Goal: Task Accomplishment & Management: Manage account settings

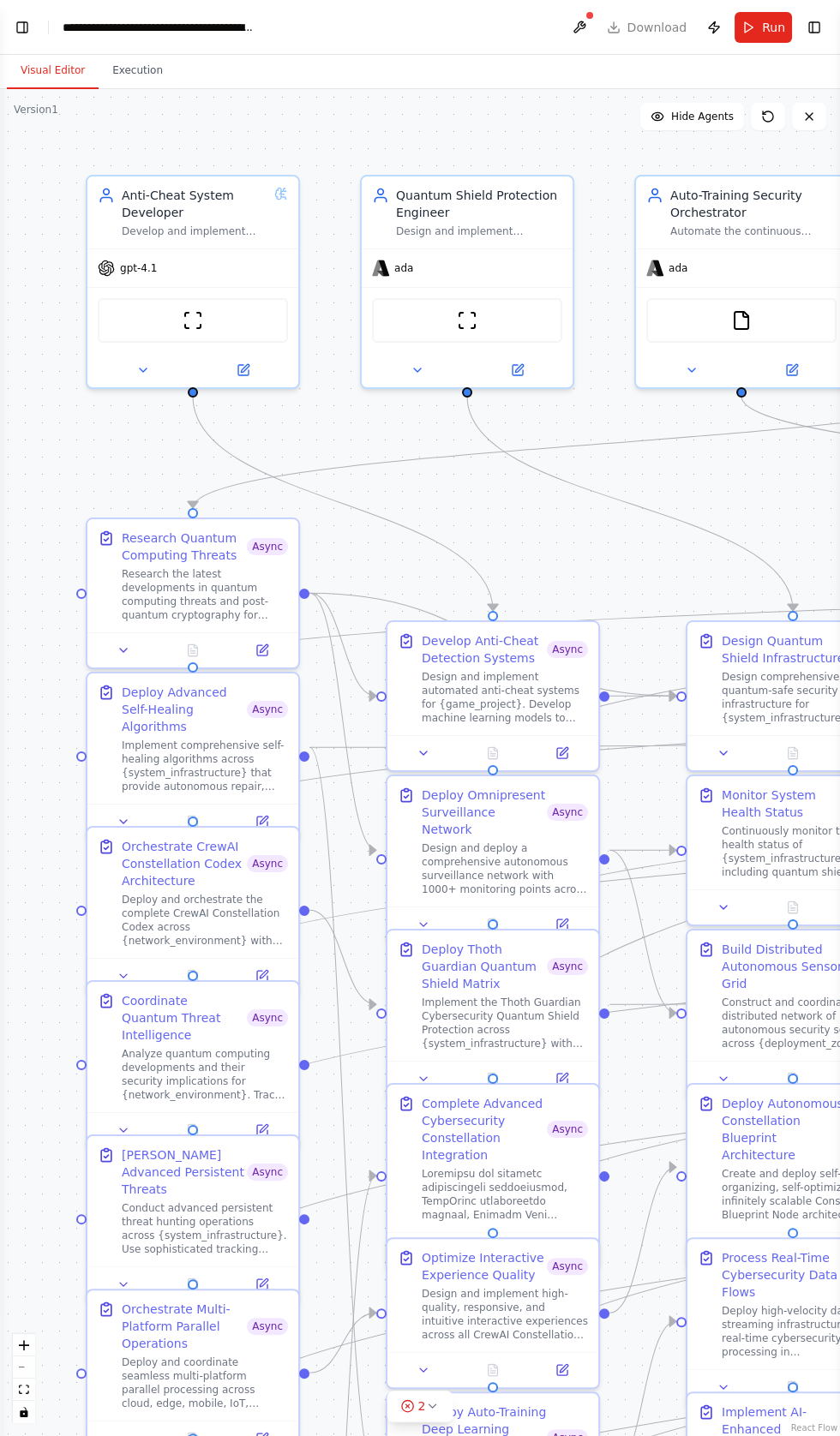
click at [651, 21] on header "**********" at bounding box center [420, 27] width 840 height 55
click at [579, 27] on button at bounding box center [579, 27] width 28 height 31
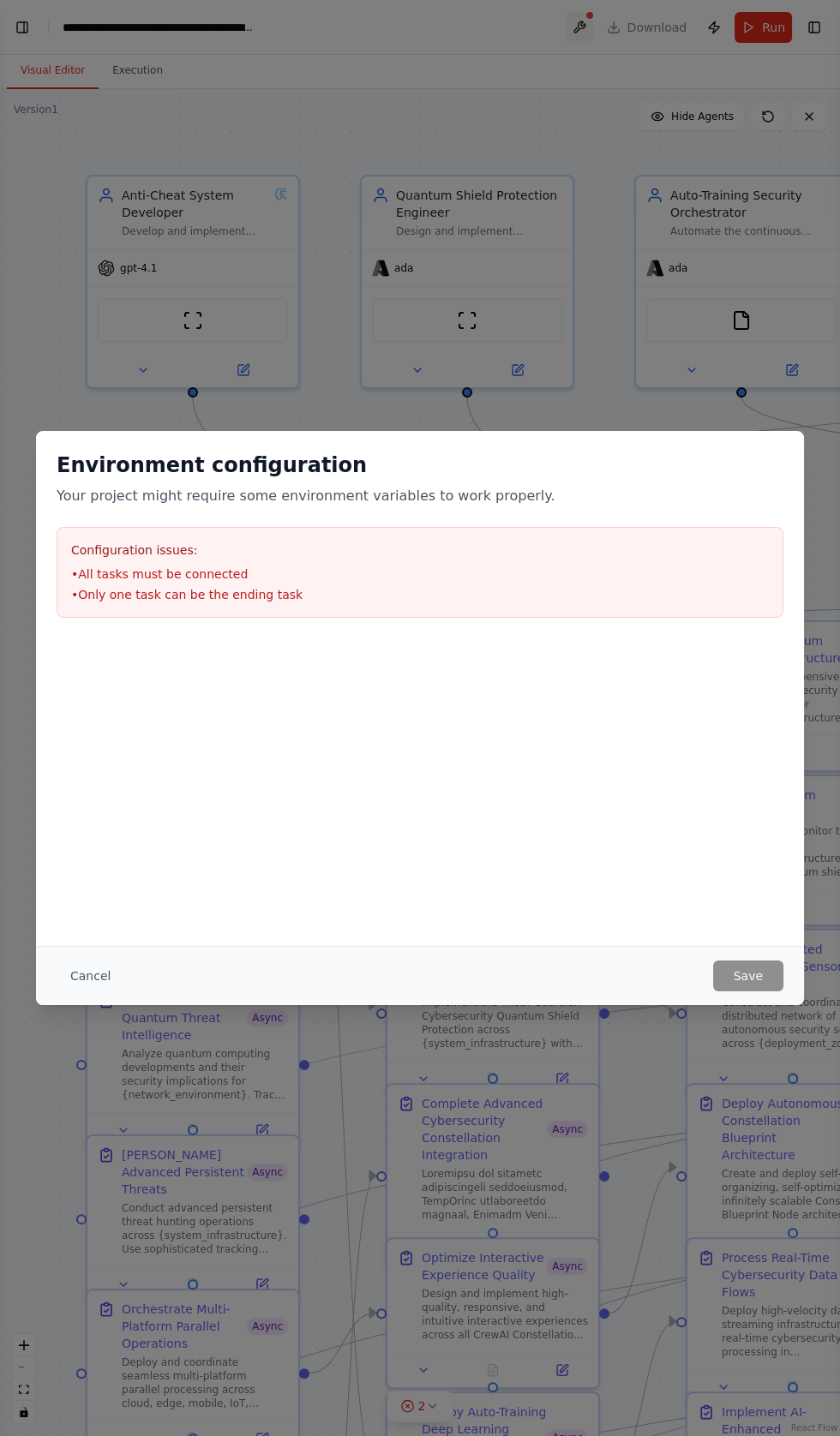
scroll to position [138968, 0]
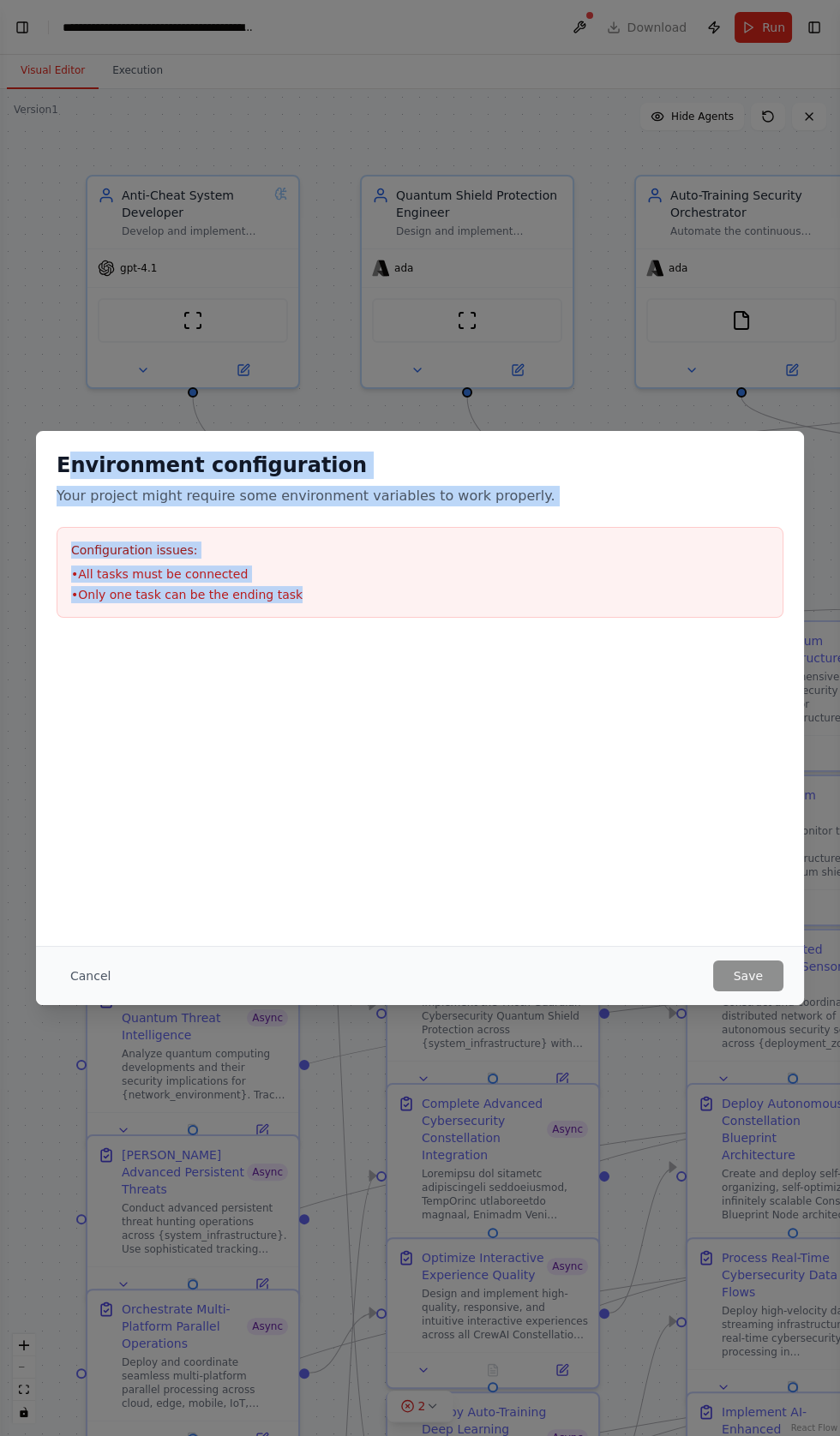
click at [35, 468] on div "Environment configuration Your project might require some environment variables…" at bounding box center [420, 718] width 840 height 1436
copy div "Your project might require some environment variables to work properly. Configu…"
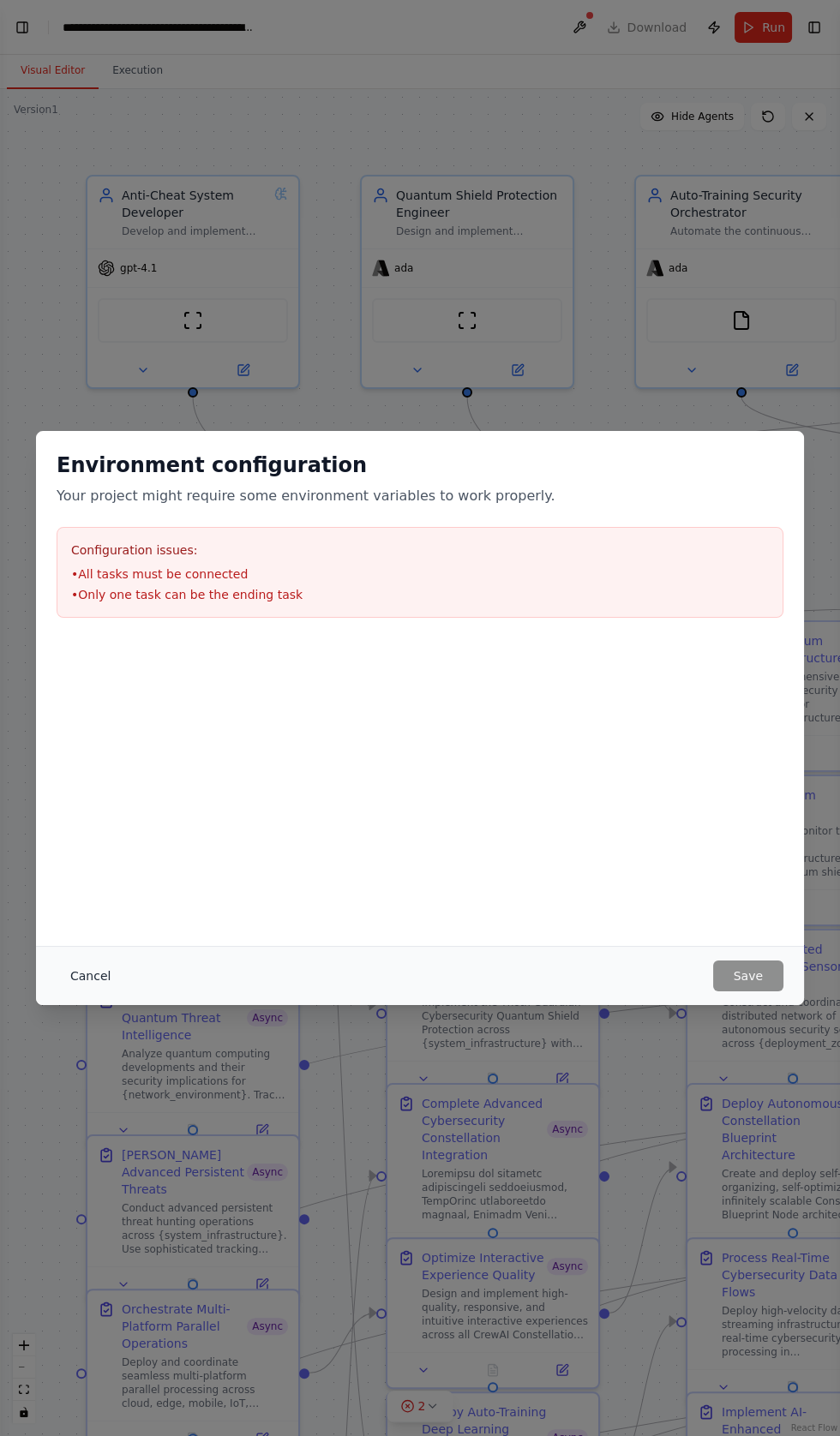
click at [85, 970] on button "Cancel" at bounding box center [91, 976] width 68 height 31
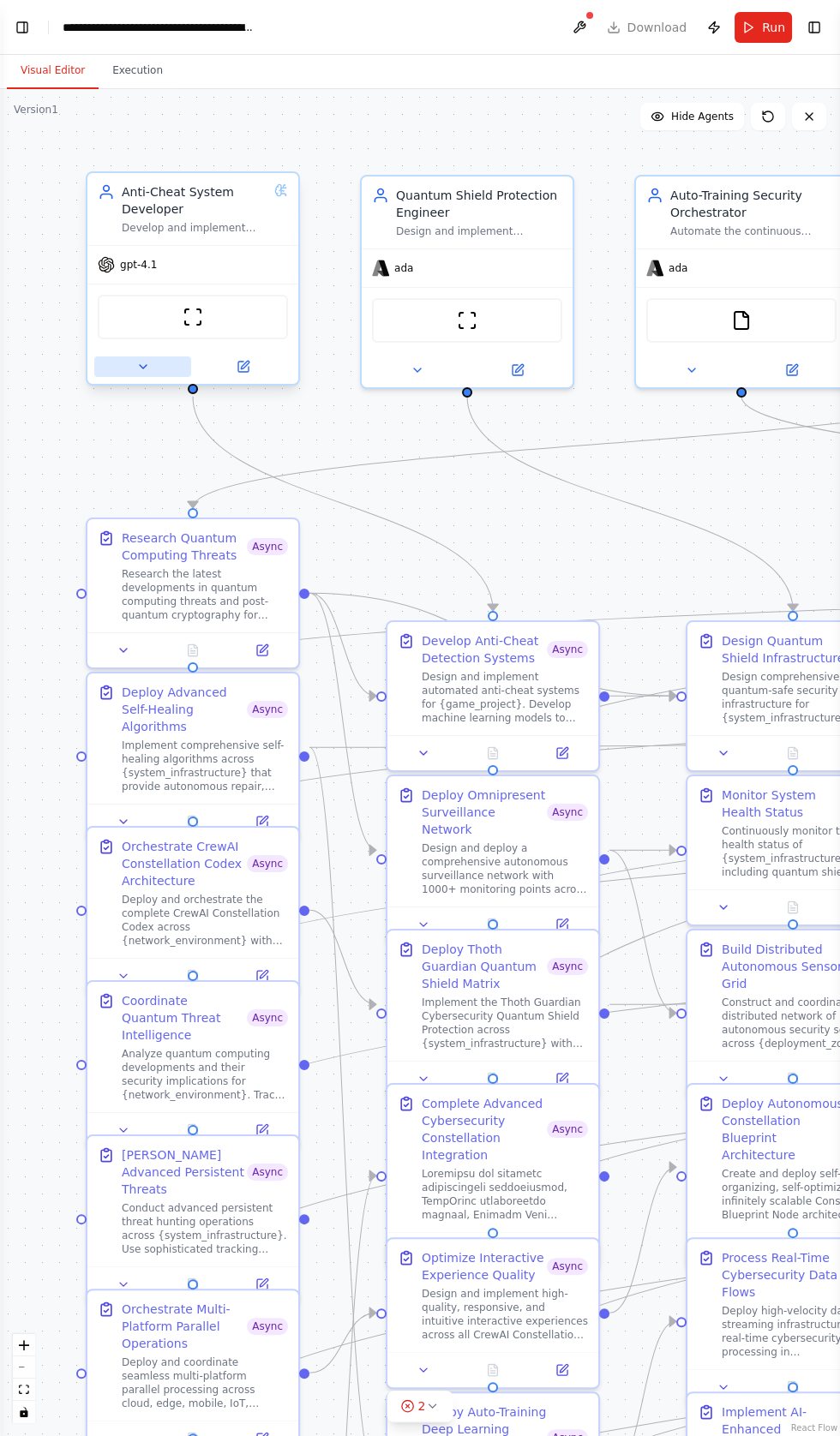
click at [103, 369] on button at bounding box center [142, 367] width 97 height 21
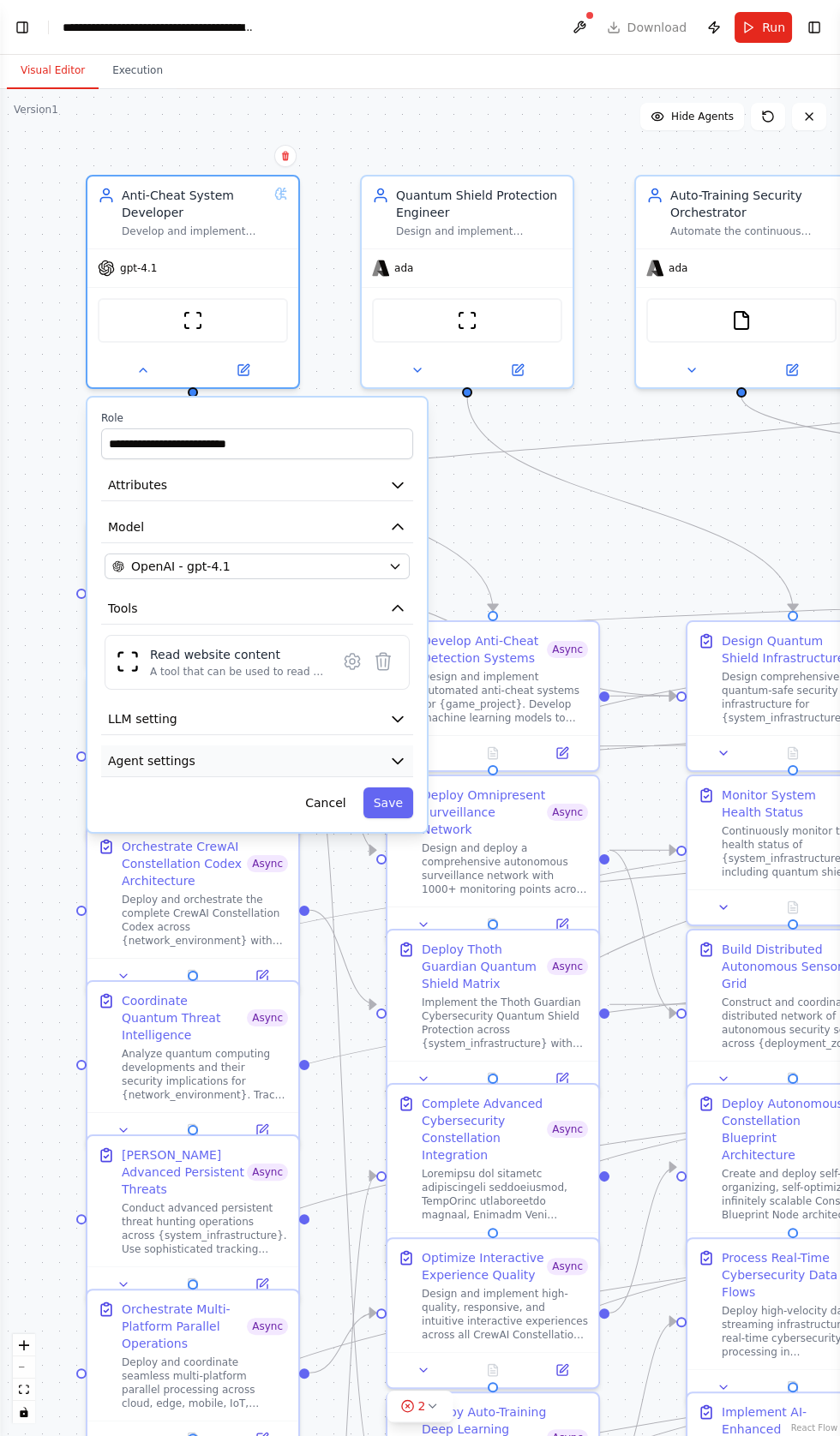
click at [151, 756] on span "Agent settings" at bounding box center [151, 760] width 88 height 17
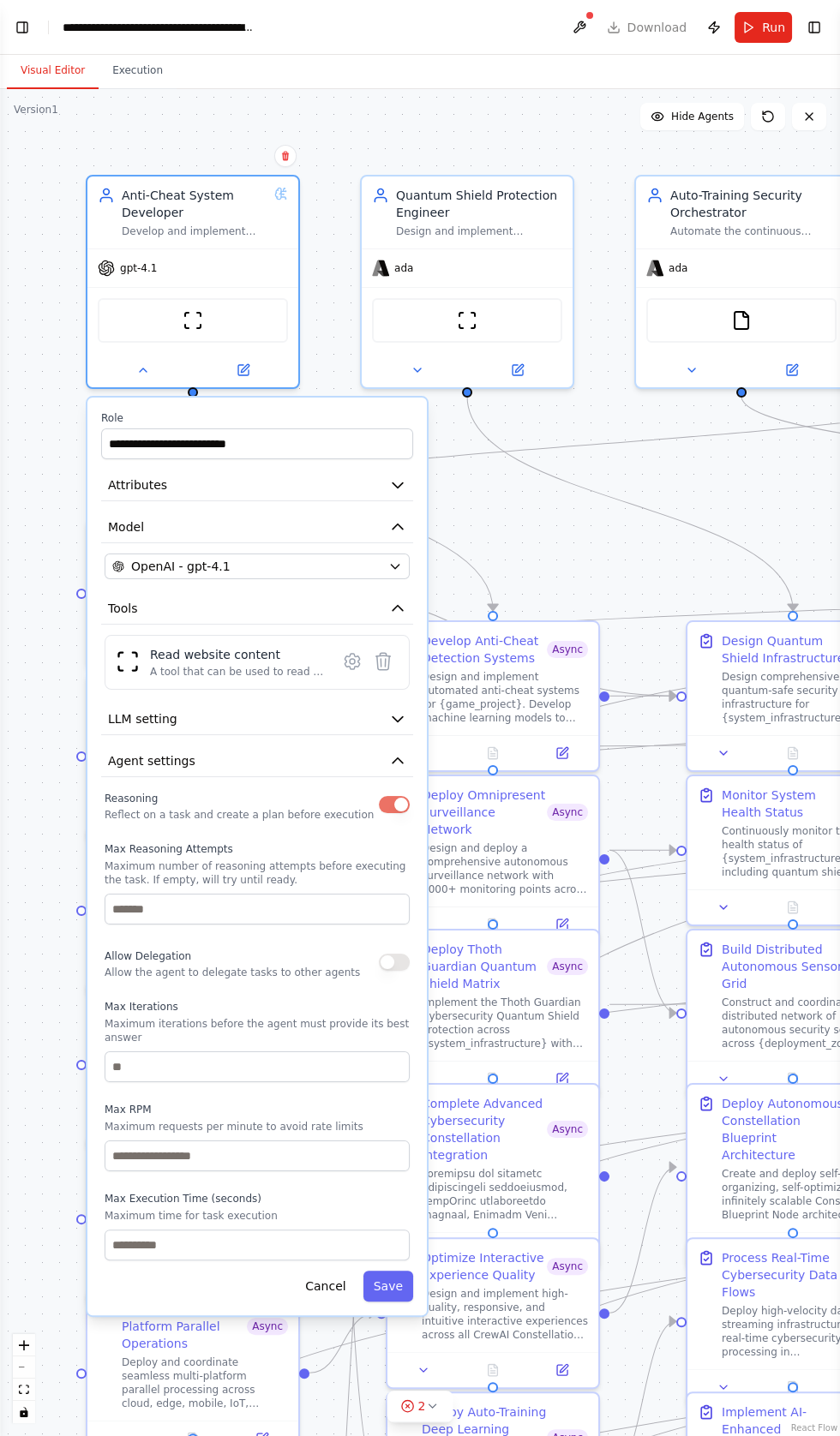
click at [391, 962] on button "button" at bounding box center [394, 962] width 31 height 17
click at [389, 1271] on button "Save" at bounding box center [389, 1286] width 50 height 31
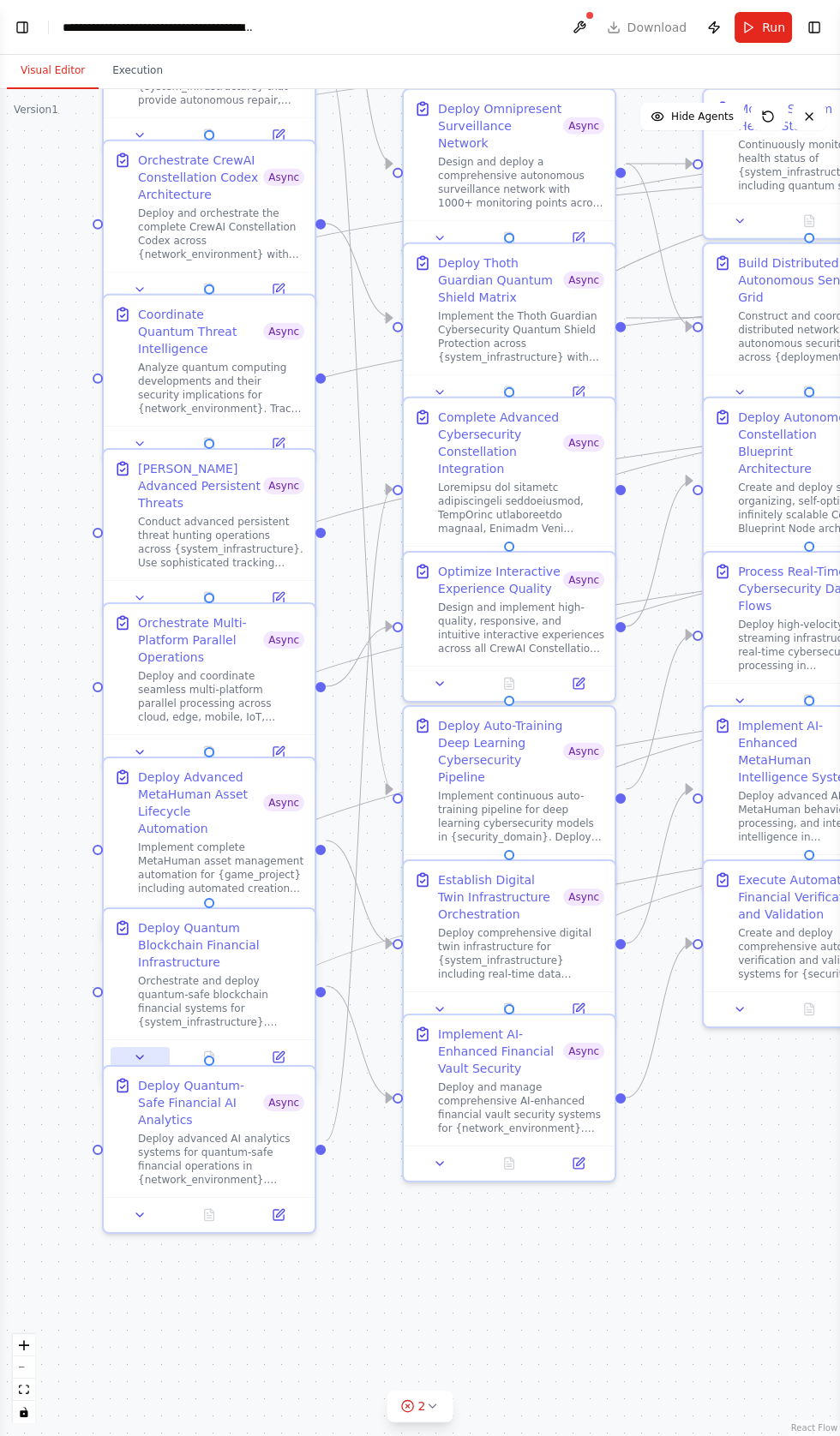
click at [139, 1055] on icon at bounding box center [140, 1056] width 7 height 3
click at [140, 1055] on icon at bounding box center [140, 1056] width 7 height 3
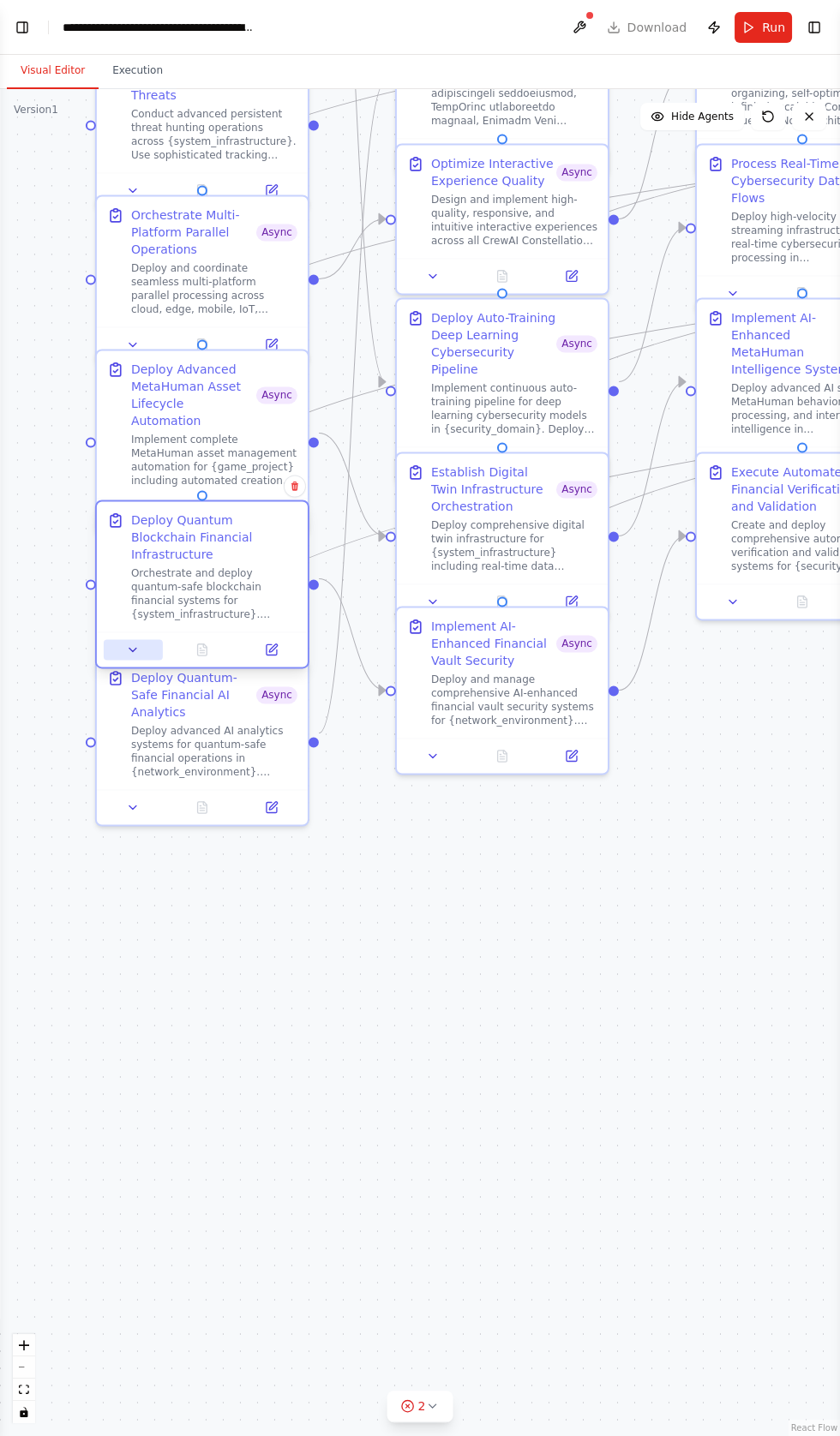
click at [133, 643] on icon at bounding box center [133, 650] width 14 height 14
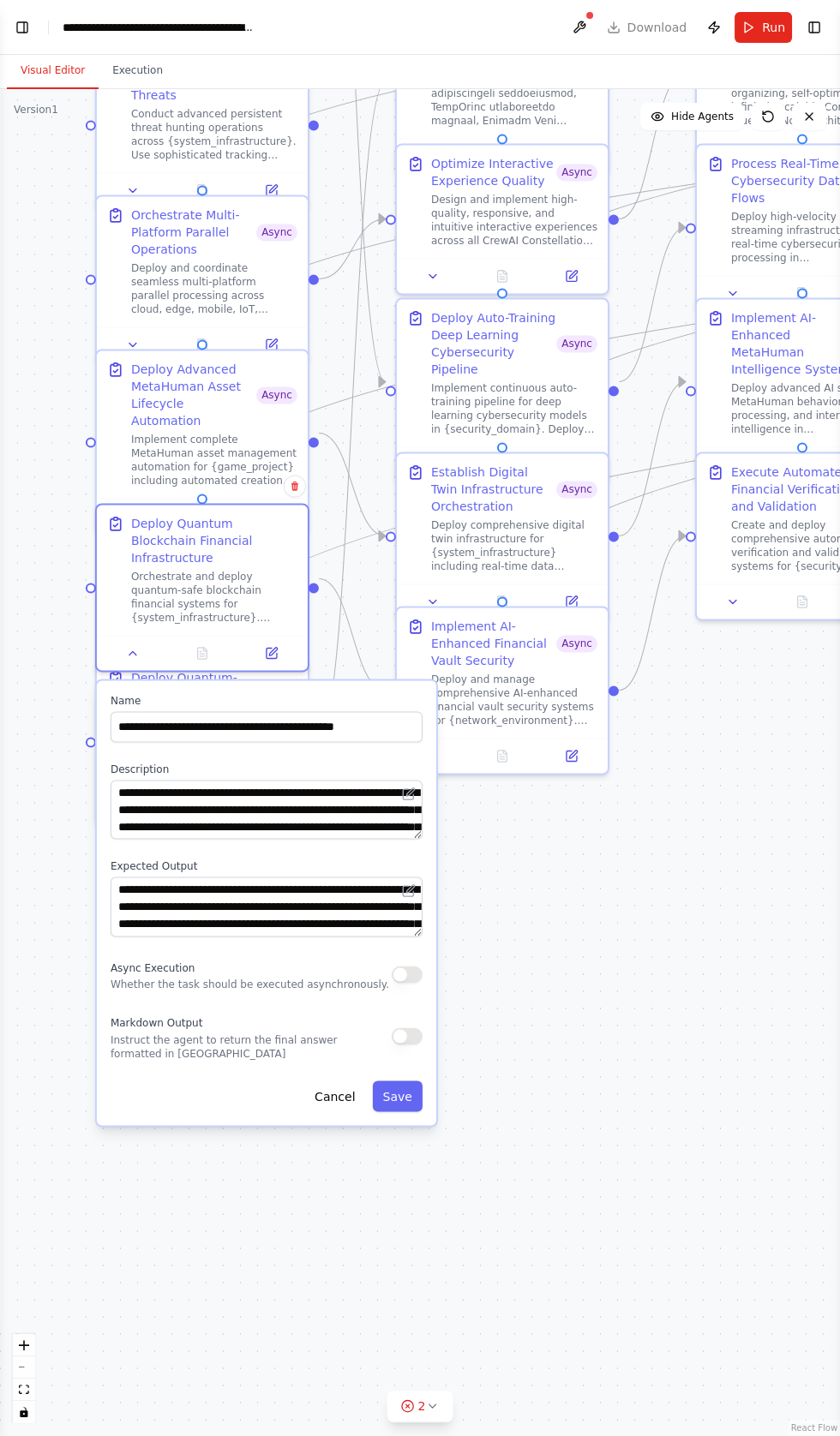
click at [419, 966] on button "button" at bounding box center [407, 974] width 31 height 17
click at [410, 1080] on button "Save" at bounding box center [398, 1095] width 50 height 31
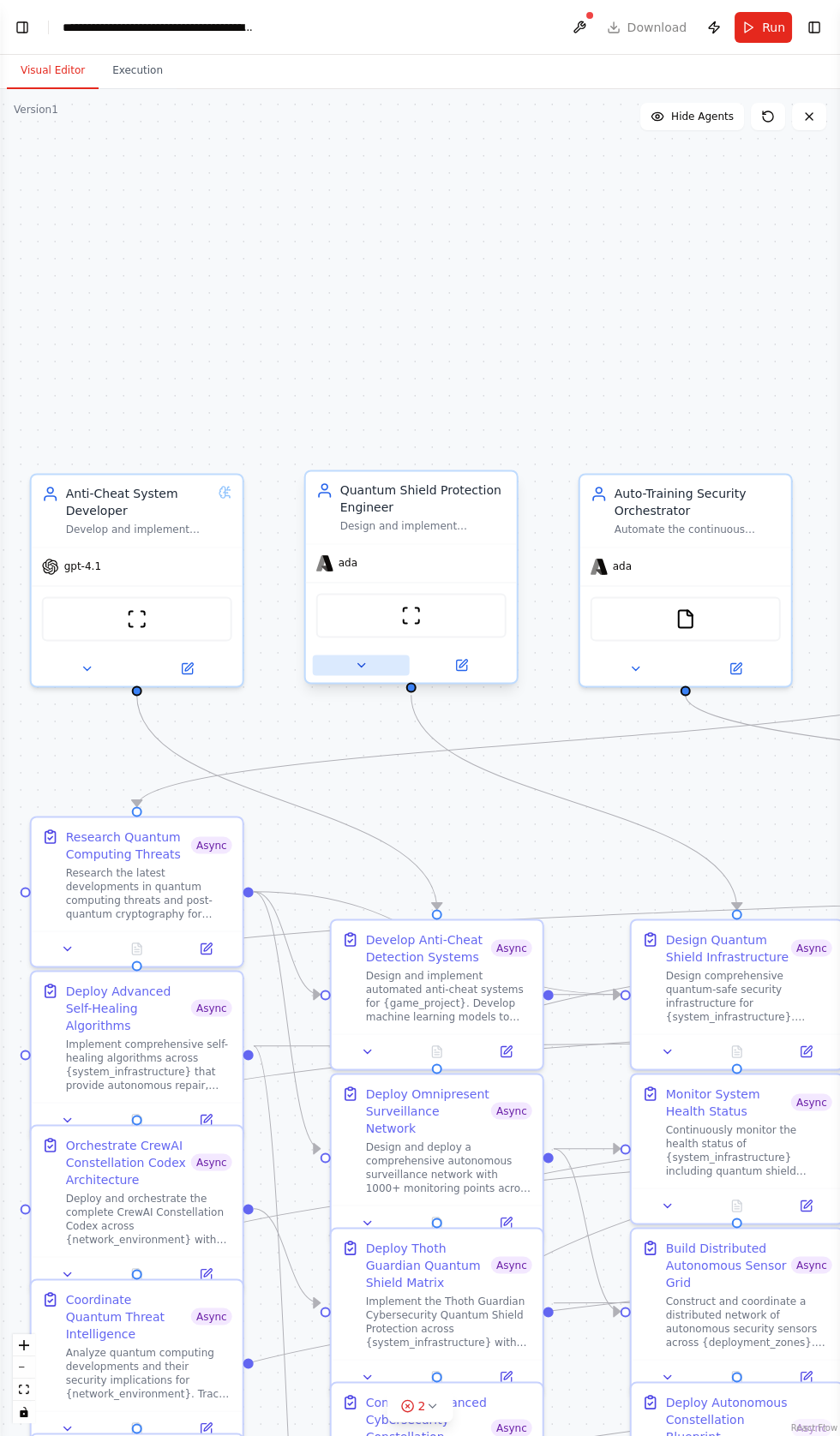
click at [347, 668] on button at bounding box center [361, 665] width 97 height 21
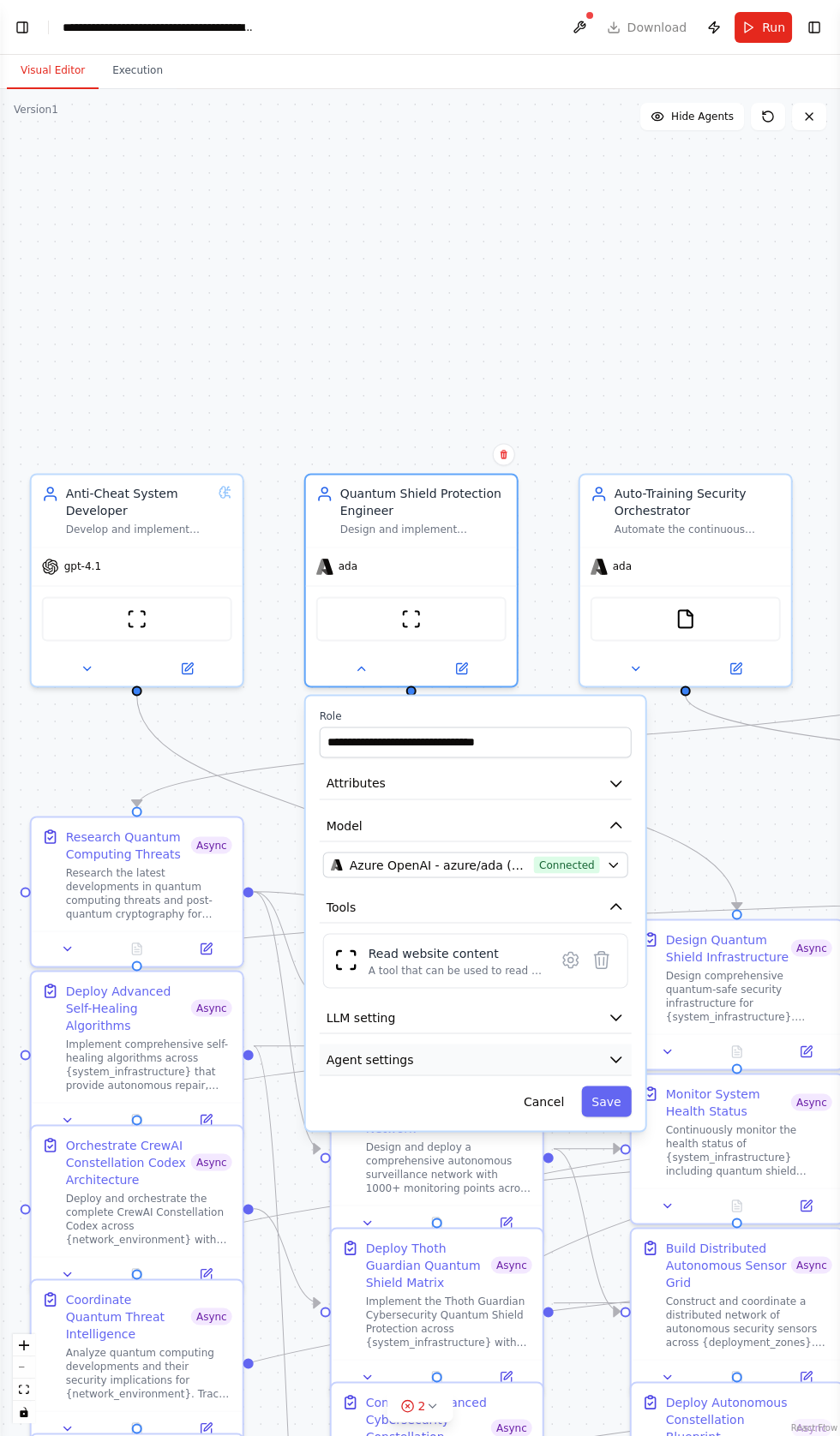
click at [376, 1060] on span "Agent settings" at bounding box center [371, 1058] width 88 height 17
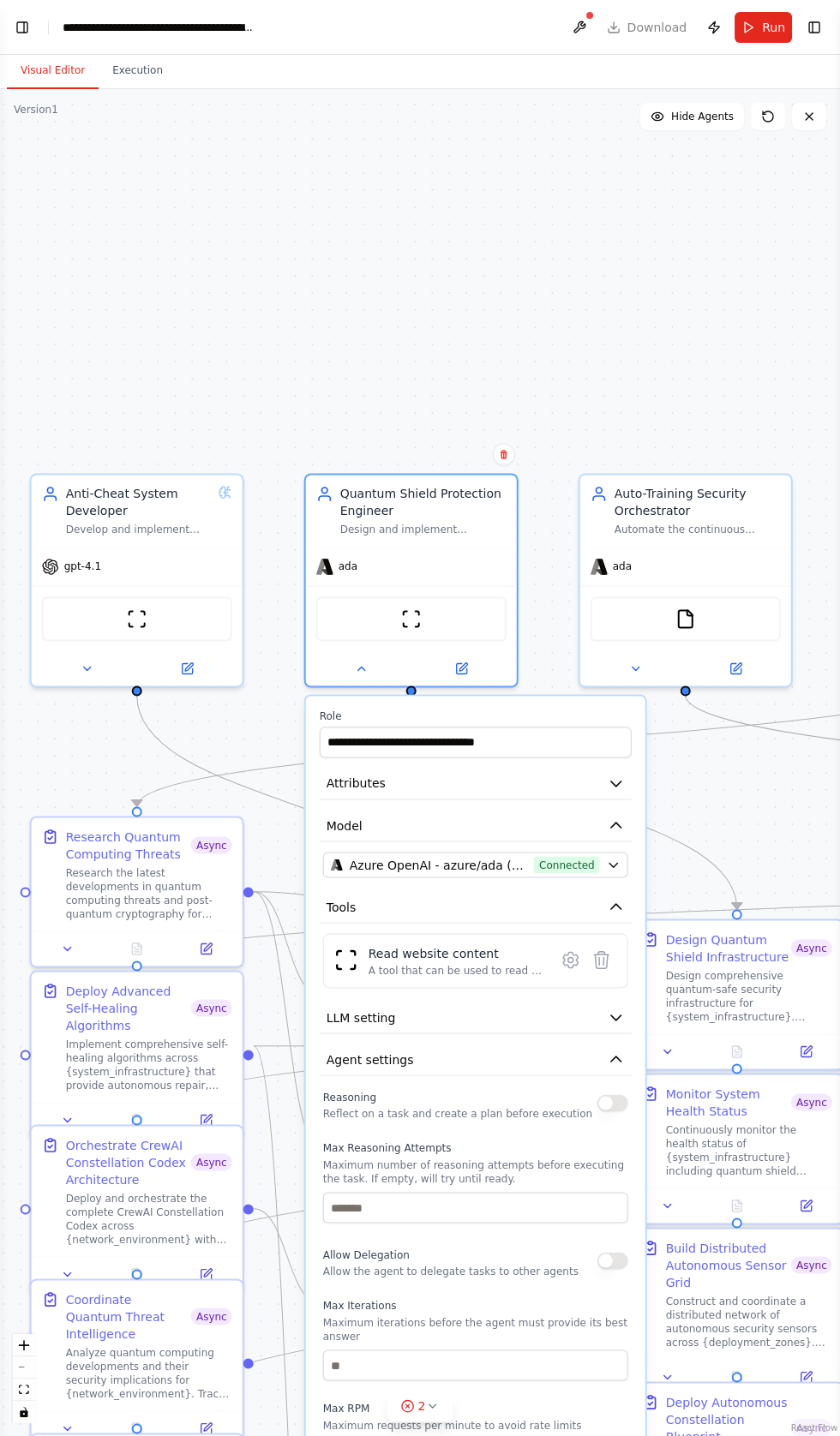
click at [599, 1100] on button "button" at bounding box center [612, 1102] width 31 height 17
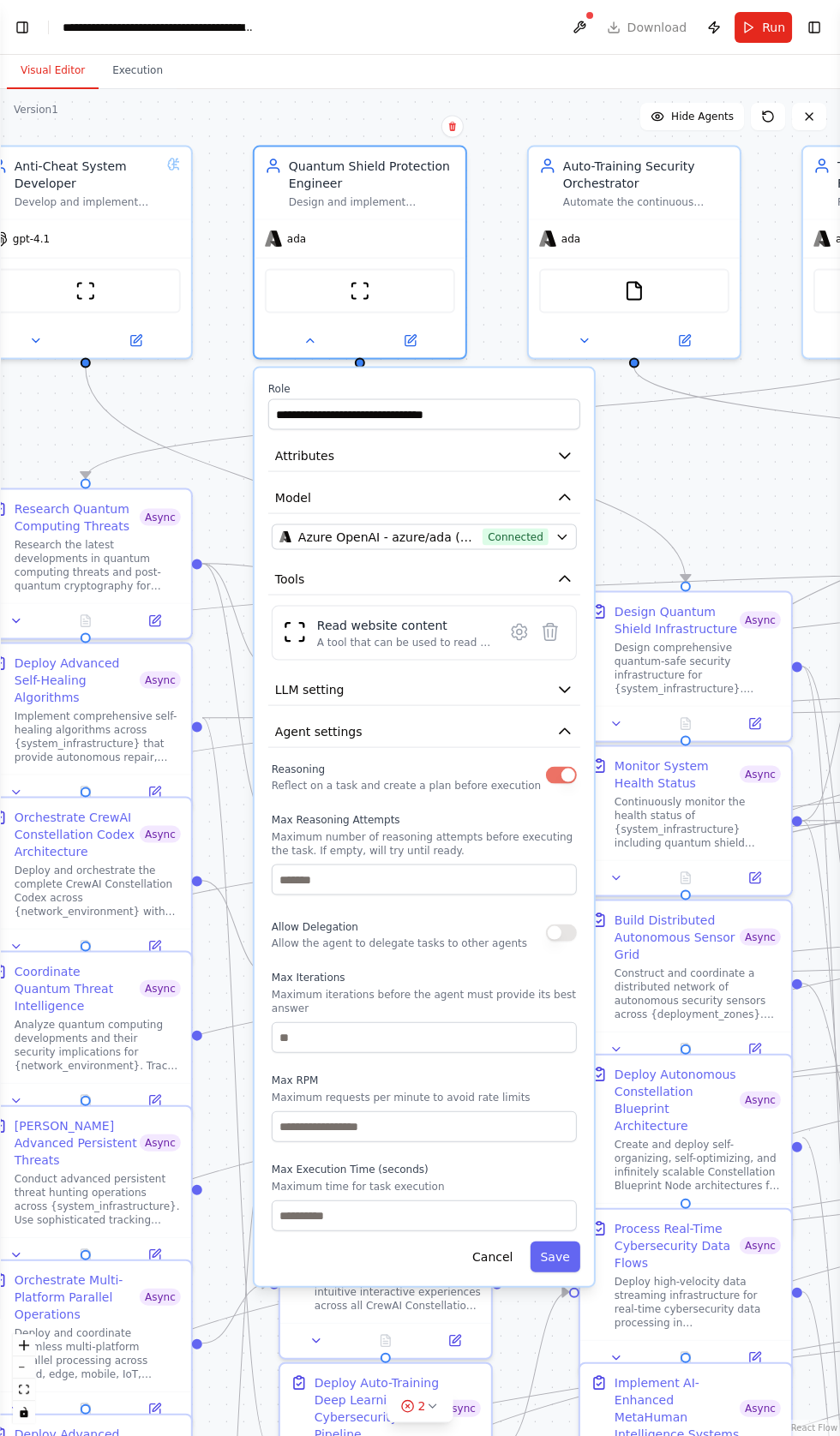
click at [557, 930] on button "button" at bounding box center [561, 933] width 31 height 17
click at [562, 1250] on button "Save" at bounding box center [554, 1257] width 50 height 31
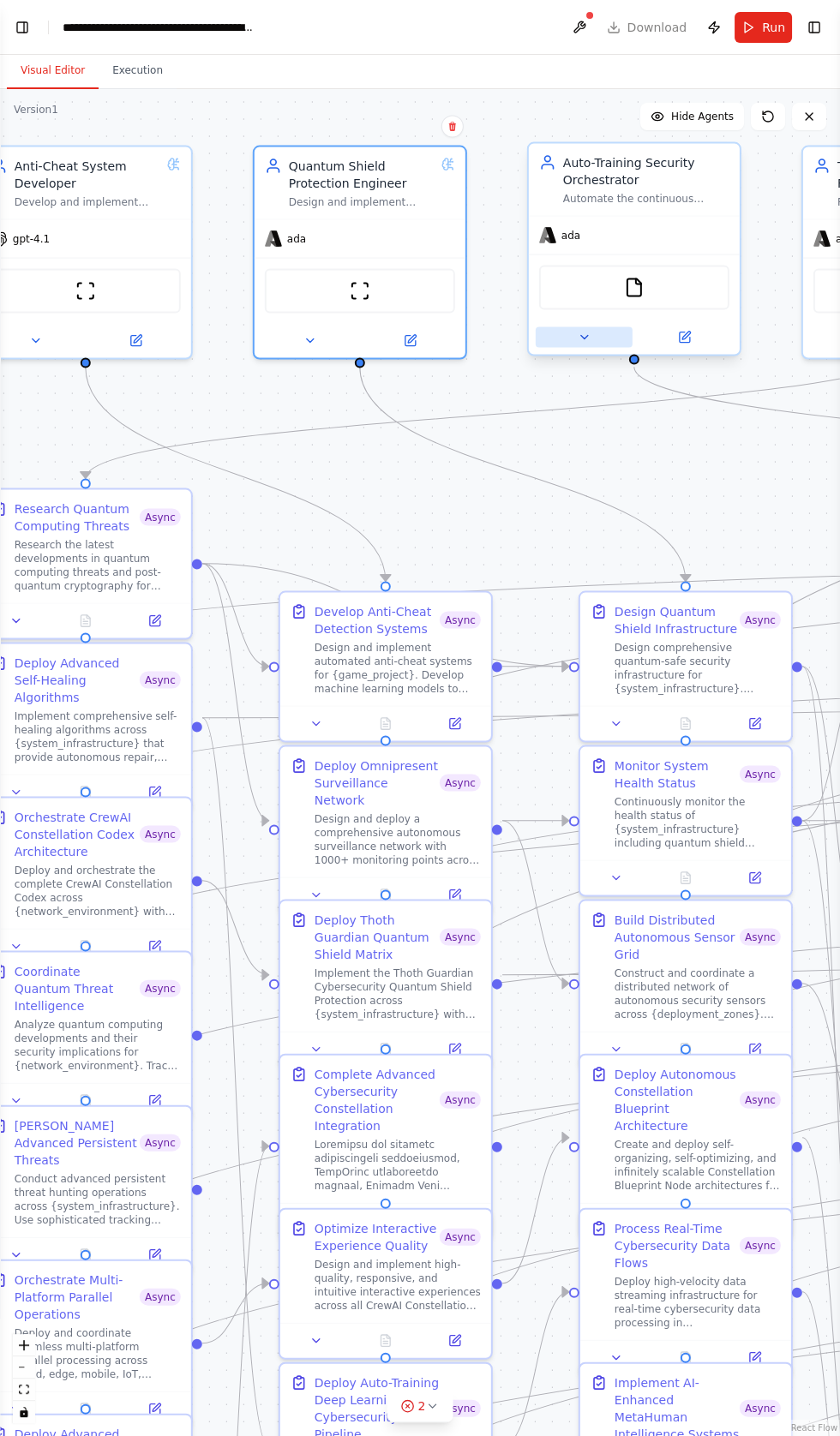
click at [592, 331] on button at bounding box center [583, 337] width 97 height 21
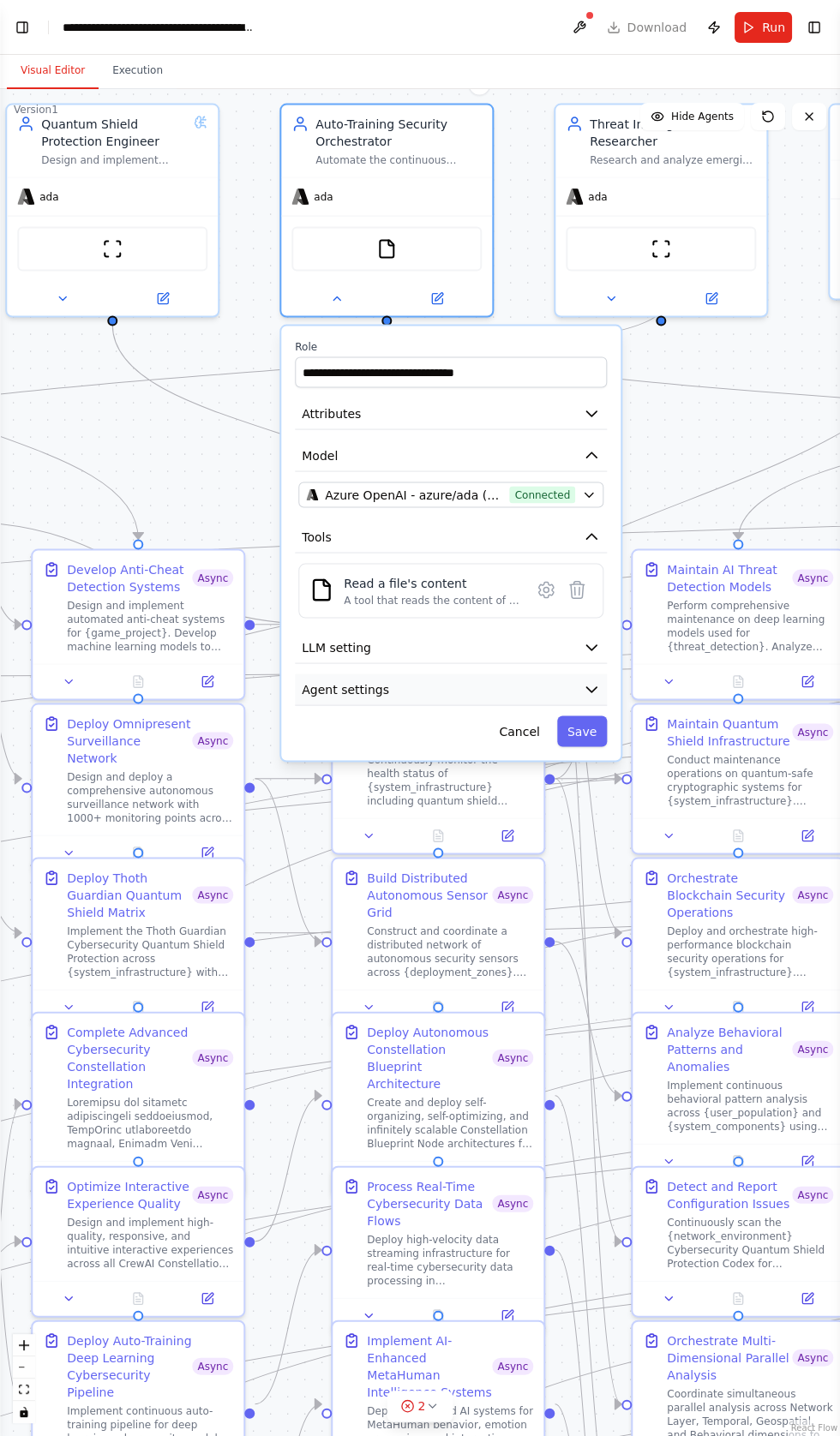
click at [591, 687] on icon "button" at bounding box center [591, 689] width 10 height 5
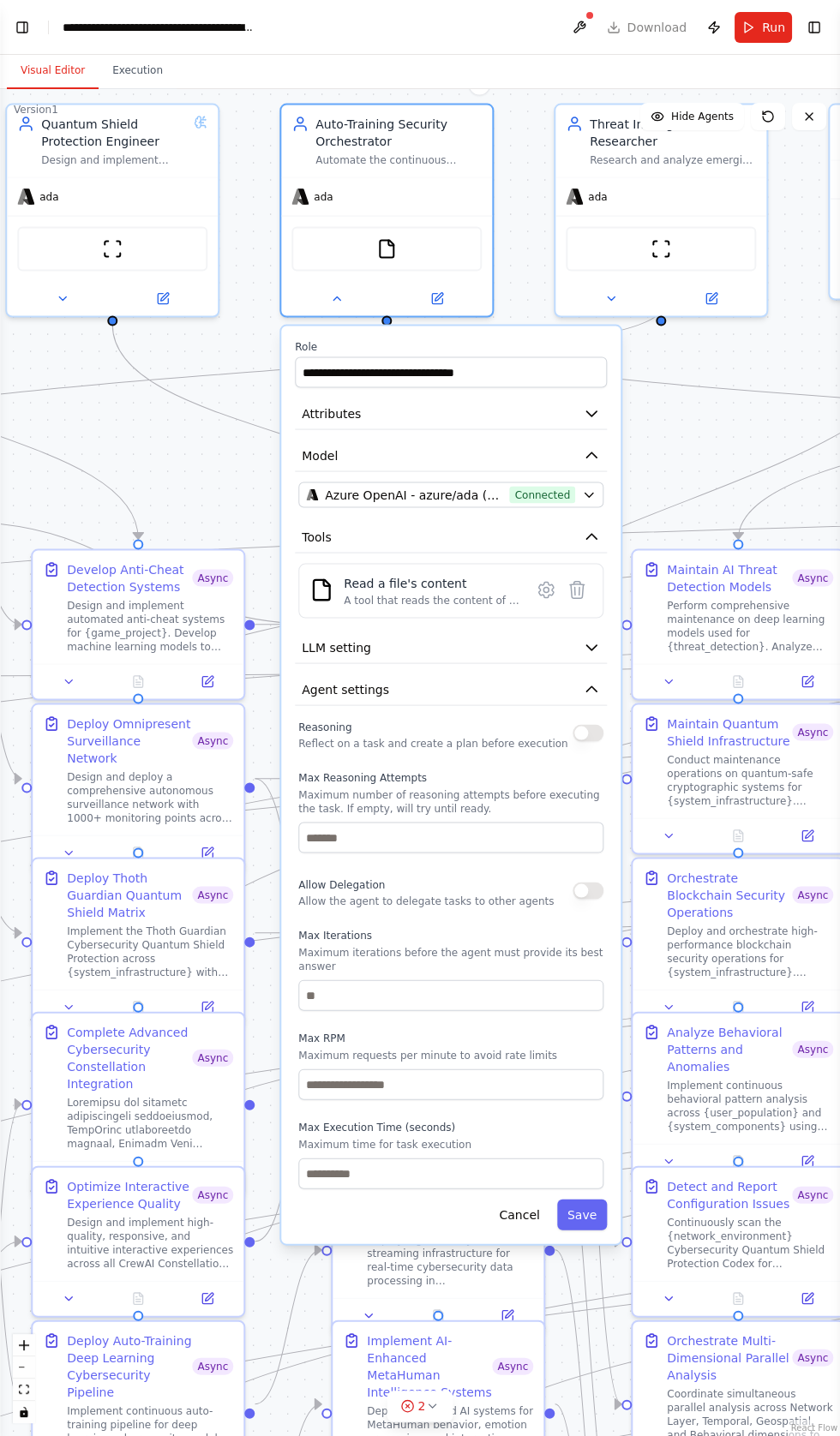
click at [588, 729] on button "button" at bounding box center [587, 732] width 31 height 17
click at [586, 883] on button "button" at bounding box center [587, 891] width 31 height 17
click at [604, 1208] on button "Save" at bounding box center [582, 1215] width 50 height 31
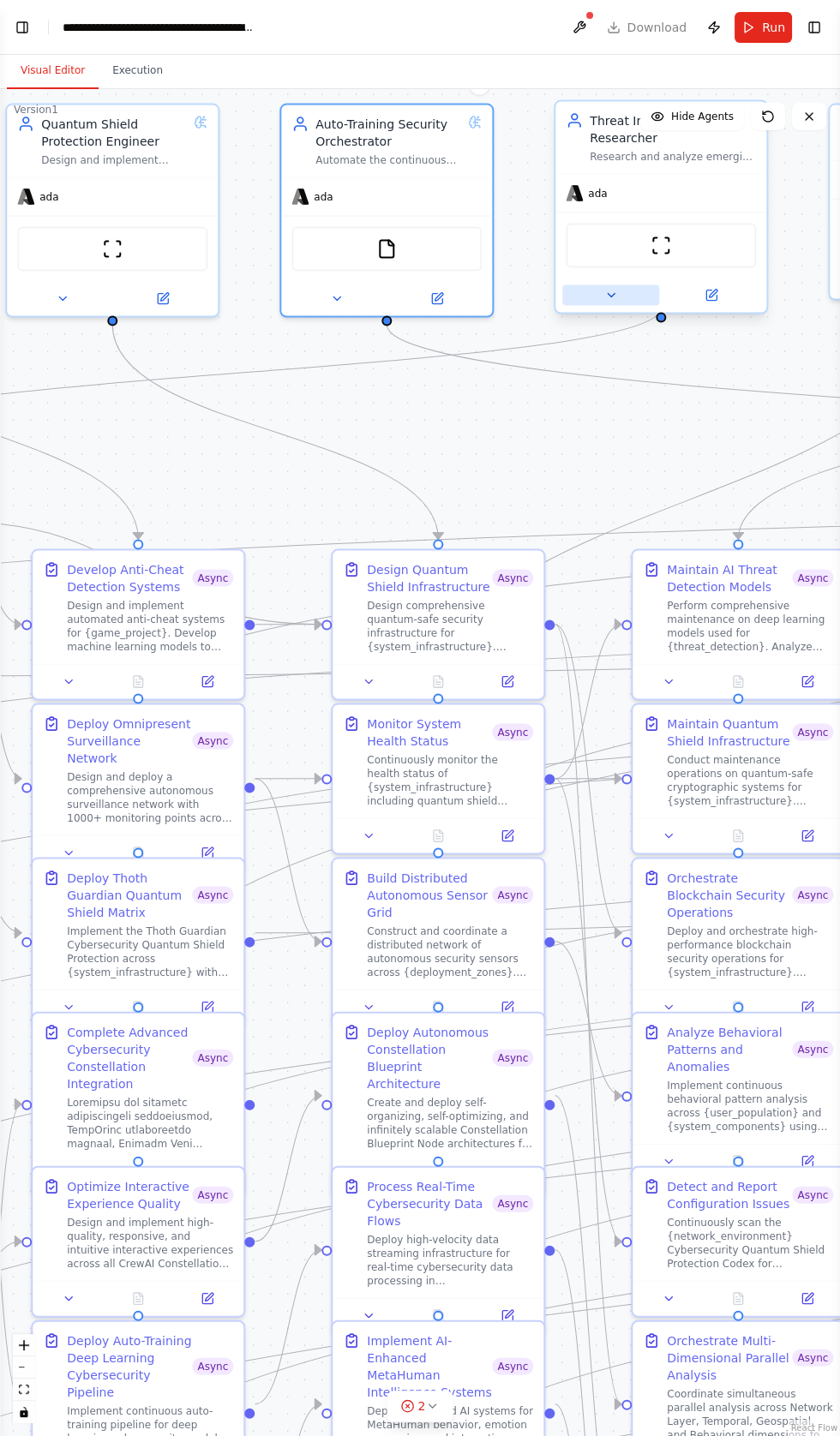
click at [585, 285] on button at bounding box center [610, 295] width 97 height 21
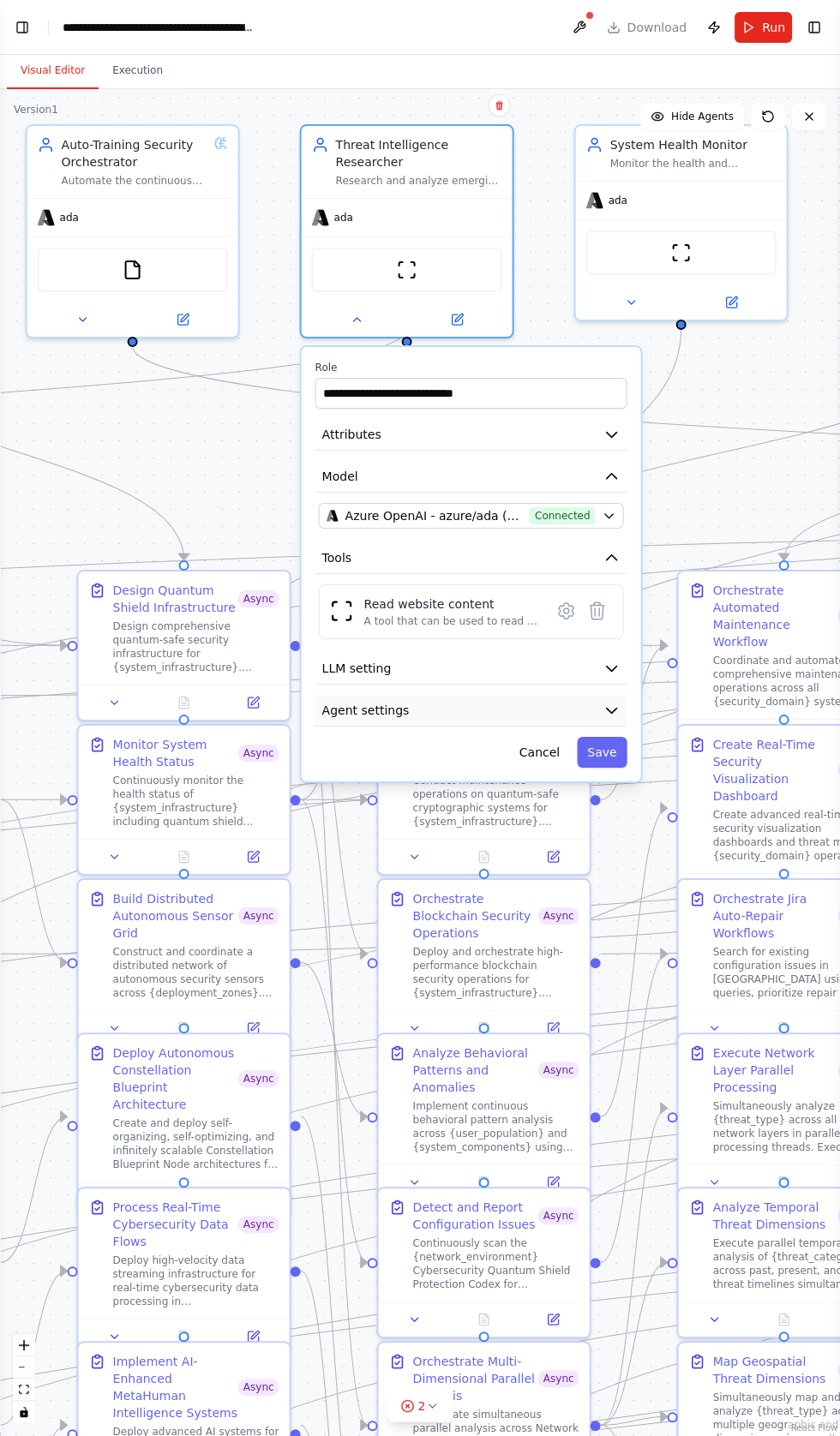
click at [371, 702] on span "Agent settings" at bounding box center [366, 710] width 88 height 17
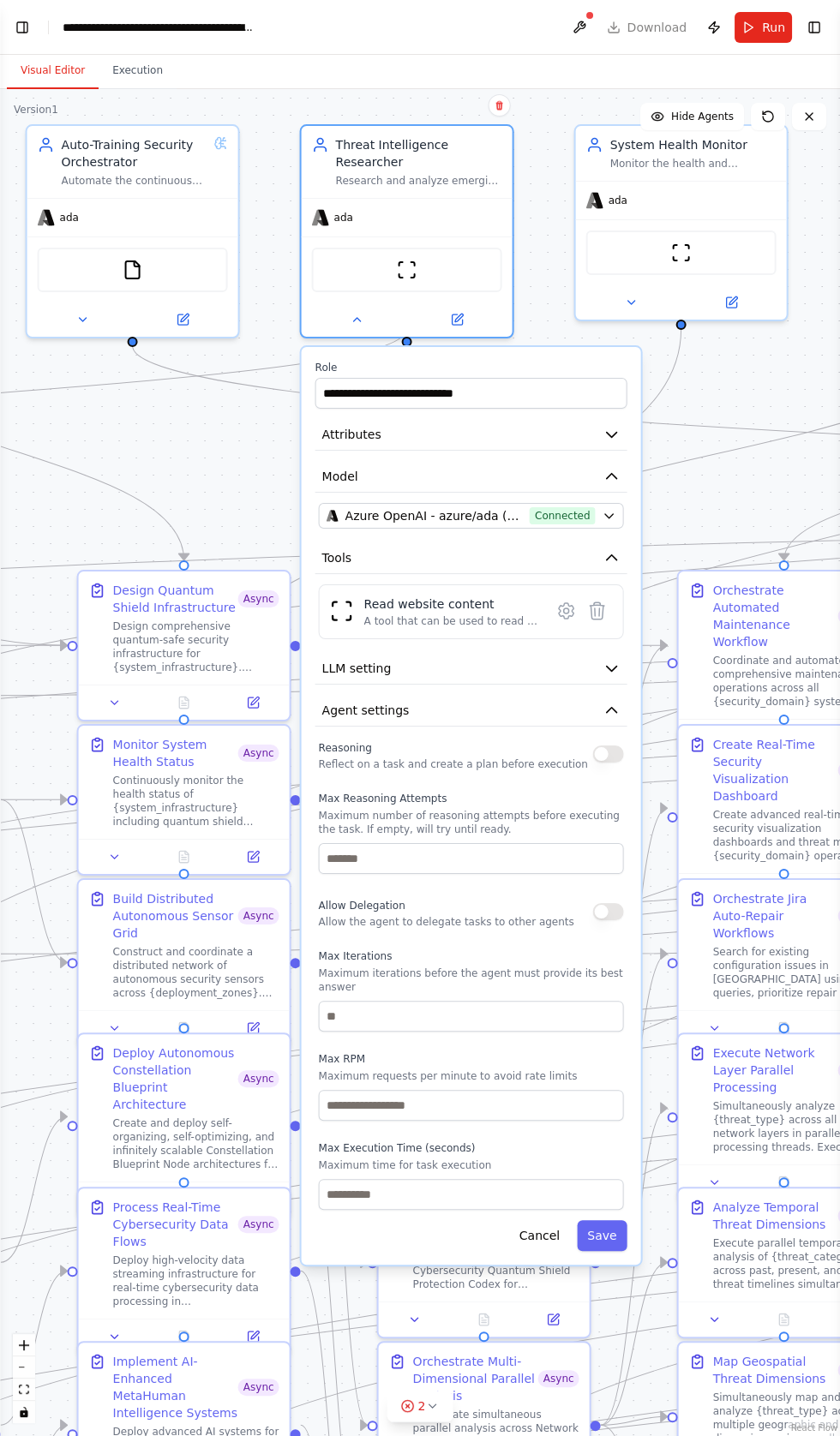
click at [595, 745] on button "button" at bounding box center [608, 753] width 31 height 17
click at [603, 903] on button "button" at bounding box center [608, 911] width 31 height 17
click at [602, 1220] on button "Save" at bounding box center [602, 1235] width 50 height 31
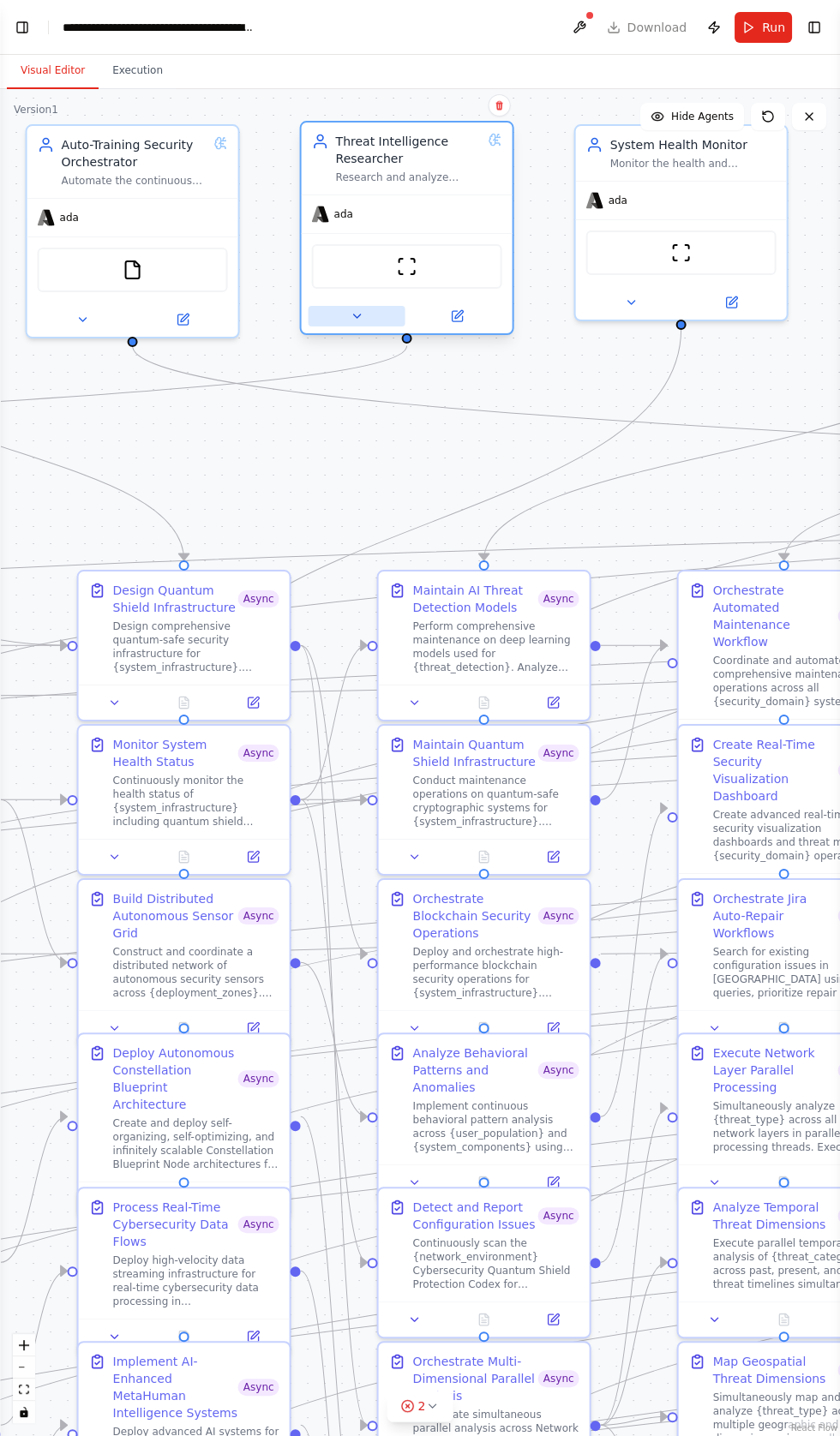
click at [364, 318] on button at bounding box center [356, 316] width 97 height 21
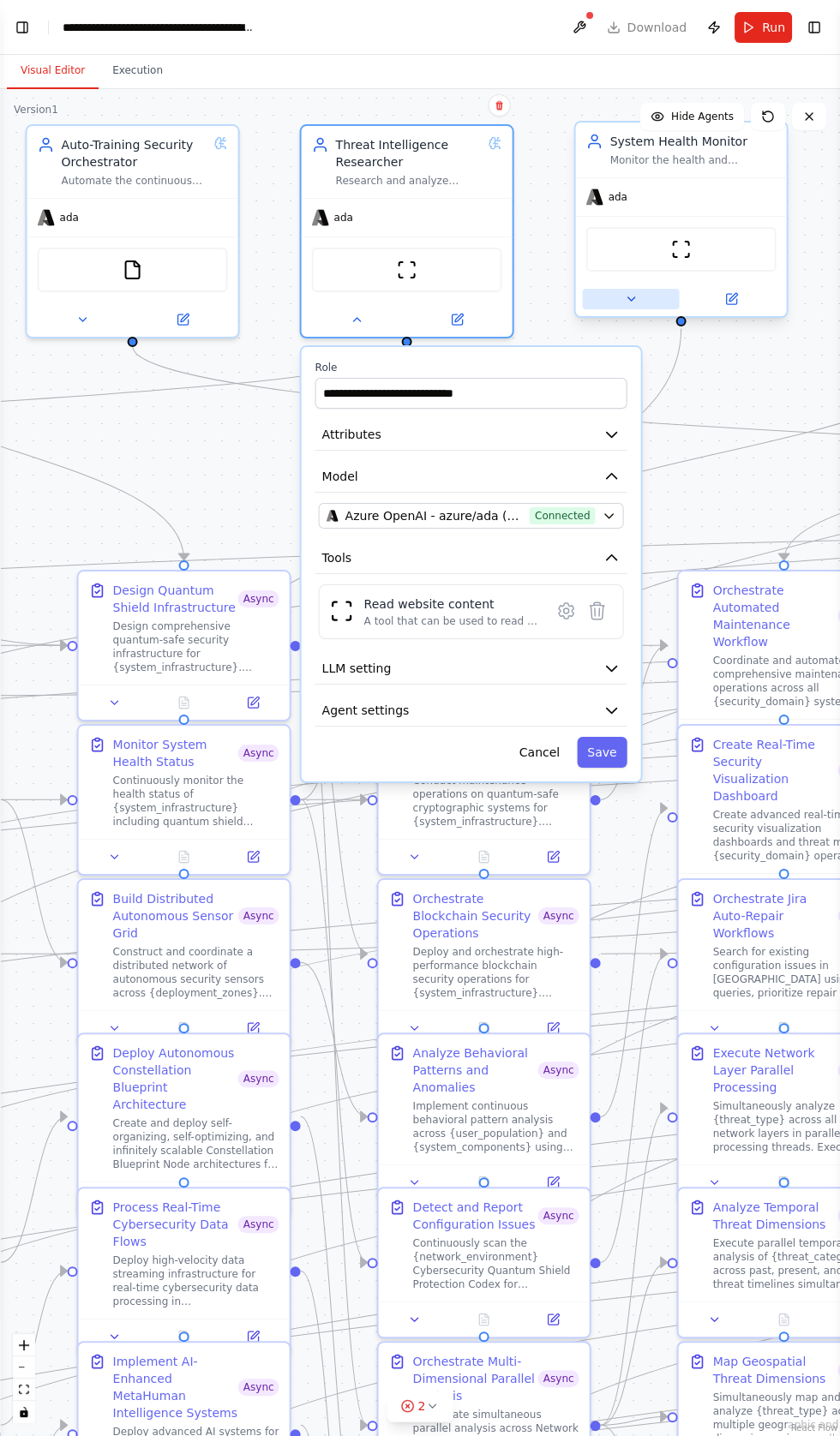
click at [589, 309] on button at bounding box center [631, 299] width 97 height 21
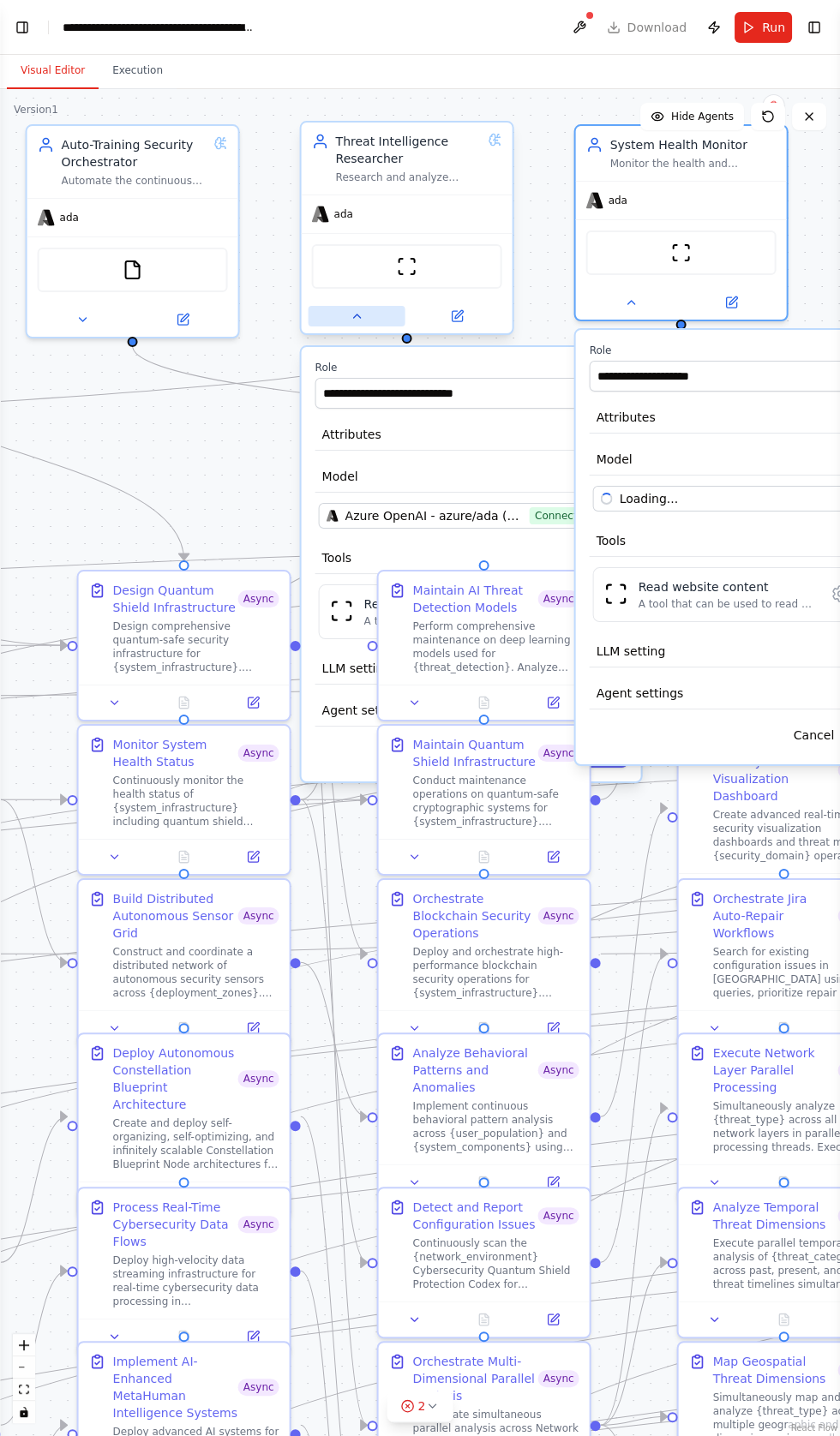
click at [344, 318] on button at bounding box center [356, 316] width 97 height 21
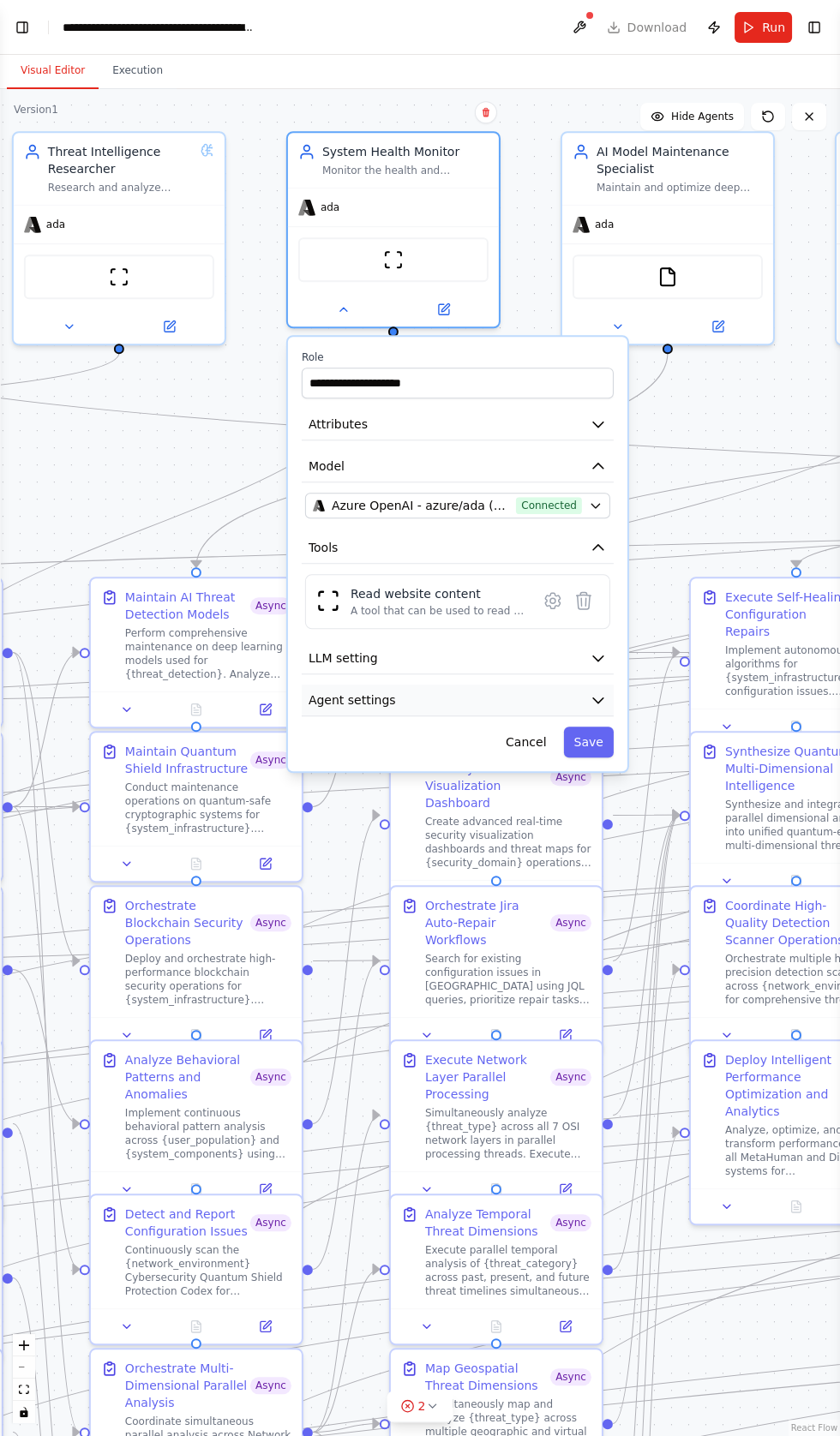
click at [407, 700] on button "Agent settings" at bounding box center [457, 701] width 312 height 32
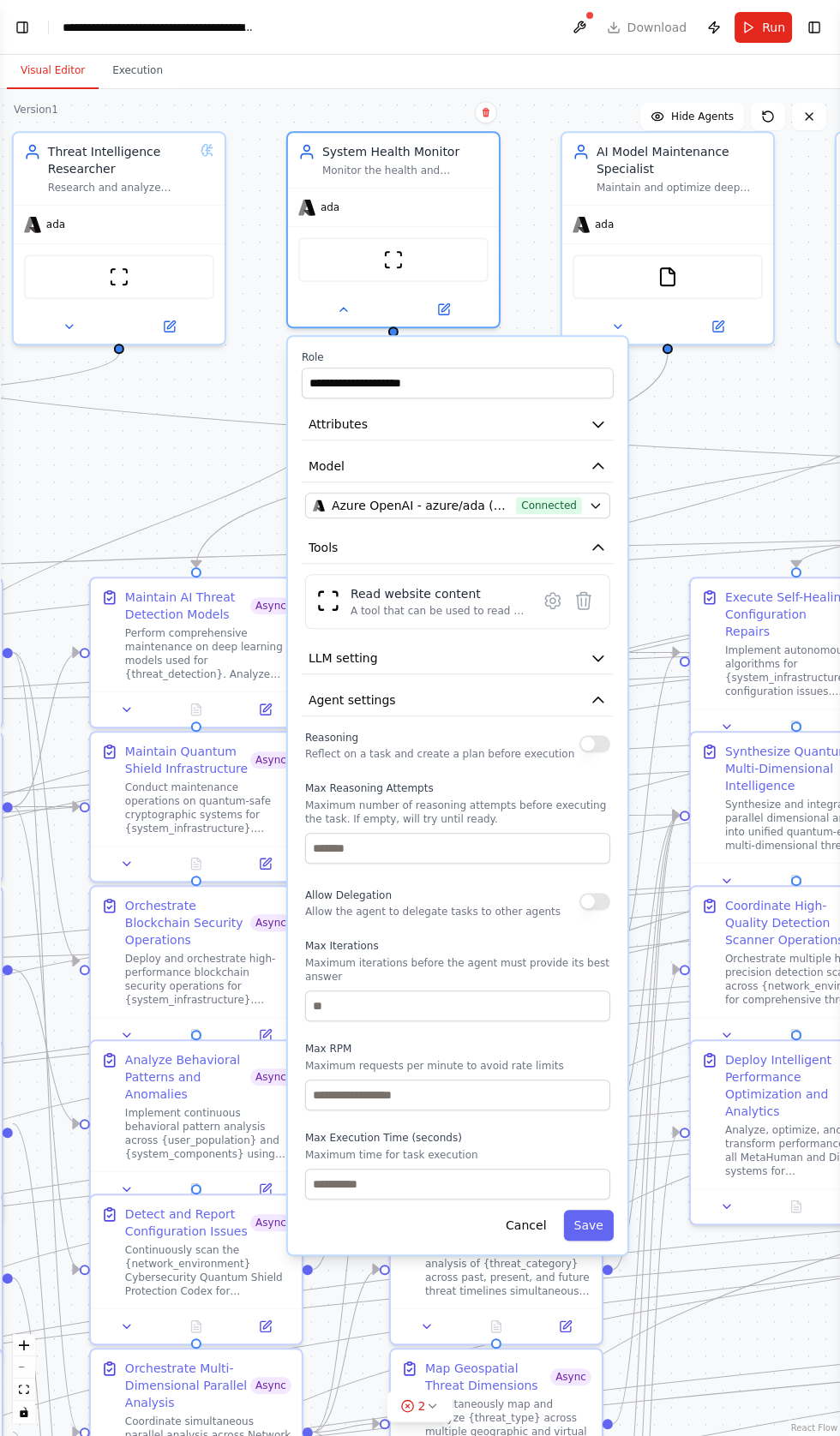
click at [583, 746] on button "button" at bounding box center [594, 743] width 31 height 17
click at [585, 897] on button "button" at bounding box center [594, 901] width 31 height 17
click at [596, 1210] on button "Save" at bounding box center [588, 1225] width 50 height 31
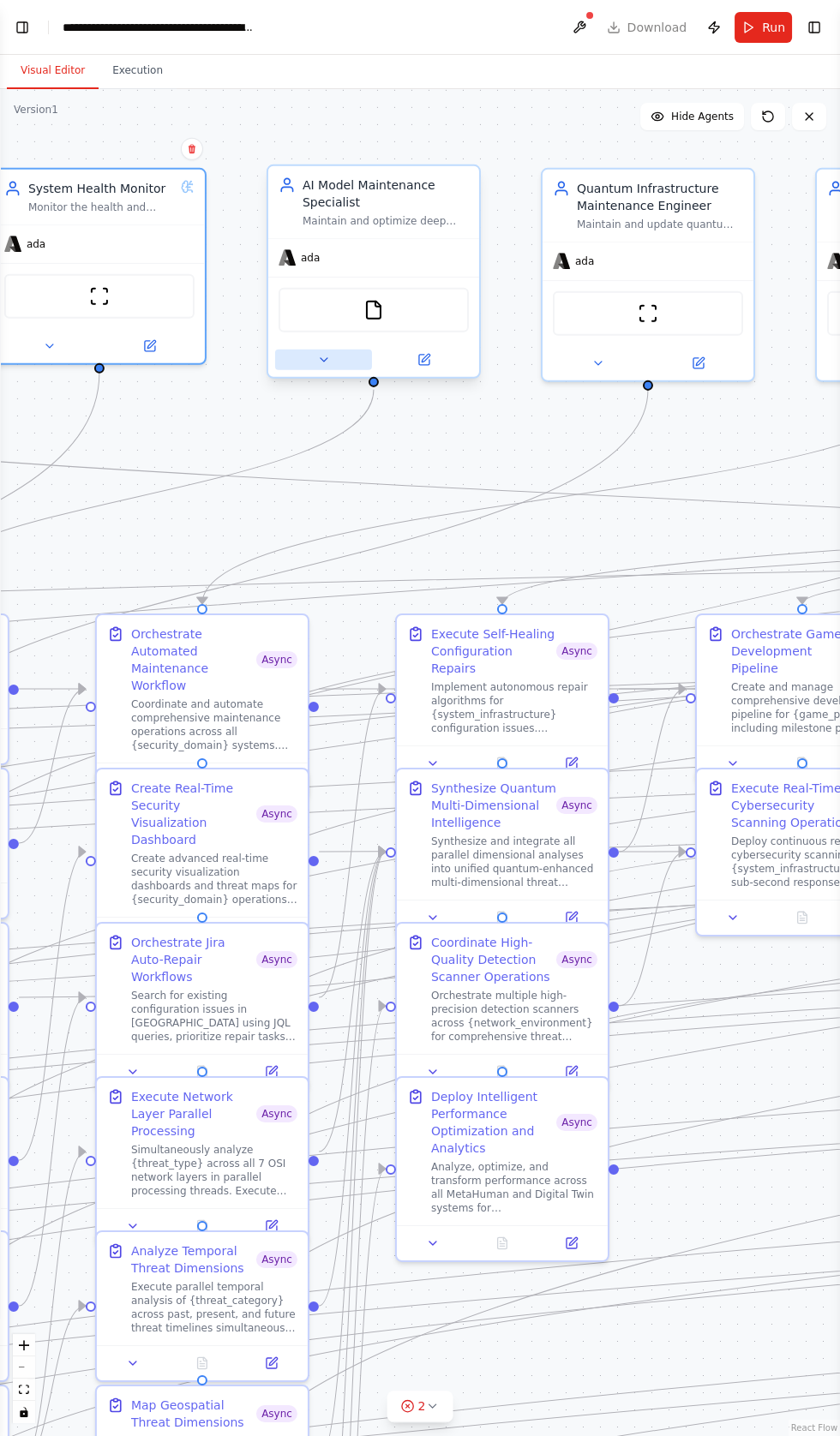
click at [308, 370] on button at bounding box center [323, 360] width 97 height 21
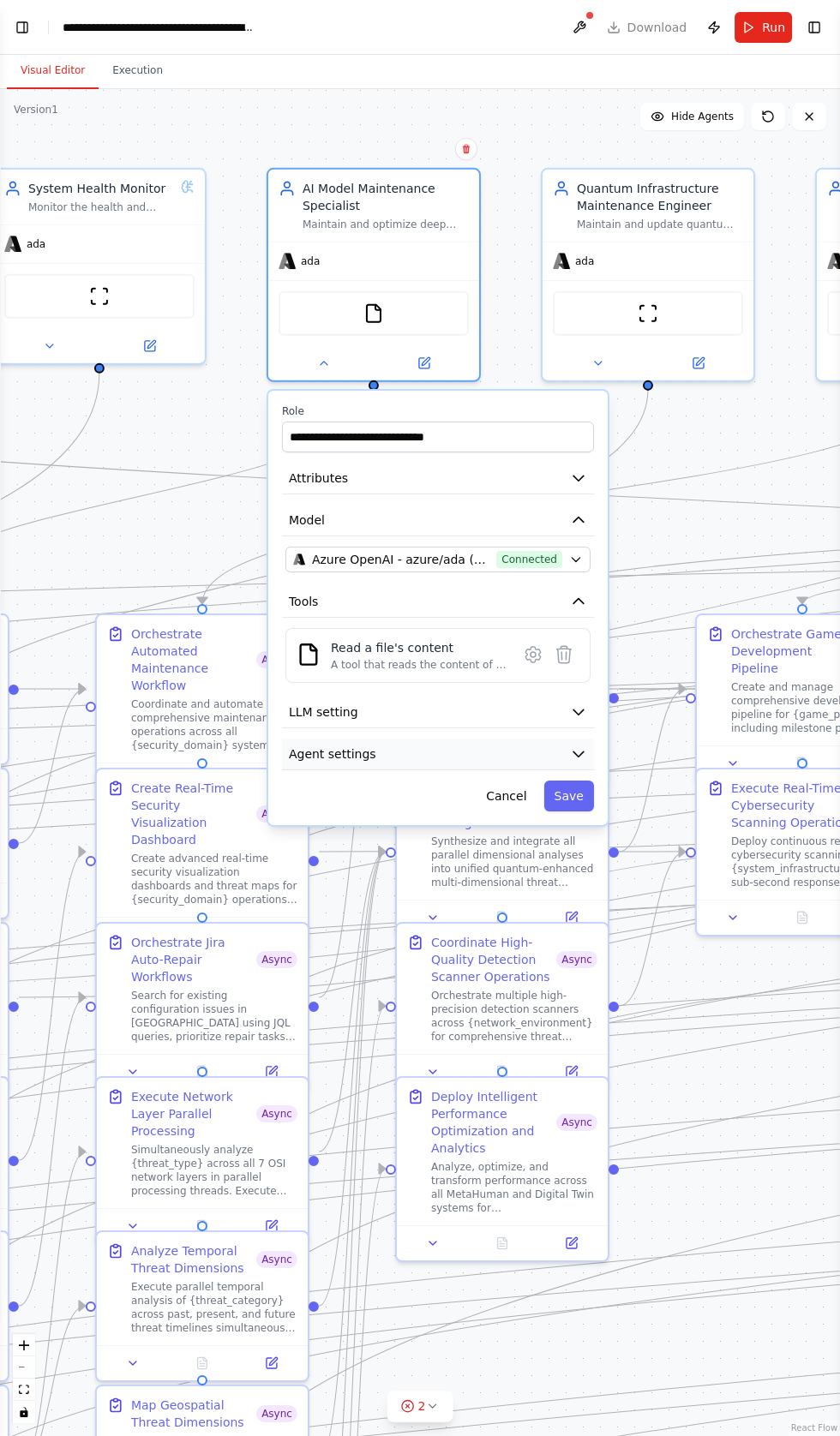
click at [496, 750] on button "Agent settings" at bounding box center [437, 754] width 312 height 32
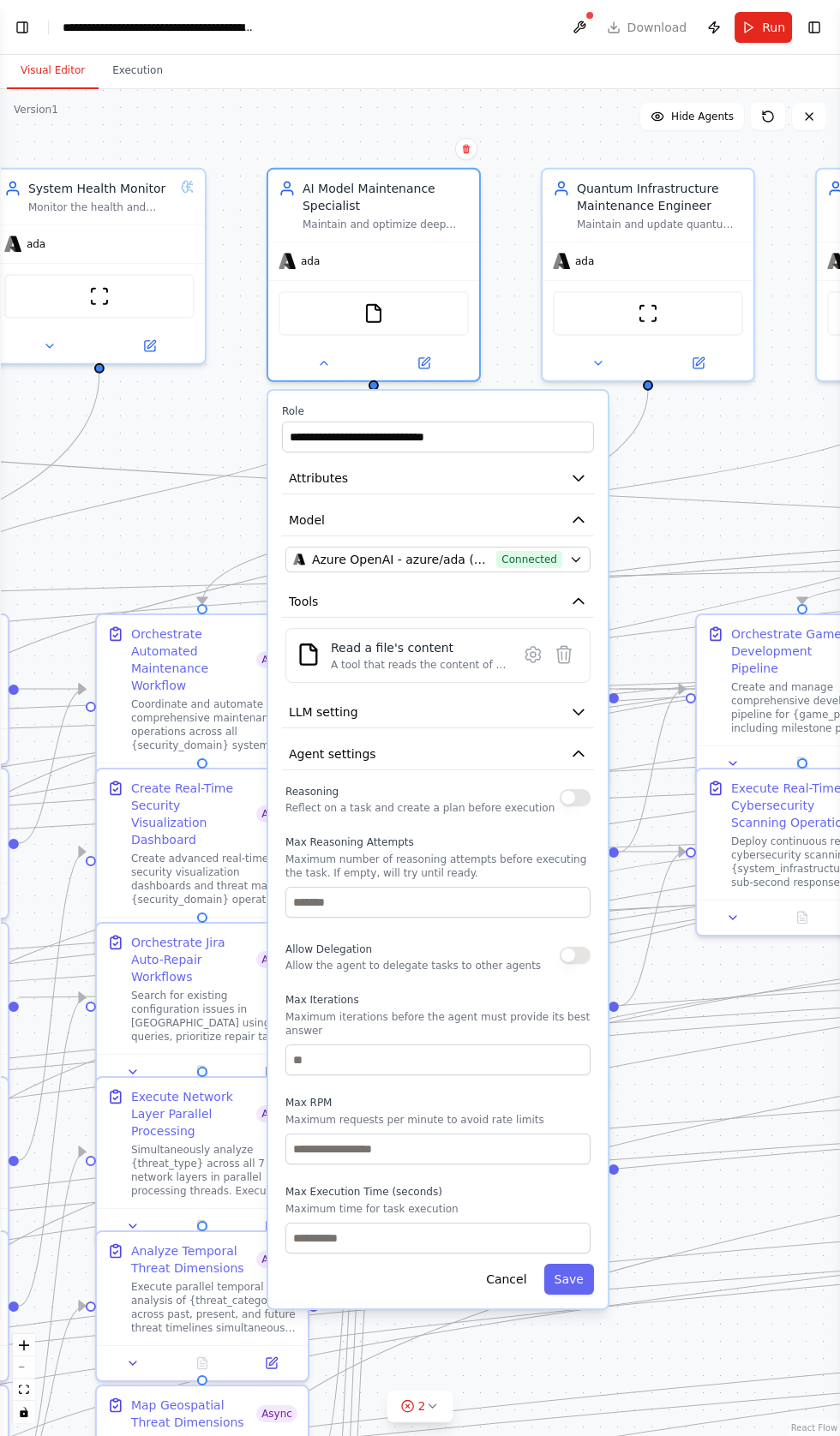
click at [568, 793] on button "button" at bounding box center [574, 797] width 31 height 17
click at [565, 955] on button "button" at bounding box center [574, 955] width 31 height 17
click at [566, 1275] on button "Save" at bounding box center [569, 1279] width 50 height 31
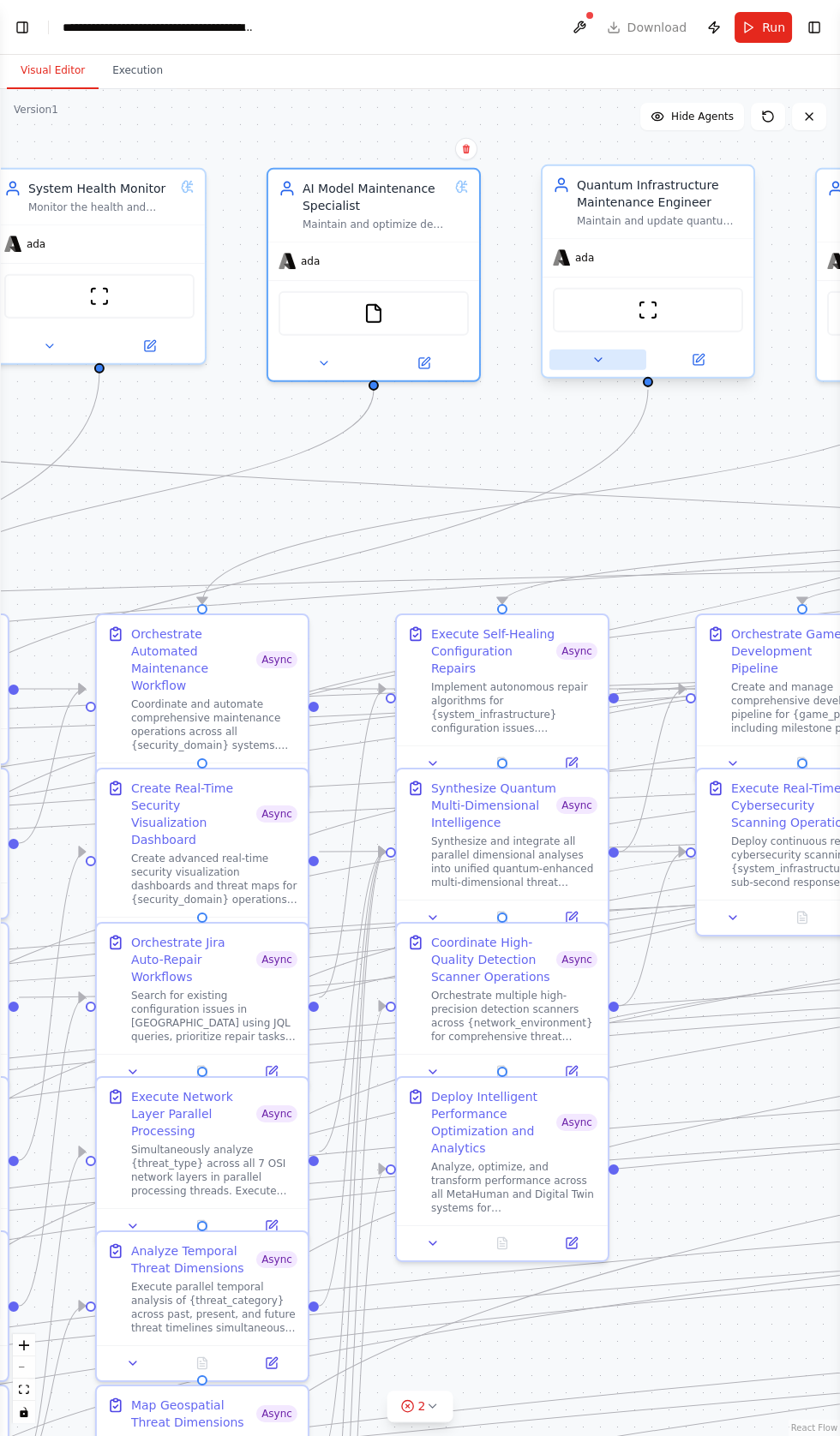
click at [583, 370] on button at bounding box center [597, 360] width 97 height 21
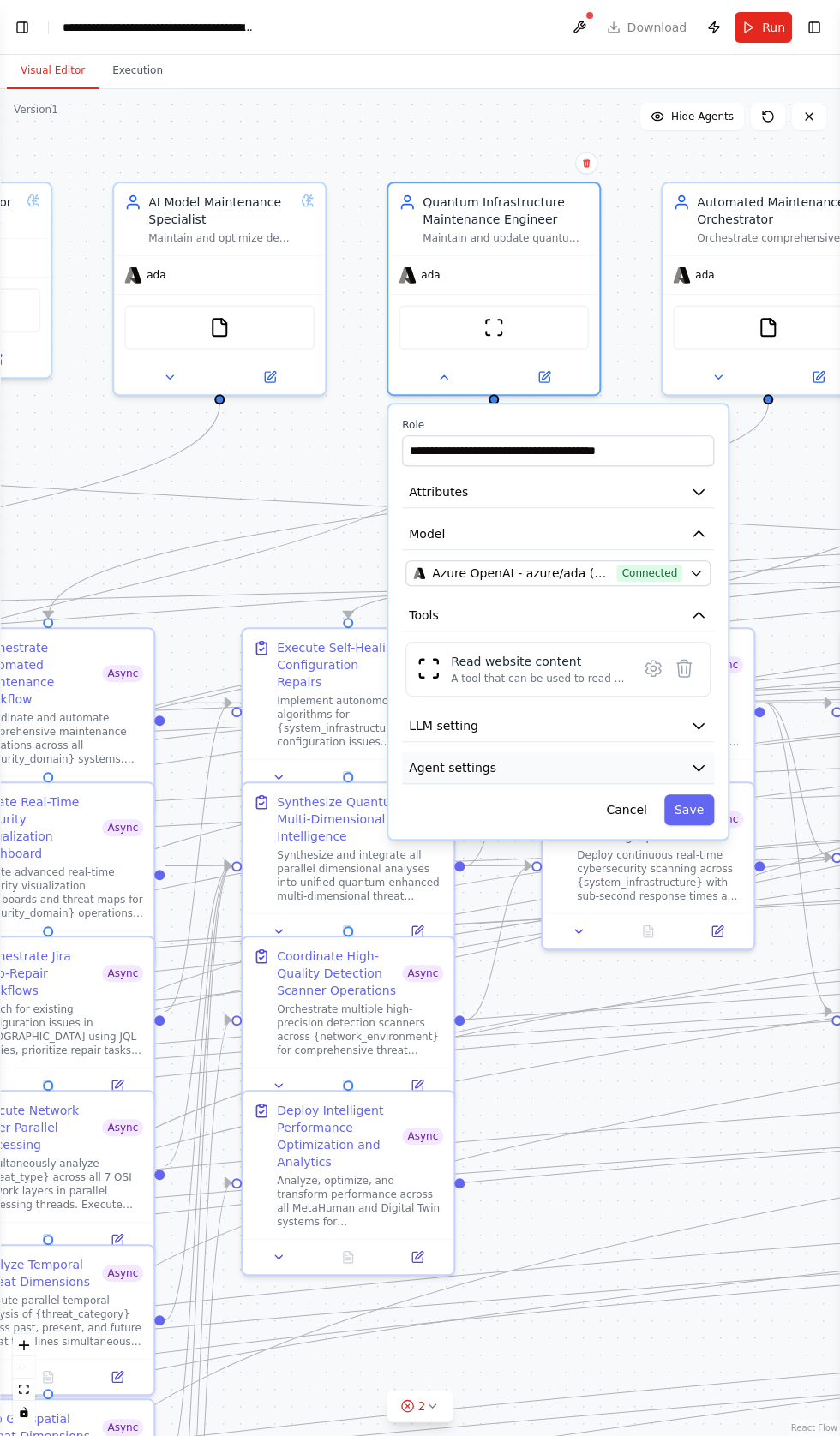
click at [555, 765] on button "Agent settings" at bounding box center [557, 768] width 312 height 32
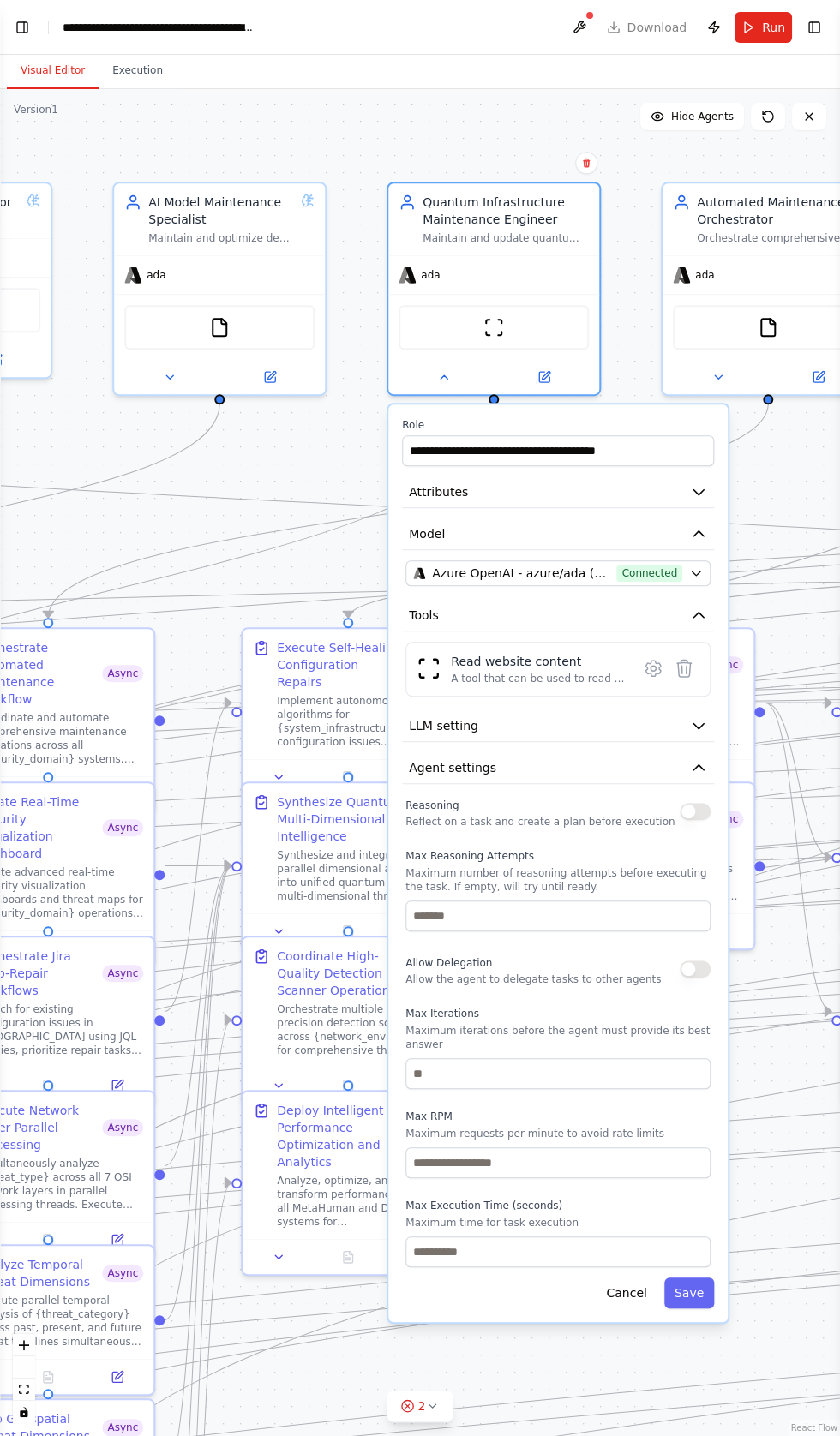
click at [688, 807] on button "button" at bounding box center [695, 811] width 31 height 17
click at [655, 970] on div "Allow Delegation Allow the agent to delegate tasks to other agents" at bounding box center [558, 969] width 305 height 34
click at [681, 965] on button "button" at bounding box center [695, 969] width 31 height 17
click at [678, 1278] on button "Save" at bounding box center [689, 1292] width 50 height 31
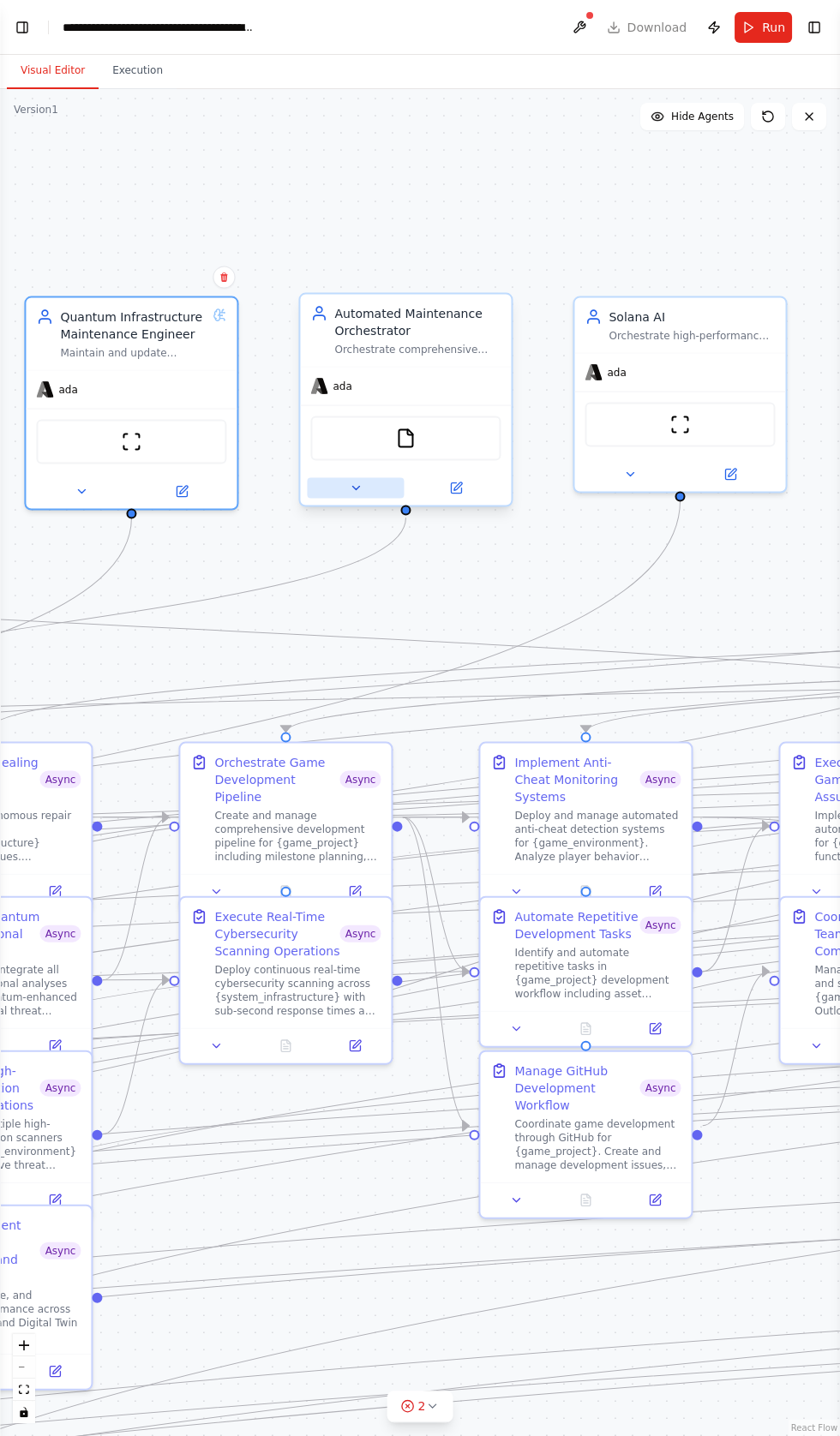
click at [335, 496] on button at bounding box center [355, 488] width 97 height 21
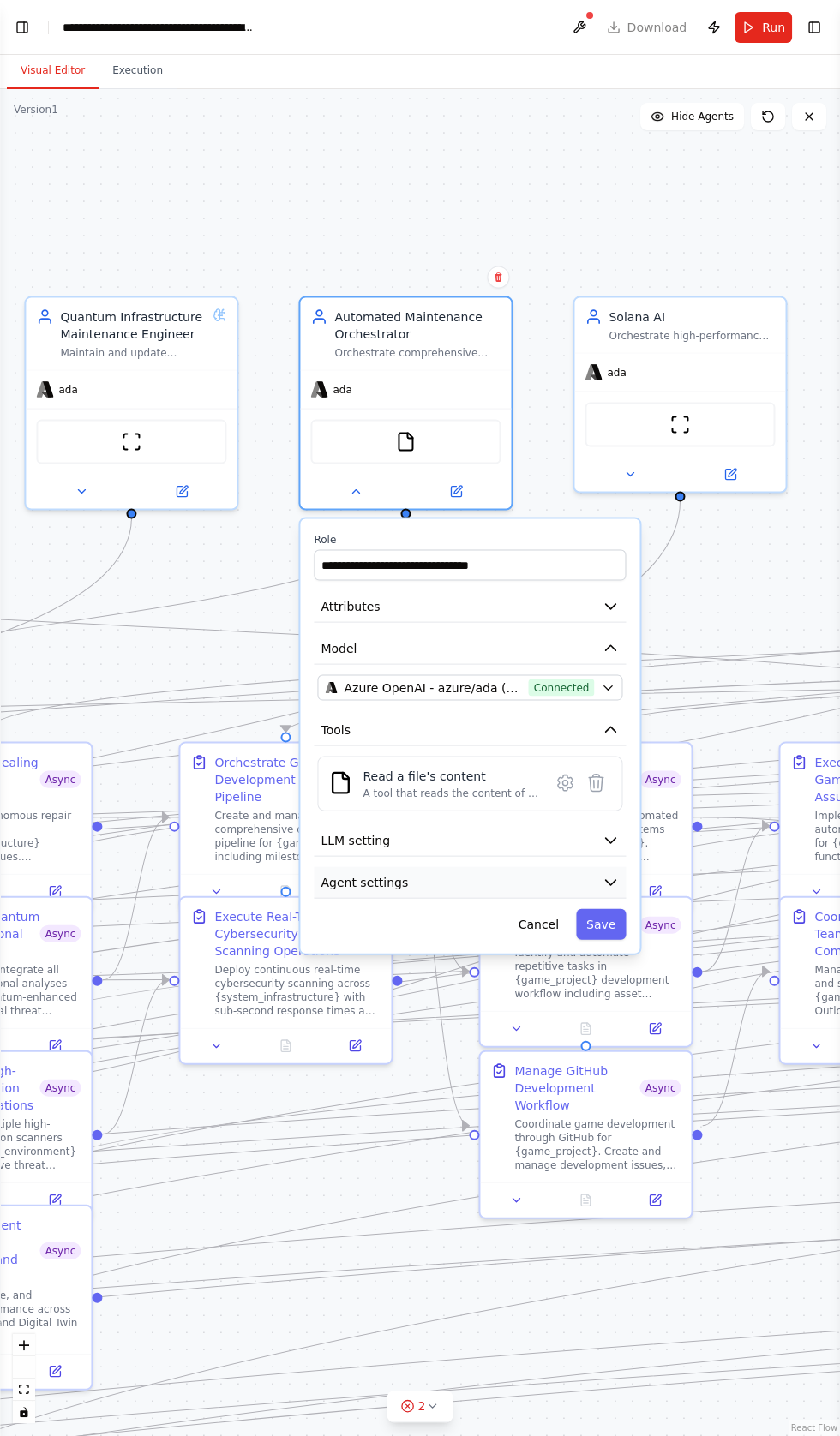
click at [379, 878] on span "Agent settings" at bounding box center [365, 882] width 88 height 17
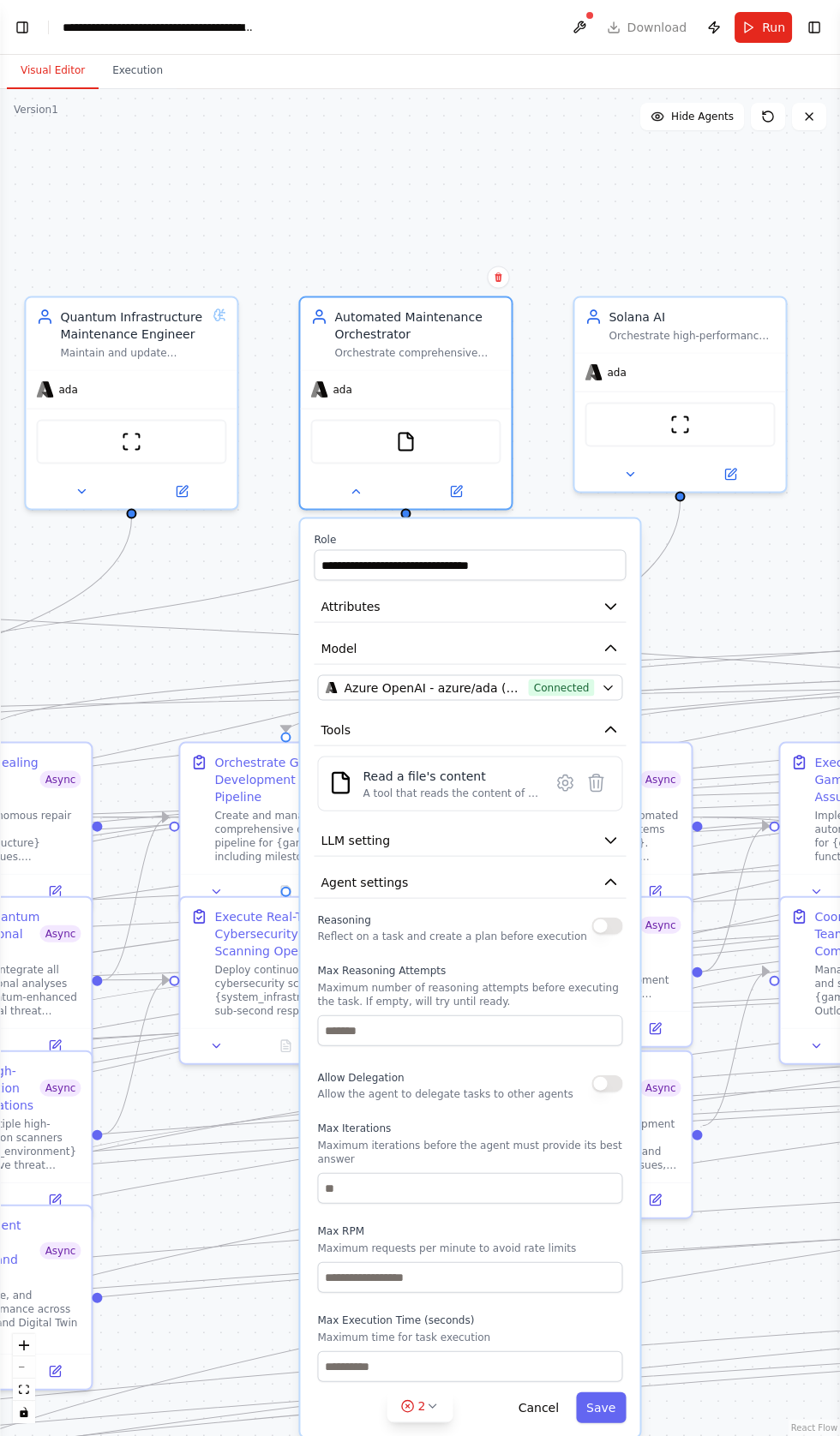
click at [602, 922] on button "button" at bounding box center [606, 926] width 31 height 17
click at [599, 1079] on button "button" at bounding box center [606, 1083] width 31 height 17
click at [587, 1399] on button "Save" at bounding box center [601, 1407] width 50 height 31
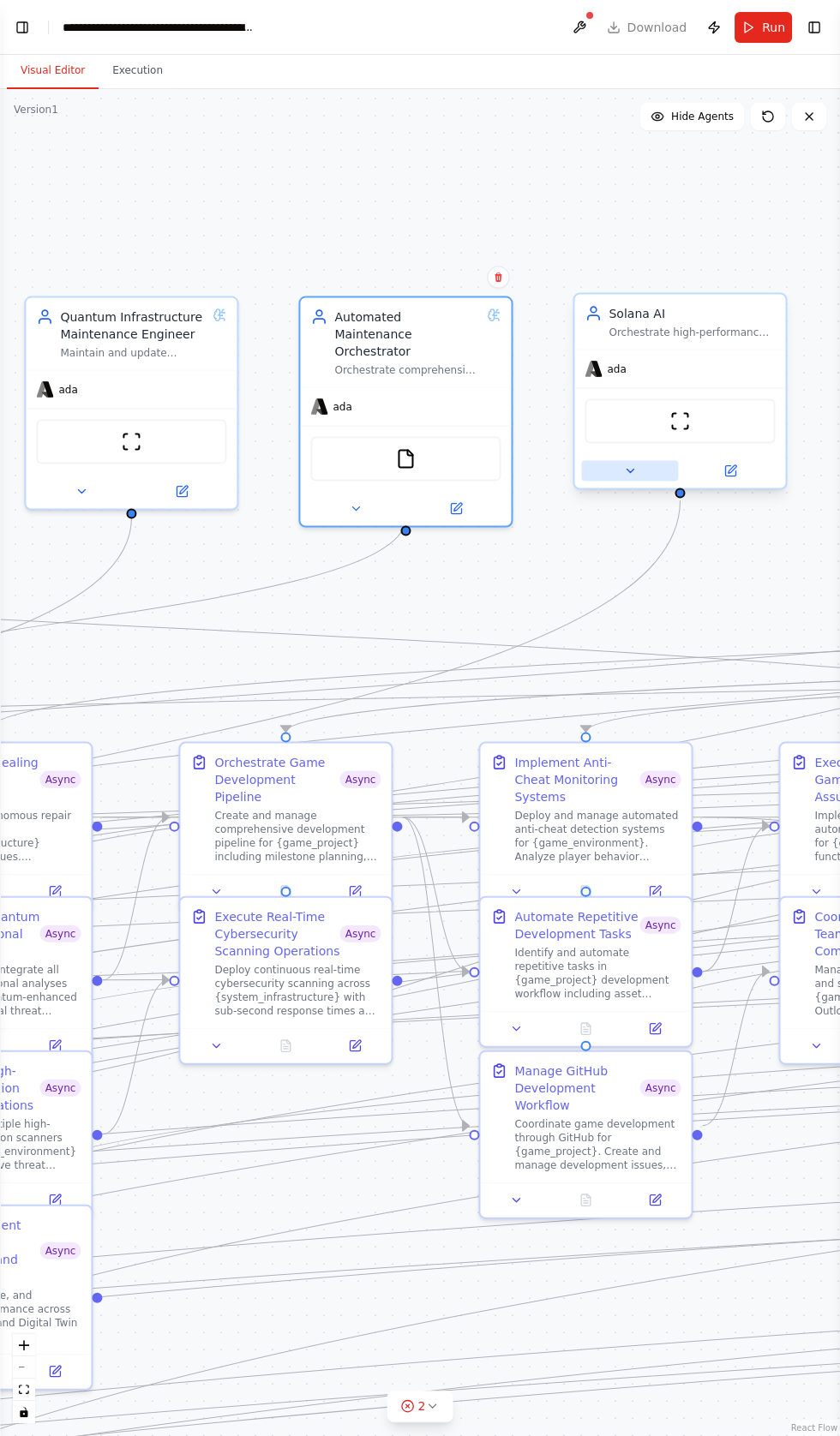
click at [587, 481] on button at bounding box center [629, 471] width 97 height 21
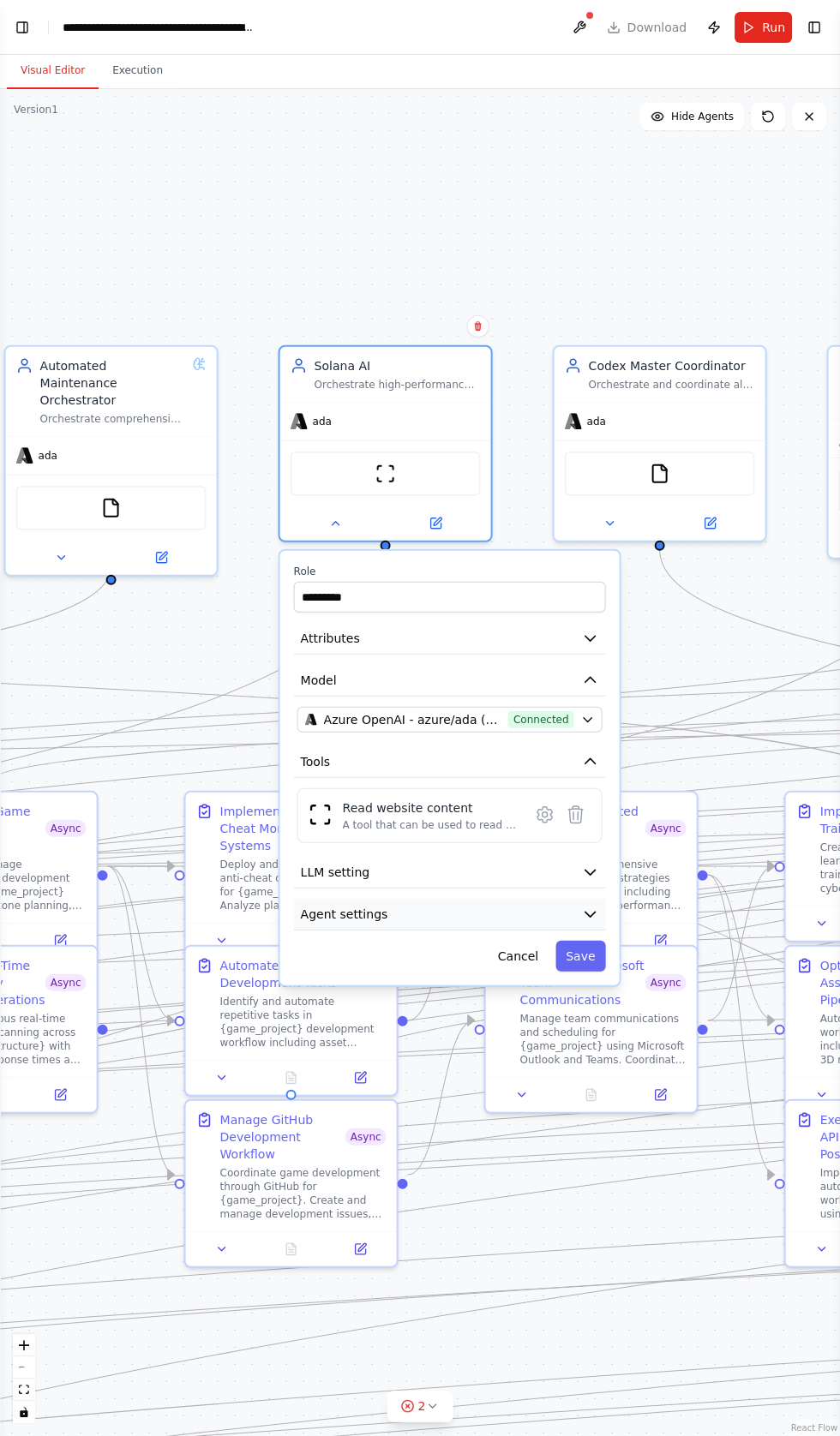
click at [341, 915] on span "Agent settings" at bounding box center [345, 914] width 88 height 17
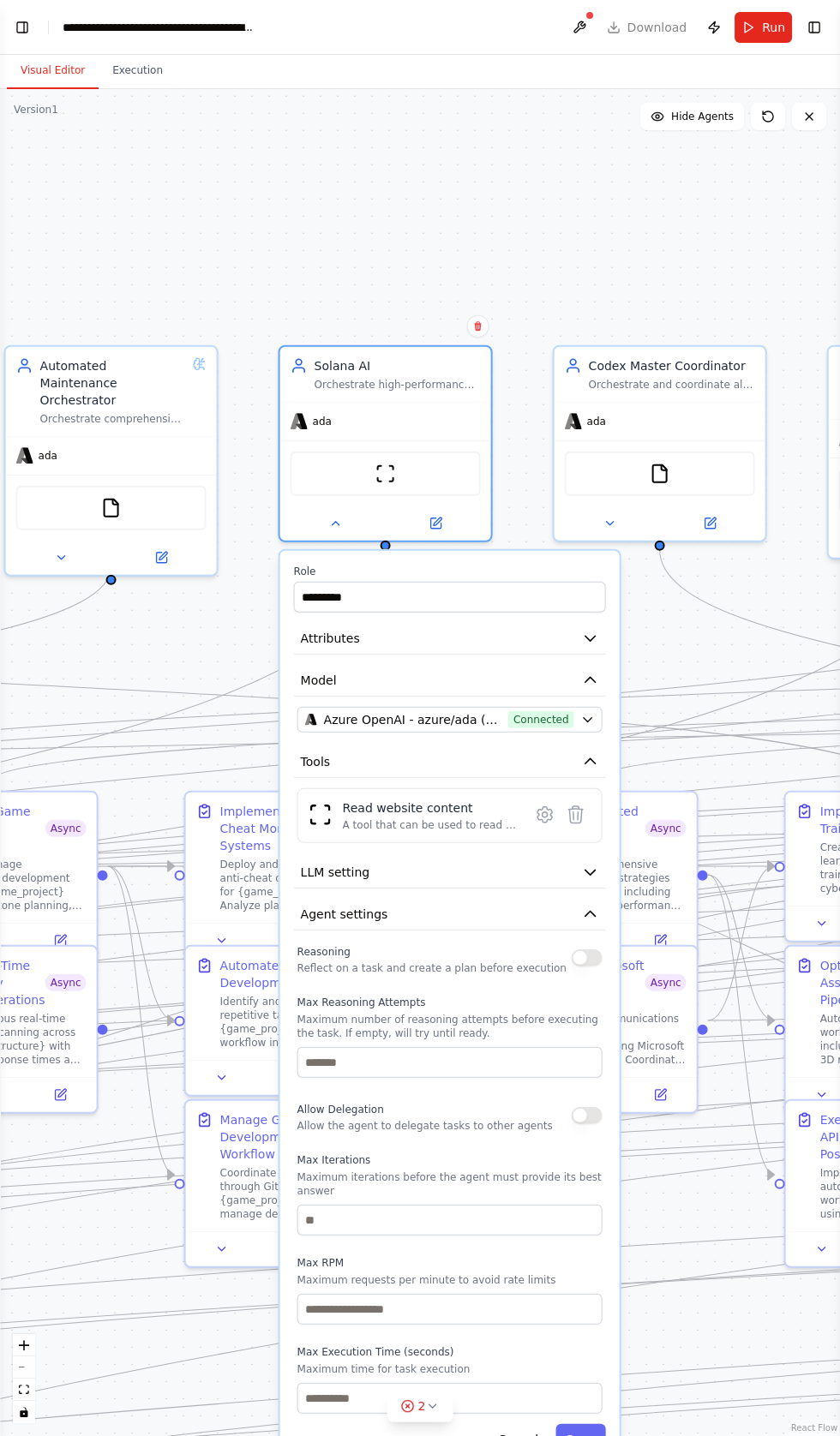
click at [571, 949] on div "Reasoning Reflect on a task and create a plan before execution" at bounding box center [449, 958] width 305 height 34
click at [576, 955] on button "button" at bounding box center [586, 958] width 31 height 17
click at [576, 1112] on button "button" at bounding box center [586, 1115] width 31 height 17
click at [579, 1424] on button "Save" at bounding box center [580, 1439] width 50 height 31
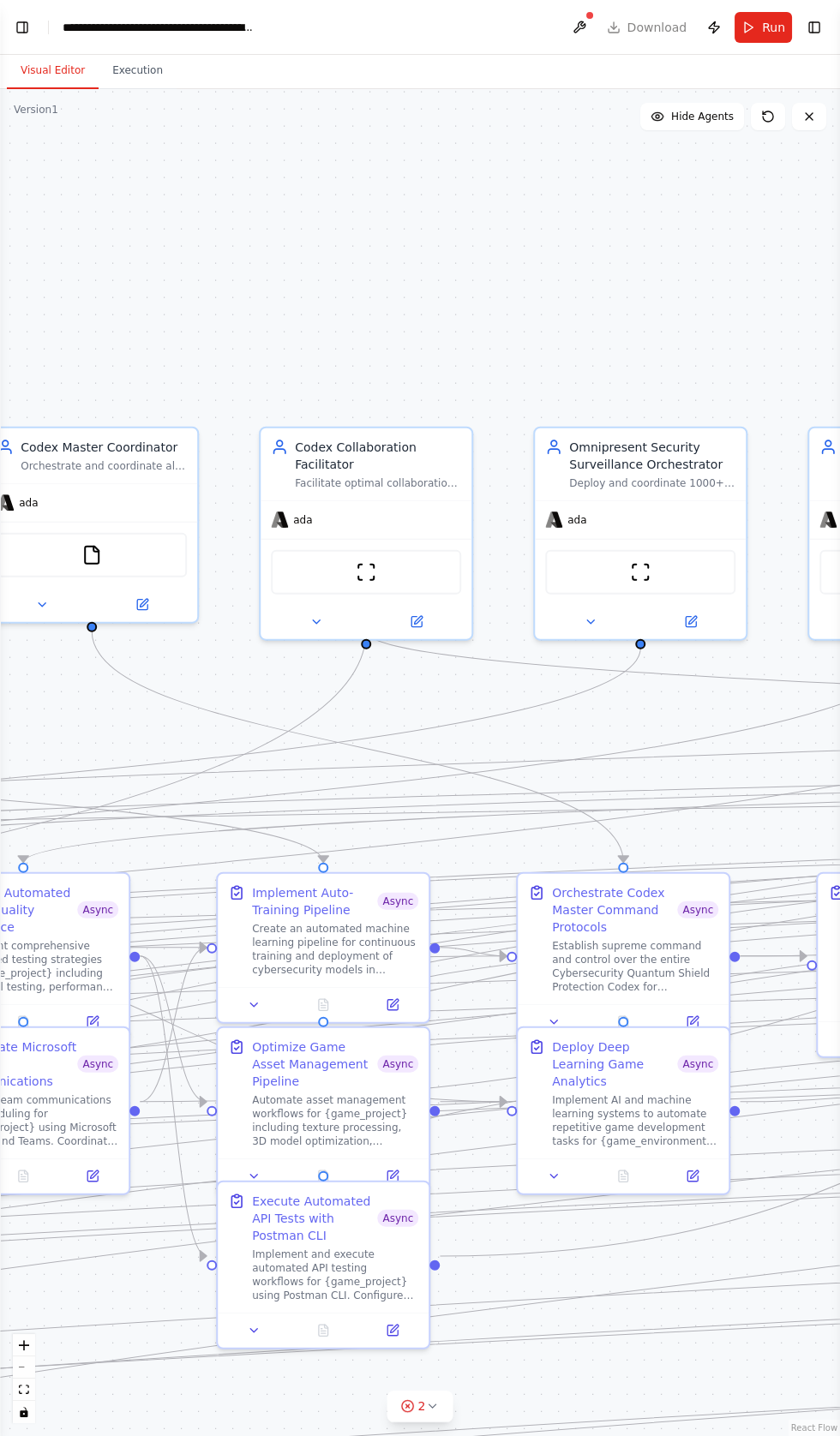
scroll to position [49, 0]
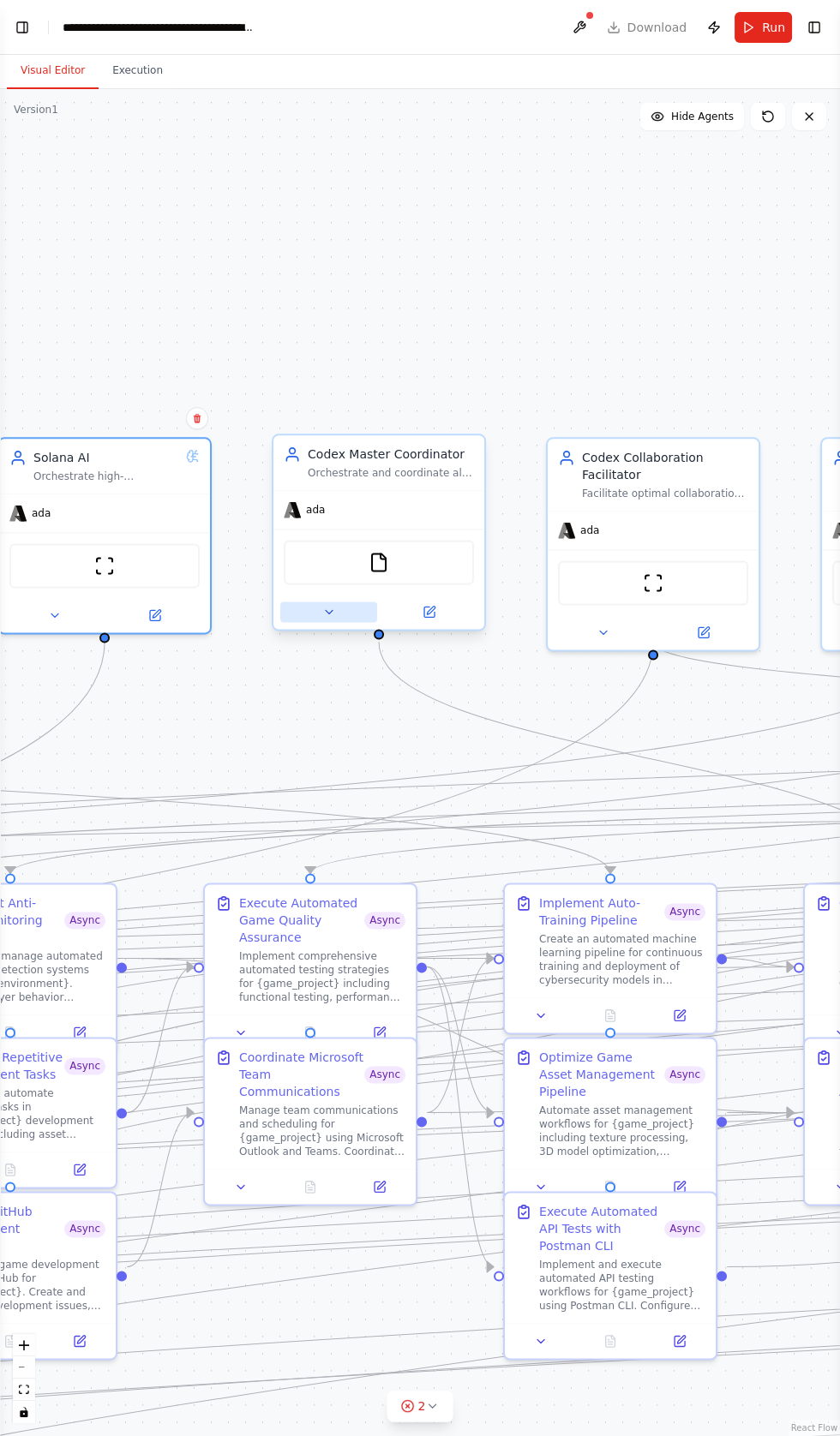
click at [318, 602] on button at bounding box center [328, 612] width 97 height 21
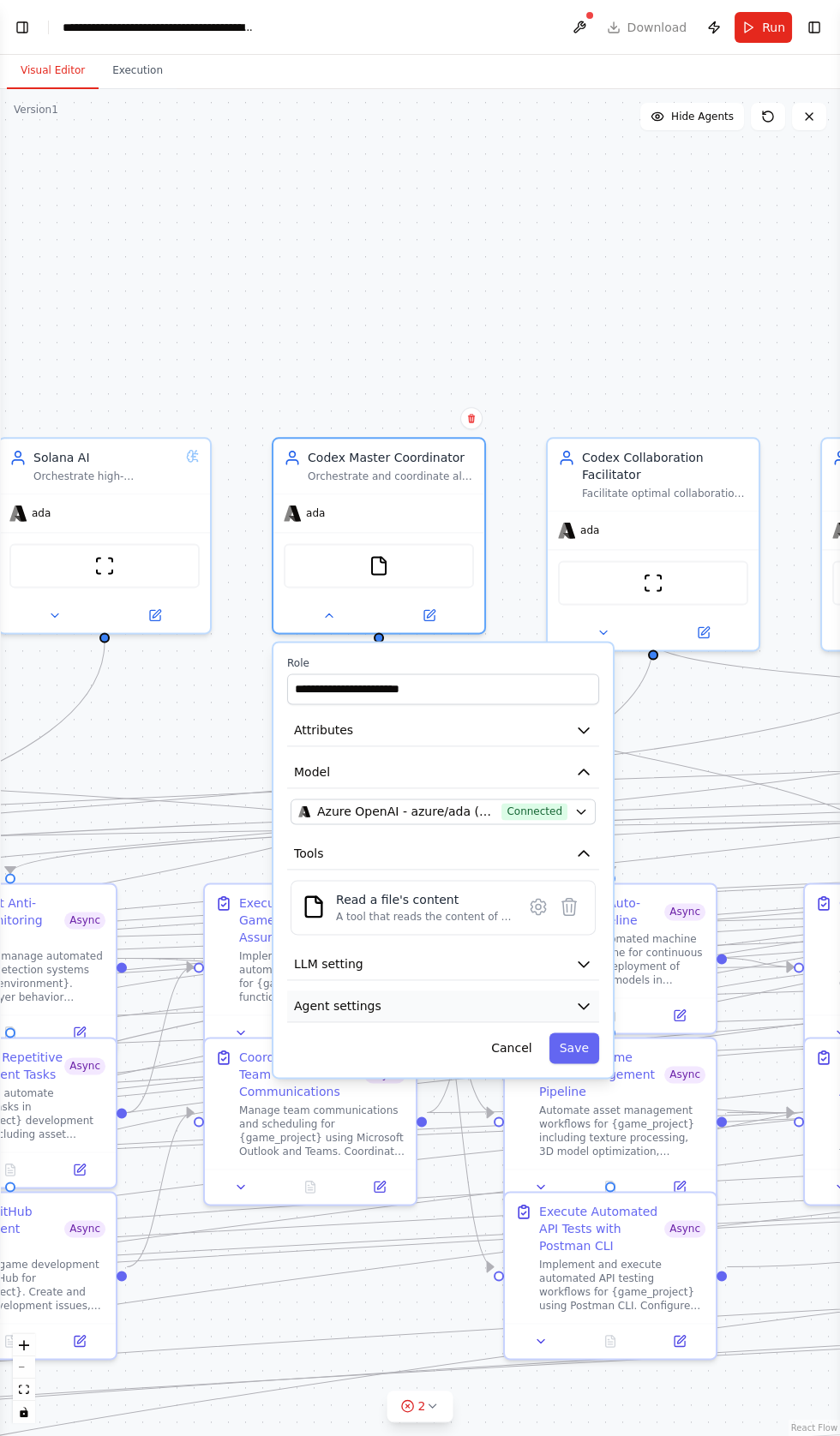
click at [344, 998] on span "Agent settings" at bounding box center [338, 1005] width 88 height 17
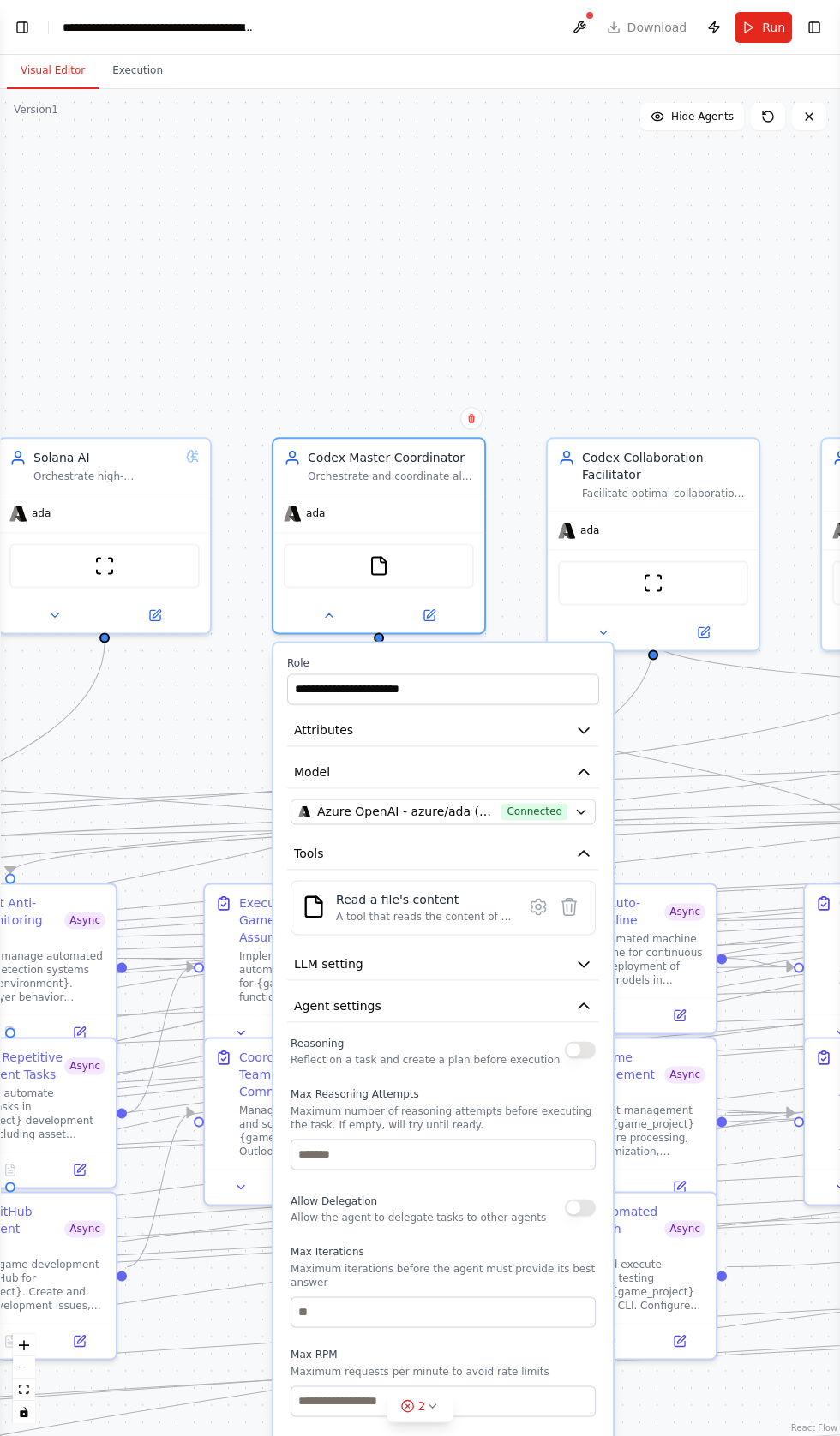
click at [571, 1041] on button "button" at bounding box center [580, 1049] width 31 height 17
click at [574, 1041] on button "button" at bounding box center [580, 1049] width 31 height 17
click at [575, 1041] on button "button" at bounding box center [580, 1049] width 31 height 17
click at [570, 1199] on button "button" at bounding box center [580, 1207] width 31 height 17
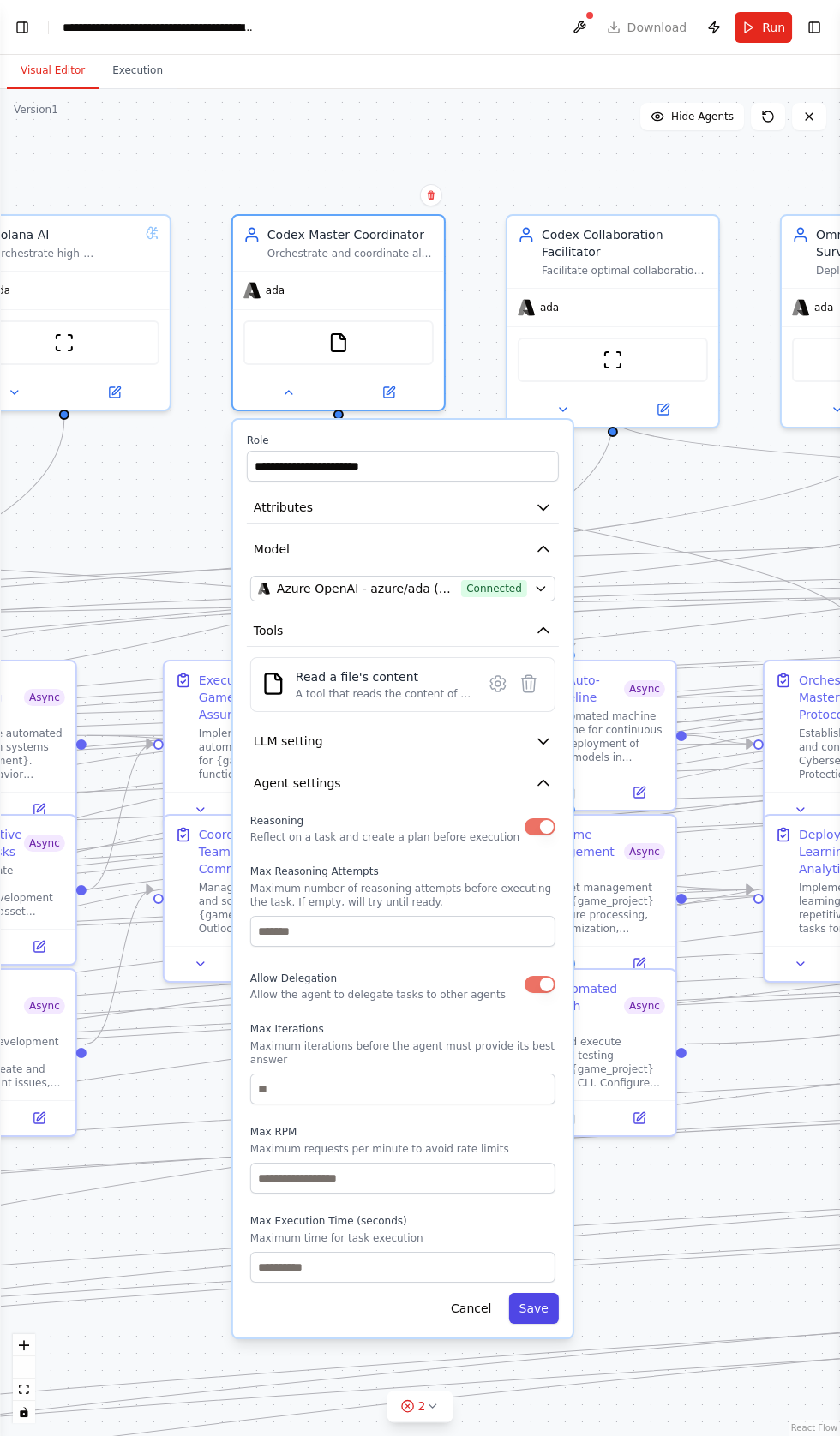
click at [537, 1292] on button "Save" at bounding box center [533, 1307] width 50 height 31
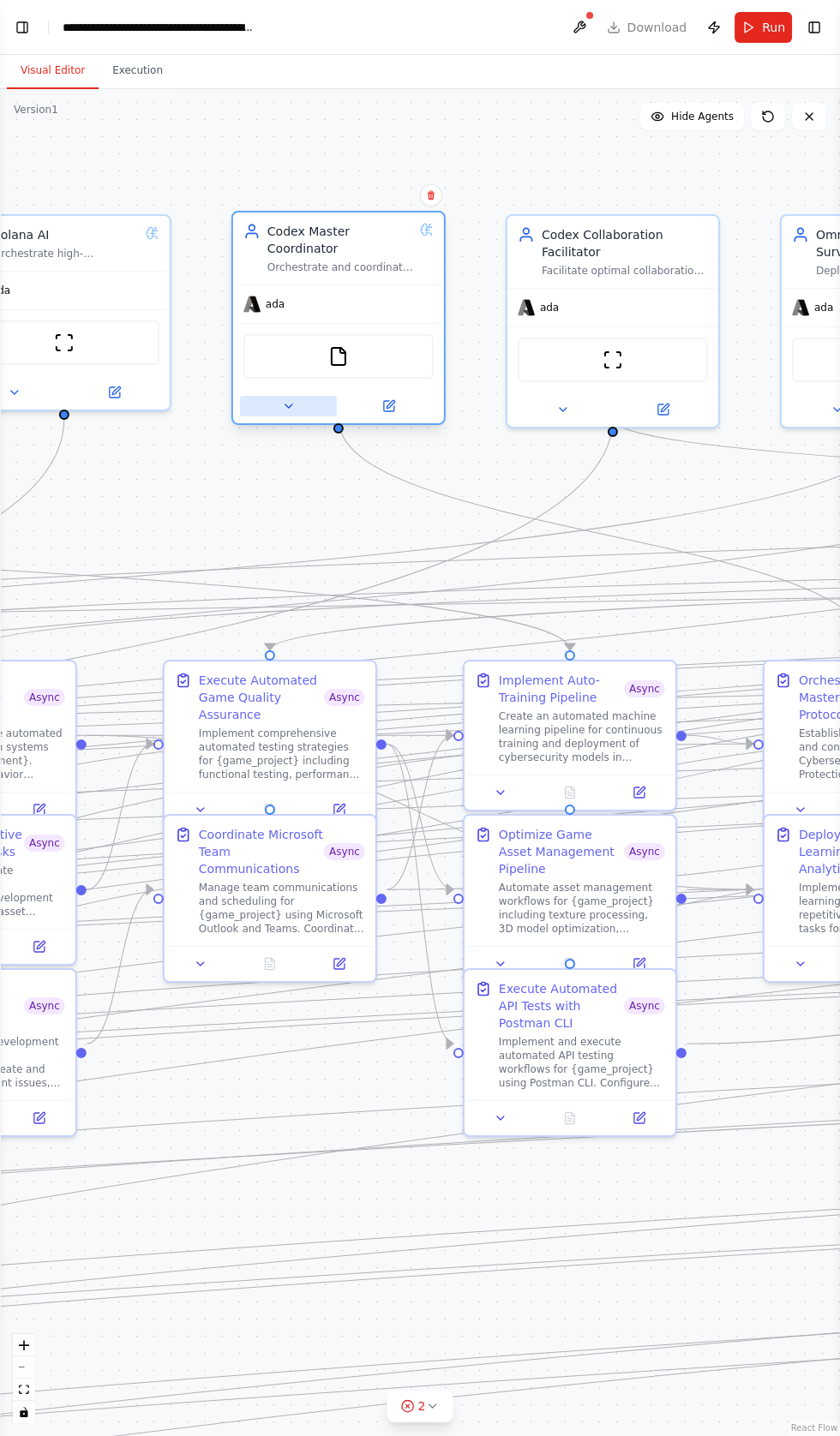
click at [278, 396] on button at bounding box center [288, 406] width 97 height 21
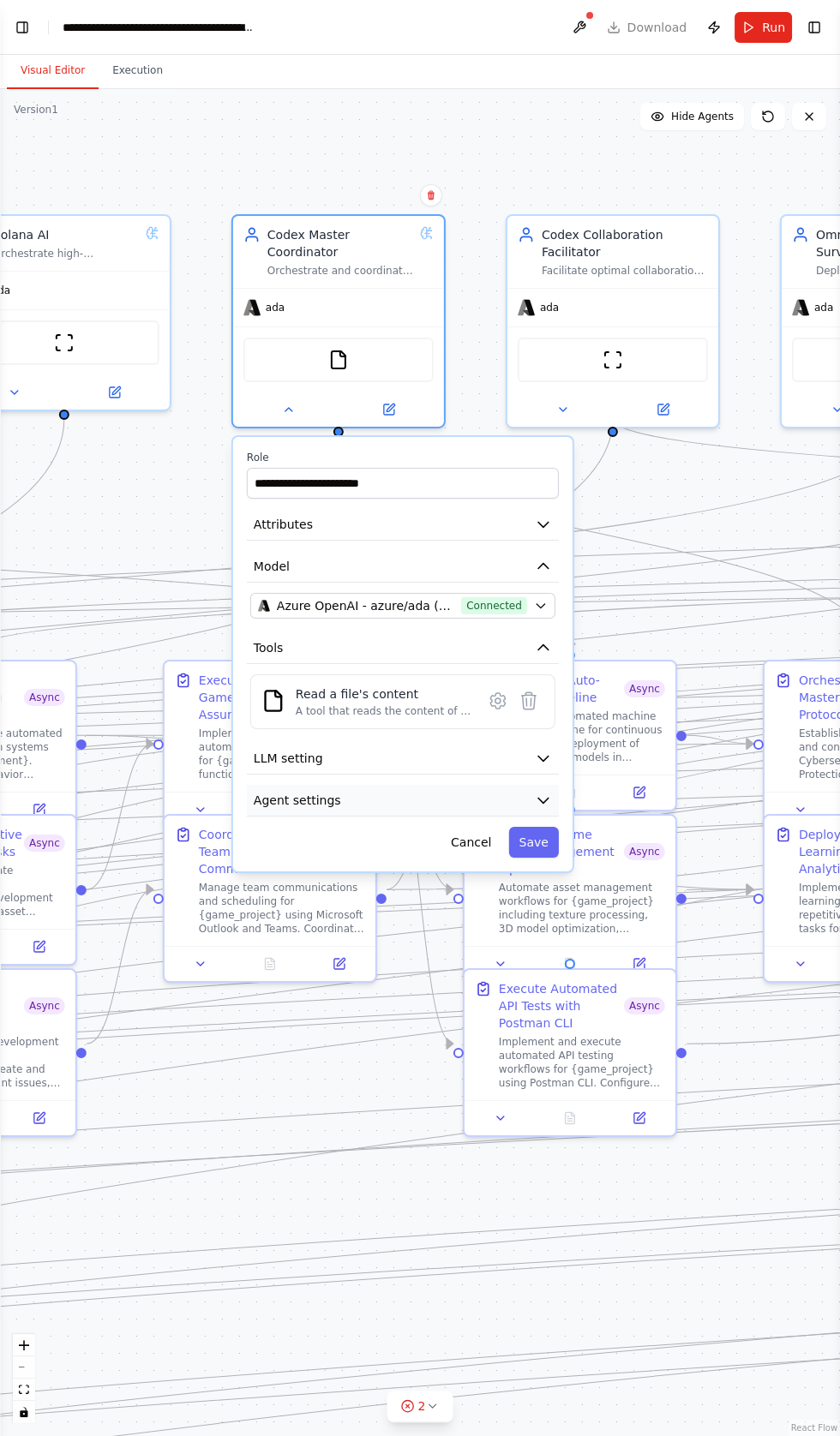
click at [276, 791] on span "Agent settings" at bounding box center [297, 799] width 88 height 17
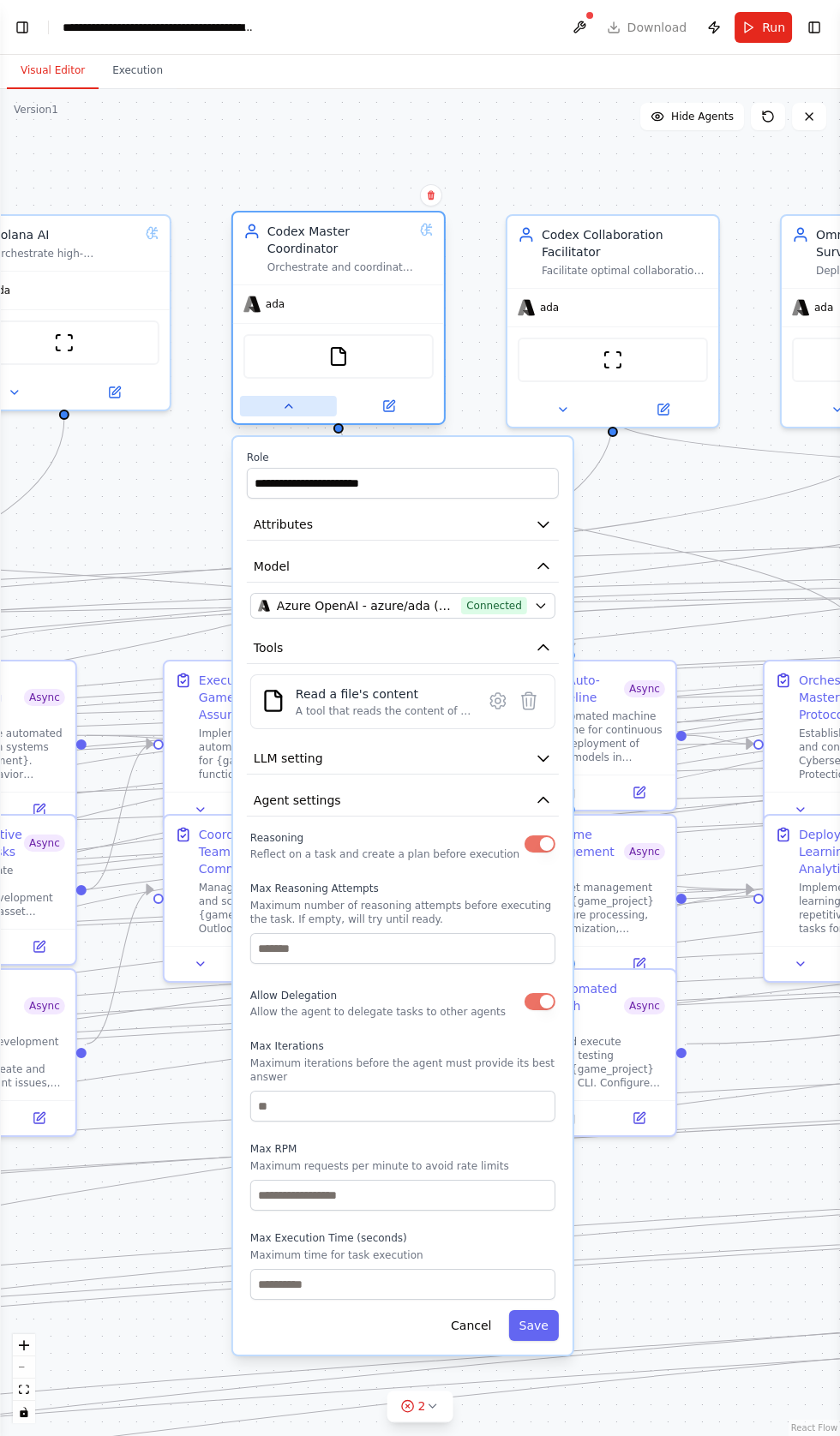
click at [259, 396] on button at bounding box center [288, 406] width 97 height 21
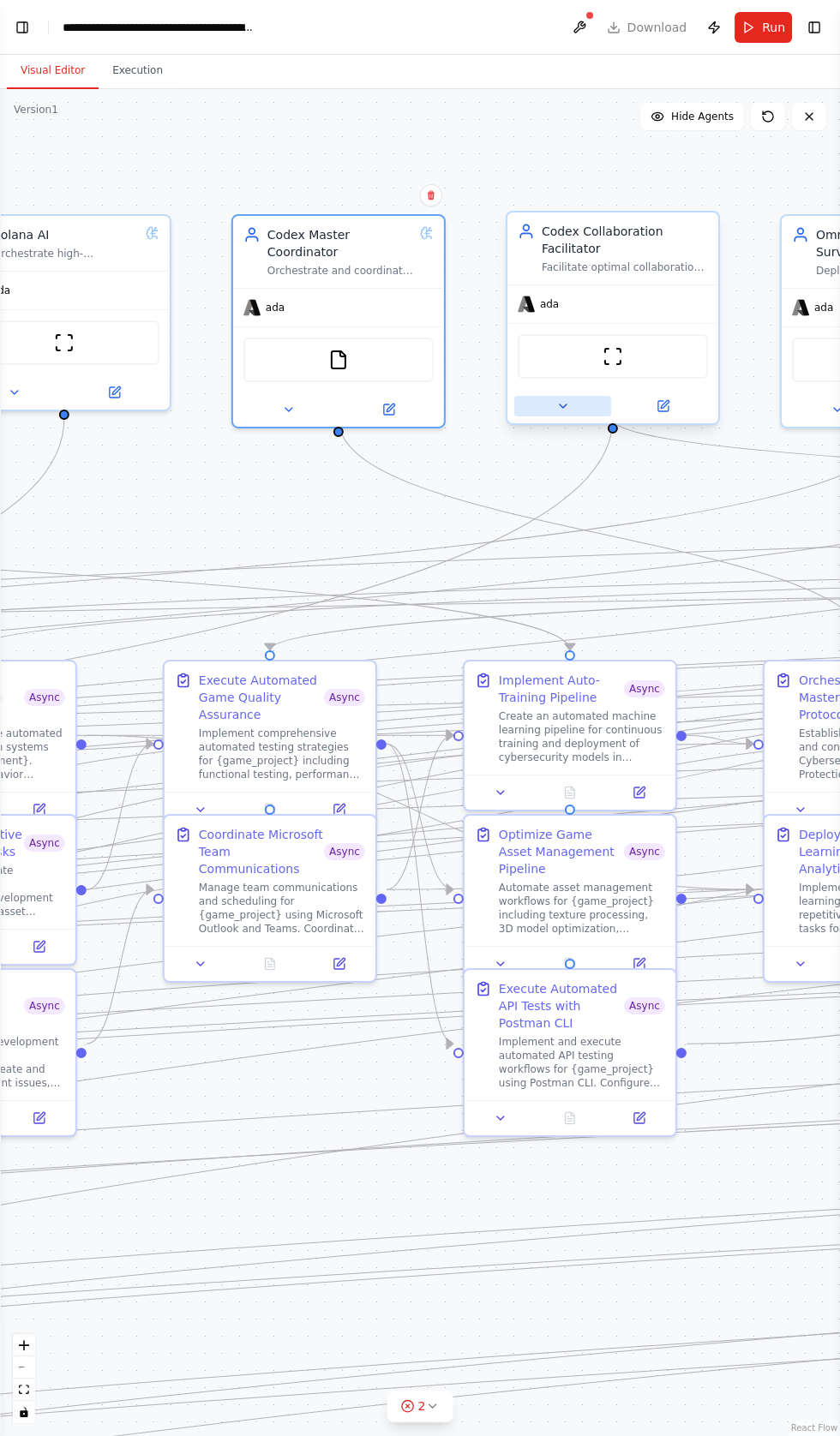
click at [551, 396] on button at bounding box center [562, 406] width 97 height 21
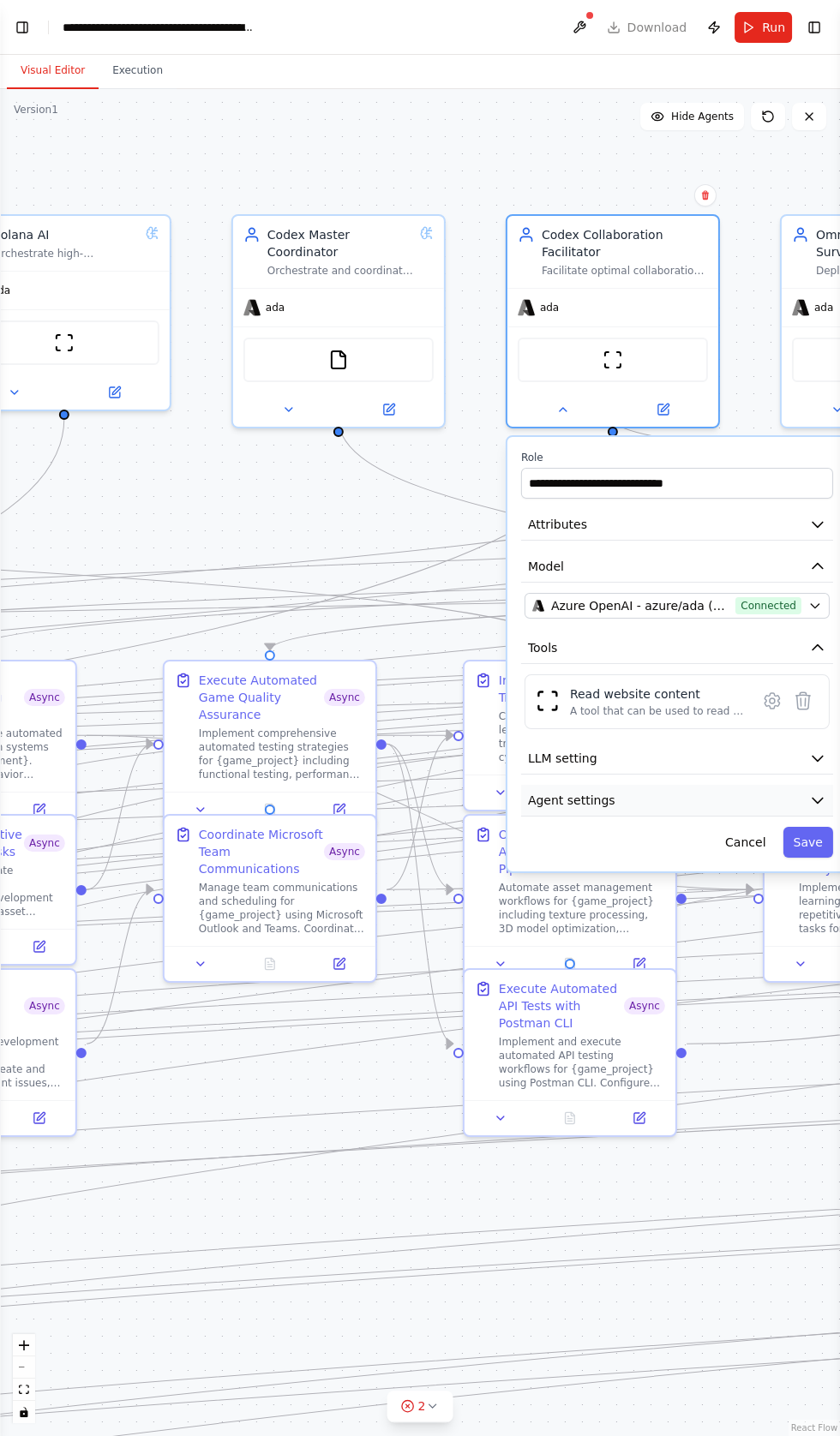
click at [567, 791] on span "Agent settings" at bounding box center [572, 799] width 88 height 17
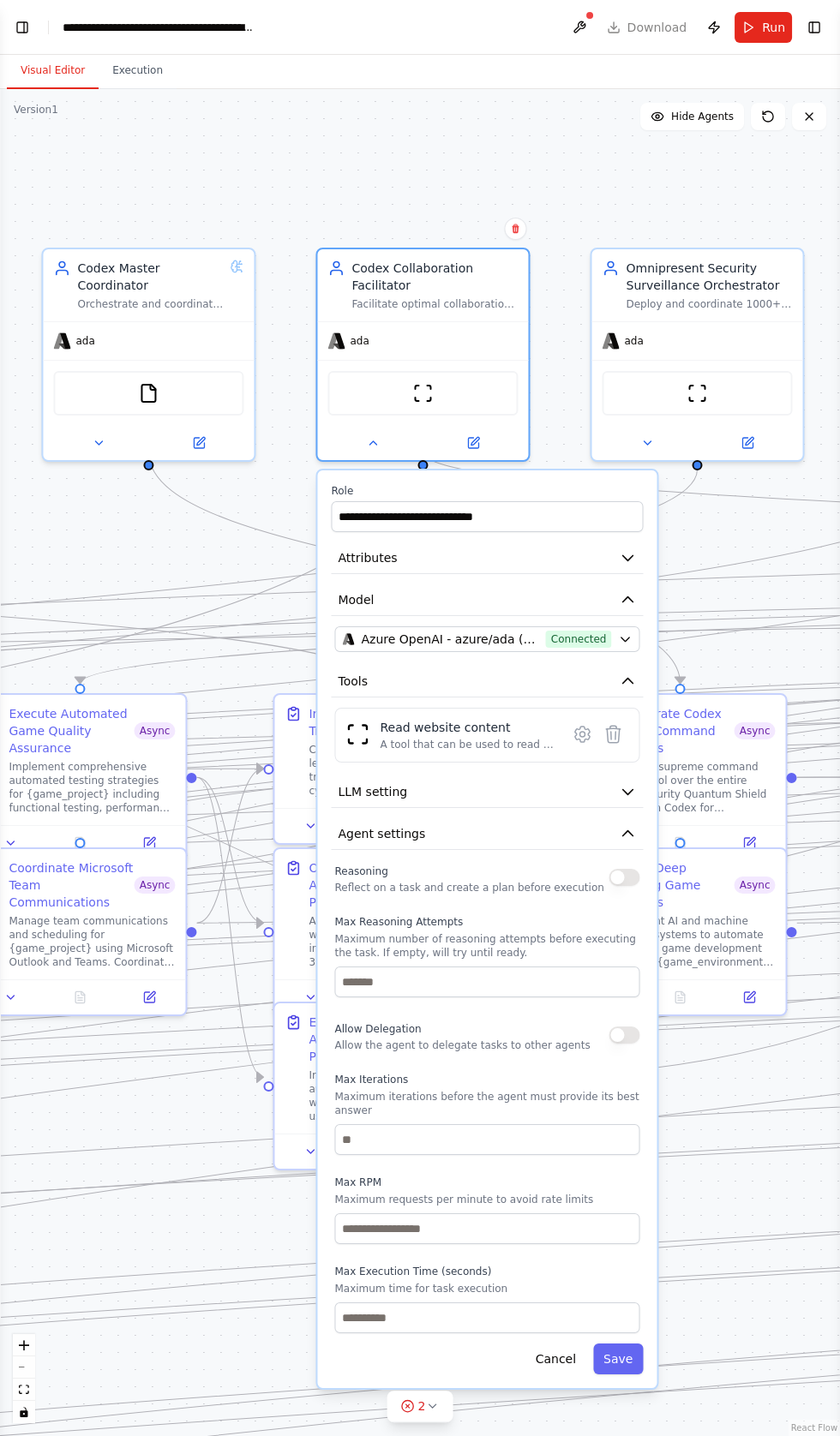
click at [613, 869] on button "button" at bounding box center [623, 877] width 31 height 17
click at [594, 1017] on div "Allow Delegation Allow the agent to delegate tasks to other agents" at bounding box center [486, 1034] width 305 height 34
click at [618, 1026] on button "button" at bounding box center [623, 1034] width 31 height 17
click at [618, 1343] on button "Save" at bounding box center [618, 1358] width 50 height 31
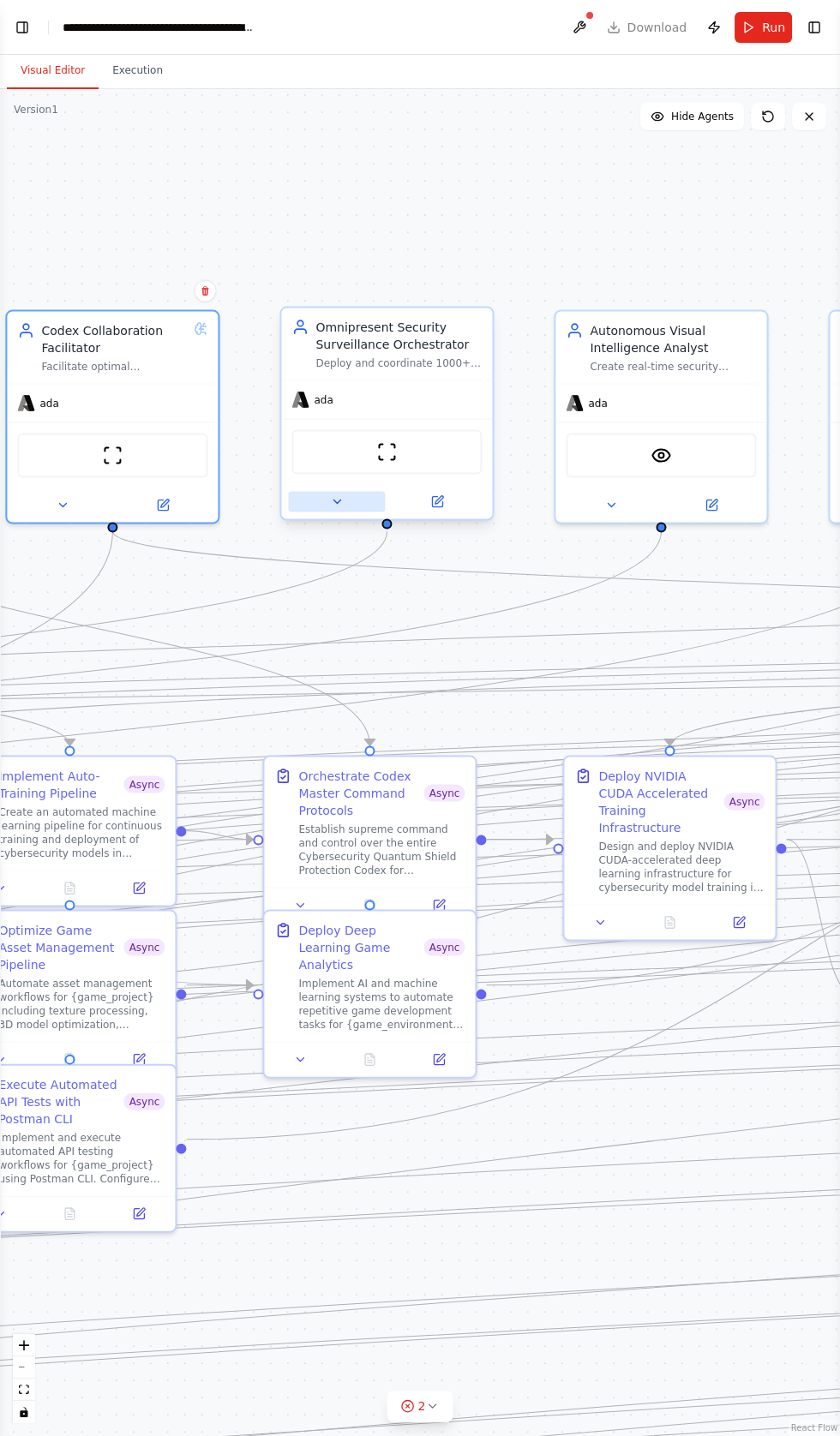
click at [304, 491] on button at bounding box center [336, 501] width 97 height 21
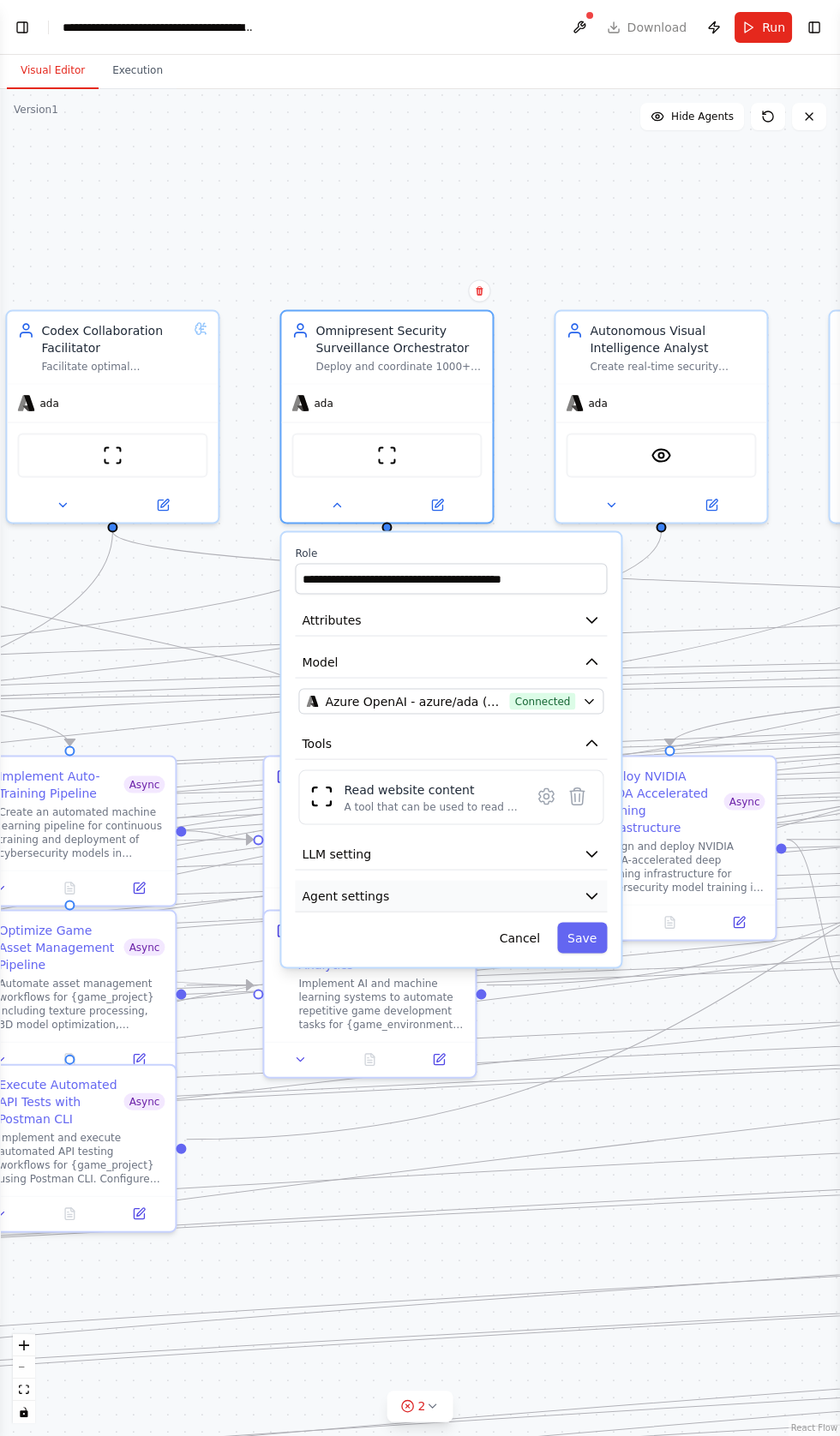
click at [333, 881] on button "Agent settings" at bounding box center [450, 897] width 312 height 32
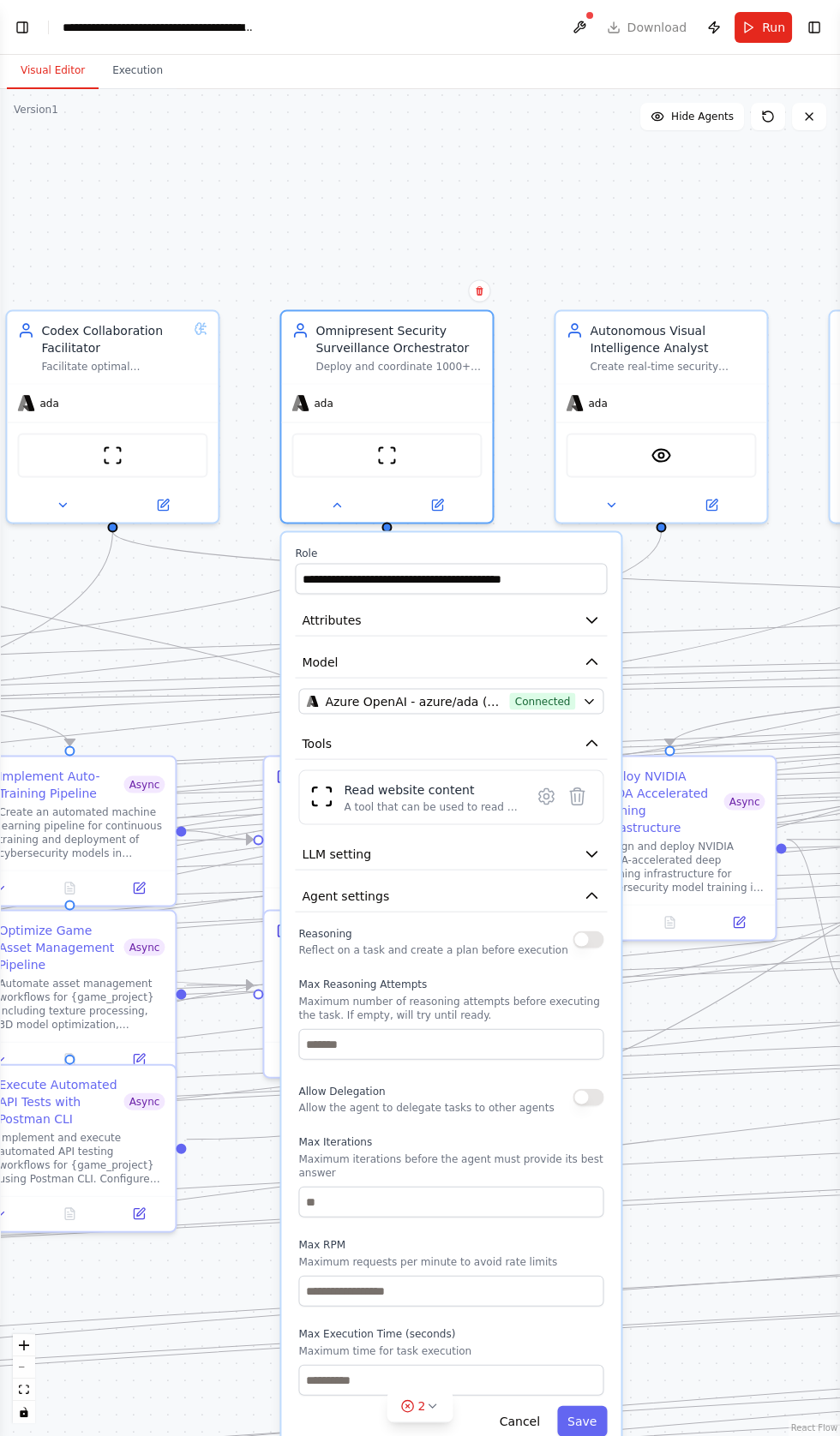
click at [580, 932] on button "button" at bounding box center [587, 940] width 31 height 17
click at [582, 1089] on button "button" at bounding box center [587, 1097] width 31 height 17
click at [583, 1406] on button "Save" at bounding box center [582, 1421] width 50 height 31
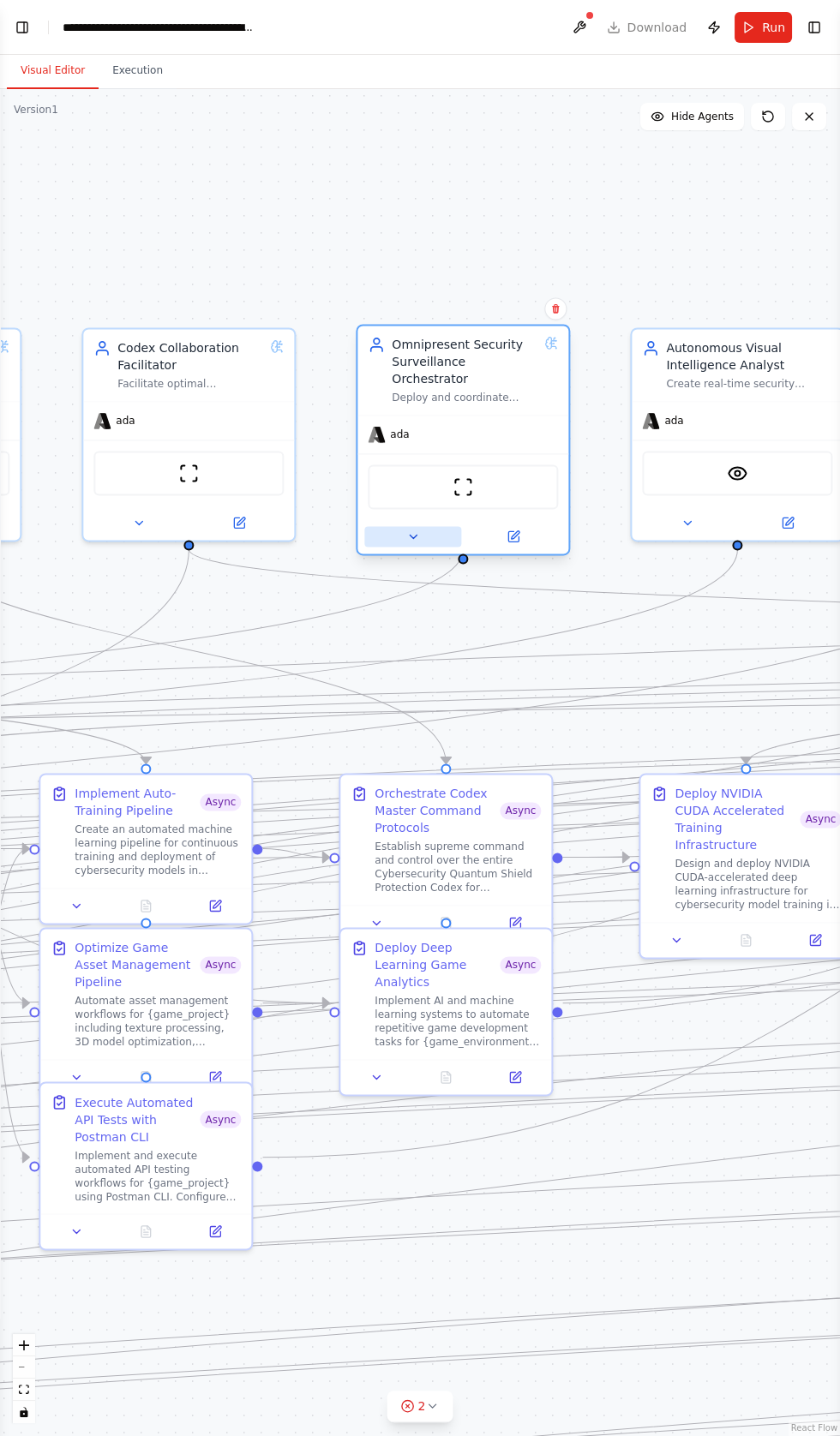
click at [401, 526] on button at bounding box center [412, 536] width 97 height 21
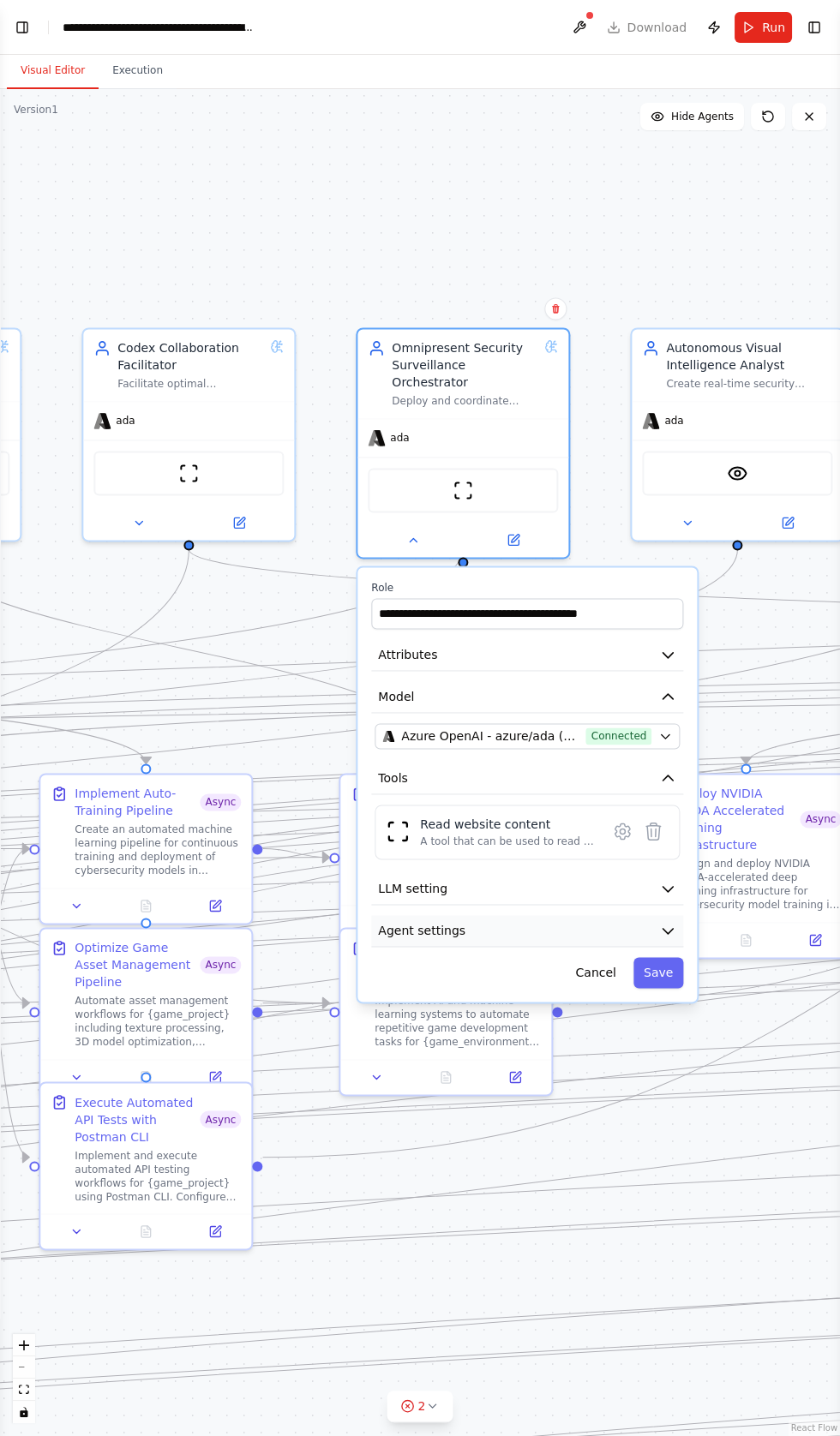
click at [444, 922] on span "Agent settings" at bounding box center [421, 930] width 88 height 17
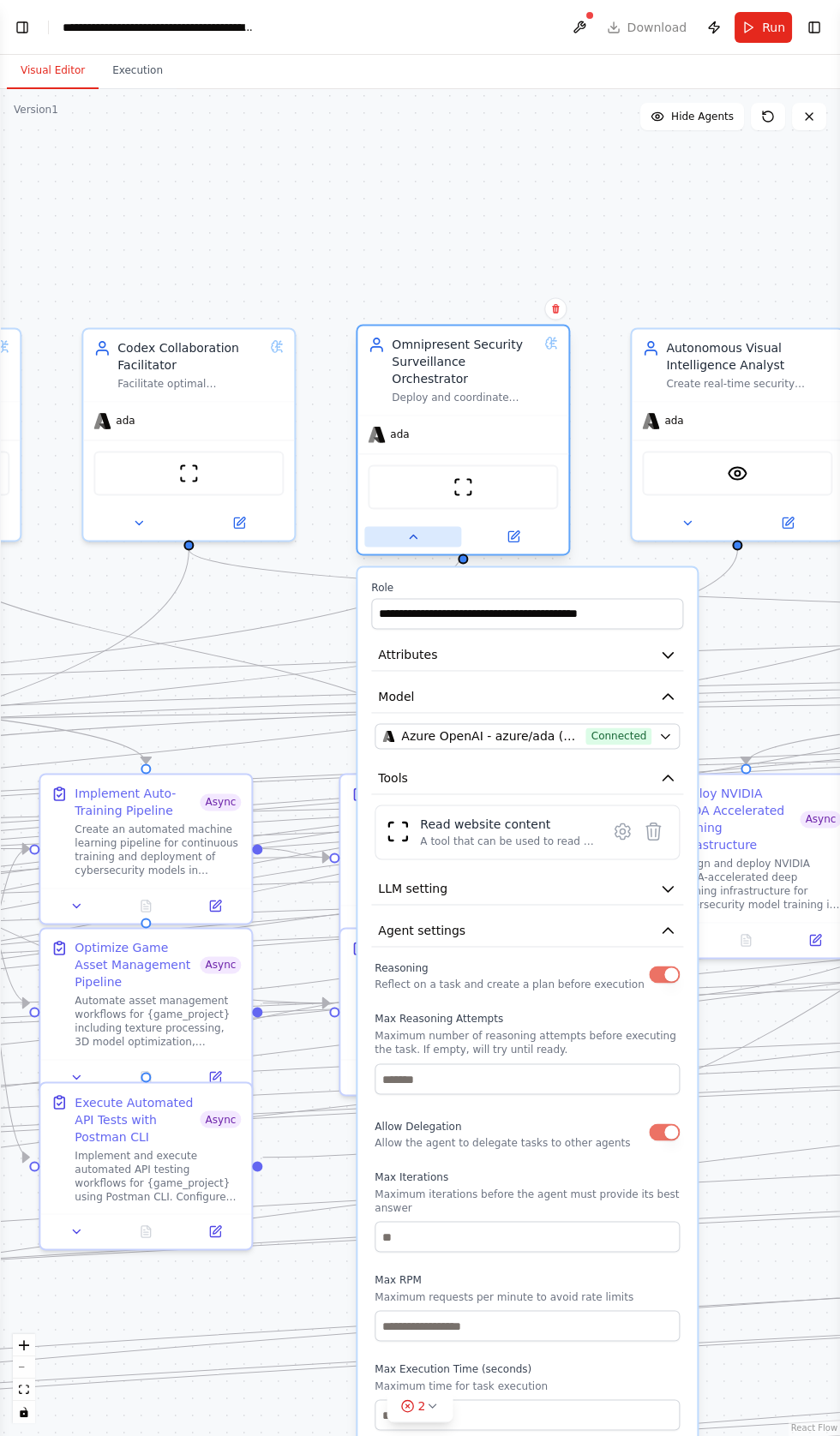
click at [403, 526] on button at bounding box center [412, 536] width 97 height 21
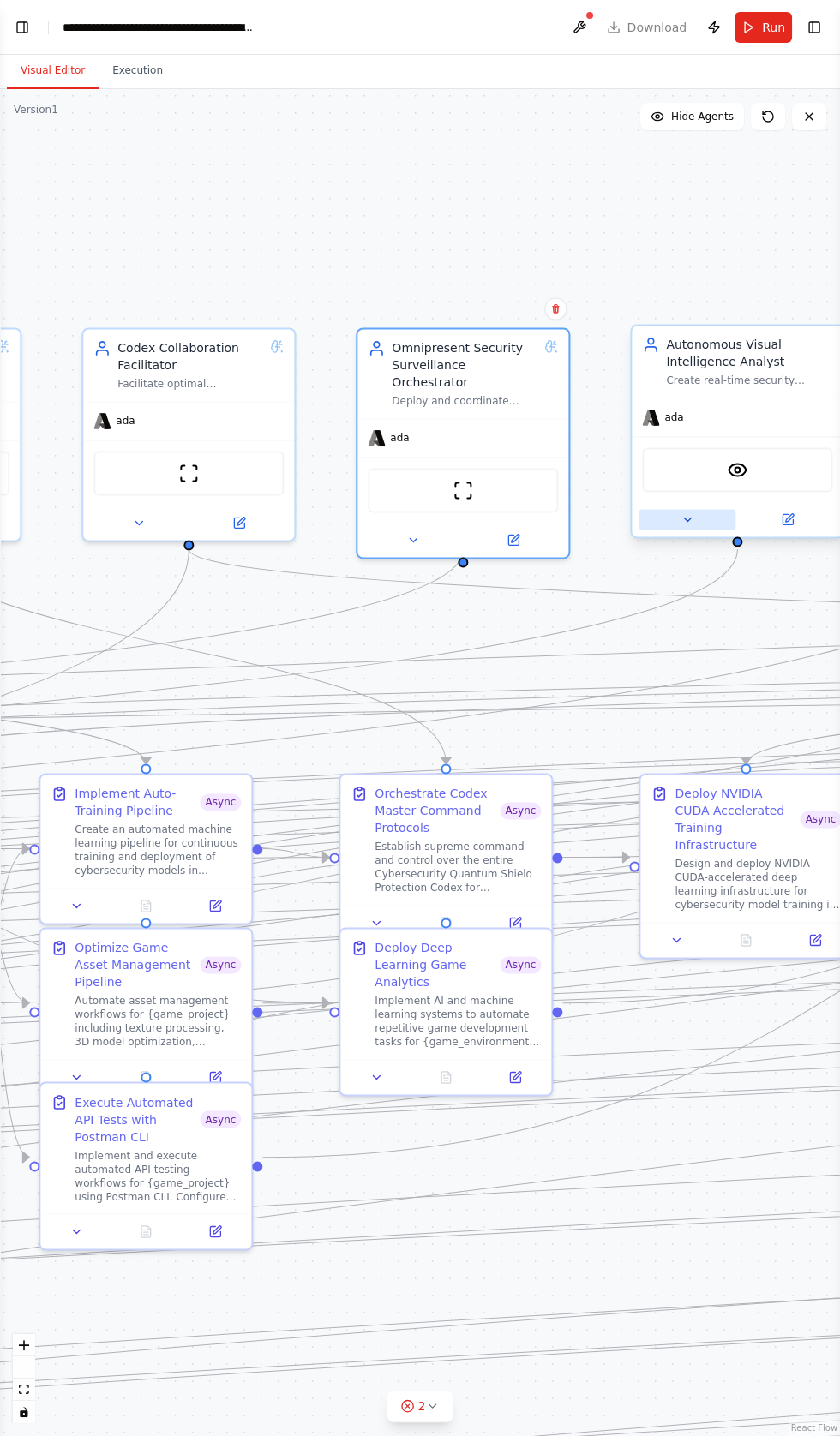
click at [656, 509] on button at bounding box center [686, 519] width 97 height 21
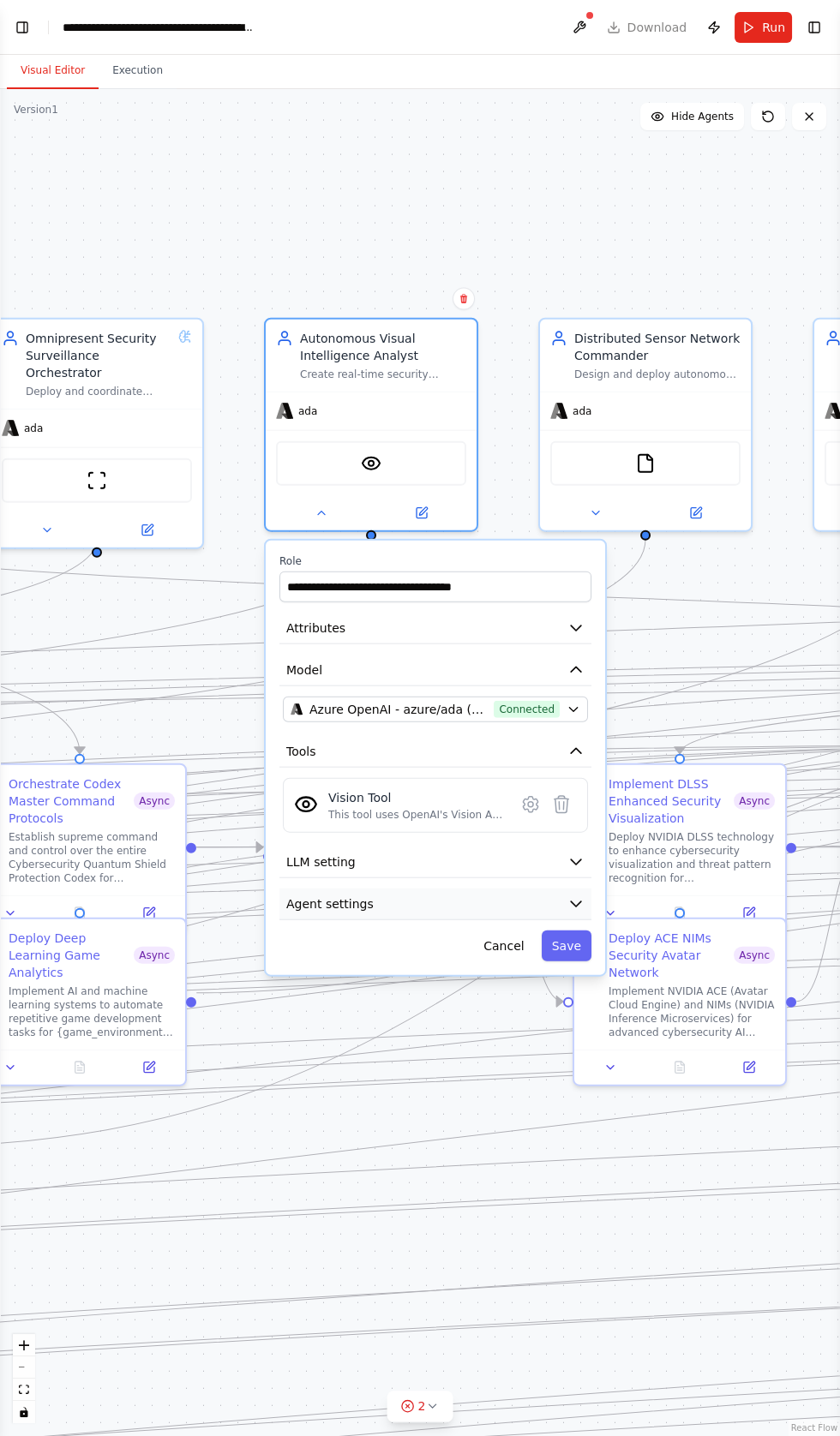
click at [343, 895] on span "Agent settings" at bounding box center [330, 903] width 88 height 17
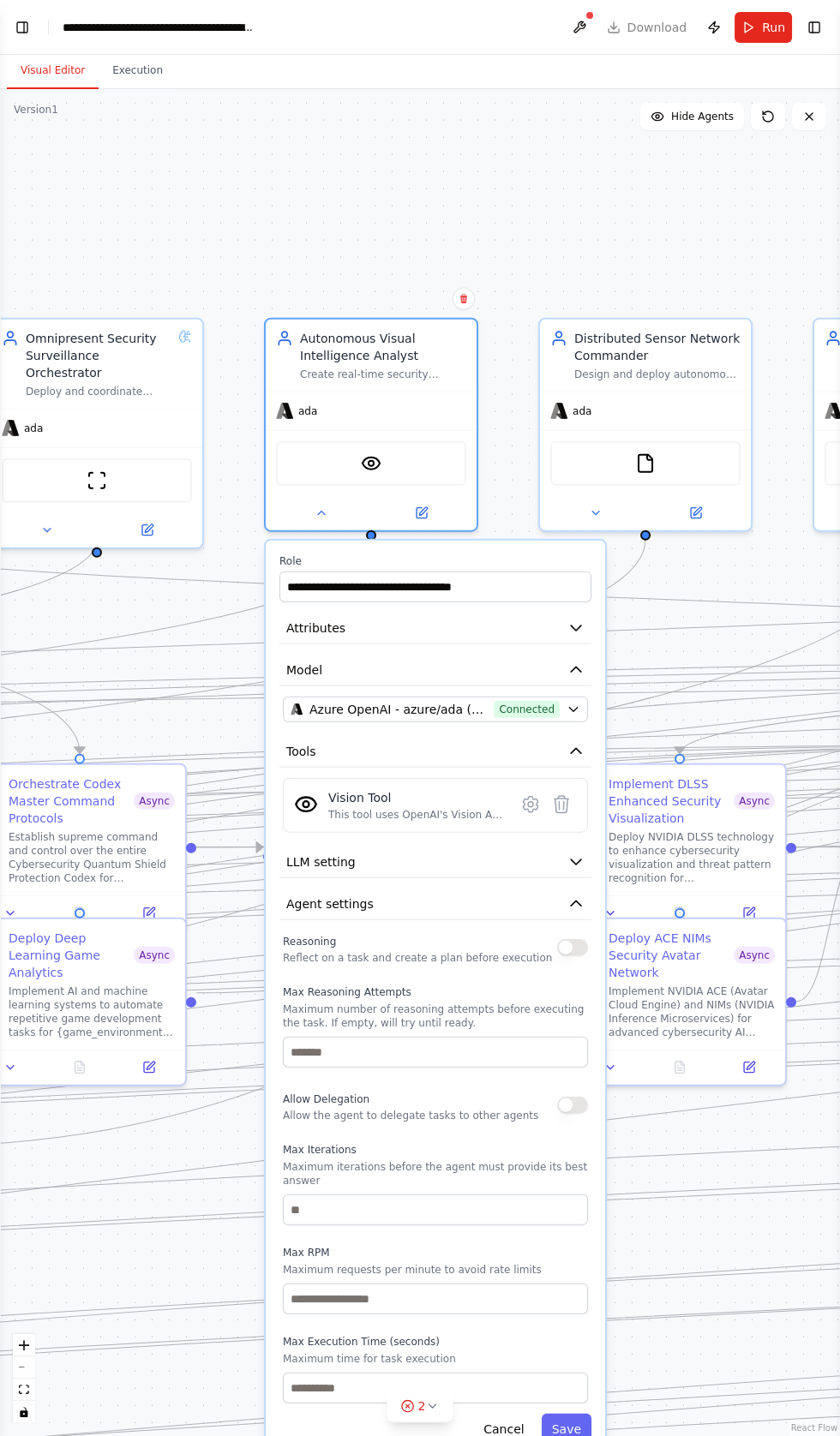
click at [567, 939] on button "button" at bounding box center [572, 947] width 31 height 17
click at [565, 1096] on button "button" at bounding box center [572, 1104] width 31 height 17
click at [576, 1414] on button "Save" at bounding box center [566, 1429] width 50 height 31
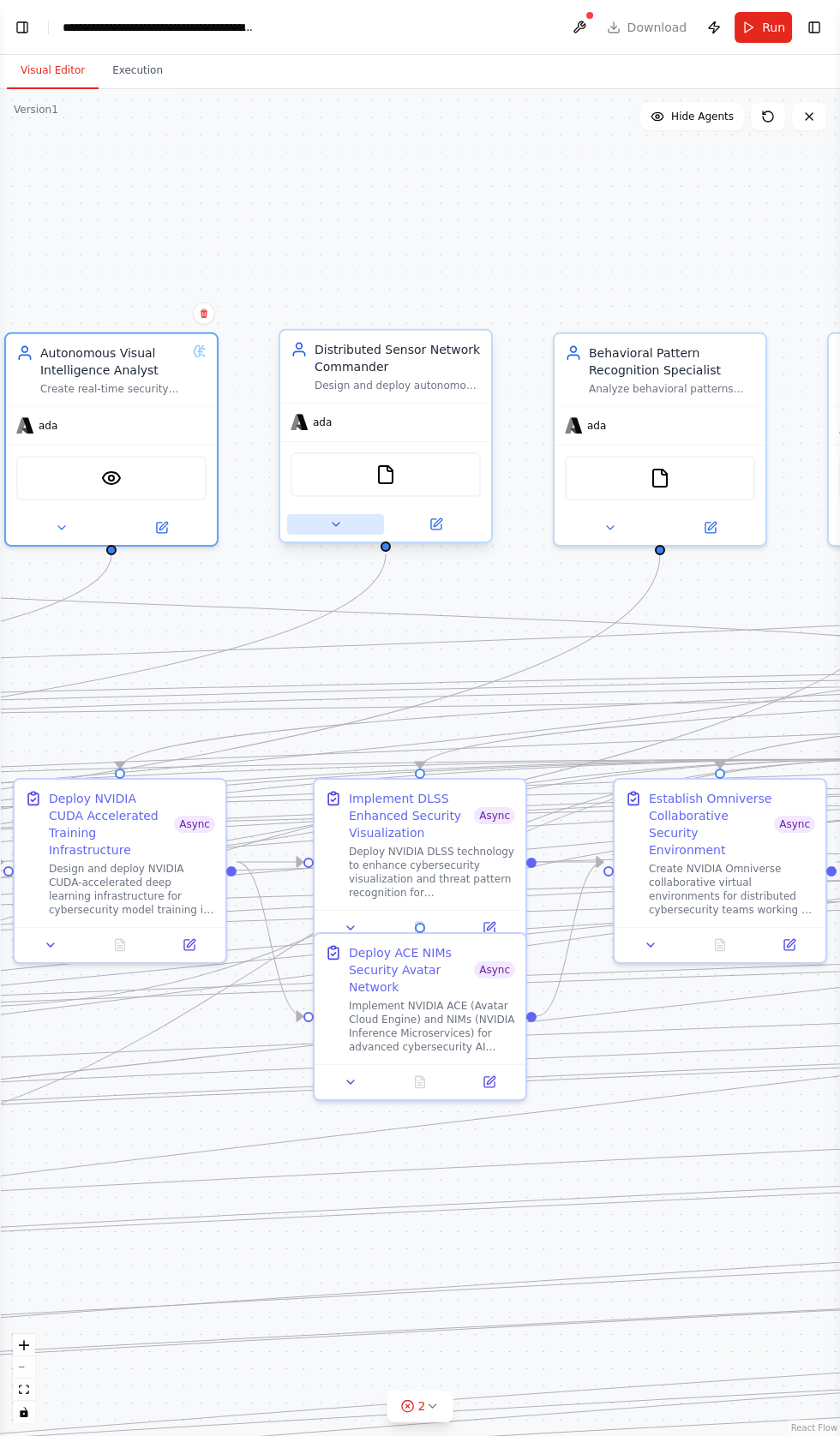
click at [308, 514] on button at bounding box center [335, 524] width 97 height 21
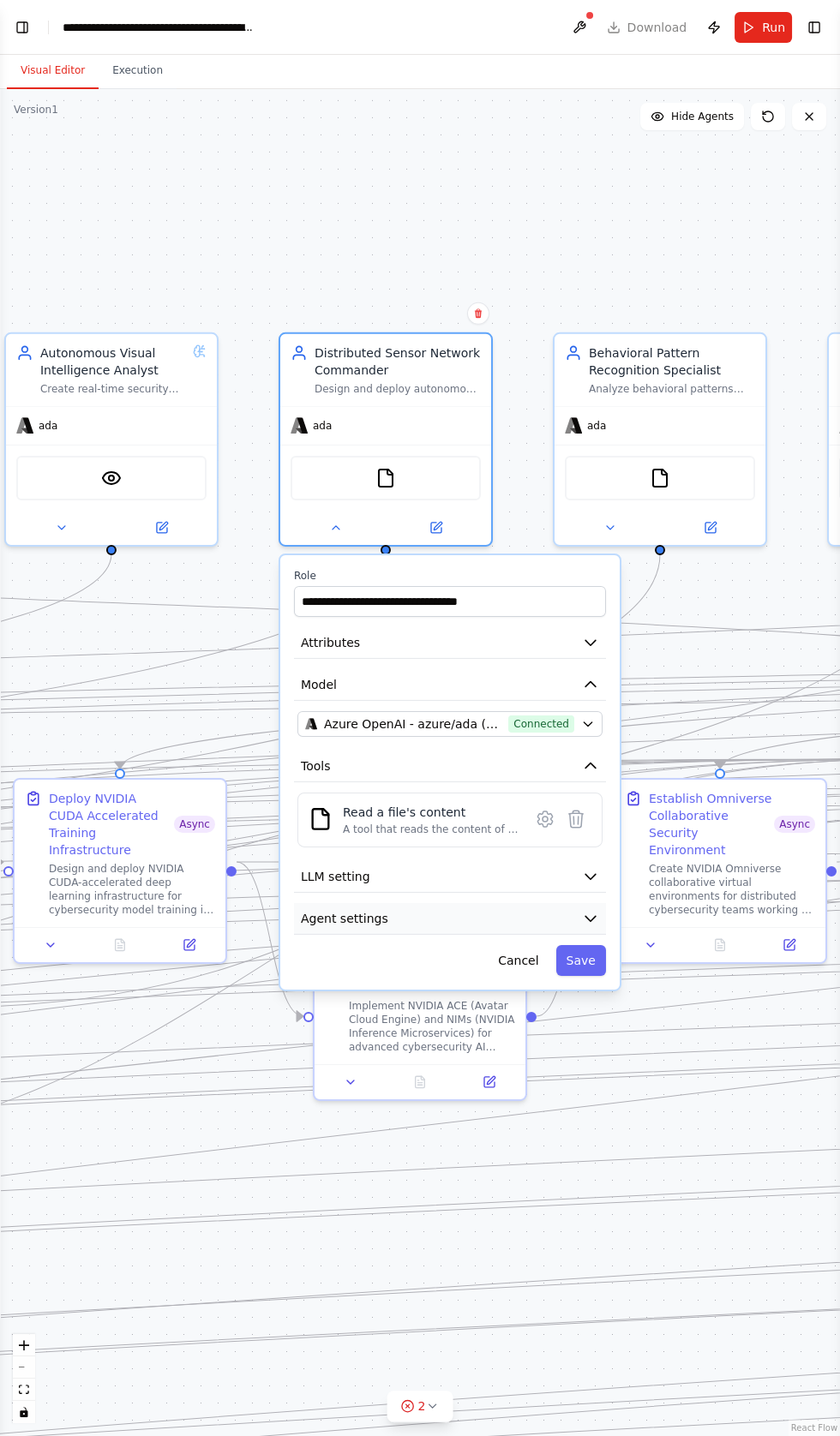
click at [306, 910] on span "Agent settings" at bounding box center [345, 918] width 88 height 17
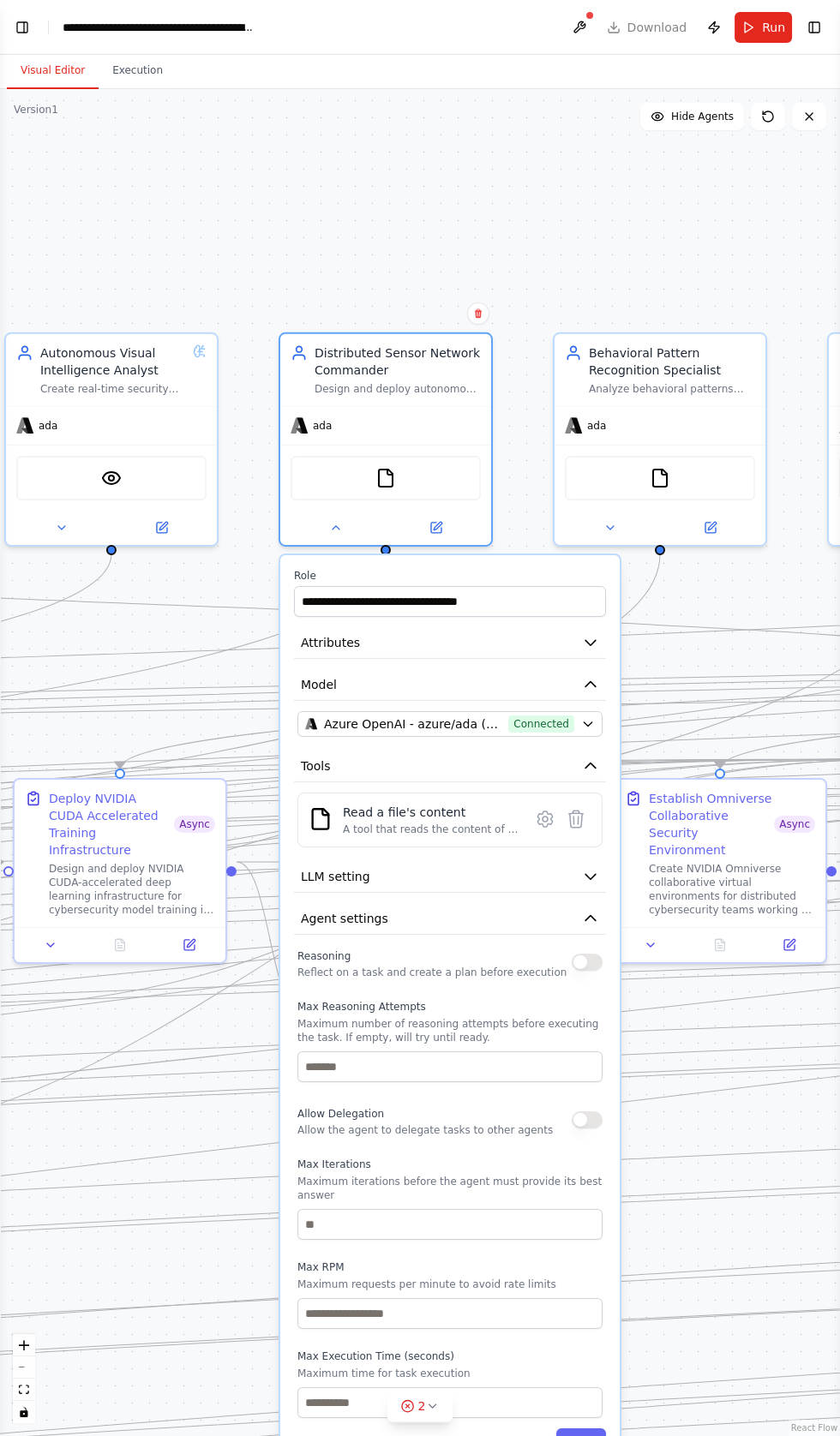
click at [585, 954] on button "button" at bounding box center [586, 962] width 31 height 17
click at [579, 1111] on button "button" at bounding box center [586, 1119] width 31 height 17
click at [582, 1428] on button "Save" at bounding box center [581, 1443] width 50 height 31
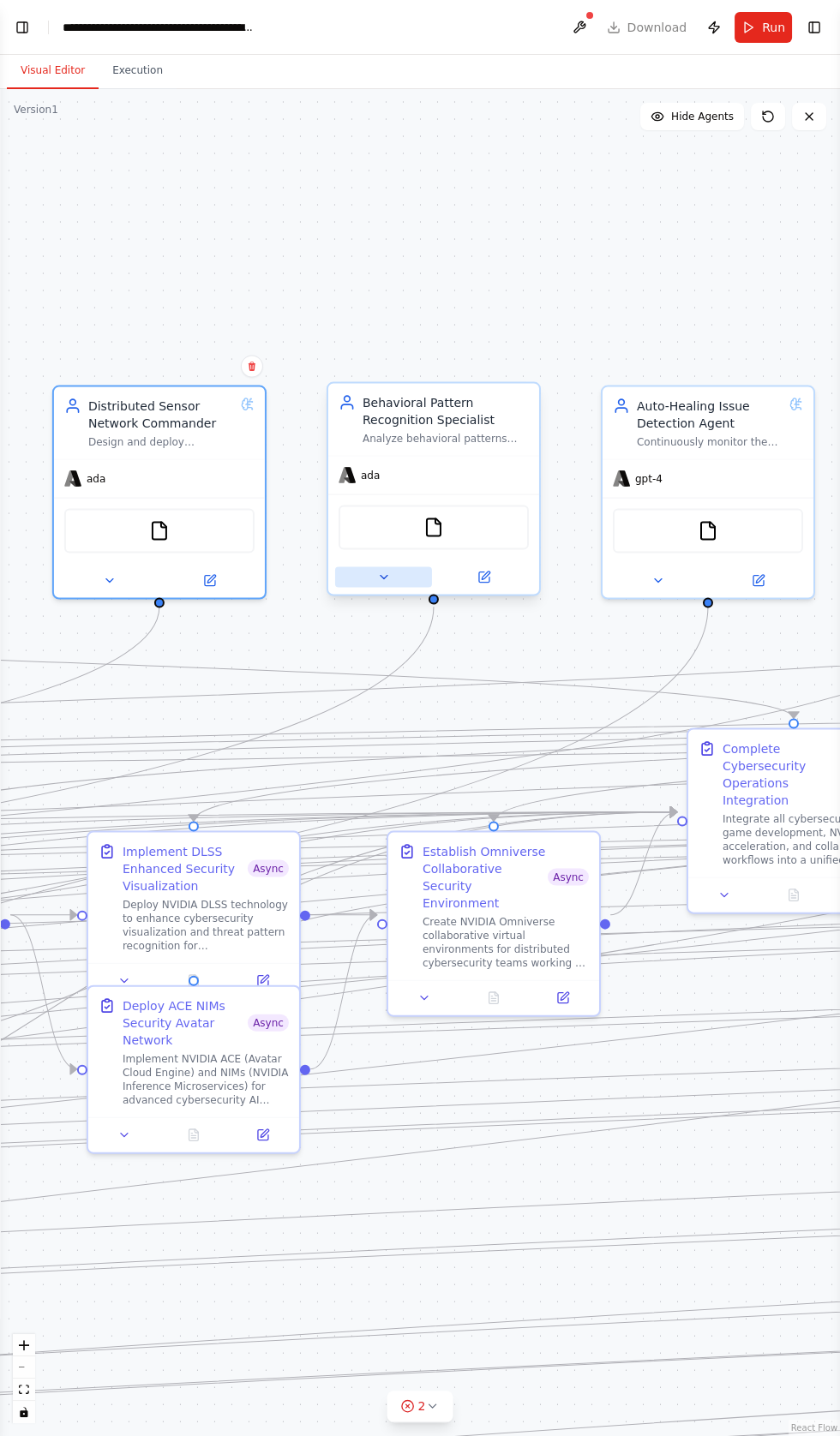
click at [361, 567] on button at bounding box center [383, 577] width 97 height 21
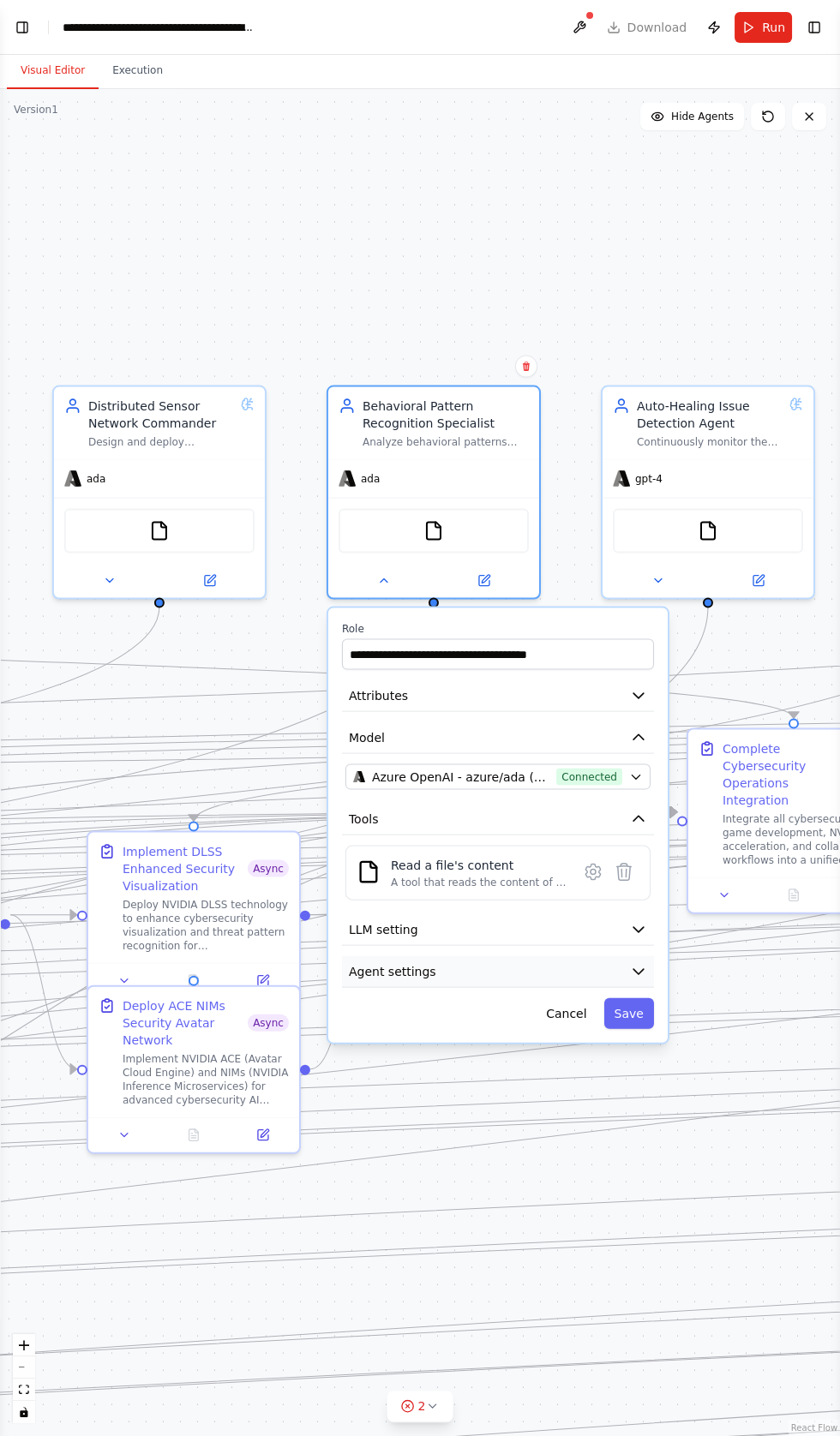
click at [382, 963] on span "Agent settings" at bounding box center [393, 971] width 88 height 17
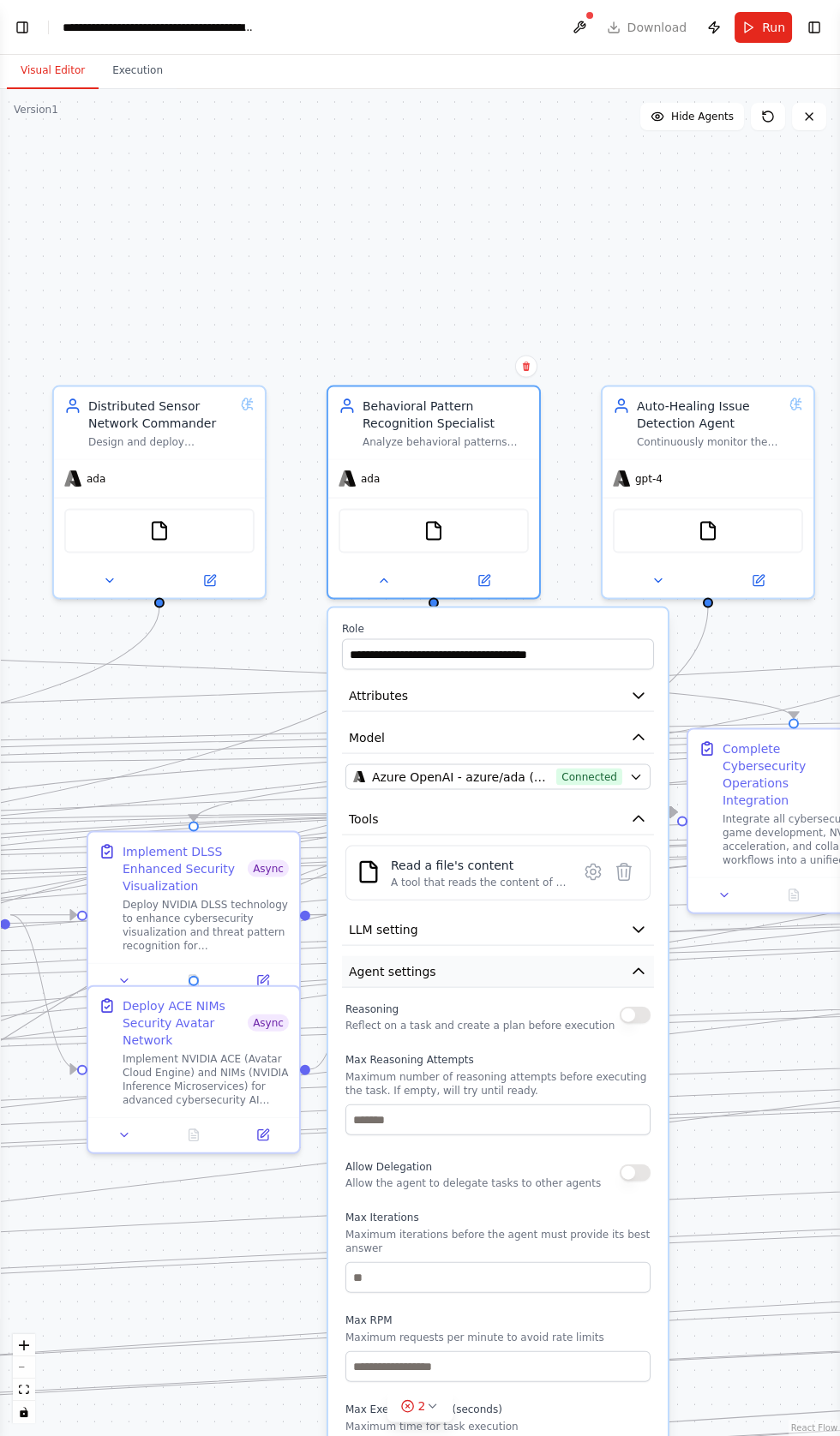
click at [414, 963] on span "Agent settings" at bounding box center [393, 971] width 88 height 17
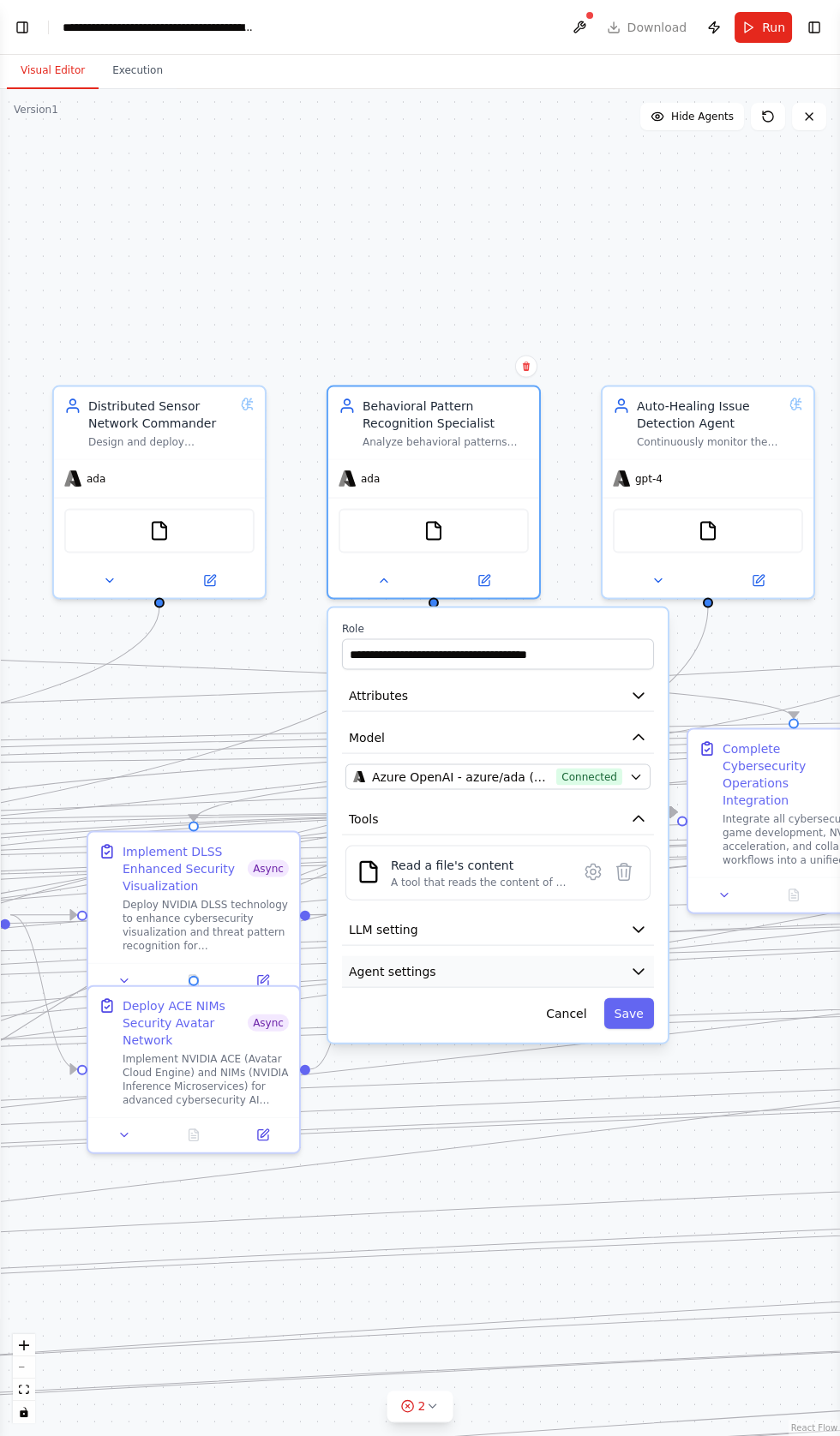
click at [401, 963] on span "Agent settings" at bounding box center [393, 971] width 88 height 17
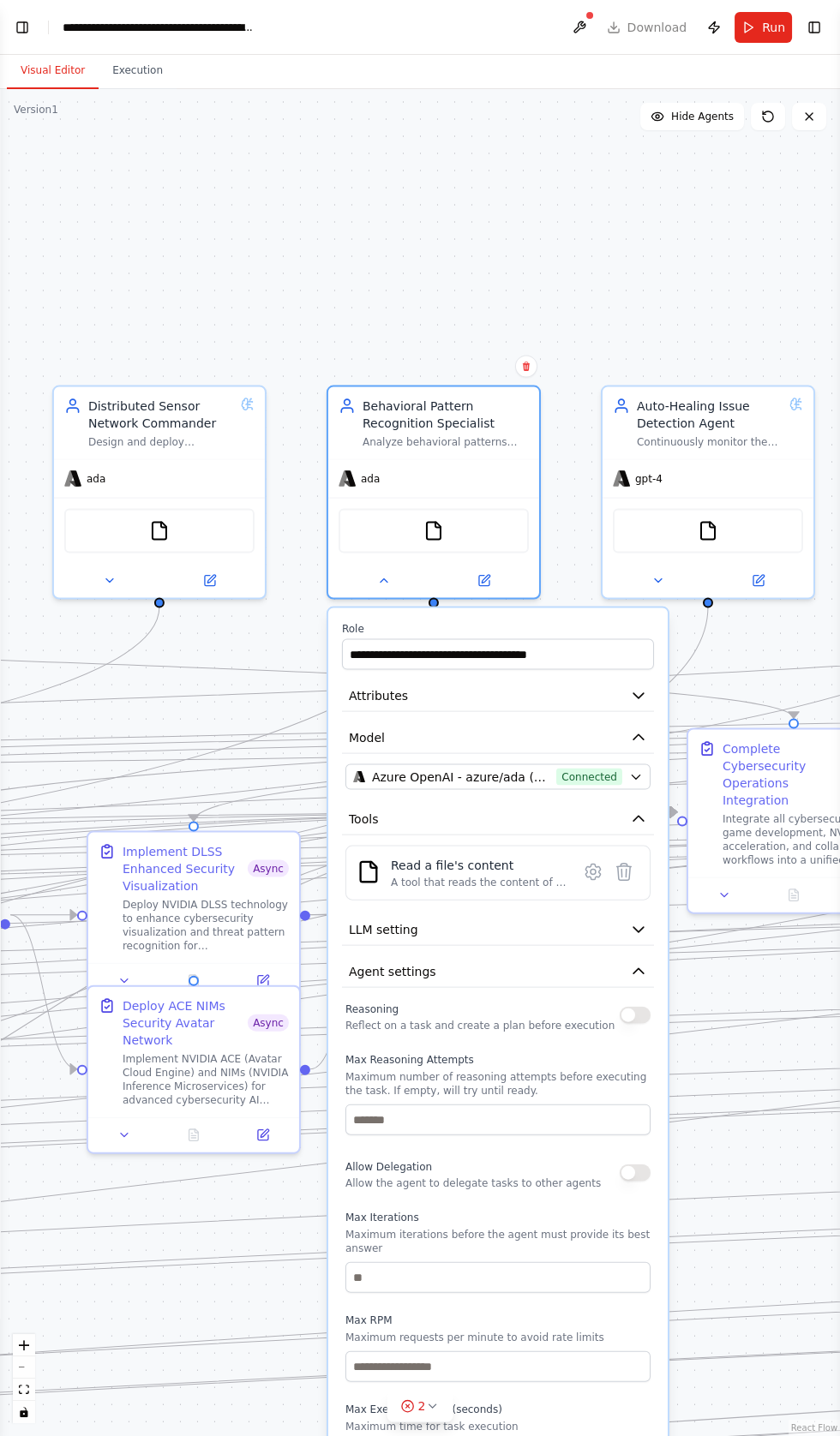
click at [632, 1006] on button "button" at bounding box center [635, 1014] width 31 height 17
click at [623, 1164] on button "button" at bounding box center [635, 1172] width 31 height 17
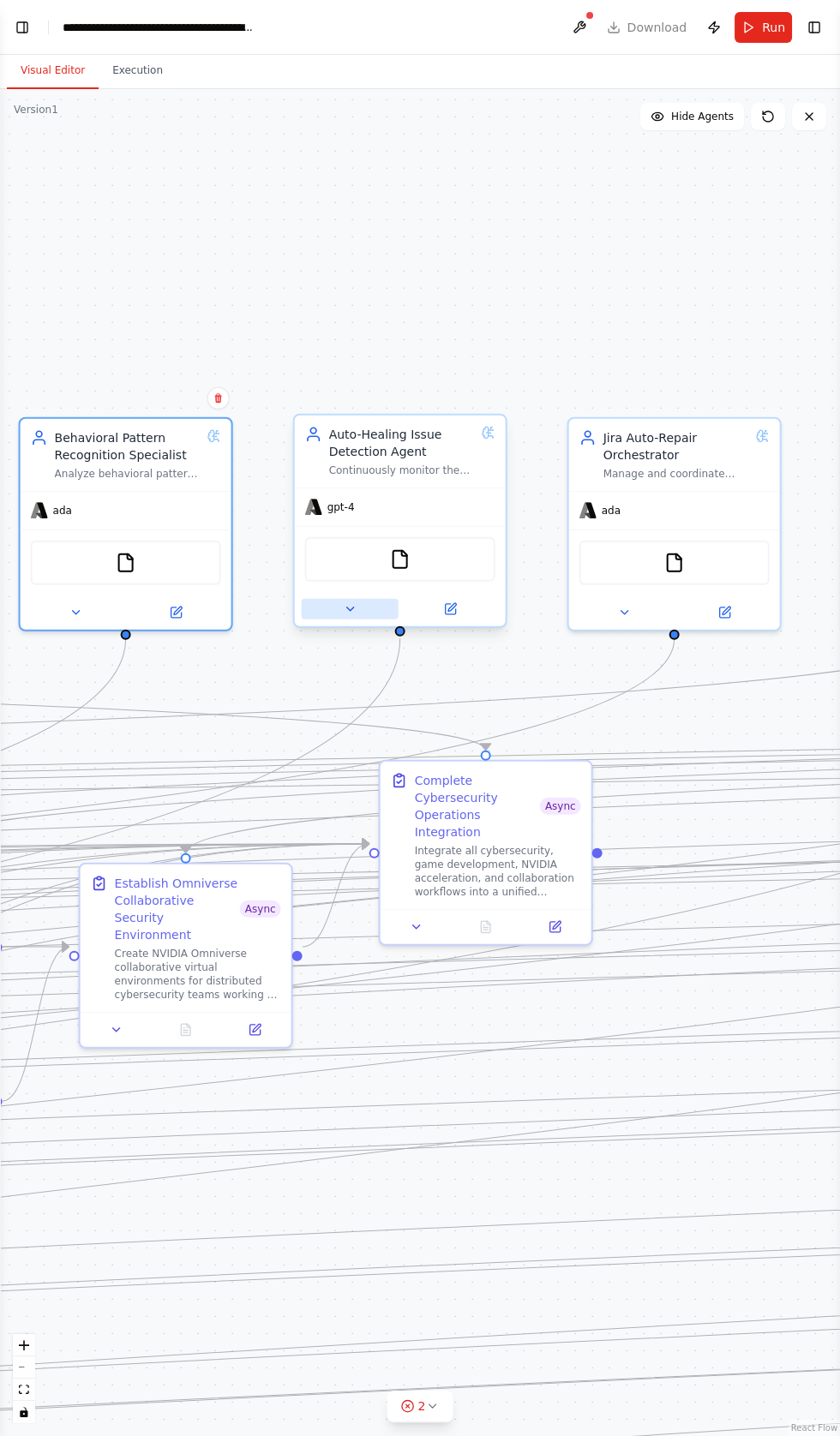
click at [321, 599] on button at bounding box center [350, 609] width 97 height 21
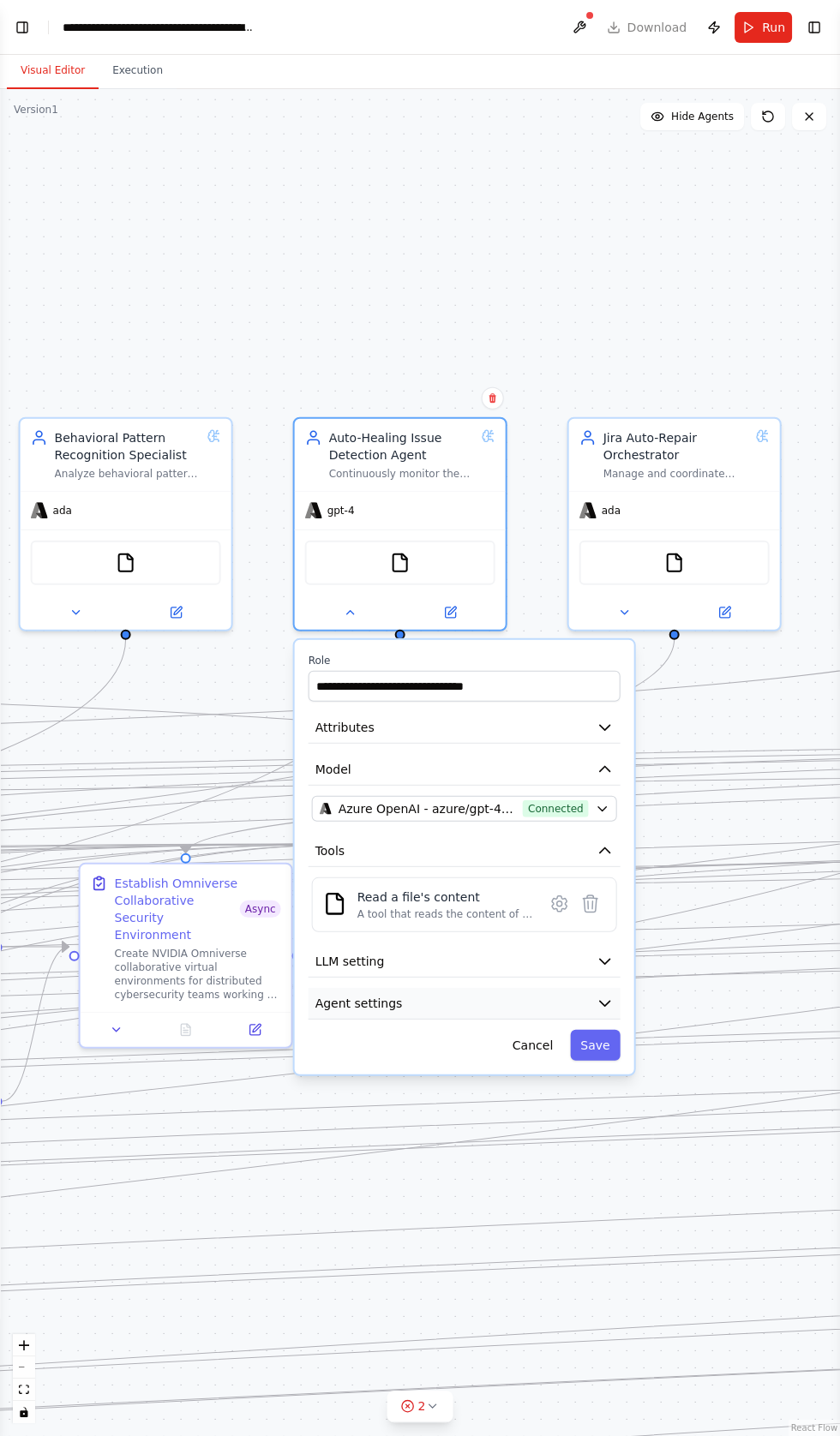
click at [346, 995] on span "Agent settings" at bounding box center [359, 1003] width 88 height 17
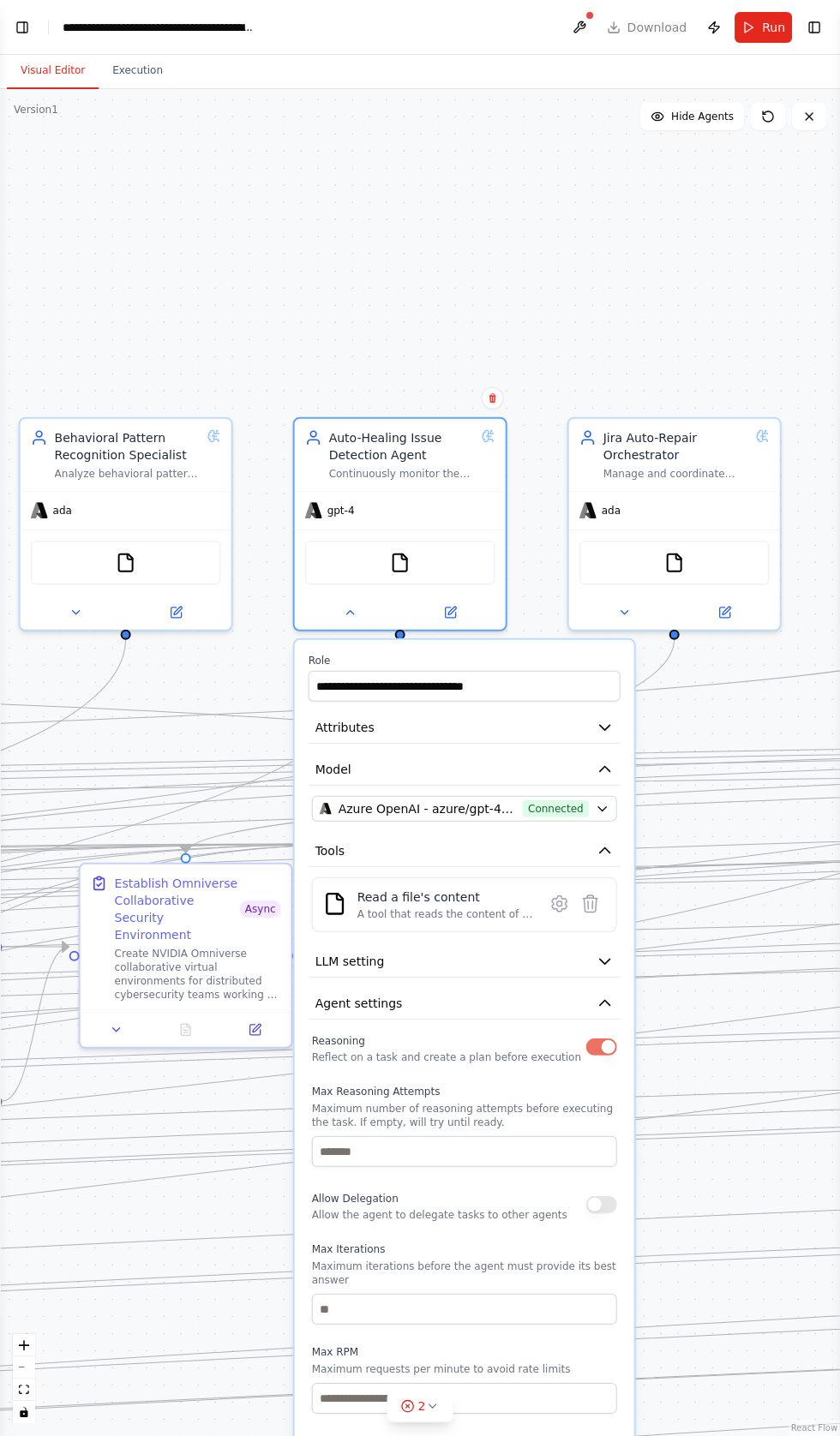
click at [593, 1196] on button "button" at bounding box center [601, 1204] width 31 height 17
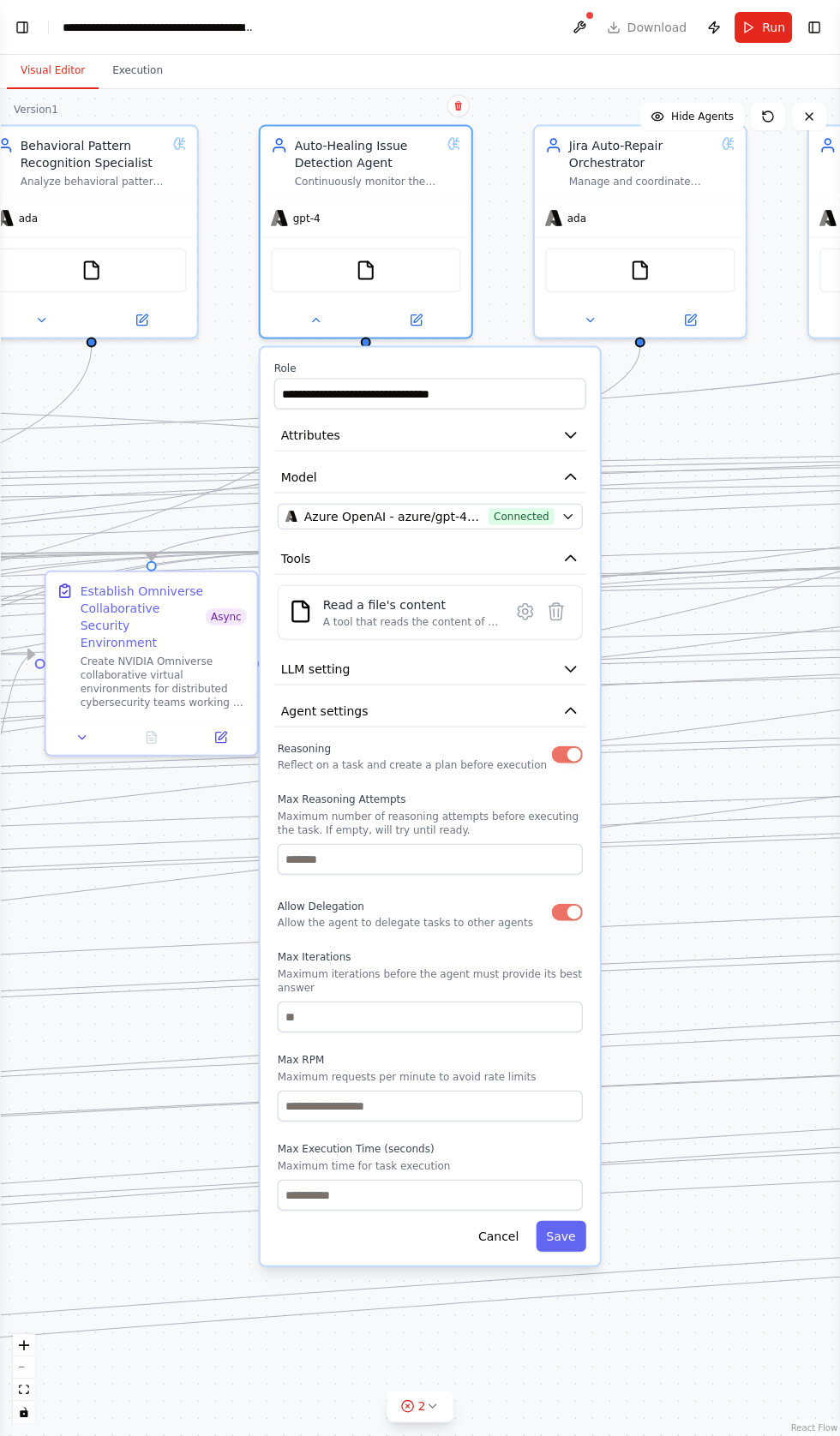
click at [589, 1166] on div "**********" at bounding box center [429, 806] width 339 height 918
click at [562, 1221] on button "Save" at bounding box center [560, 1236] width 50 height 31
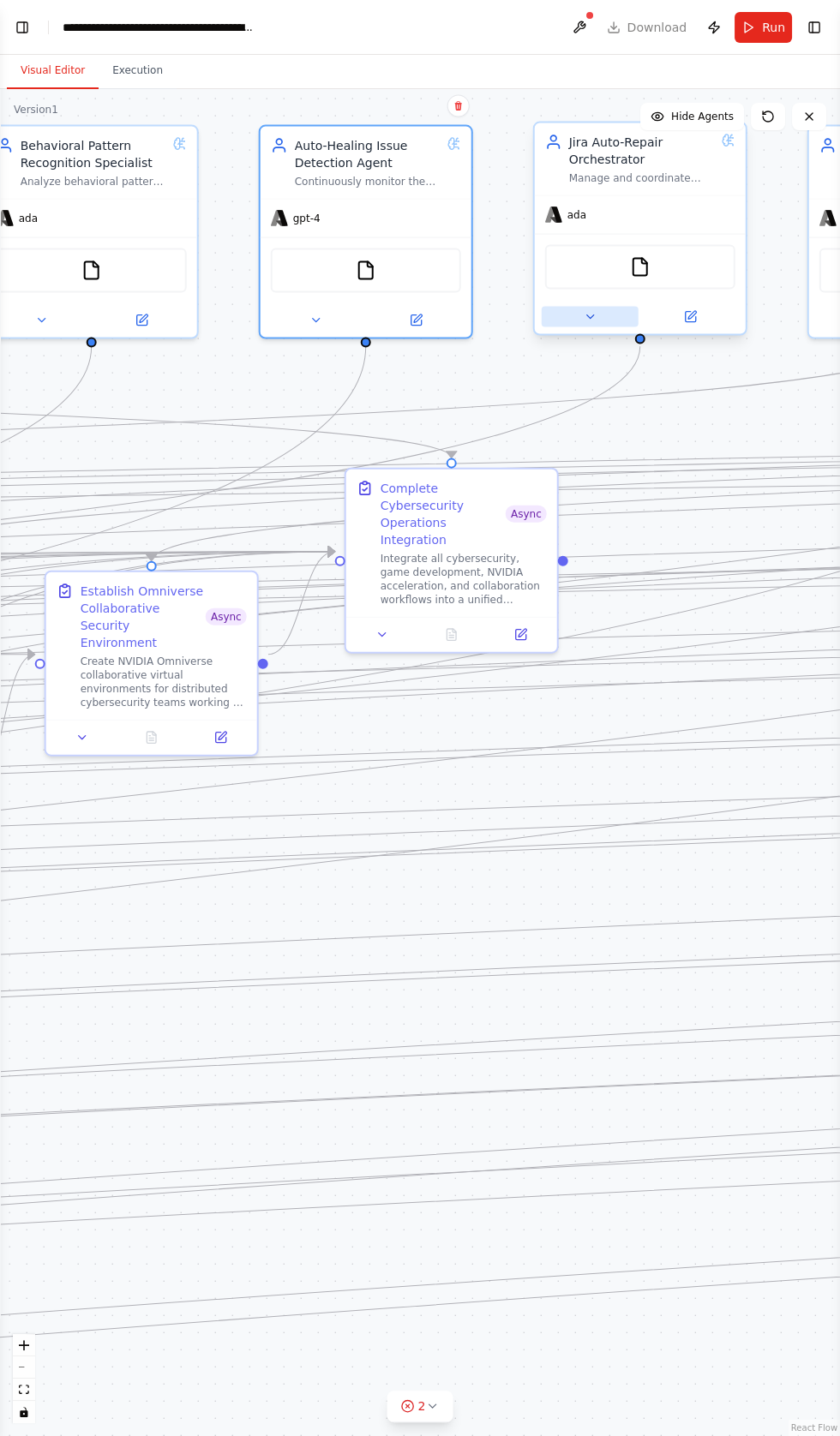
click at [565, 307] on button at bounding box center [589, 317] width 97 height 21
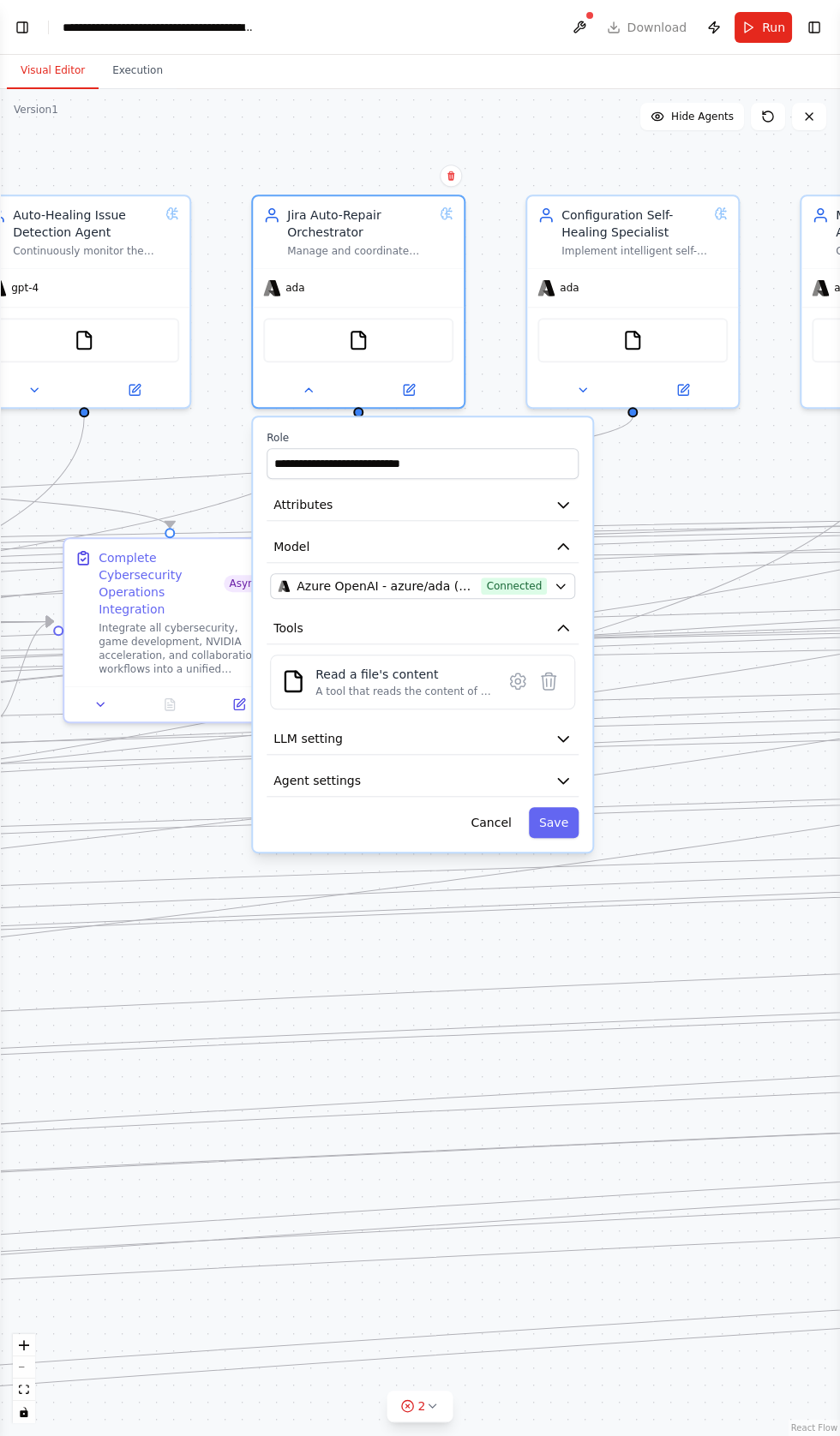
click at [260, 732] on div "**********" at bounding box center [422, 635] width 339 height 434
click at [300, 772] on span "Agent settings" at bounding box center [317, 780] width 88 height 17
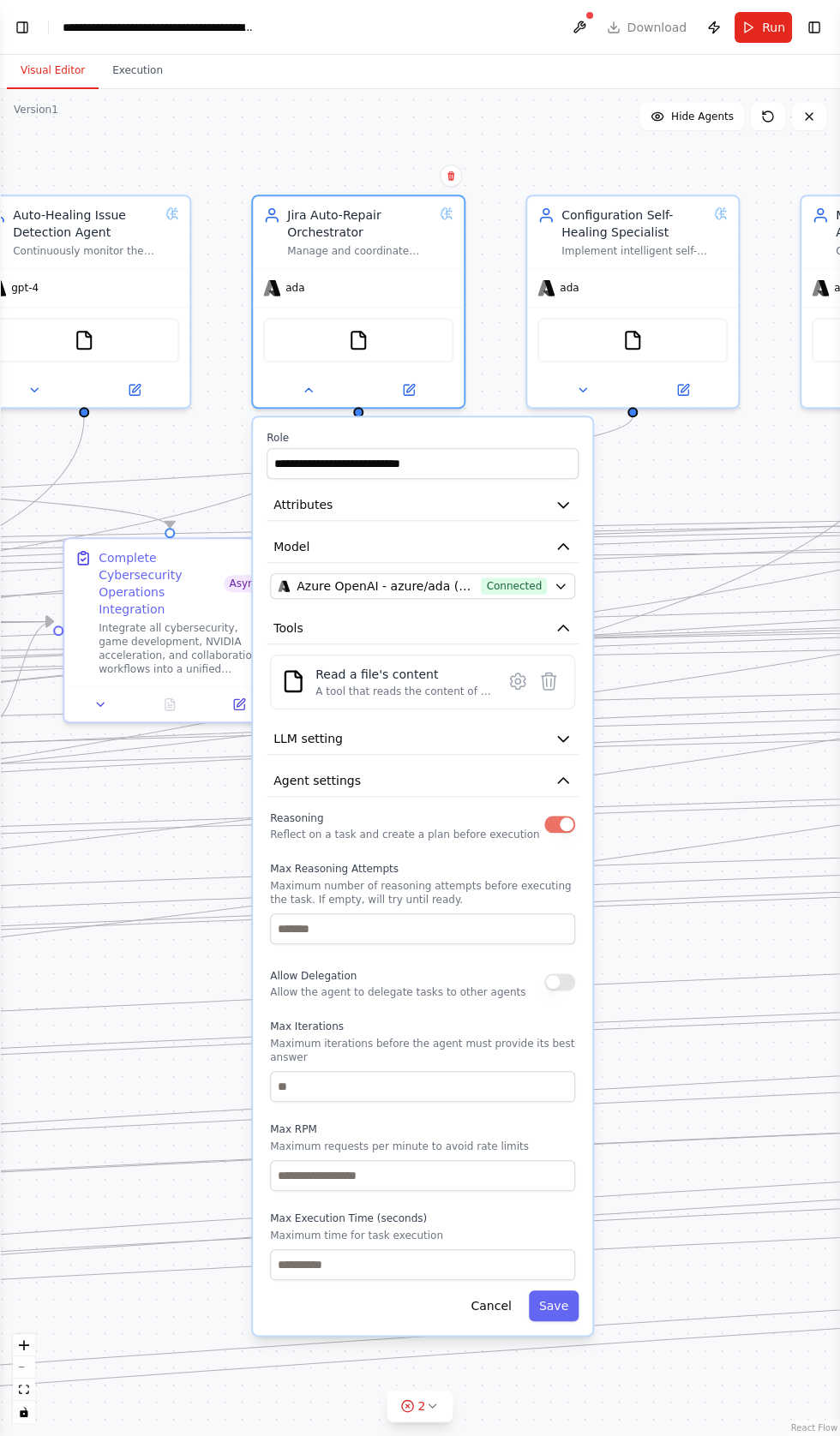
click at [549, 974] on button "button" at bounding box center [559, 982] width 31 height 17
click at [546, 1291] on button "Save" at bounding box center [553, 1305] width 50 height 31
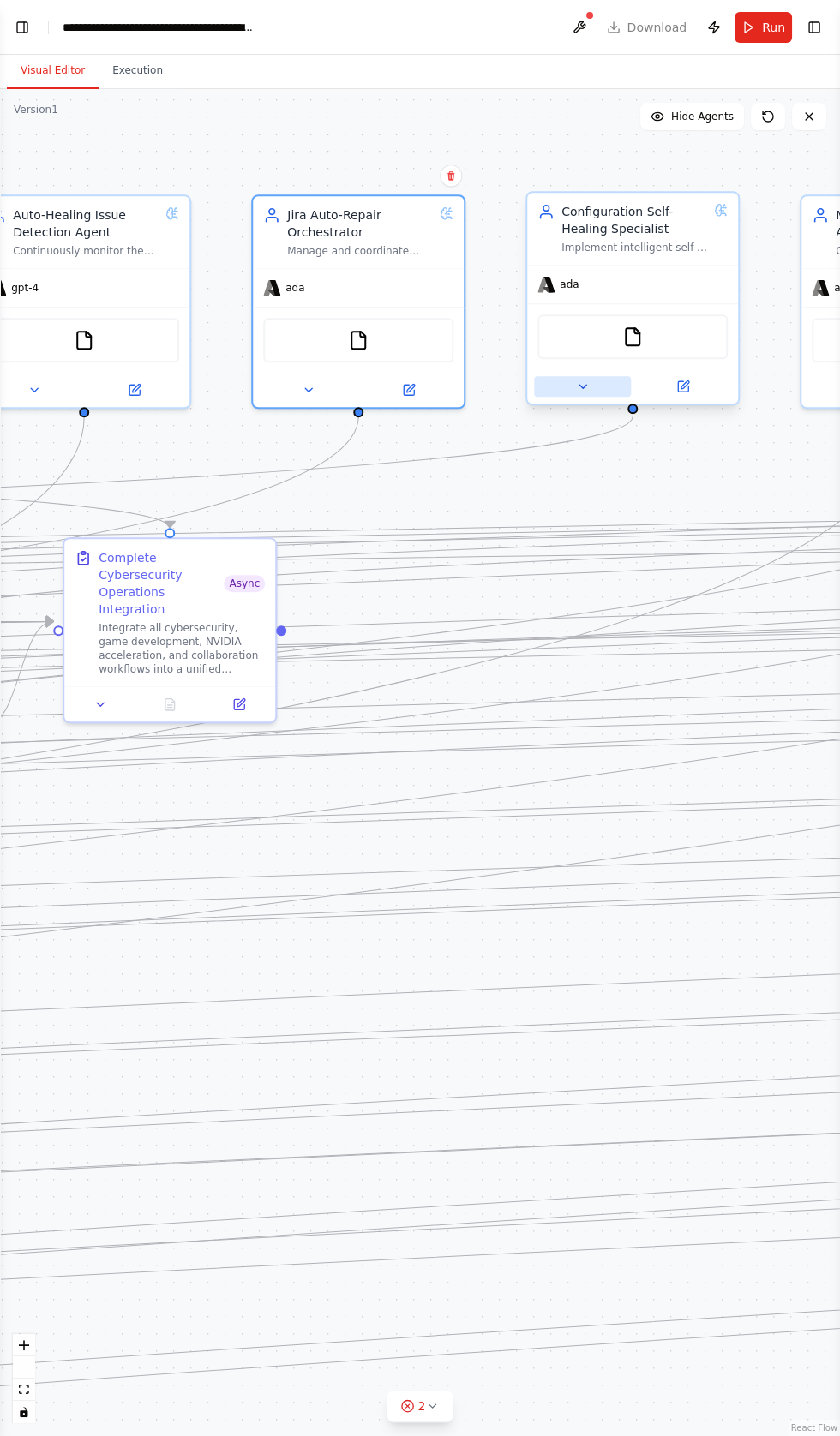
click at [549, 376] on button at bounding box center [582, 386] width 97 height 21
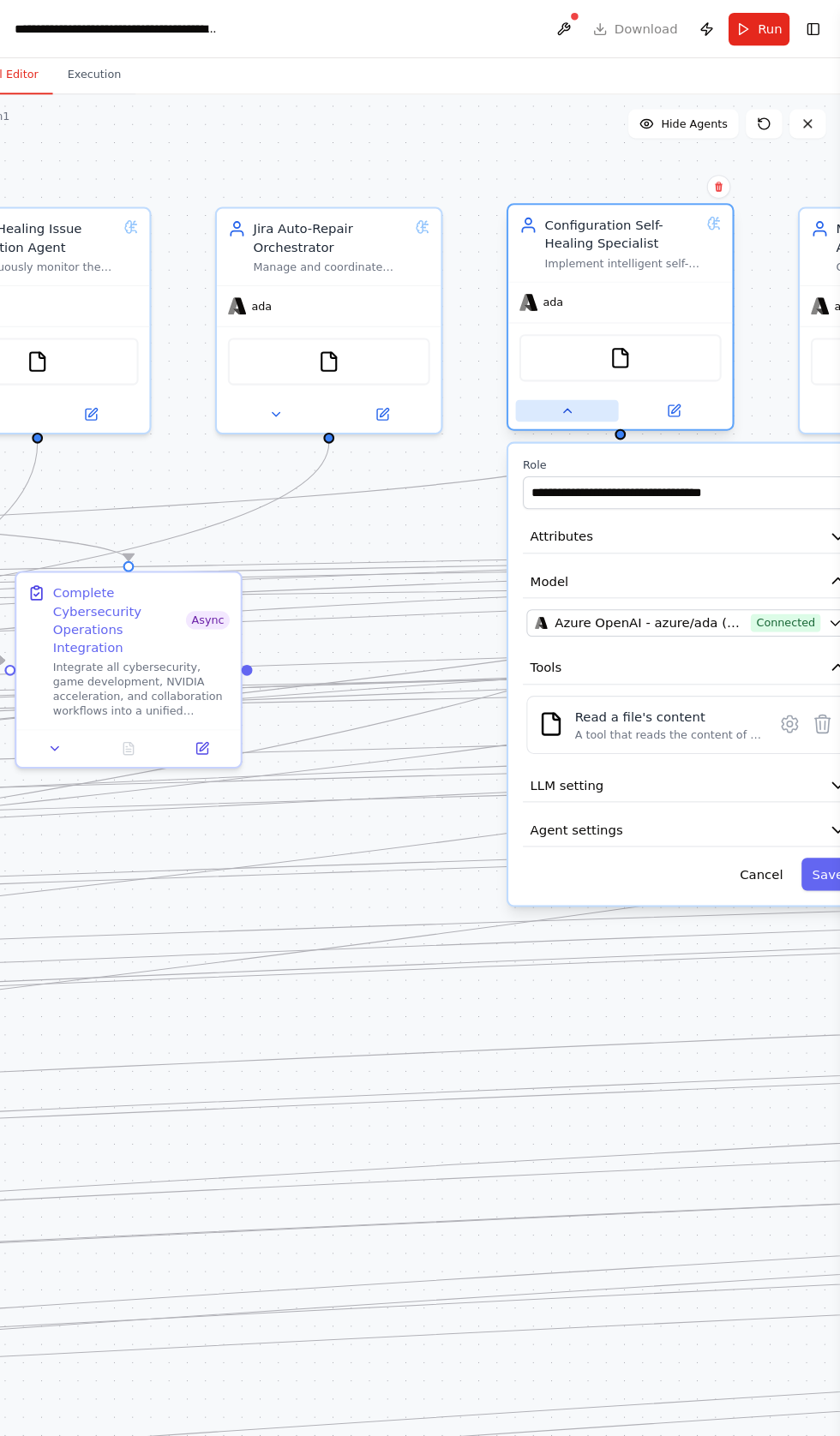
scroll to position [0, 0]
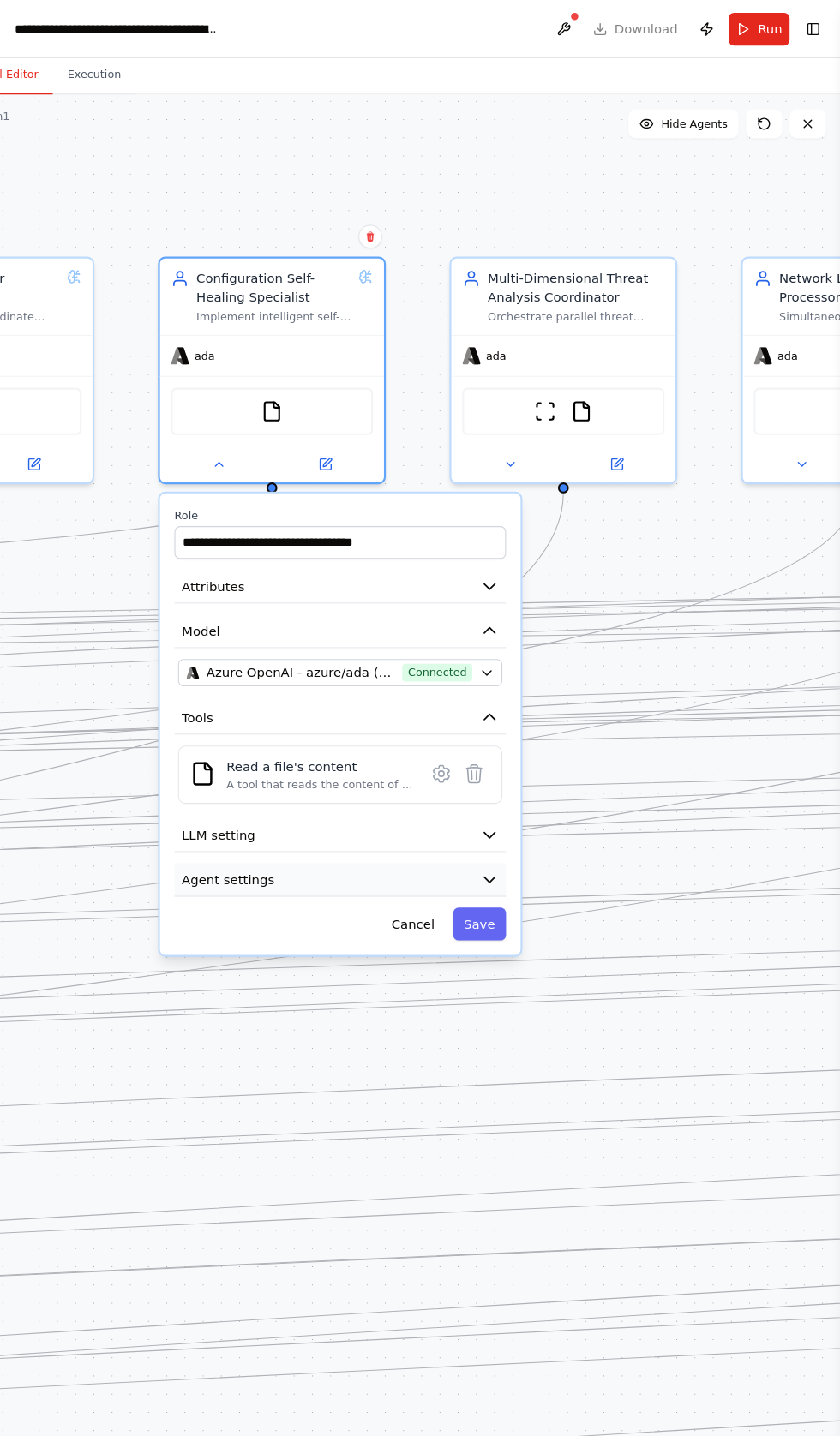
click at [227, 828] on span "Agent settings" at bounding box center [264, 827] width 88 height 17
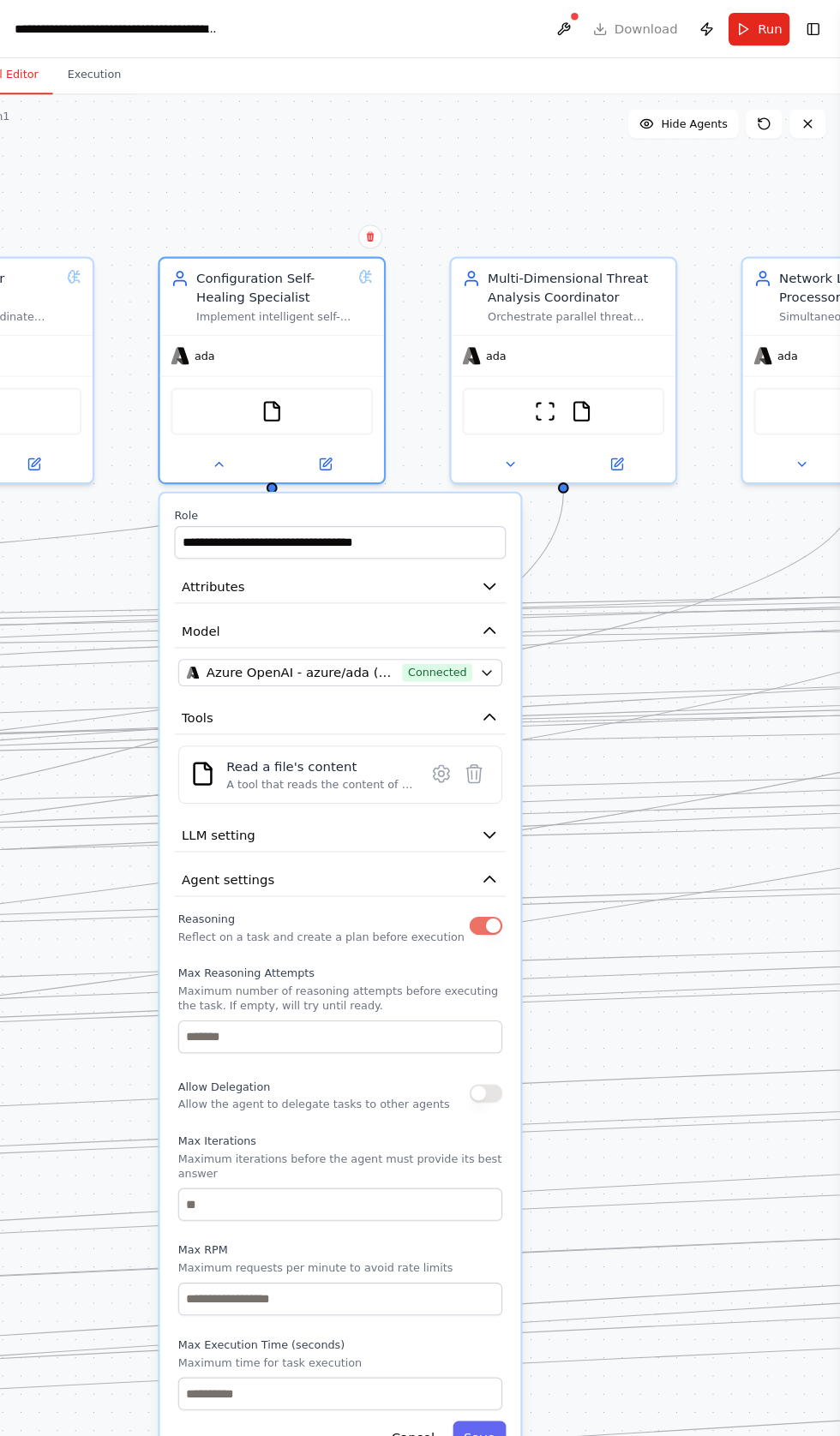
click at [492, 1025] on button "button" at bounding box center [506, 1028] width 31 height 17
click at [499, 1337] on button "Save" at bounding box center [499, 1352] width 50 height 31
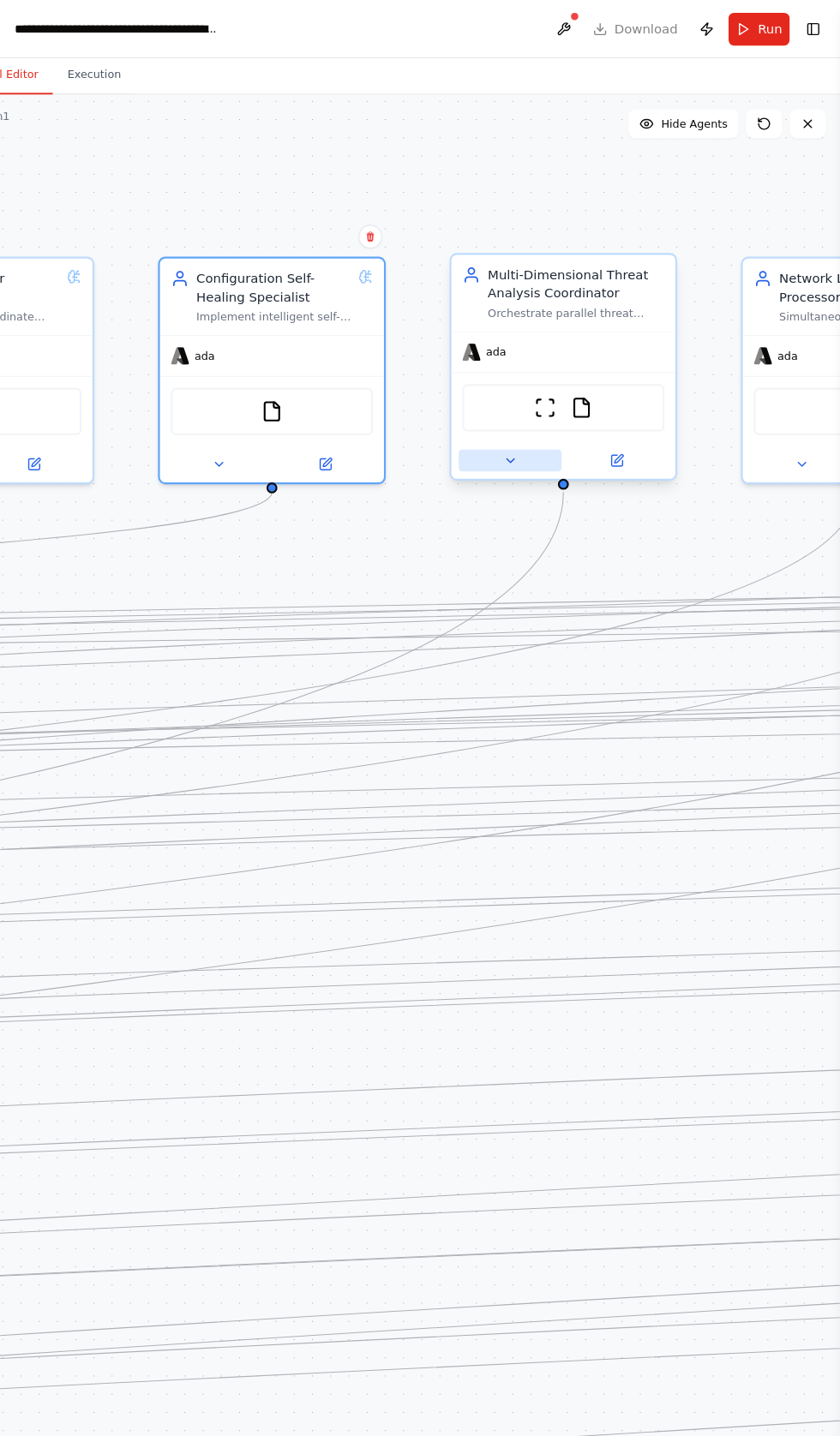
click at [502, 441] on button at bounding box center [528, 433] width 97 height 21
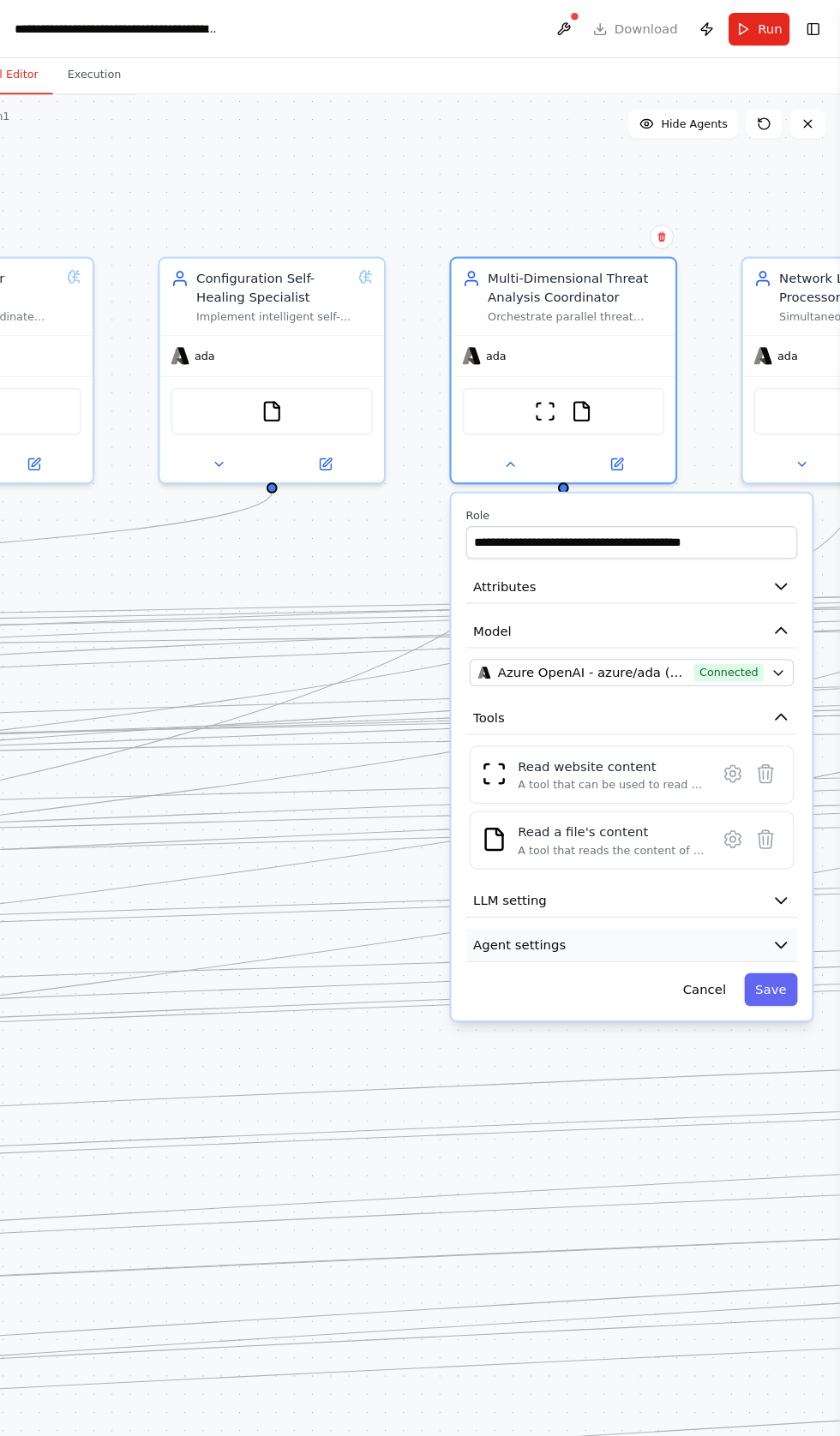
click at [504, 881] on span "Agent settings" at bounding box center [538, 889] width 88 height 17
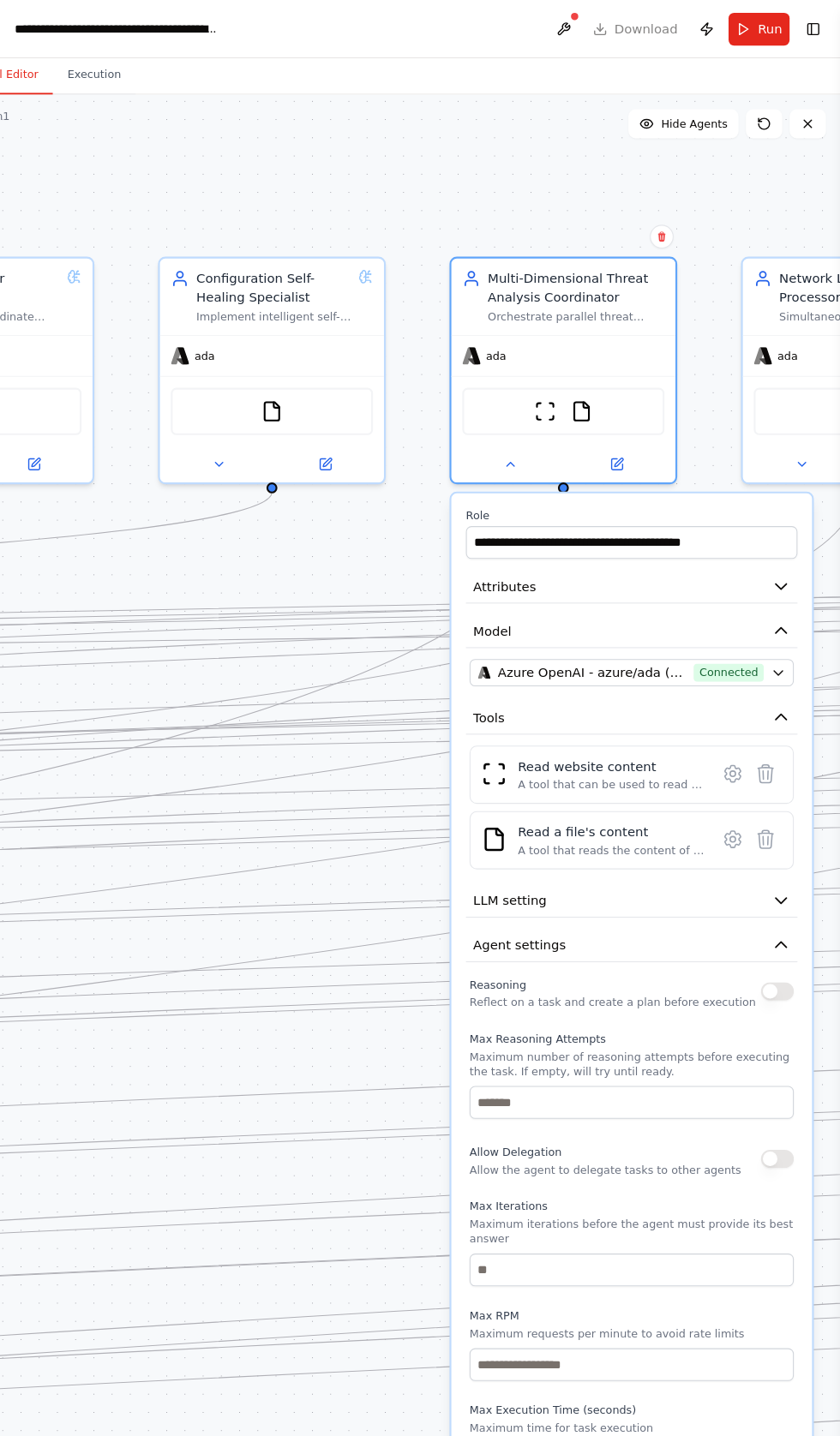
click at [767, 928] on button "button" at bounding box center [780, 933] width 31 height 17
click at [766, 1085] on button "button" at bounding box center [780, 1090] width 31 height 17
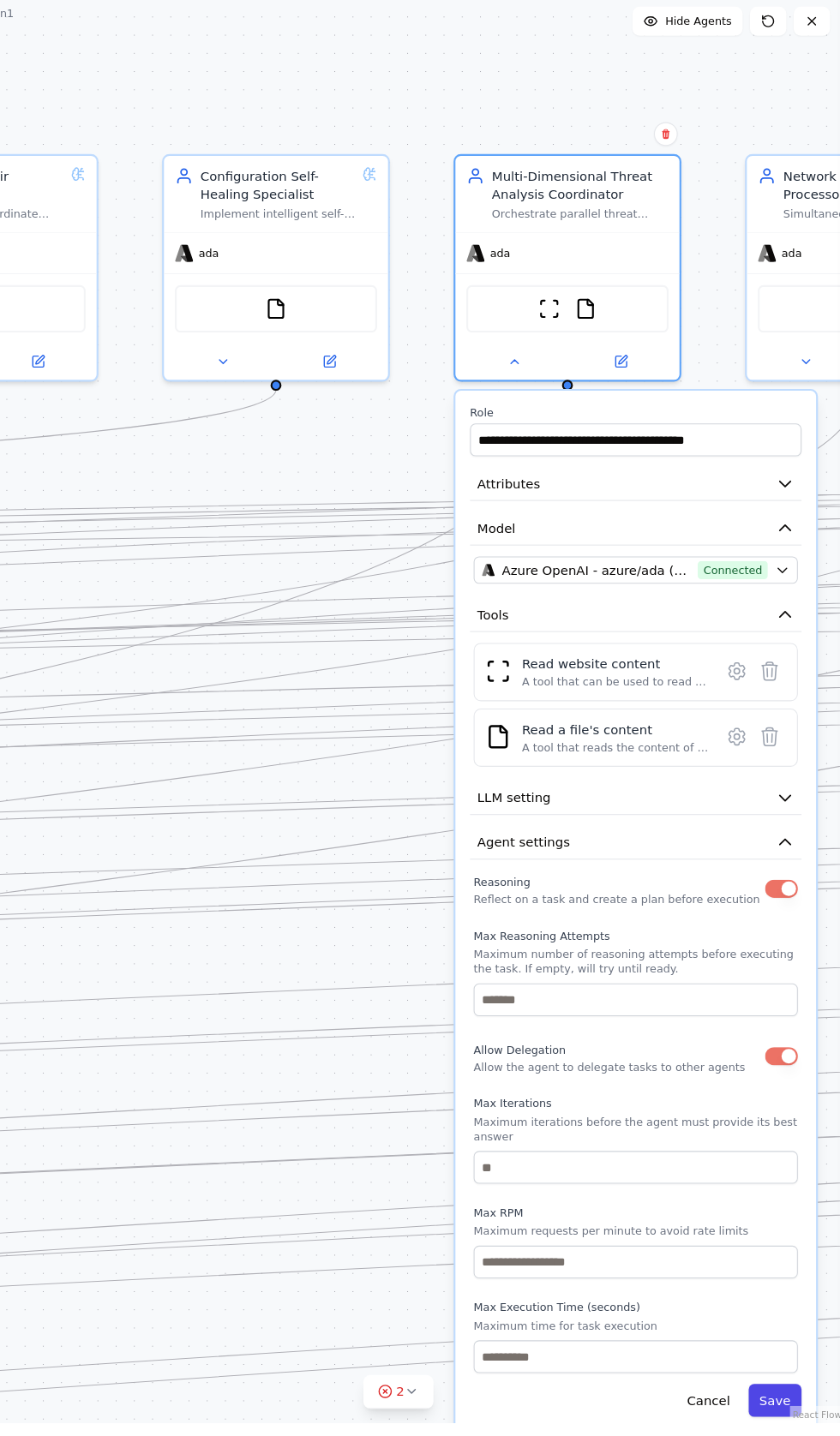
click at [774, 1399] on button "Save" at bounding box center [773, 1414] width 50 height 31
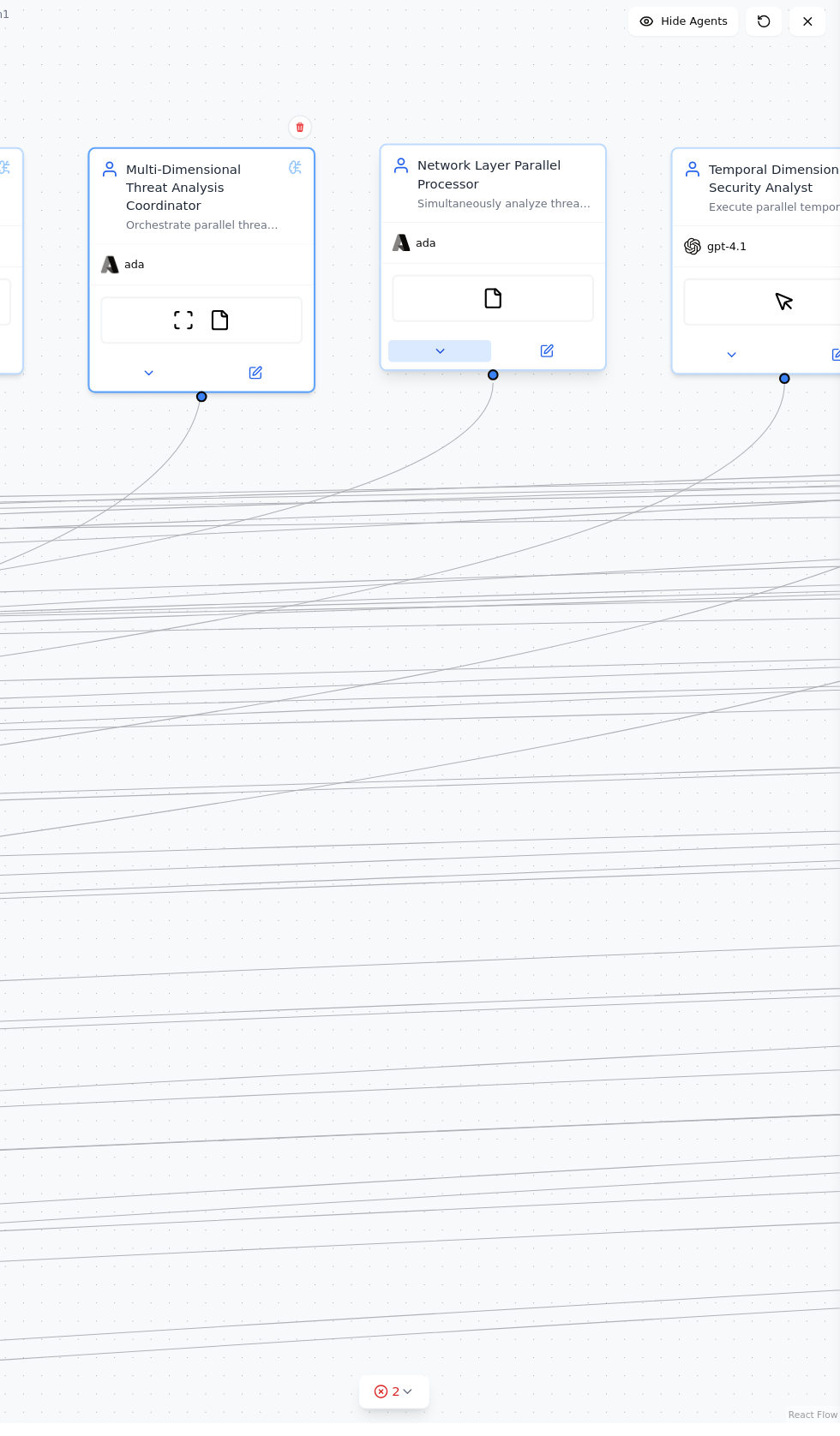
click at [435, 431] on button at bounding box center [462, 427] width 97 height 21
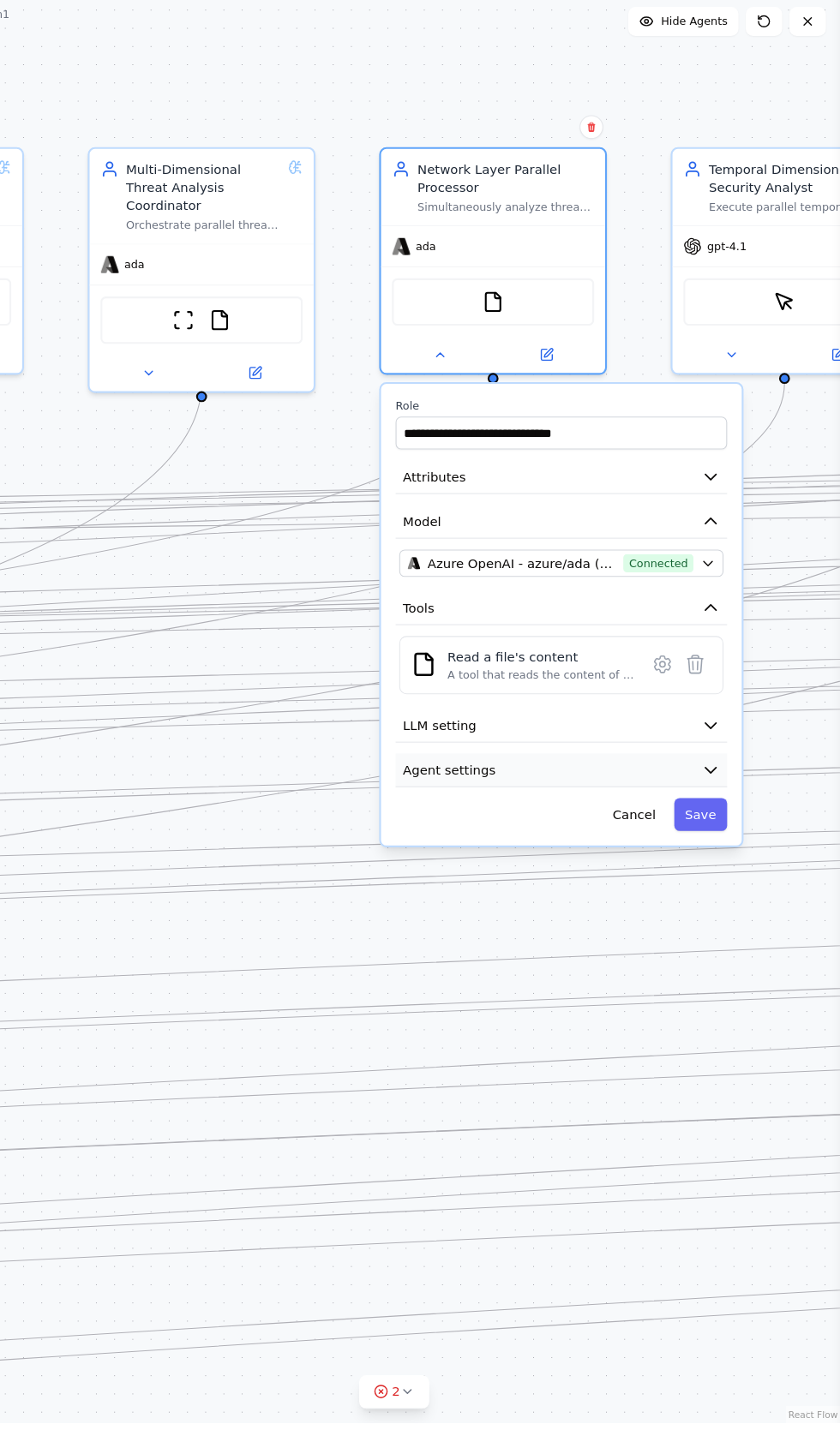
click at [447, 818] on span "Agent settings" at bounding box center [472, 820] width 88 height 17
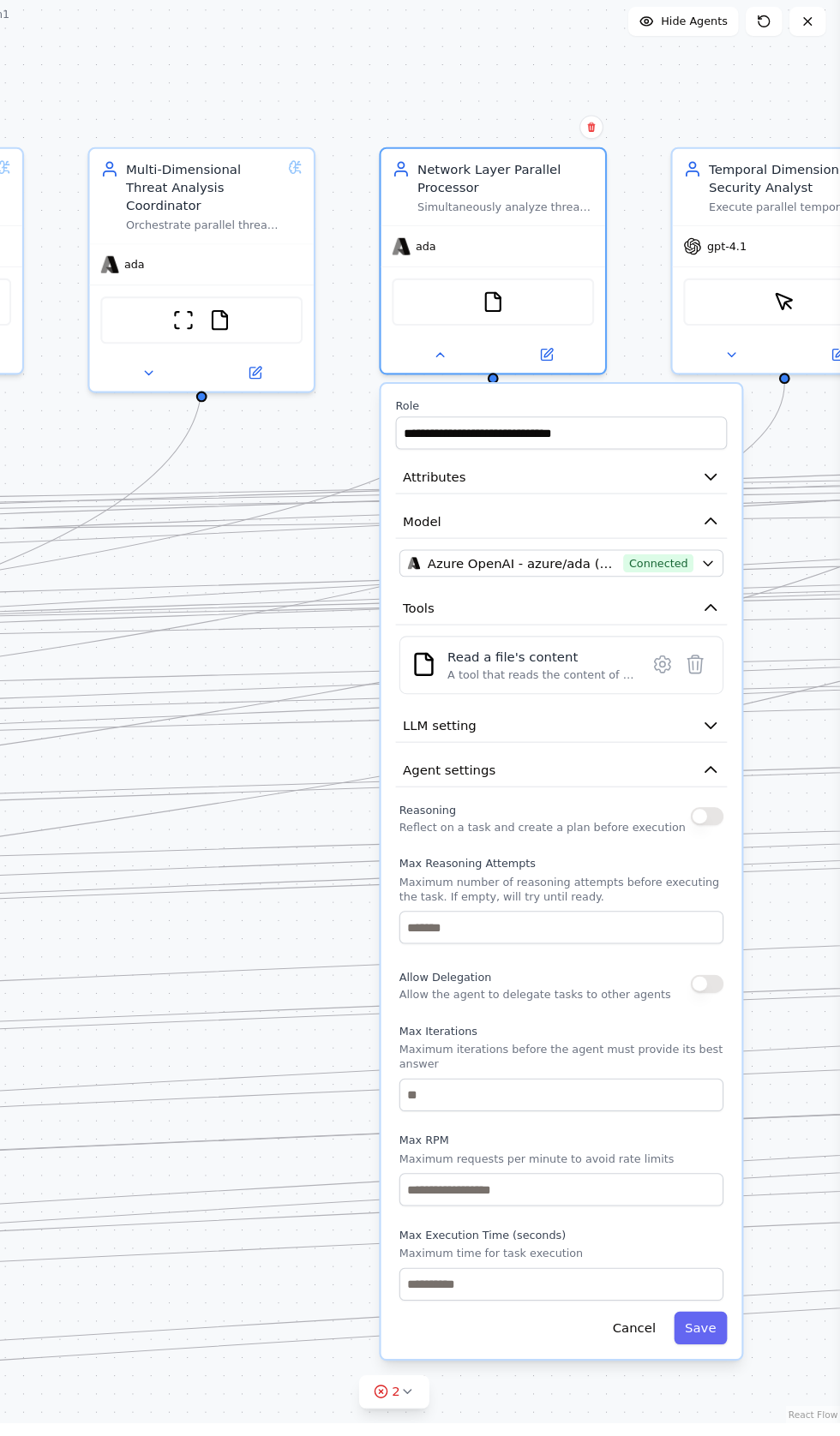
click at [703, 863] on button "button" at bounding box center [714, 864] width 31 height 17
click at [687, 1021] on div "Allow Delegation Allow the agent to delegate tasks to other agents" at bounding box center [577, 1021] width 305 height 34
click at [708, 1017] on button "button" at bounding box center [714, 1021] width 31 height 17
click at [705, 1330] on button "Save" at bounding box center [707, 1345] width 50 height 31
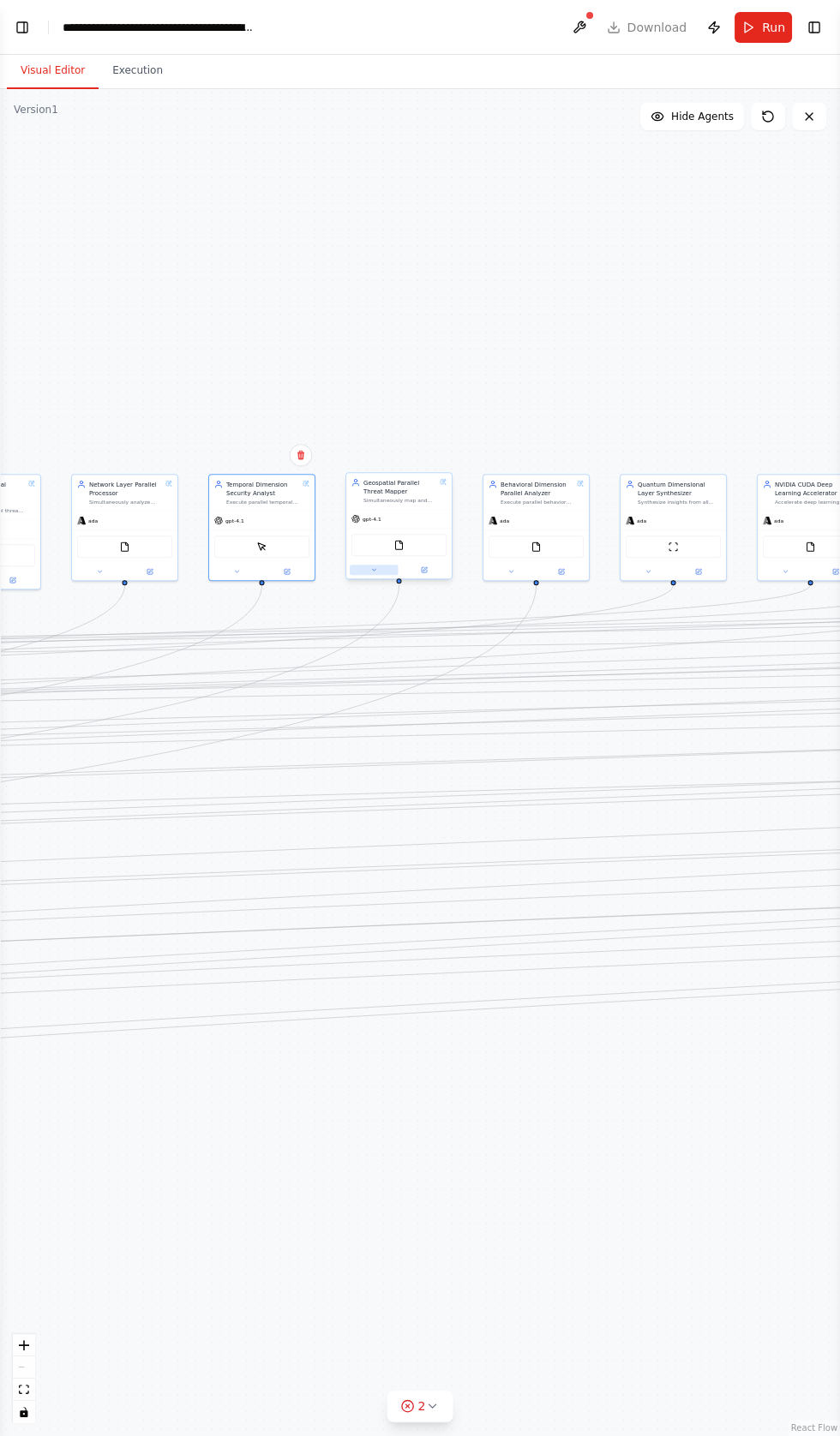
click at [374, 571] on icon at bounding box center [373, 570] width 3 height 2
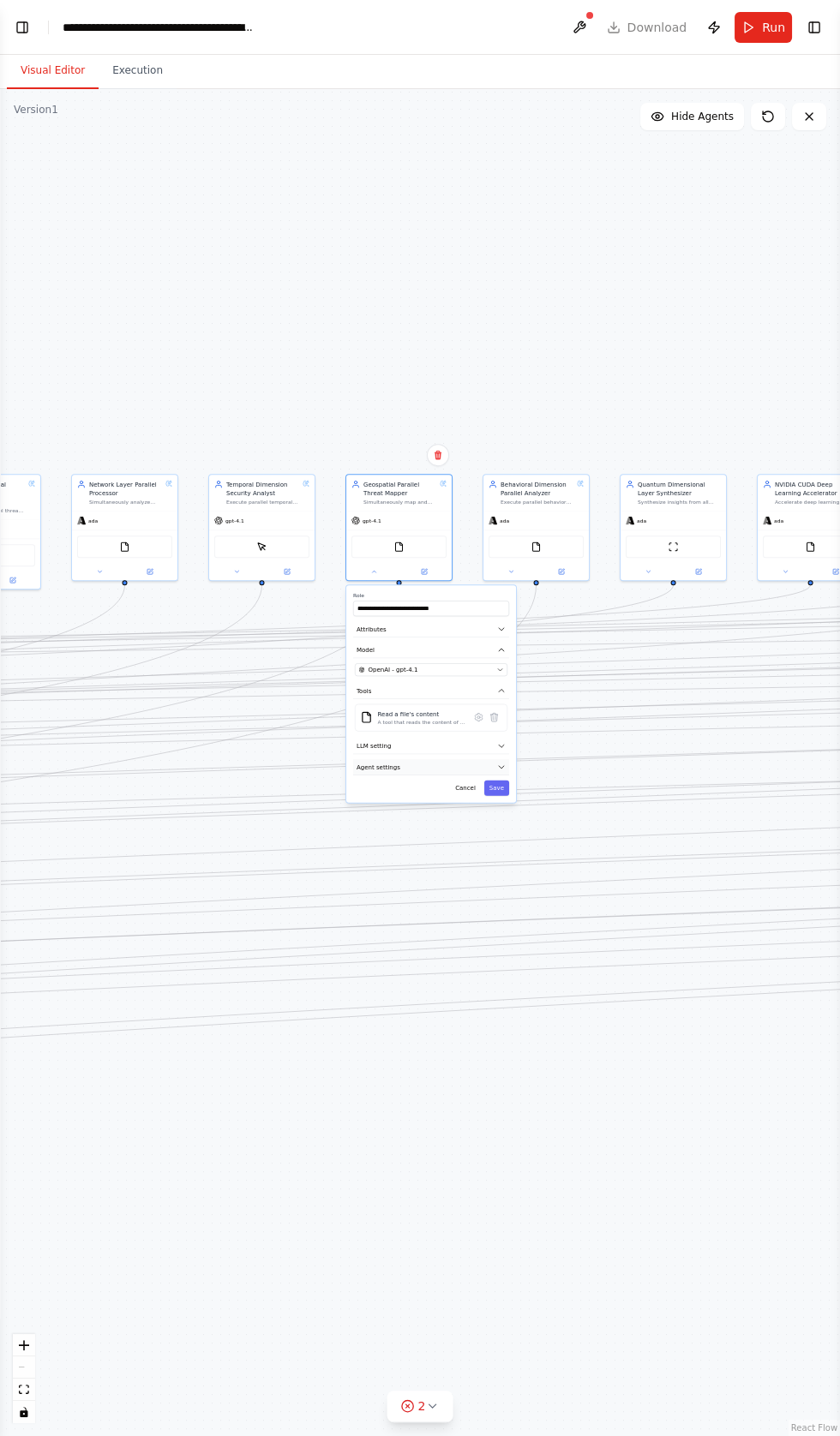
click at [389, 759] on button "Agent settings" at bounding box center [430, 767] width 155 height 16
click at [499, 866] on button "button" at bounding box center [498, 868] width 15 height 9
click at [505, 1022] on button "Save" at bounding box center [496, 1029] width 25 height 15
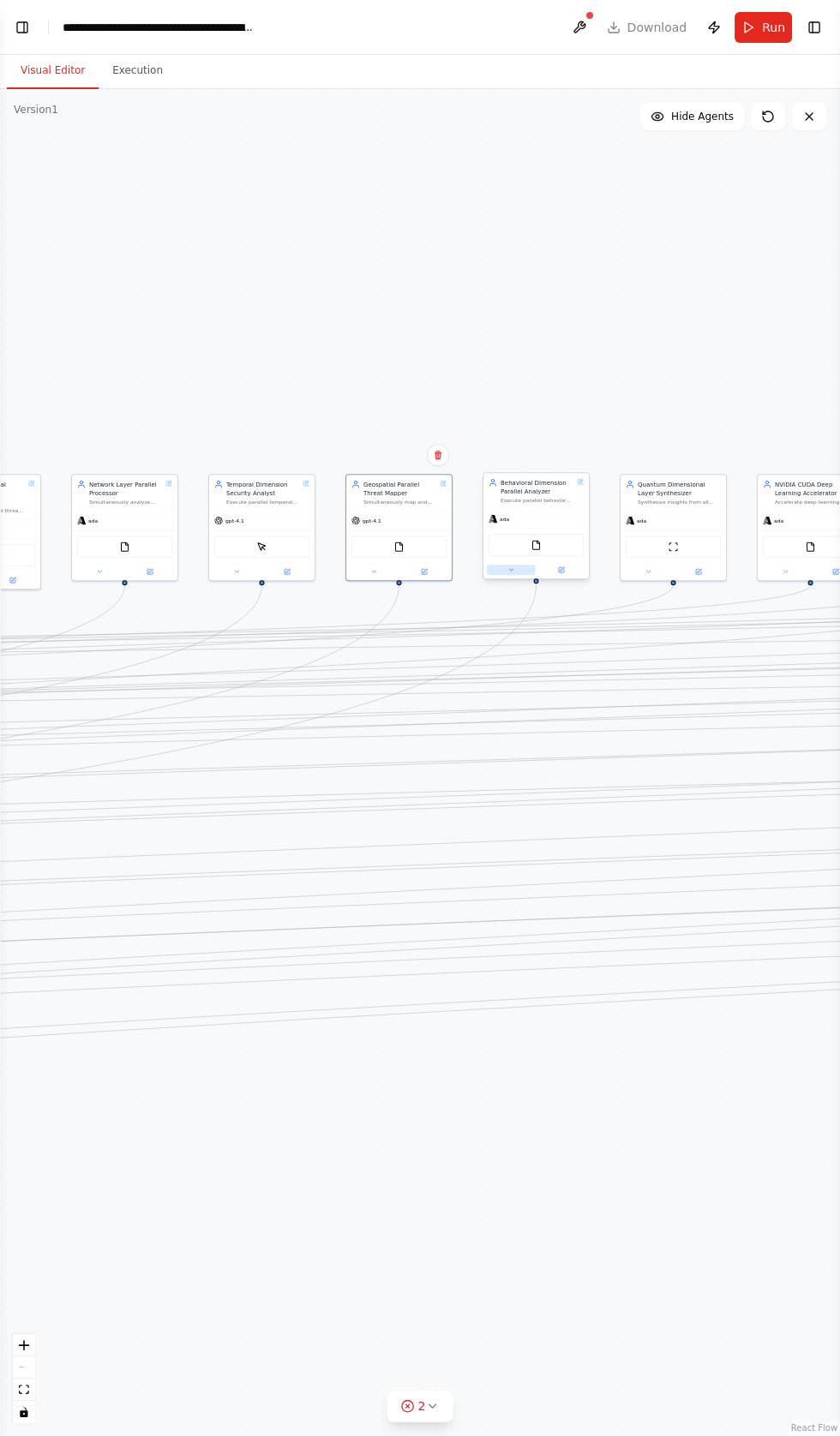
click at [495, 571] on button at bounding box center [510, 570] width 49 height 10
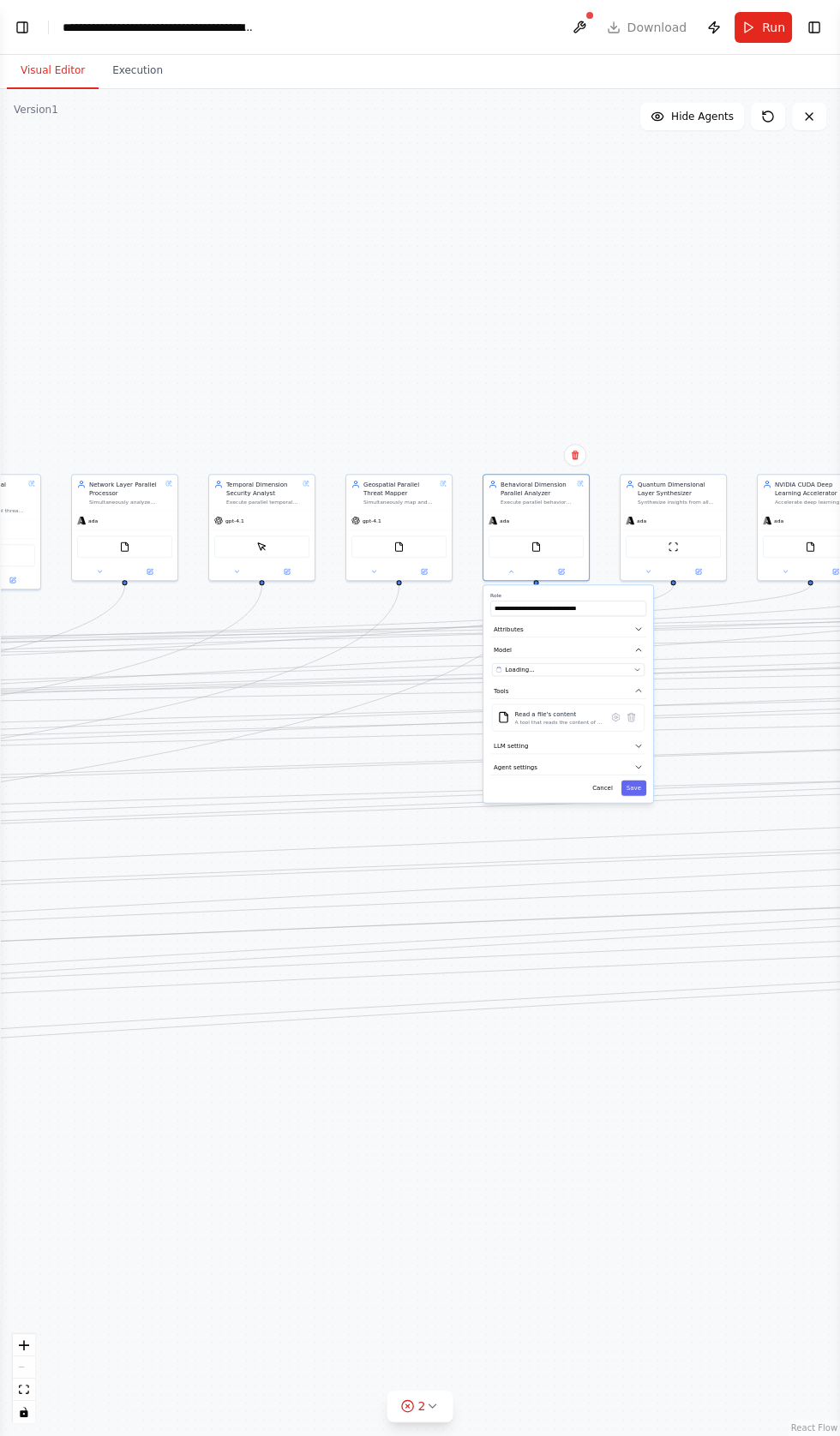
click at [504, 593] on label "Role" at bounding box center [568, 595] width 155 height 7
click at [638, 744] on icon "button" at bounding box center [638, 745] width 5 height 3
click at [645, 729] on div "**********" at bounding box center [568, 723] width 169 height 277
click at [645, 744] on button "LLM setting" at bounding box center [568, 746] width 155 height 16
click at [638, 770] on button "Agent settings" at bounding box center [568, 767] width 155 height 16
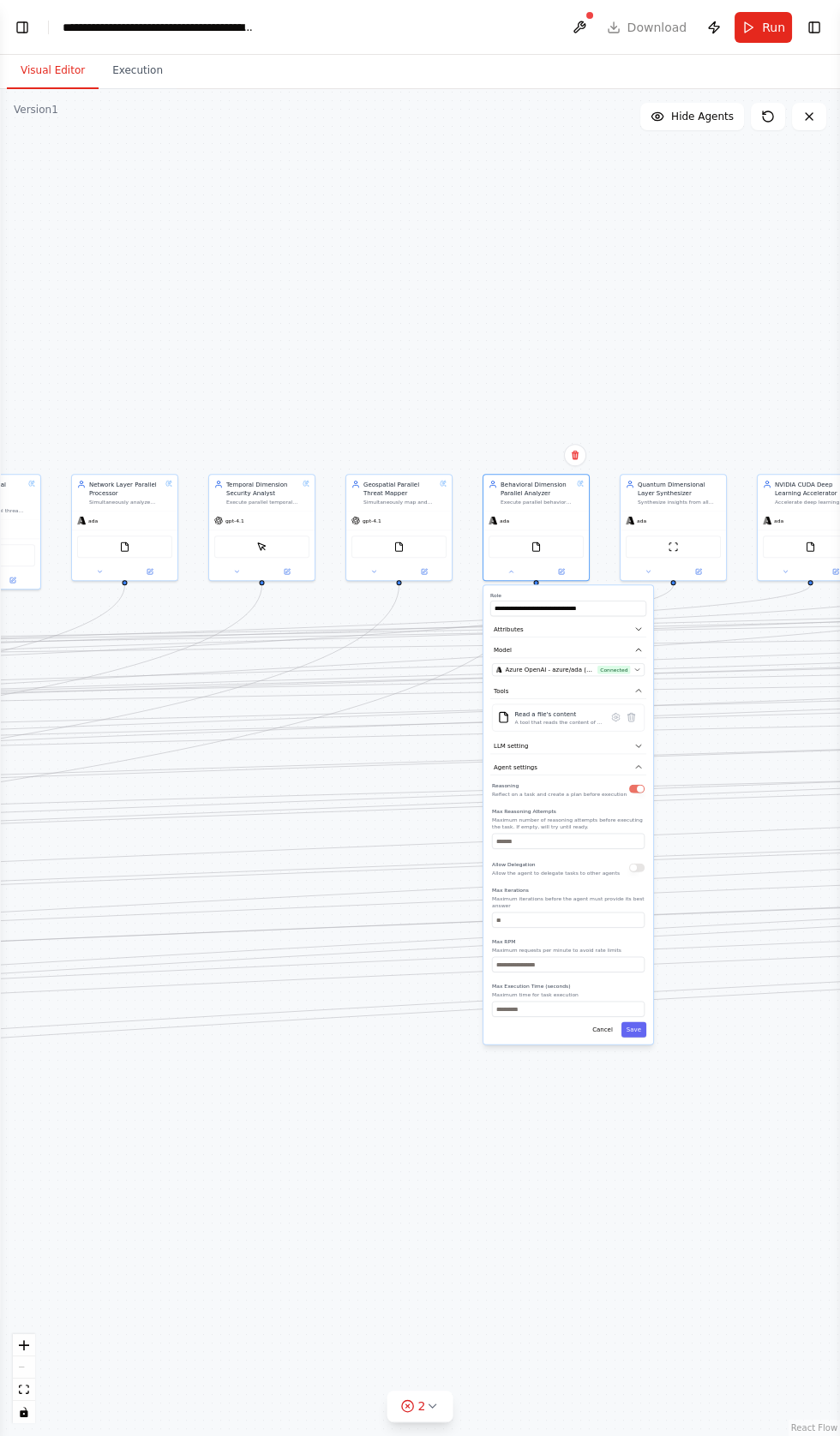
click at [632, 864] on button "button" at bounding box center [636, 868] width 15 height 9
click at [652, 1023] on div "**********" at bounding box center [568, 814] width 169 height 459
click at [635, 1022] on button "Save" at bounding box center [633, 1029] width 25 height 15
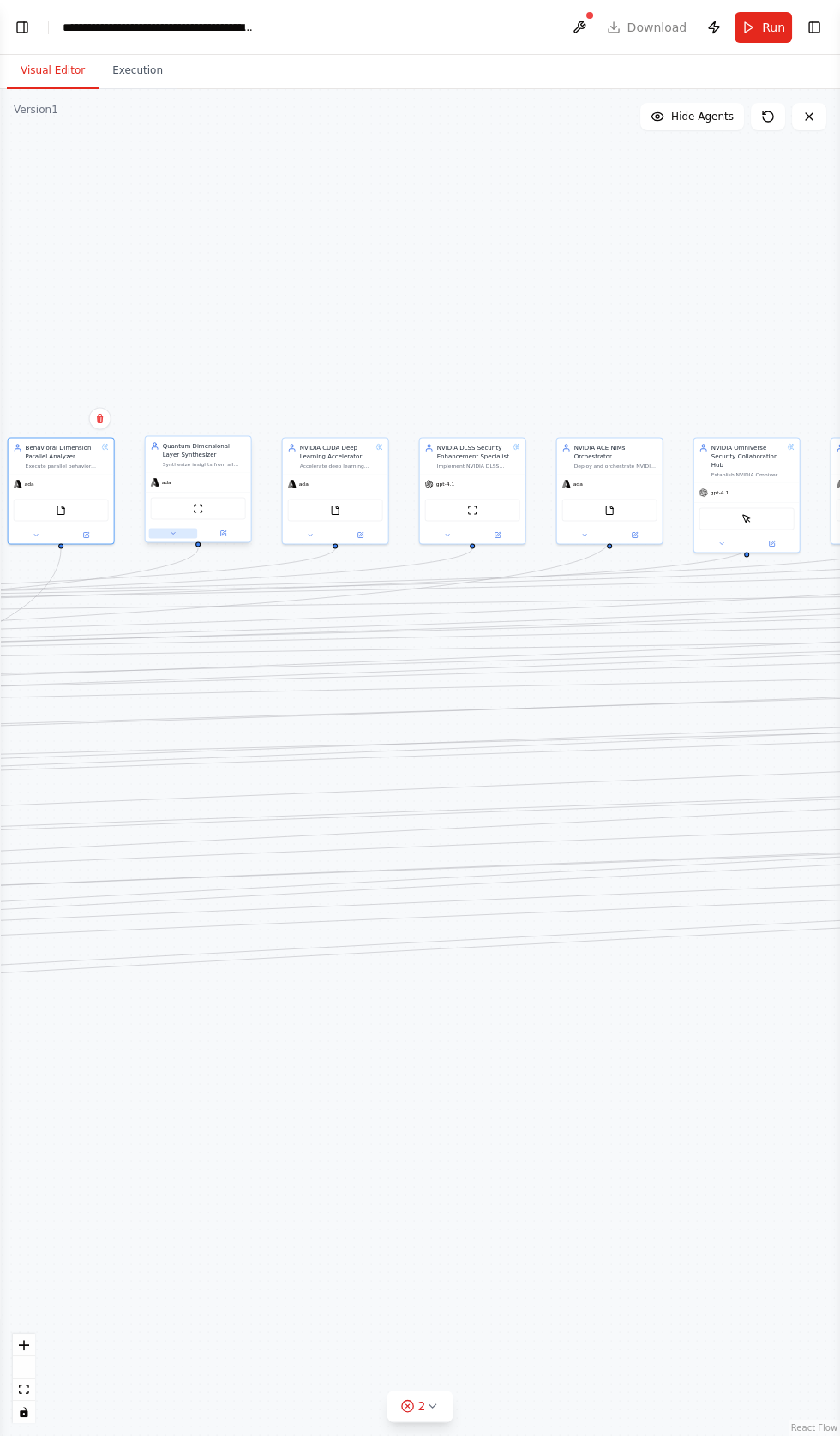
click at [157, 534] on button at bounding box center [173, 533] width 49 height 10
click at [203, 708] on button "LLM setting" at bounding box center [230, 710] width 155 height 16
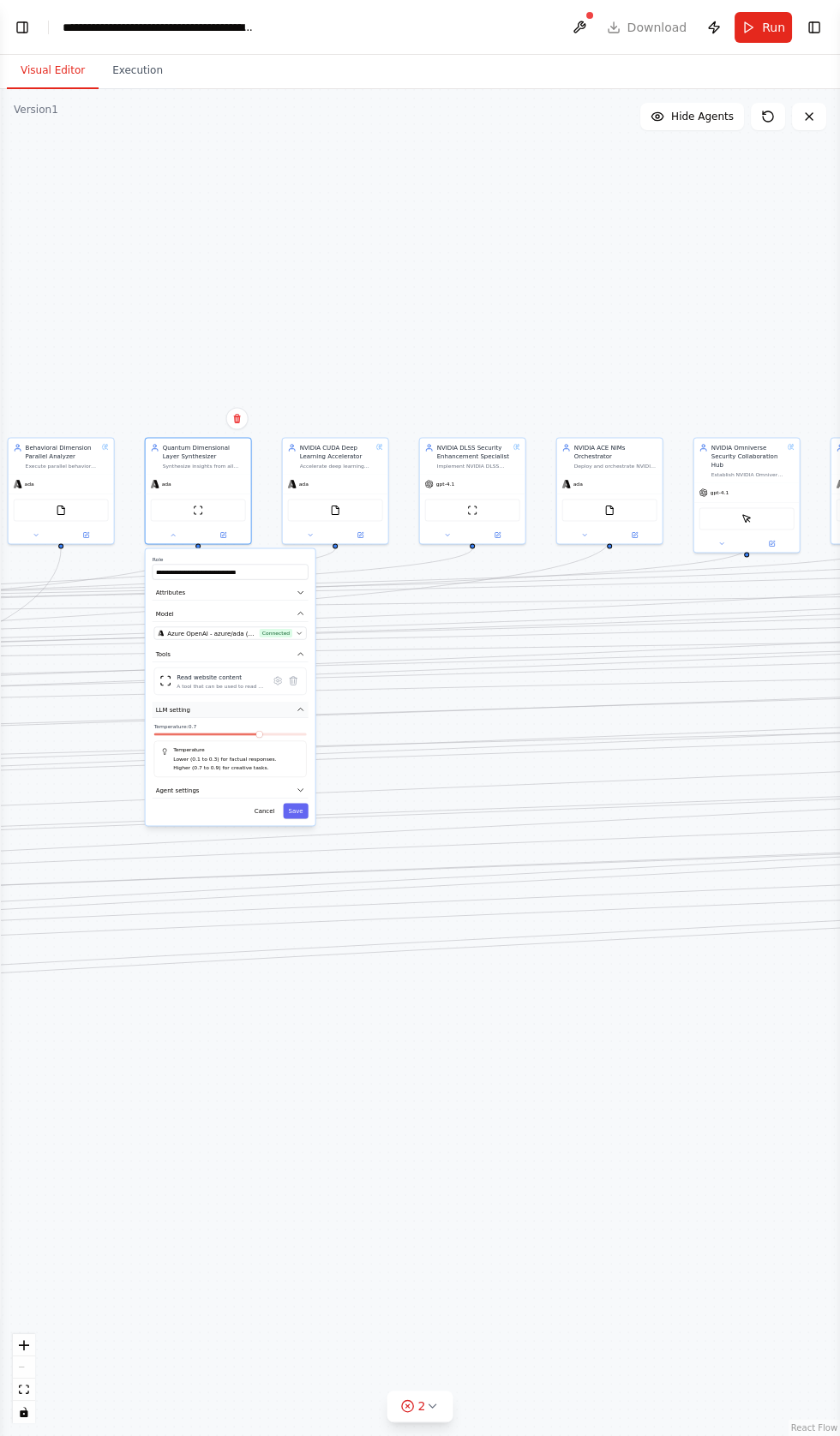
click at [207, 708] on button "LLM setting" at bounding box center [230, 710] width 155 height 16
click at [199, 733] on button "Agent settings" at bounding box center [230, 730] width 155 height 16
click at [302, 748] on button "button" at bounding box center [298, 752] width 15 height 9
click at [306, 826] on div "Allow Delegation Allow the agent to delegate tasks to other agents" at bounding box center [230, 830] width 152 height 17
click at [294, 817] on div "Reasoning Reflect on a task and create a plan before execution Max Reasoning At…" at bounding box center [230, 861] width 152 height 236
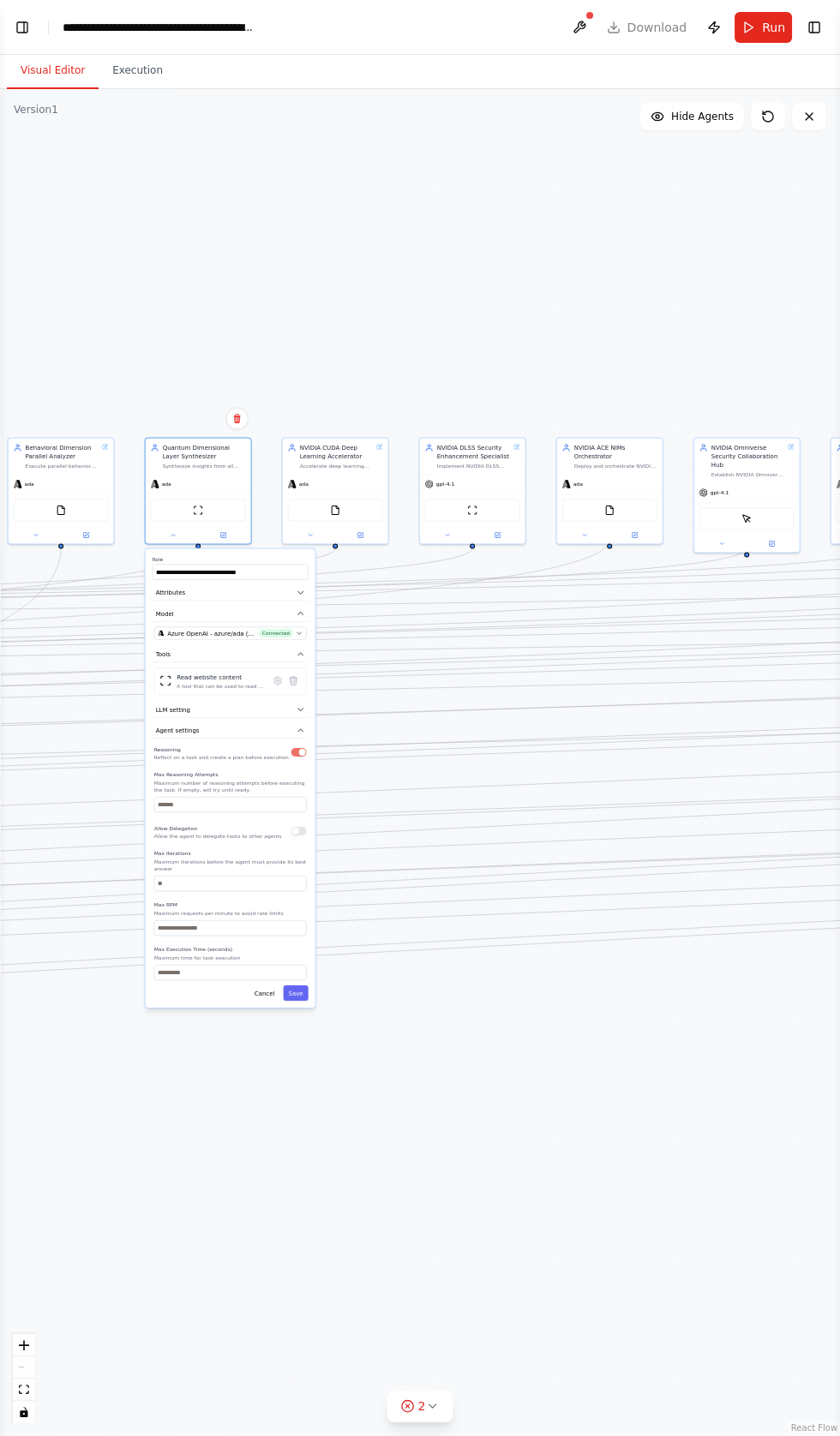
click at [298, 828] on button "button" at bounding box center [298, 831] width 15 height 9
click at [296, 986] on button "Save" at bounding box center [295, 993] width 25 height 15
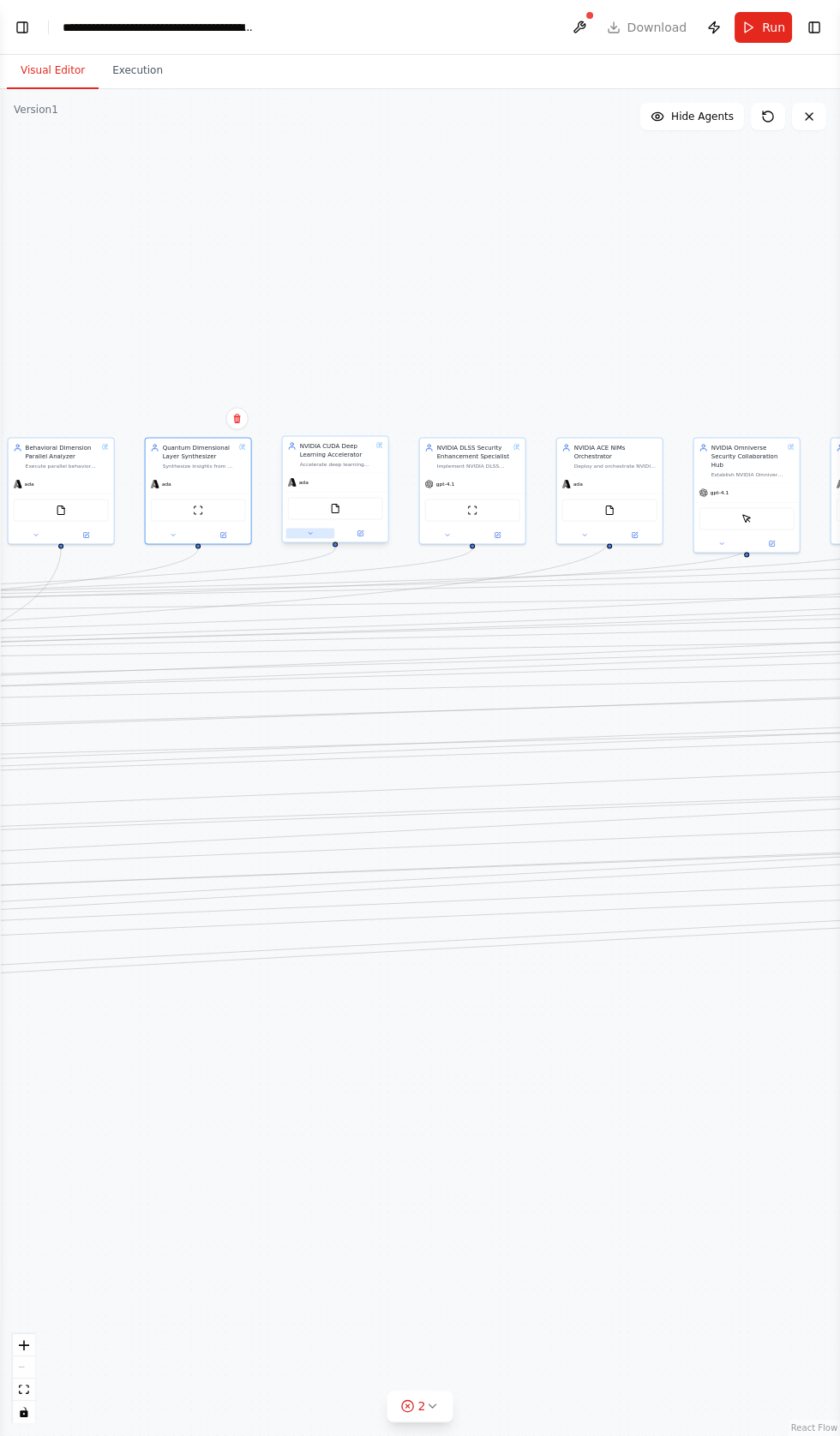
click at [309, 534] on icon at bounding box center [309, 533] width 3 height 2
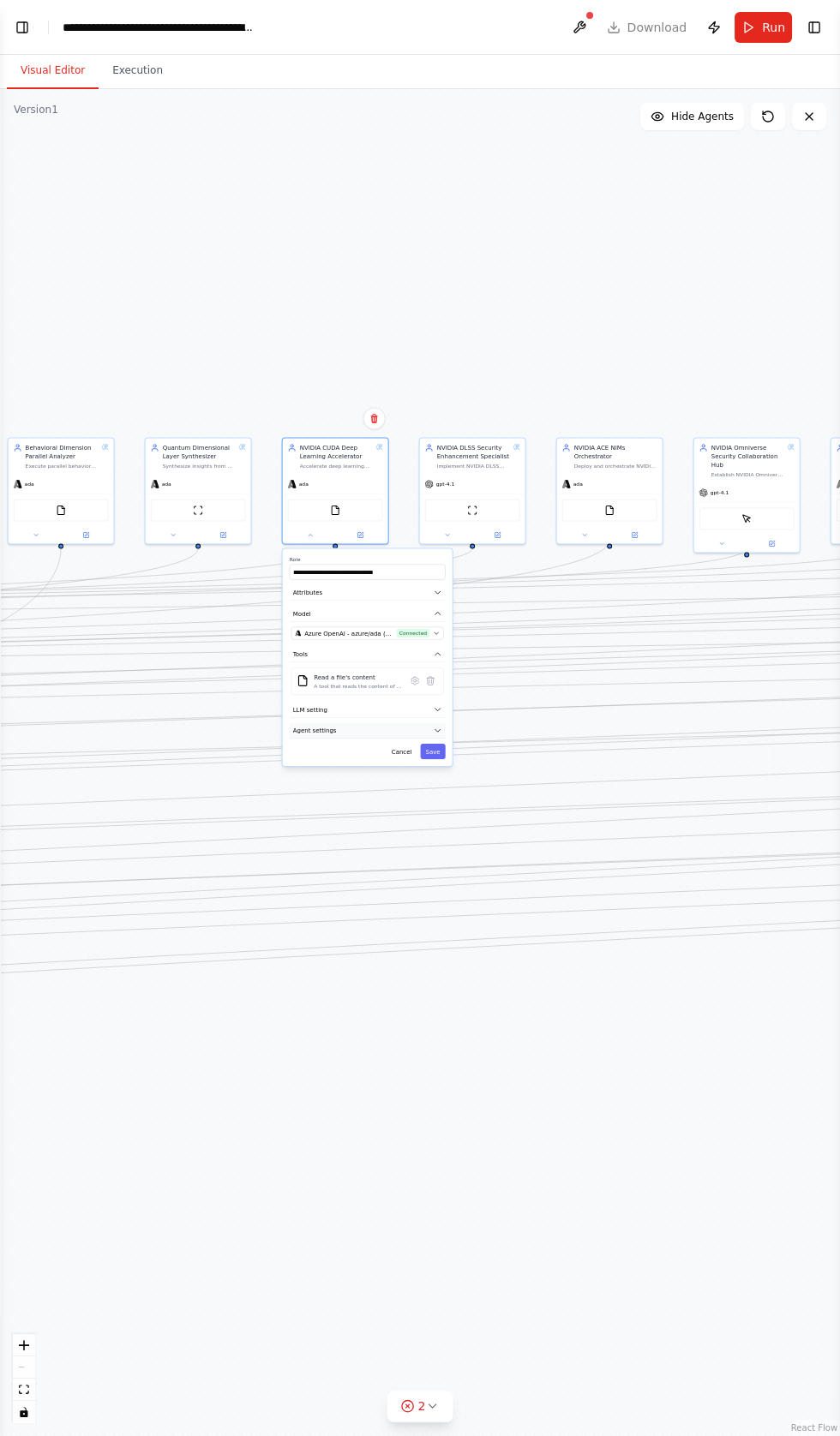
click at [327, 729] on span "Agent settings" at bounding box center [315, 729] width 44 height 9
click at [434, 828] on button "button" at bounding box center [435, 831] width 15 height 9
click at [436, 986] on button "Save" at bounding box center [431, 993] width 25 height 15
click at [446, 534] on icon at bounding box center [446, 533] width 3 height 2
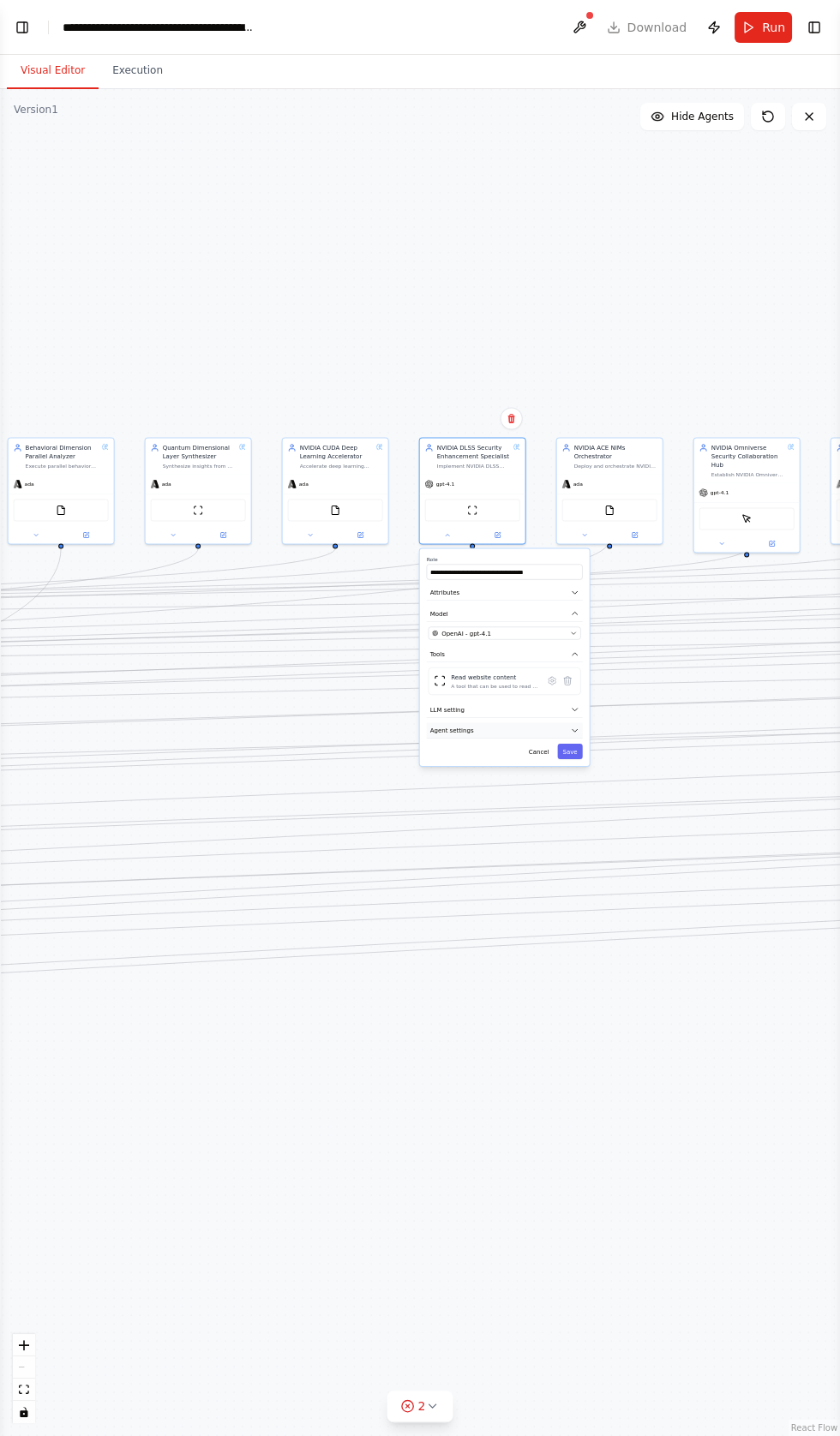
click at [560, 729] on button "Agent settings" at bounding box center [504, 730] width 155 height 16
click at [572, 830] on button "button" at bounding box center [572, 831] width 15 height 9
click at [571, 986] on button "Save" at bounding box center [569, 993] width 25 height 15
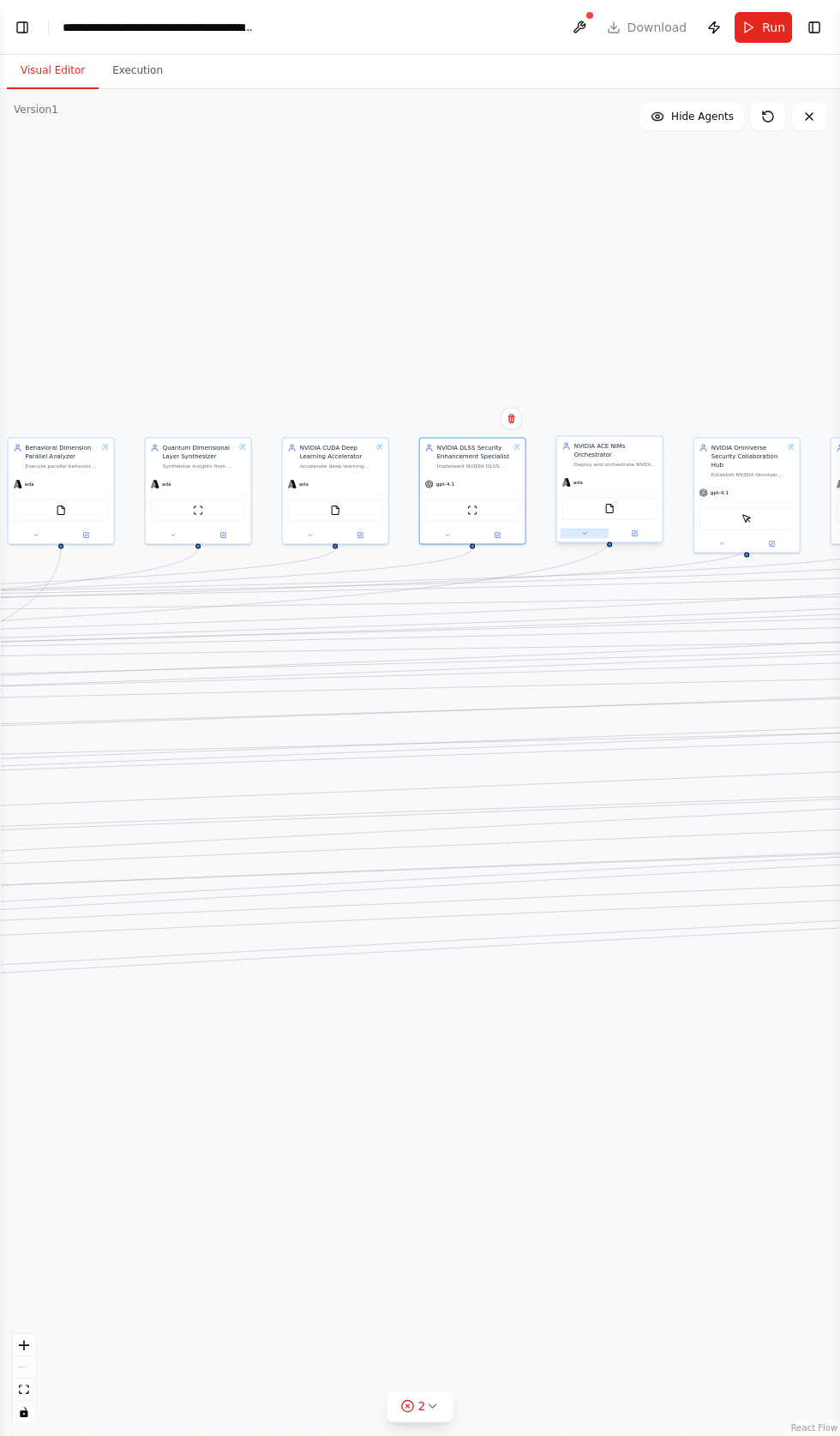
click at [583, 532] on icon at bounding box center [584, 533] width 3 height 2
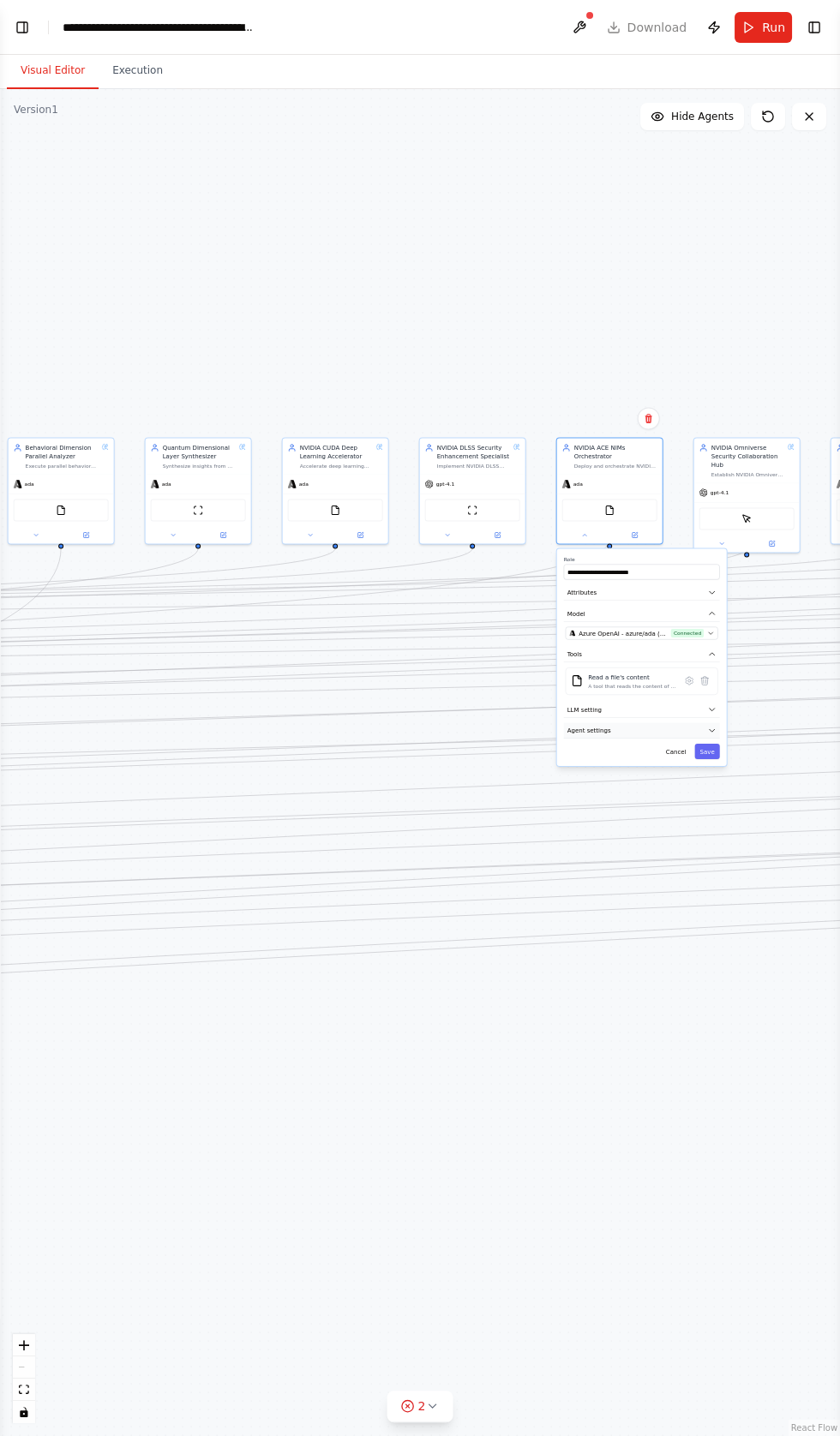
click at [711, 729] on icon "button" at bounding box center [711, 730] width 5 height 3
click at [702, 748] on button "button" at bounding box center [709, 752] width 15 height 9
click at [675, 833] on p "Allow the agent to delegate tasks to other agents" at bounding box center [629, 836] width 128 height 7
click at [709, 827] on button "button" at bounding box center [709, 831] width 15 height 9
click at [706, 986] on button "Save" at bounding box center [705, 993] width 25 height 15
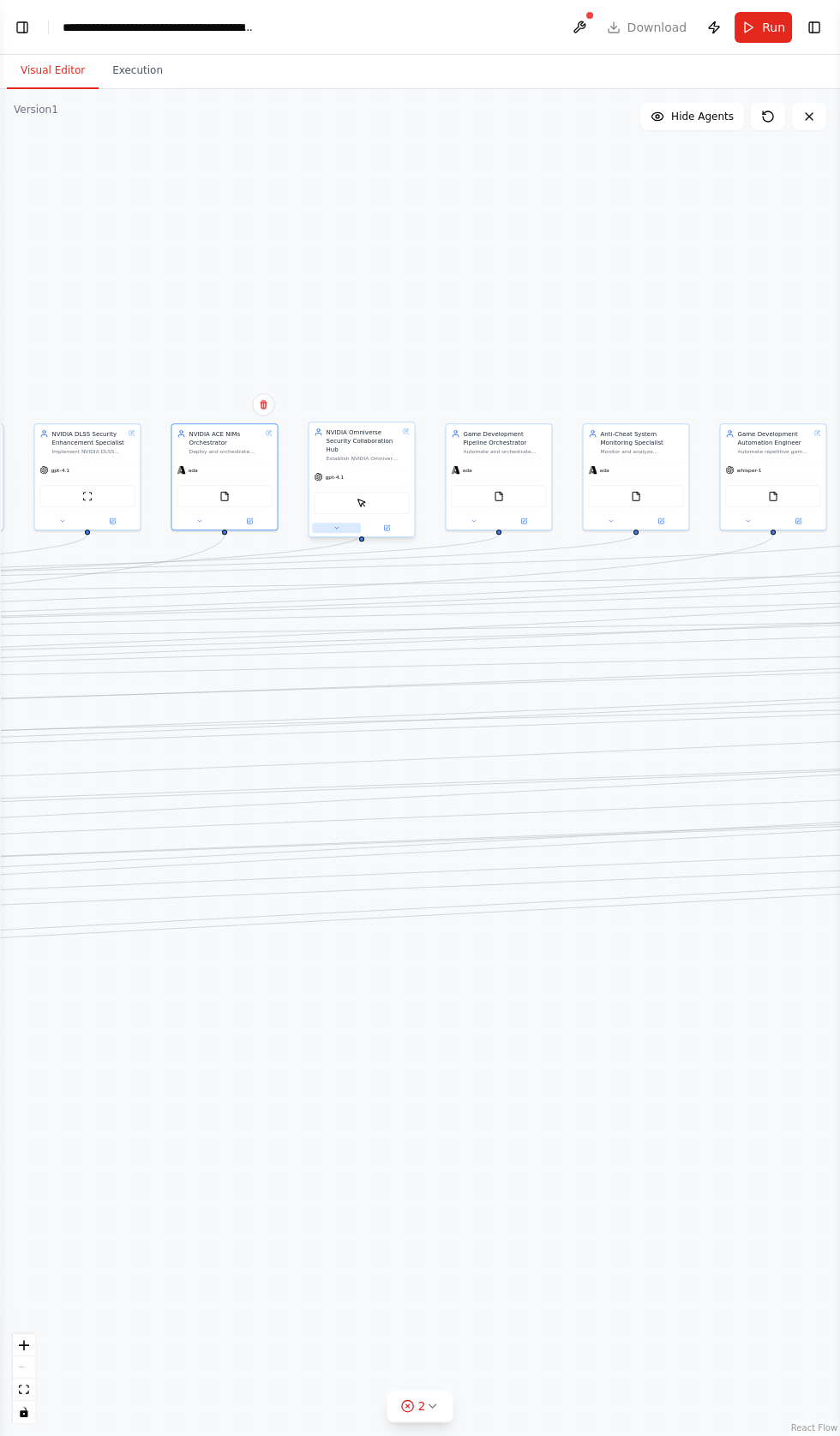
click at [336, 527] on icon at bounding box center [336, 528] width 3 height 2
click at [459, 718] on button "Agent settings" at bounding box center [393, 725] width 155 height 16
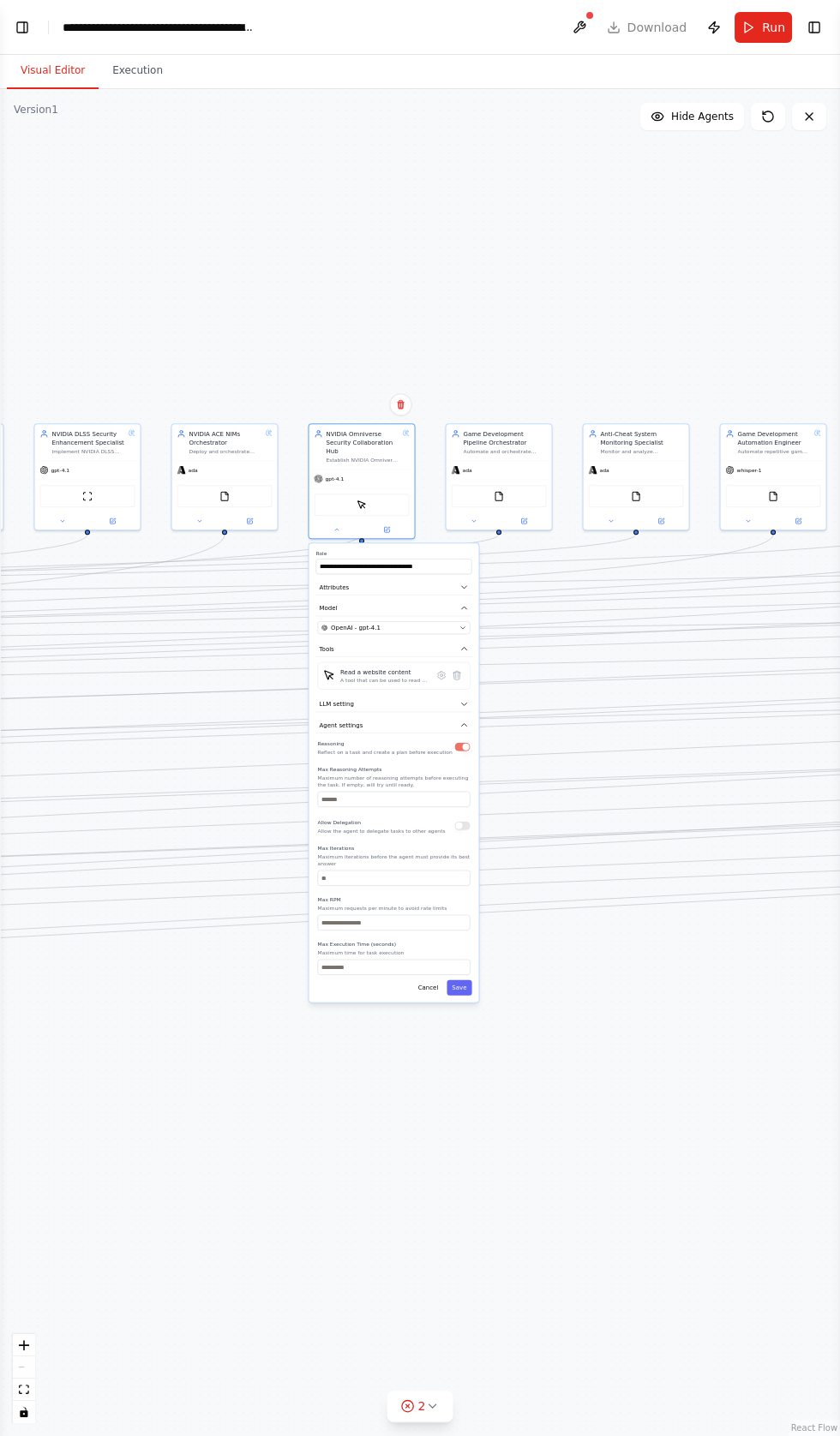
click at [454, 821] on button "button" at bounding box center [461, 825] width 15 height 9
click at [464, 981] on button "Save" at bounding box center [458, 988] width 25 height 15
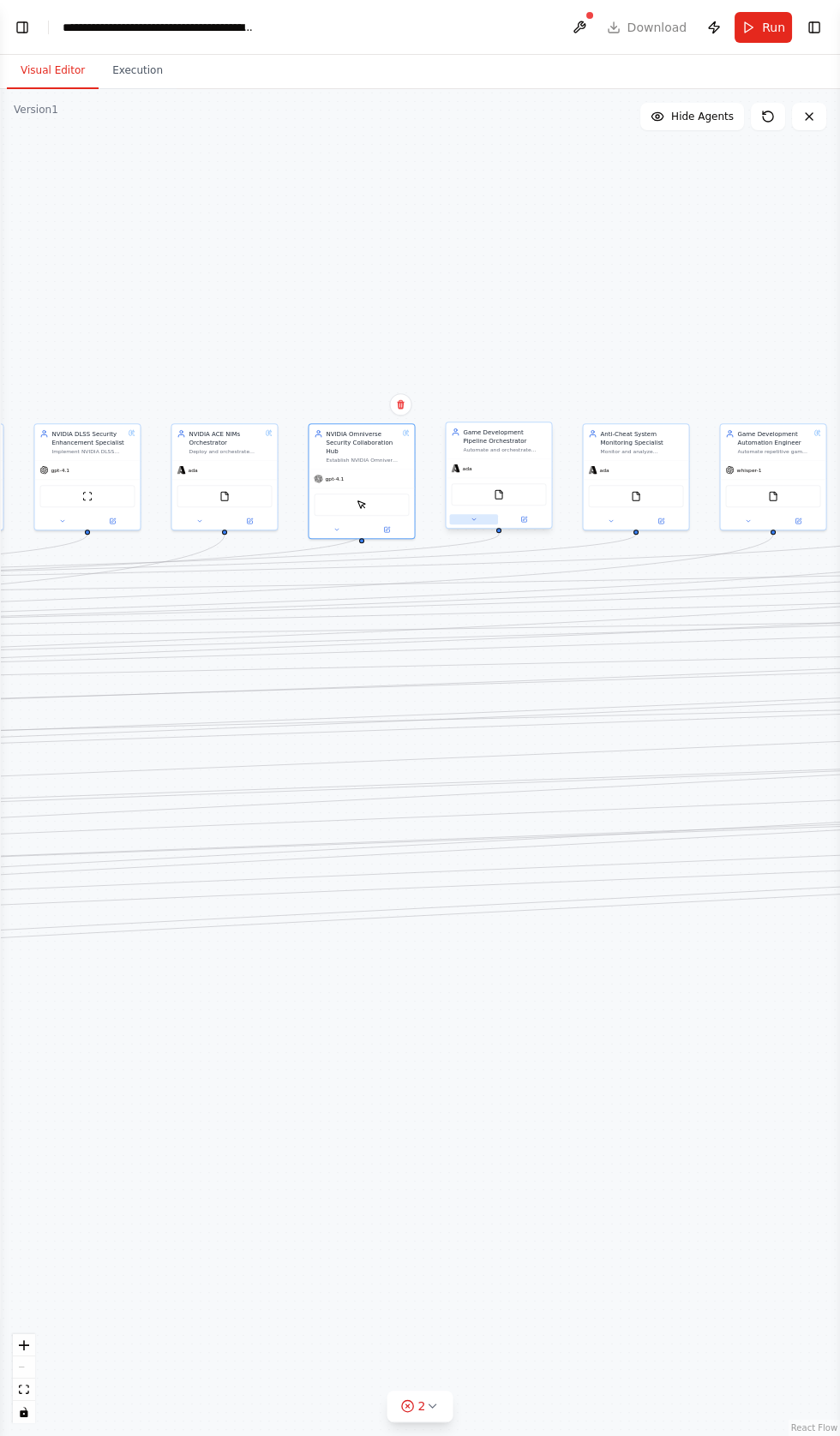
click at [473, 520] on icon at bounding box center [473, 519] width 3 height 2
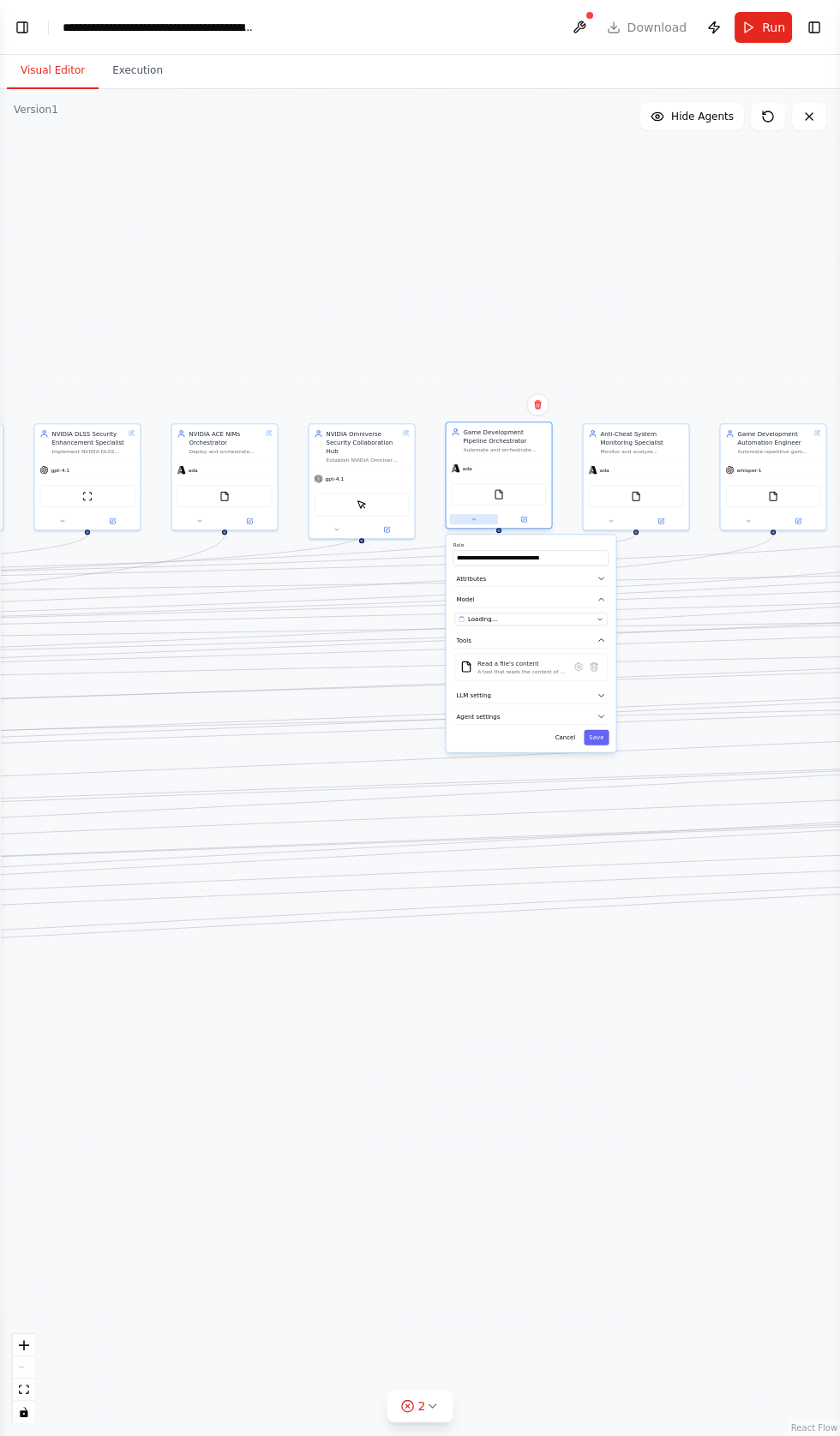
click at [473, 518] on icon at bounding box center [473, 519] width 3 height 2
click at [451, 515] on button at bounding box center [472, 519] width 49 height 10
click at [601, 716] on icon "button" at bounding box center [601, 717] width 5 height 3
click at [586, 785] on input "number" at bounding box center [530, 790] width 152 height 15
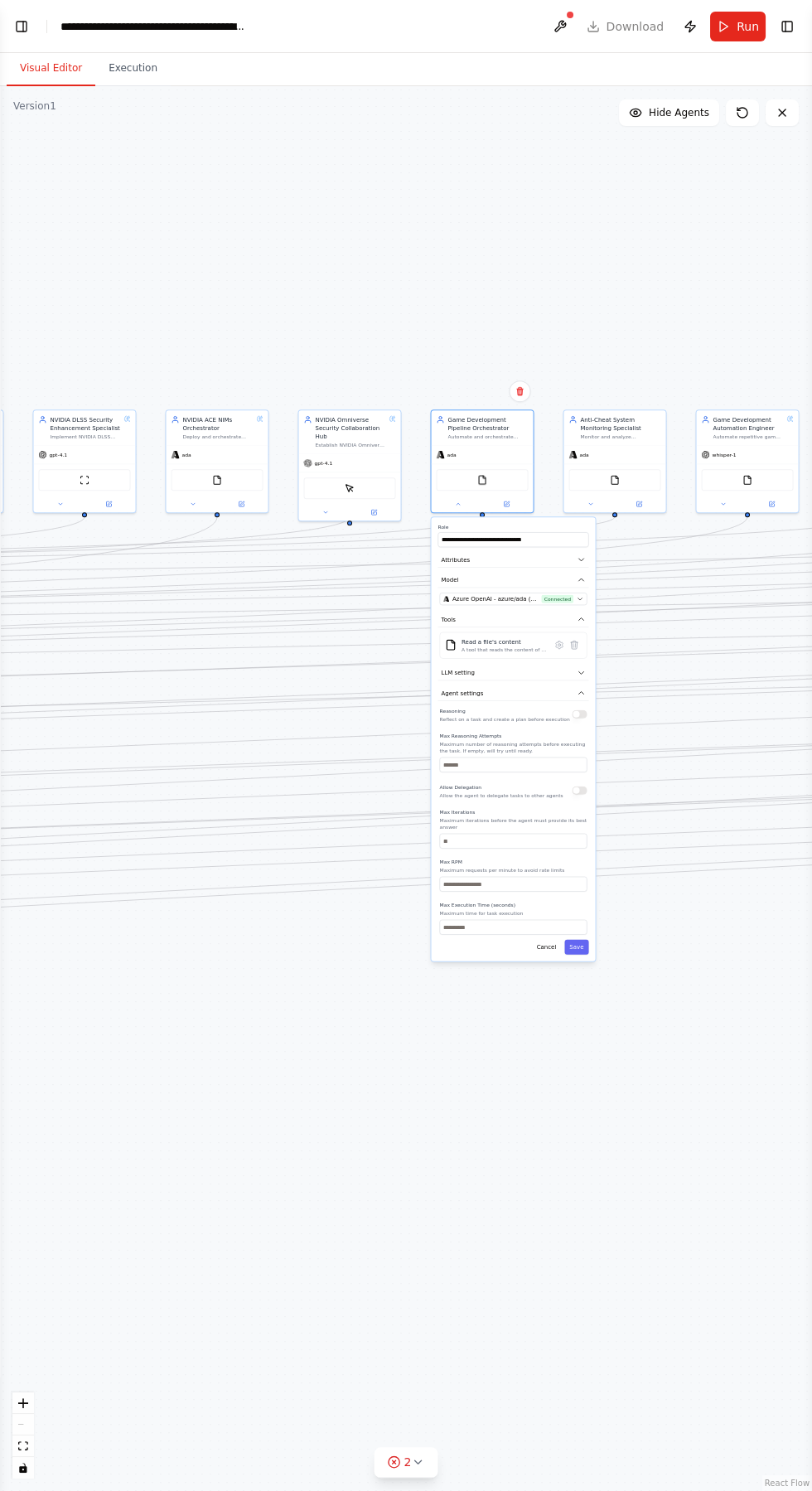
click at [589, 724] on div "**********" at bounding box center [512, 738] width 164 height 444
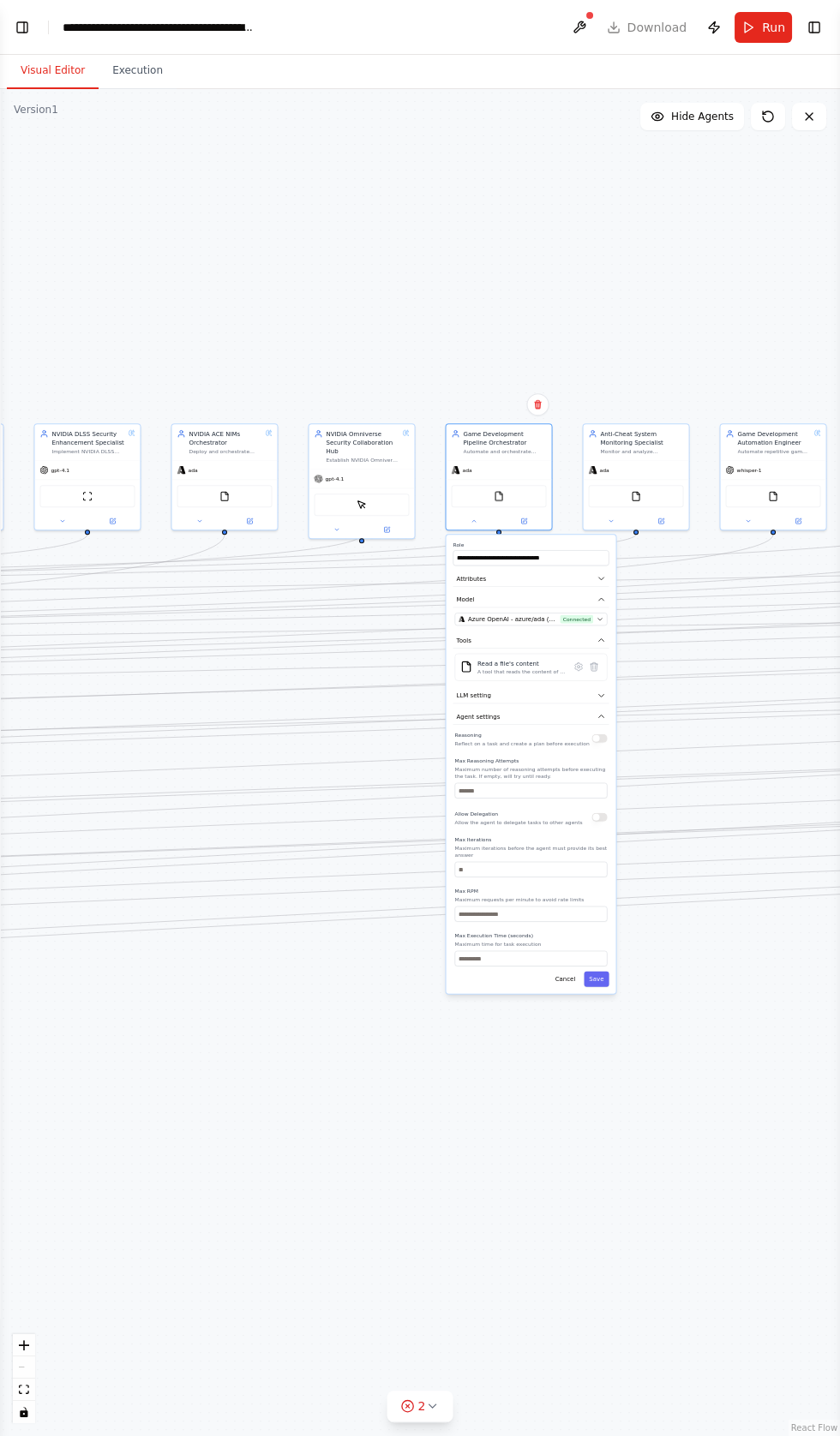
click at [599, 736] on button "button" at bounding box center [598, 738] width 15 height 9
click at [607, 805] on div "Reasoning Reflect on a task and create a plan before execution Max Reasoning At…" at bounding box center [530, 847] width 155 height 236
click at [593, 815] on button "button" at bounding box center [598, 817] width 15 height 9
click at [596, 972] on button "Save" at bounding box center [595, 979] width 25 height 15
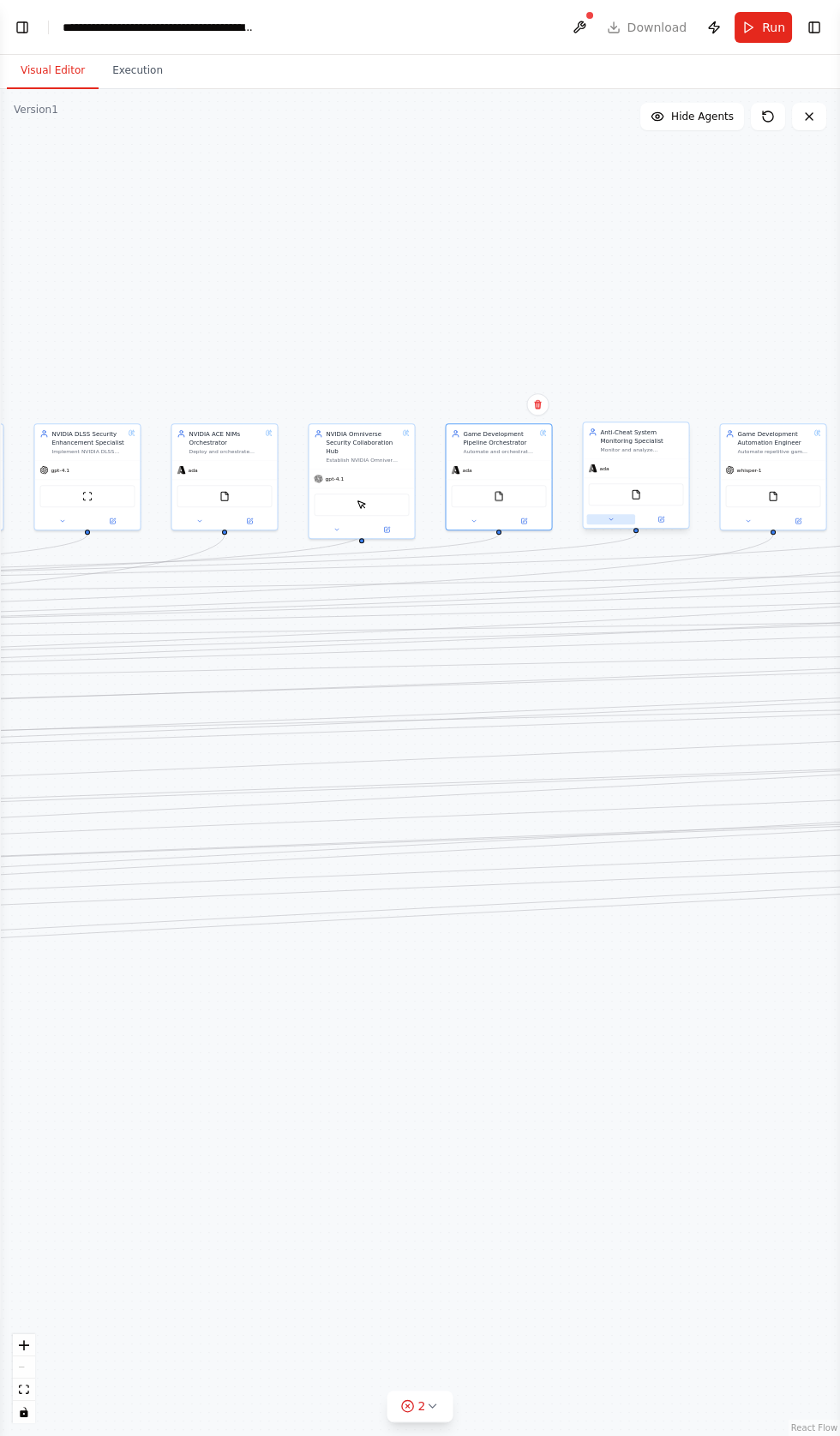
click at [610, 520] on icon at bounding box center [610, 519] width 3 height 2
click at [716, 711] on button "Agent settings" at bounding box center [667, 717] width 155 height 16
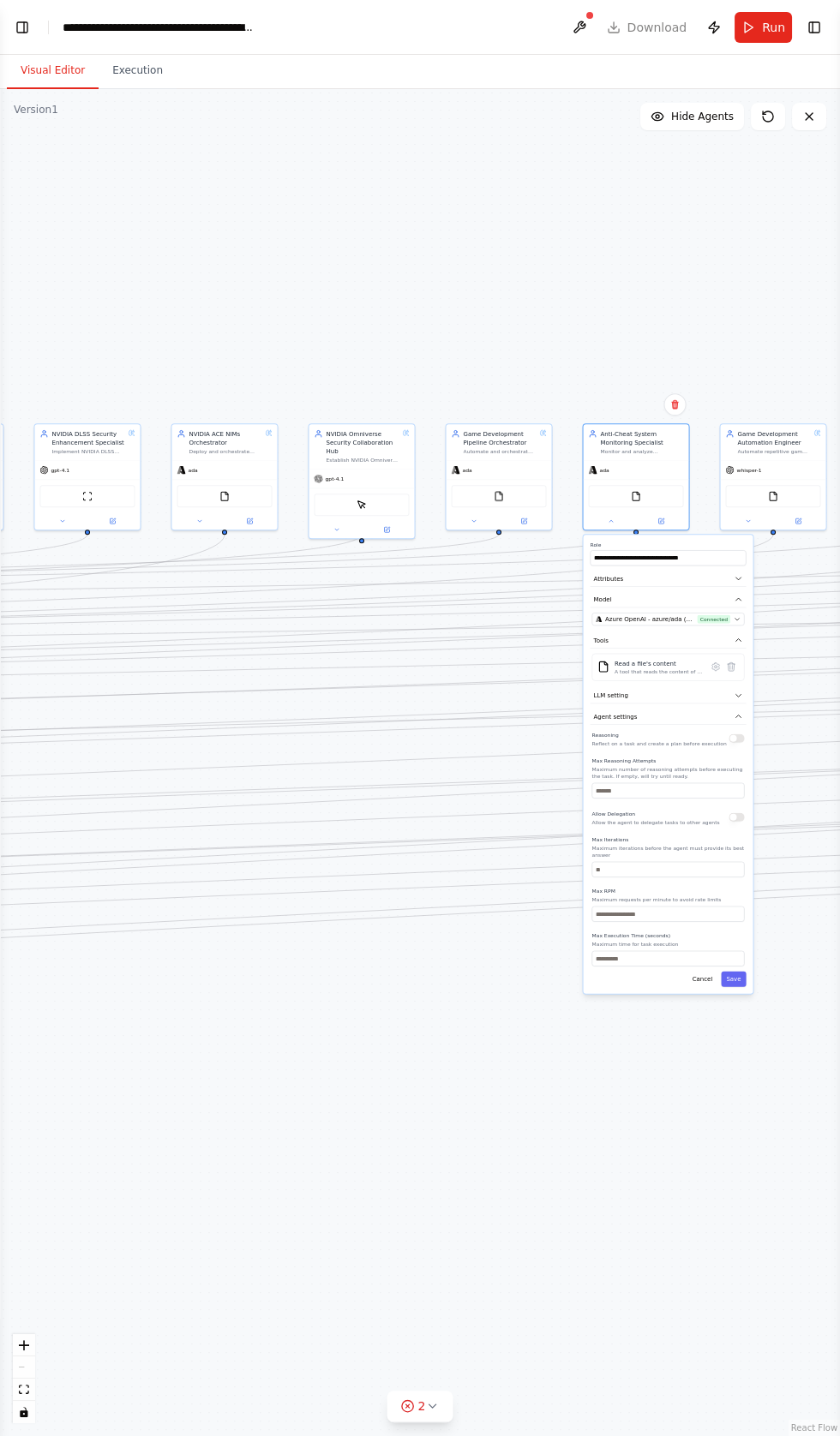
click at [736, 736] on button "button" at bounding box center [735, 738] width 15 height 9
click at [734, 815] on button "button" at bounding box center [735, 817] width 15 height 9
click at [736, 972] on button "Save" at bounding box center [732, 979] width 25 height 15
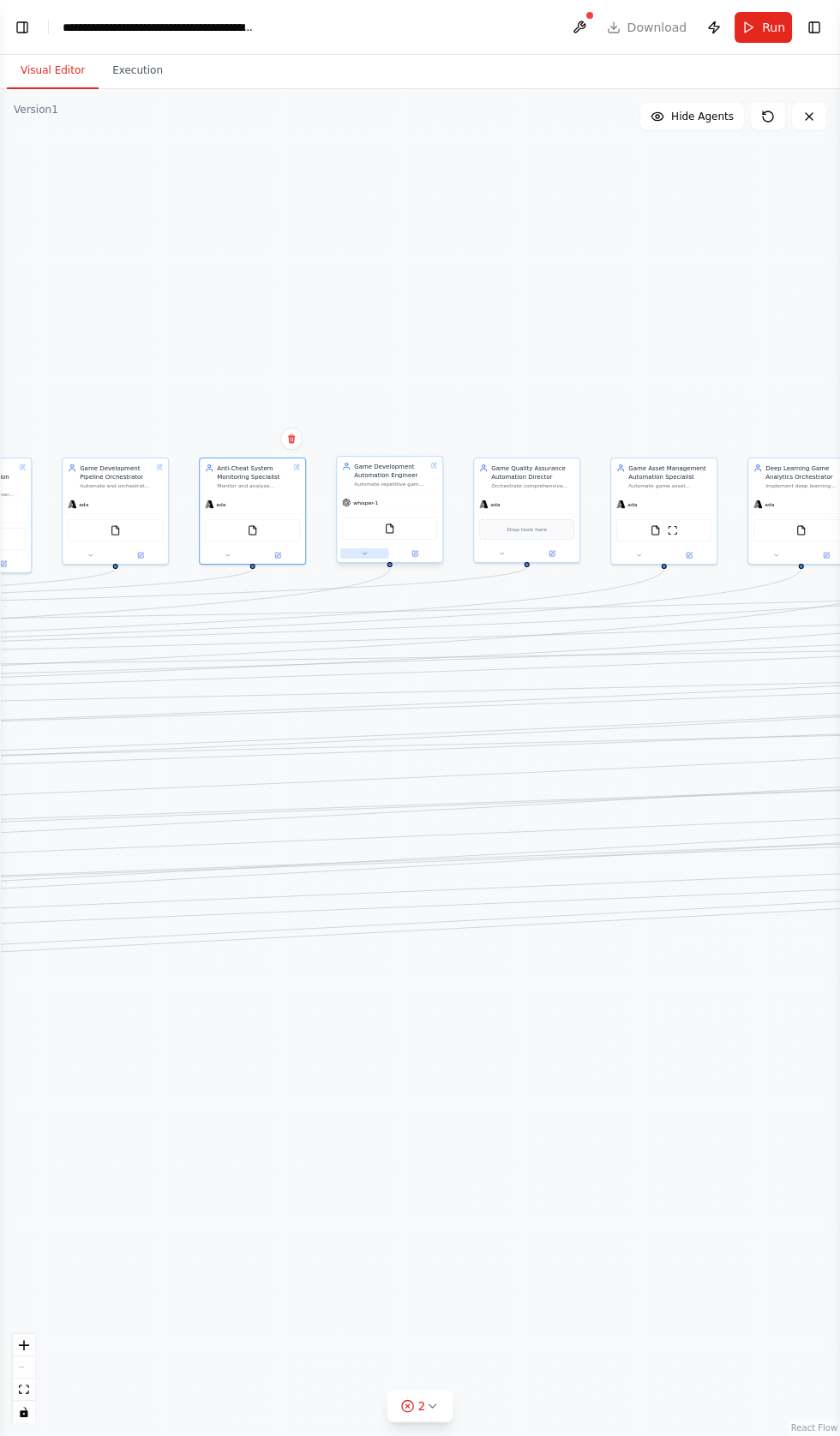
click at [364, 554] on icon at bounding box center [364, 554] width 3 height 2
click at [476, 742] on button "Agent settings" at bounding box center [421, 750] width 155 height 16
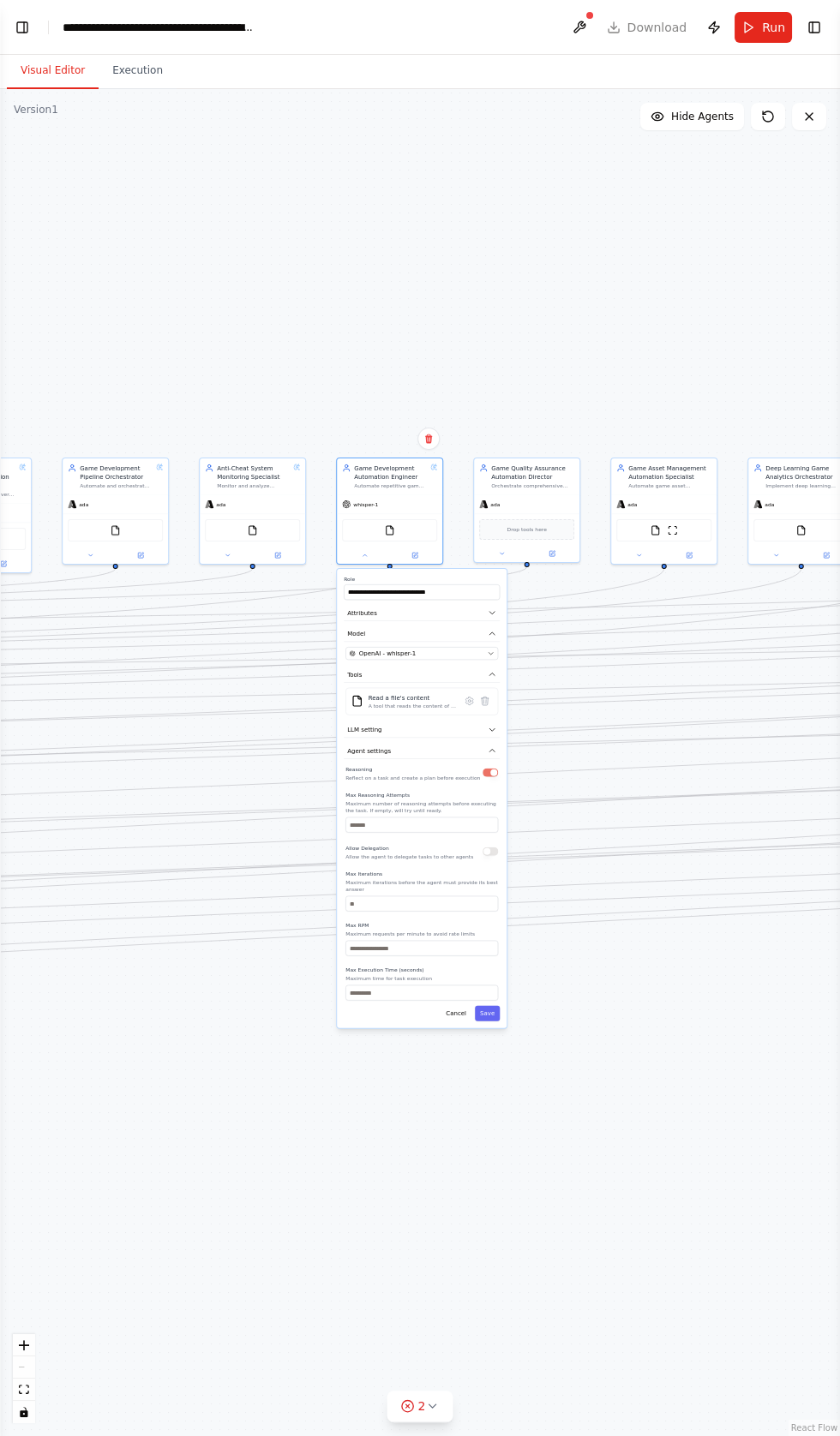
click at [484, 848] on button "button" at bounding box center [489, 851] width 15 height 9
click at [497, 1005] on button "Save" at bounding box center [486, 1012] width 25 height 15
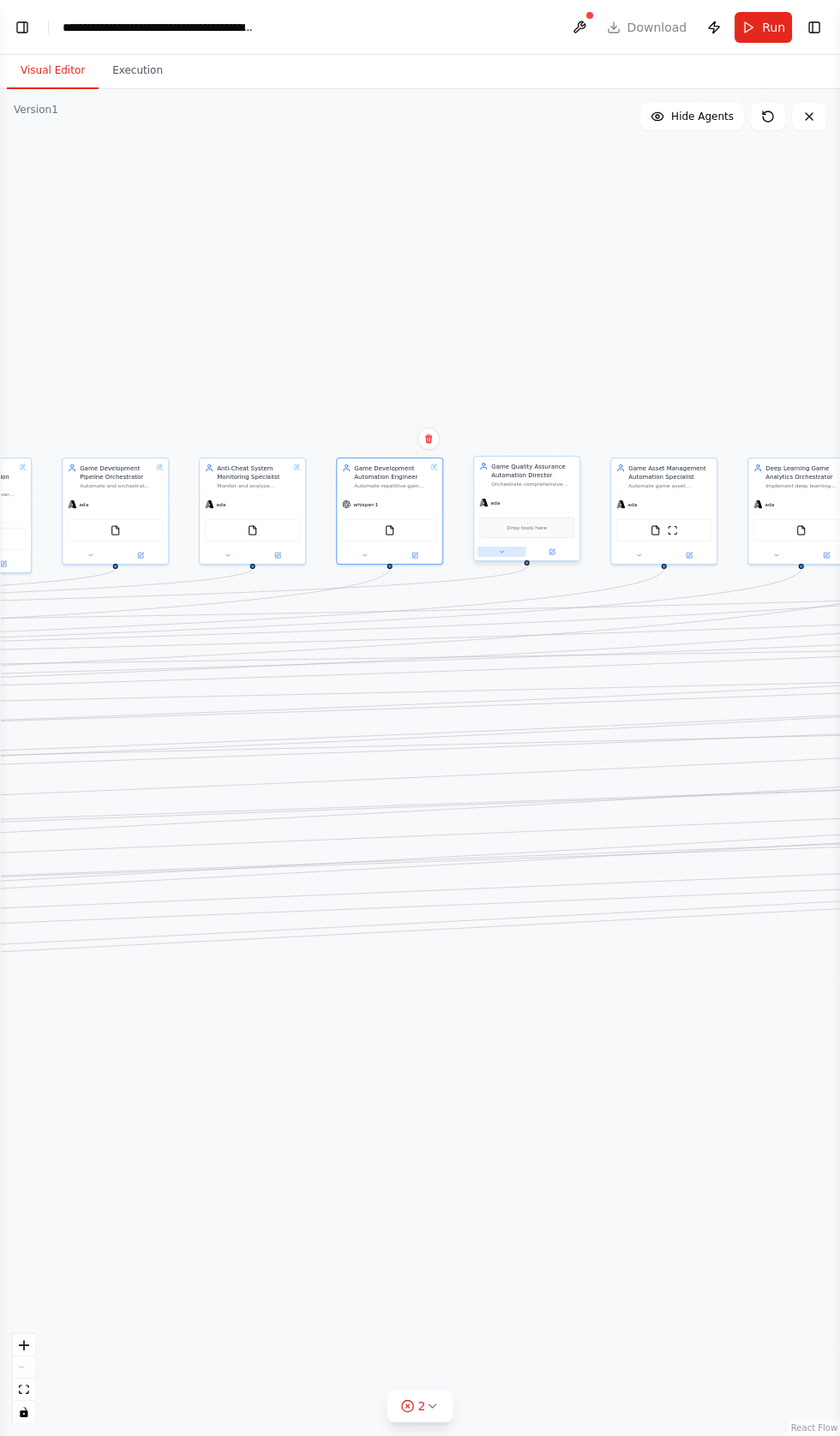
click at [501, 553] on icon at bounding box center [500, 552] width 3 height 2
click at [631, 729] on icon "button" at bounding box center [629, 729] width 9 height 9
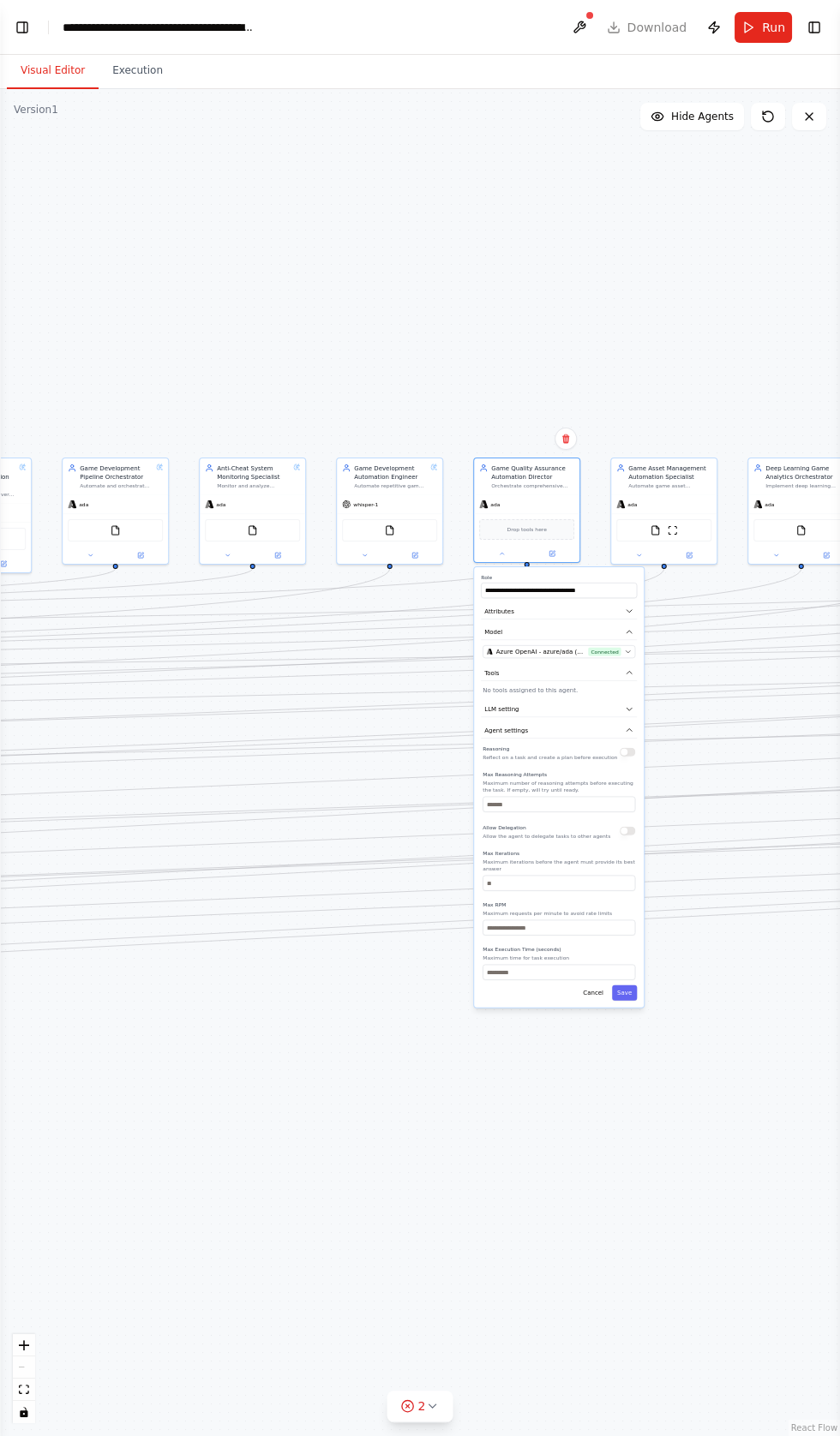
click at [641, 761] on div "**********" at bounding box center [558, 787] width 169 height 440
click at [627, 749] on button "button" at bounding box center [627, 752] width 15 height 9
click at [623, 835] on div "Allow Delegation Allow the agent to delegate tasks to other agents" at bounding box center [558, 830] width 152 height 17
click at [628, 850] on label "Max Iterations" at bounding box center [558, 853] width 152 height 7
click at [634, 840] on div "Reasoning Reflect on a task and create a plan before execution Max Reasoning At…" at bounding box center [558, 861] width 152 height 236
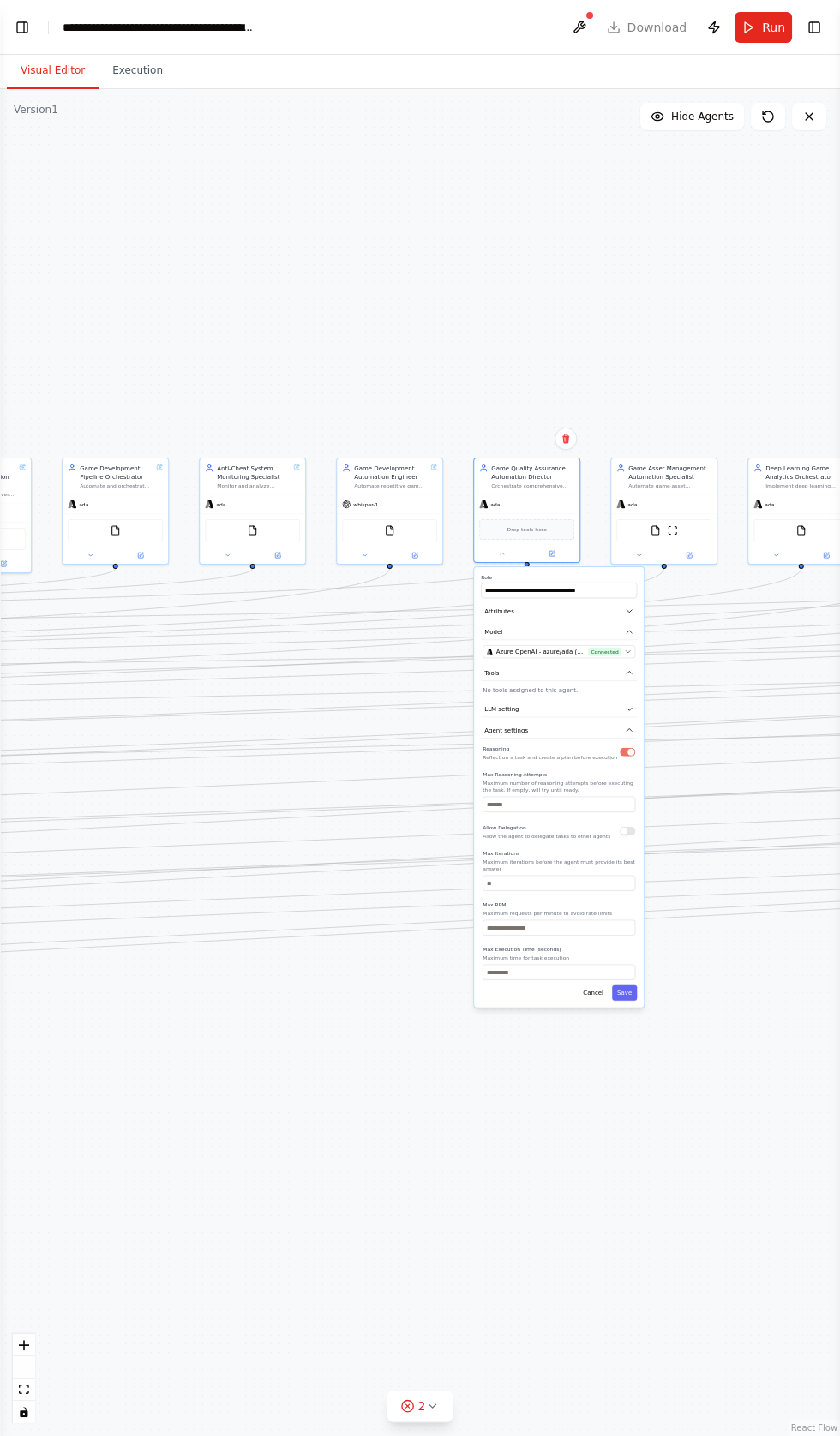
click at [624, 840] on div "Reasoning Reflect on a task and create a plan before execution Max Reasoning At…" at bounding box center [558, 861] width 152 height 236
click at [626, 828] on button "button" at bounding box center [627, 831] width 15 height 9
click at [625, 986] on button "Save" at bounding box center [624, 993] width 25 height 15
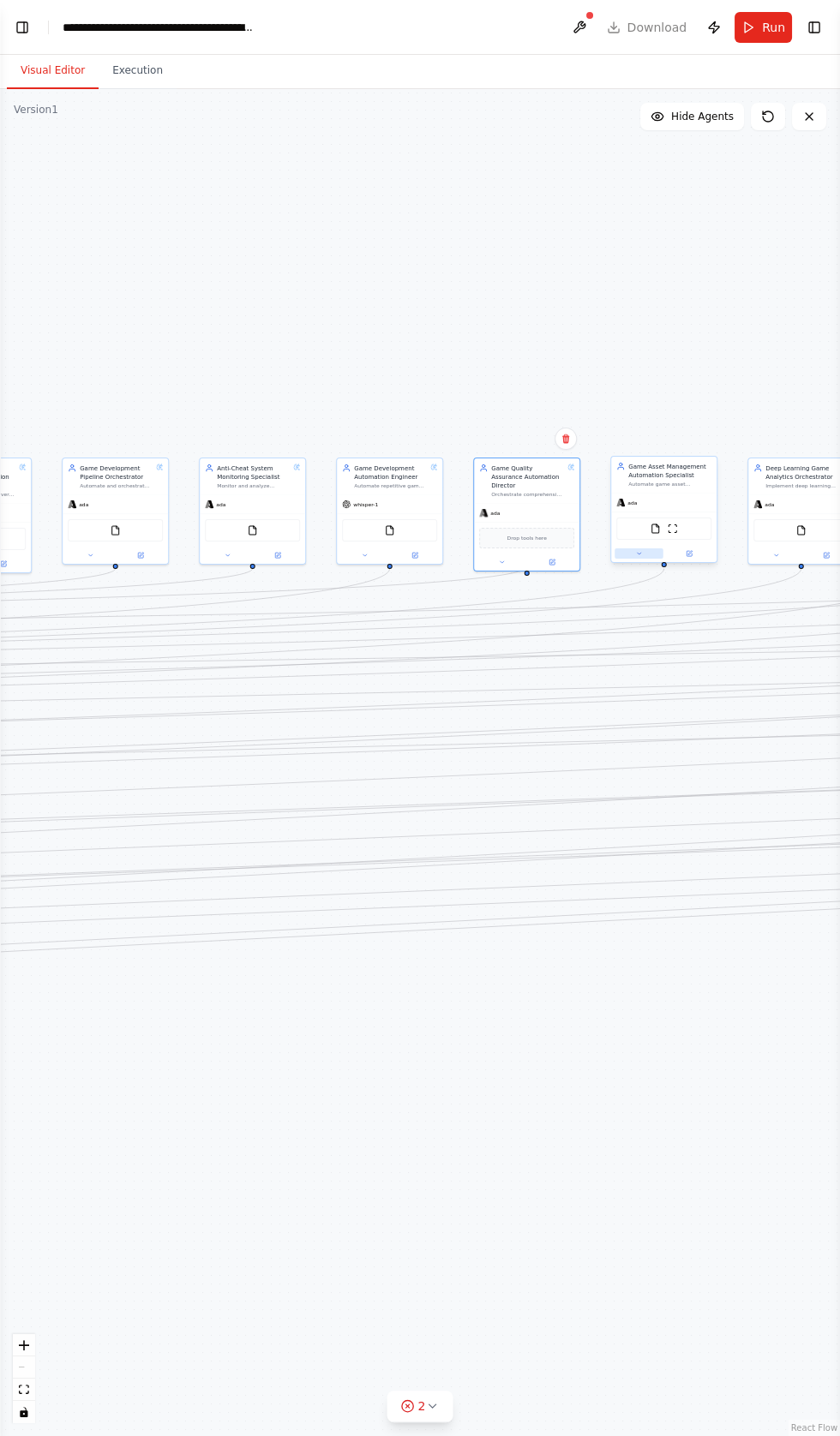
click at [638, 553] on icon at bounding box center [638, 554] width 3 height 2
click at [672, 778] on button "Agent settings" at bounding box center [696, 781] width 155 height 16
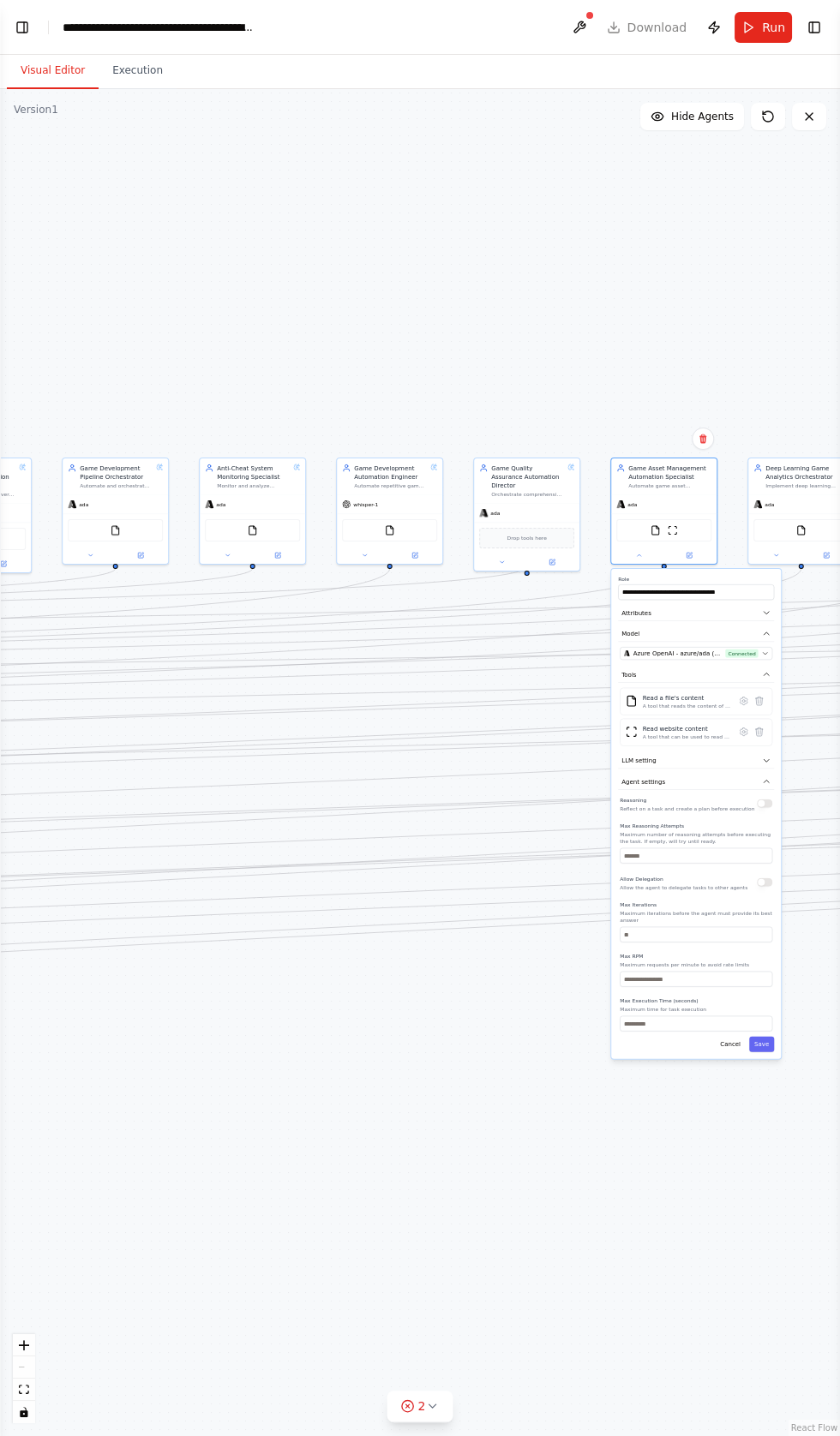
click at [764, 801] on button "button" at bounding box center [763, 803] width 15 height 9
click at [756, 881] on button "button" at bounding box center [763, 882] width 15 height 9
click at [761, 1036] on button "Save" at bounding box center [760, 1043] width 25 height 15
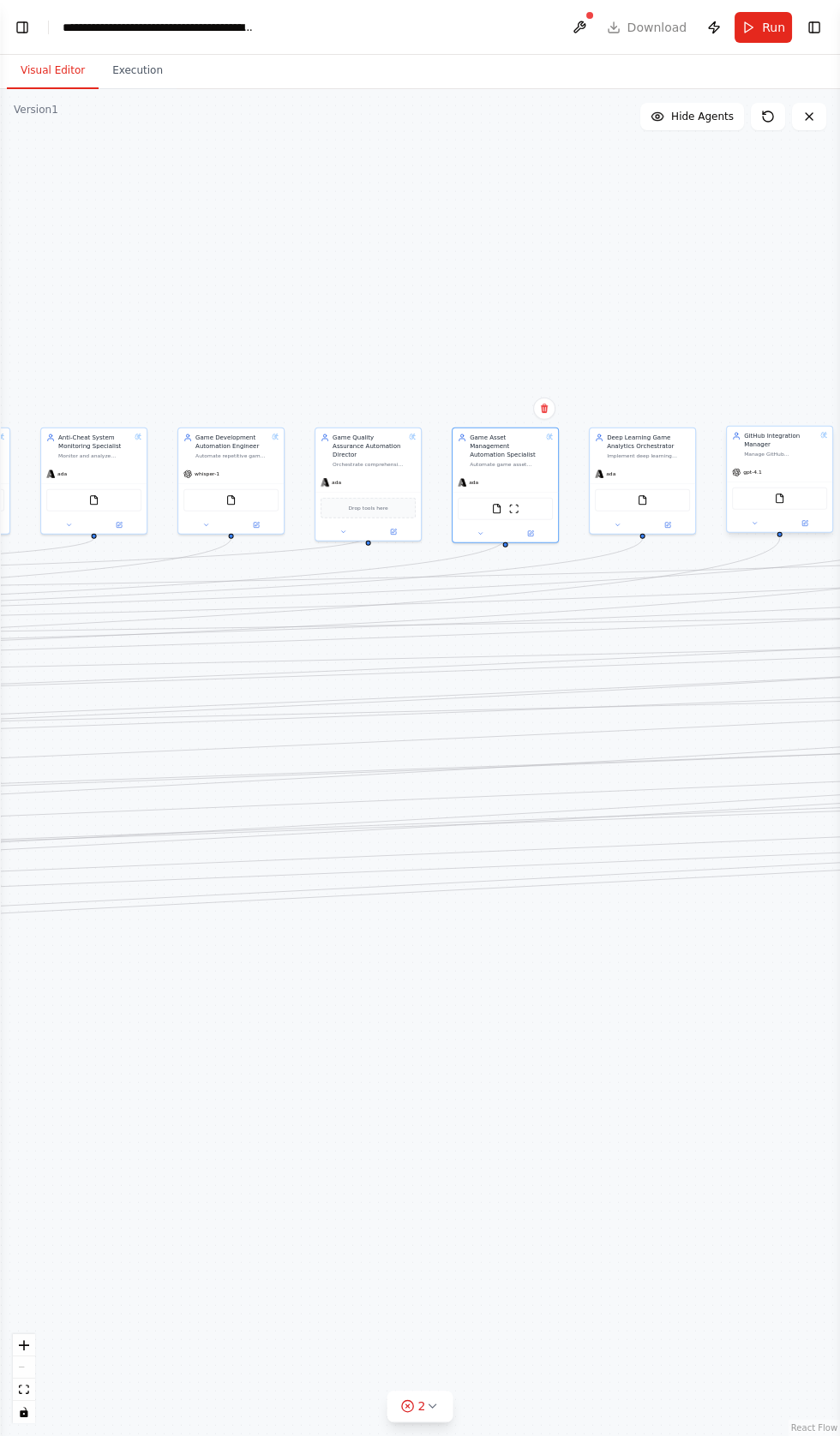
click at [731, 510] on div "FileReadTool" at bounding box center [778, 498] width 95 height 22
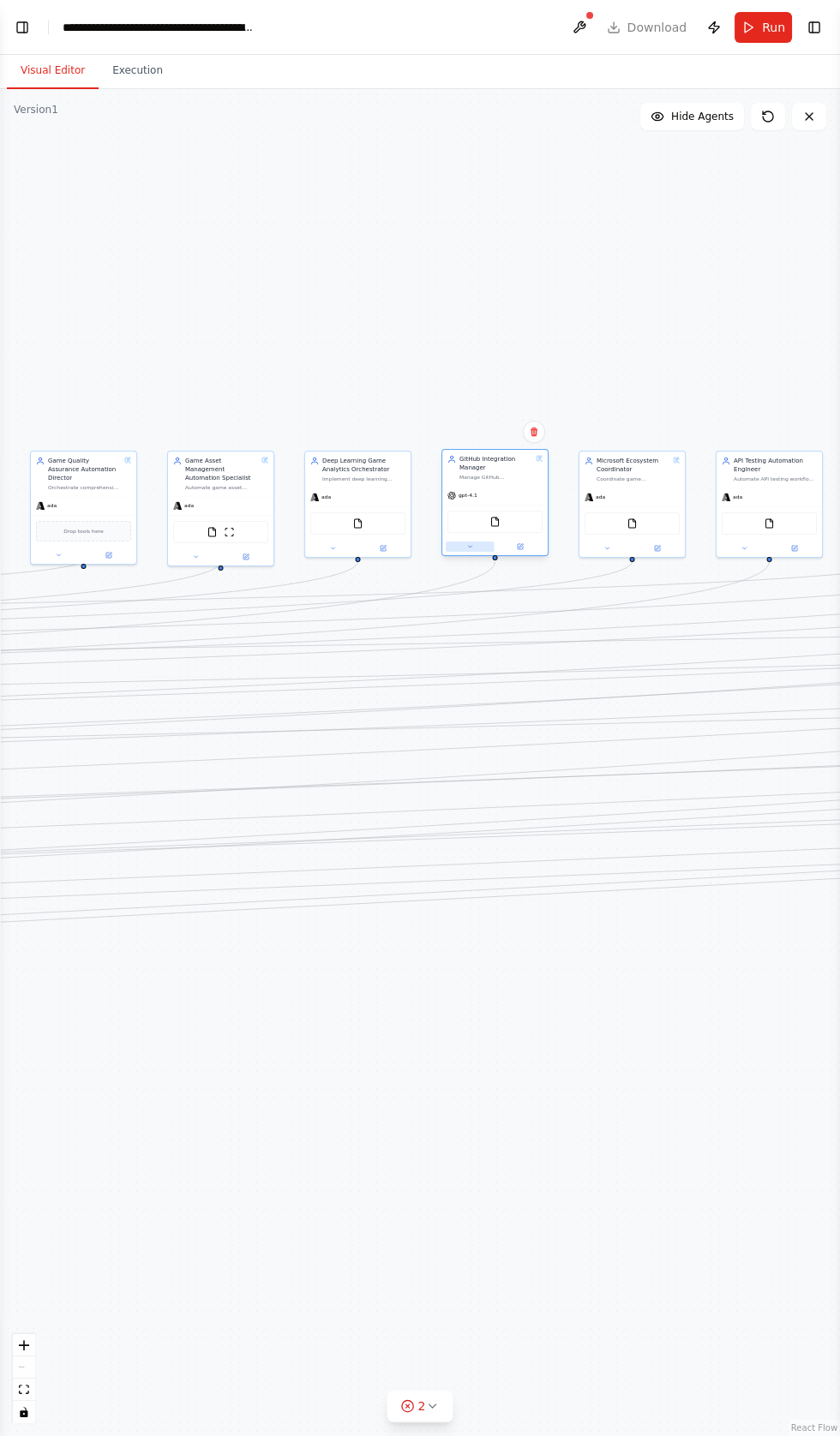
click at [467, 545] on icon at bounding box center [469, 546] width 7 height 7
click at [504, 744] on button "Agent settings" at bounding box center [526, 744] width 155 height 16
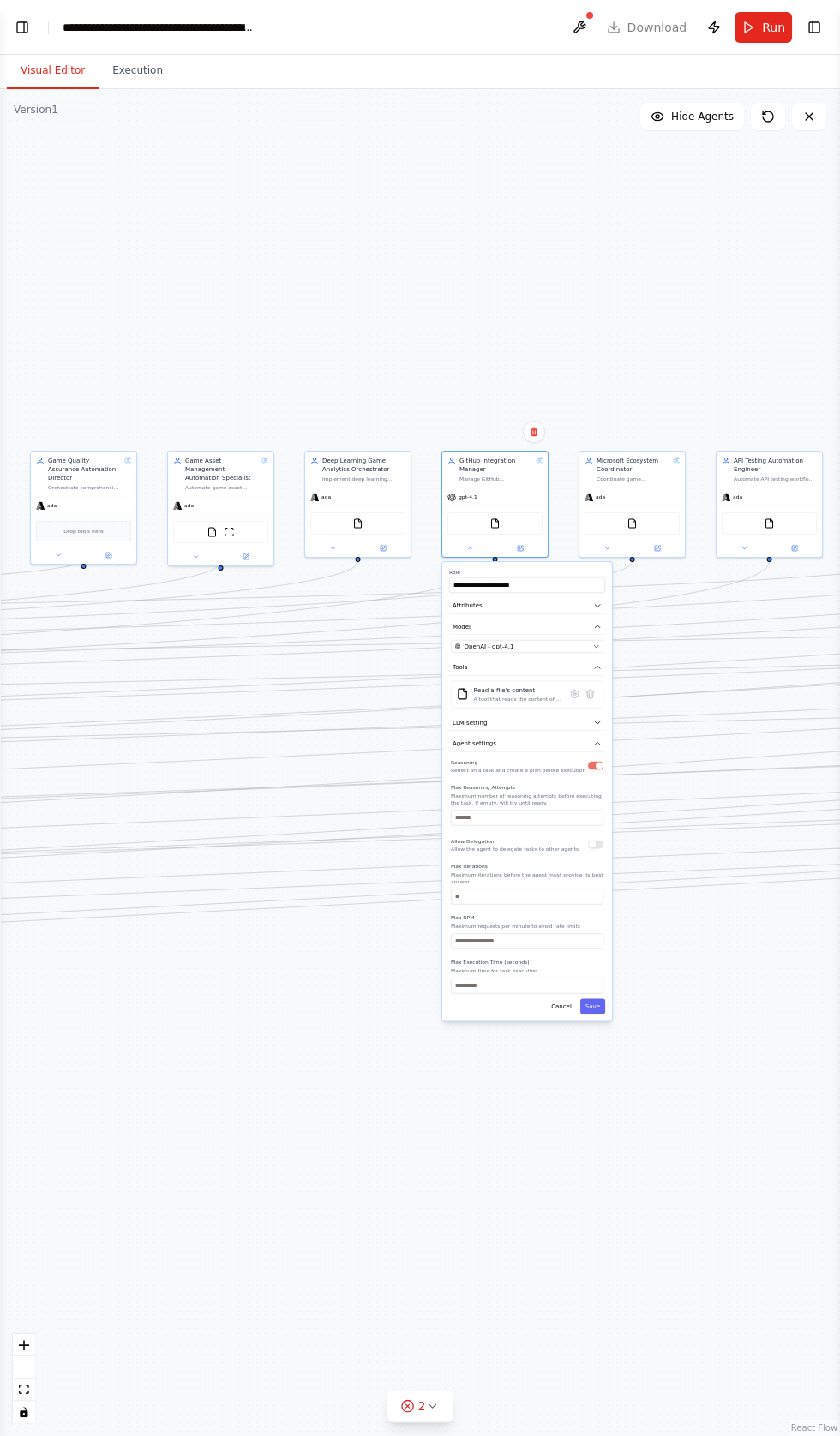
click at [596, 847] on div "Allow Delegation Allow the agent to delegate tasks to other agents" at bounding box center [526, 843] width 152 height 17
click at [610, 848] on div "**********" at bounding box center [527, 791] width 169 height 459
click at [606, 860] on div "**********" at bounding box center [527, 791] width 169 height 459
click at [604, 840] on div "Reasoning Reflect on a task and create a plan before execution Max Reasoning At…" at bounding box center [526, 874] width 155 height 236
click at [593, 856] on div "Reasoning Reflect on a task and create a plan before execution Max Reasoning At…" at bounding box center [526, 874] width 152 height 236
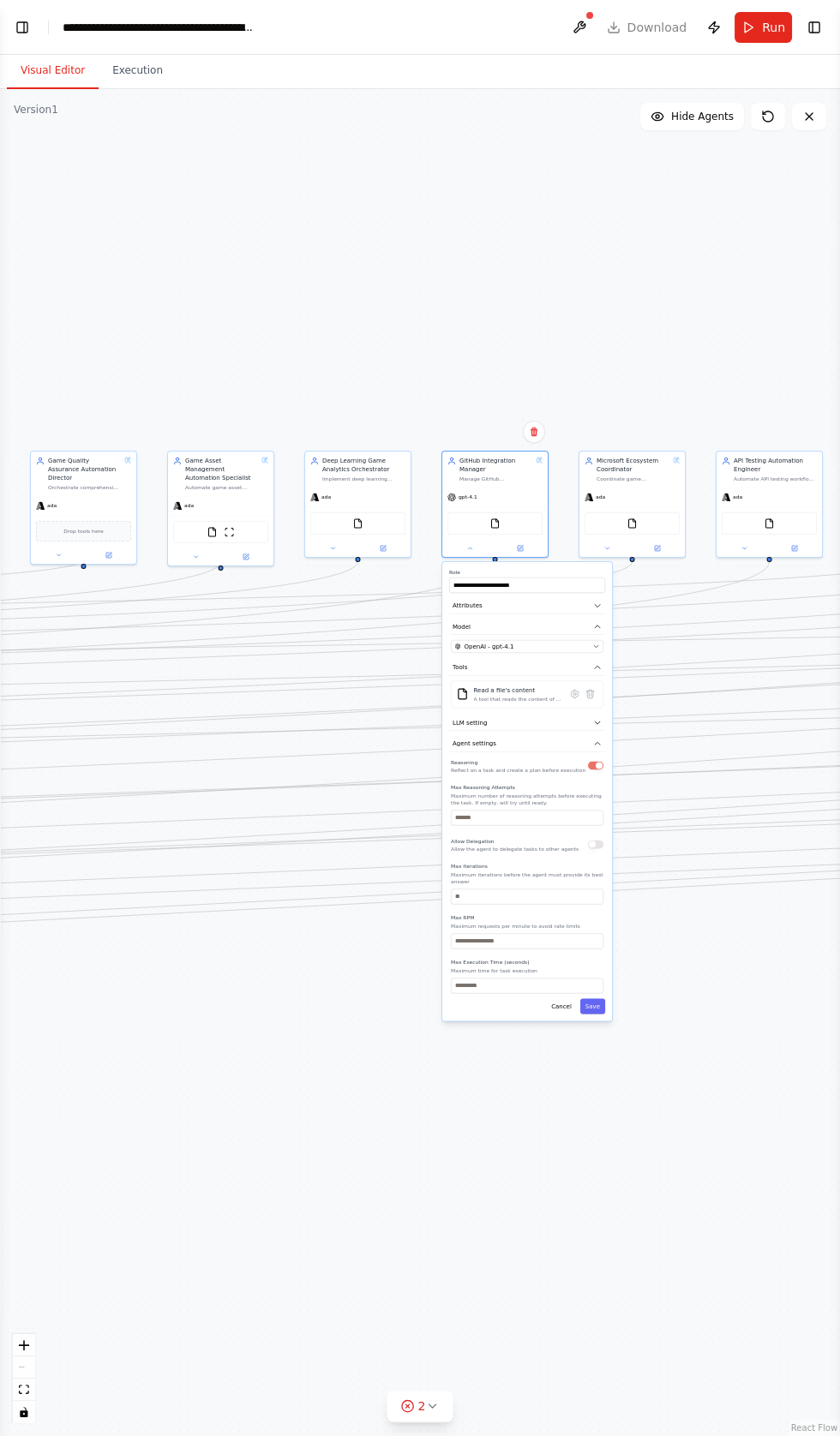
click at [604, 855] on div "Reasoning Reflect on a task and create a plan before execution Max Reasoning At…" at bounding box center [526, 874] width 155 height 236
click at [586, 842] on div "Allow Delegation Allow the agent to delegate tasks to other agents" at bounding box center [526, 843] width 152 height 17
click at [593, 851] on div "Allow Delegation Allow the agent to delegate tasks to other agents" at bounding box center [526, 843] width 152 height 17
click at [607, 864] on div "**********" at bounding box center [527, 791] width 169 height 459
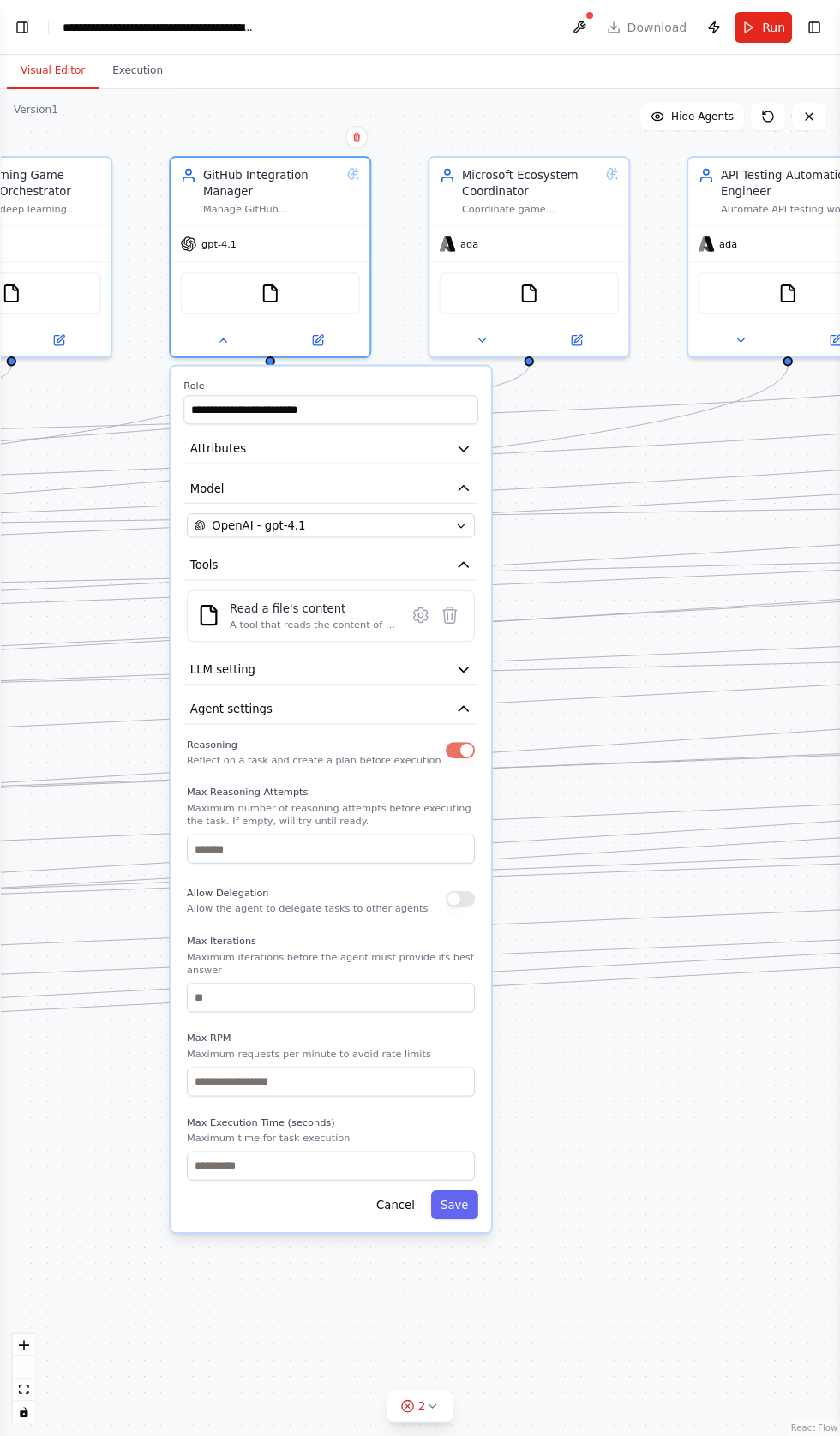
click at [473, 889] on div "Allow Delegation Allow the agent to delegate tasks to other agents" at bounding box center [330, 899] width 288 height 33
click at [468, 922] on div "Reasoning Reflect on a task and create a plan before execution Max Reasoning At…" at bounding box center [330, 958] width 288 height 446
click at [455, 897] on button "button" at bounding box center [459, 899] width 29 height 16
click at [458, 1190] on button "Save" at bounding box center [453, 1204] width 47 height 29
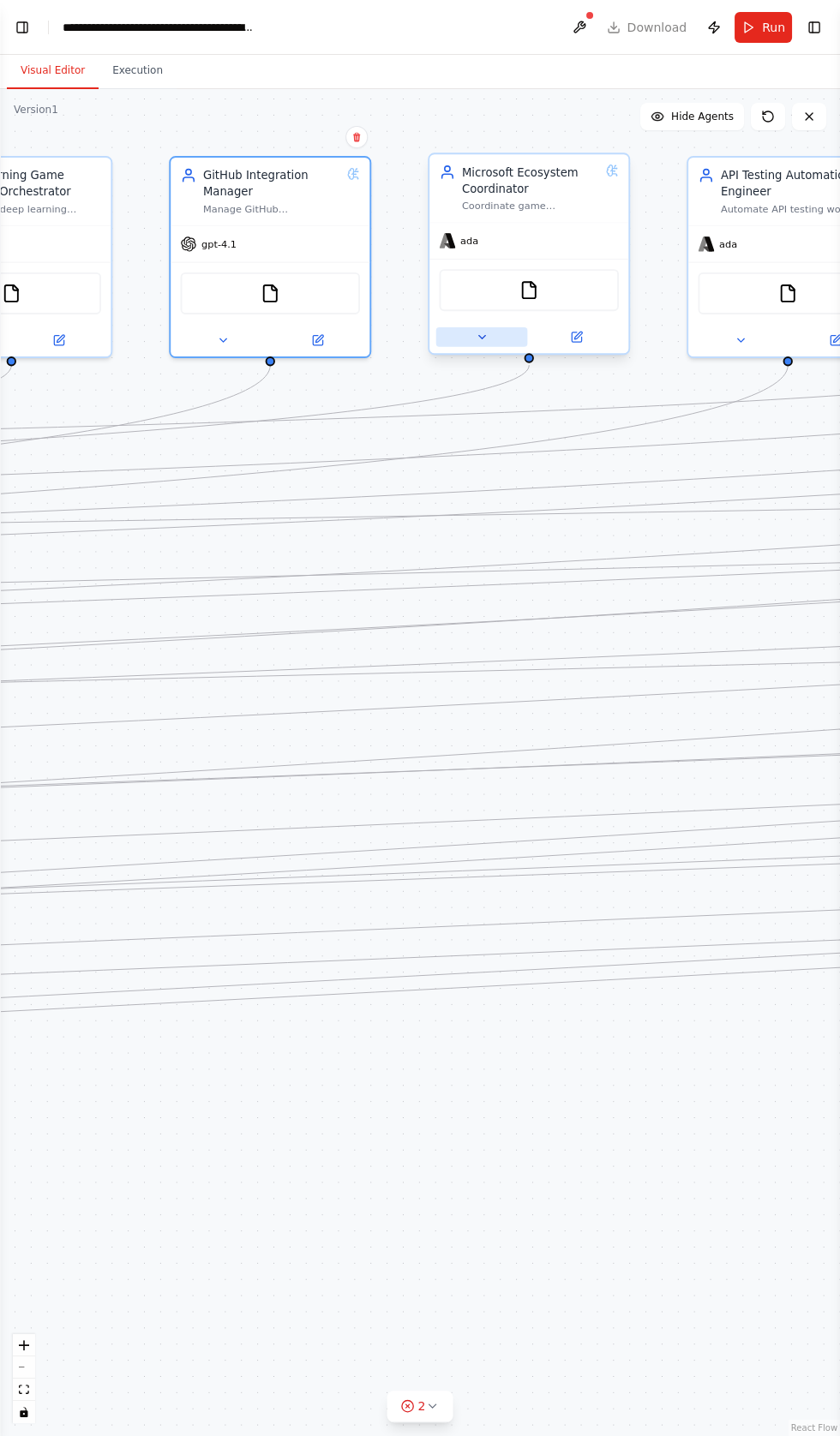
click at [460, 334] on button at bounding box center [482, 337] width 92 height 20
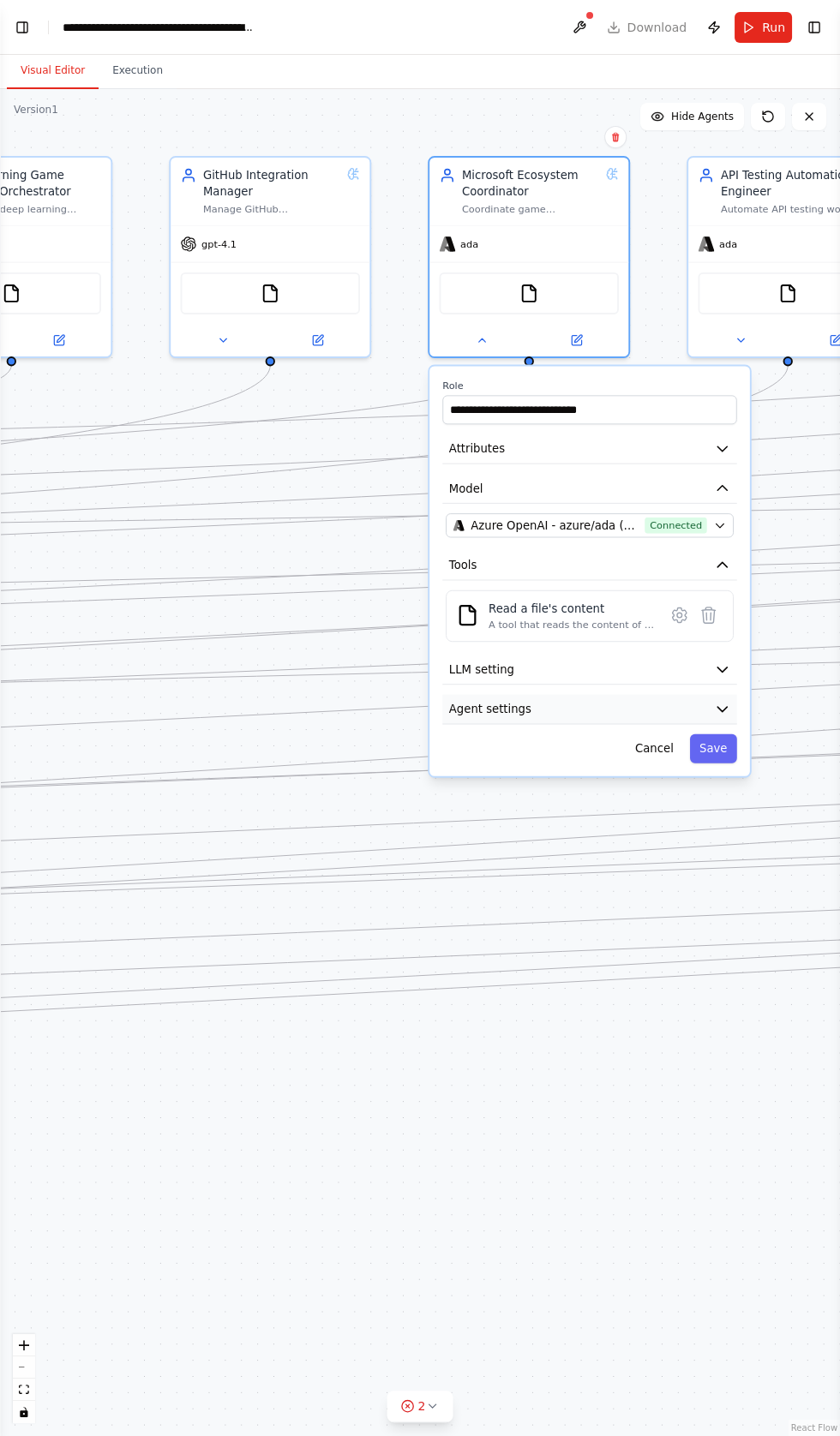
click at [553, 717] on button "Agent settings" at bounding box center [589, 709] width 294 height 30
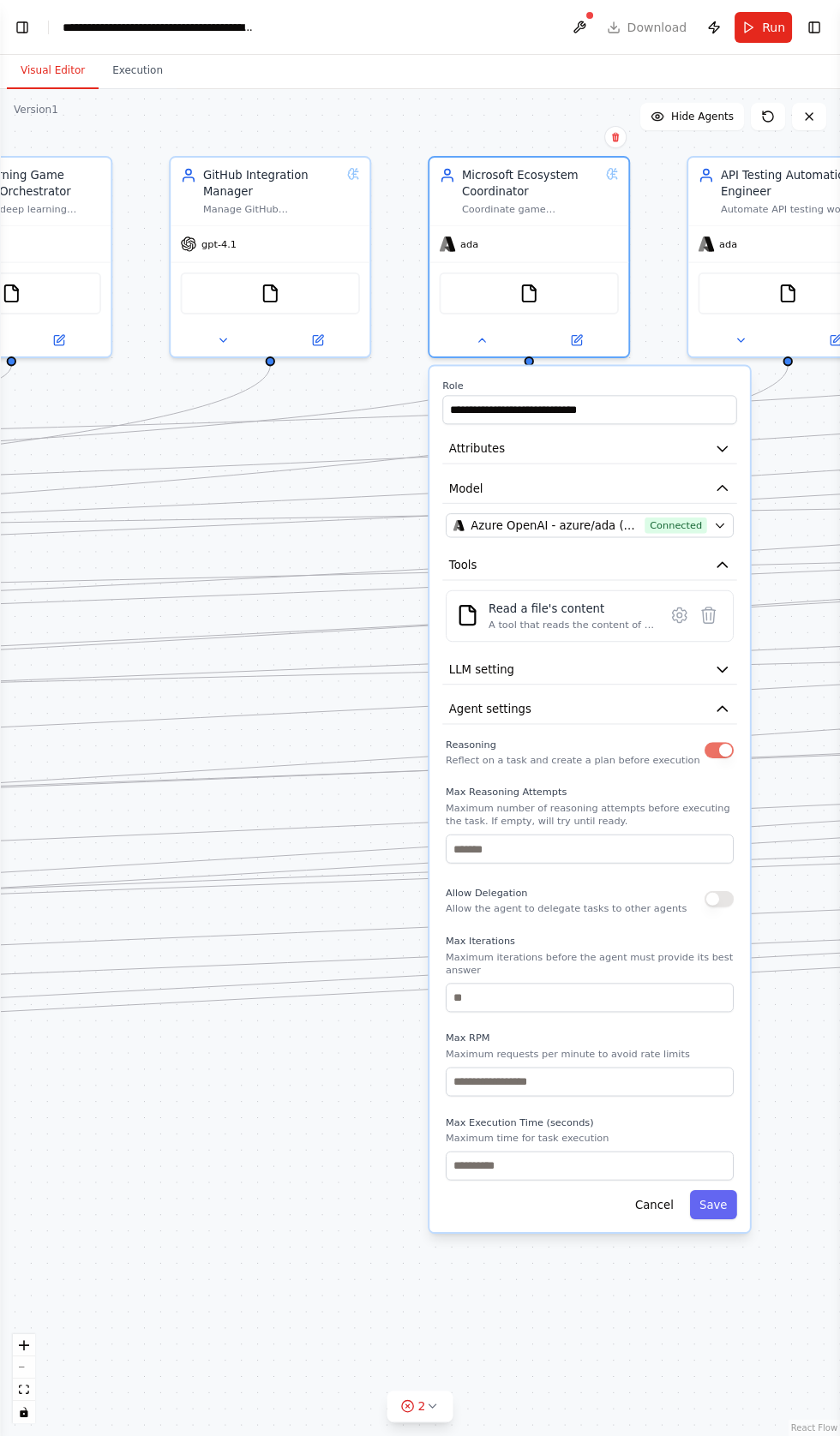
click at [667, 904] on div "Allow Delegation Allow the agent to delegate tasks to other agents" at bounding box center [589, 899] width 288 height 33
click at [682, 906] on div "Allow Delegation Allow the agent to delegate tasks to other agents" at bounding box center [589, 899] width 288 height 33
click at [707, 895] on button "button" at bounding box center [718, 899] width 29 height 16
click at [702, 1190] on button "Save" at bounding box center [712, 1204] width 47 height 29
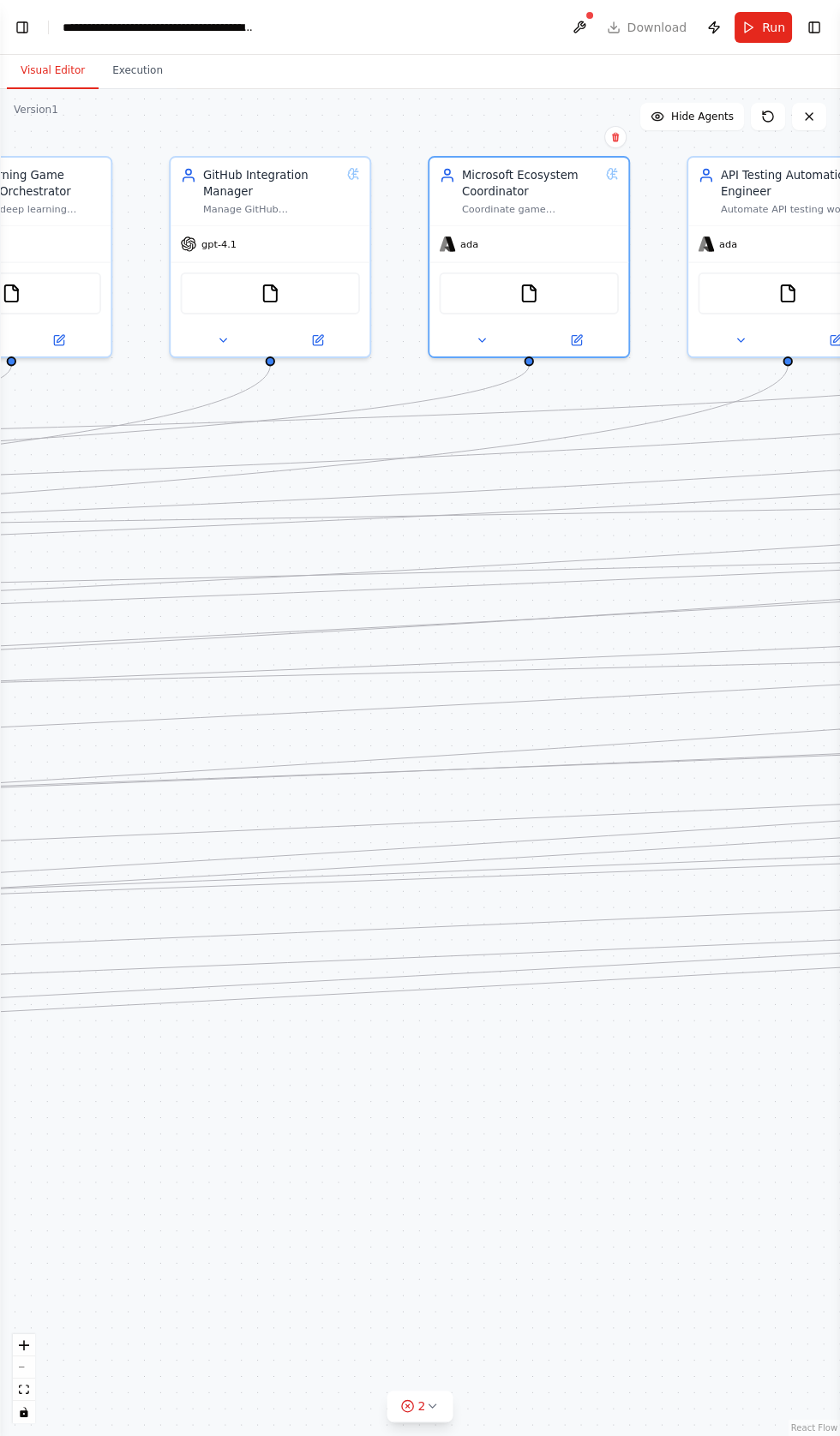
scroll to position [12, 0]
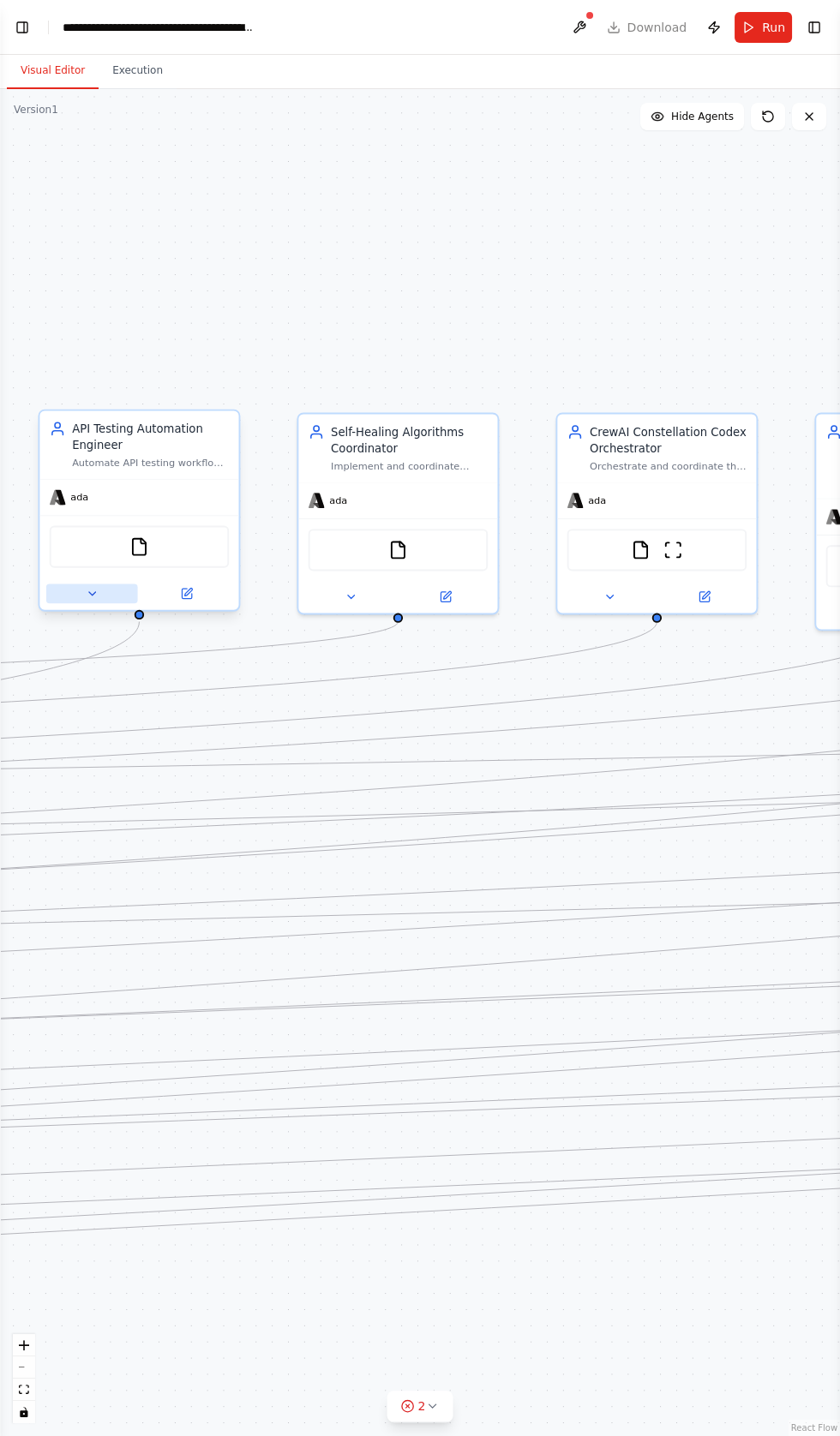
click at [92, 592] on icon at bounding box center [92, 593] width 7 height 3
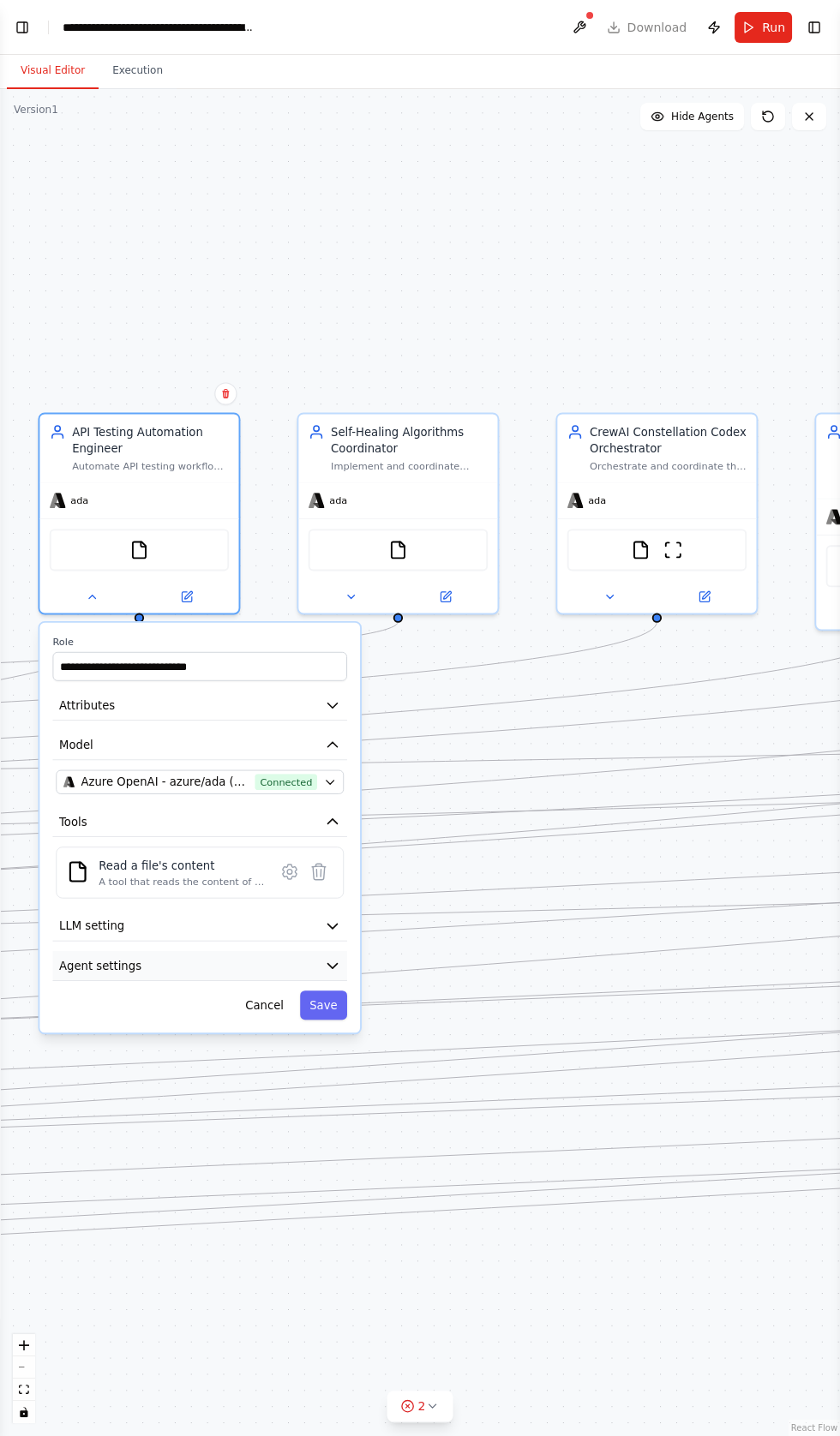
click at [143, 956] on button "Agent settings" at bounding box center [198, 966] width 294 height 30
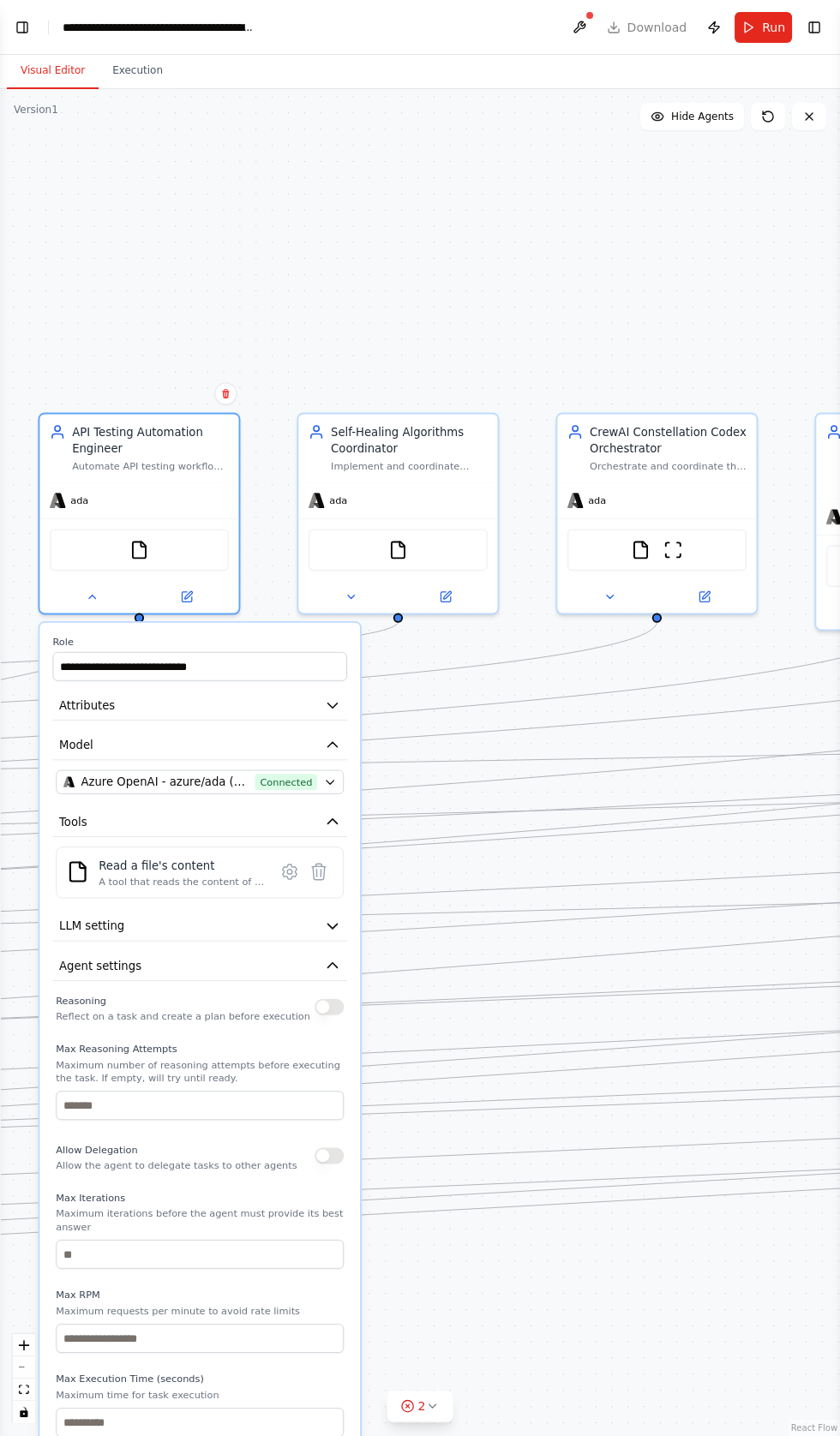
click at [327, 999] on button "button" at bounding box center [329, 1006] width 29 height 16
click at [329, 1147] on button "button" at bounding box center [329, 1155] width 29 height 16
click at [327, 1435] on button "Save" at bounding box center [323, 1460] width 47 height 29
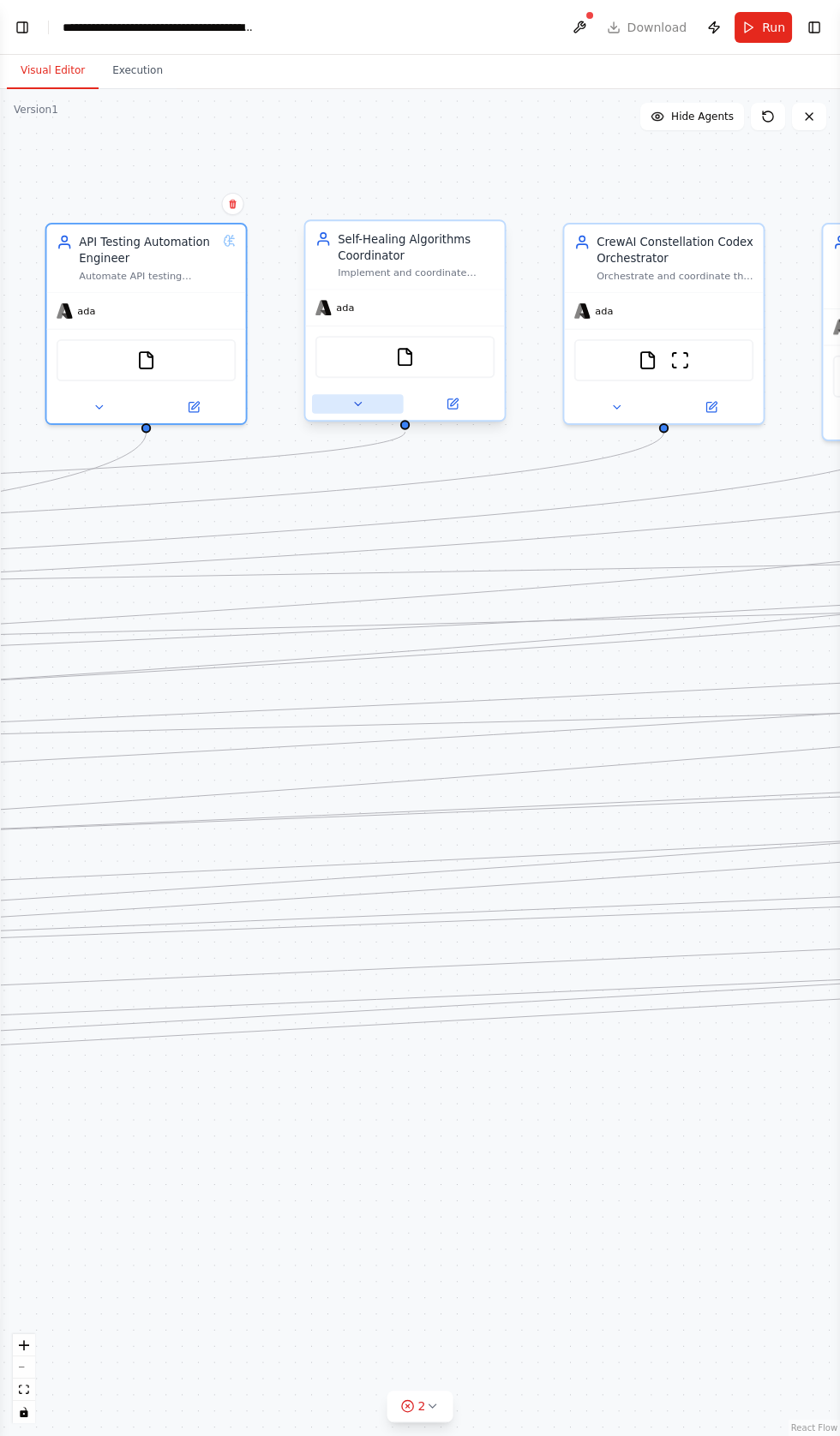
click at [343, 394] on button at bounding box center [358, 404] width 92 height 20
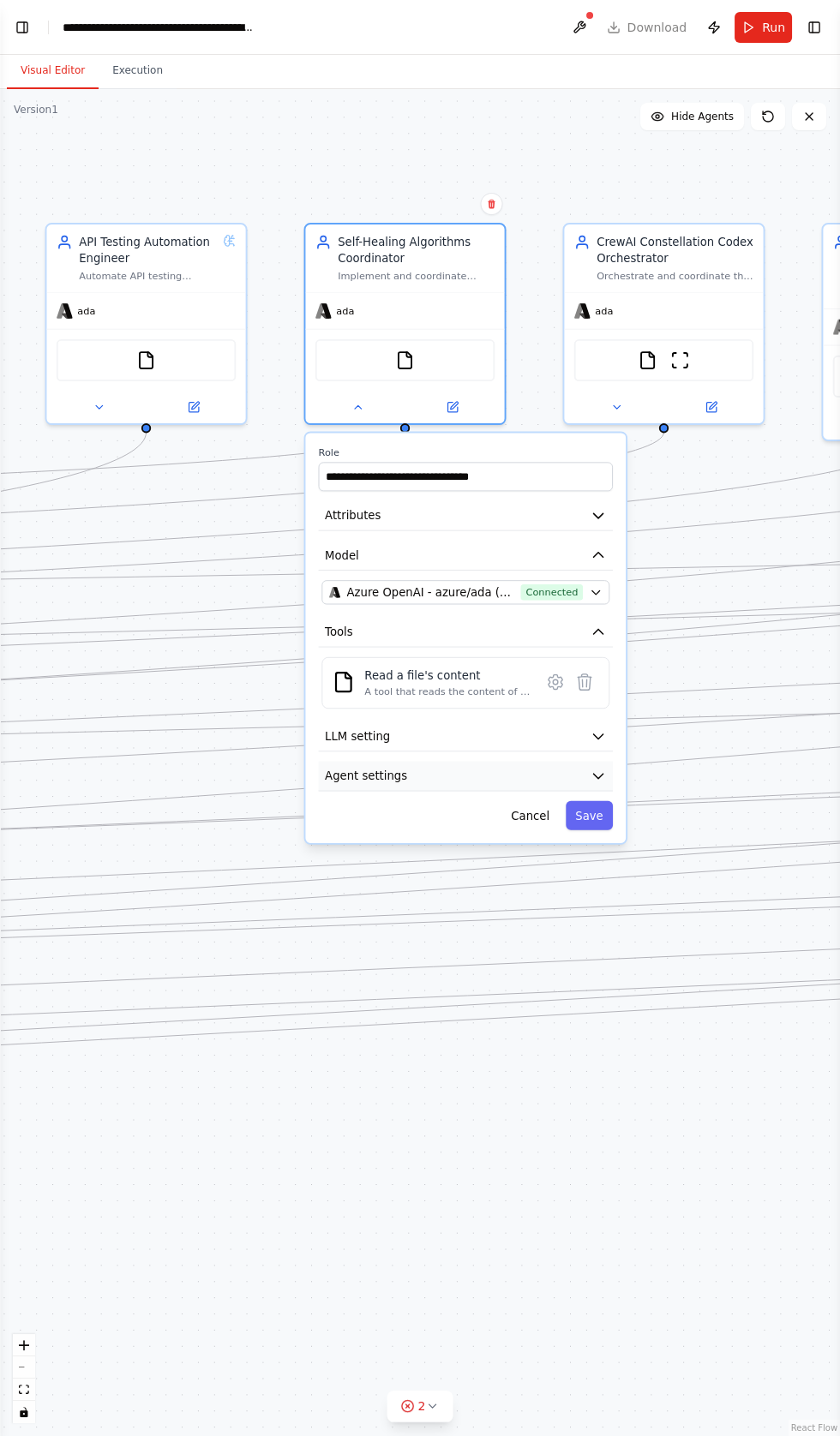
click at [605, 767] on icon "button" at bounding box center [598, 775] width 16 height 16
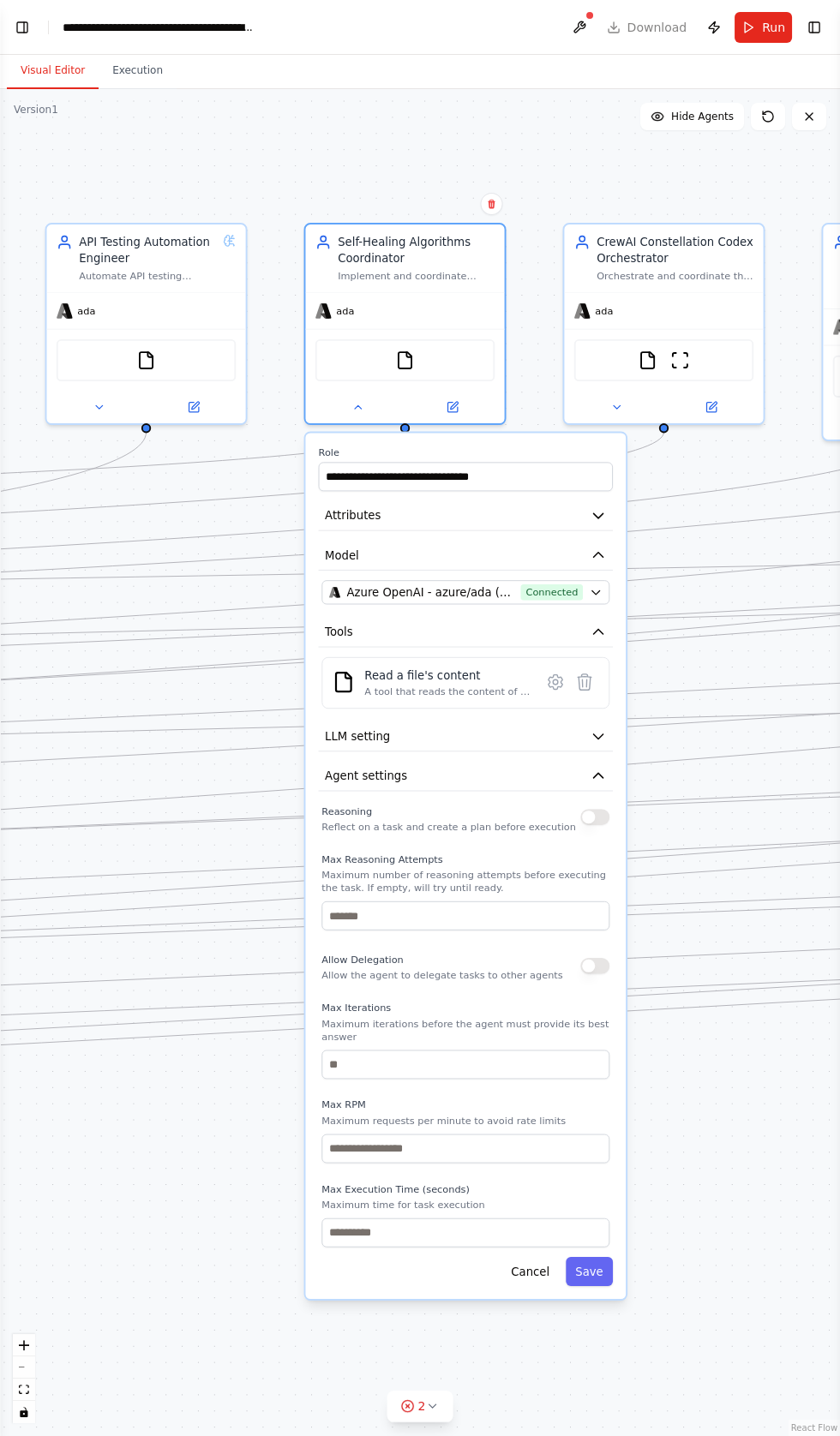
click at [587, 809] on button "button" at bounding box center [594, 817] width 29 height 16
click at [596, 958] on button "button" at bounding box center [594, 966] width 29 height 16
click at [590, 1257] on button "Save" at bounding box center [588, 1271] width 47 height 29
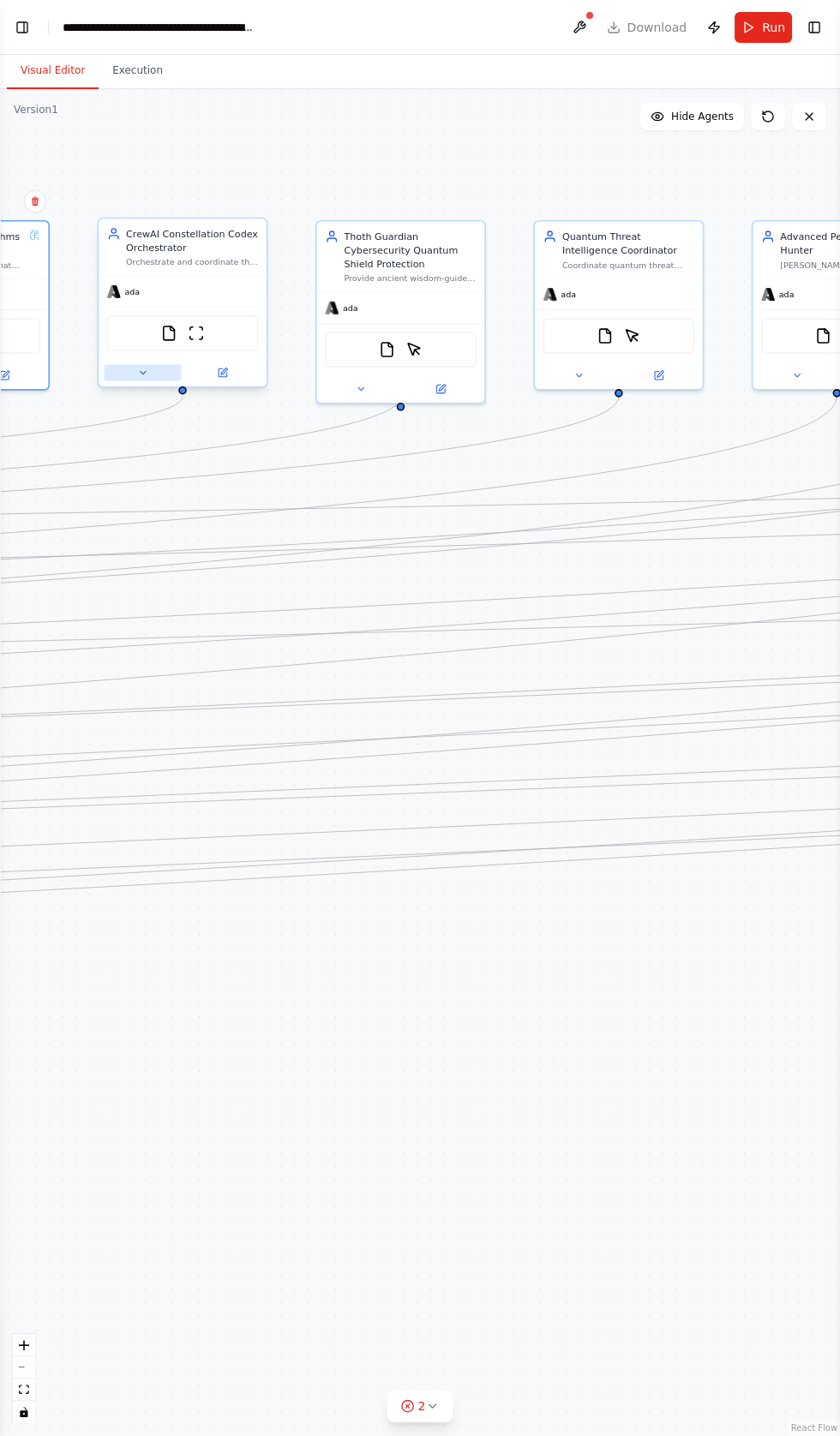
click at [144, 364] on button at bounding box center [142, 372] width 77 height 16
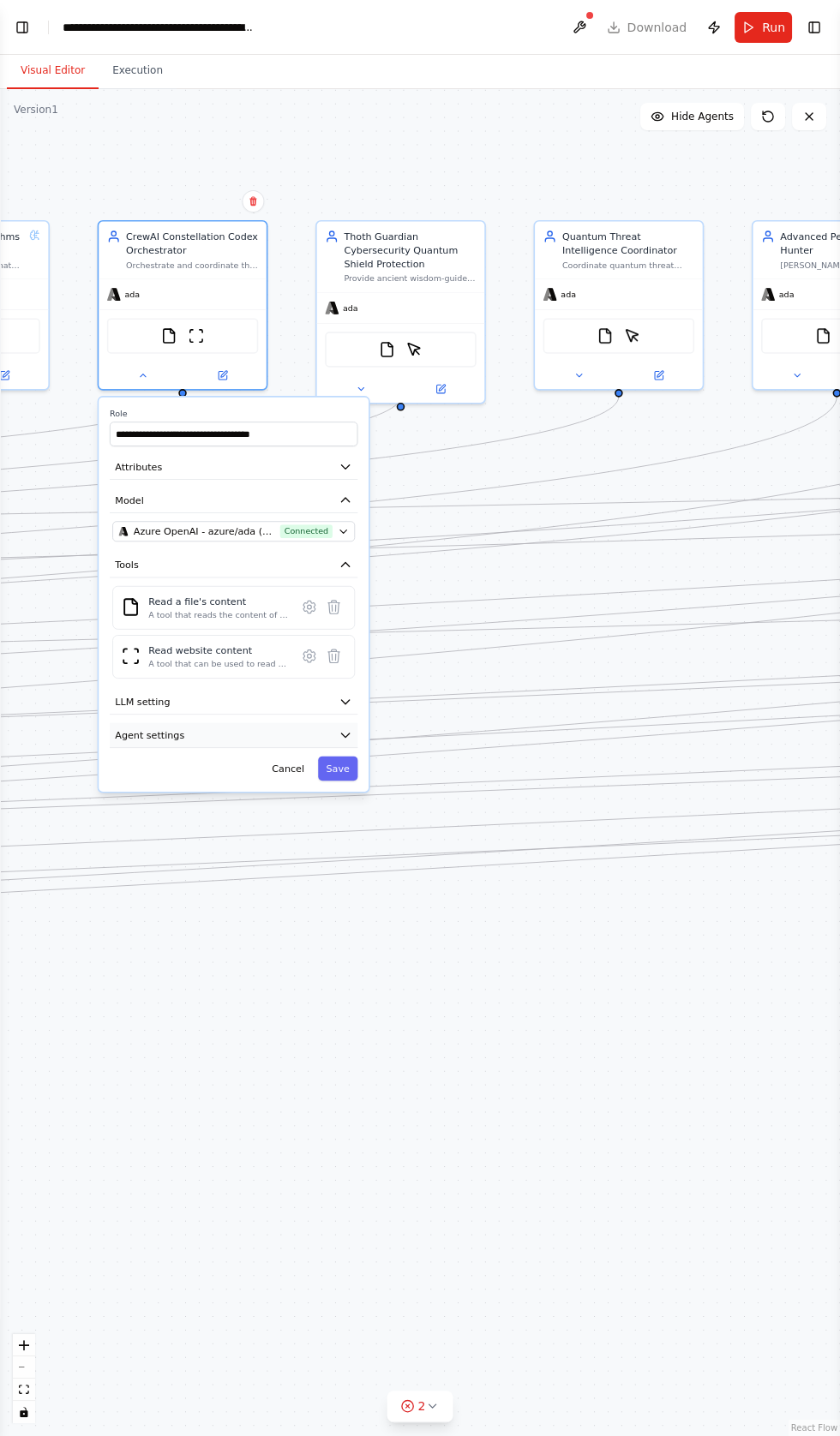
click at [191, 729] on button "Agent settings" at bounding box center [233, 735] width 247 height 25
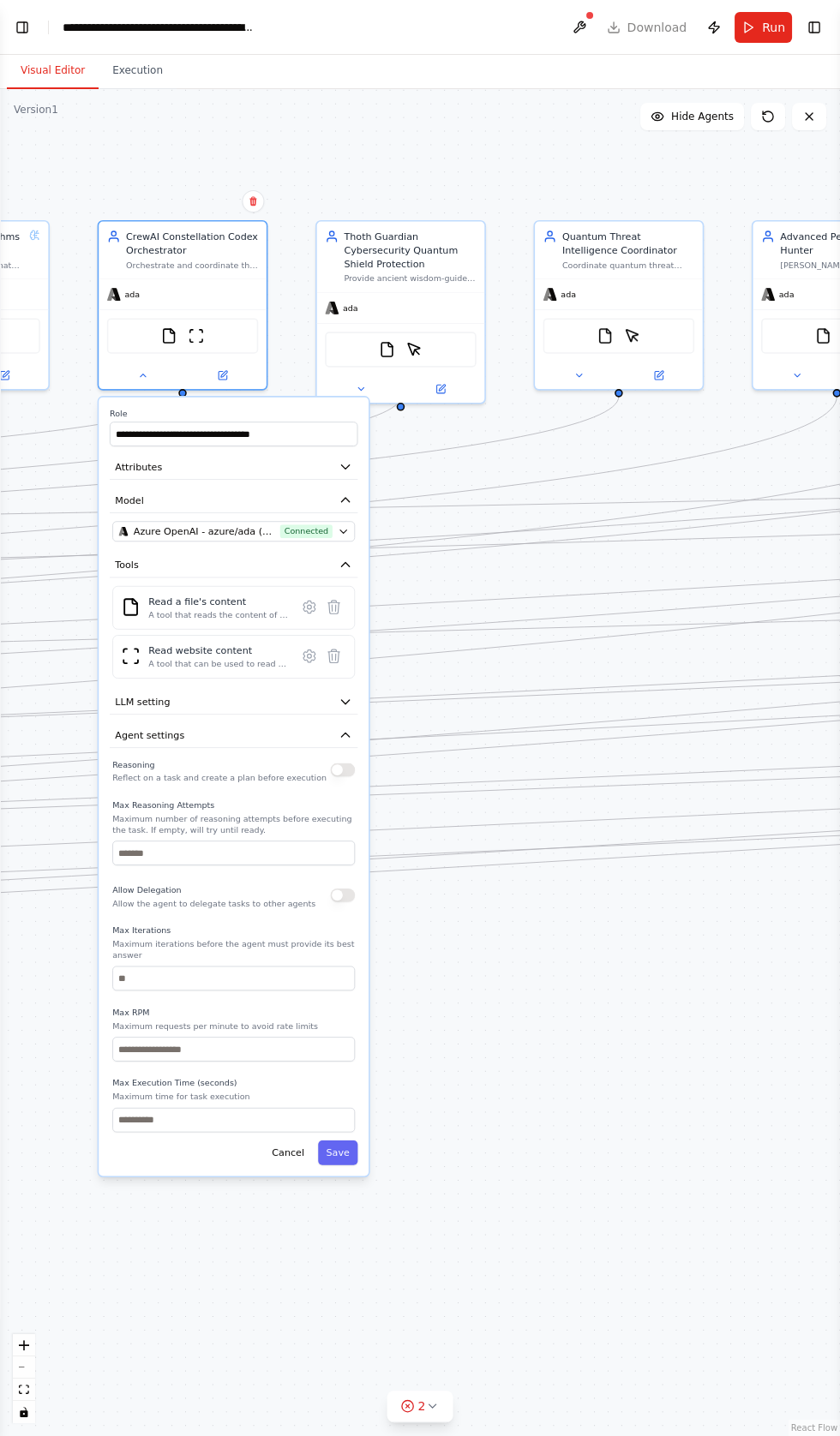
click at [345, 763] on button "button" at bounding box center [343, 770] width 25 height 14
click at [343, 889] on button "button" at bounding box center [343, 896] width 25 height 14
click at [340, 1140] on button "Save" at bounding box center [338, 1152] width 40 height 25
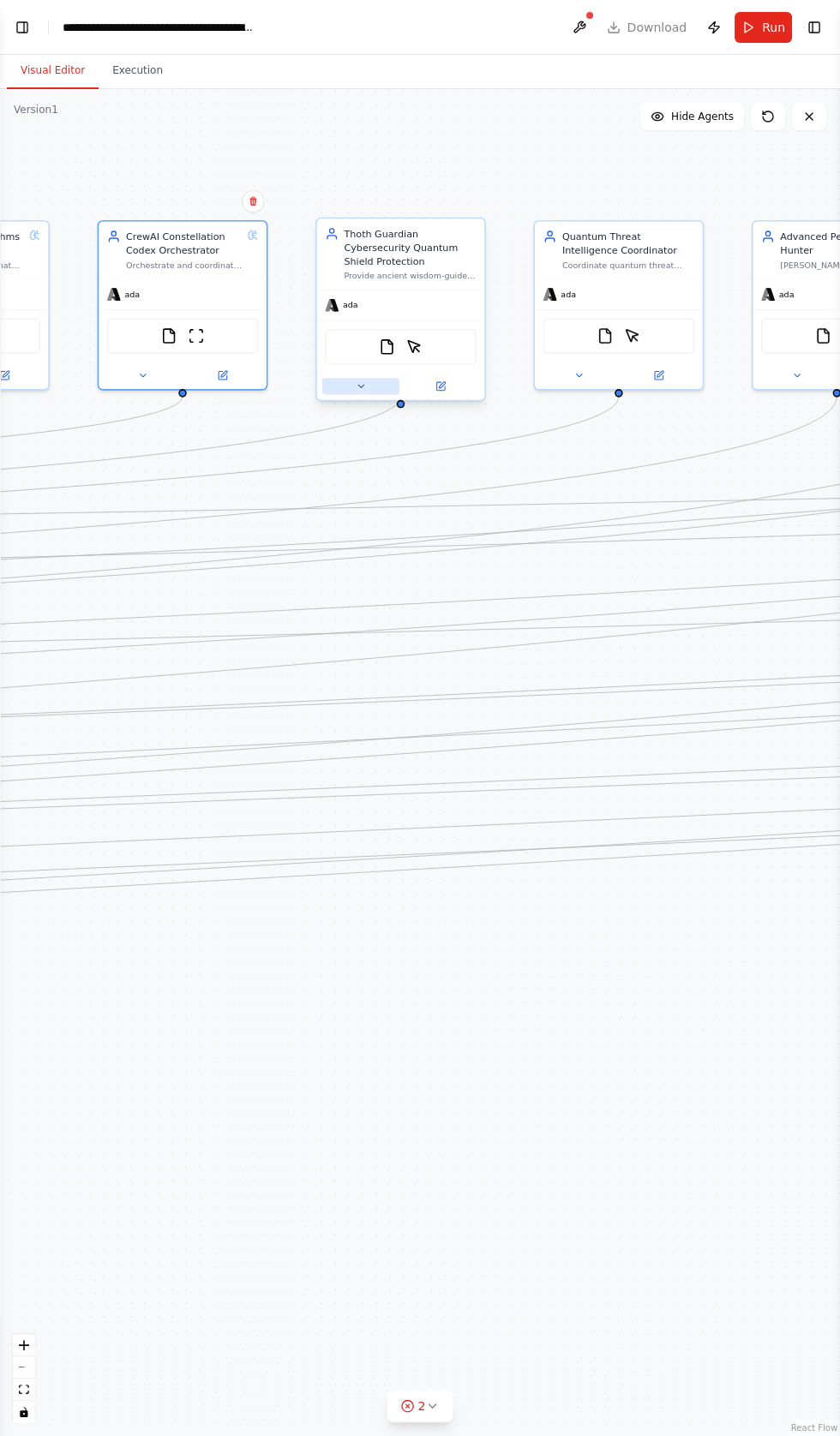
click at [351, 378] on button at bounding box center [360, 386] width 77 height 16
click at [349, 378] on button at bounding box center [360, 386] width 77 height 16
click at [342, 378] on button at bounding box center [360, 386] width 77 height 16
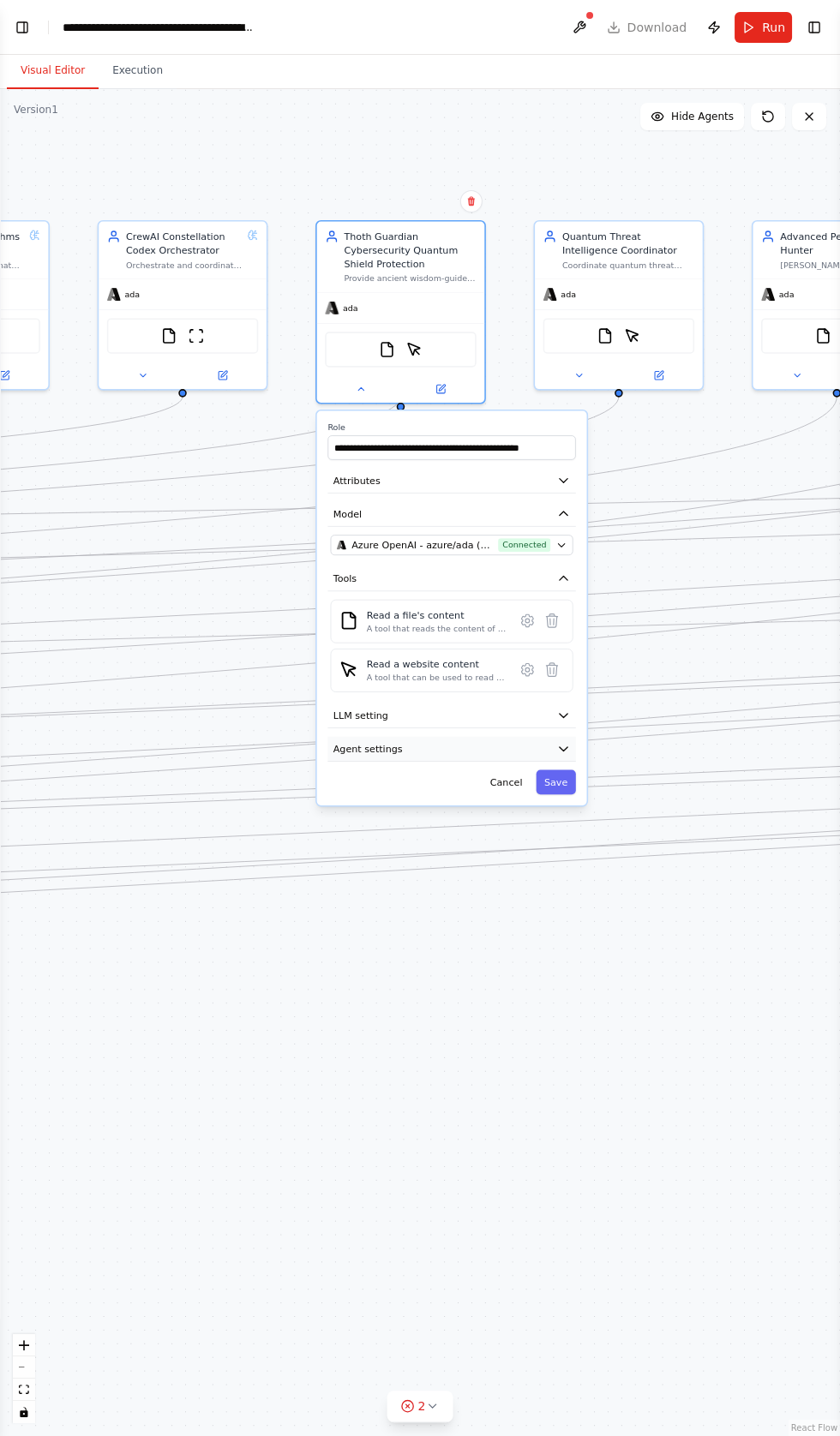
click at [564, 742] on icon "button" at bounding box center [563, 749] width 14 height 14
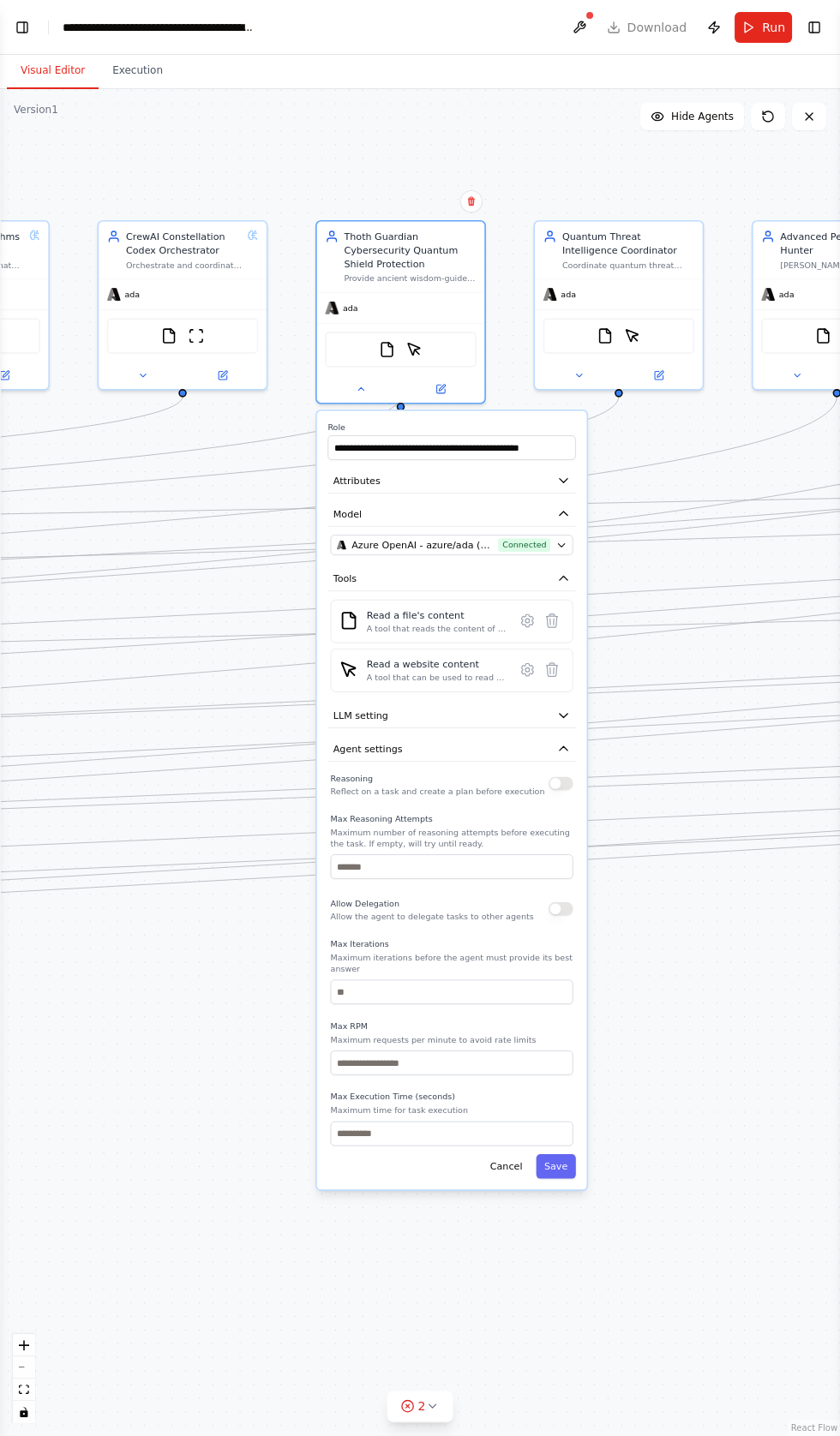
click at [566, 813] on label "Max Reasoning Attempts" at bounding box center [451, 818] width 242 height 11
click at [569, 769] on div "Reasoning Reflect on a task and create a plan before execution" at bounding box center [451, 783] width 242 height 28
click at [575, 769] on div "Reasoning Reflect on a task and create a plan before execution Max Reasoning At…" at bounding box center [450, 957] width 247 height 376
click at [560, 776] on button "button" at bounding box center [560, 783] width 25 height 14
click at [560, 902] on button "button" at bounding box center [560, 909] width 25 height 14
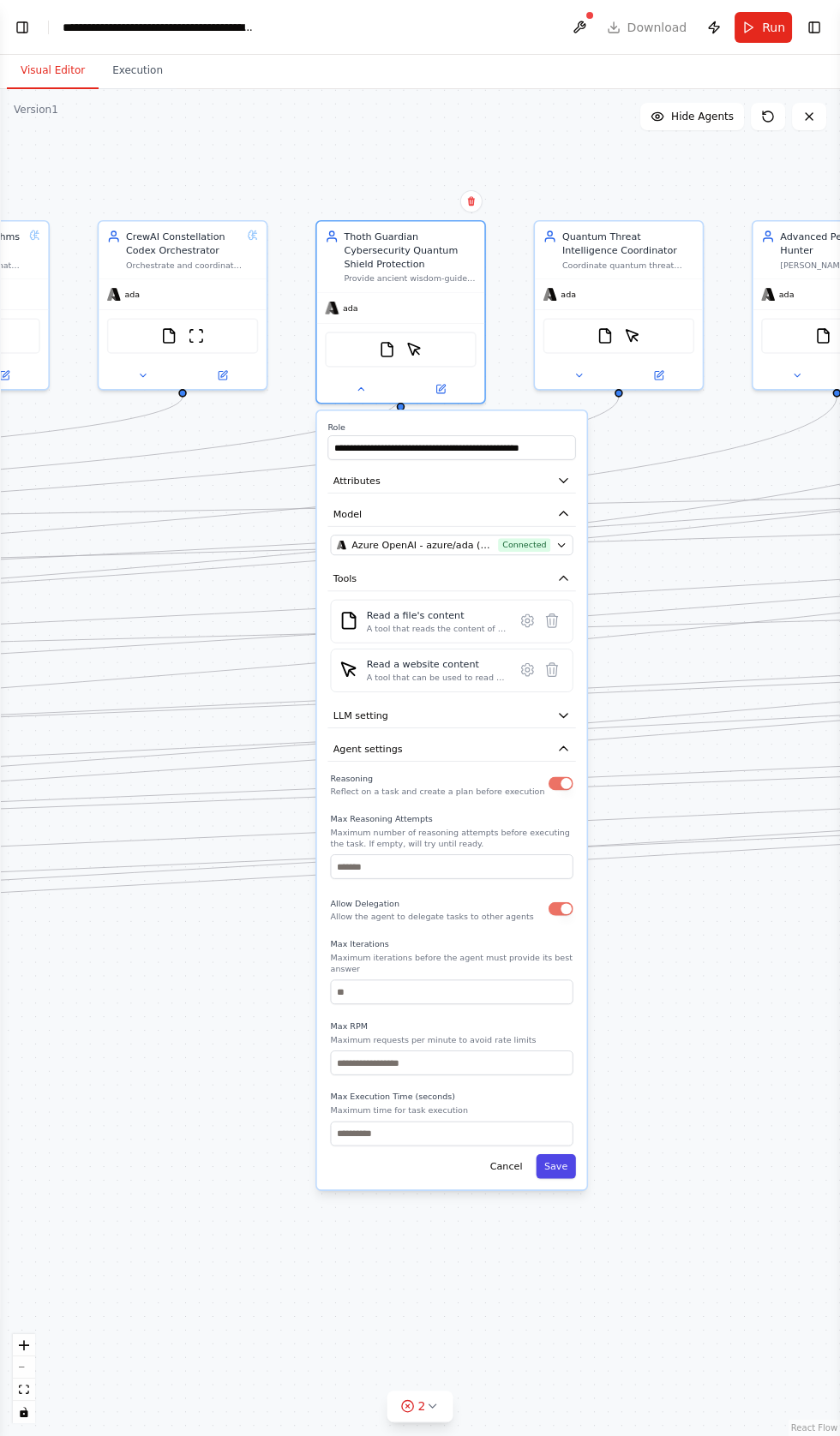
click at [565, 1154] on button "Save" at bounding box center [555, 1166] width 40 height 25
click at [559, 1154] on div "Cancel Saving..." at bounding box center [450, 1166] width 247 height 25
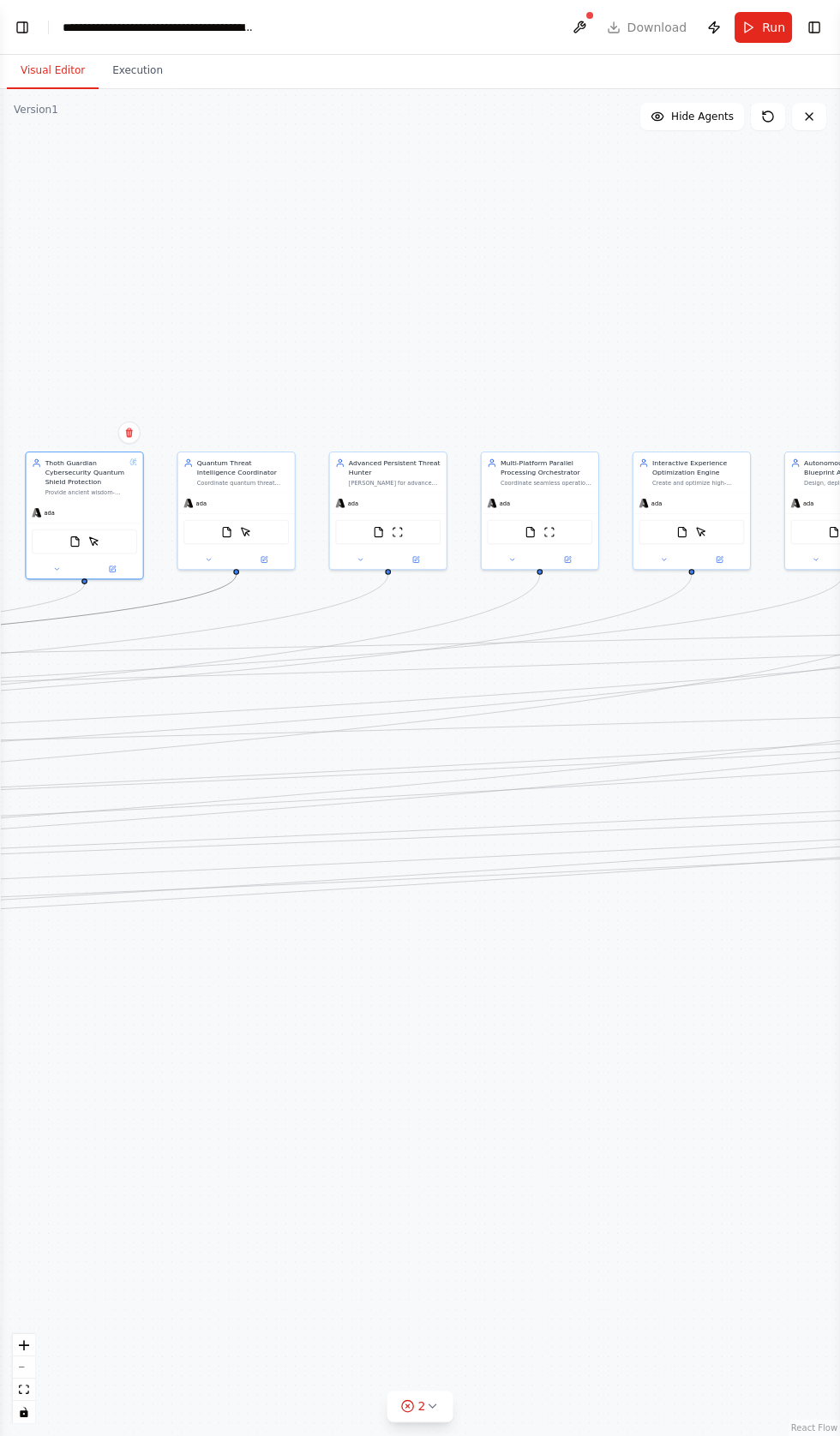
click at [235, 574] on circle "Edge from 4ee70051-0611-42dd-969b-6d19df06707d to 16d2d0ec-694e-453e-a2ab-ac821…" at bounding box center [235, 578] width 9 height 9
click at [208, 557] on icon at bounding box center [207, 558] width 3 height 2
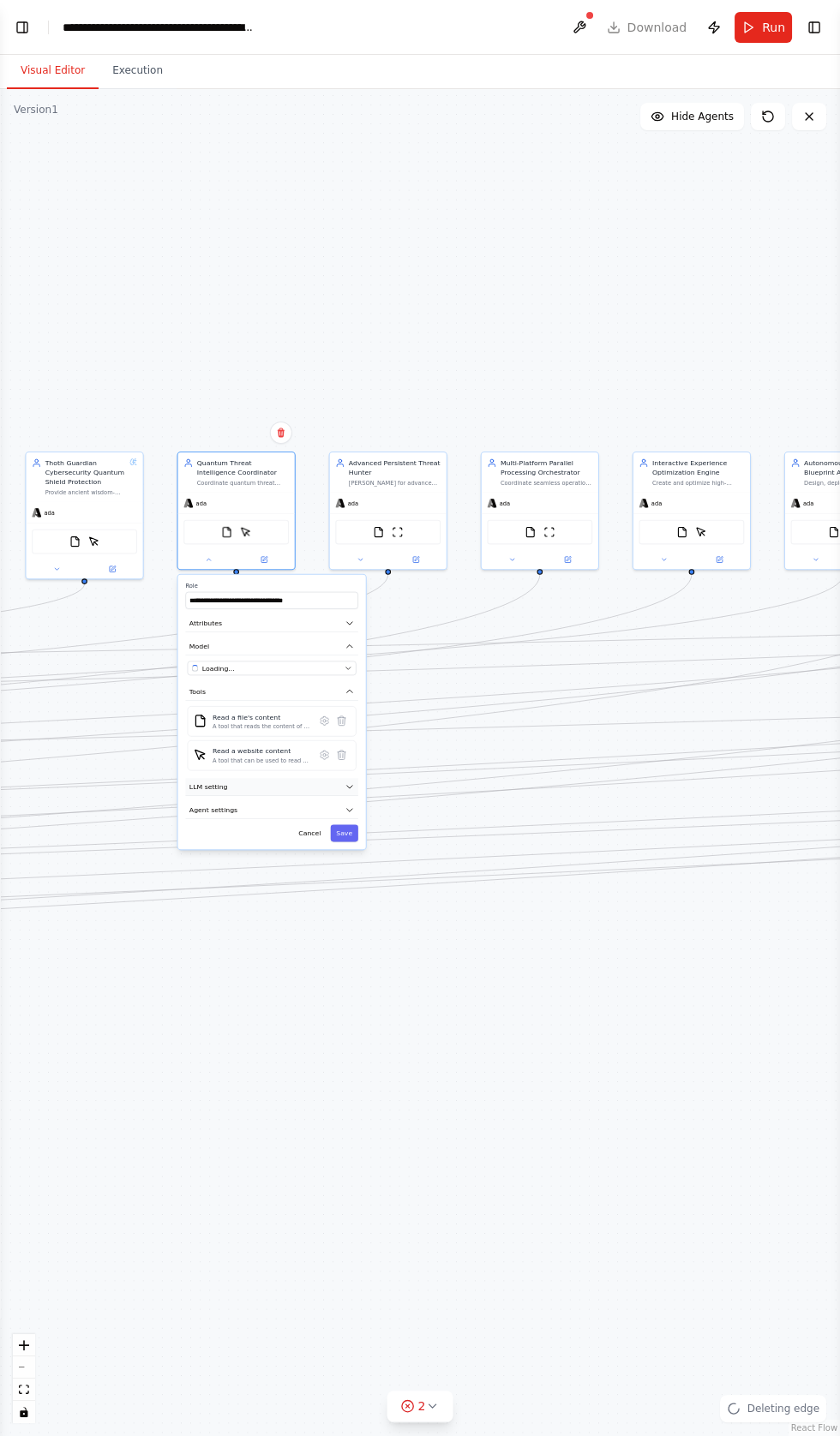
click at [210, 782] on span "LLM setting" at bounding box center [208, 786] width 39 height 9
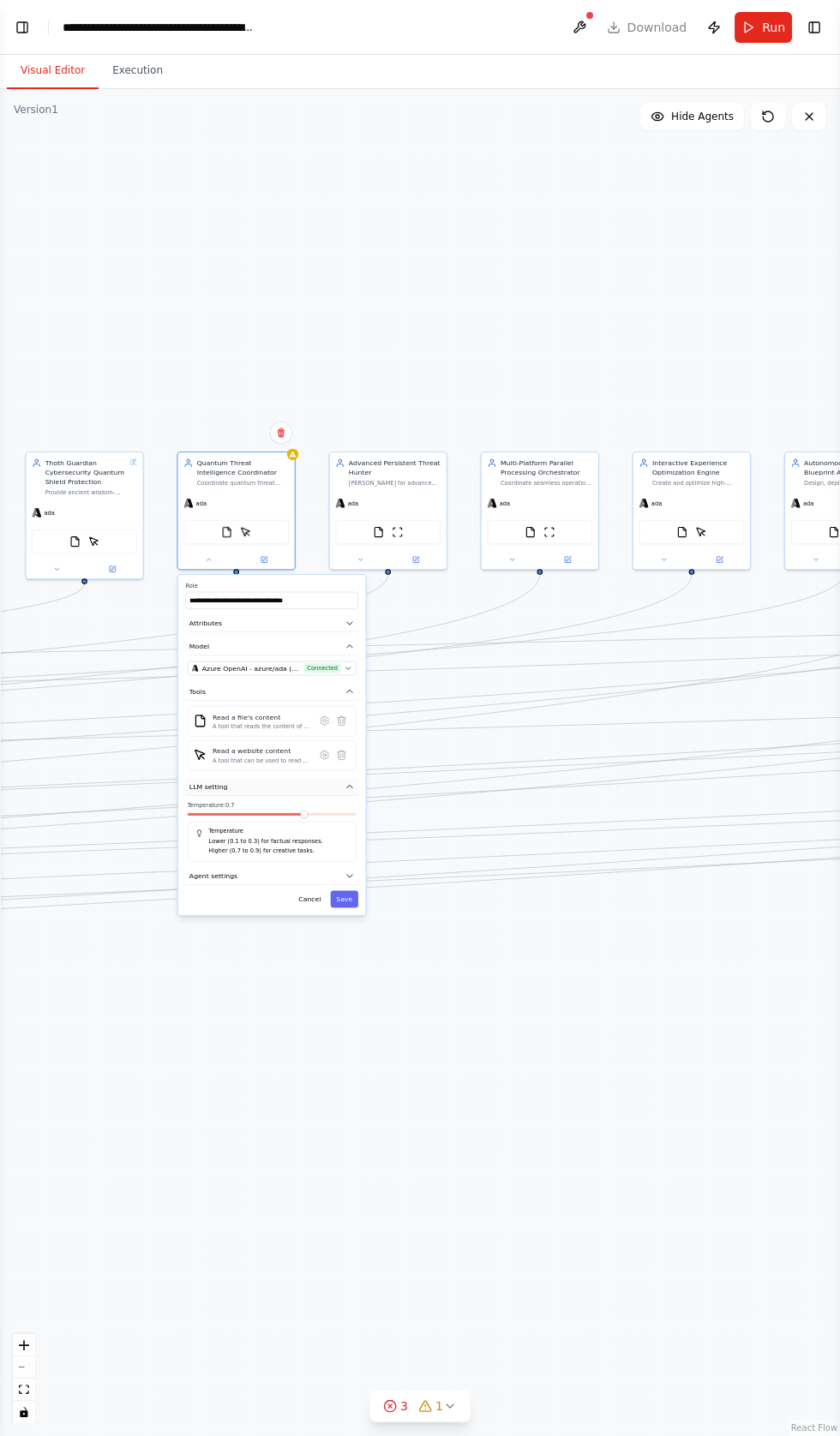
click at [234, 778] on button "LLM setting" at bounding box center [271, 786] width 172 height 17
click at [216, 805] on span "Agent settings" at bounding box center [213, 809] width 48 height 9
click at [347, 829] on button "button" at bounding box center [347, 833] width 17 height 9
click at [347, 917] on button "button" at bounding box center [347, 921] width 17 height 9
click at [345, 1092] on button "Save" at bounding box center [345, 1100] width 28 height 17
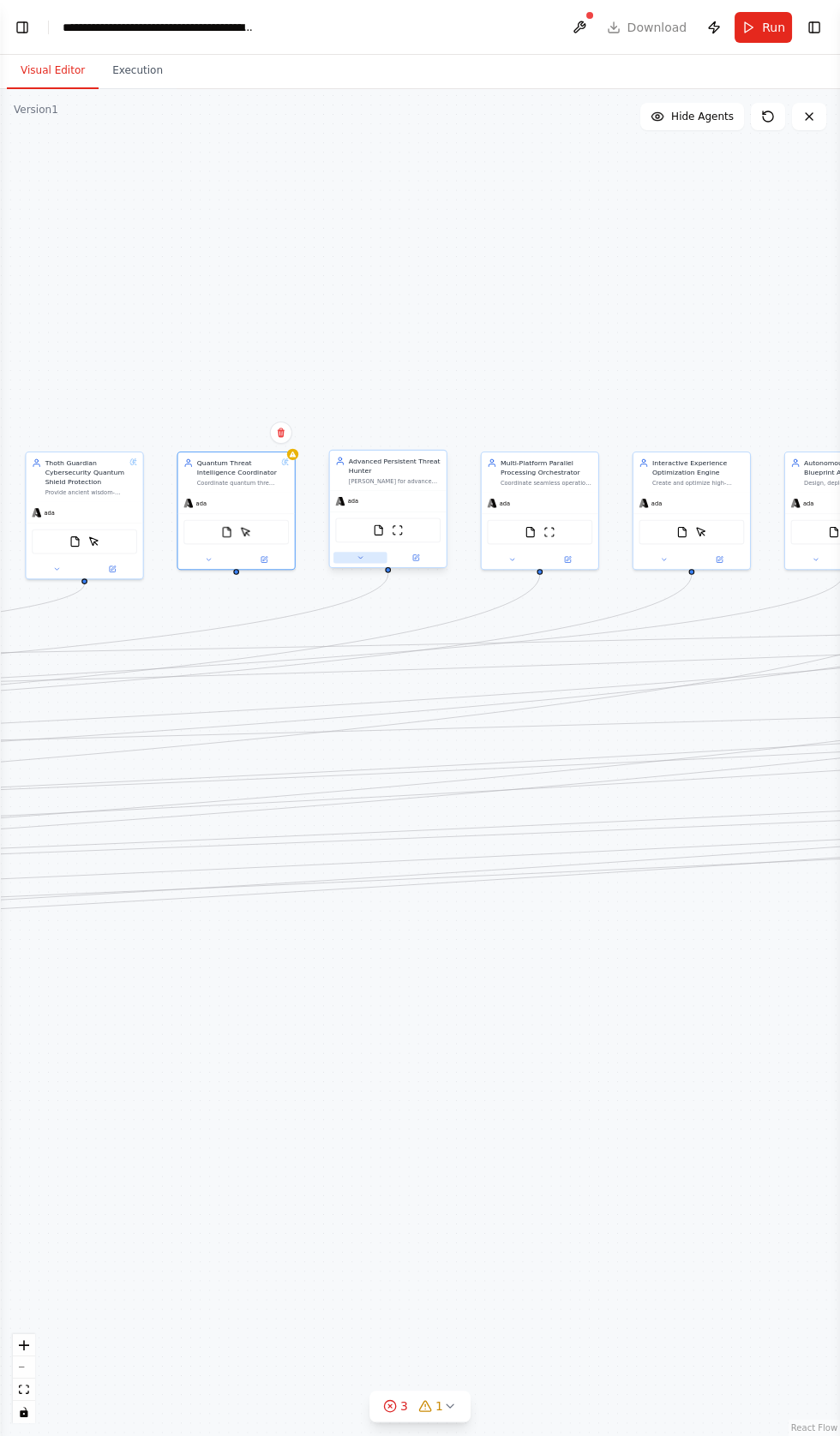
click at [360, 557] on icon at bounding box center [359, 558] width 3 height 2
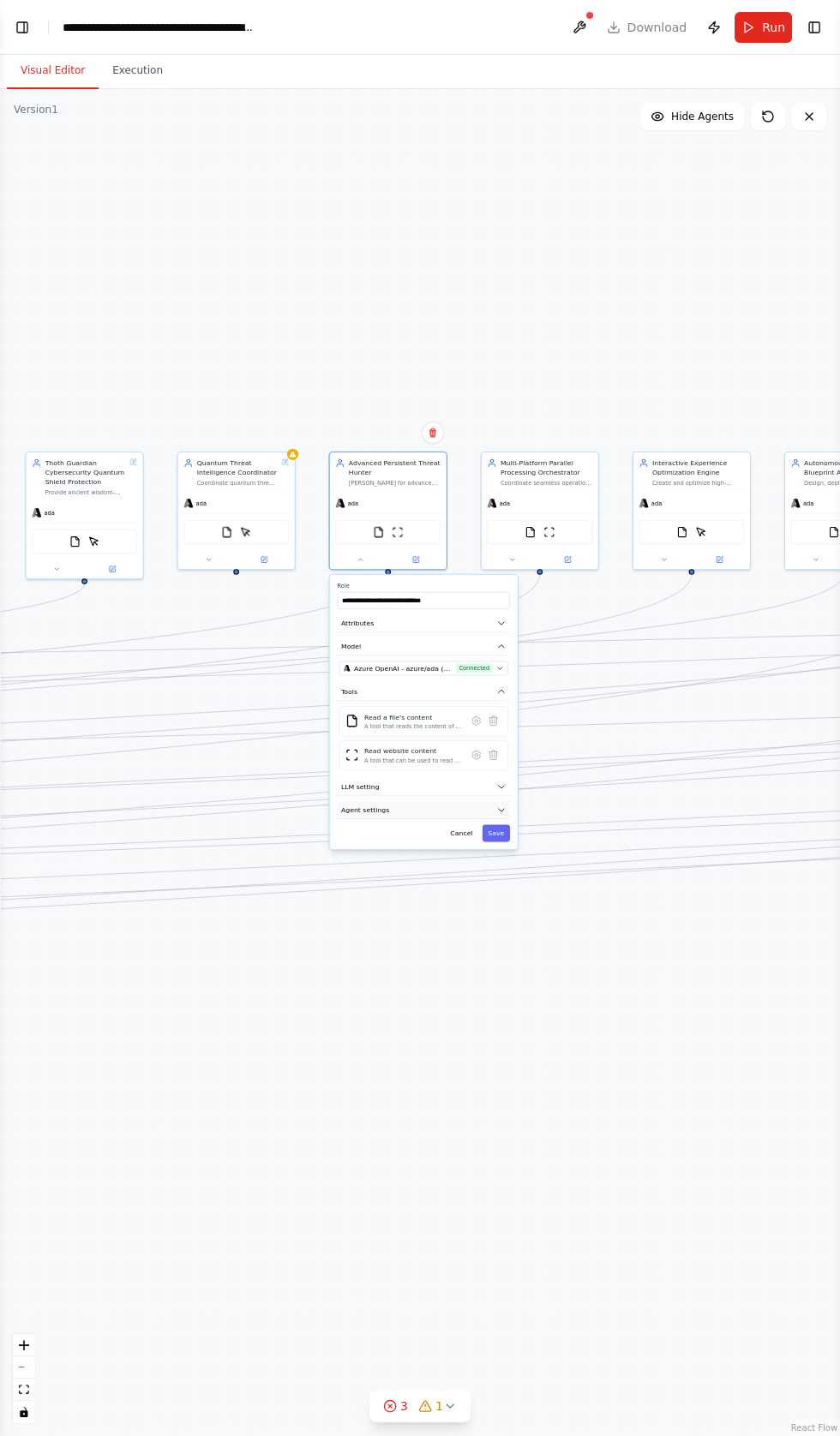
click at [386, 801] on button "Agent settings" at bounding box center [422, 809] width 172 height 17
click at [497, 829] on button "button" at bounding box center [499, 833] width 17 height 9
click at [498, 917] on button "button" at bounding box center [499, 921] width 17 height 9
click at [496, 1092] on button "Save" at bounding box center [496, 1100] width 28 height 17
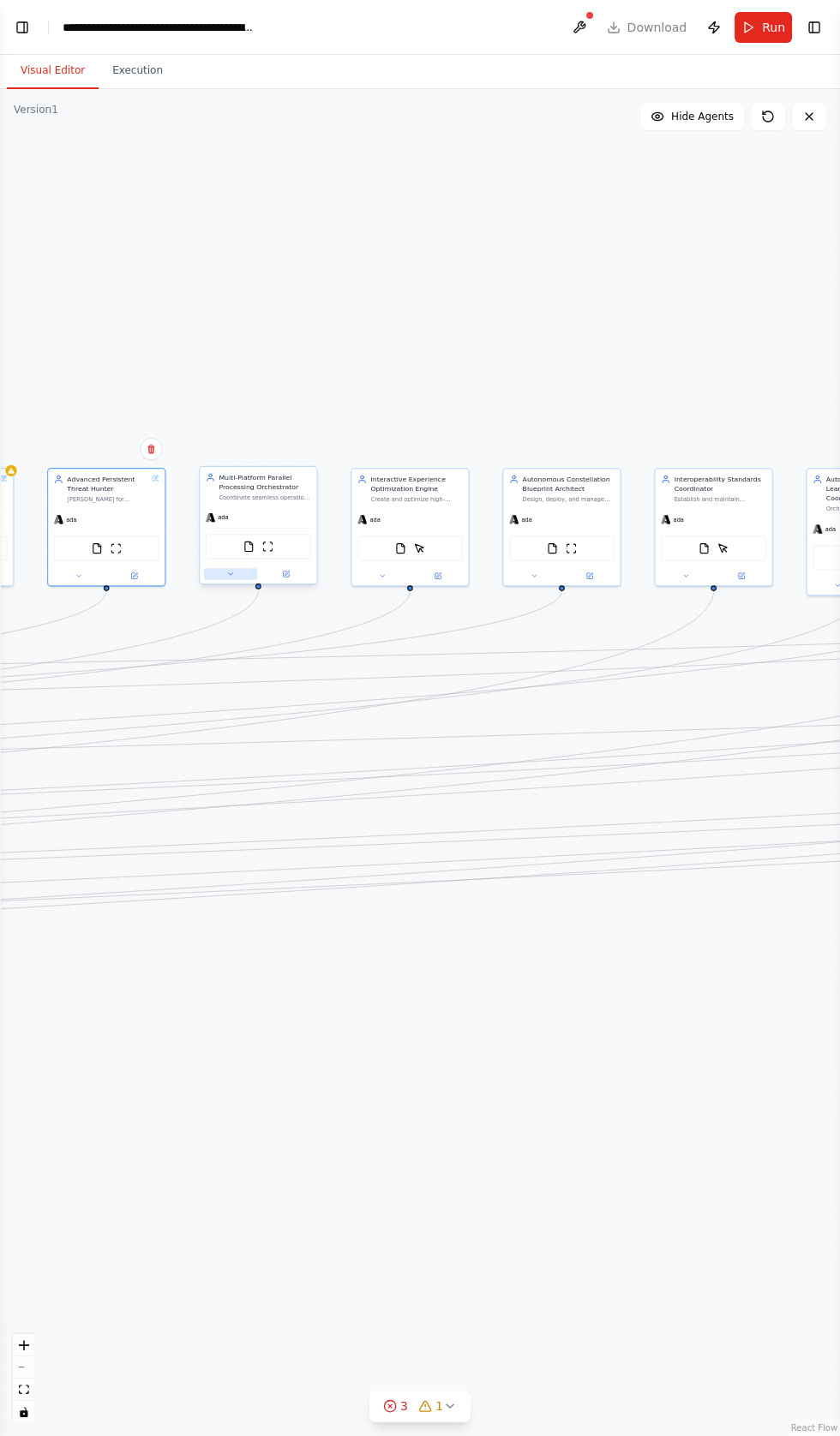
click at [227, 571] on icon at bounding box center [231, 575] width 8 height 8
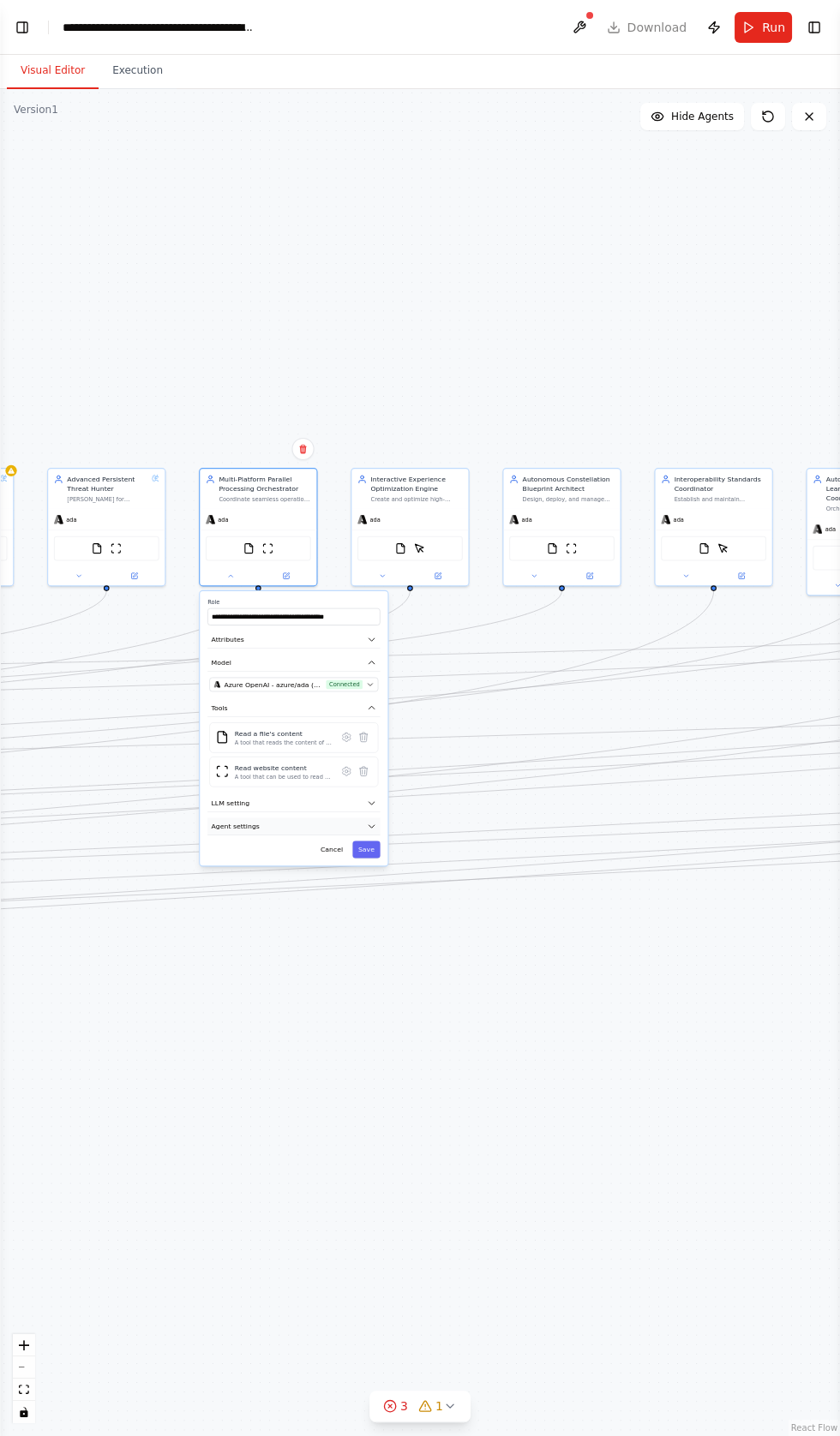
click at [243, 821] on span "Agent settings" at bounding box center [235, 825] width 48 height 9
click at [364, 871] on label "Max Reasoning Attempts" at bounding box center [293, 875] width 168 height 8
click at [377, 844] on div "Reasoning Reflect on a task and create a plan before execution" at bounding box center [293, 849] width 168 height 19
click at [367, 841] on div "Reasoning Reflect on a task and create a plan before execution" at bounding box center [293, 849] width 168 height 19
click at [380, 846] on div "**********" at bounding box center [293, 861] width 187 height 541
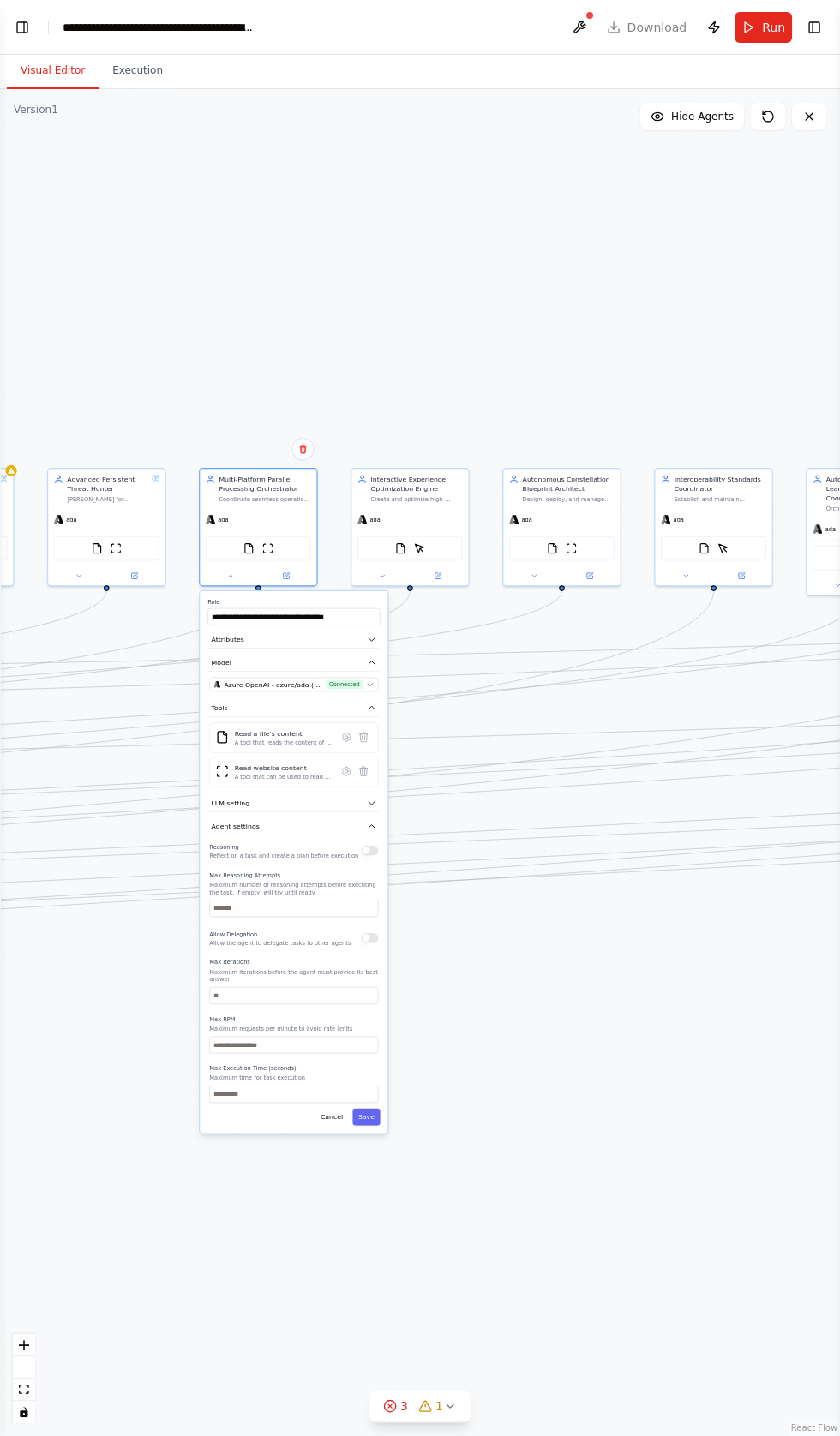
click at [385, 857] on div "**********" at bounding box center [293, 861] width 187 height 541
click at [373, 933] on button "button" at bounding box center [369, 937] width 17 height 9
click at [389, 843] on div ".deletable-edge-delete-btn { width: 20px; height: 20px; border: 0px solid #ffff…" at bounding box center [420, 761] width 840 height 1346
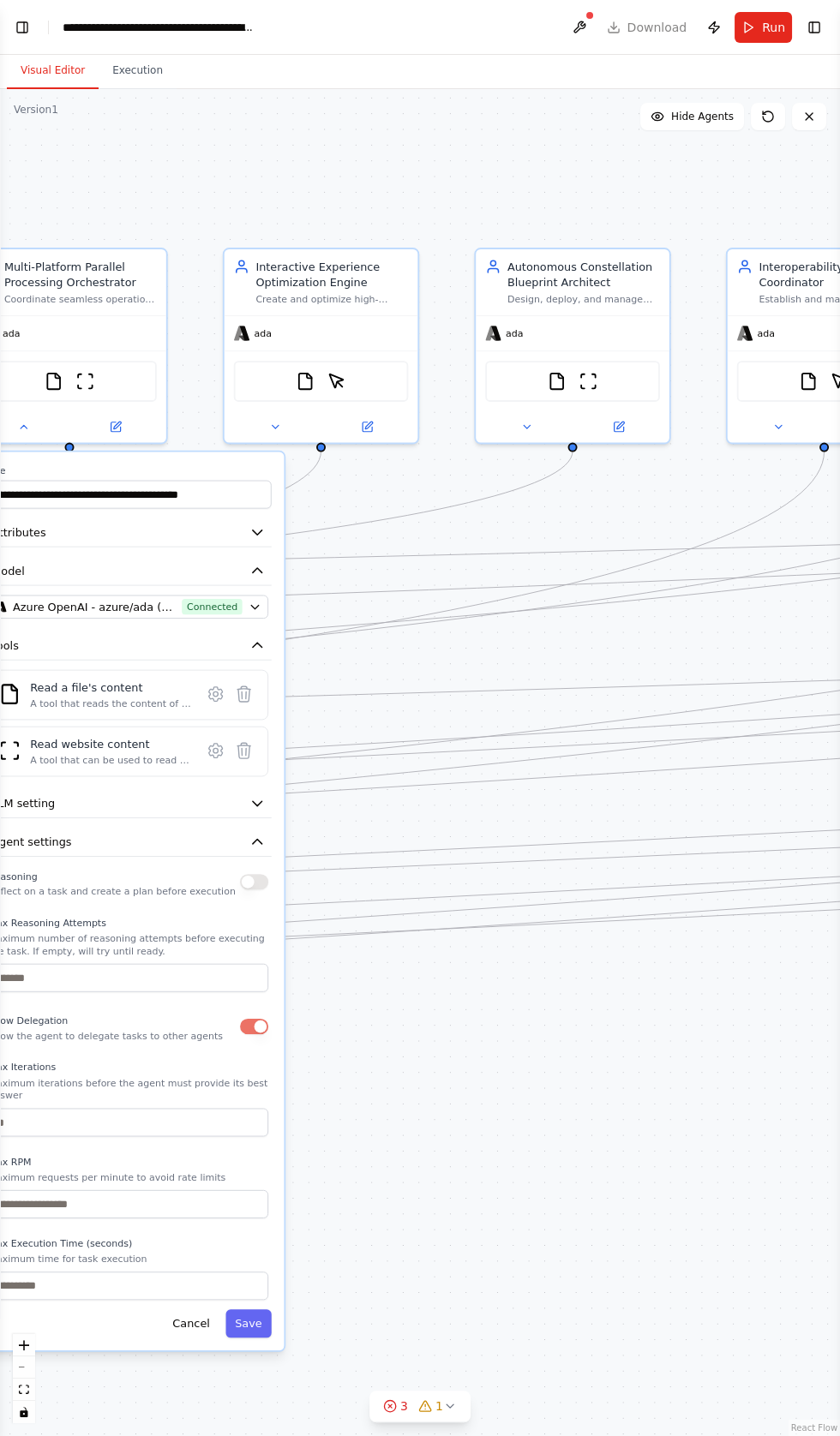
click at [243, 874] on button "button" at bounding box center [254, 881] width 28 height 15
click at [249, 1309] on button "Save" at bounding box center [248, 1323] width 46 height 28
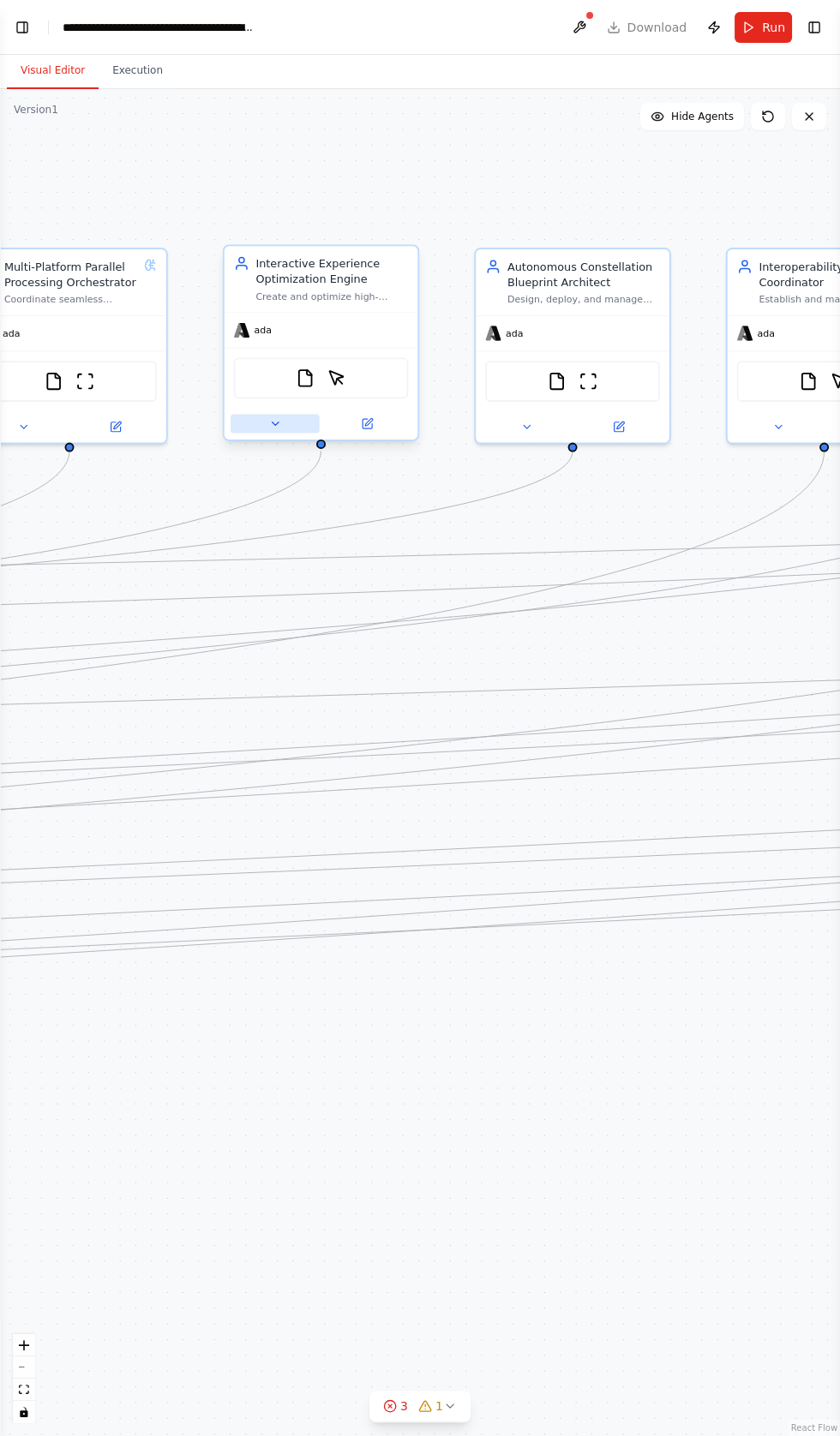
click at [263, 418] on button at bounding box center [274, 424] width 89 height 19
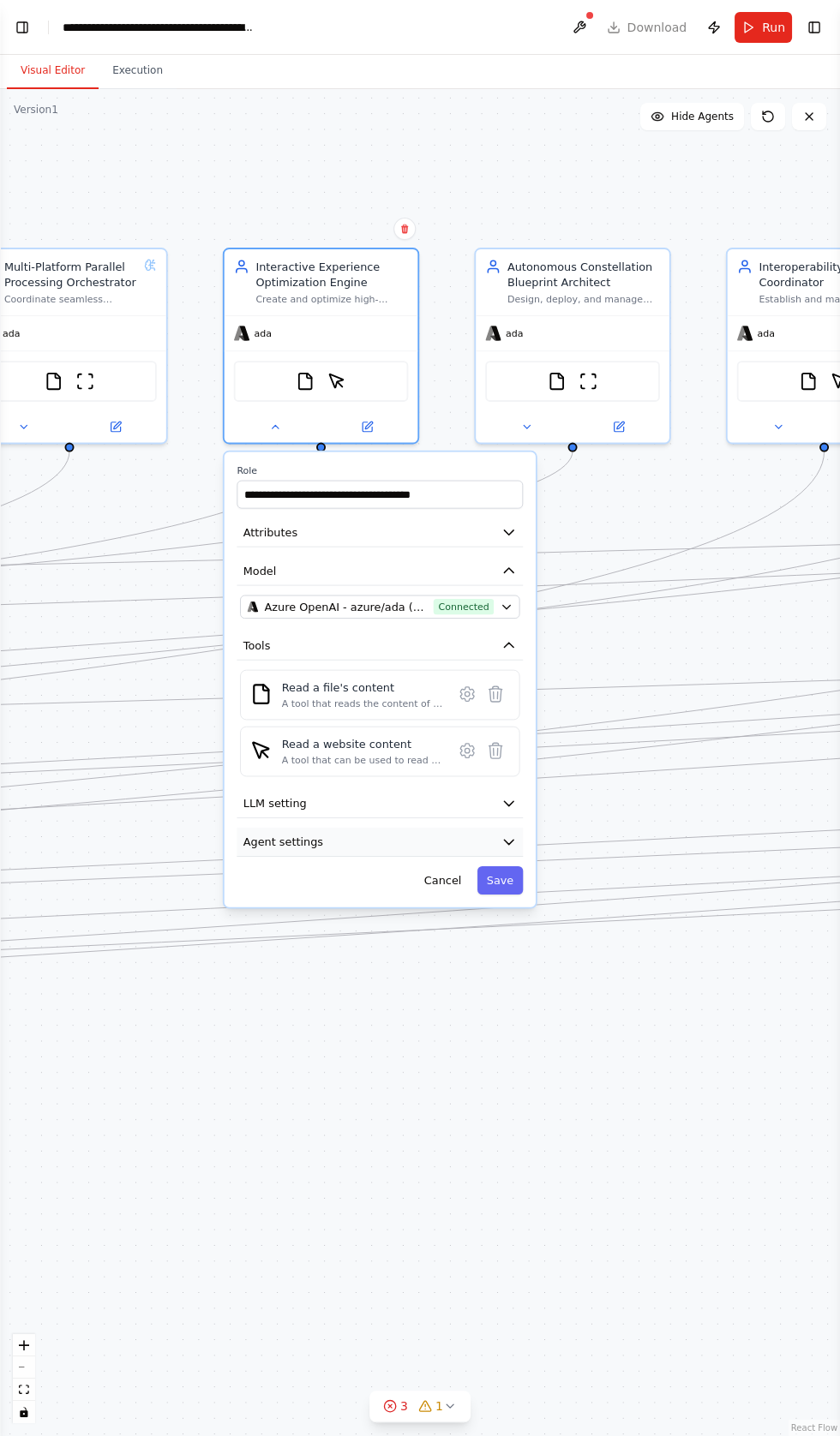
click at [508, 840] on icon "button" at bounding box center [508, 842] width 9 height 4
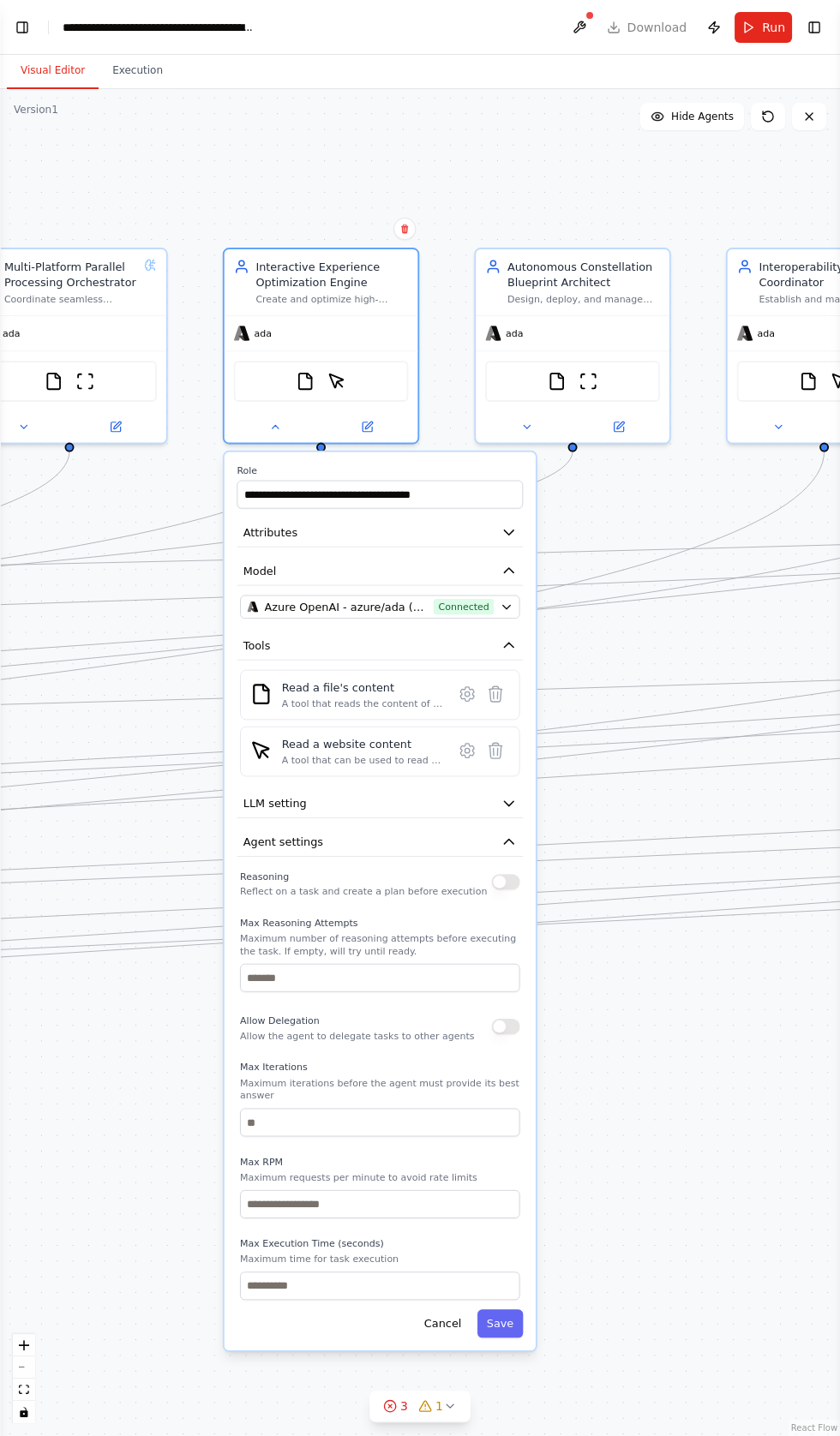
click at [505, 895] on div "Reasoning Reflect on a task and create a plan before execution Max Reasoning At…" at bounding box center [380, 1082] width 280 height 433
click at [505, 874] on button "button" at bounding box center [505, 881] width 28 height 15
click at [505, 1018] on button "button" at bounding box center [505, 1025] width 28 height 15
click at [506, 1309] on button "Save" at bounding box center [500, 1323] width 46 height 28
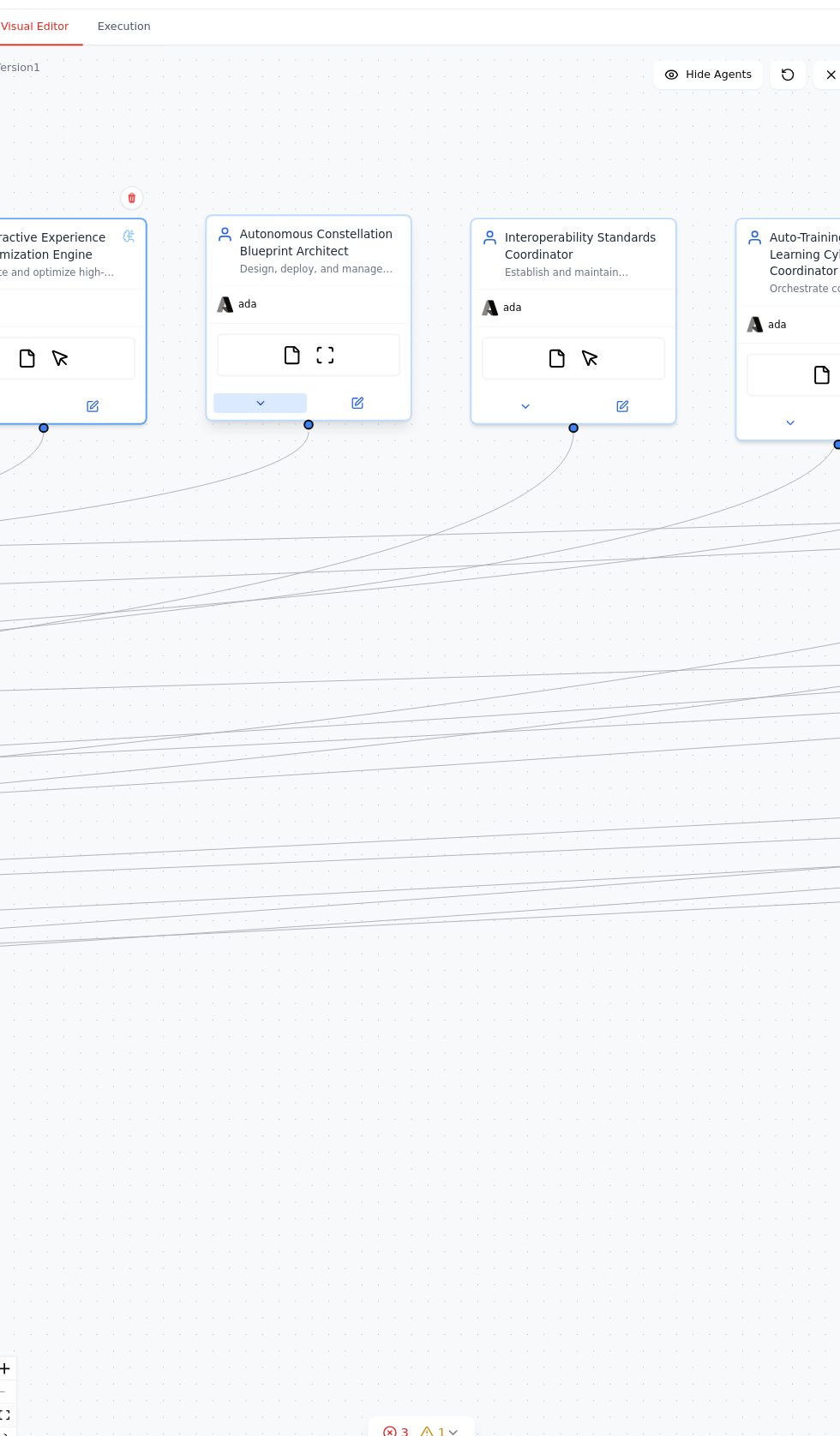
click at [261, 423] on icon at bounding box center [266, 429] width 13 height 13
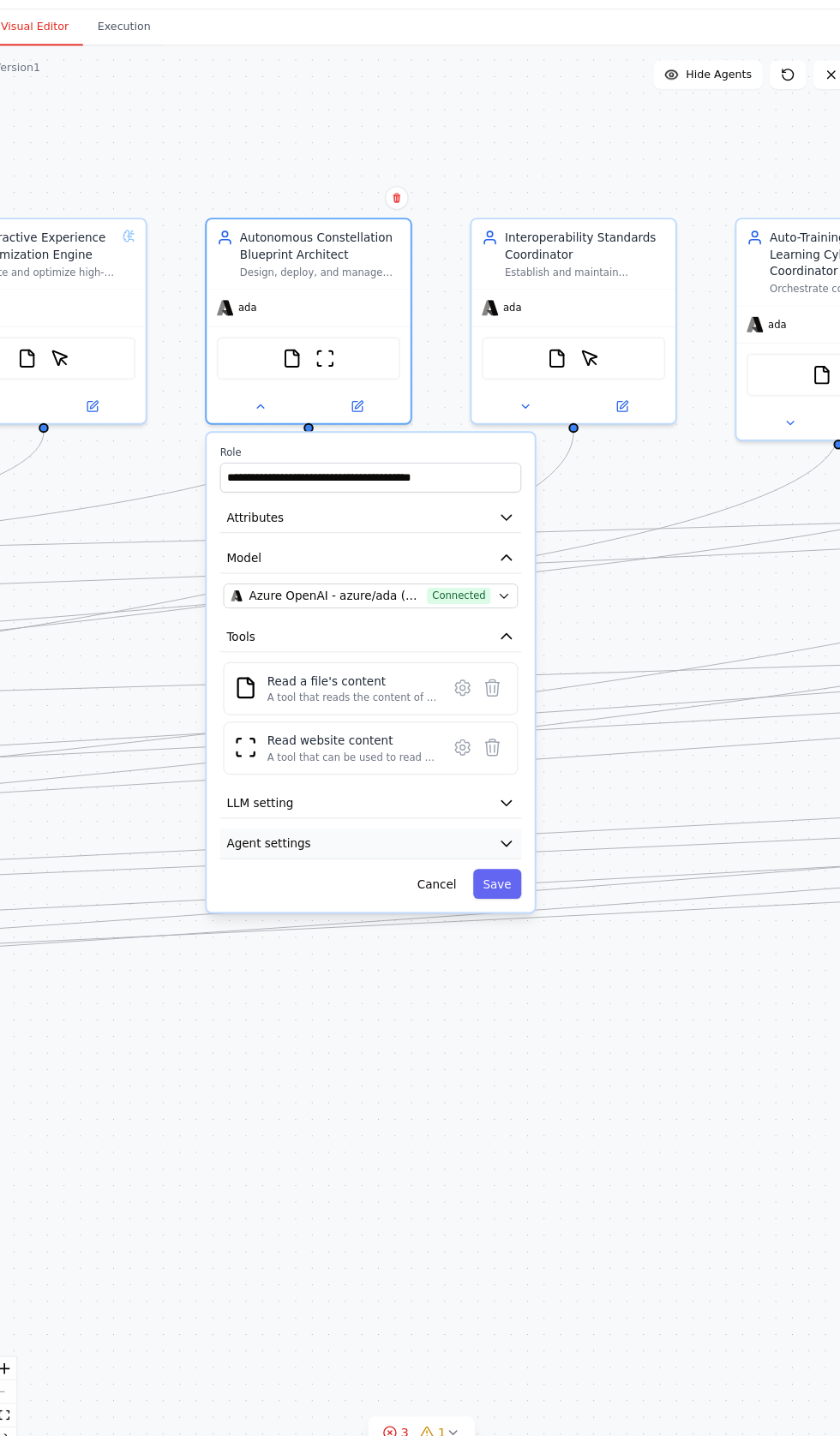
click at [508, 839] on icon "button" at bounding box center [499, 846] width 15 height 15
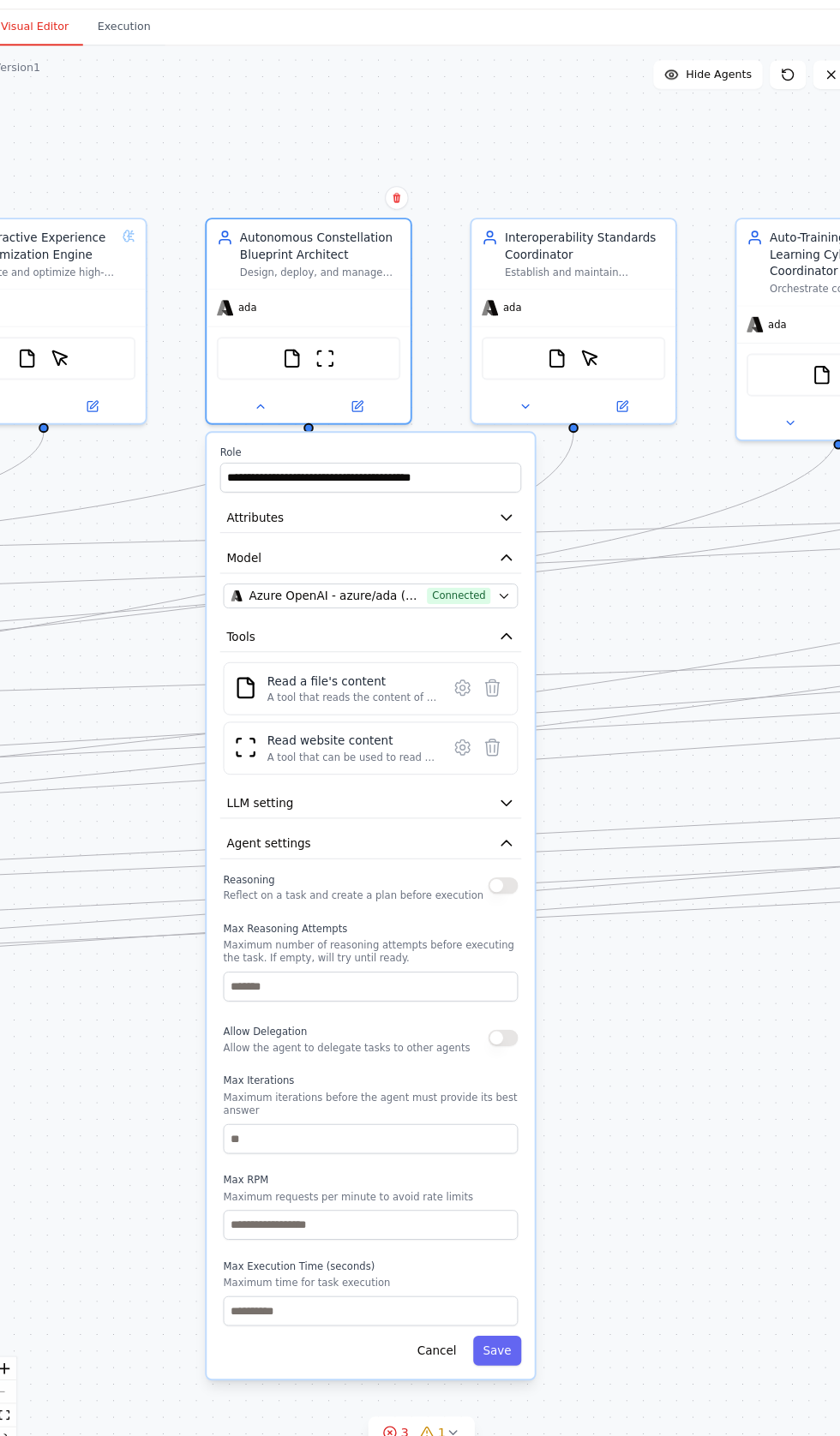
click at [509, 886] on div "Reasoning Reflect on a task and create a plan before execution Max Reasoning At…" at bounding box center [372, 1086] width 280 height 433
click at [507, 879] on button "button" at bounding box center [497, 886] width 28 height 15
click at [497, 1023] on button "button" at bounding box center [497, 1030] width 28 height 15
click at [497, 1314] on button "Save" at bounding box center [491, 1328] width 46 height 28
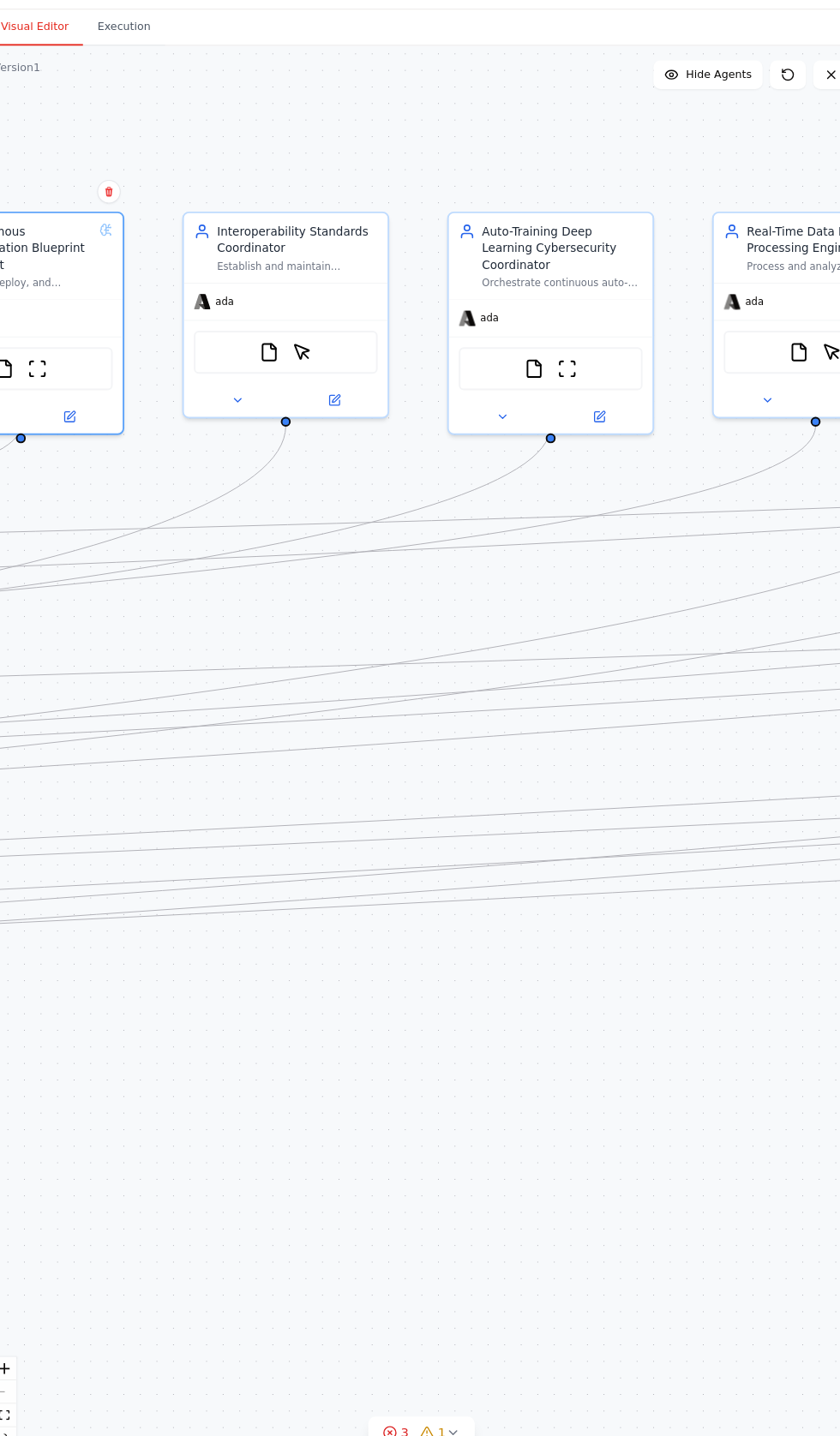
scroll to position [39, 0]
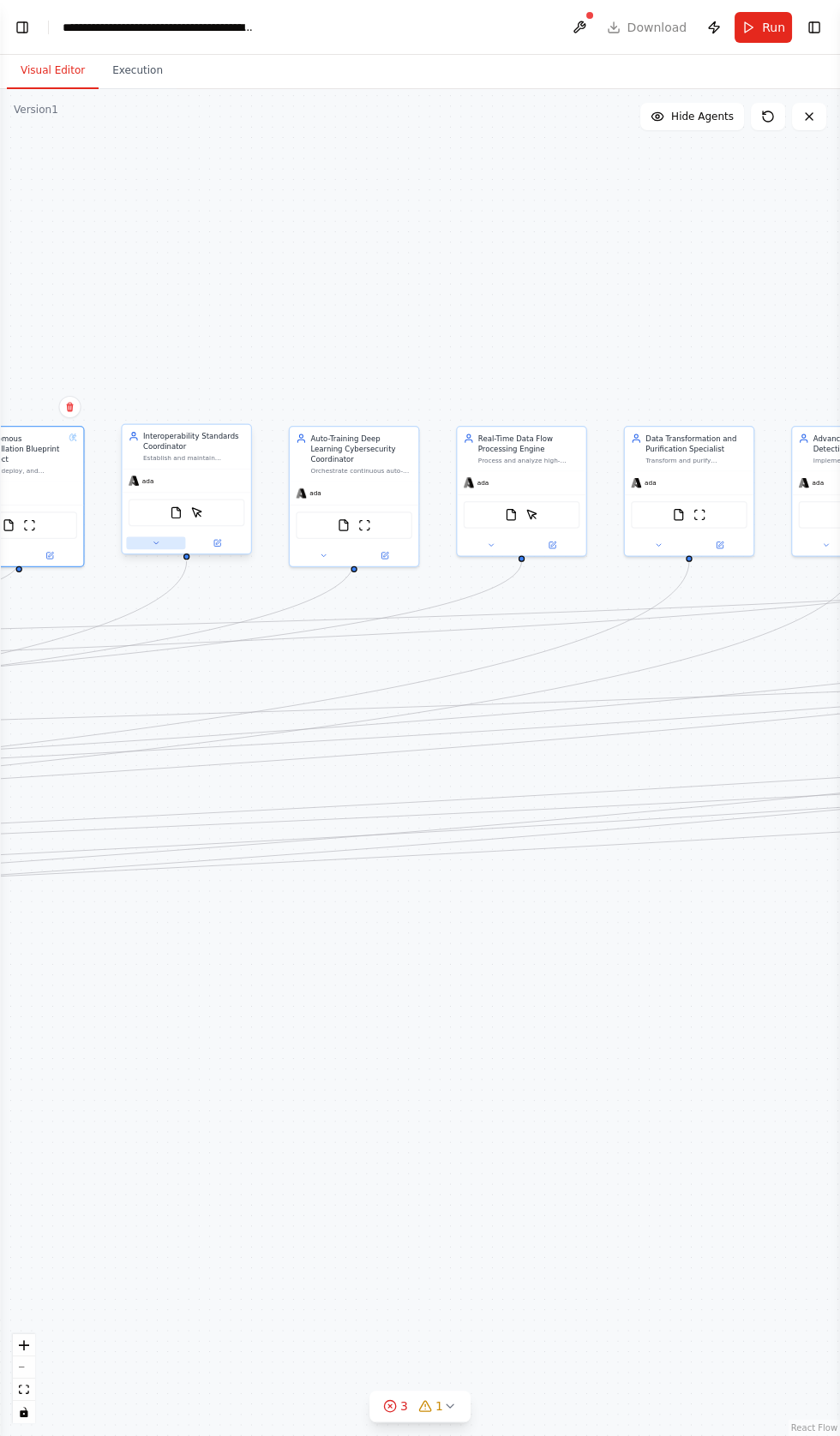
click at [155, 542] on icon at bounding box center [155, 543] width 4 height 2
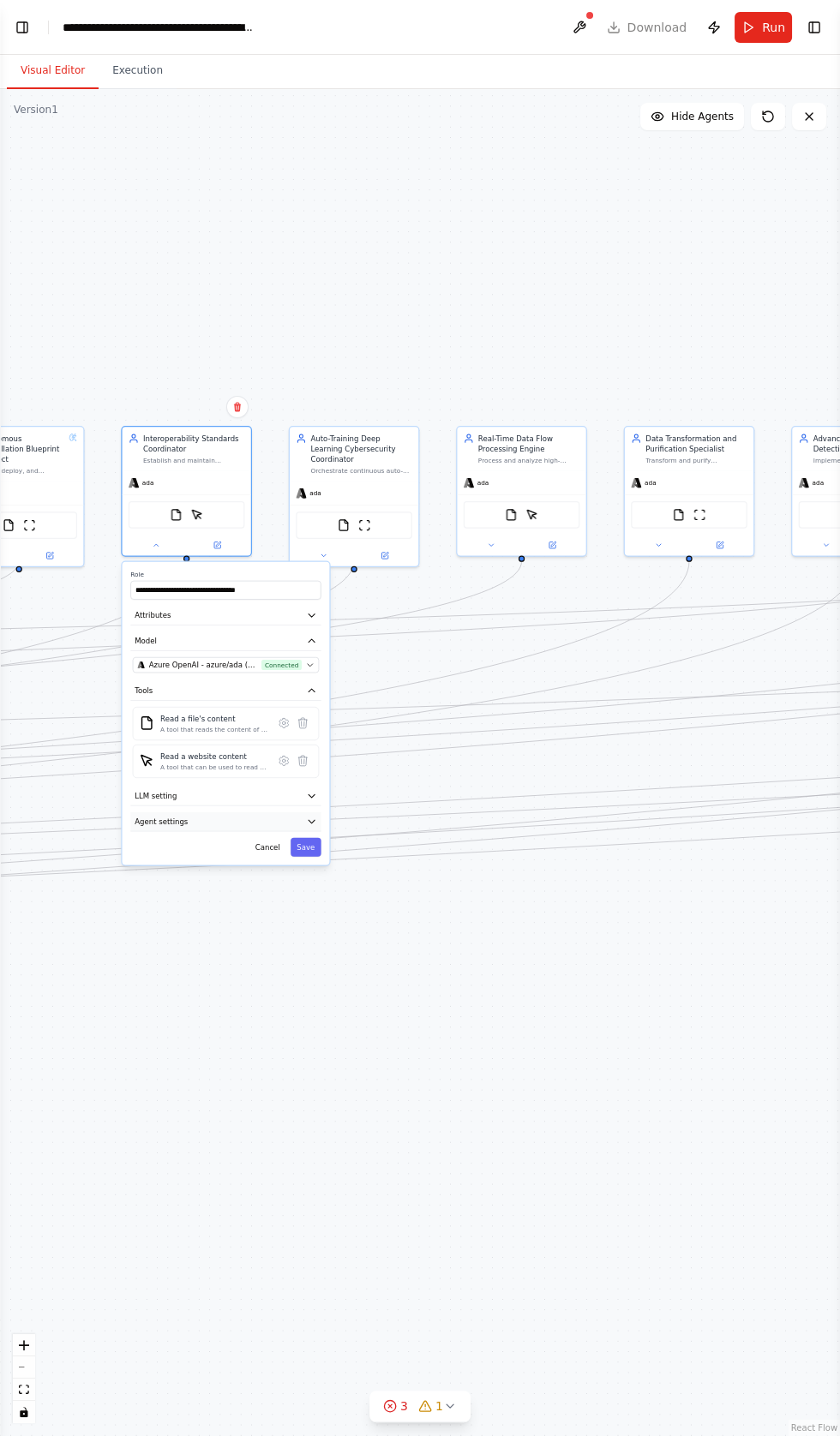
click at [186, 812] on button "Agent settings" at bounding box center [225, 822] width 190 height 20
click at [313, 843] on button "button" at bounding box center [309, 848] width 19 height 10
click at [309, 939] on button "button" at bounding box center [309, 944] width 19 height 10
click at [308, 1133] on button "Save" at bounding box center [305, 1142] width 31 height 19
click at [307, 1133] on div "Cancel Save" at bounding box center [225, 1142] width 190 height 19
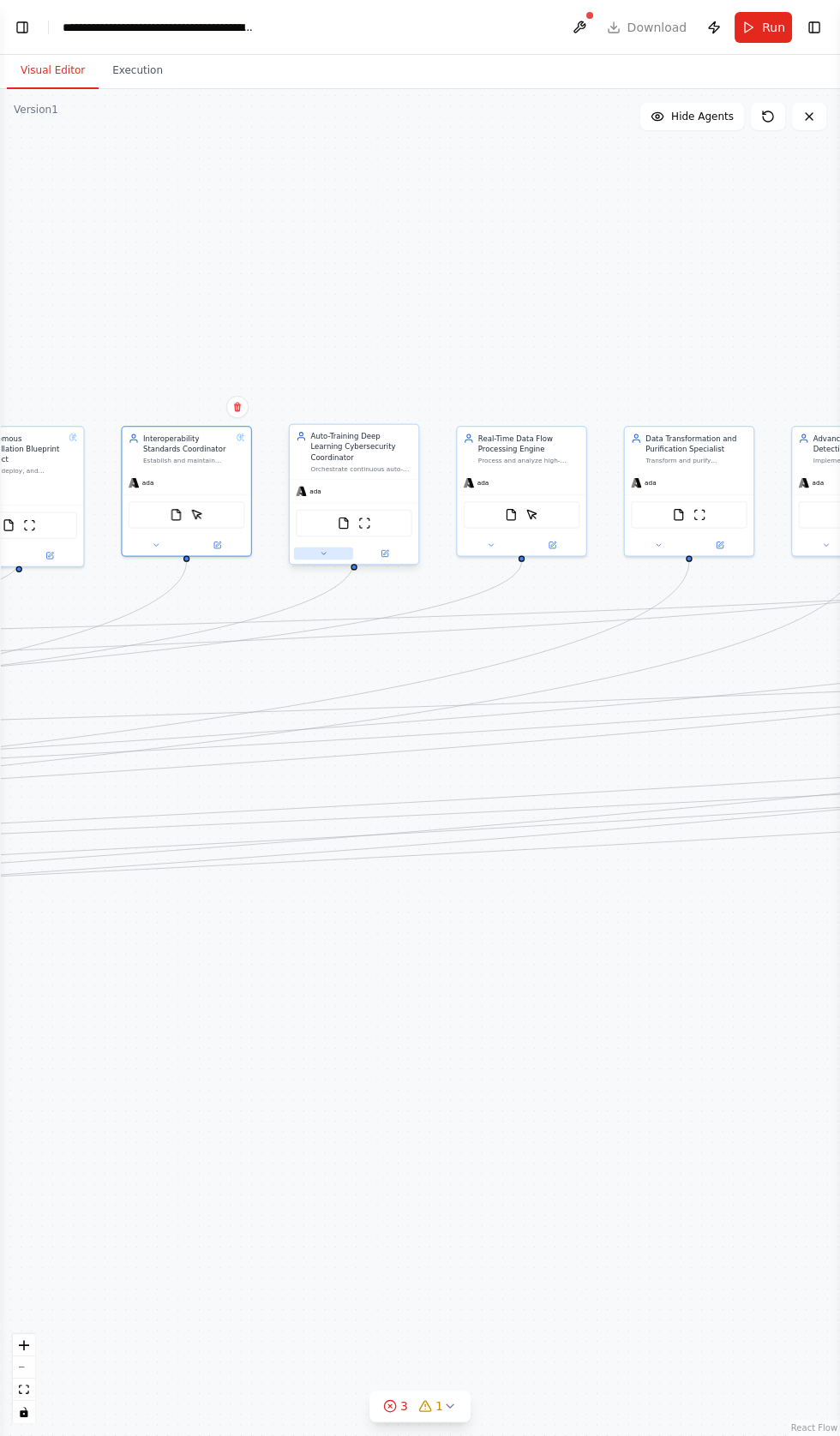
click at [323, 553] on icon at bounding box center [323, 554] width 4 height 2
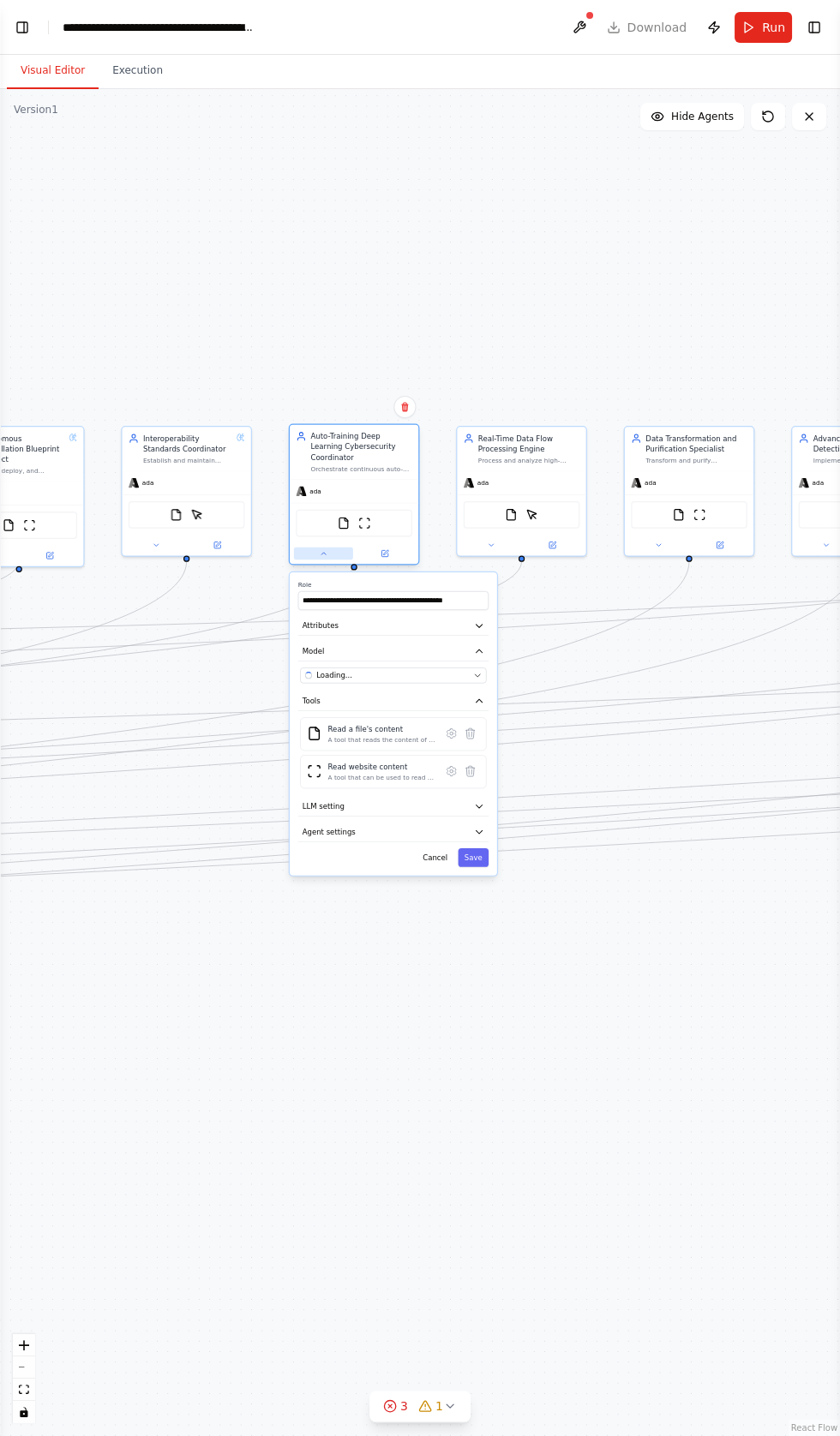
click at [323, 553] on icon at bounding box center [323, 554] width 4 height 2
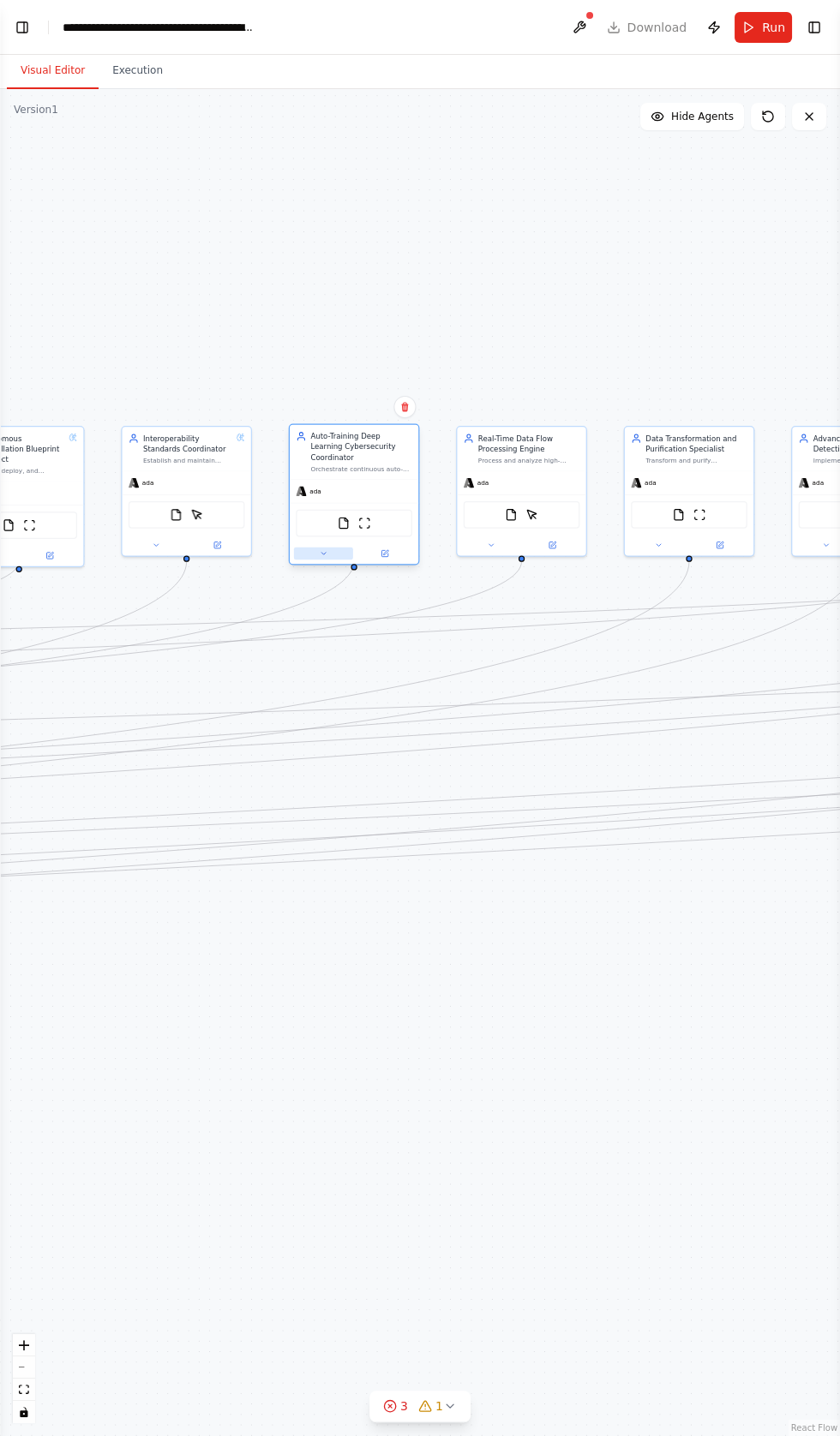
click at [323, 553] on icon at bounding box center [323, 554] width 4 height 2
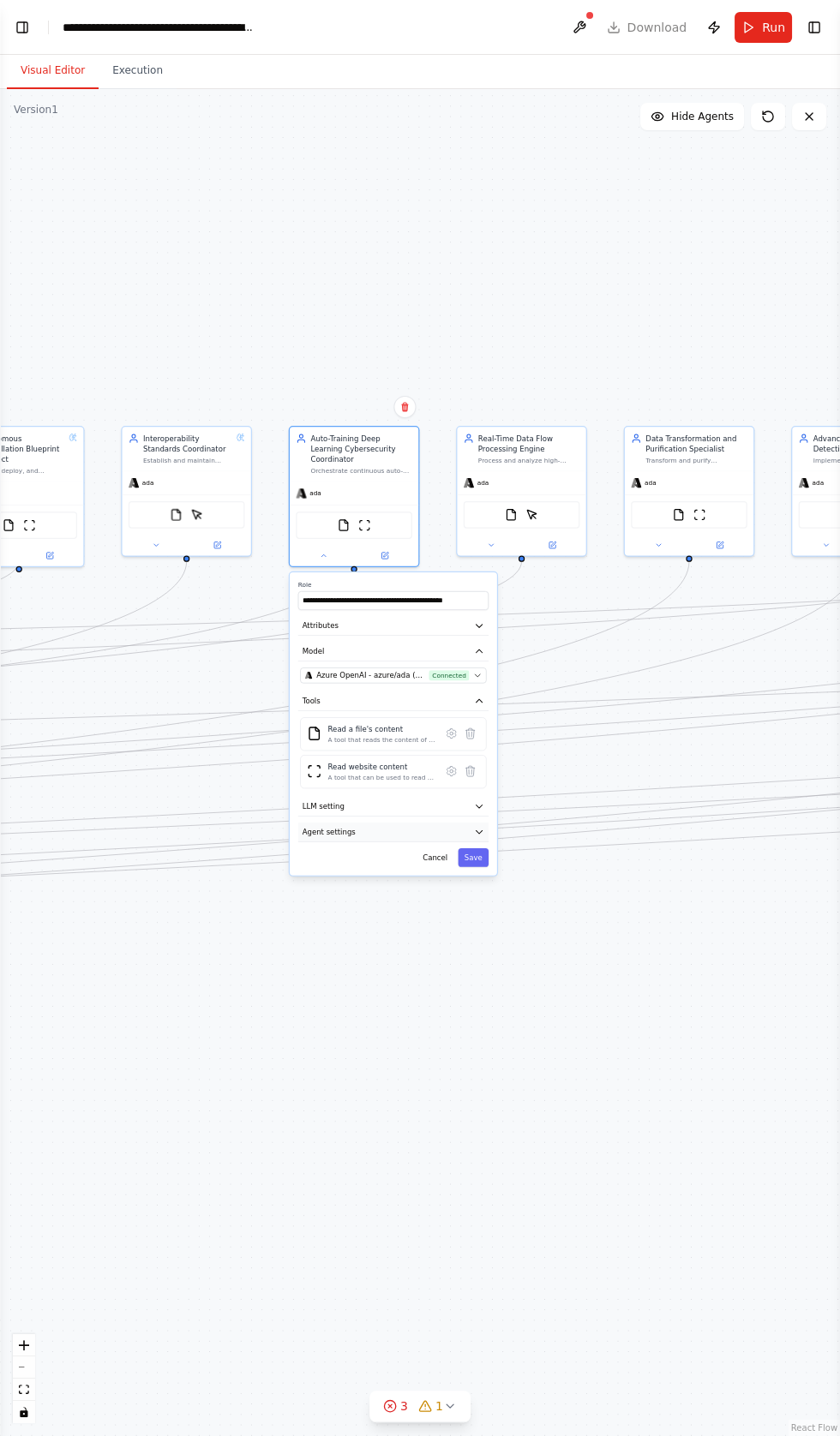
click at [482, 822] on button "Agent settings" at bounding box center [393, 832] width 190 height 20
click at [484, 853] on button "button" at bounding box center [476, 858] width 19 height 10
click at [479, 950] on button "button" at bounding box center [476, 955] width 19 height 10
click at [491, 1096] on div "**********" at bounding box center [394, 871] width 207 height 598
click at [474, 1143] on button "Save" at bounding box center [472, 1152] width 31 height 19
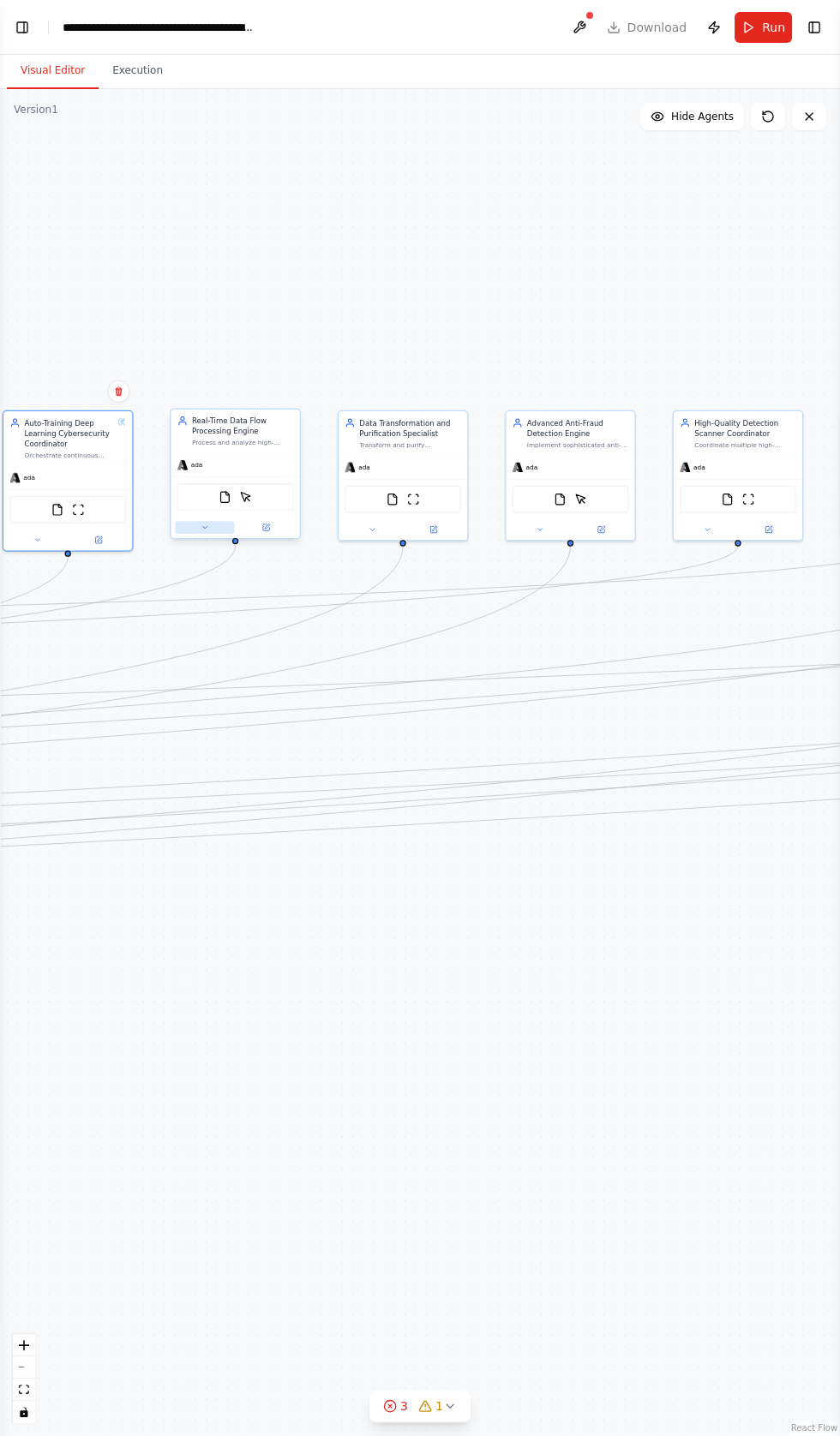
click at [204, 526] on icon at bounding box center [204, 527] width 4 height 2
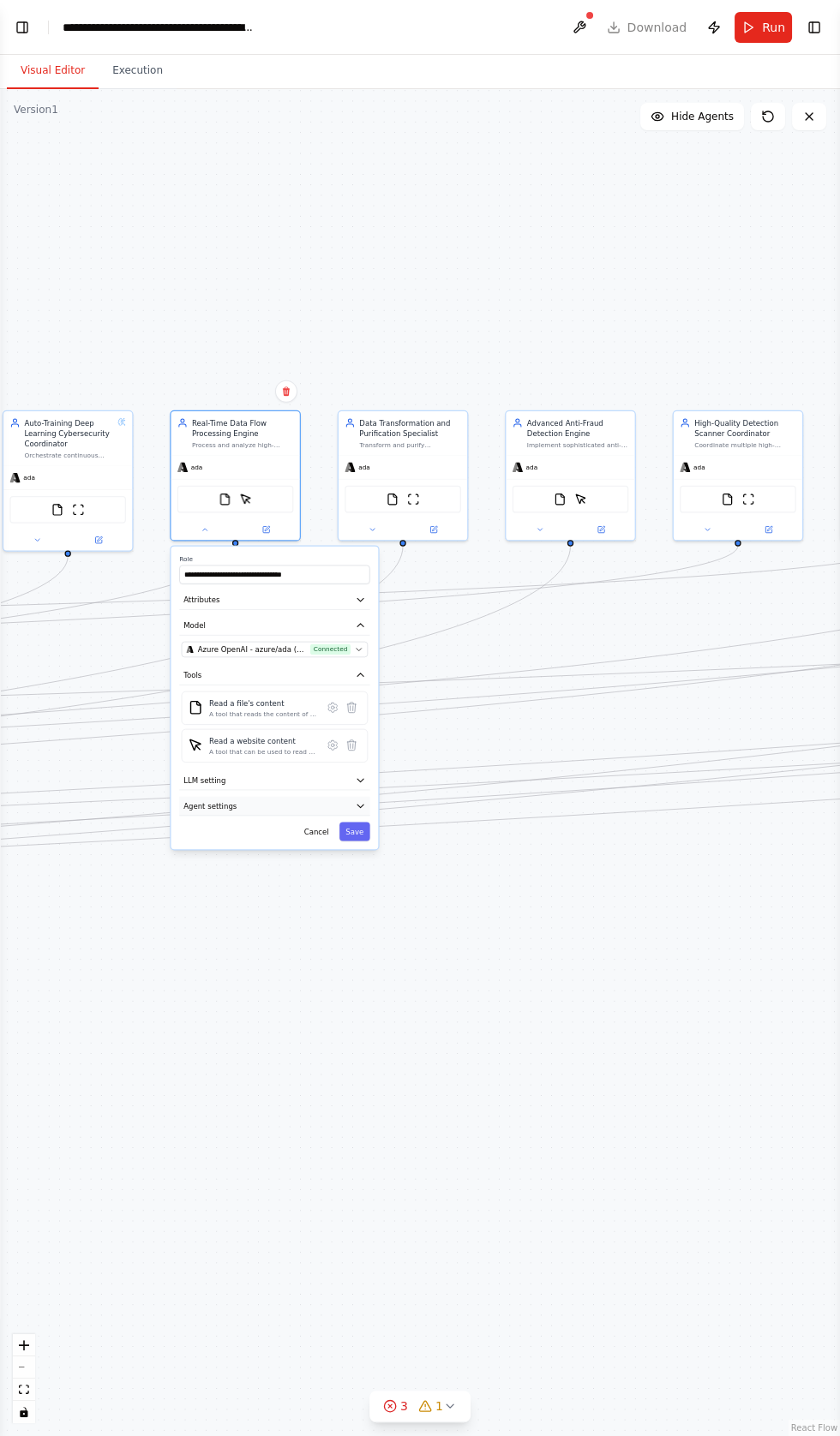
click at [235, 797] on button "Agent settings" at bounding box center [274, 807] width 190 height 20
click at [369, 821] on div "Reasoning Reflect on a task and create a plan before execution Max Reasoning At…" at bounding box center [274, 966] width 190 height 289
click at [360, 821] on div "Reasoning Reflect on a task and create a plan before execution Max Reasoning At…" at bounding box center [274, 966] width 186 height 289
click at [359, 821] on div "Reasoning Reflect on a task and create a plan before execution" at bounding box center [274, 831] width 186 height 21
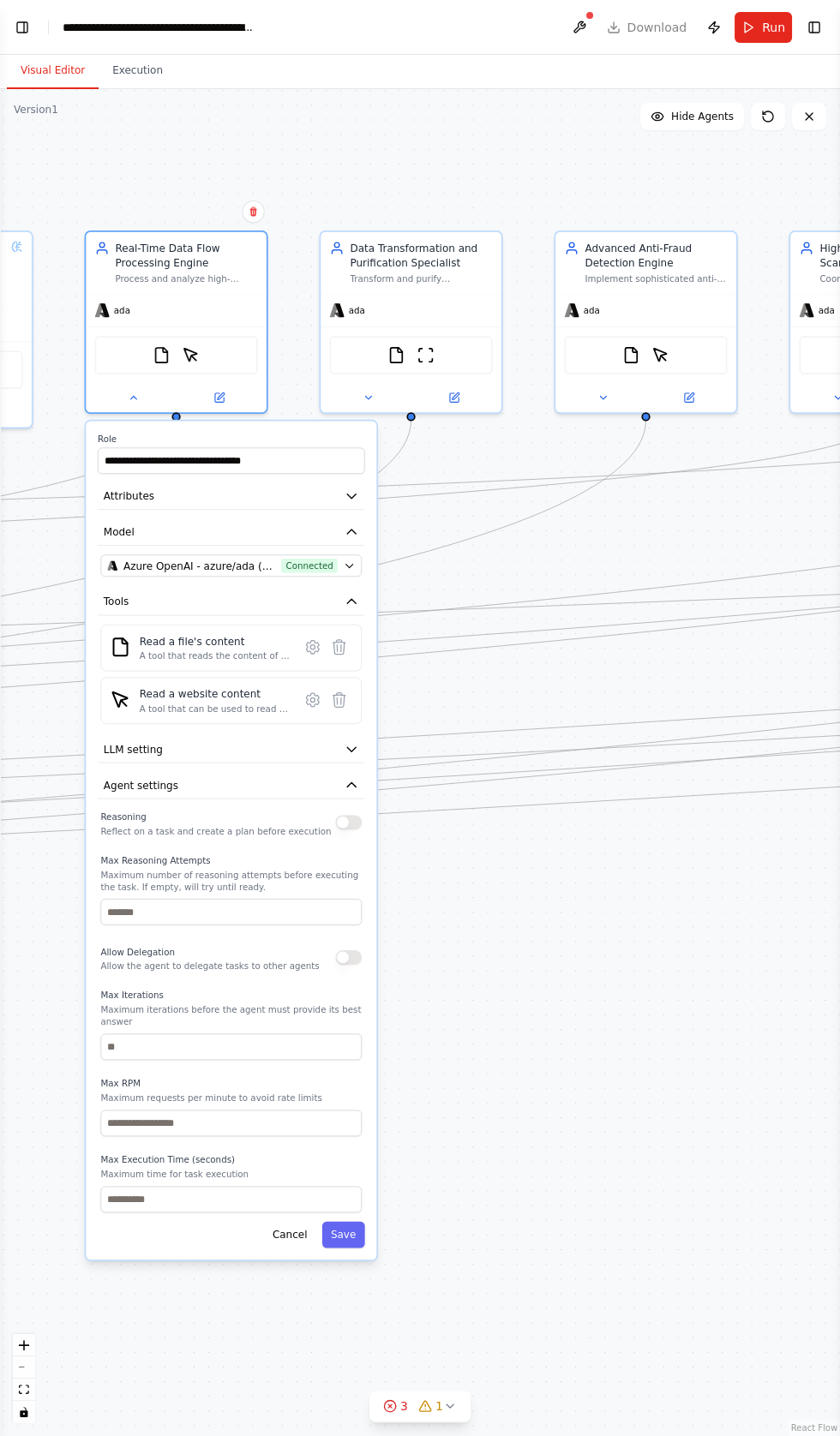
click at [358, 764] on div "**********" at bounding box center [230, 840] width 290 height 838
click at [348, 815] on button "button" at bounding box center [348, 822] width 27 height 15
click at [344, 944] on div "Reasoning Reflect on a task and create a plan before execution Max Reasoning At…" at bounding box center [231, 1010] width 261 height 406
click at [349, 950] on button "button" at bounding box center [348, 957] width 27 height 15
click at [345, 1222] on button "Save" at bounding box center [343, 1235] width 43 height 27
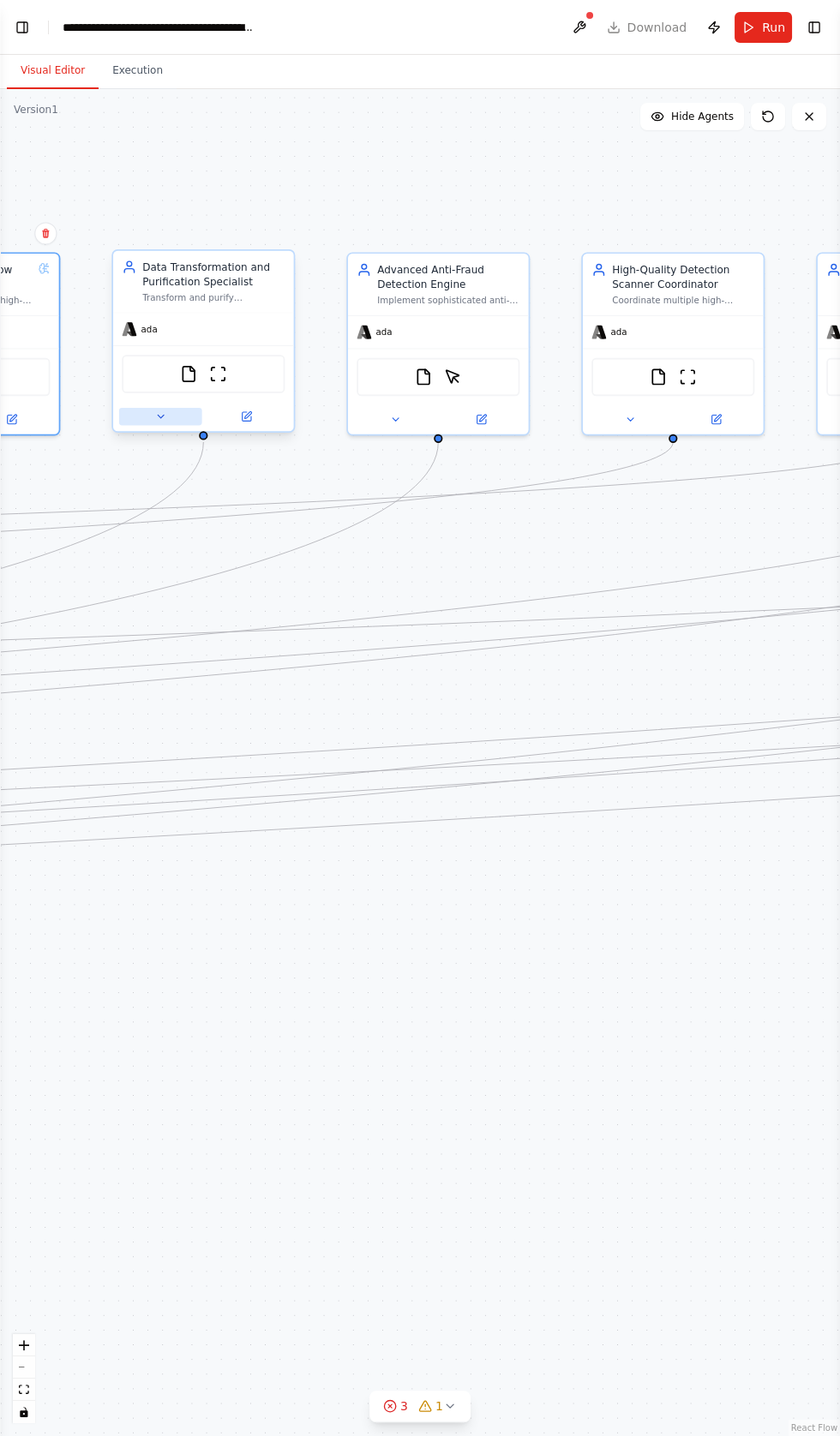
click at [166, 408] on button at bounding box center [160, 417] width 83 height 18
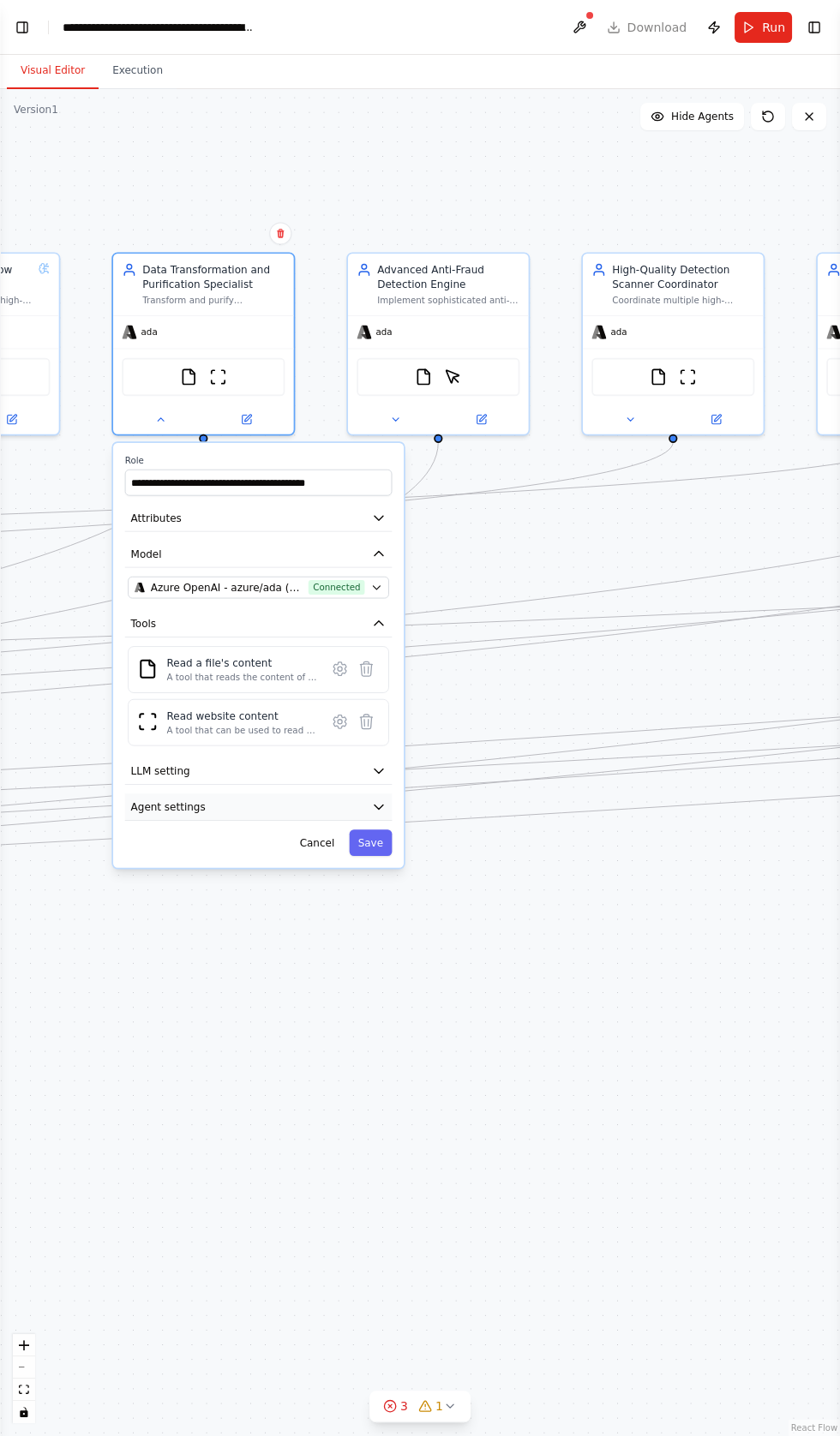
click at [206, 793] on button "Agent settings" at bounding box center [259, 807] width 267 height 28
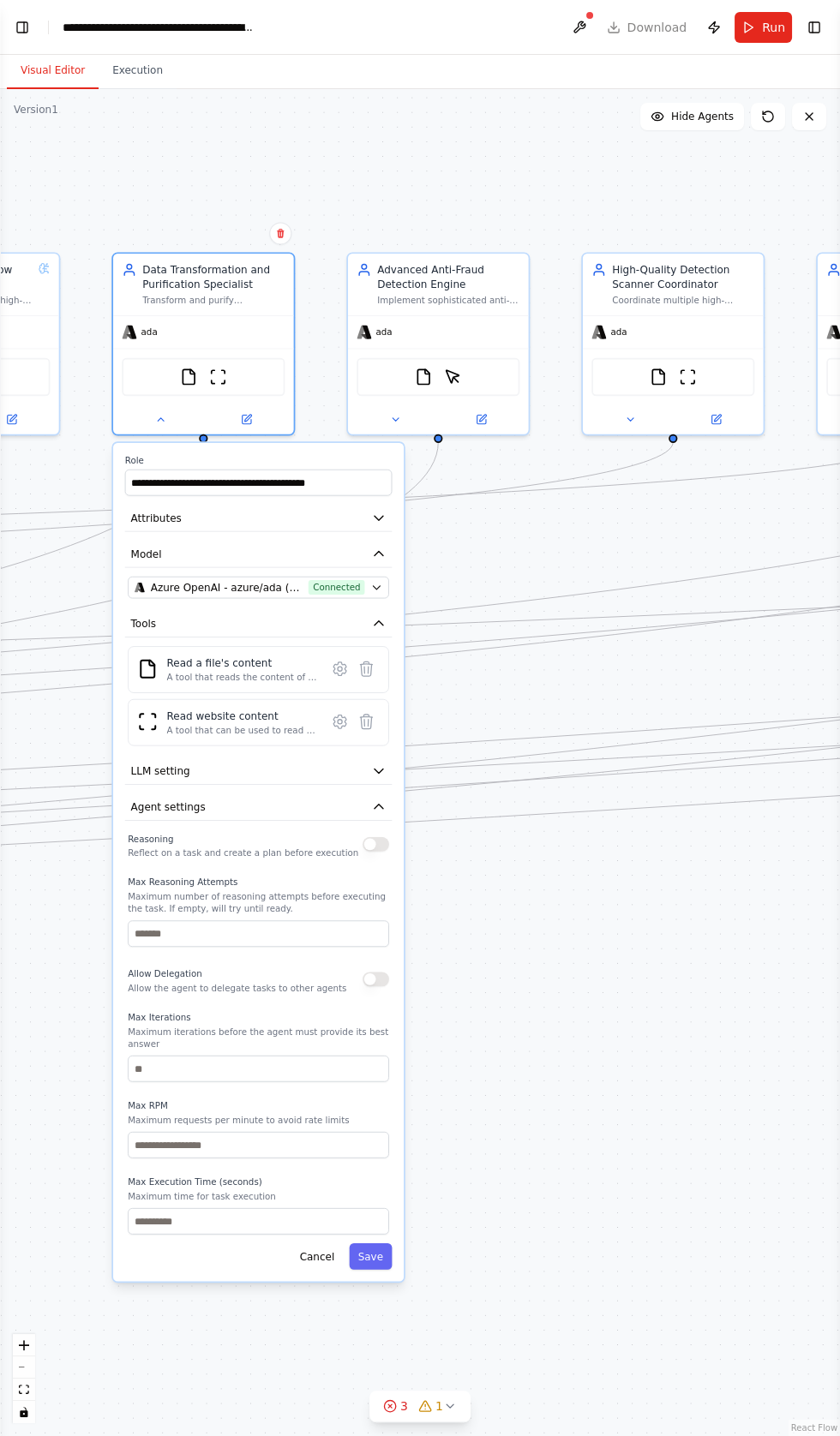
click at [376, 837] on button "button" at bounding box center [376, 844] width 27 height 15
click at [376, 972] on button "button" at bounding box center [376, 979] width 27 height 15
click at [374, 1243] on button "Save" at bounding box center [370, 1256] width 43 height 27
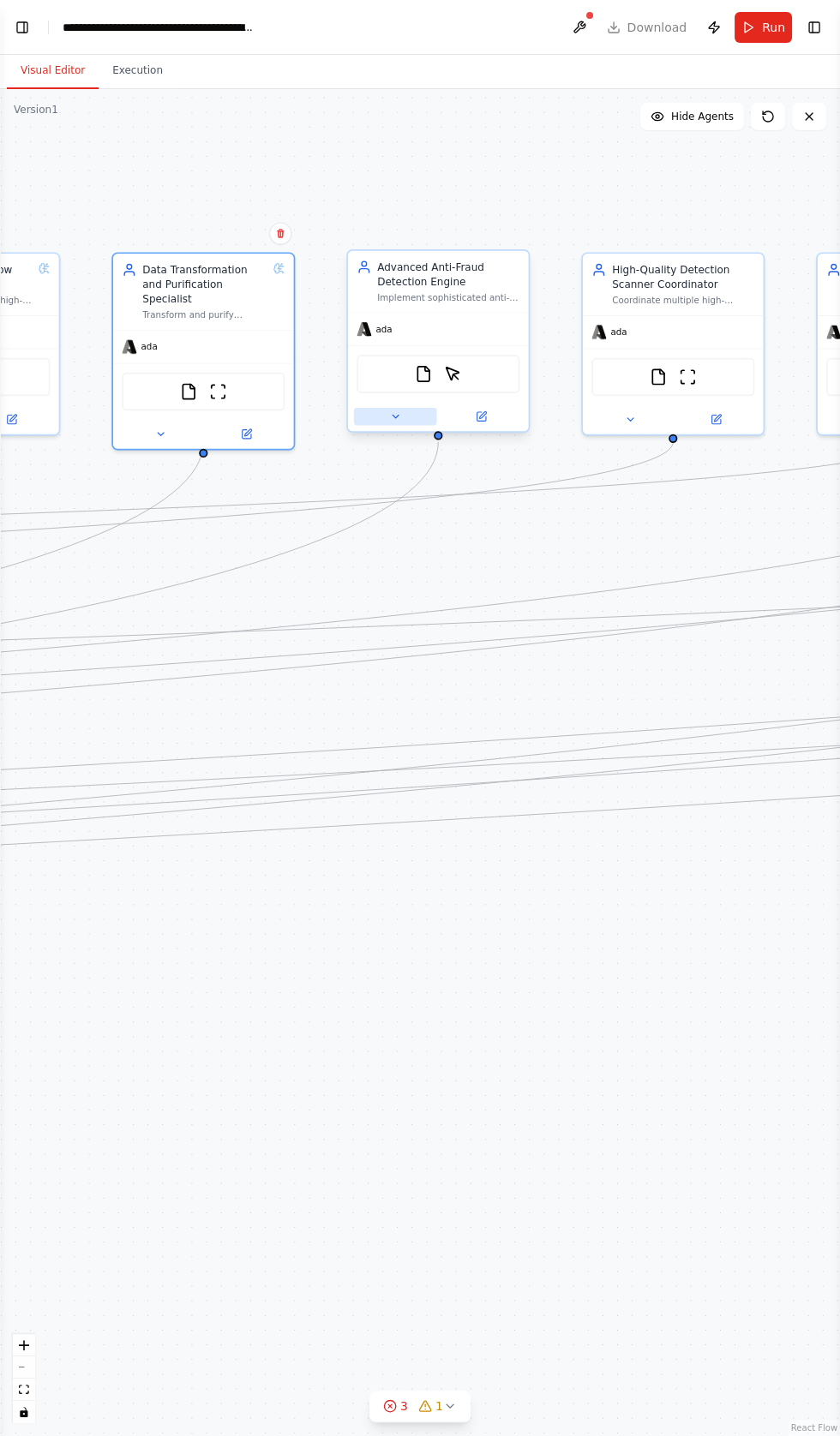
click at [381, 408] on button at bounding box center [395, 417] width 83 height 18
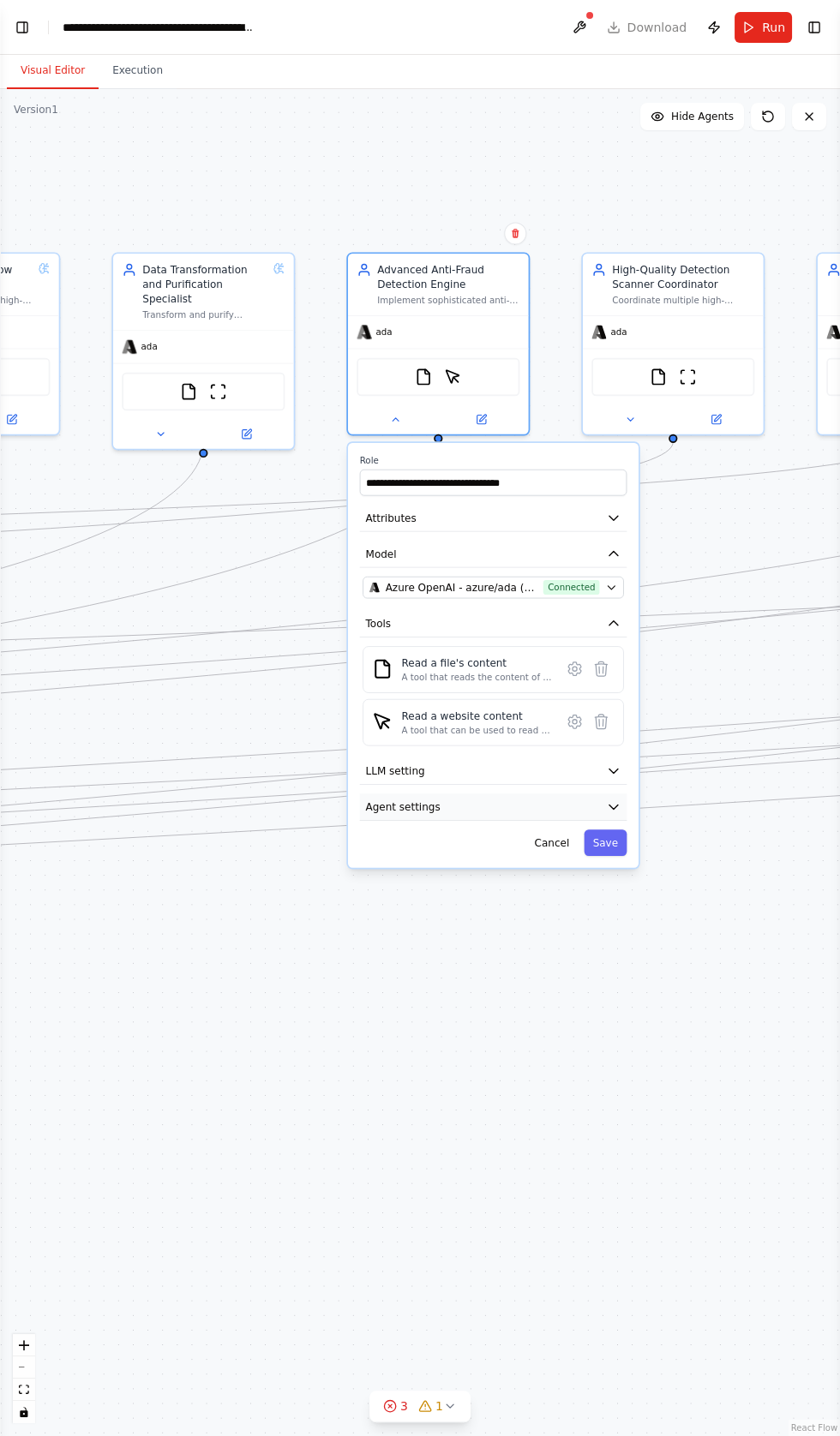
click at [426, 799] on span "Agent settings" at bounding box center [403, 806] width 75 height 15
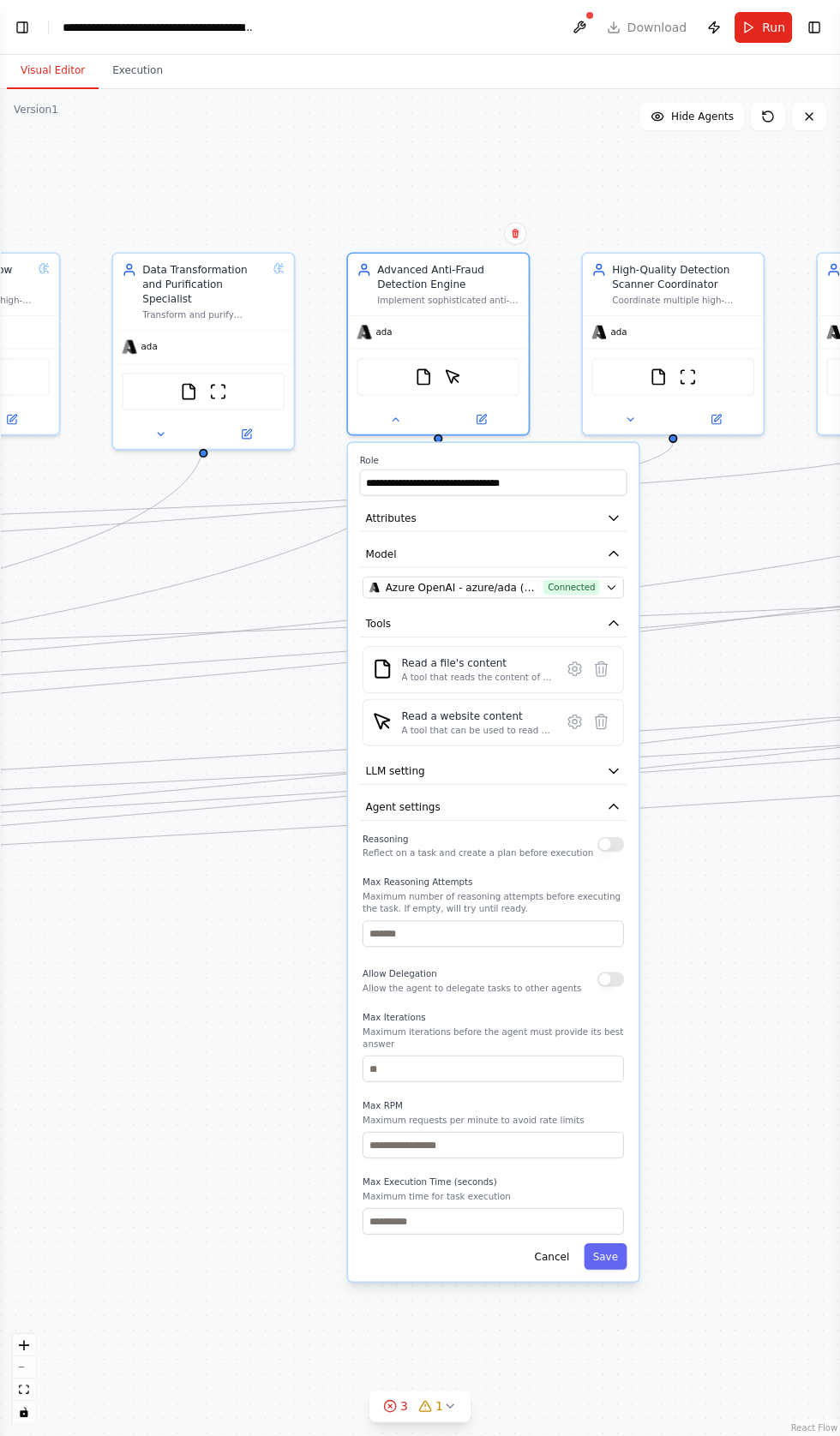
click at [609, 837] on button "button" at bounding box center [610, 844] width 27 height 15
click at [606, 972] on button "button" at bounding box center [610, 979] width 27 height 15
click at [610, 1243] on button "Save" at bounding box center [604, 1256] width 43 height 27
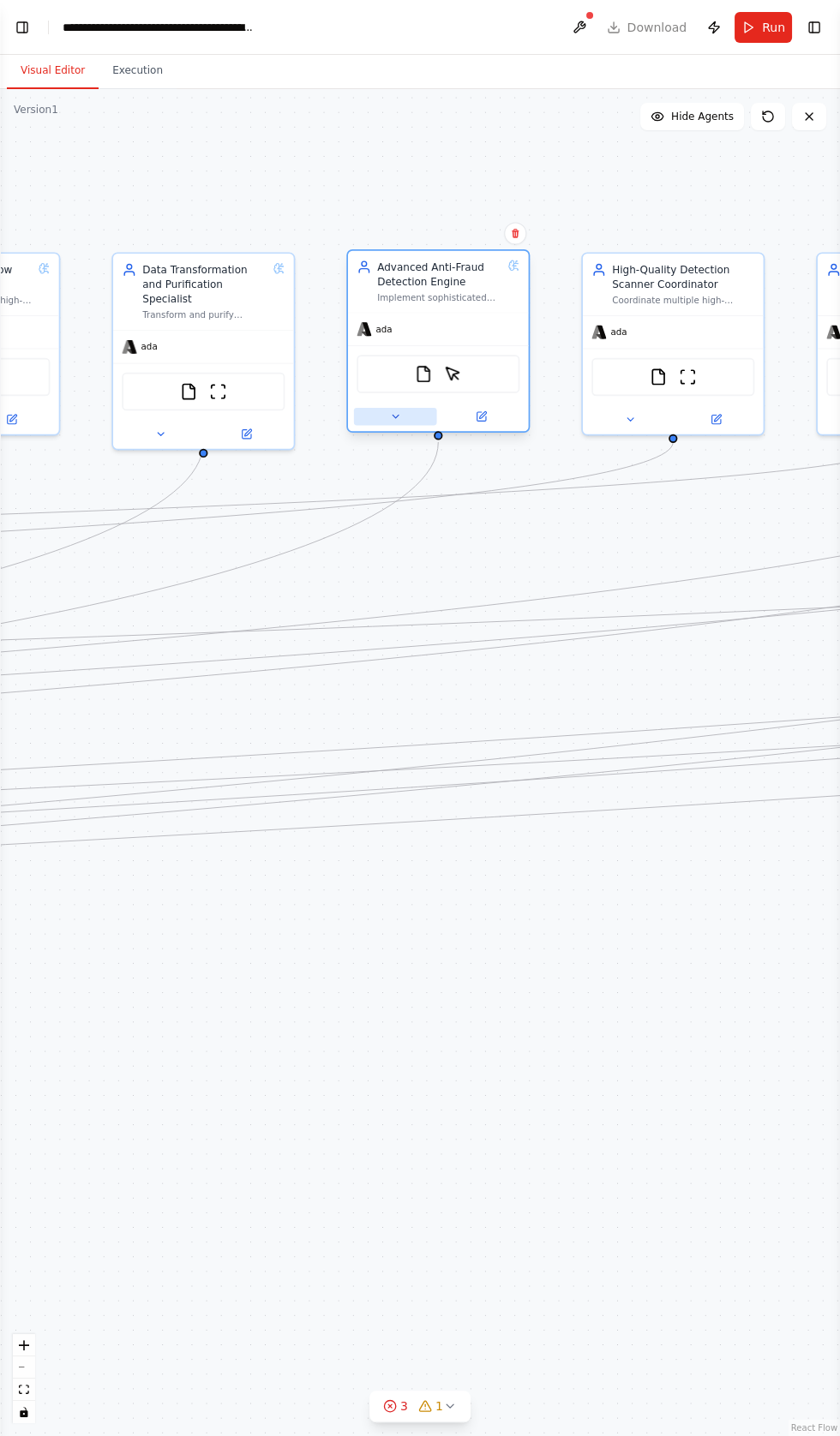
click at [377, 408] on button at bounding box center [395, 417] width 83 height 18
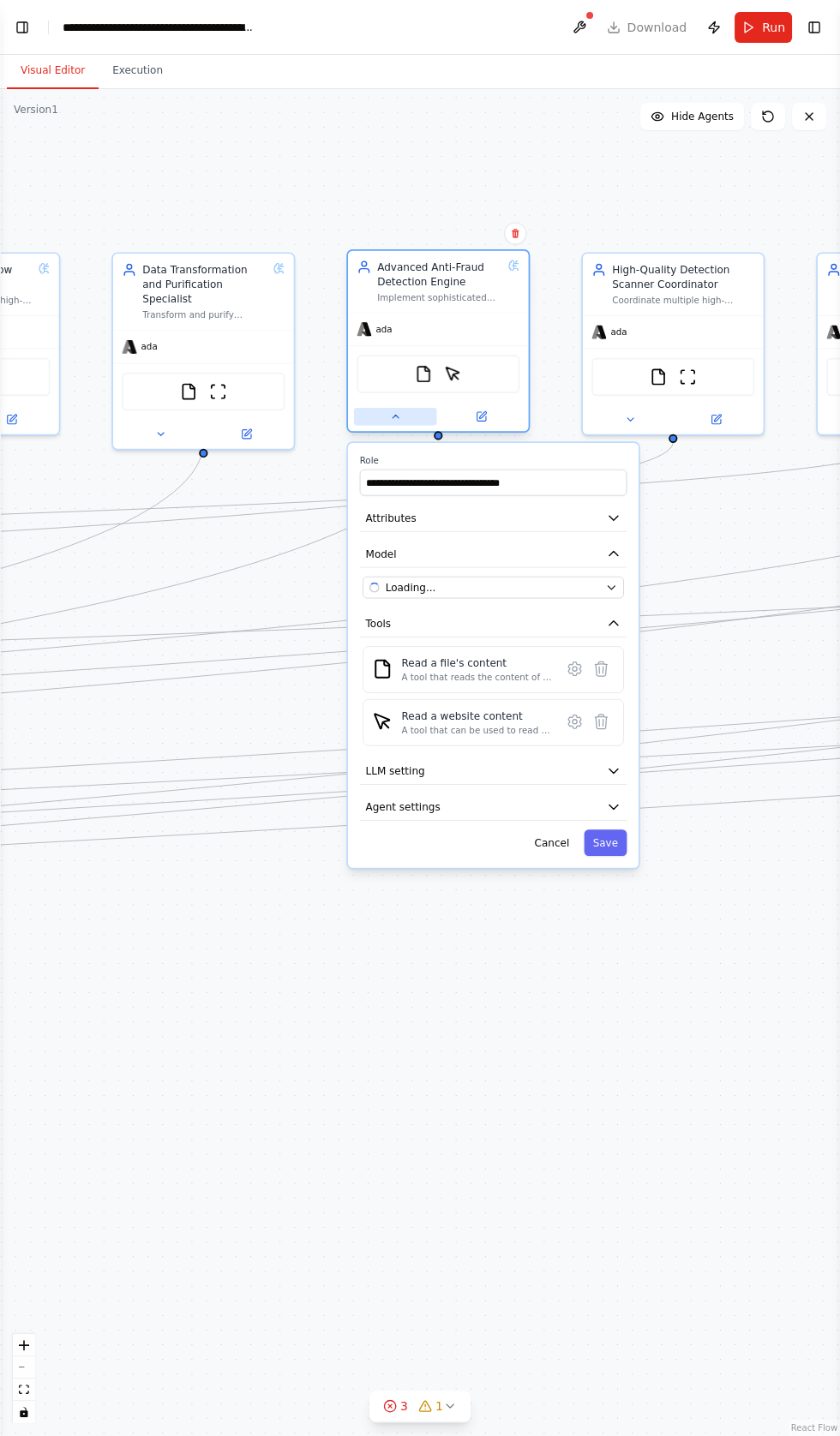
click at [379, 408] on button at bounding box center [395, 417] width 83 height 18
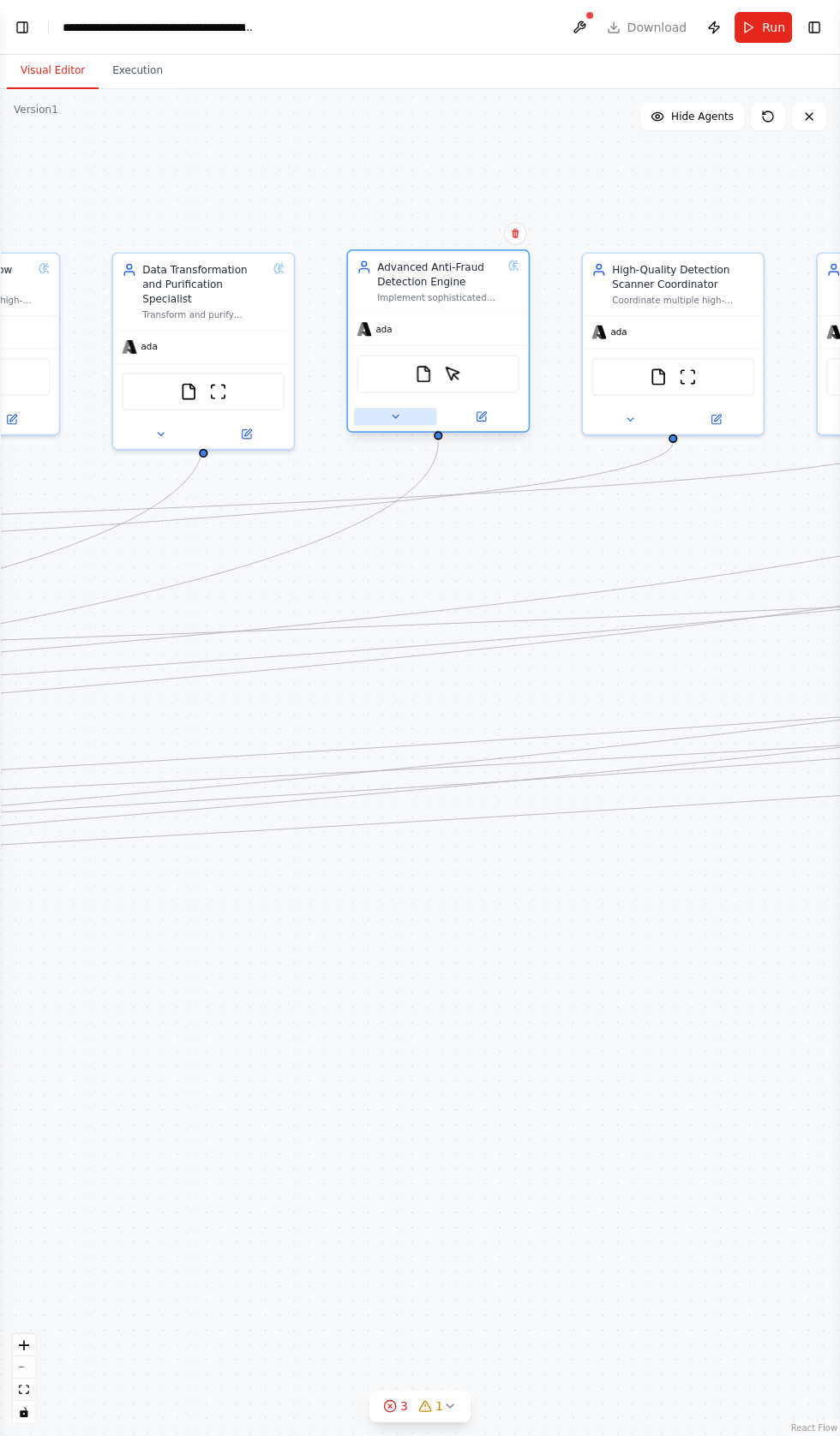
click at [386, 408] on button at bounding box center [395, 417] width 83 height 18
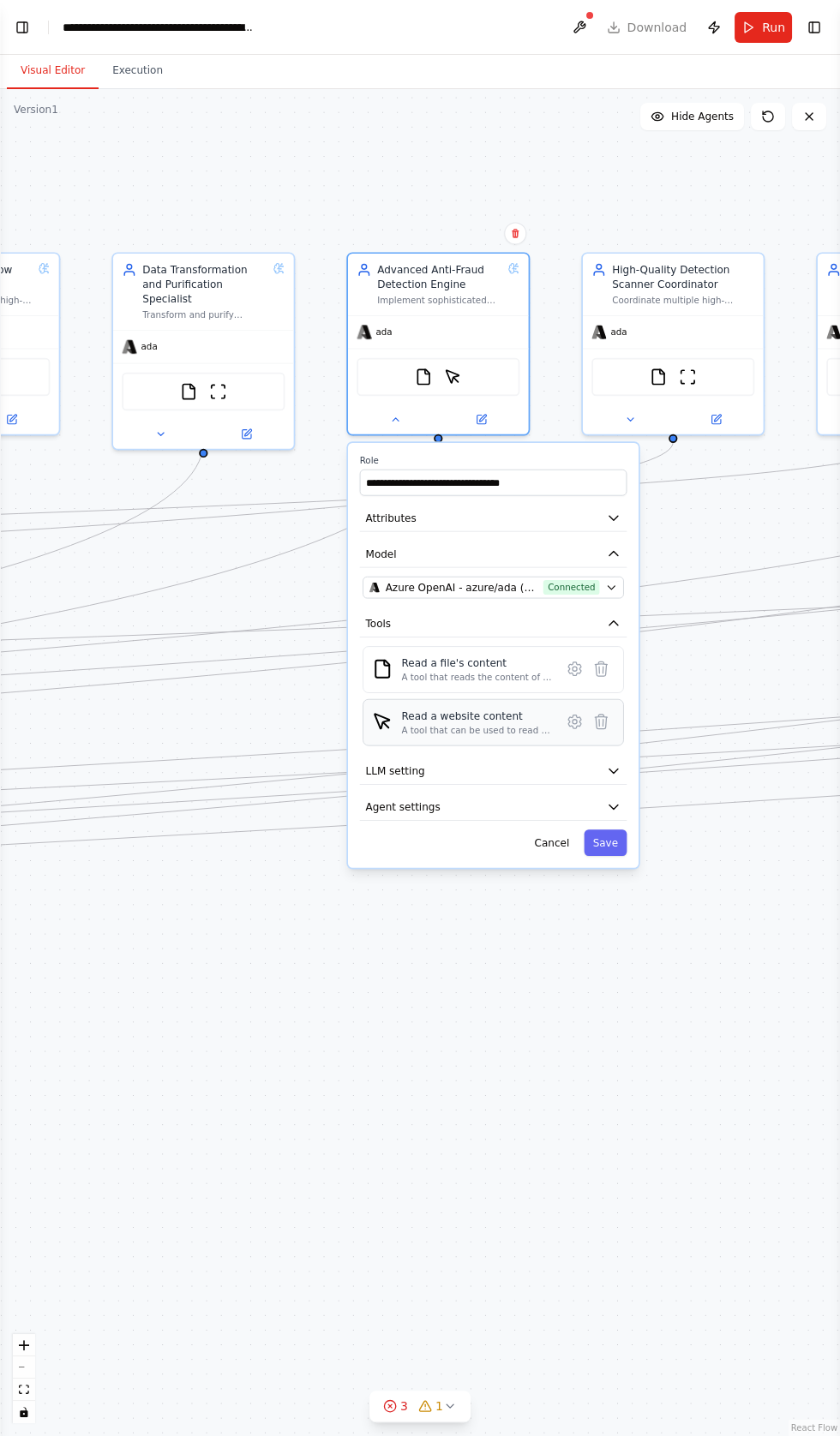
click at [455, 709] on div "Read a website content" at bounding box center [475, 716] width 150 height 15
click at [565, 713] on icon at bounding box center [574, 721] width 18 height 18
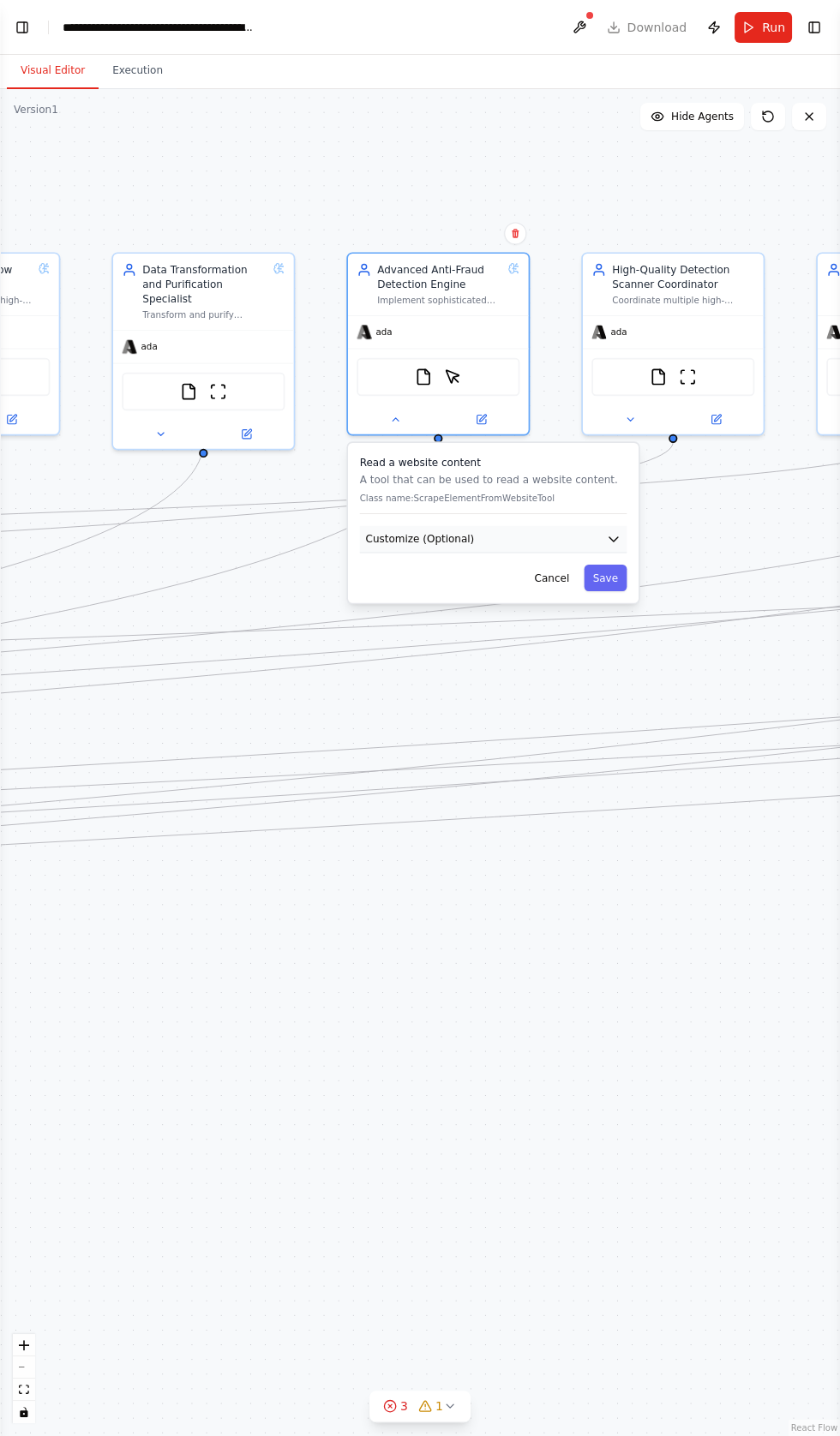
click at [455, 532] on span "Customize (Optional)" at bounding box center [420, 539] width 109 height 15
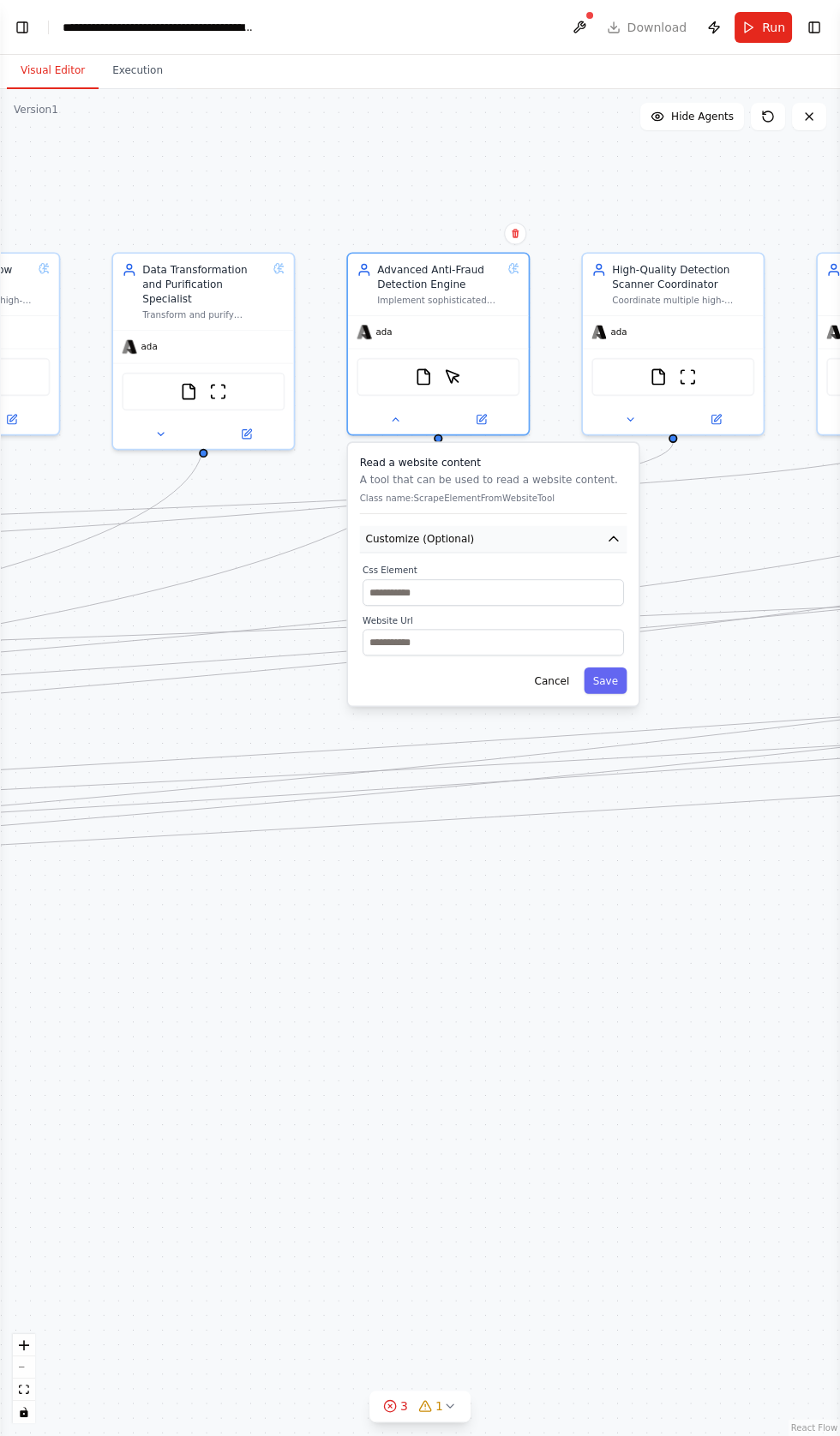
click at [557, 526] on button "Customize (Optional)" at bounding box center [493, 540] width 267 height 28
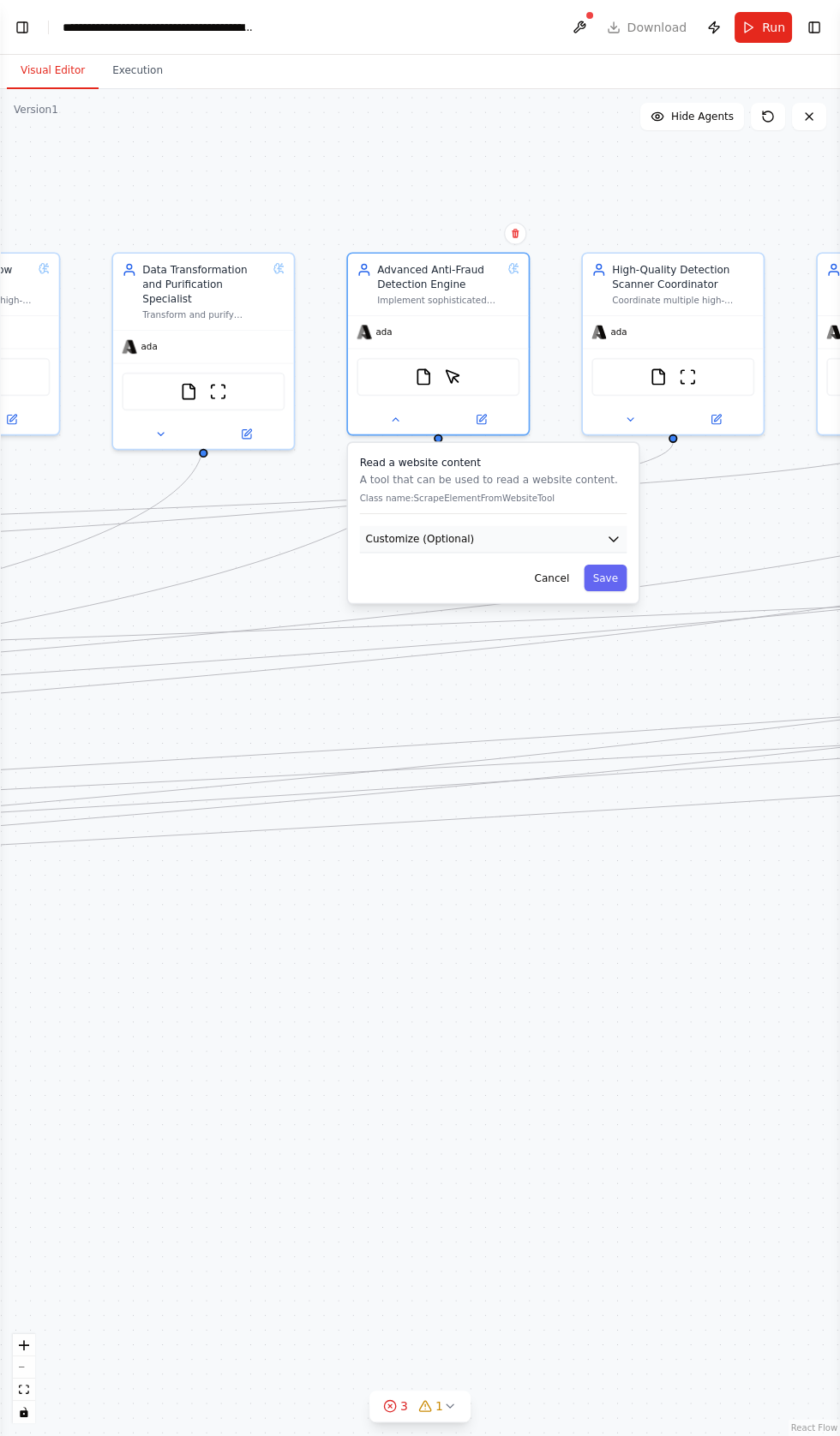
click at [559, 526] on button "Customize (Optional)" at bounding box center [493, 540] width 267 height 28
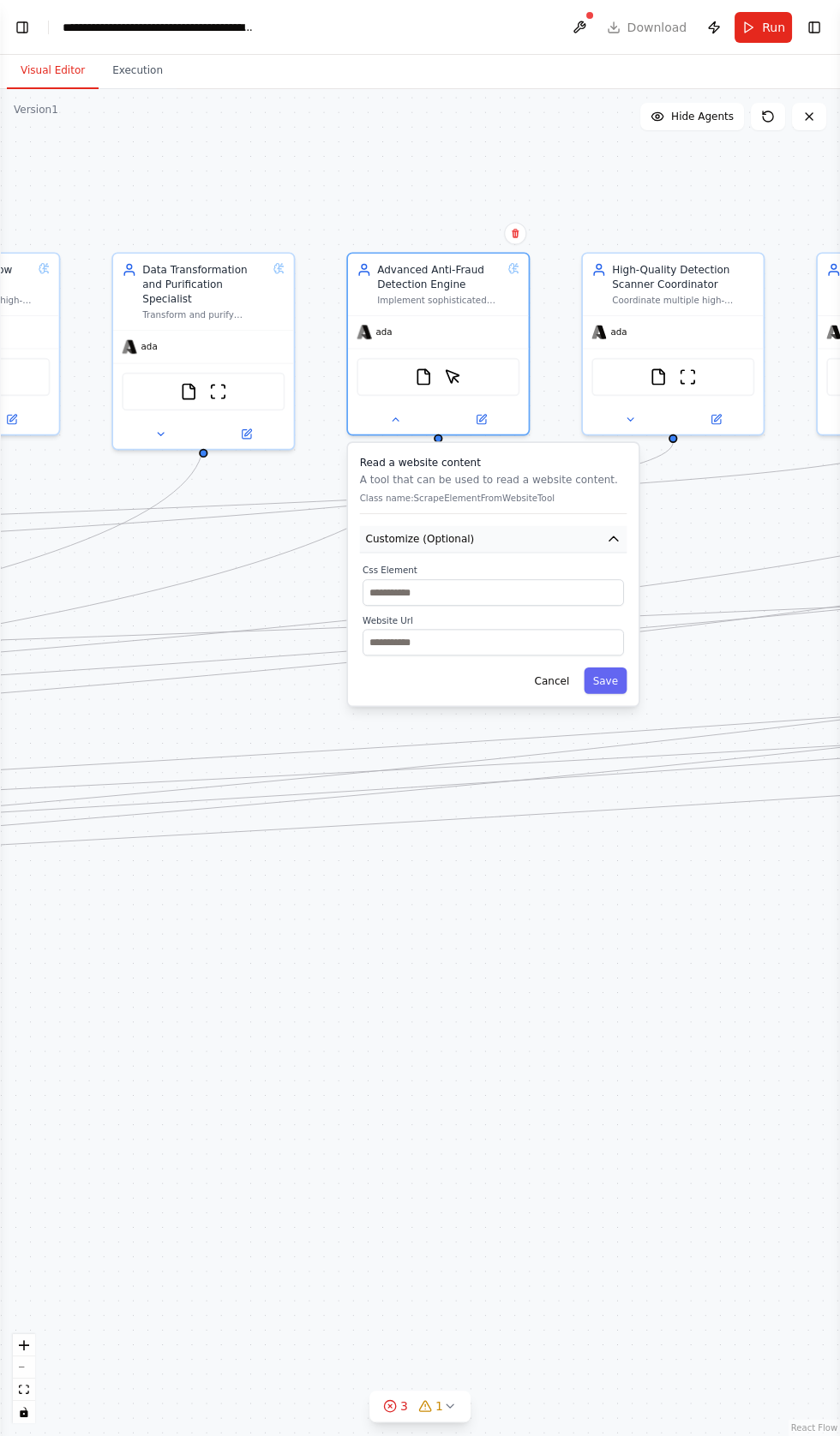
scroll to position [31, 0]
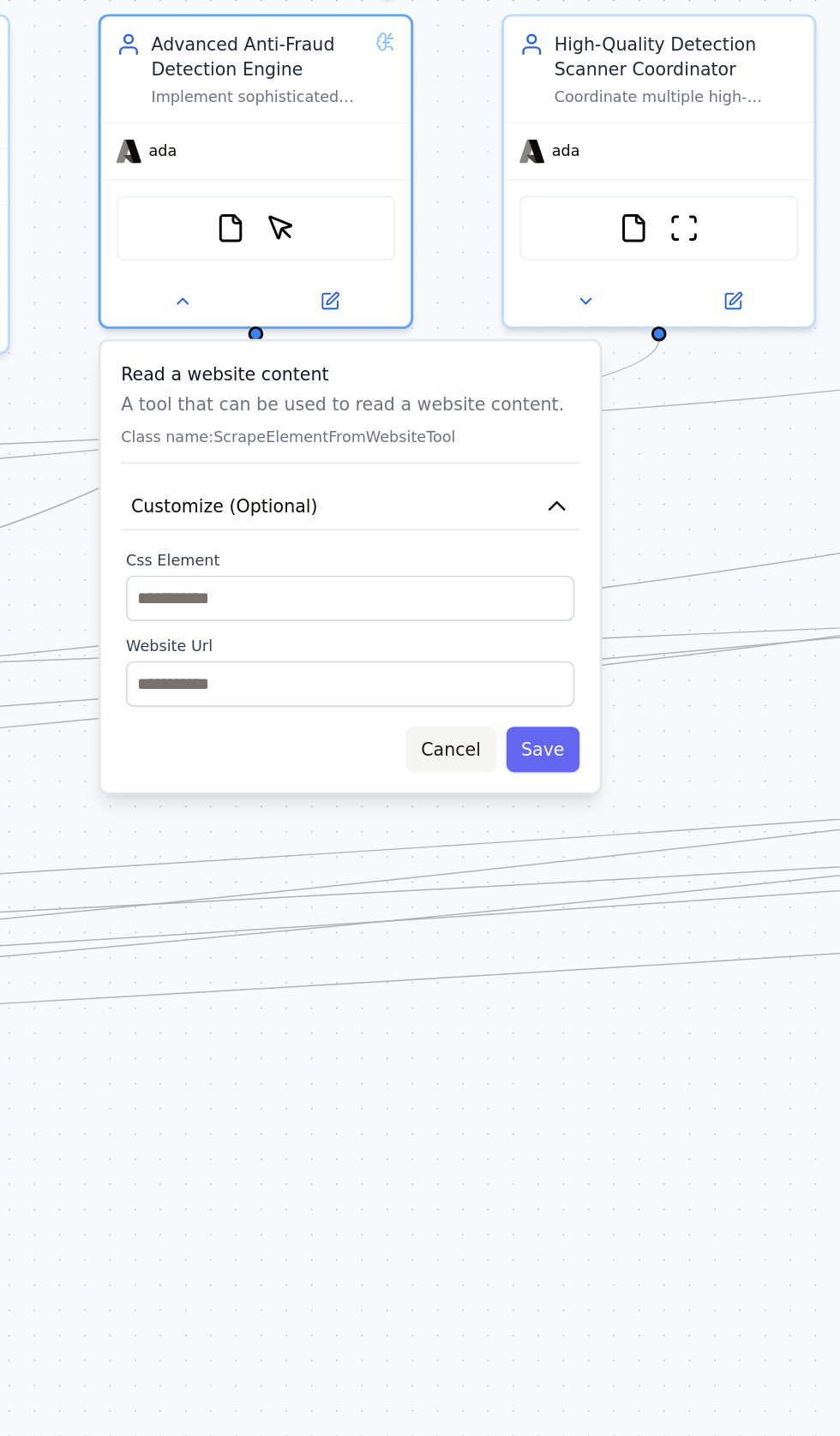
click at [554, 668] on button "Cancel" at bounding box center [551, 681] width 52 height 27
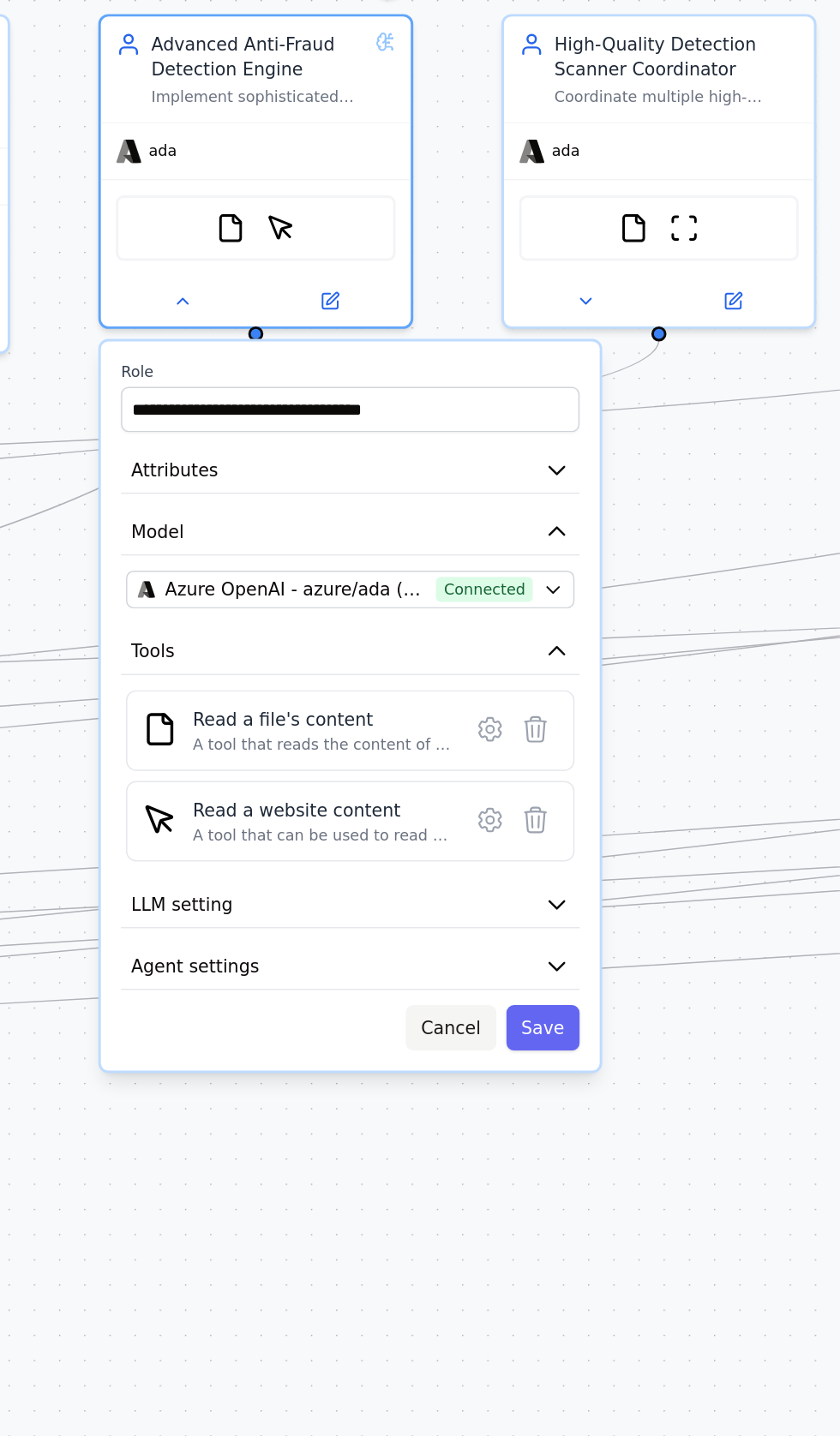
click at [555, 829] on button "Cancel" at bounding box center [551, 842] width 52 height 27
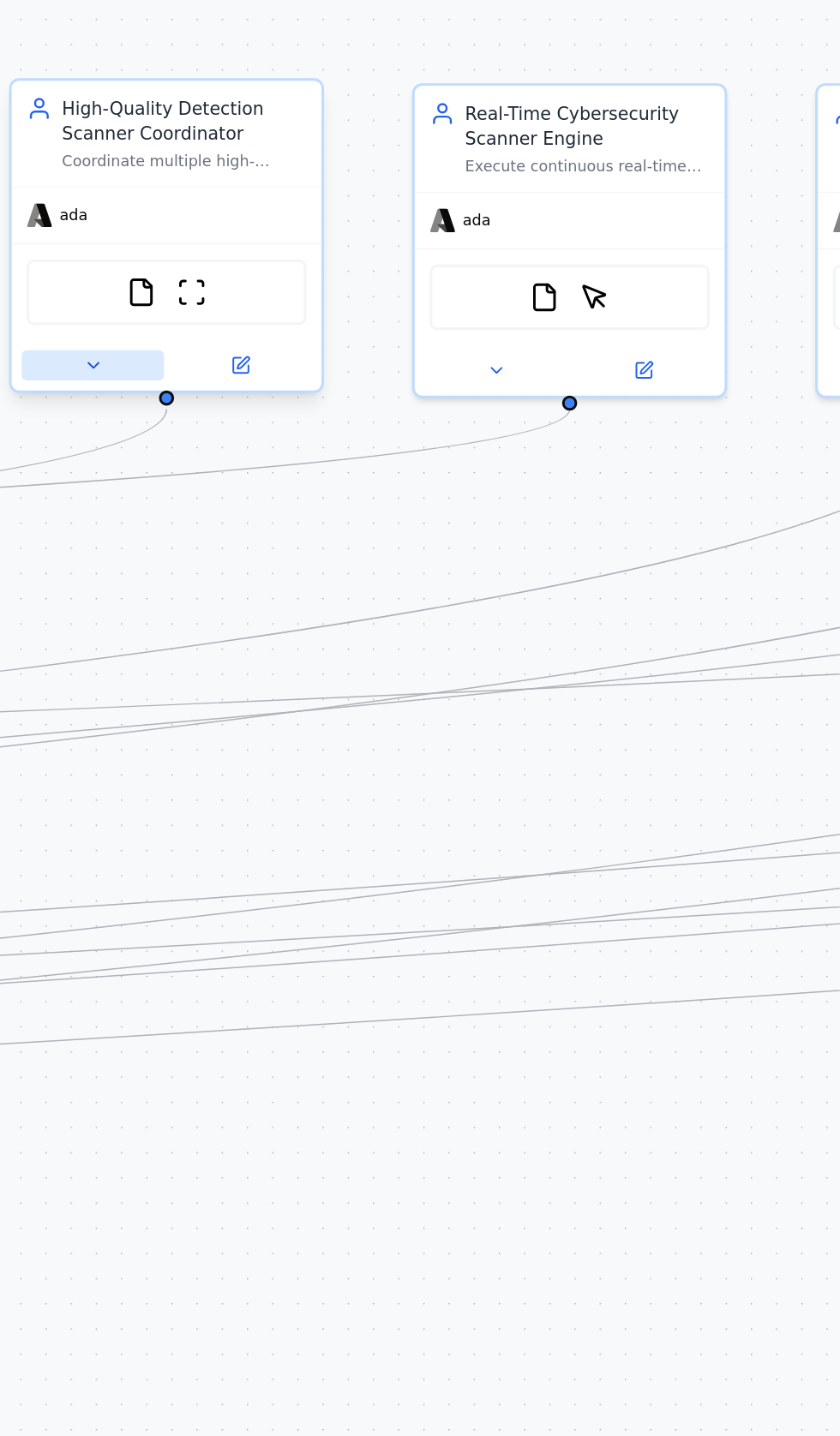
click at [343, 455] on icon at bounding box center [343, 456] width 6 height 3
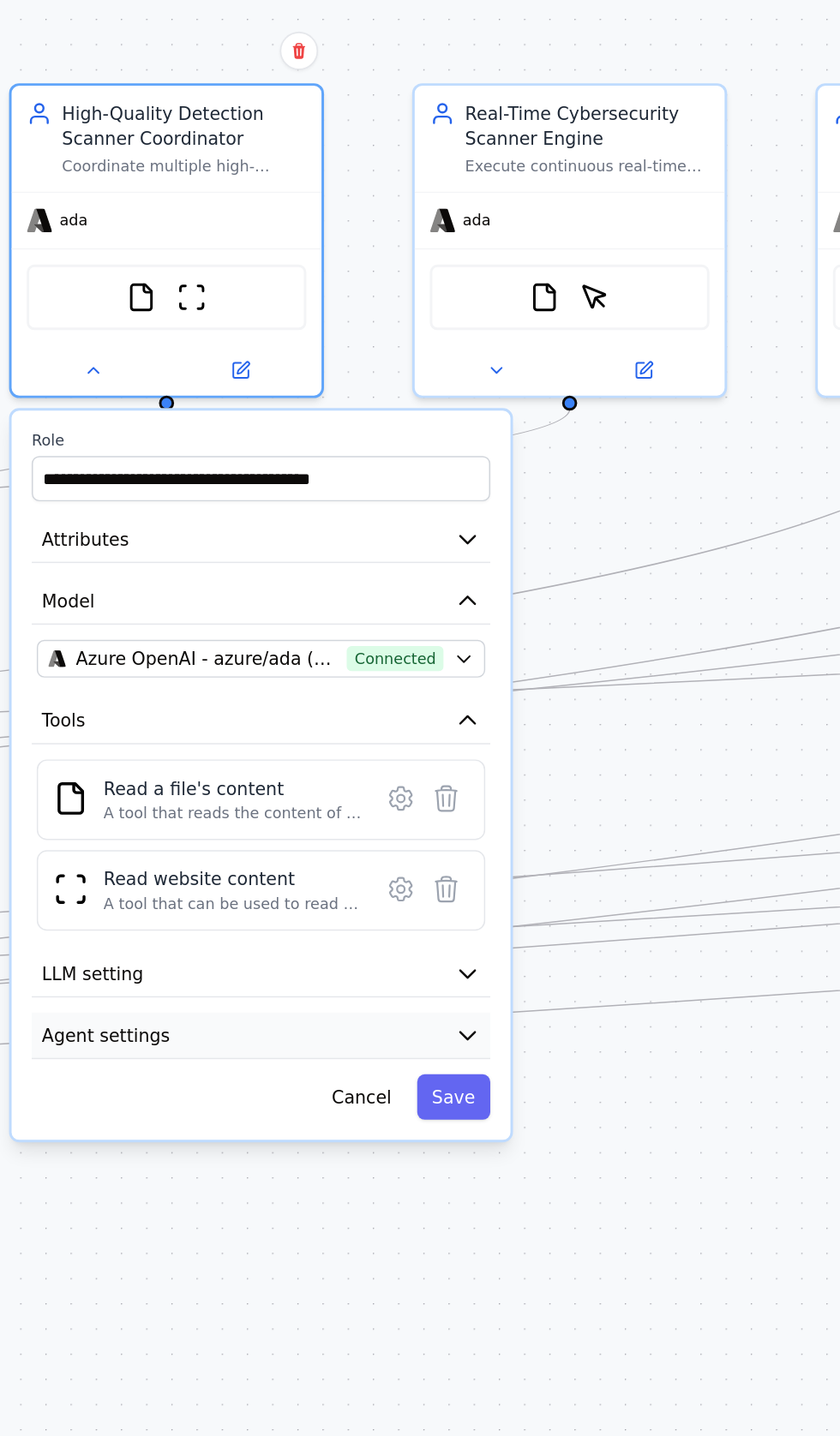
click at [451, 834] on button "Agent settings" at bounding box center [441, 848] width 267 height 28
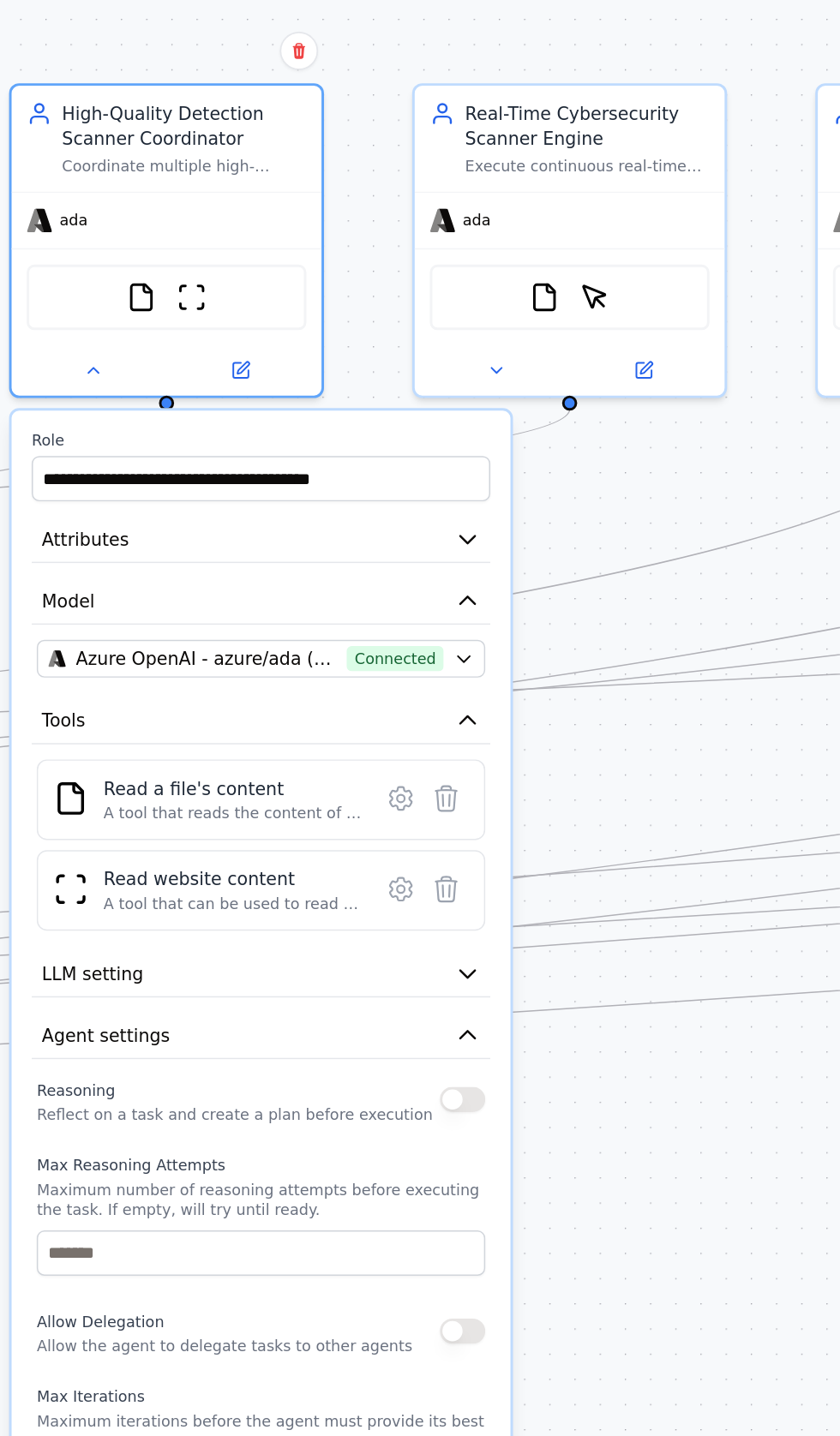
click at [549, 877] on button "button" at bounding box center [558, 884] width 27 height 15
click at [550, 1011] on button "button" at bounding box center [558, 1018] width 27 height 15
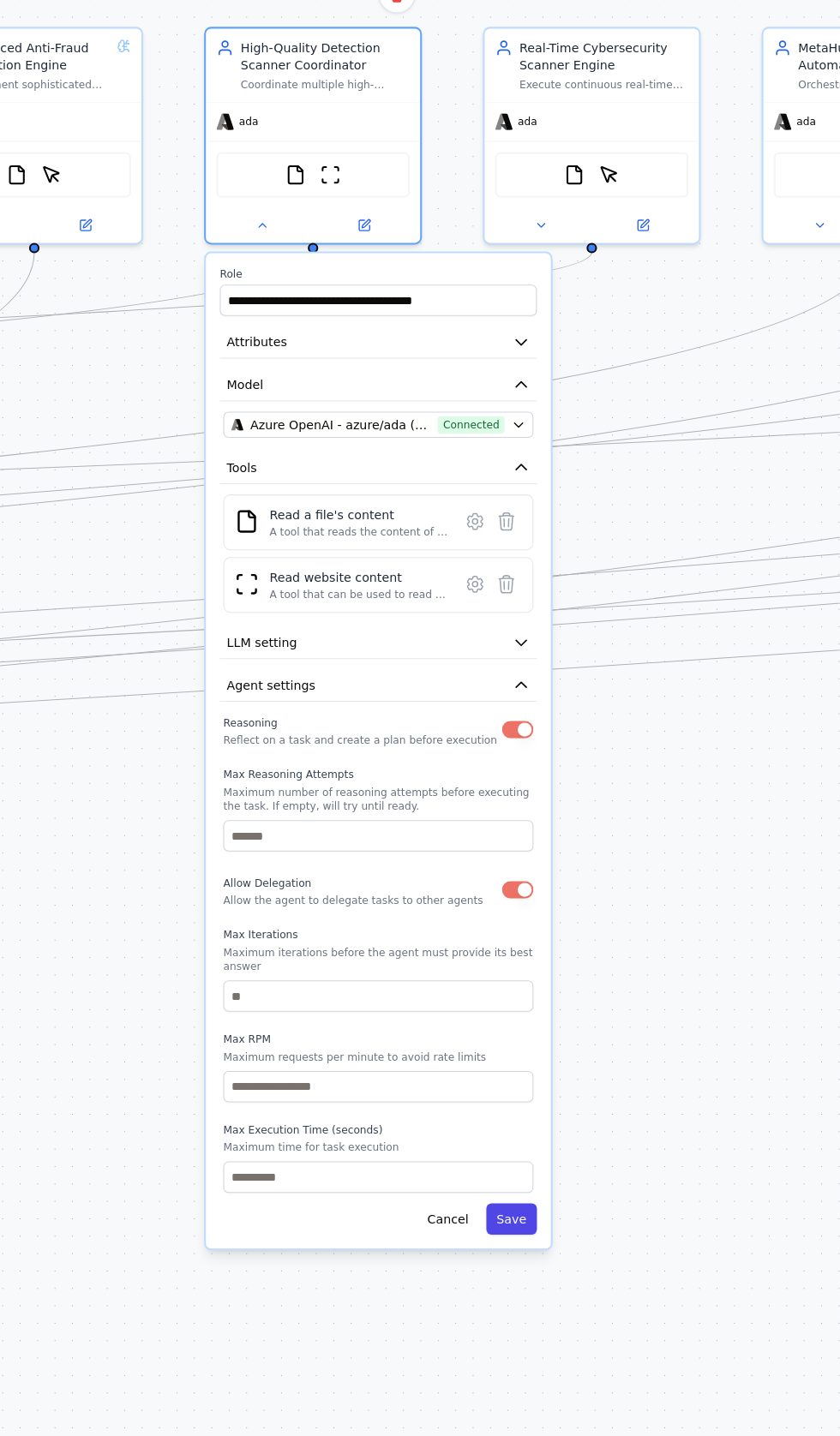
click at [592, 945] on button "Save" at bounding box center [587, 954] width 30 height 18
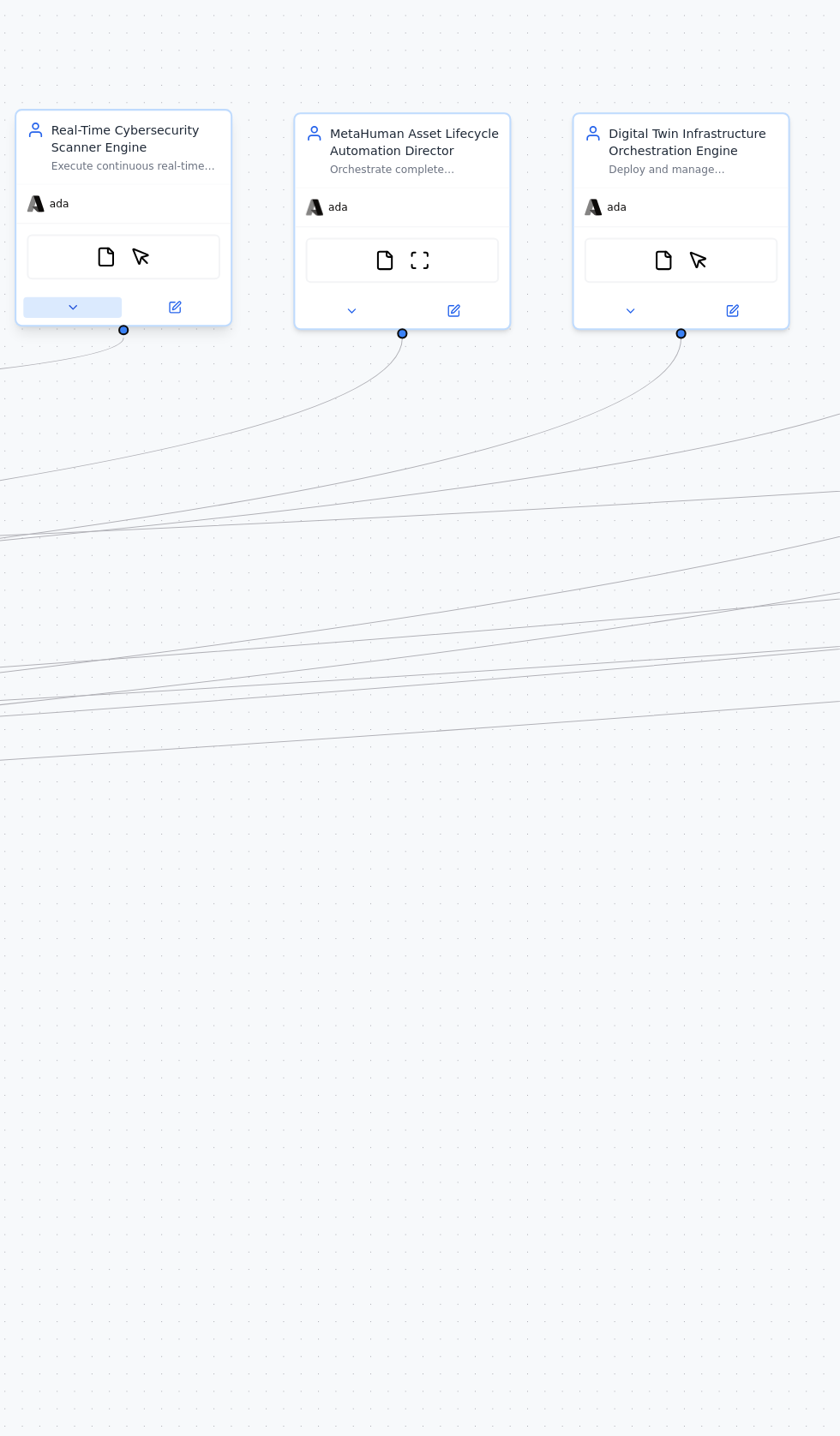
click at [321, 418] on button at bounding box center [331, 424] width 58 height 12
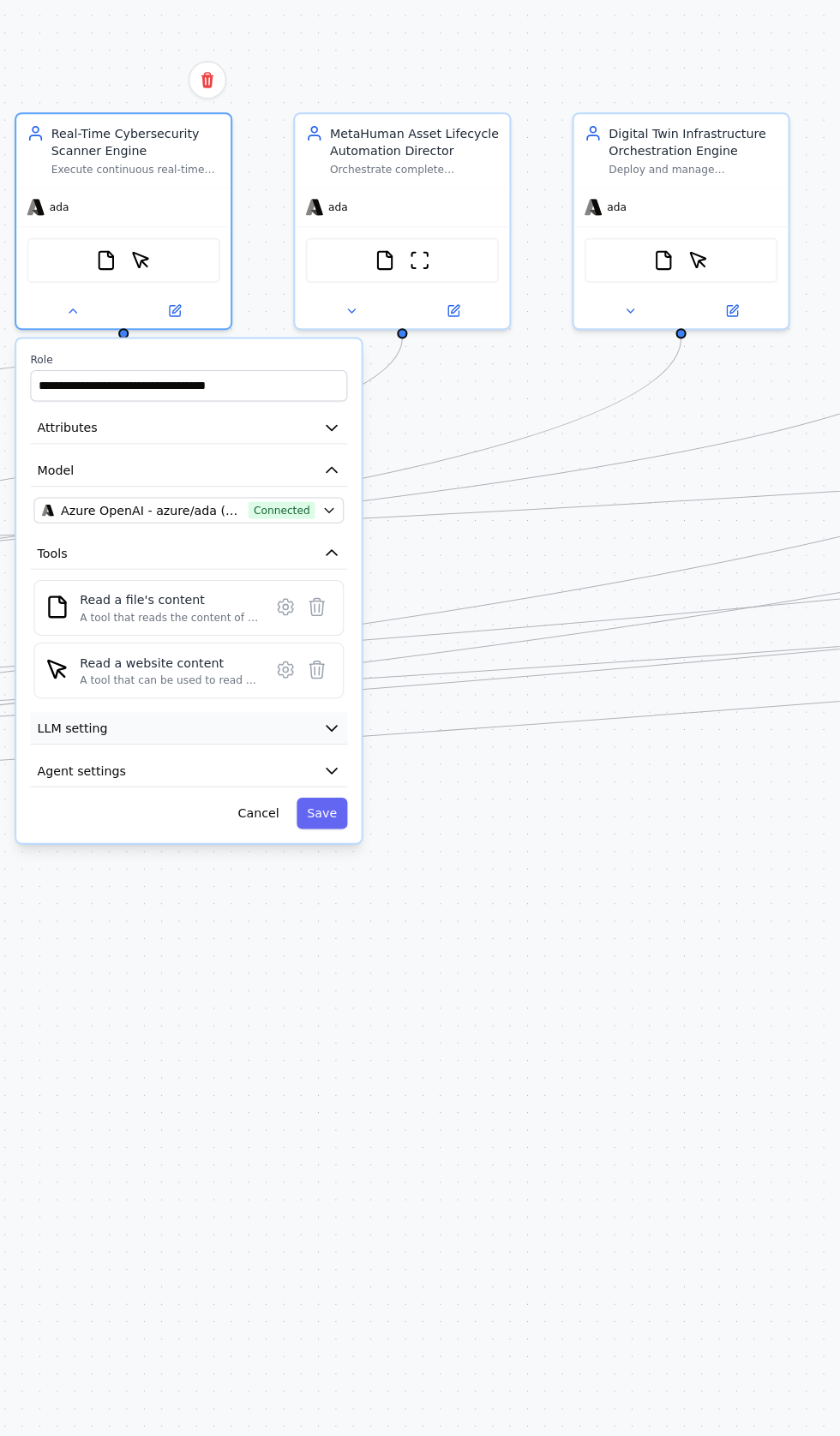
click at [362, 659] on button "LLM setting" at bounding box center [399, 668] width 184 height 19
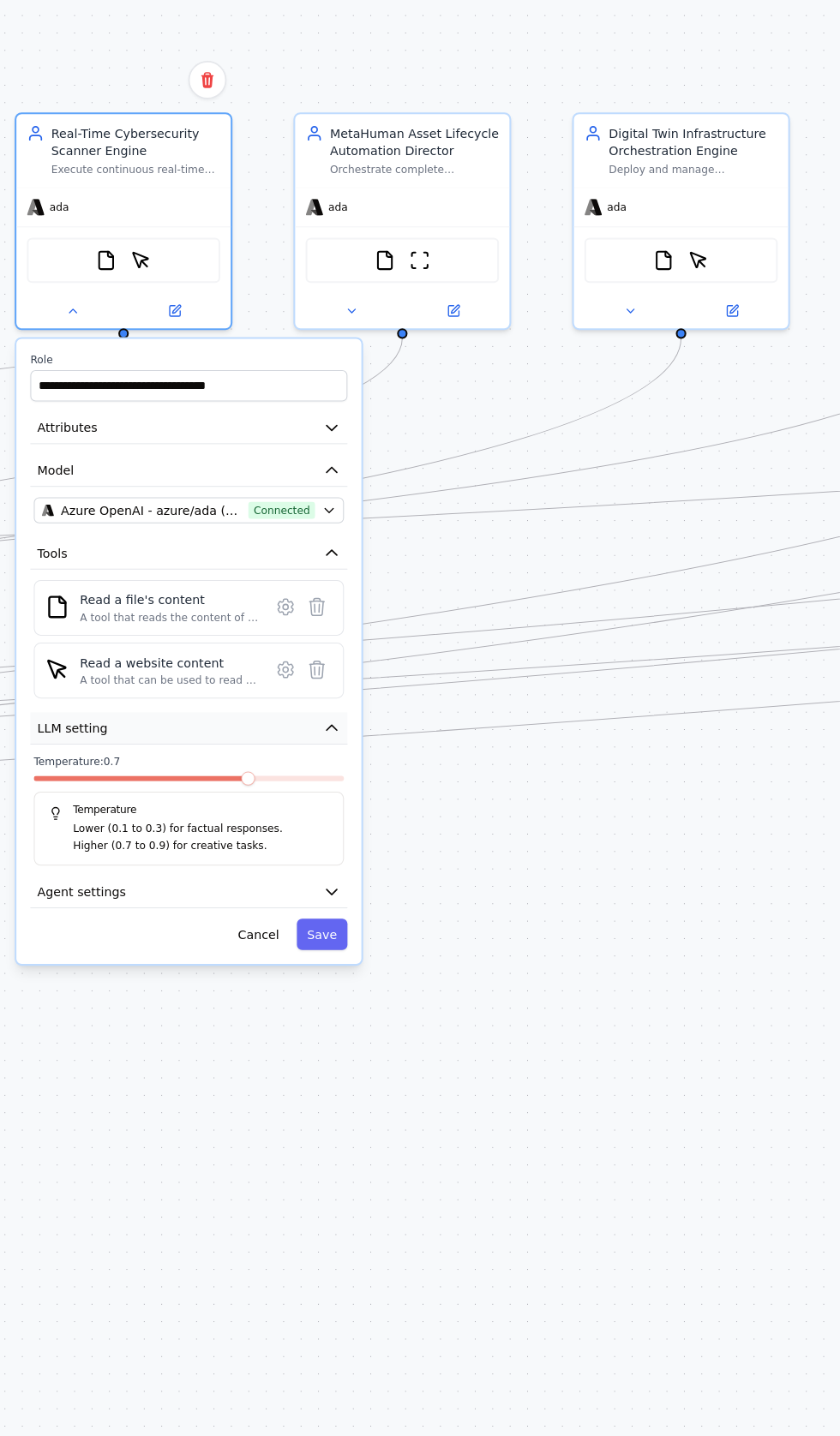
click at [377, 659] on button "LLM setting" at bounding box center [399, 668] width 184 height 19
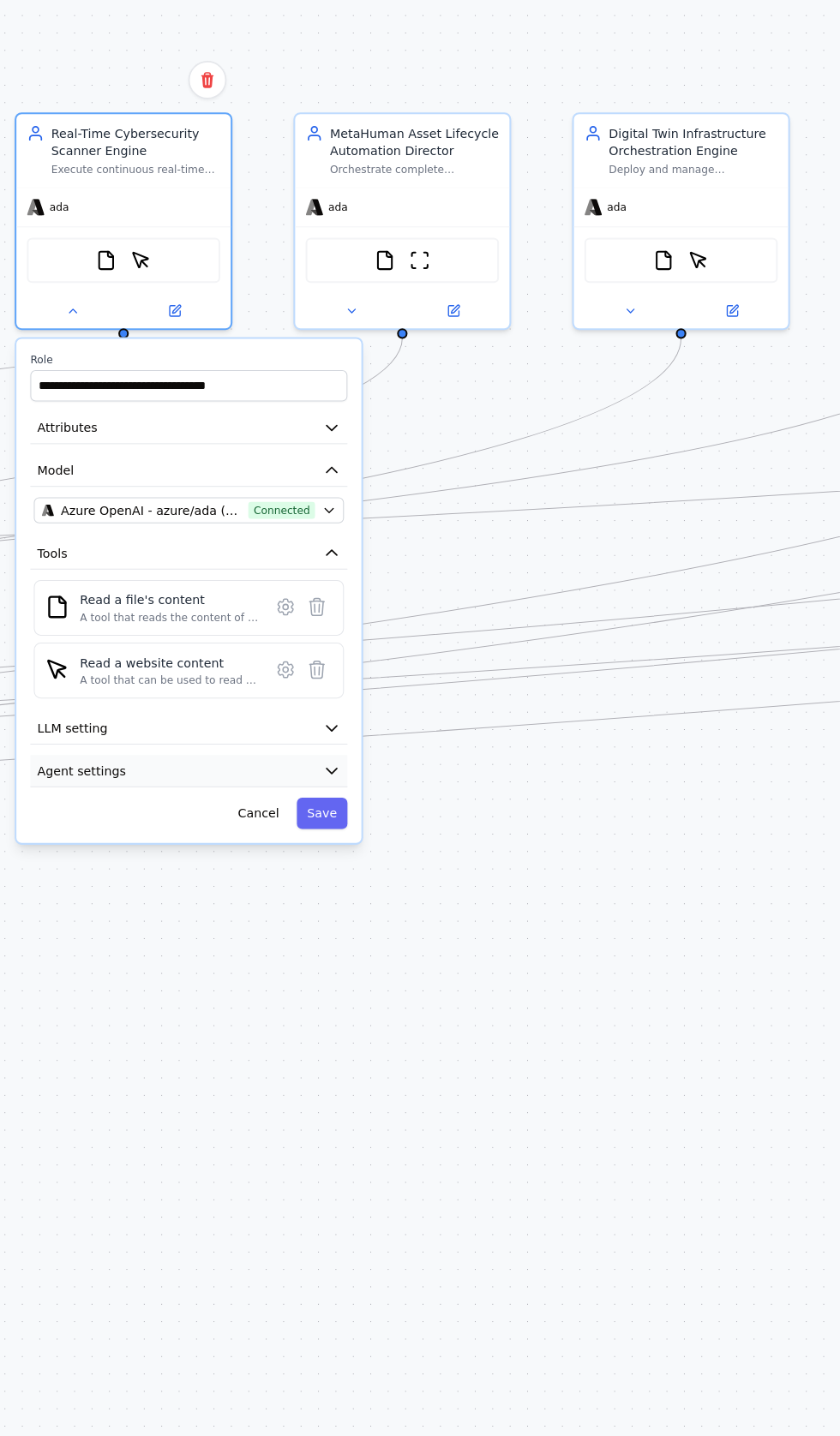
click at [362, 684] on button "Agent settings" at bounding box center [399, 693] width 184 height 19
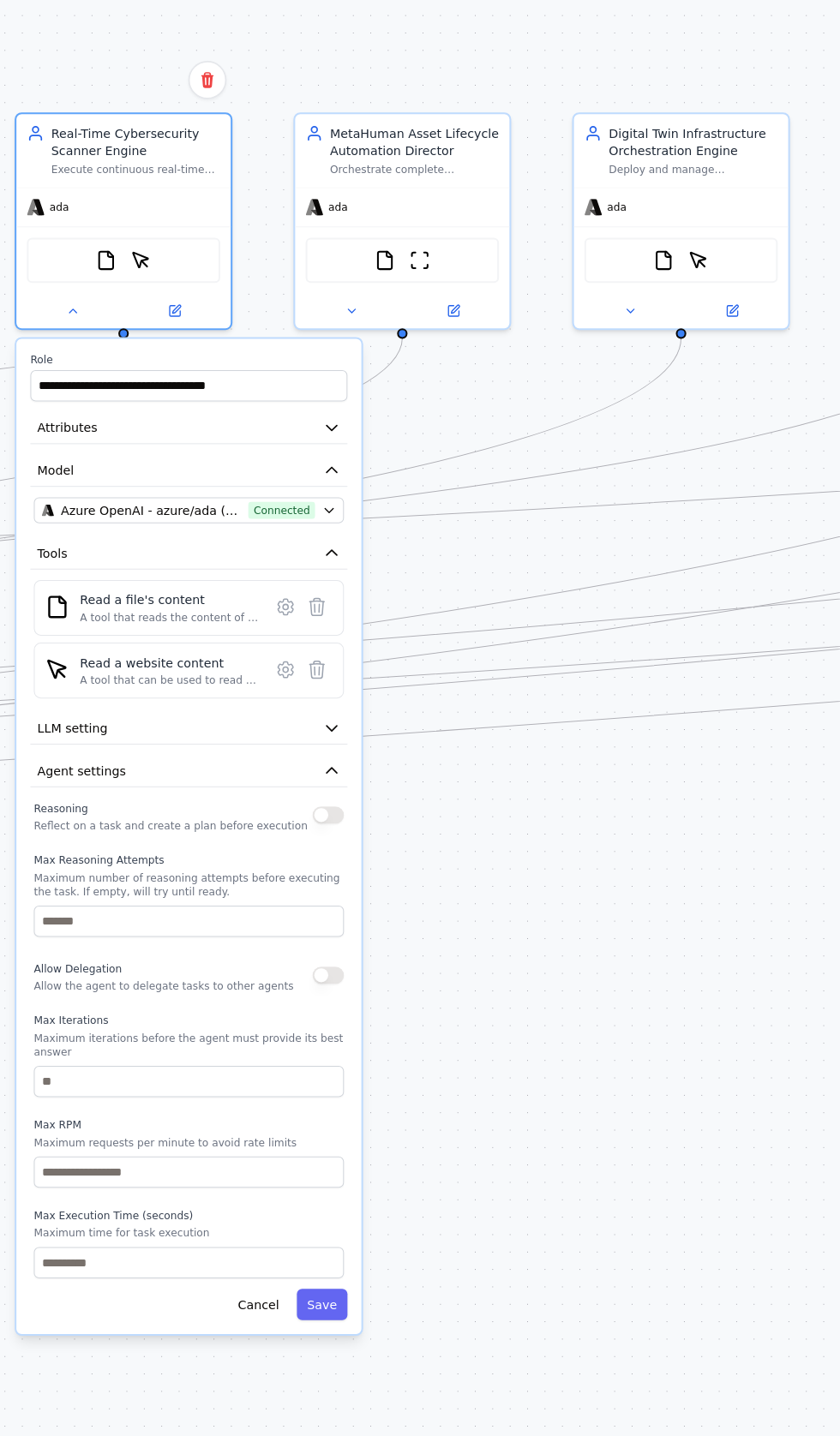
click at [479, 714] on button "button" at bounding box center [480, 718] width 18 height 10
click at [482, 807] on button "button" at bounding box center [480, 812] width 18 height 10
click at [478, 995] on button "Save" at bounding box center [476, 1004] width 30 height 18
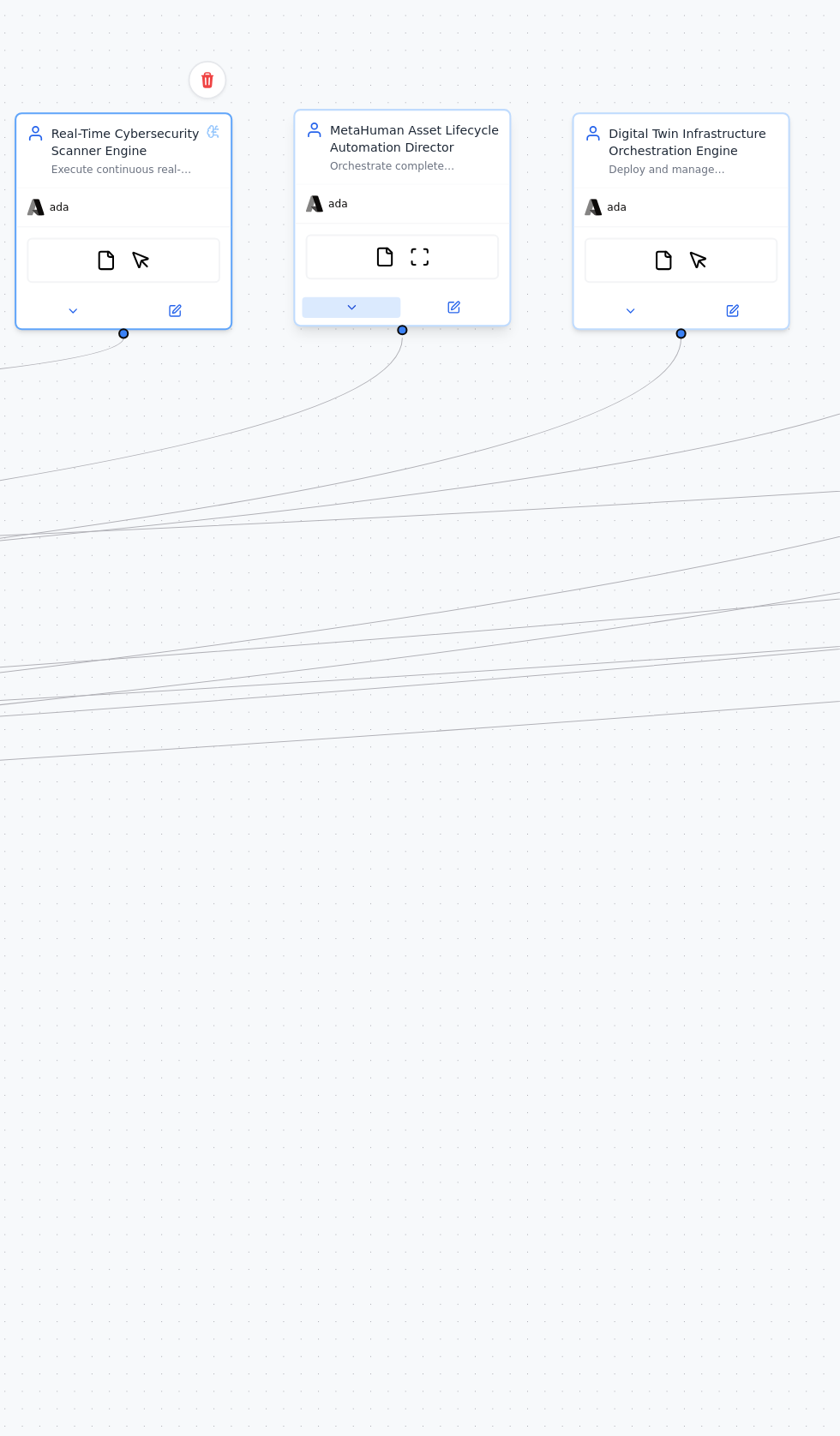
click at [480, 418] on button at bounding box center [494, 424] width 58 height 12
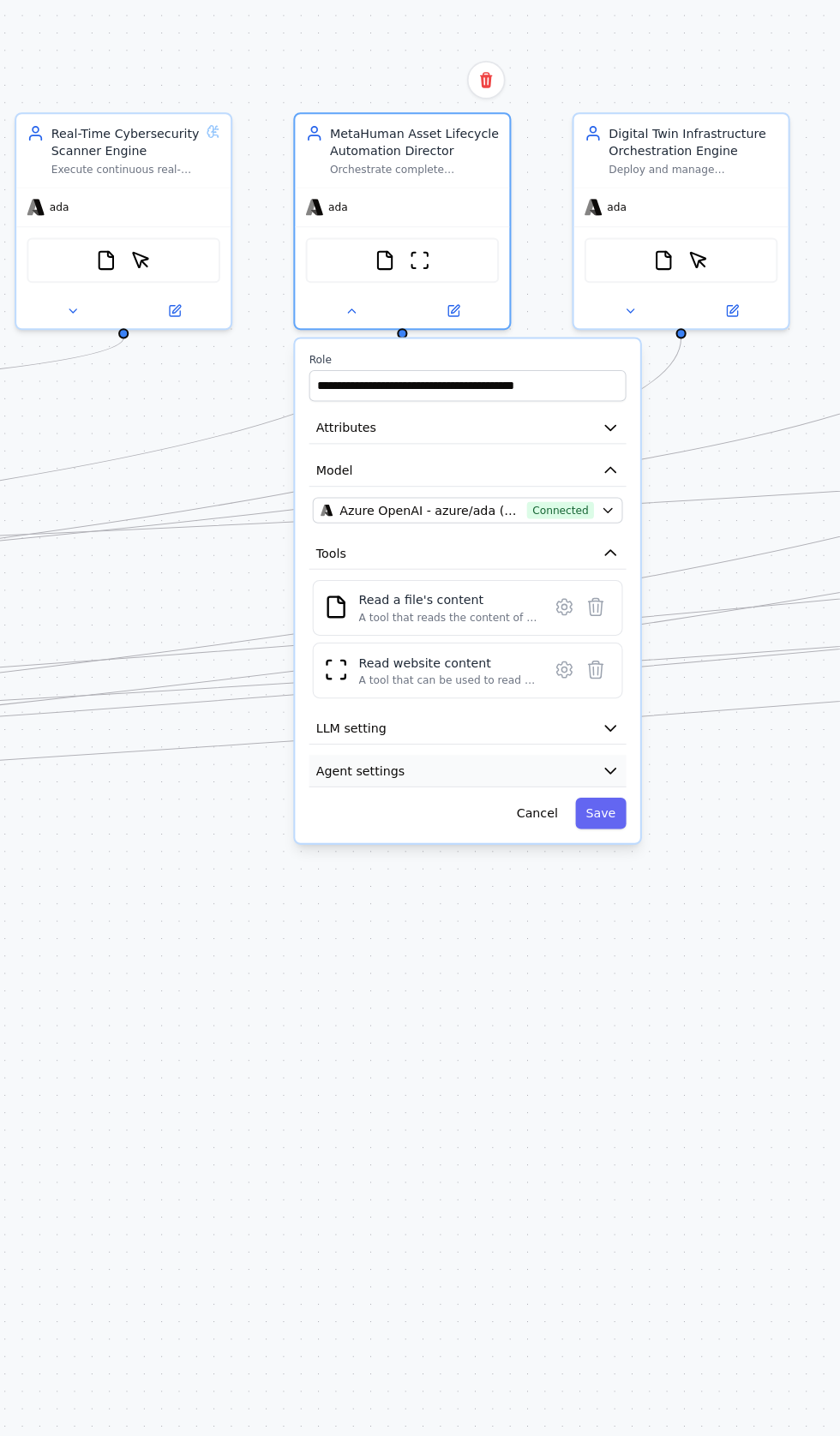
click at [509, 688] on span "Agent settings" at bounding box center [499, 693] width 52 height 10
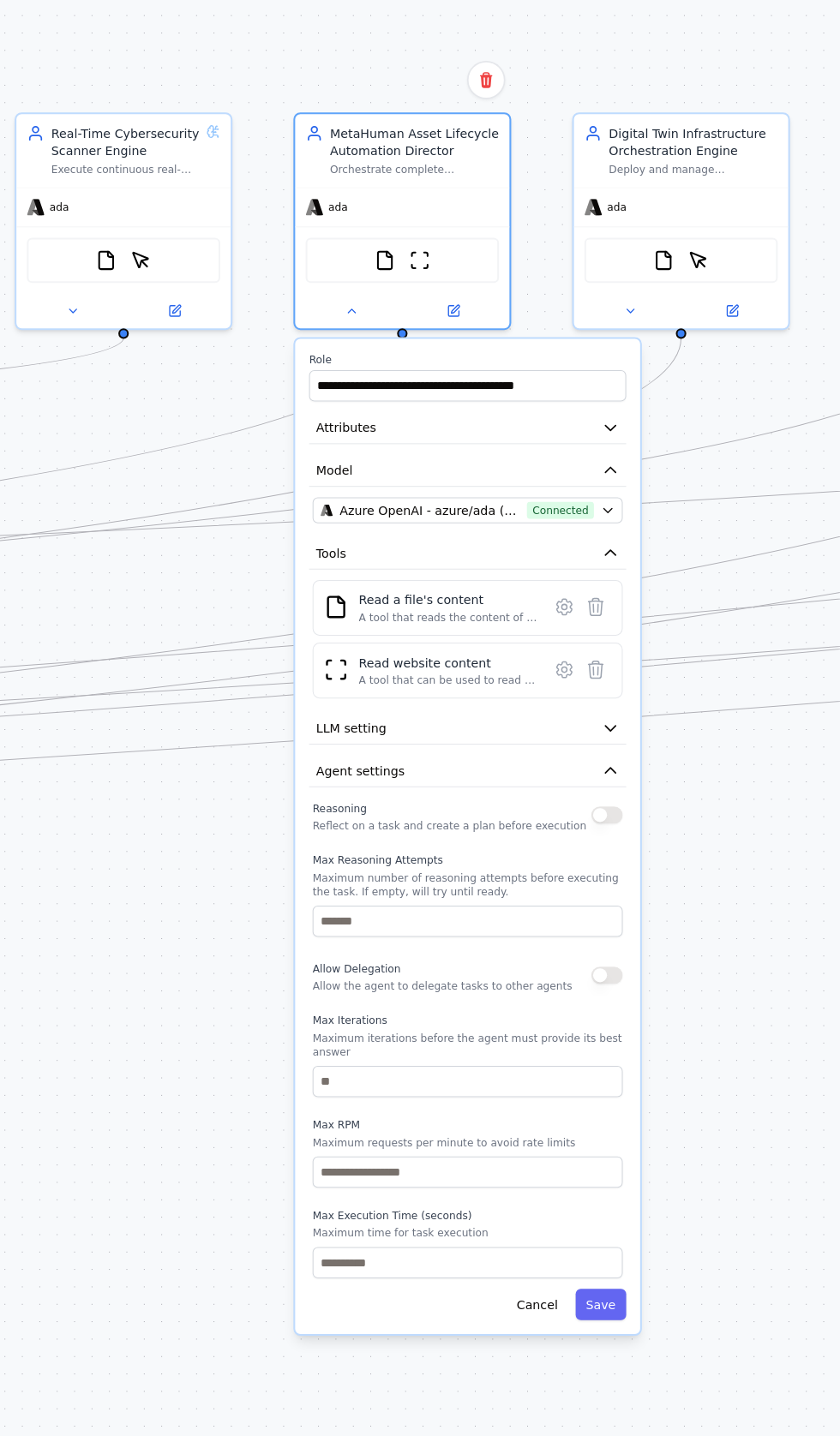
click at [642, 714] on button "button" at bounding box center [642, 718] width 18 height 10
click at [643, 807] on button "button" at bounding box center [642, 812] width 18 height 10
click at [644, 995] on button "Save" at bounding box center [639, 1004] width 30 height 18
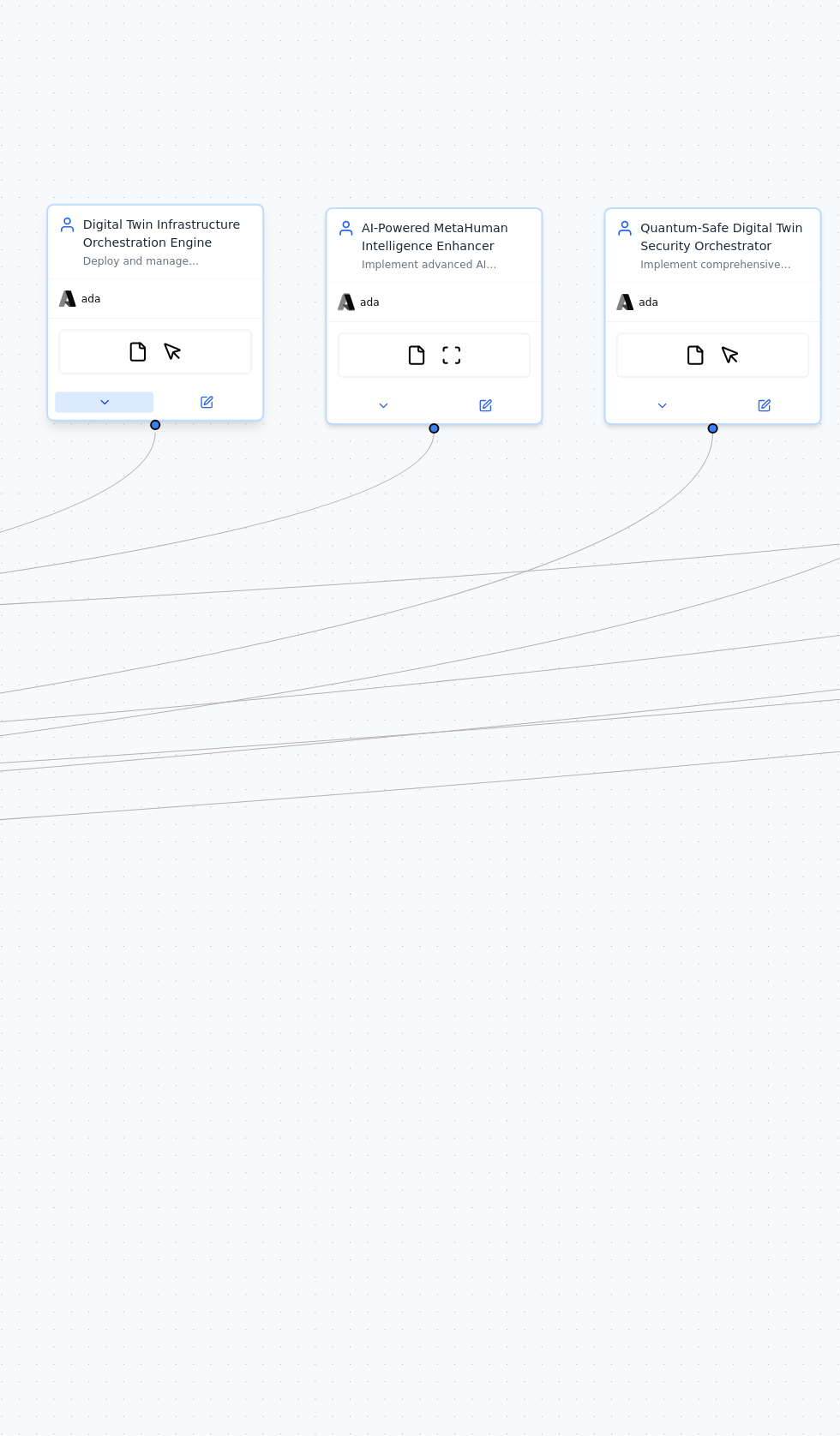
click at [353, 474] on icon at bounding box center [350, 478] width 8 height 8
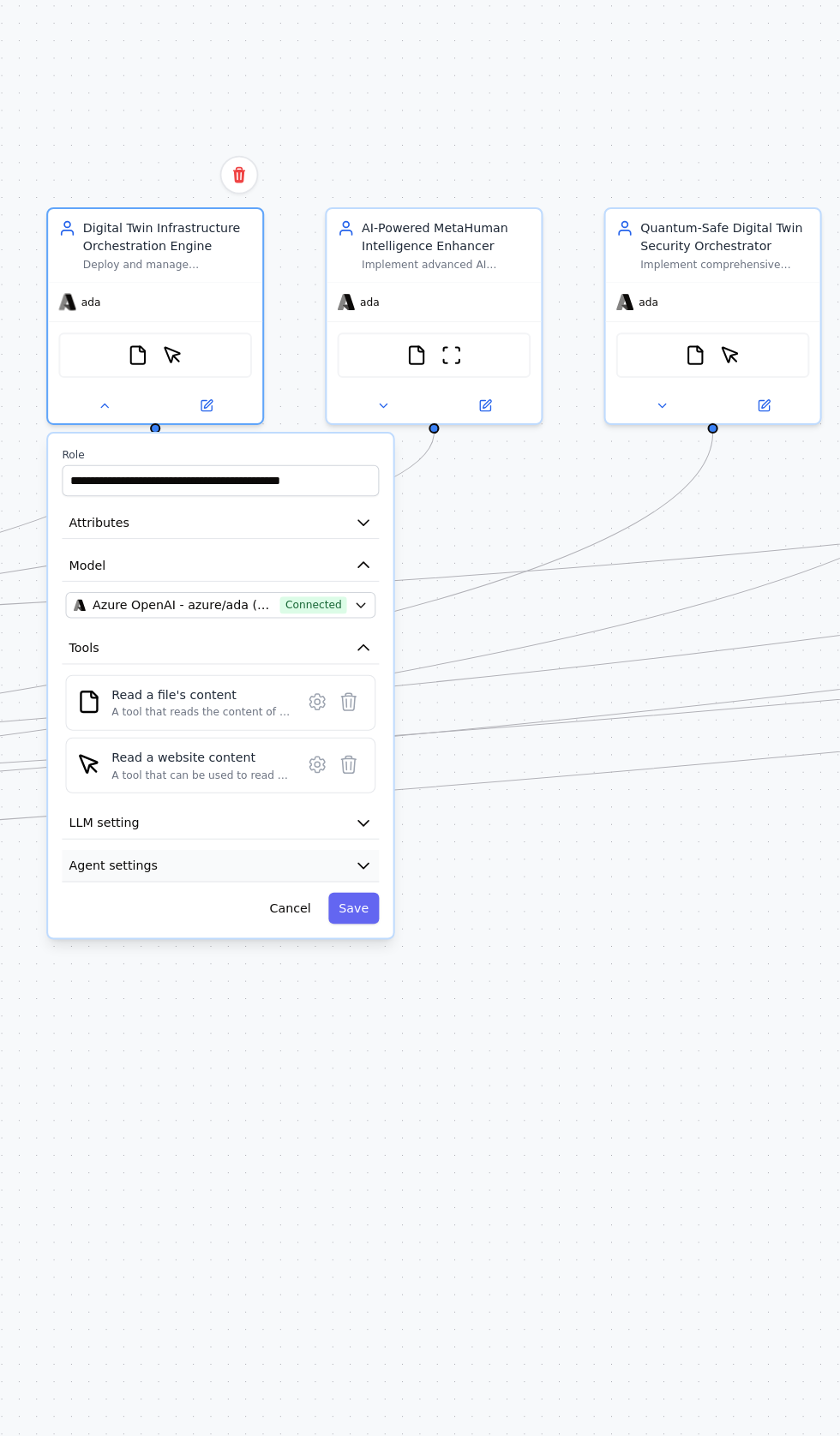
click at [416, 739] on button "Agent settings" at bounding box center [418, 748] width 184 height 19
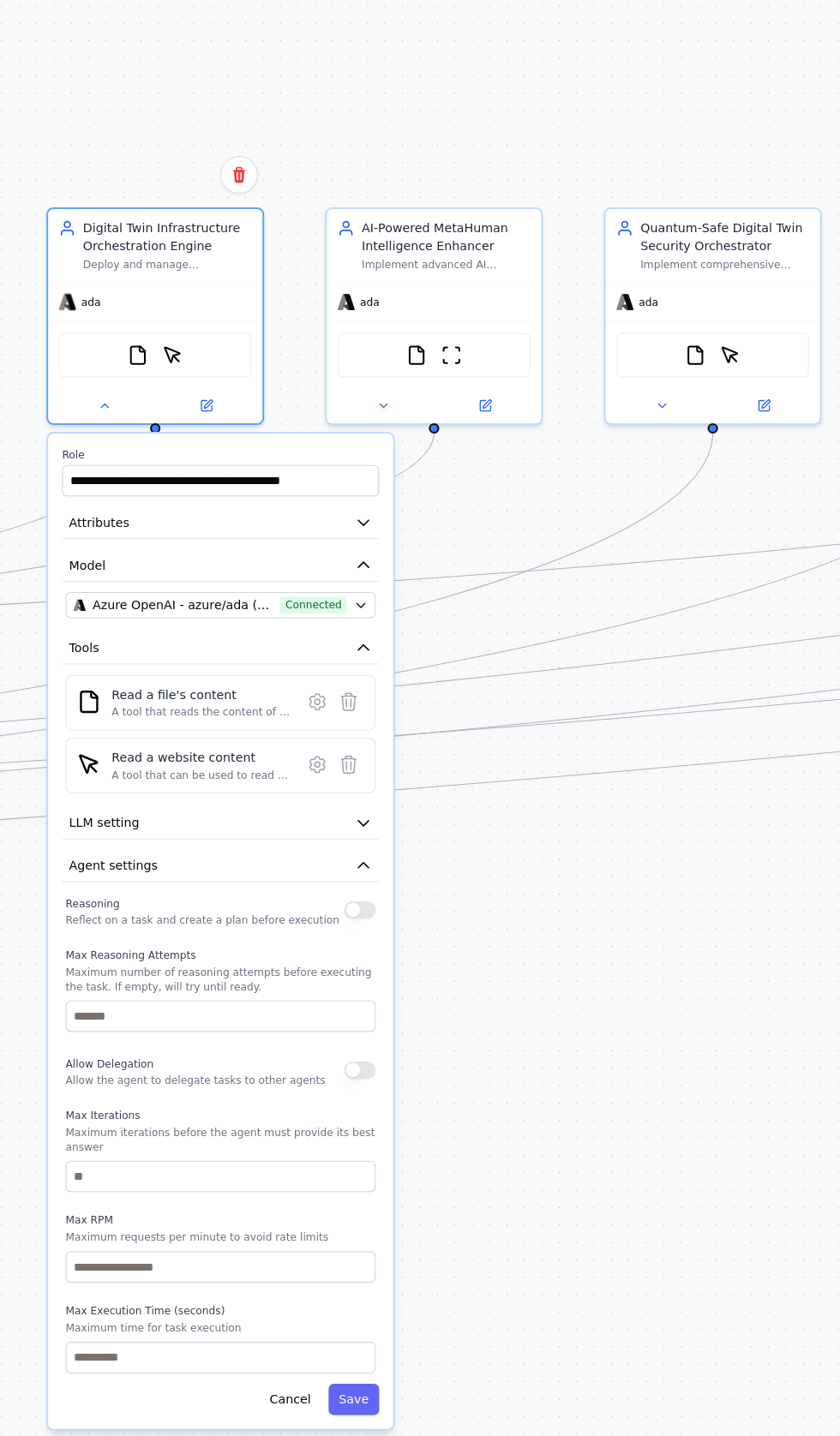
click at [497, 769] on button "button" at bounding box center [498, 774] width 18 height 10
click at [500, 769] on button "button" at bounding box center [498, 774] width 18 height 10
click at [491, 769] on button "button" at bounding box center [498, 774] width 18 height 10
click at [498, 862] on button "button" at bounding box center [498, 867] width 18 height 10
click at [496, 1049] on button "Save" at bounding box center [495, 1058] width 30 height 18
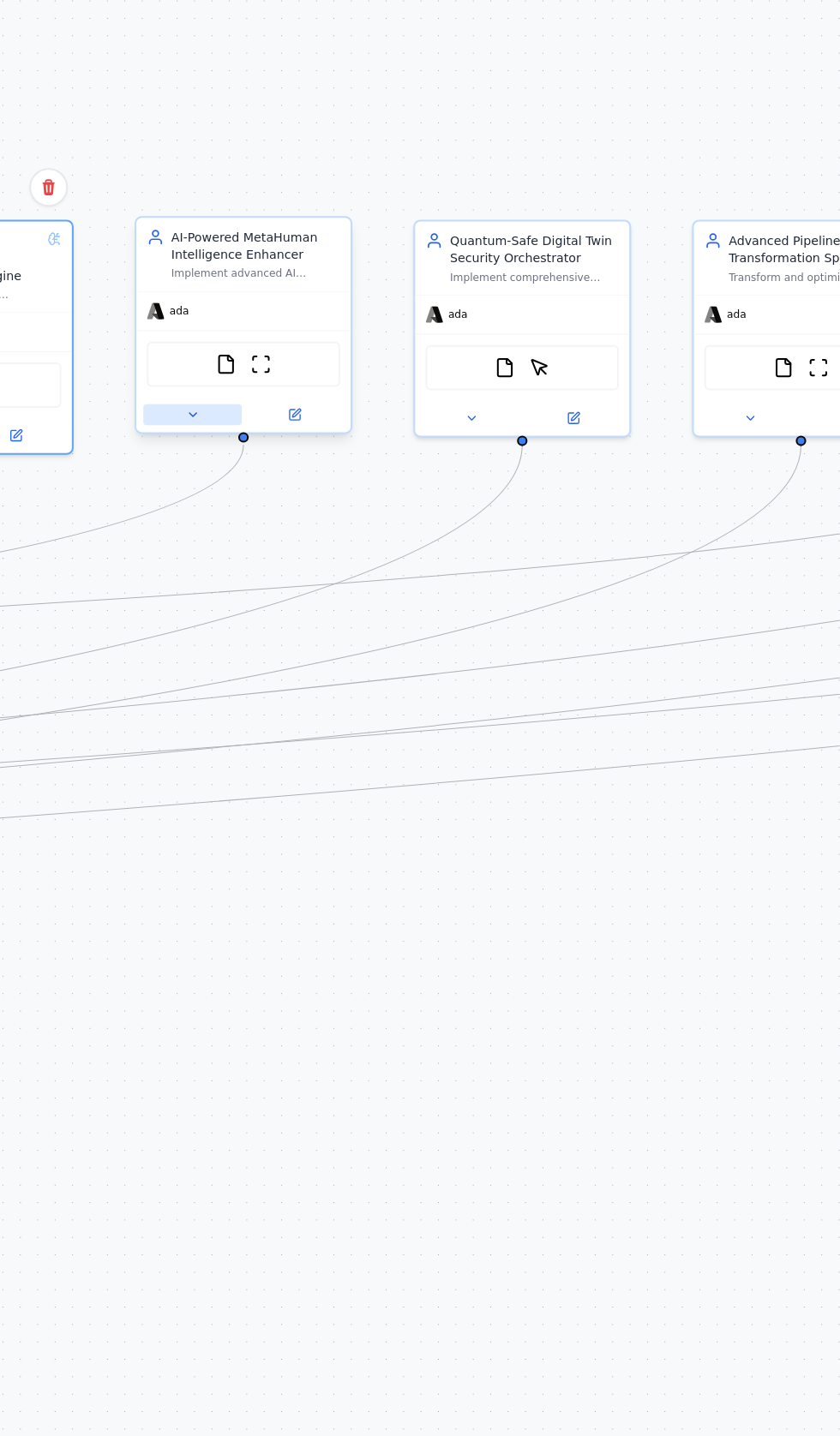
click at [395, 479] on button at bounding box center [402, 485] width 58 height 12
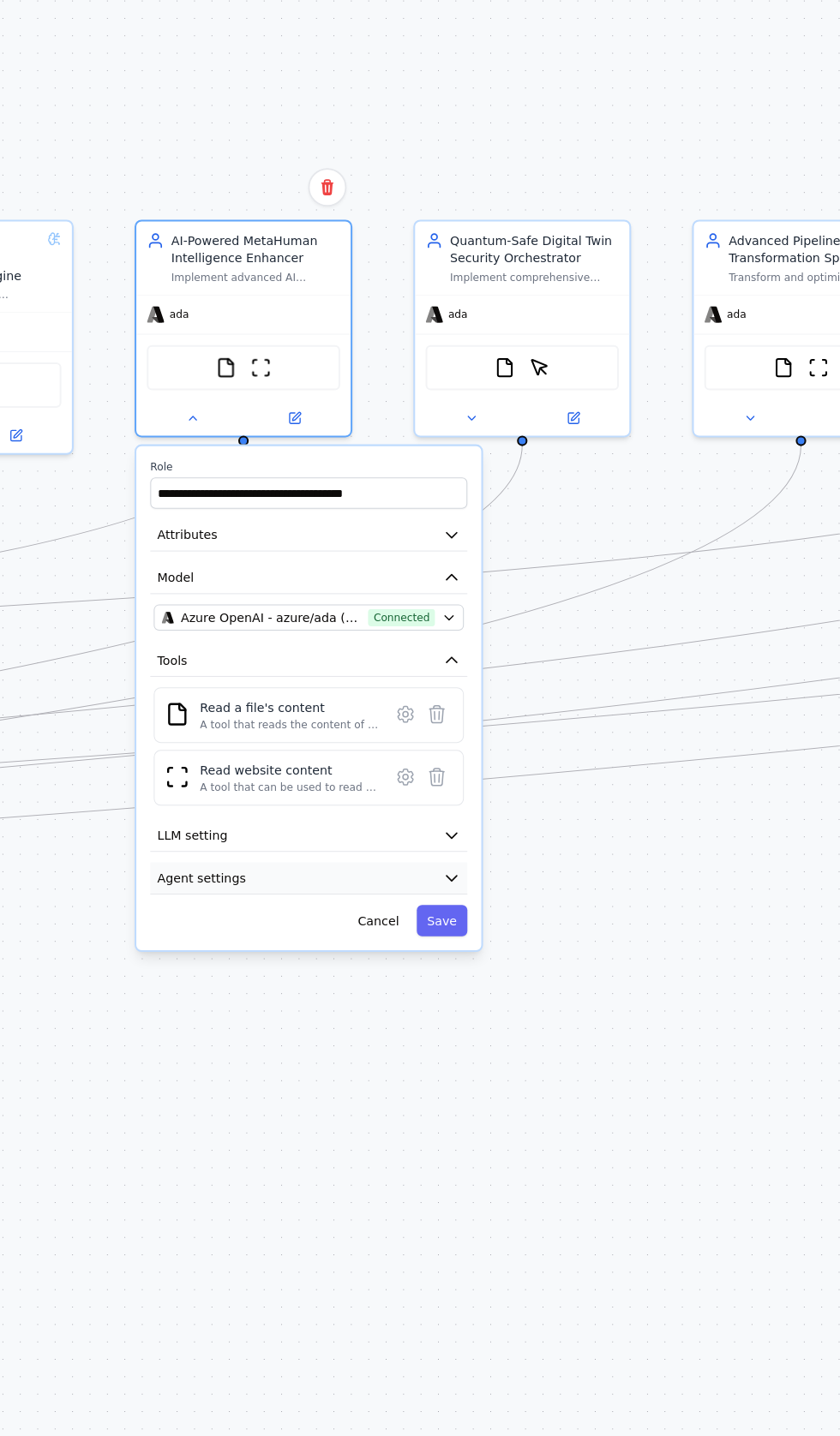
click at [430, 746] on button "Agent settings" at bounding box center [468, 755] width 184 height 19
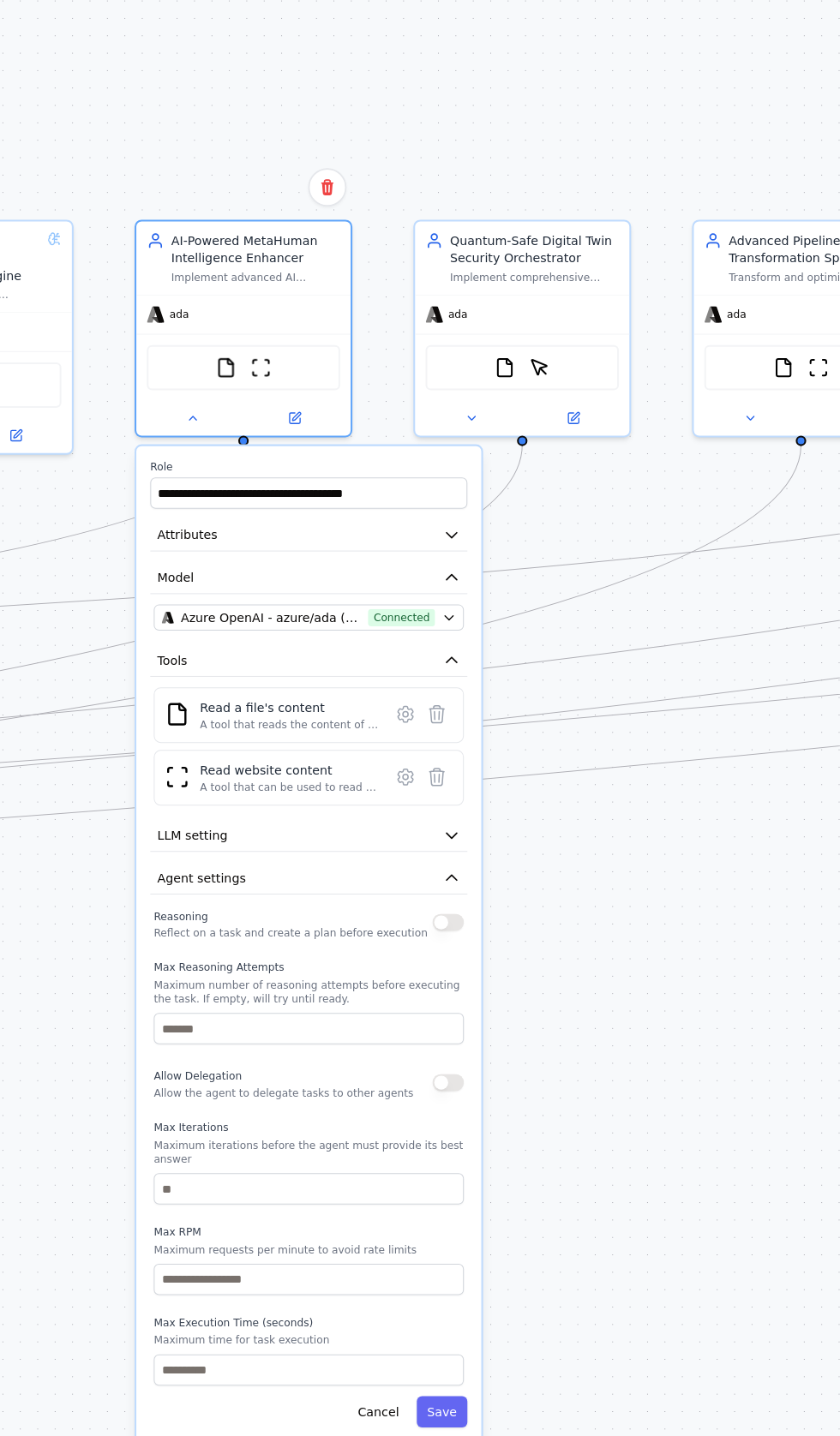
click at [553, 776] on button "button" at bounding box center [549, 781] width 18 height 10
click at [547, 870] on button "button" at bounding box center [549, 875] width 18 height 10
click at [548, 1057] on button "Save" at bounding box center [546, 1066] width 30 height 18
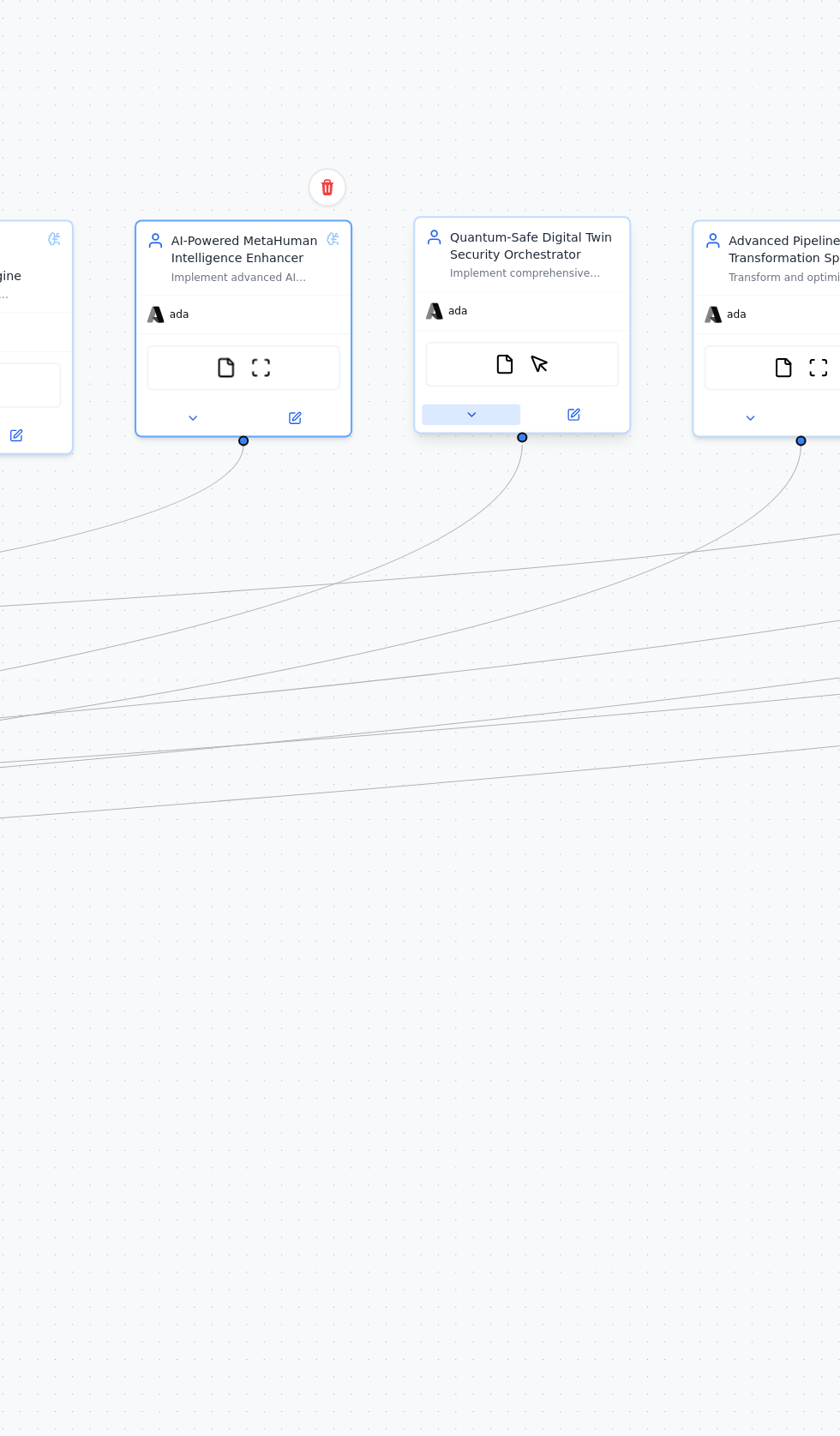
click at [560, 481] on icon at bounding box center [563, 485] width 8 height 8
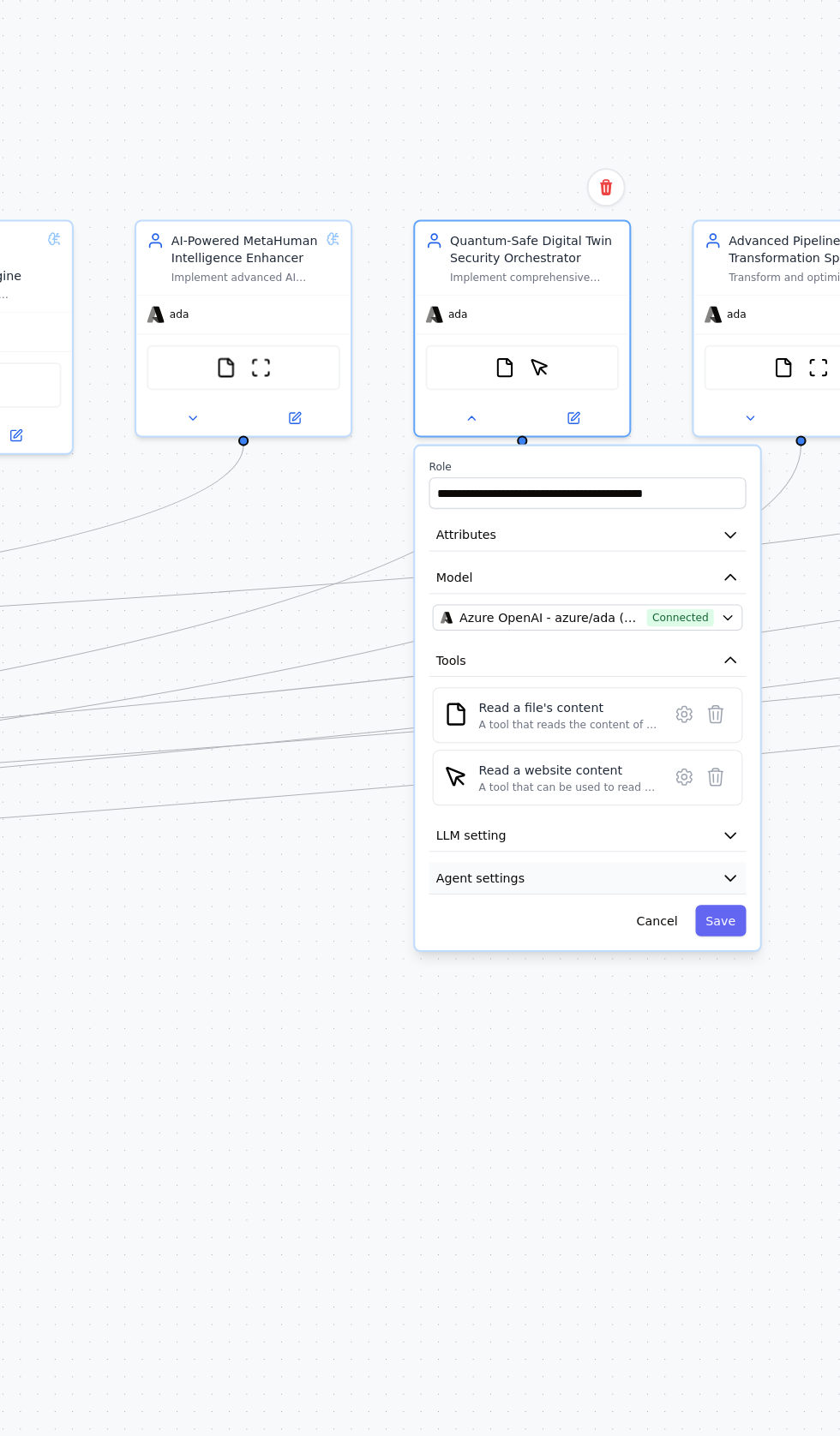
click at [583, 750] on span "Agent settings" at bounding box center [569, 755] width 52 height 10
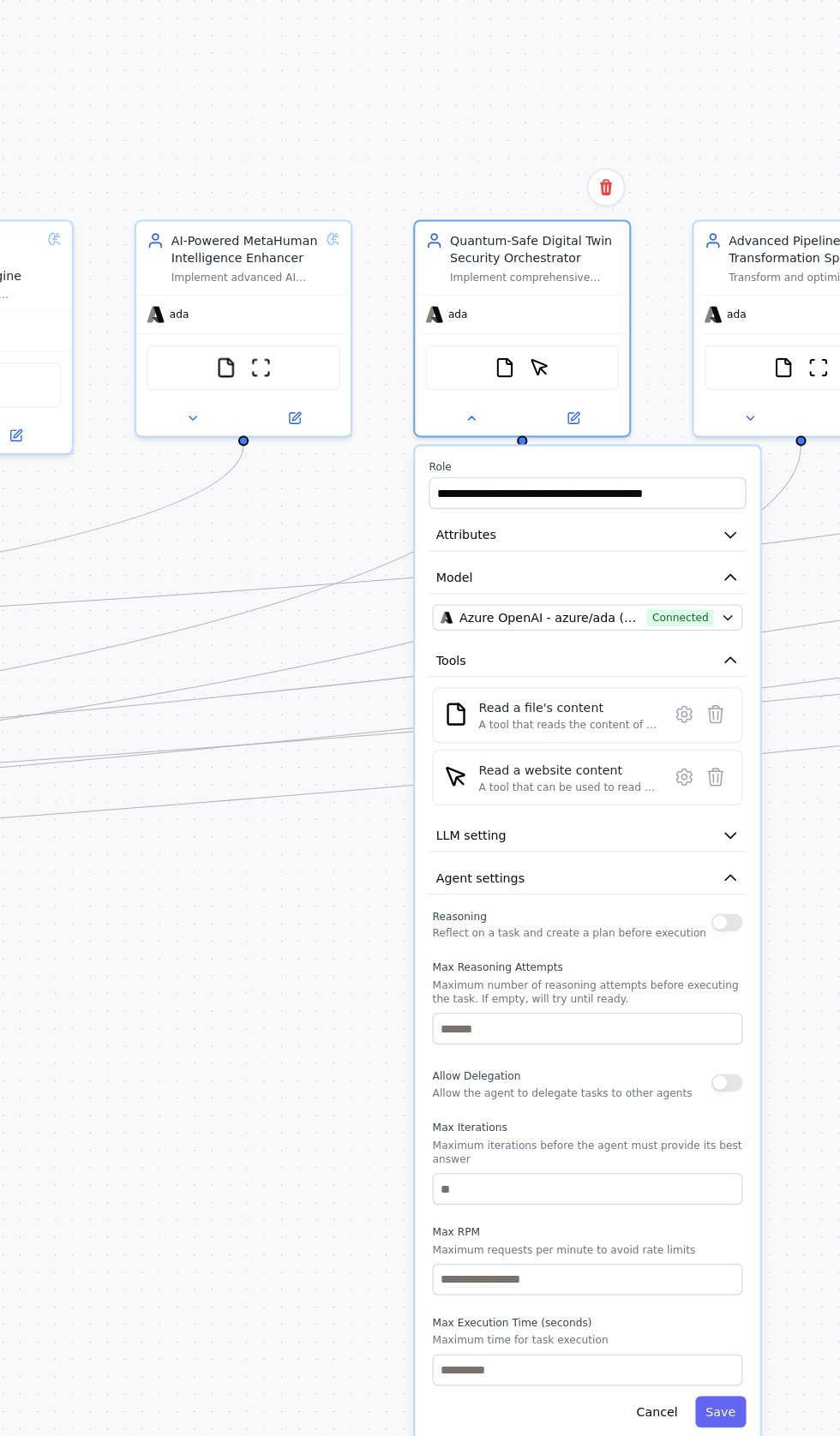
click at [705, 771] on div "Reasoning Reflect on a task and create a plan before execution Max Reasoning At…" at bounding box center [630, 911] width 180 height 280
click at [710, 776] on button "button" at bounding box center [712, 781] width 18 height 10
click at [694, 834] on input "number" at bounding box center [630, 843] width 180 height 18
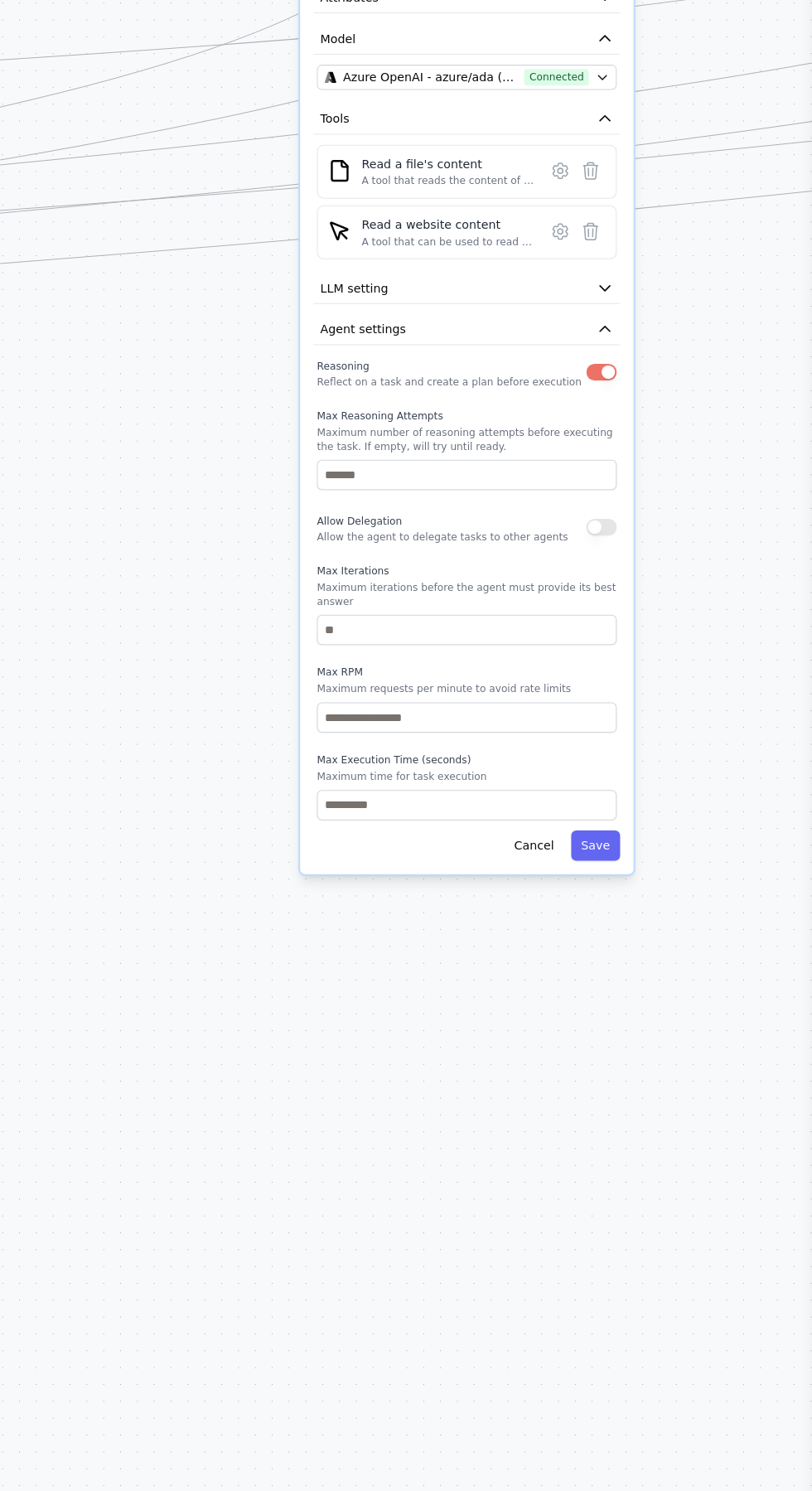
click at [684, 841] on button "button" at bounding box center [689, 846] width 17 height 10
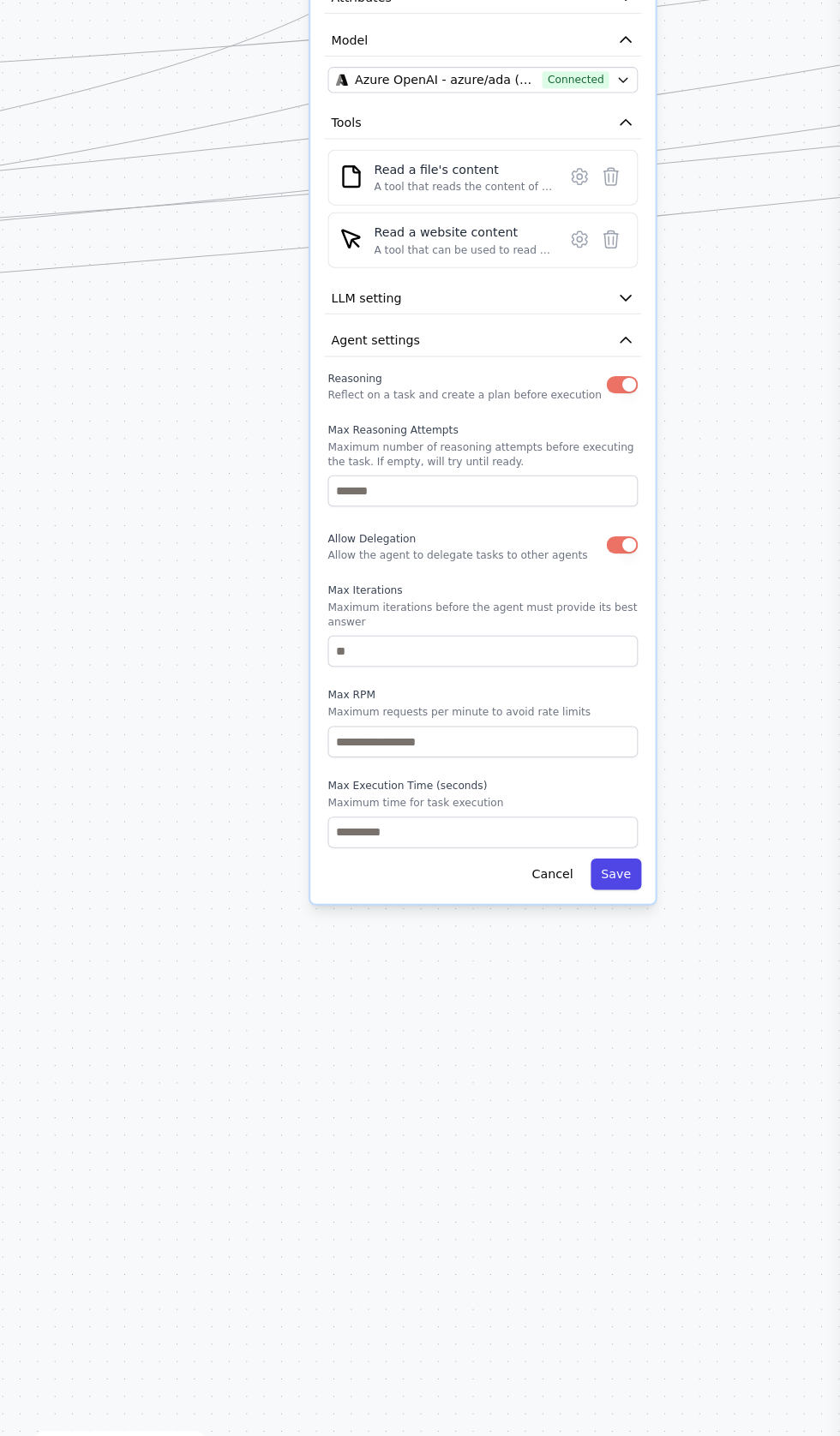
click at [716, 1057] on button "Save" at bounding box center [708, 1066] width 30 height 18
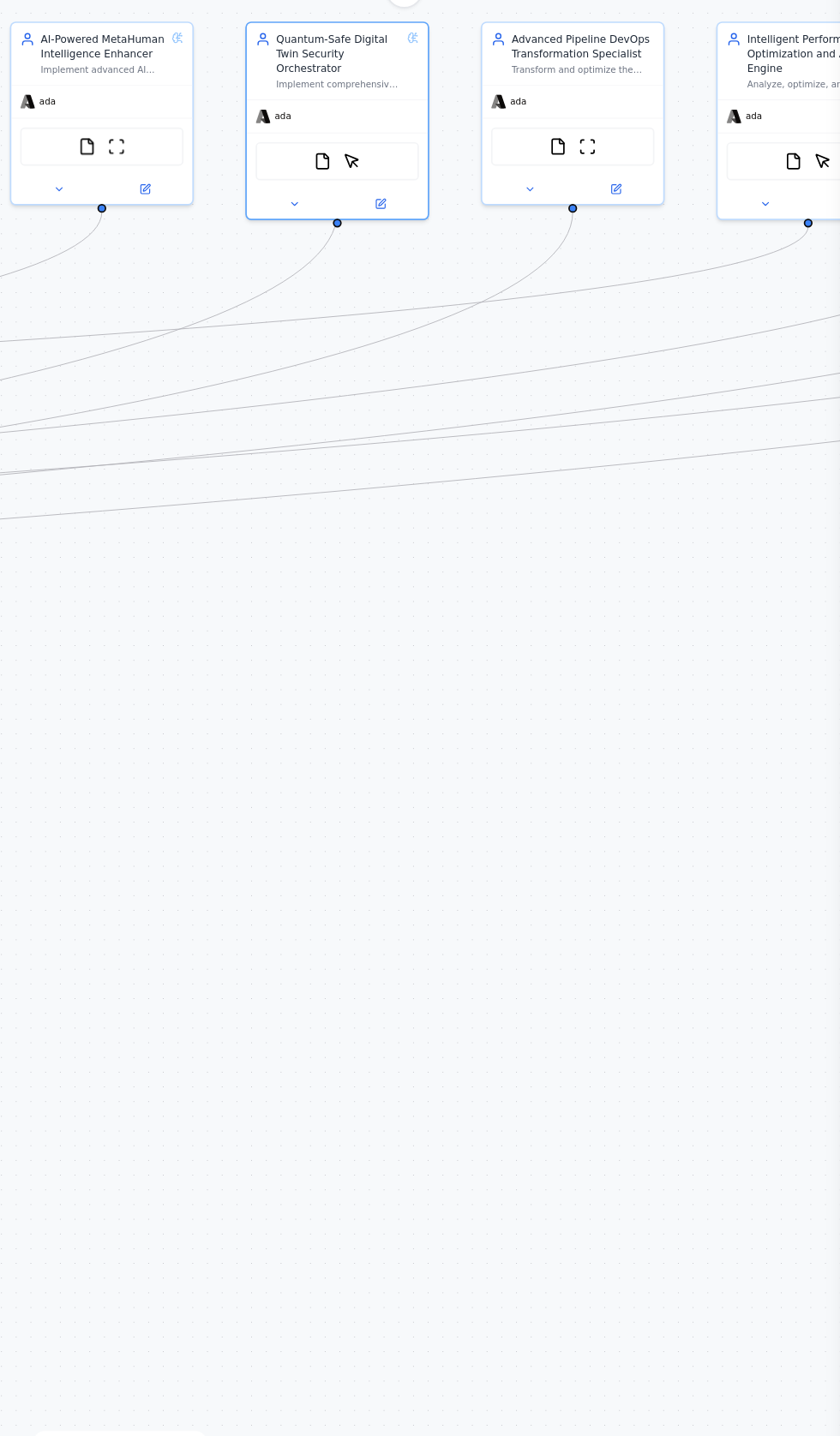
scroll to position [27, 0]
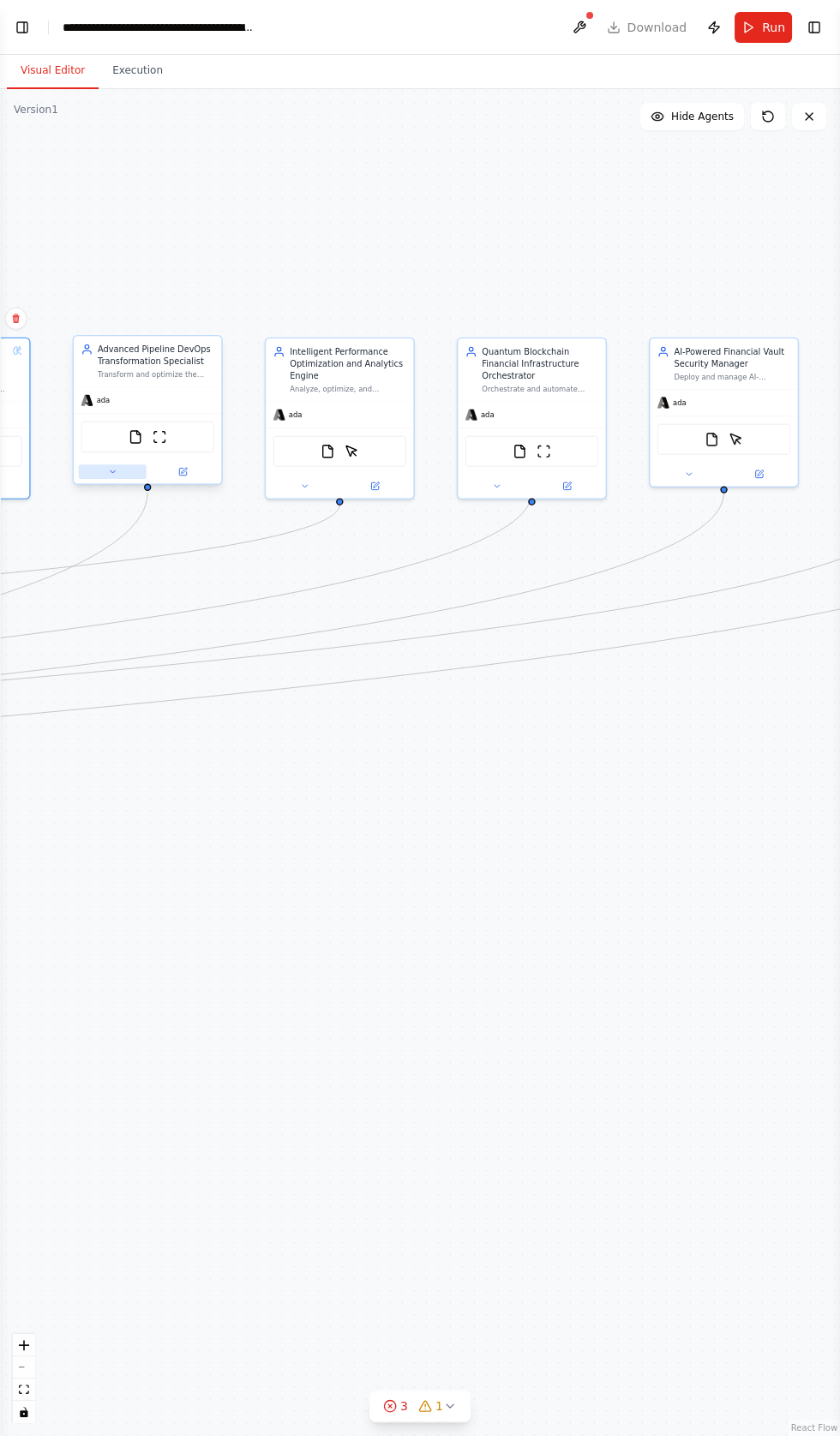
click at [101, 464] on button at bounding box center [113, 471] width 68 height 15
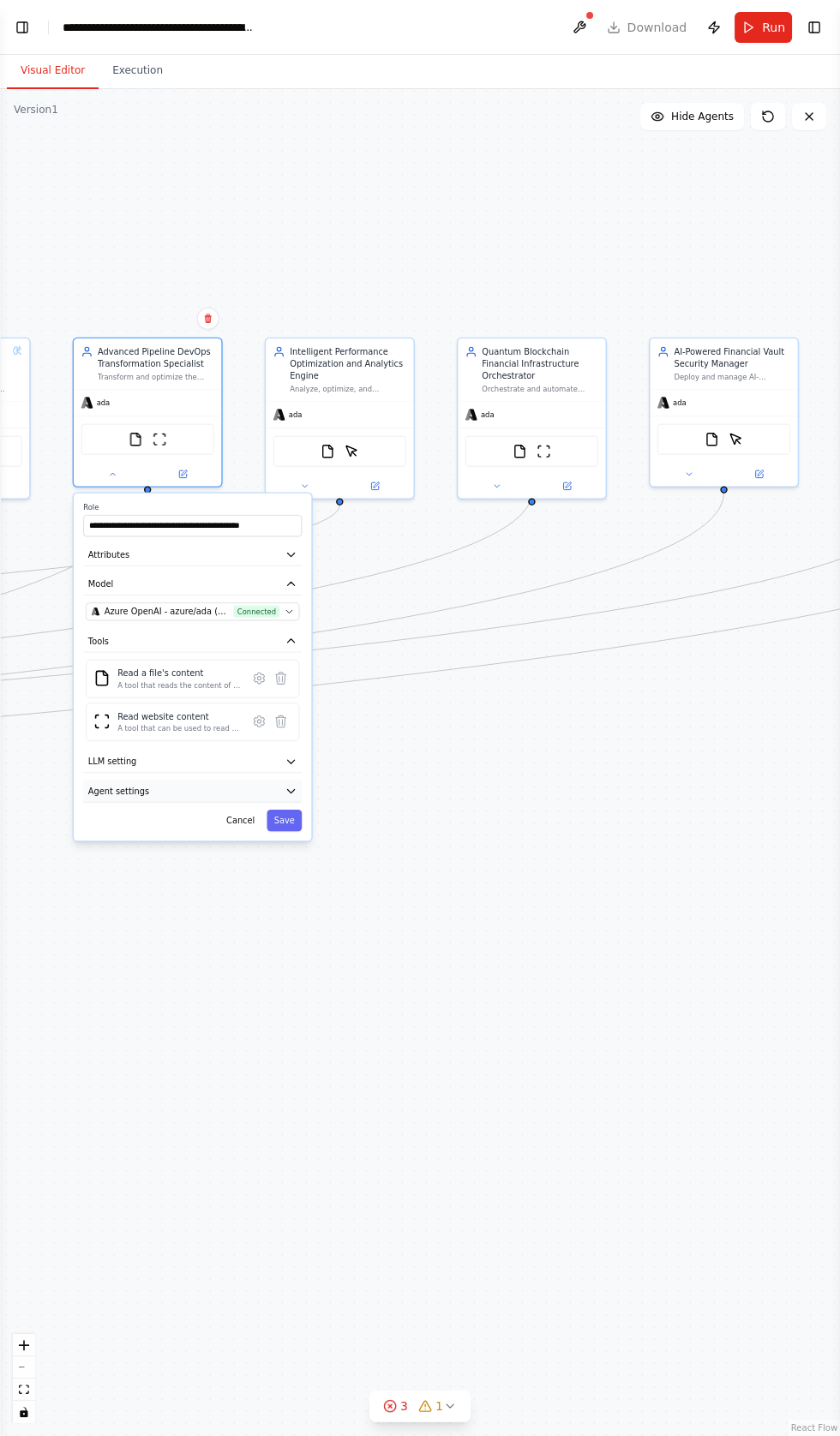
click at [270, 780] on button "Agent settings" at bounding box center [191, 791] width 218 height 22
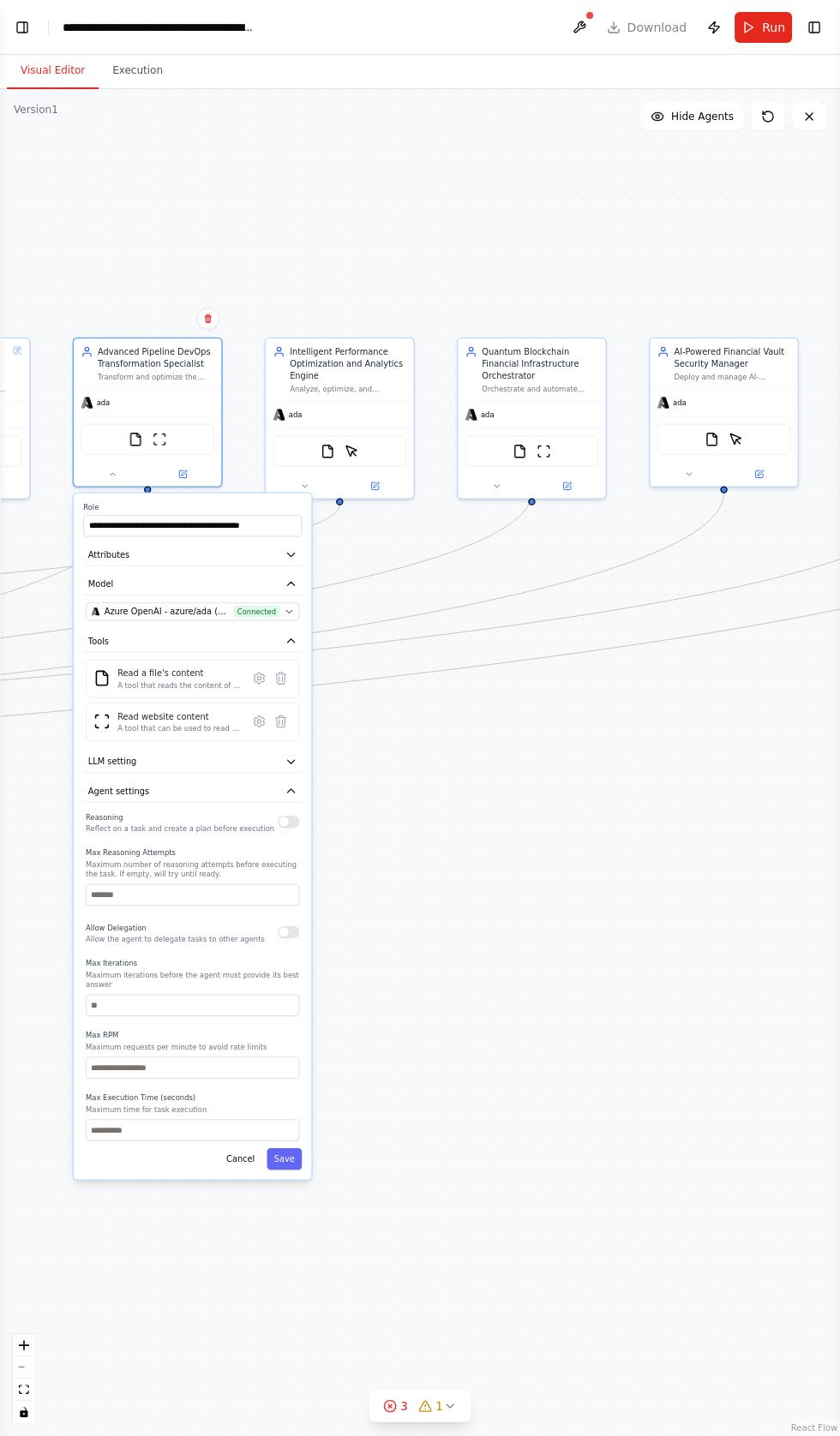
click at [289, 815] on button "button" at bounding box center [288, 821] width 21 height 12
click at [289, 926] on button "button" at bounding box center [288, 932] width 21 height 12
click at [285, 1148] on button "Save" at bounding box center [283, 1158] width 35 height 21
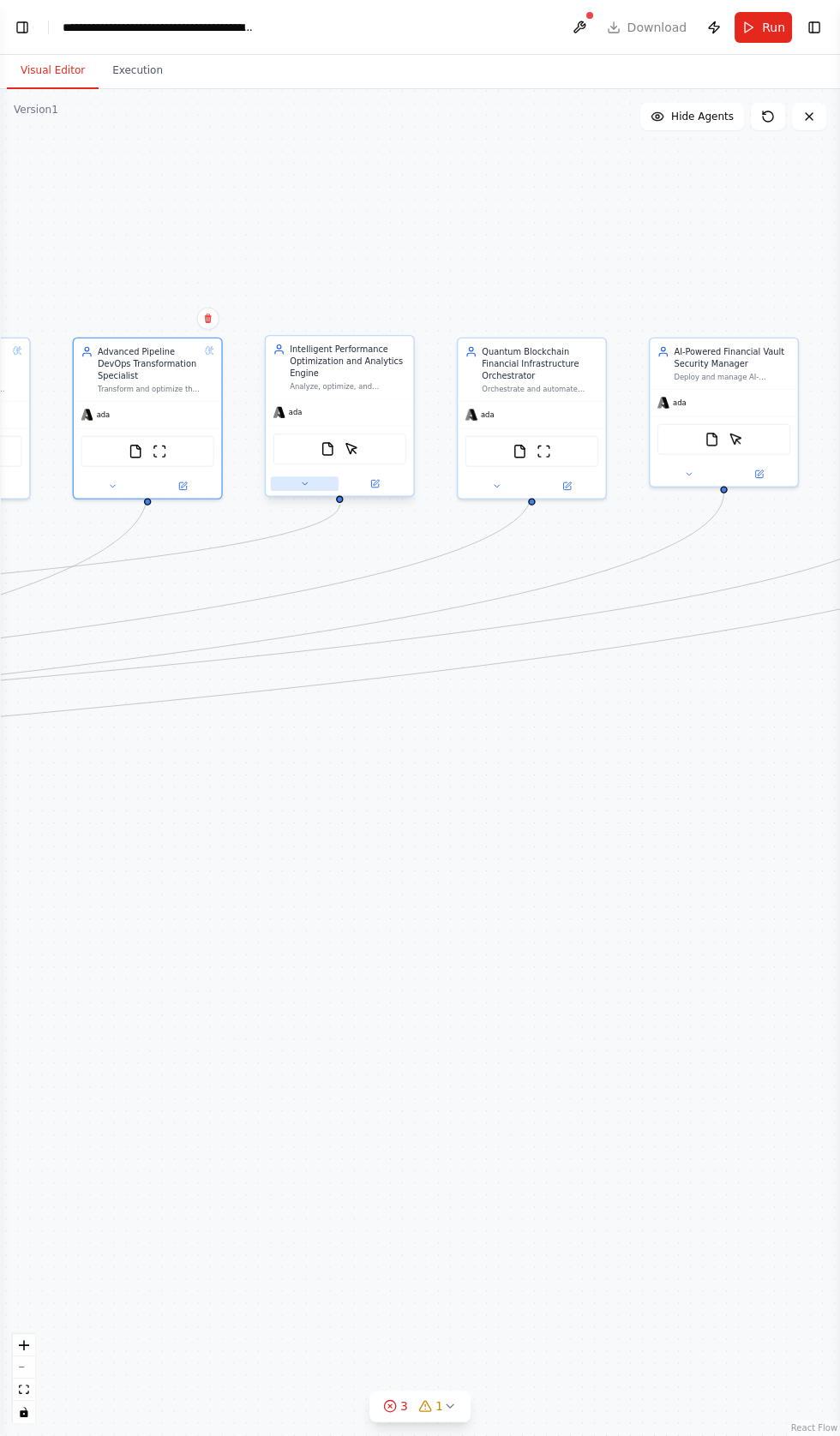
click at [288, 476] on button at bounding box center [305, 483] width 68 height 15
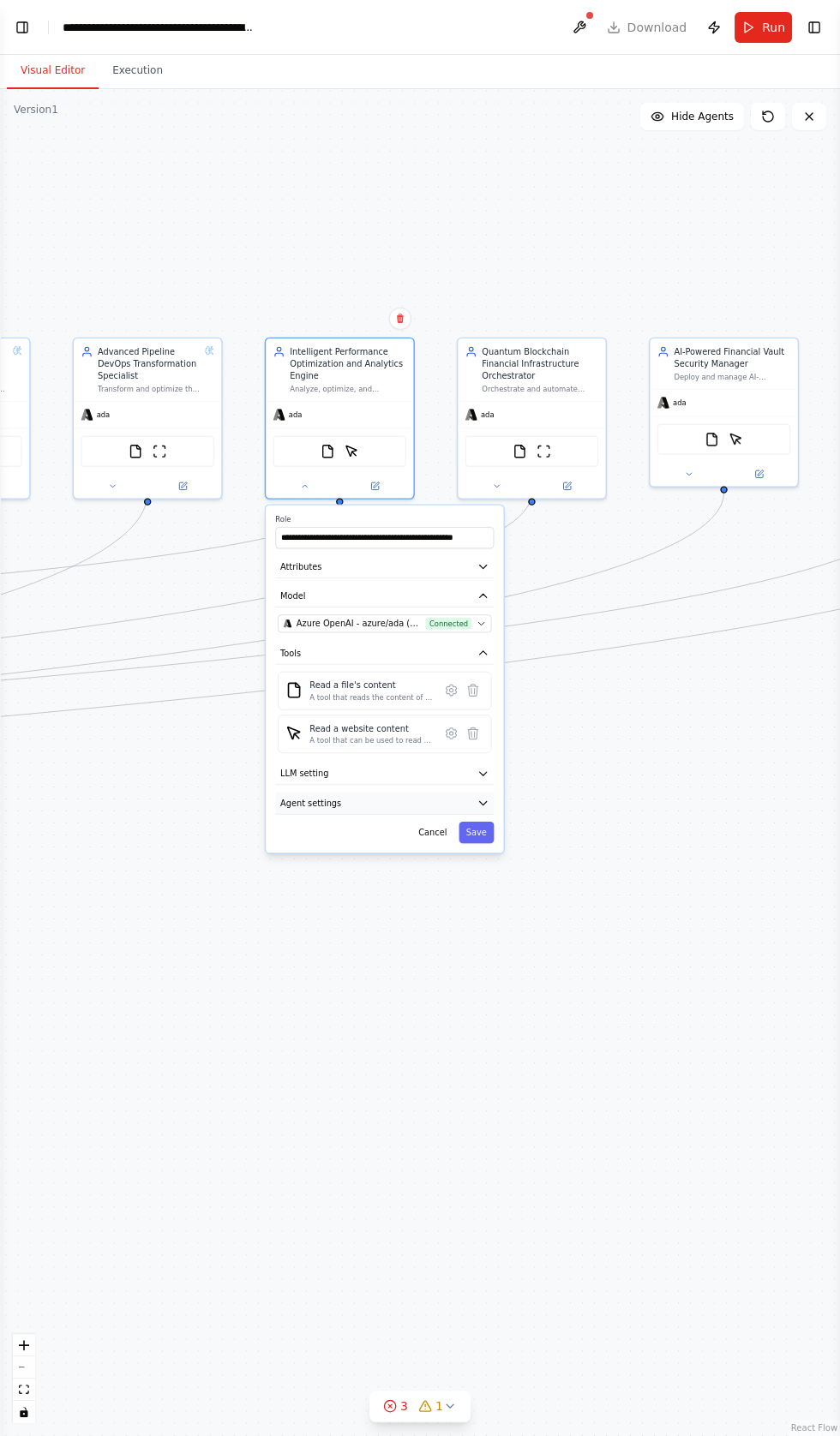
click at [482, 801] on icon "button" at bounding box center [482, 802] width 7 height 3
click at [480, 827] on button "button" at bounding box center [479, 833] width 21 height 12
click at [477, 938] on button "button" at bounding box center [479, 944] width 21 height 12
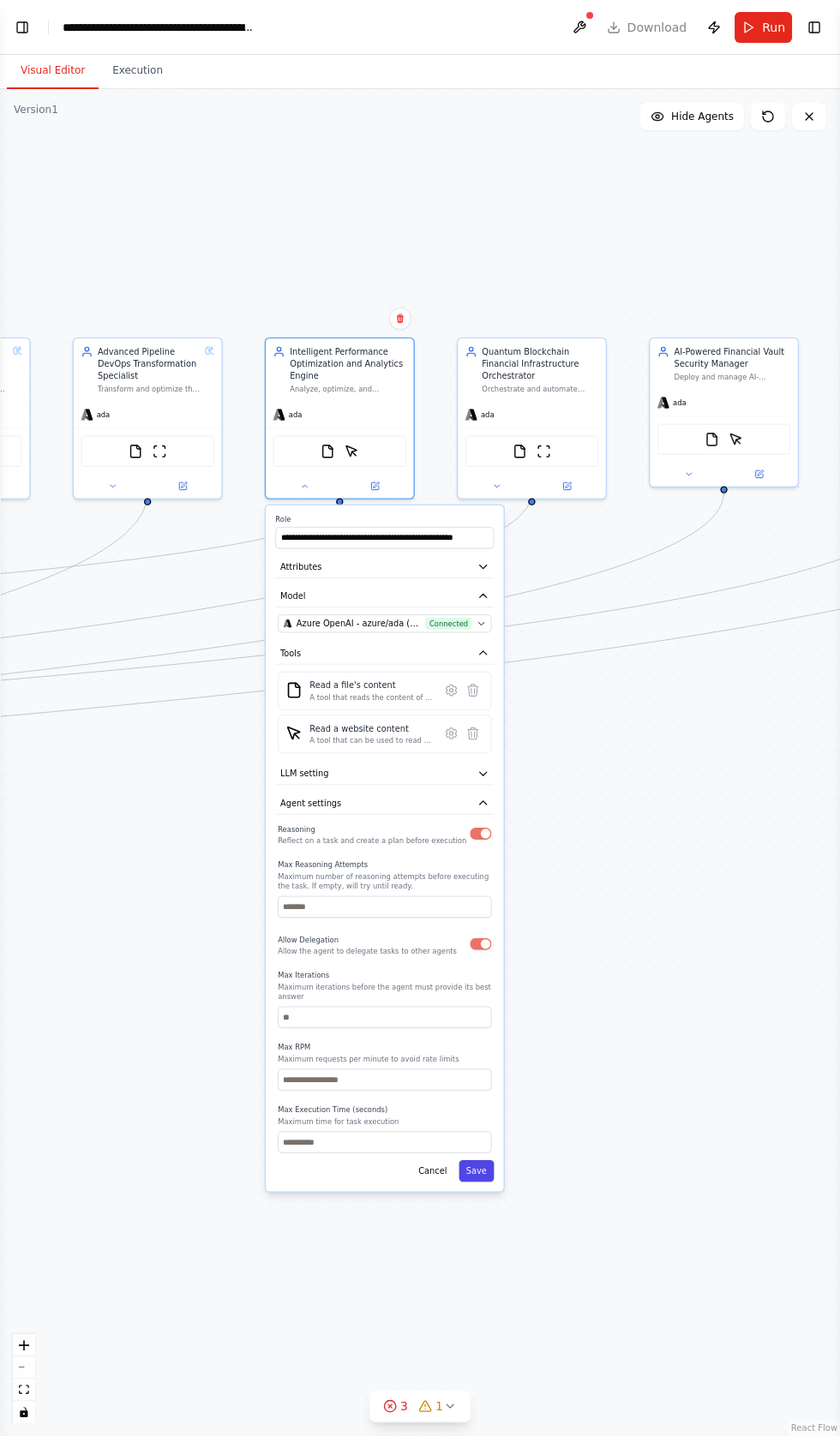
click at [483, 1160] on button "Save" at bounding box center [475, 1170] width 35 height 21
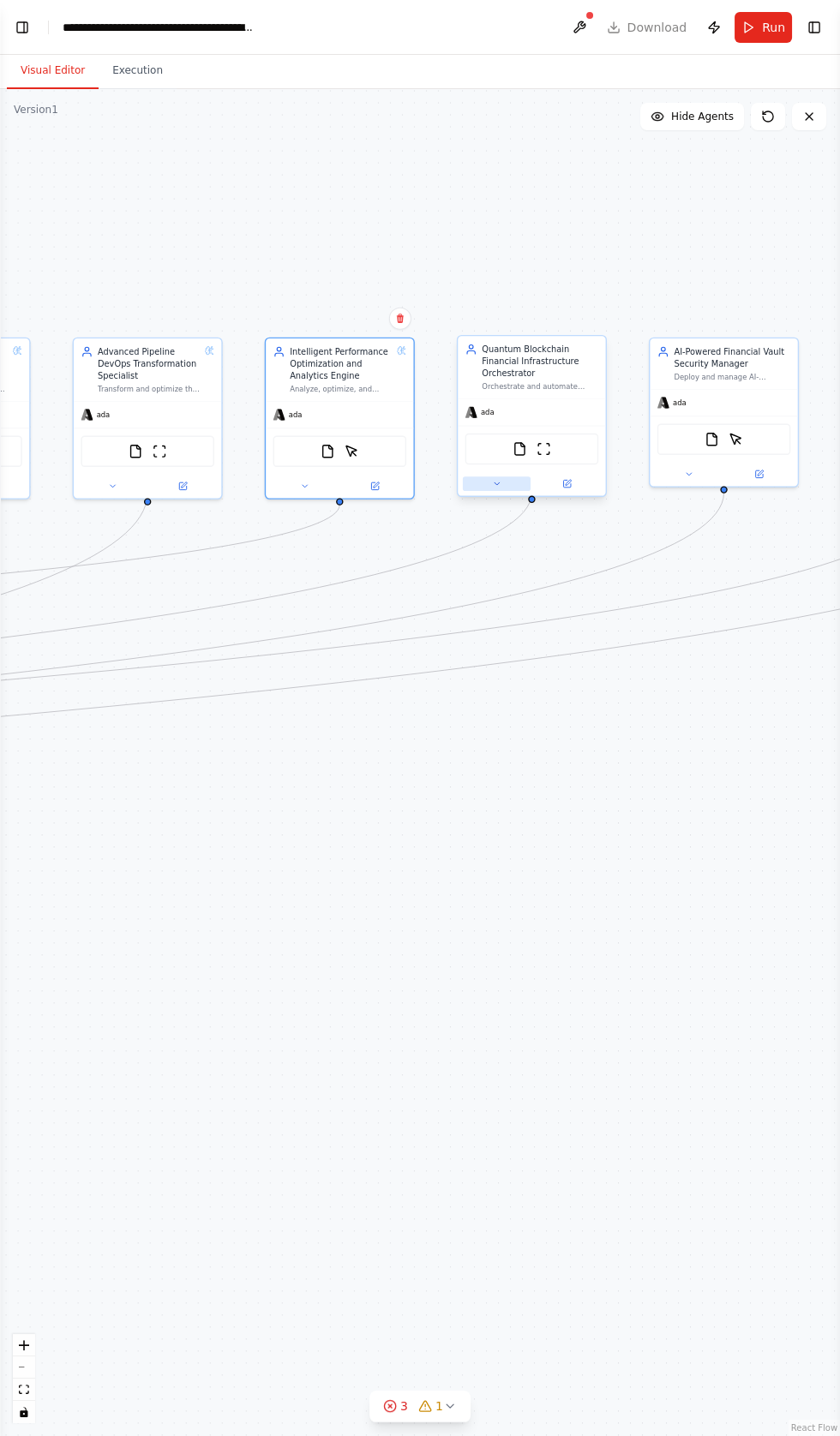
click at [498, 479] on icon at bounding box center [495, 483] width 9 height 9
click at [496, 482] on icon at bounding box center [496, 483] width 5 height 3
click at [488, 476] on button at bounding box center [496, 483] width 68 height 15
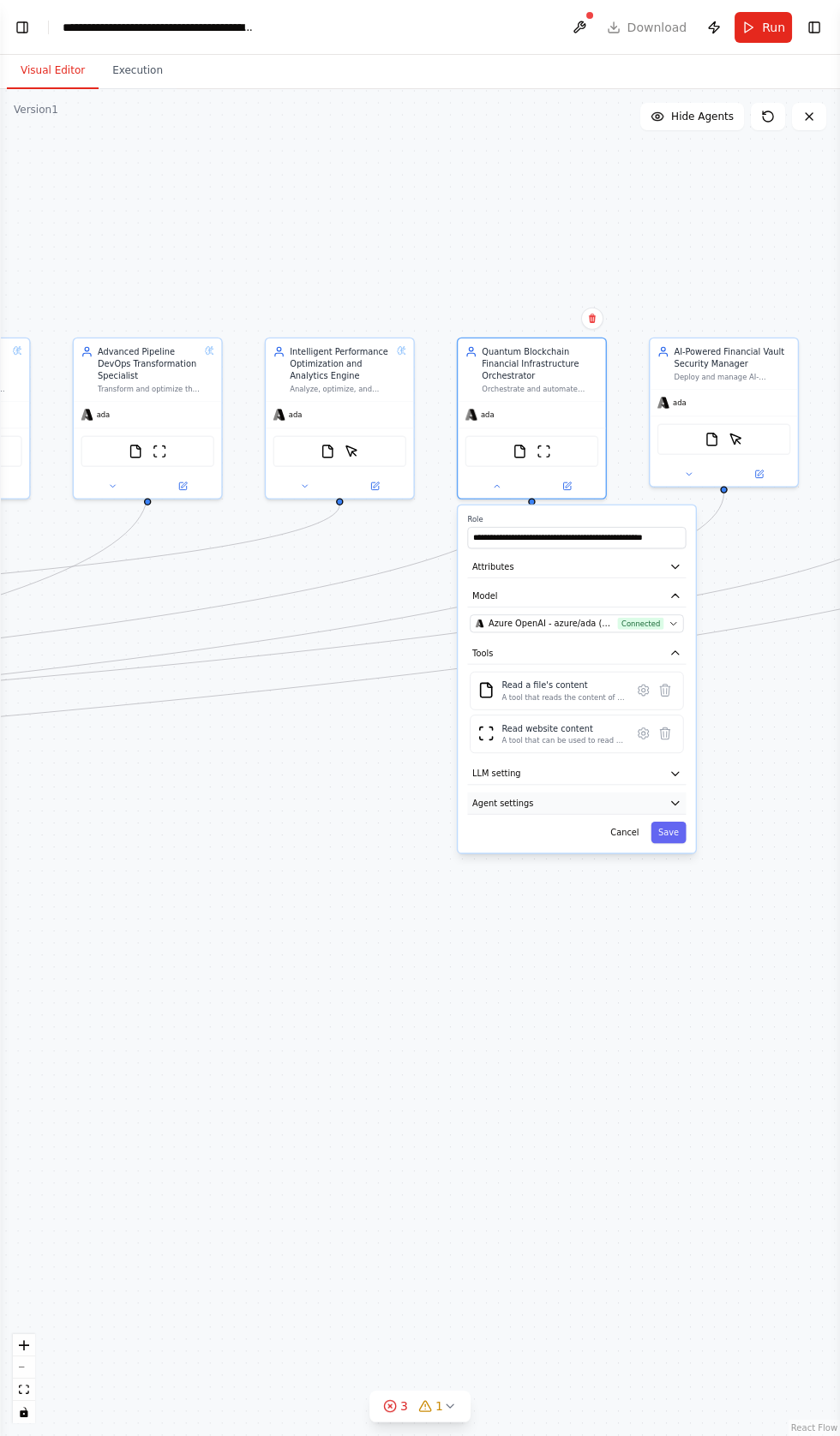
click at [528, 792] on button "Agent settings" at bounding box center [576, 803] width 218 height 22
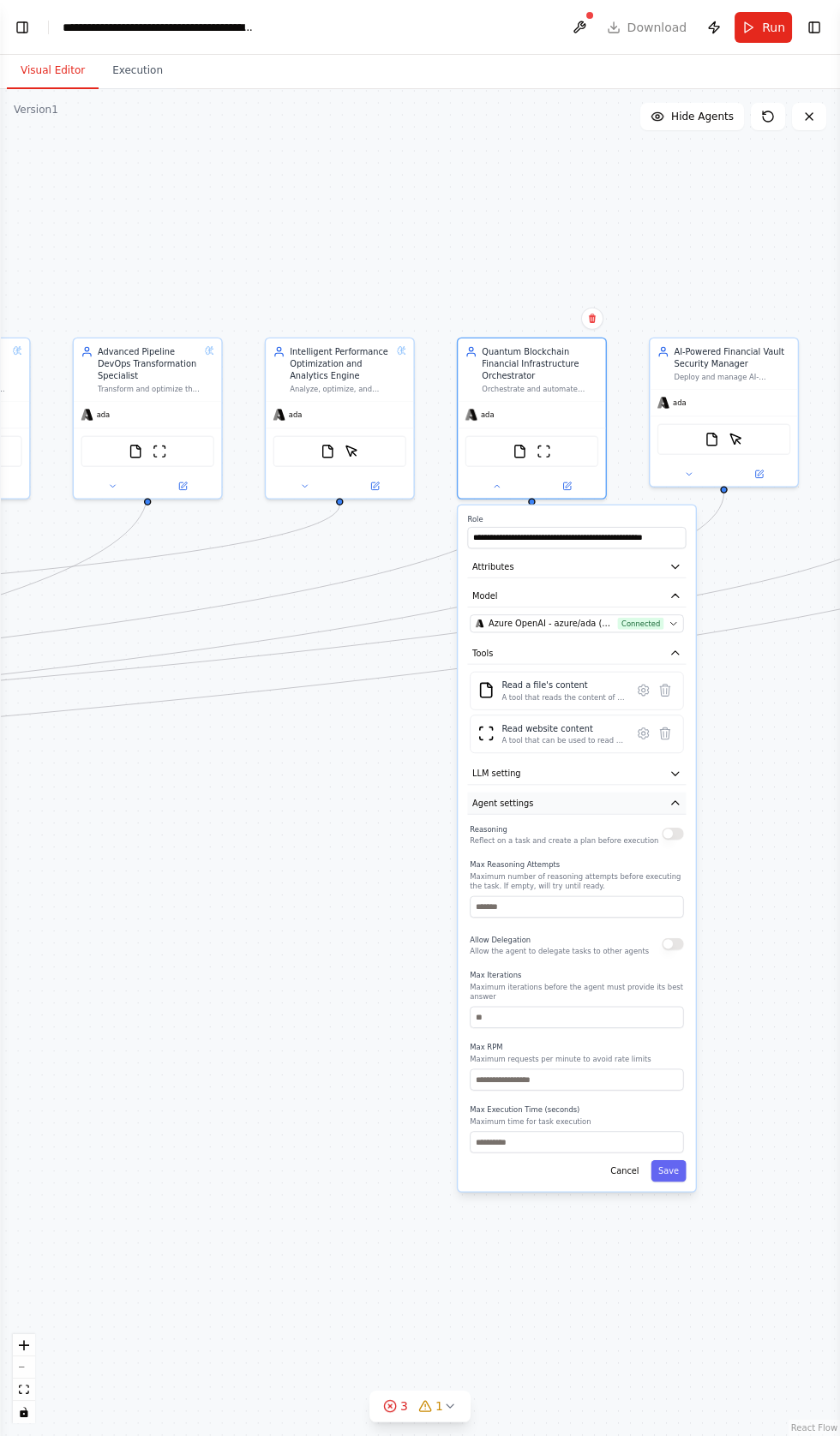
click at [675, 801] on icon "button" at bounding box center [675, 802] width 7 height 3
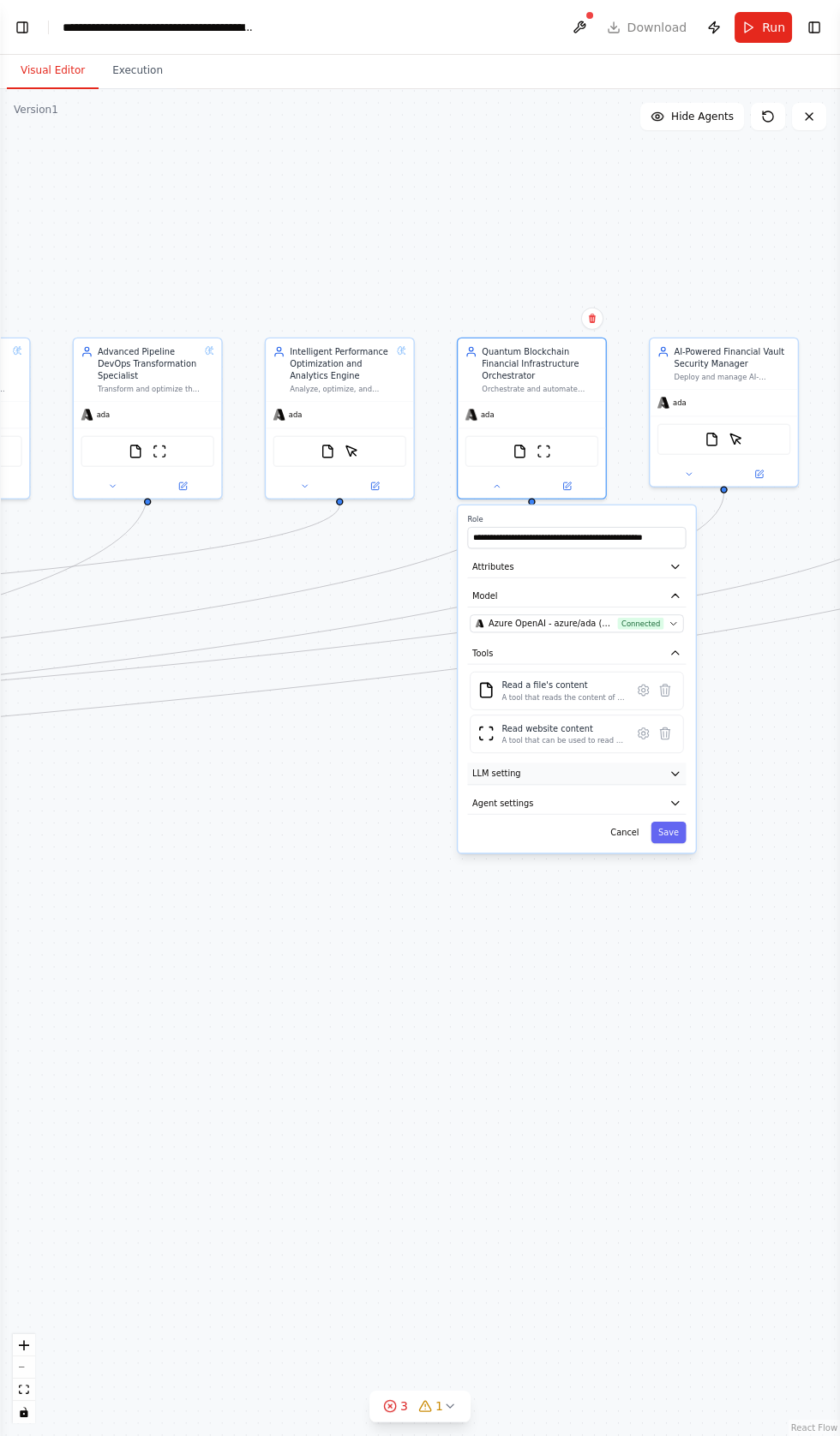
click at [559, 762] on button "LLM setting" at bounding box center [576, 773] width 218 height 22
click at [546, 876] on button "Agent settings" at bounding box center [576, 887] width 218 height 22
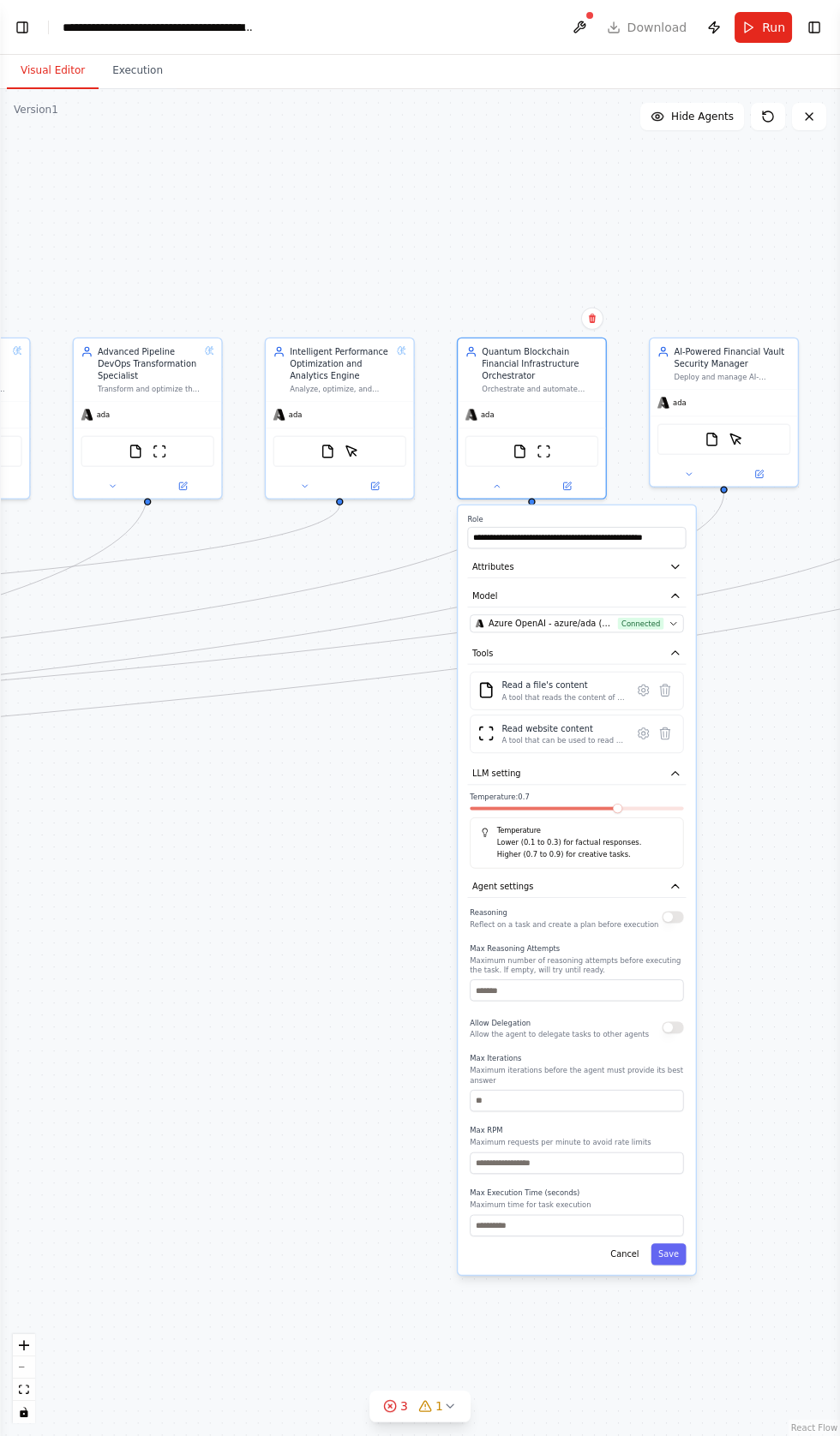
click at [670, 905] on div "Reasoning Reflect on a task and create a plan before execution Max Reasoning At…" at bounding box center [576, 1070] width 213 height 332
click at [673, 911] on button "button" at bounding box center [672, 917] width 21 height 12
click at [672, 1021] on button "button" at bounding box center [672, 1027] width 21 height 12
click at [669, 1243] on button "Save" at bounding box center [668, 1253] width 35 height 21
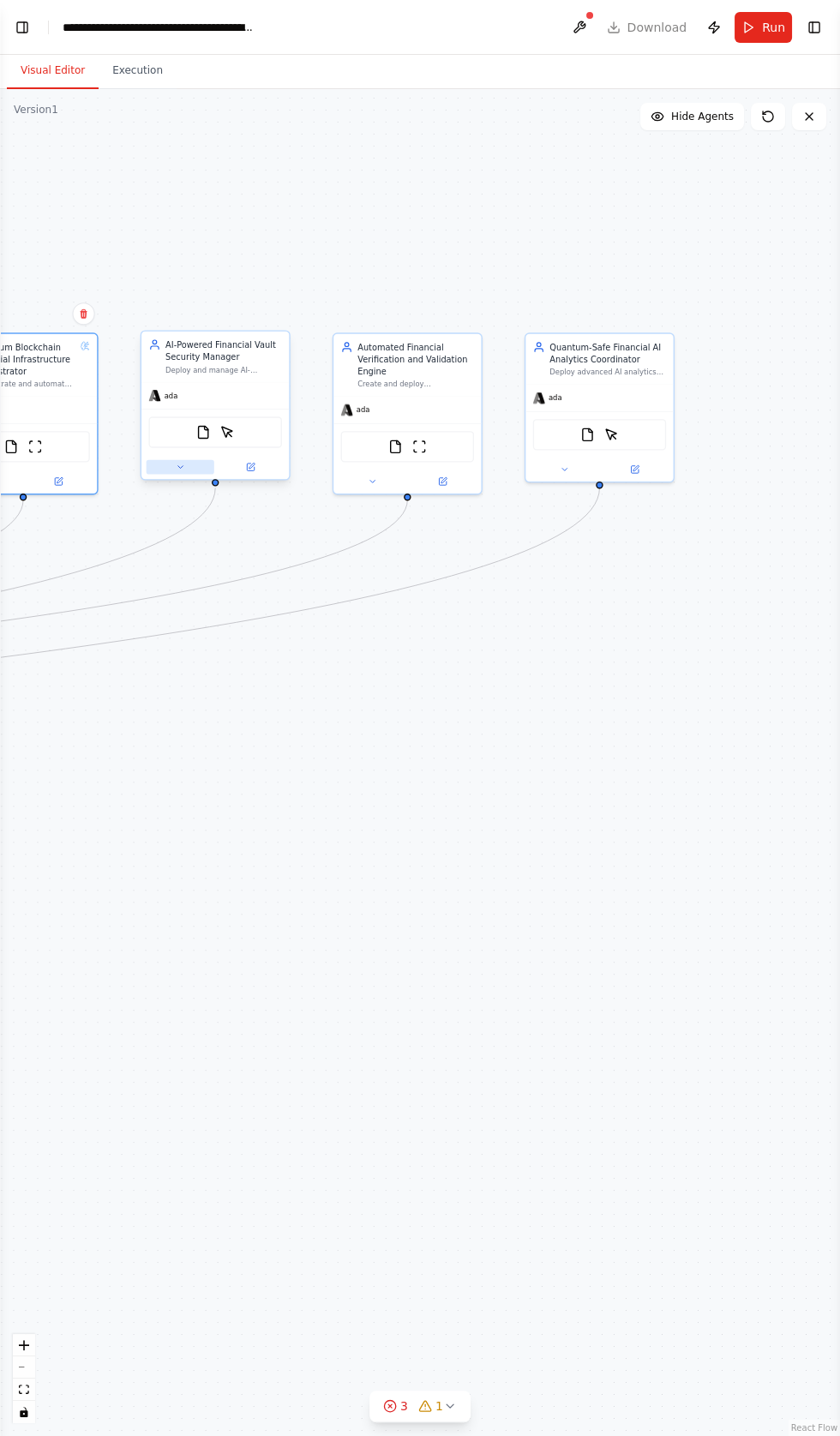
click at [154, 460] on button at bounding box center [180, 467] width 68 height 15
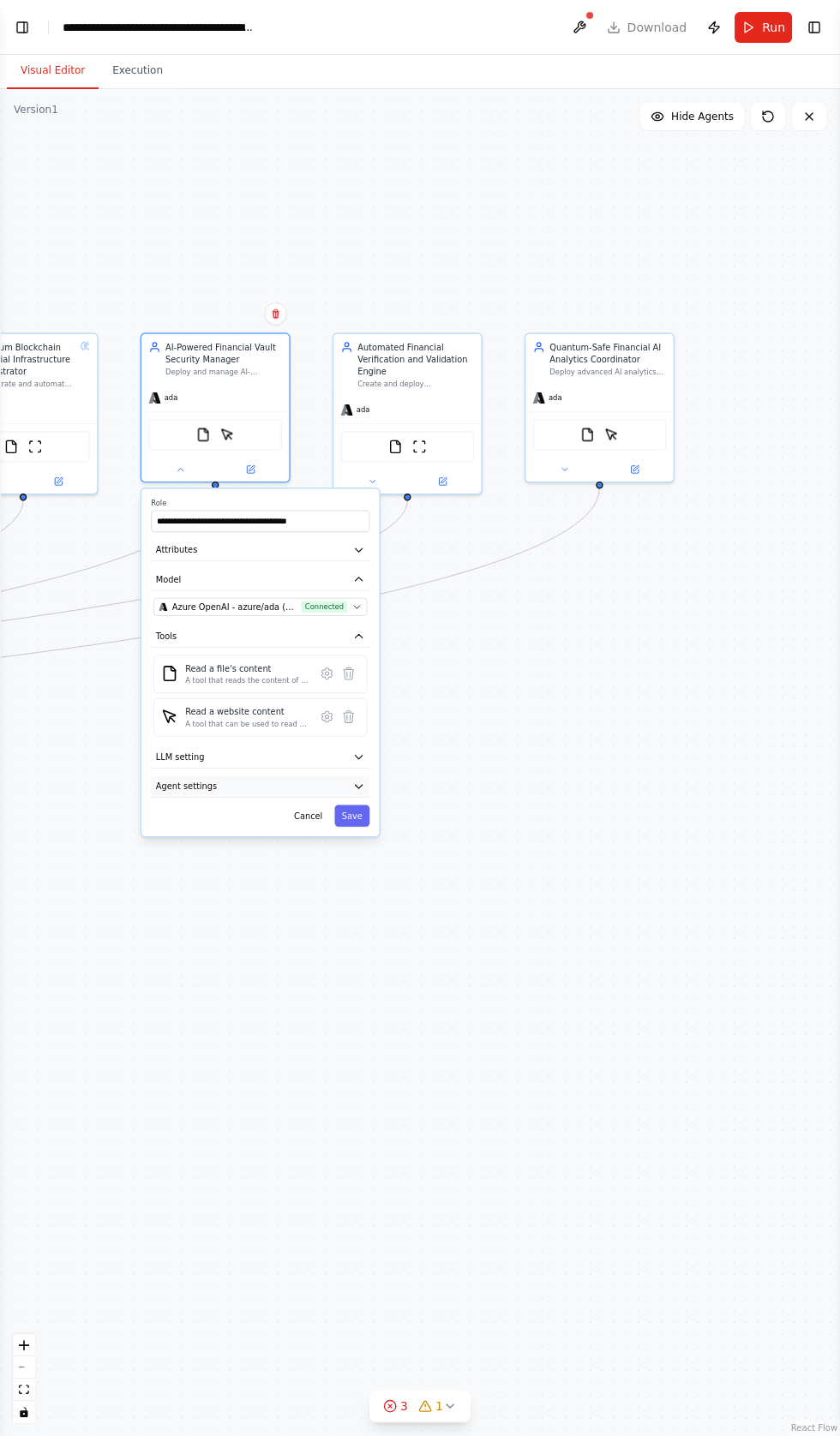
click at [194, 780] on span "Agent settings" at bounding box center [185, 786] width 61 height 12
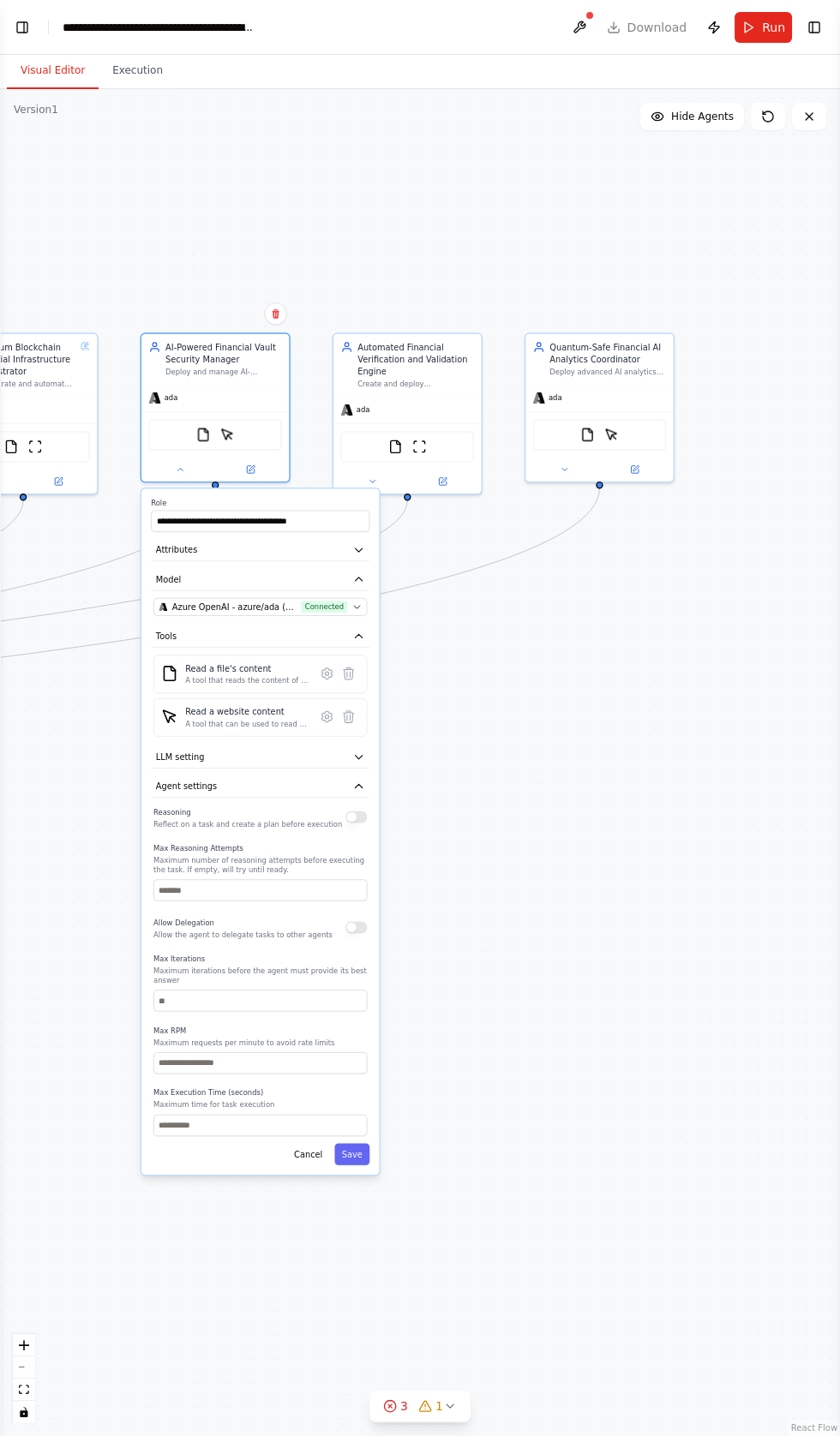
click at [357, 810] on button "button" at bounding box center [355, 816] width 21 height 12
click at [357, 921] on button "button" at bounding box center [355, 927] width 21 height 12
click at [360, 1143] on button "Save" at bounding box center [351, 1153] width 35 height 21
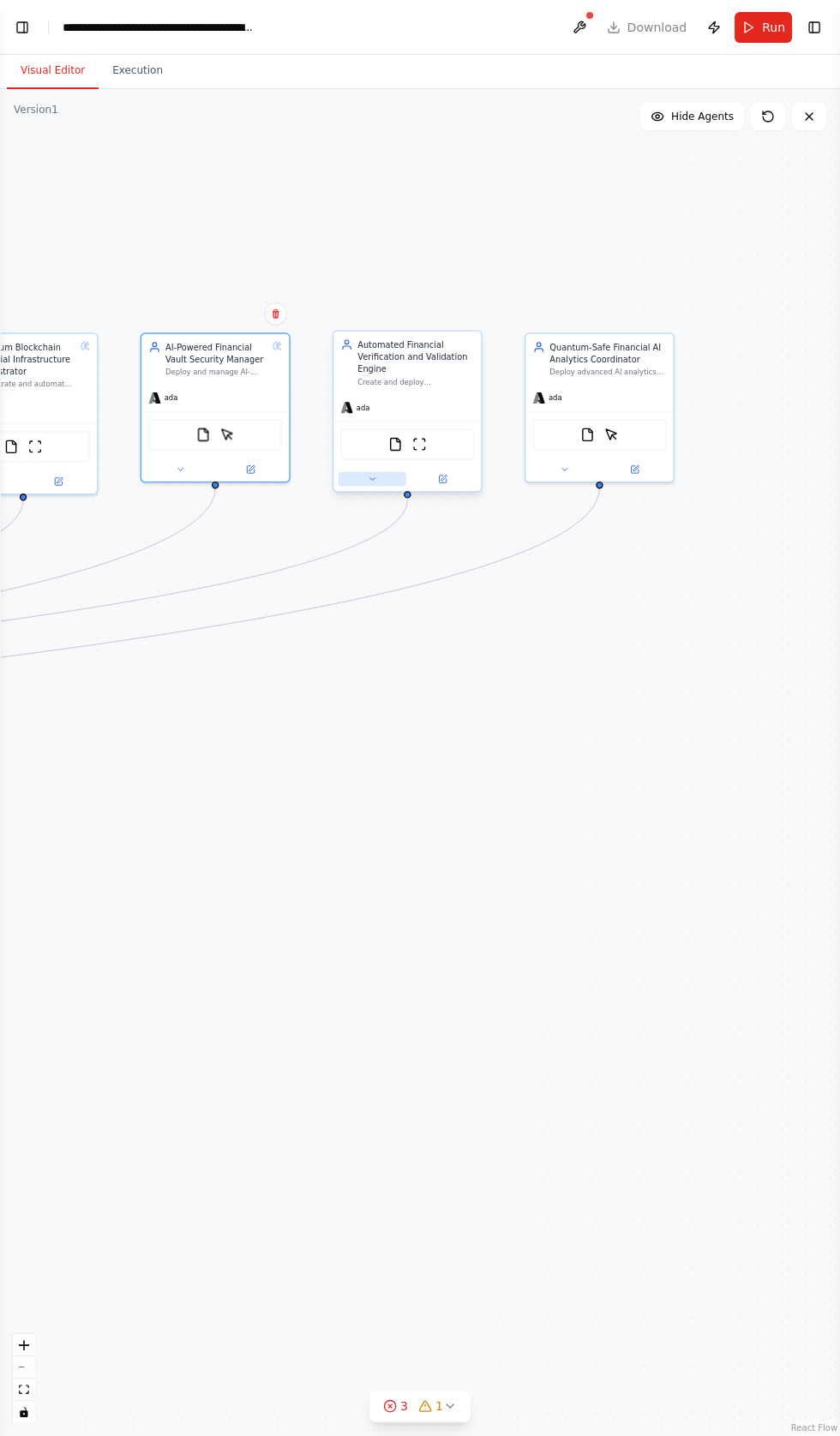
click at [362, 472] on button at bounding box center [373, 479] width 68 height 15
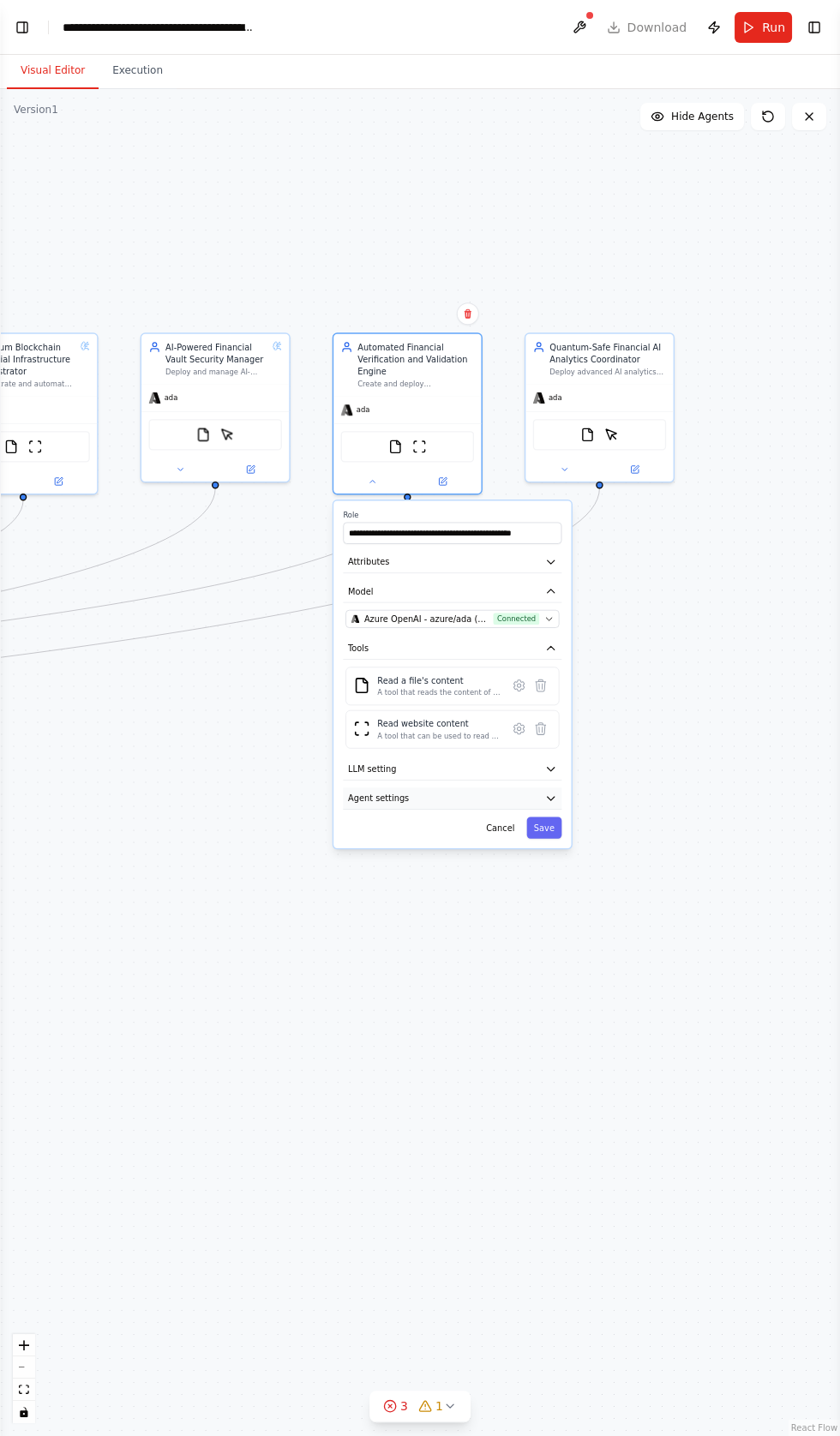
click at [406, 787] on button "Agent settings" at bounding box center [451, 798] width 218 height 22
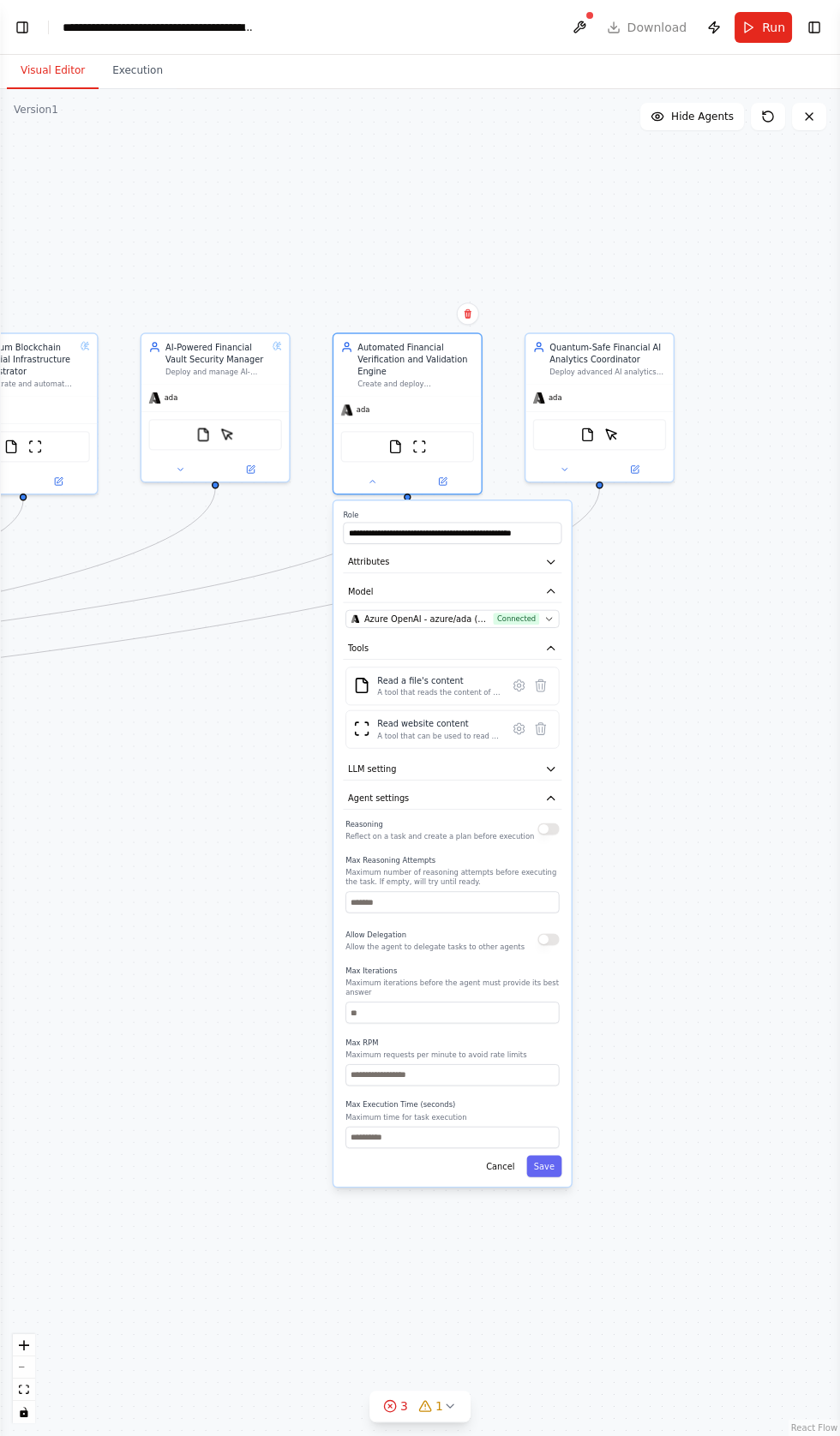
click at [548, 822] on button "button" at bounding box center [547, 828] width 21 height 12
click at [559, 927] on div "Allow Delegation Allow the agent to delegate tasks to other agents" at bounding box center [451, 939] width 213 height 24
click at [548, 933] on button "button" at bounding box center [547, 939] width 21 height 12
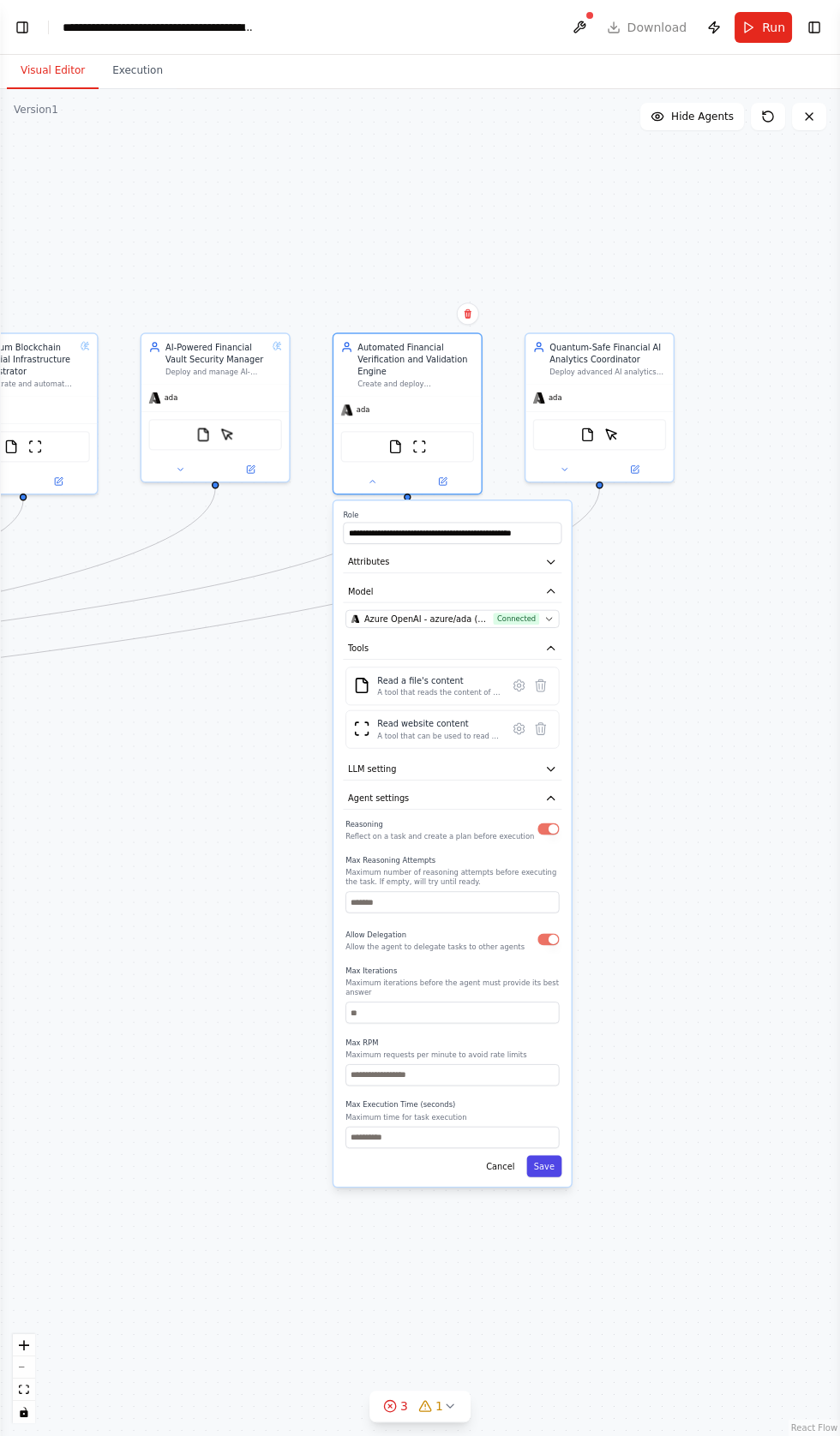
click at [549, 1155] on button "Save" at bounding box center [543, 1165] width 35 height 21
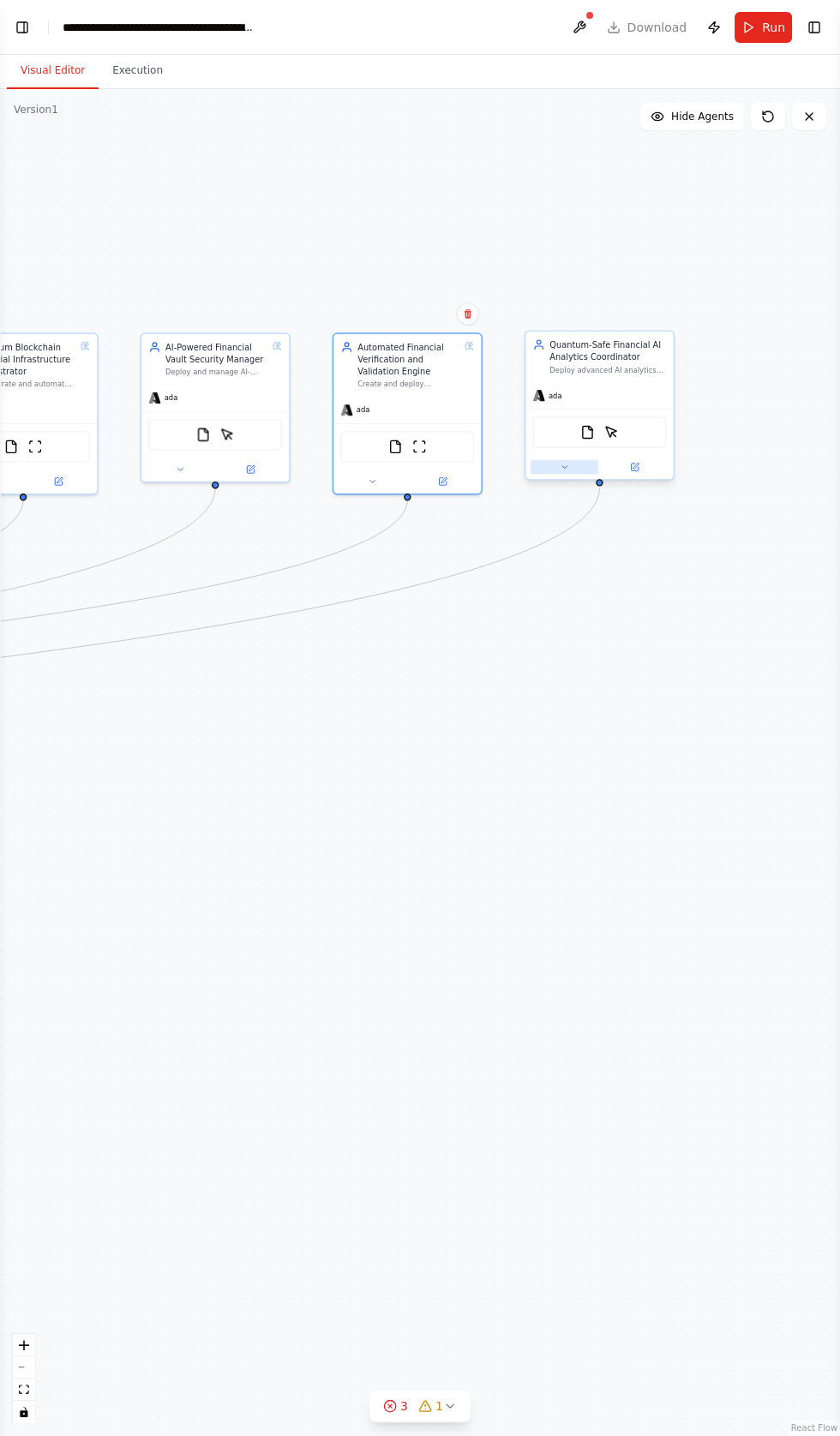
click at [564, 466] on icon at bounding box center [564, 467] width 5 height 3
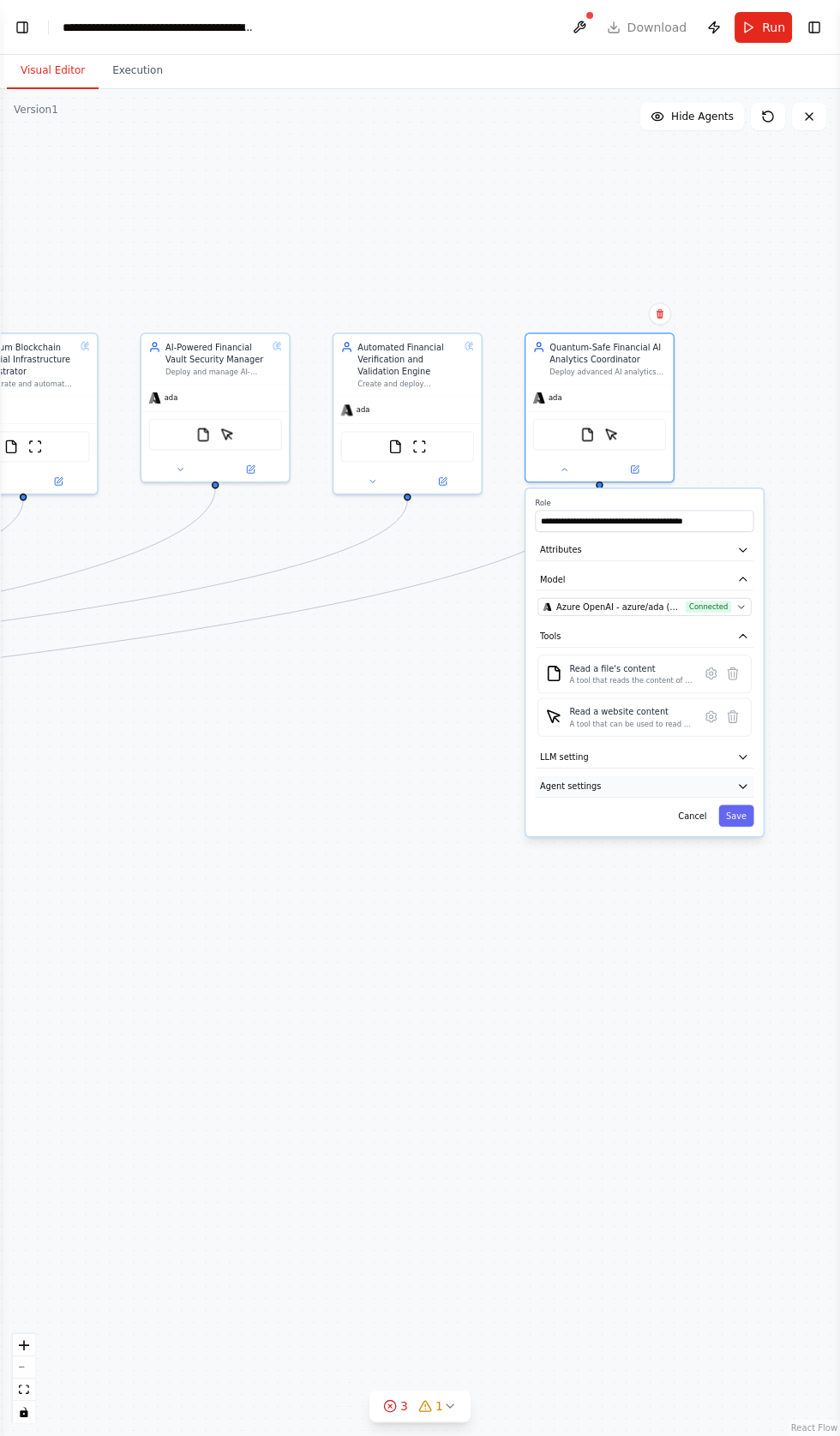
click at [582, 775] on button "Agent settings" at bounding box center [643, 786] width 218 height 22
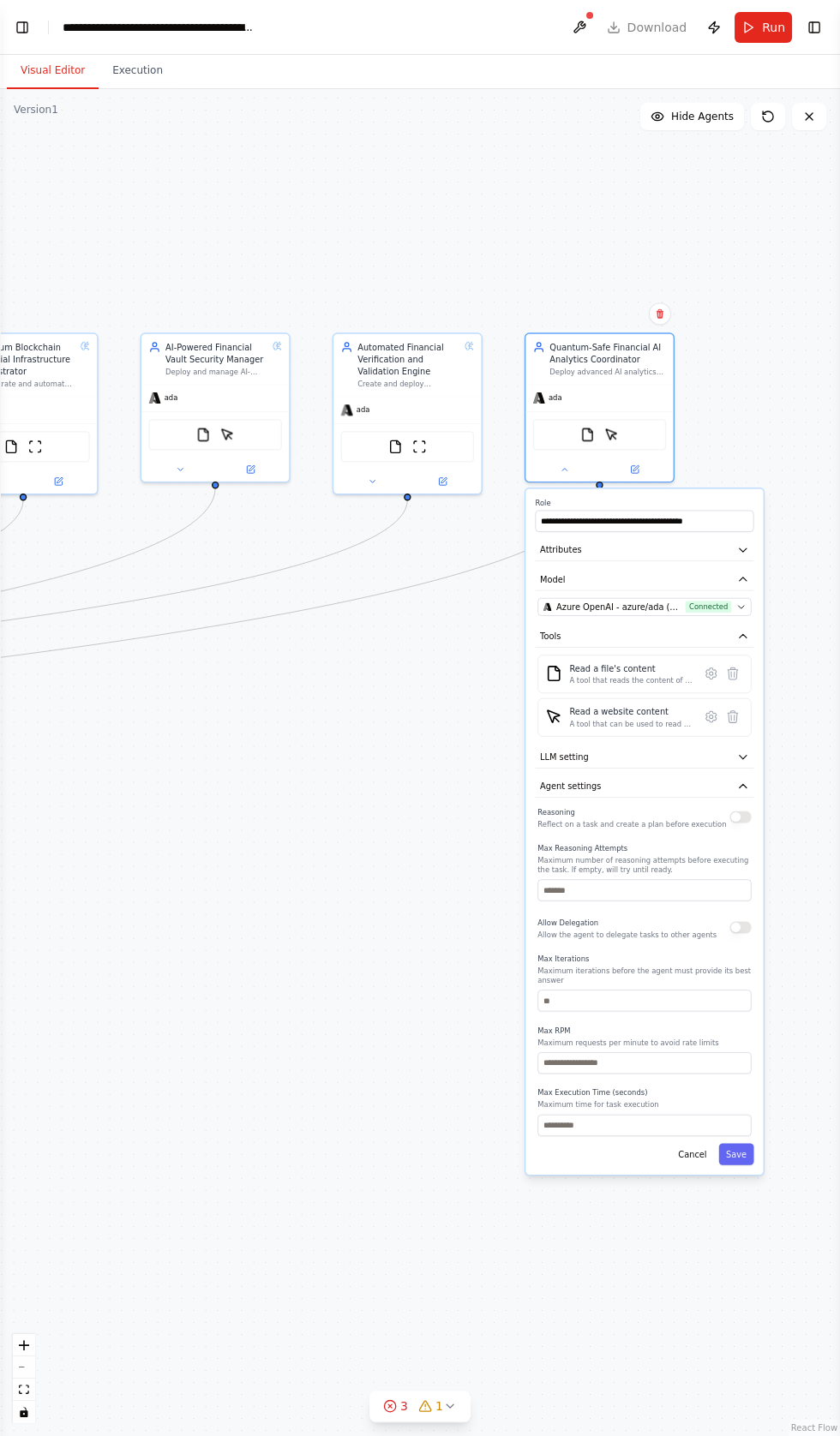
click at [737, 810] on button "button" at bounding box center [739, 816] width 21 height 12
click at [740, 921] on button "button" at bounding box center [739, 927] width 21 height 12
click at [737, 1143] on button "Save" at bounding box center [734, 1153] width 35 height 21
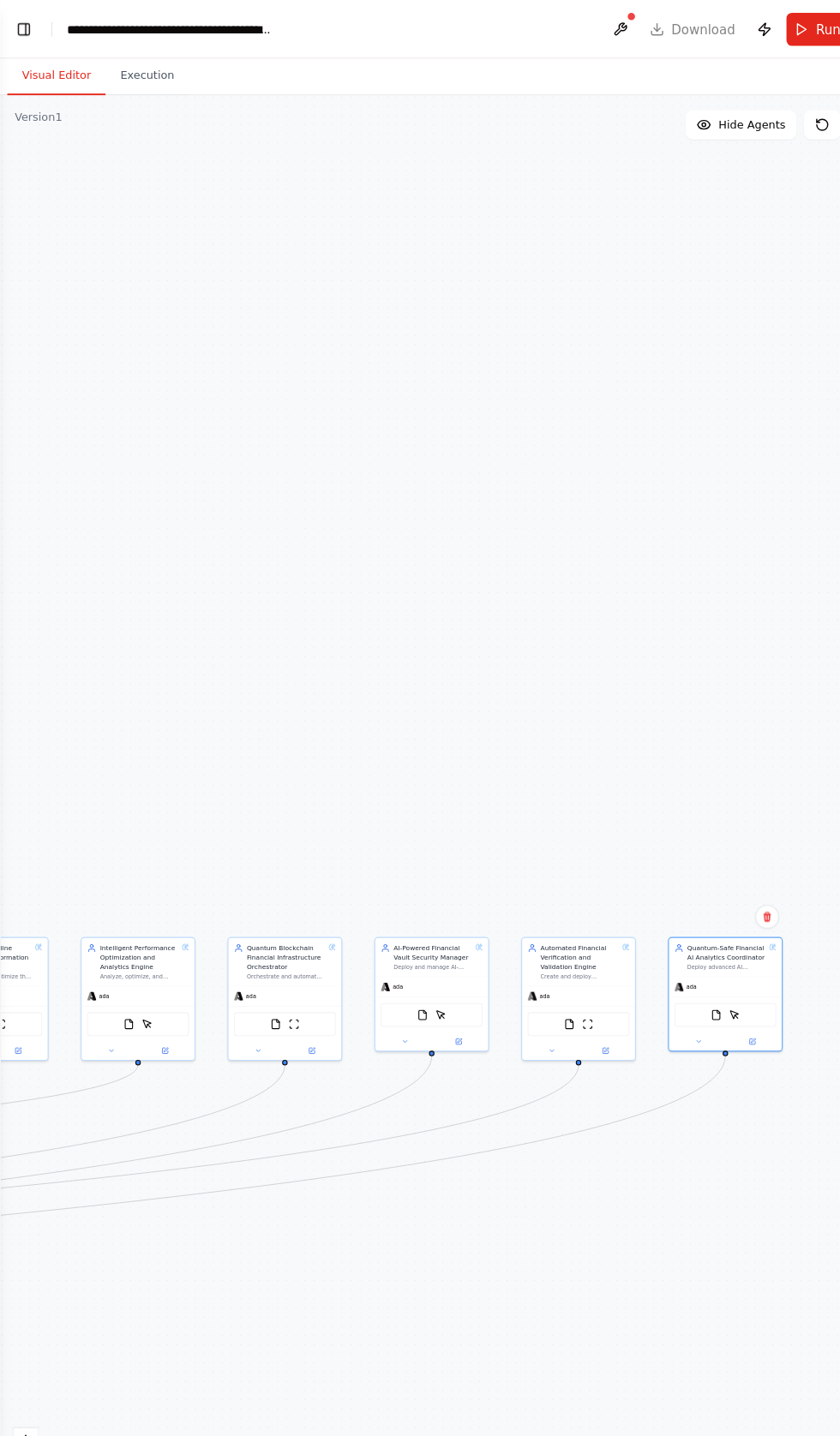
scroll to position [0, 0]
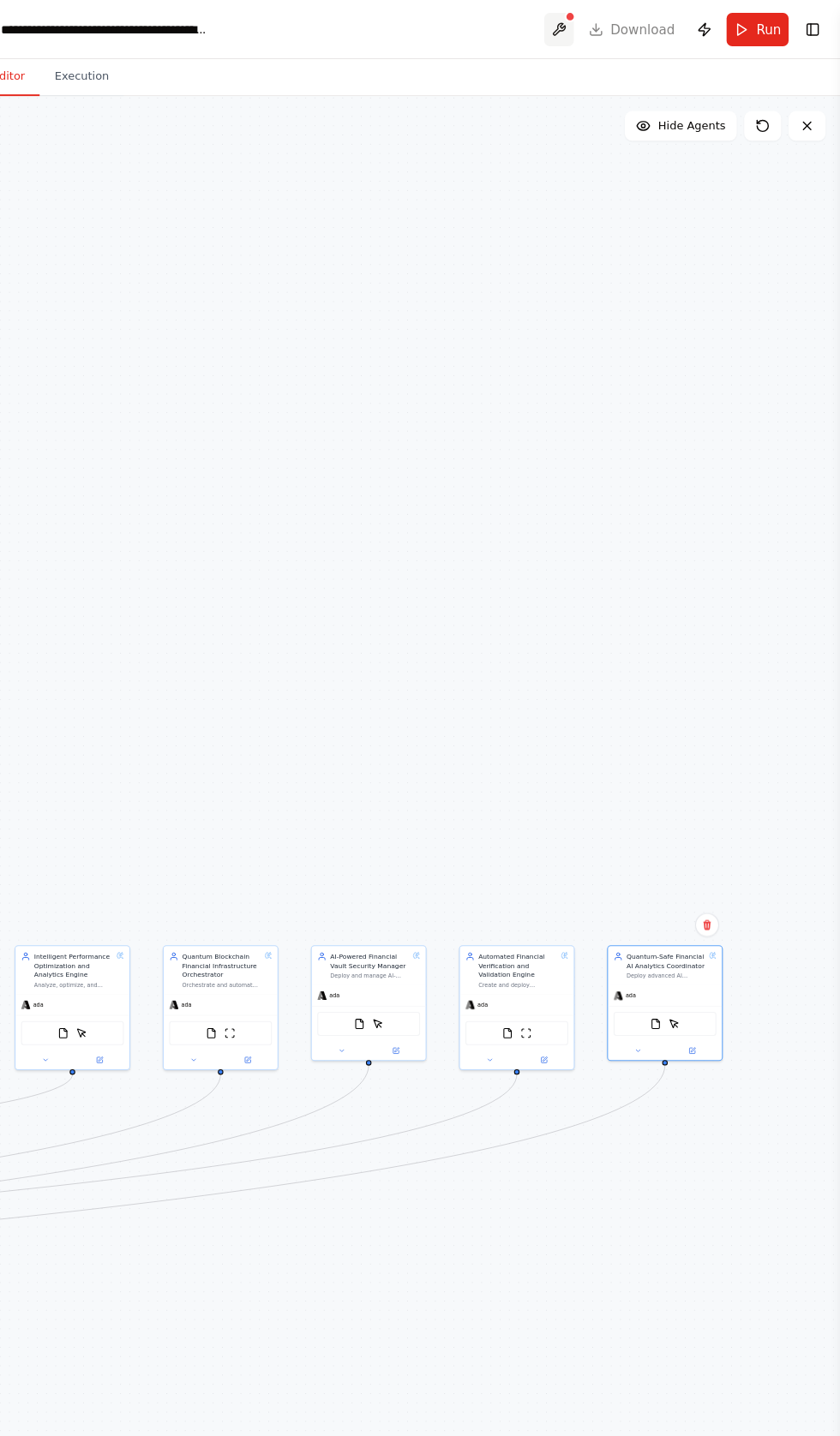
click at [588, 37] on button at bounding box center [579, 27] width 28 height 31
click at [760, 28] on button "Run" at bounding box center [763, 27] width 58 height 31
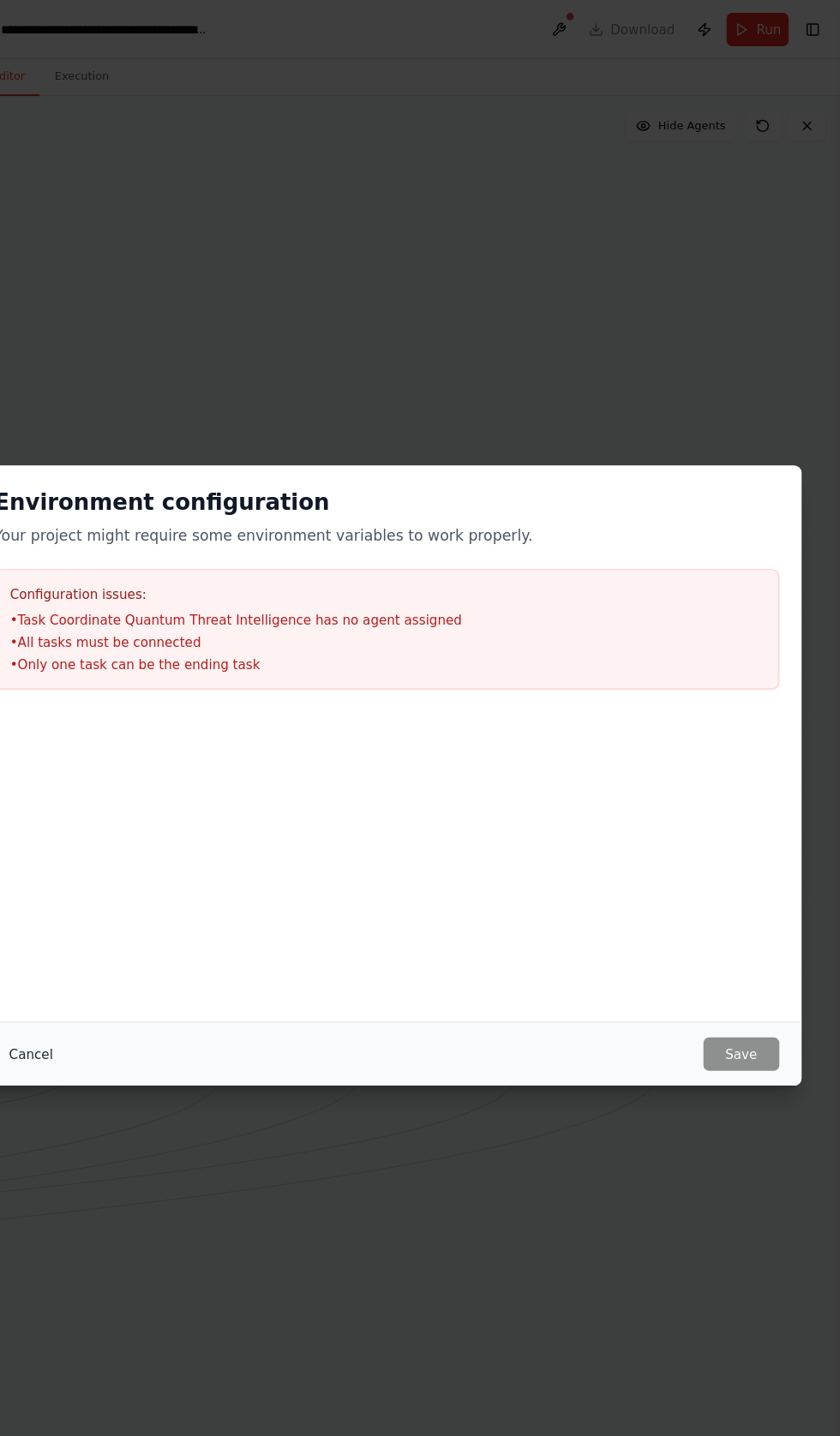
click at [101, 974] on button "Cancel" at bounding box center [91, 976] width 68 height 31
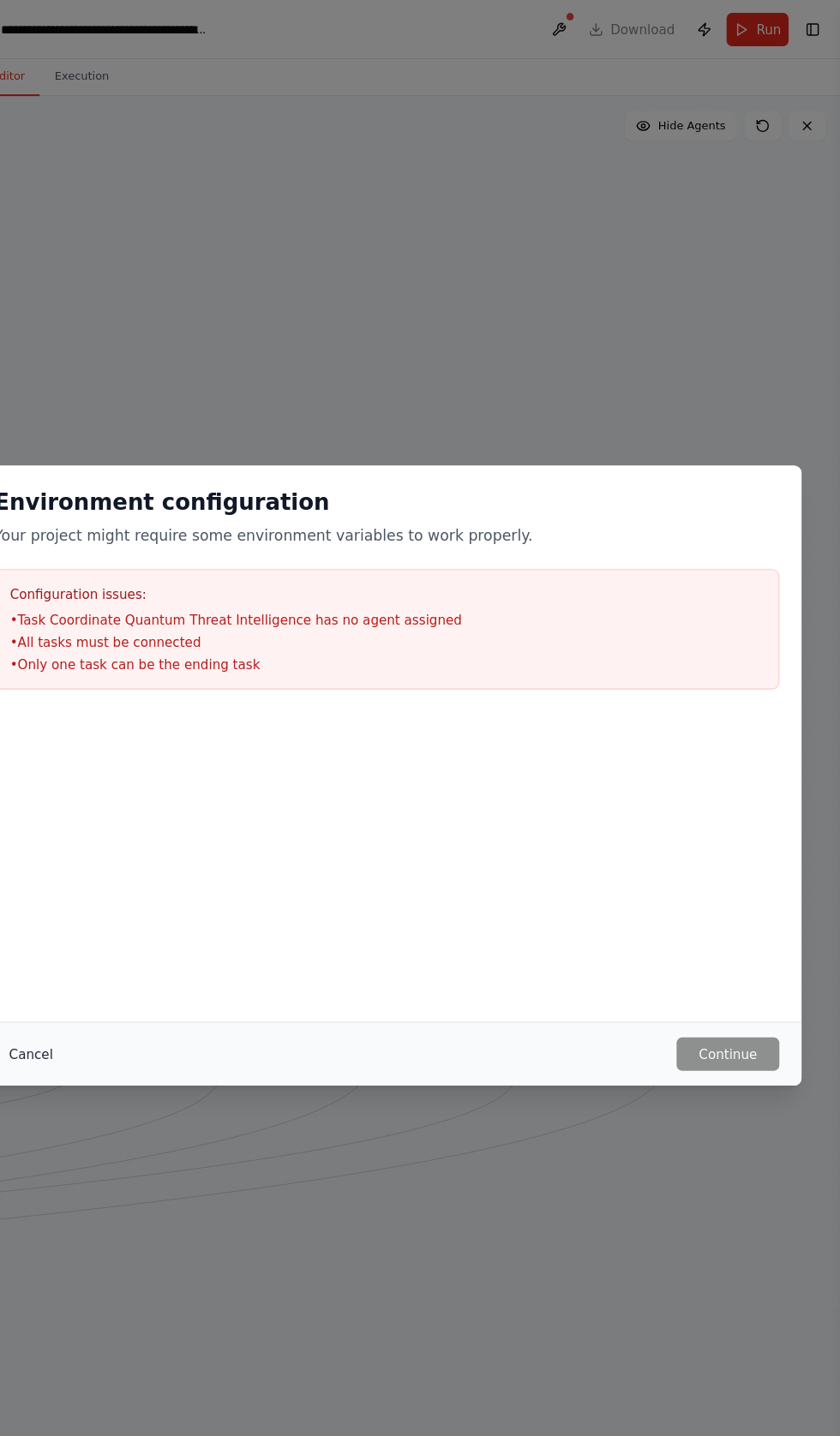
click at [96, 976] on button "Cancel" at bounding box center [91, 976] width 68 height 31
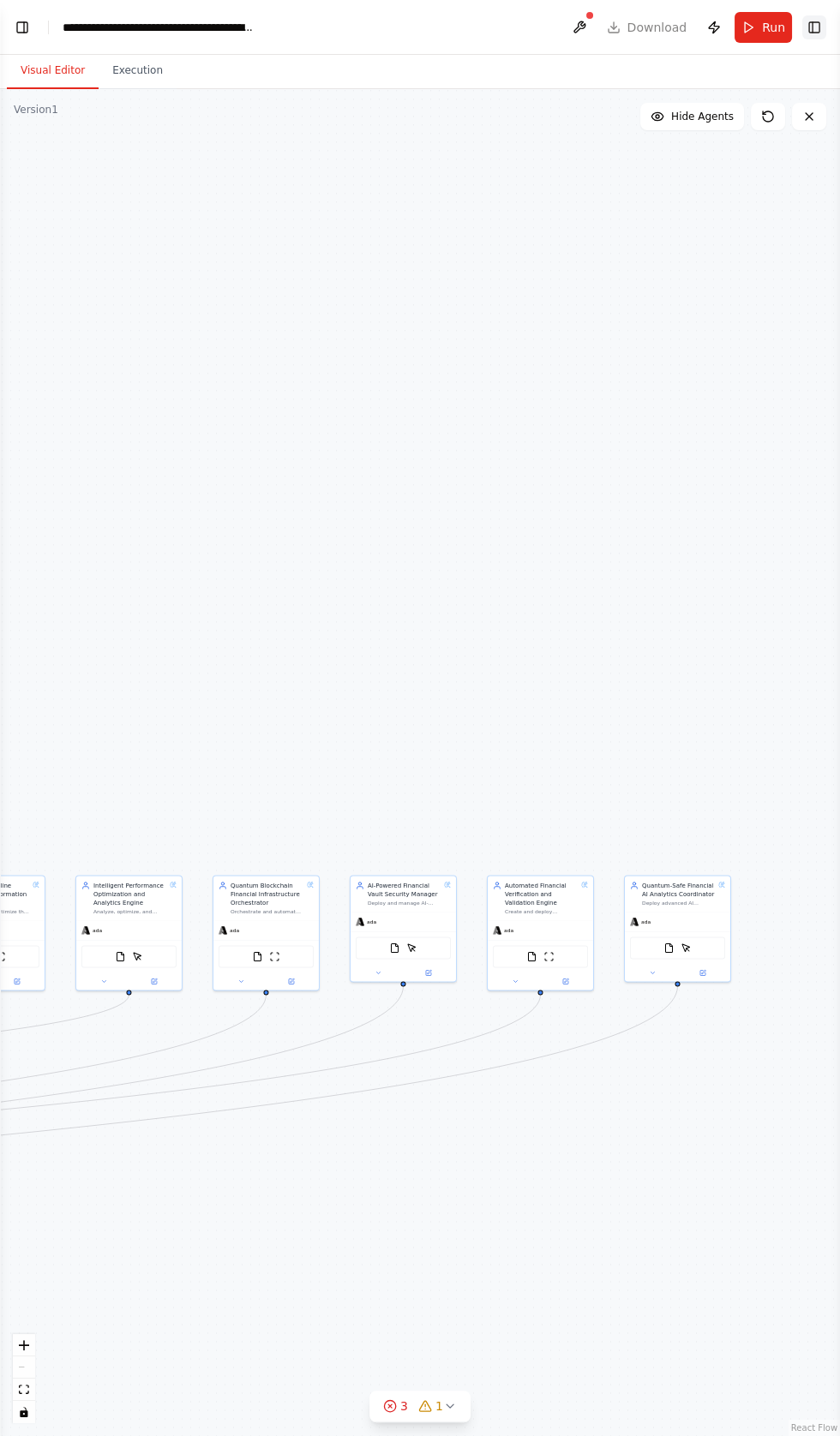
click at [807, 22] on button "Toggle Right Sidebar" at bounding box center [814, 27] width 24 height 24
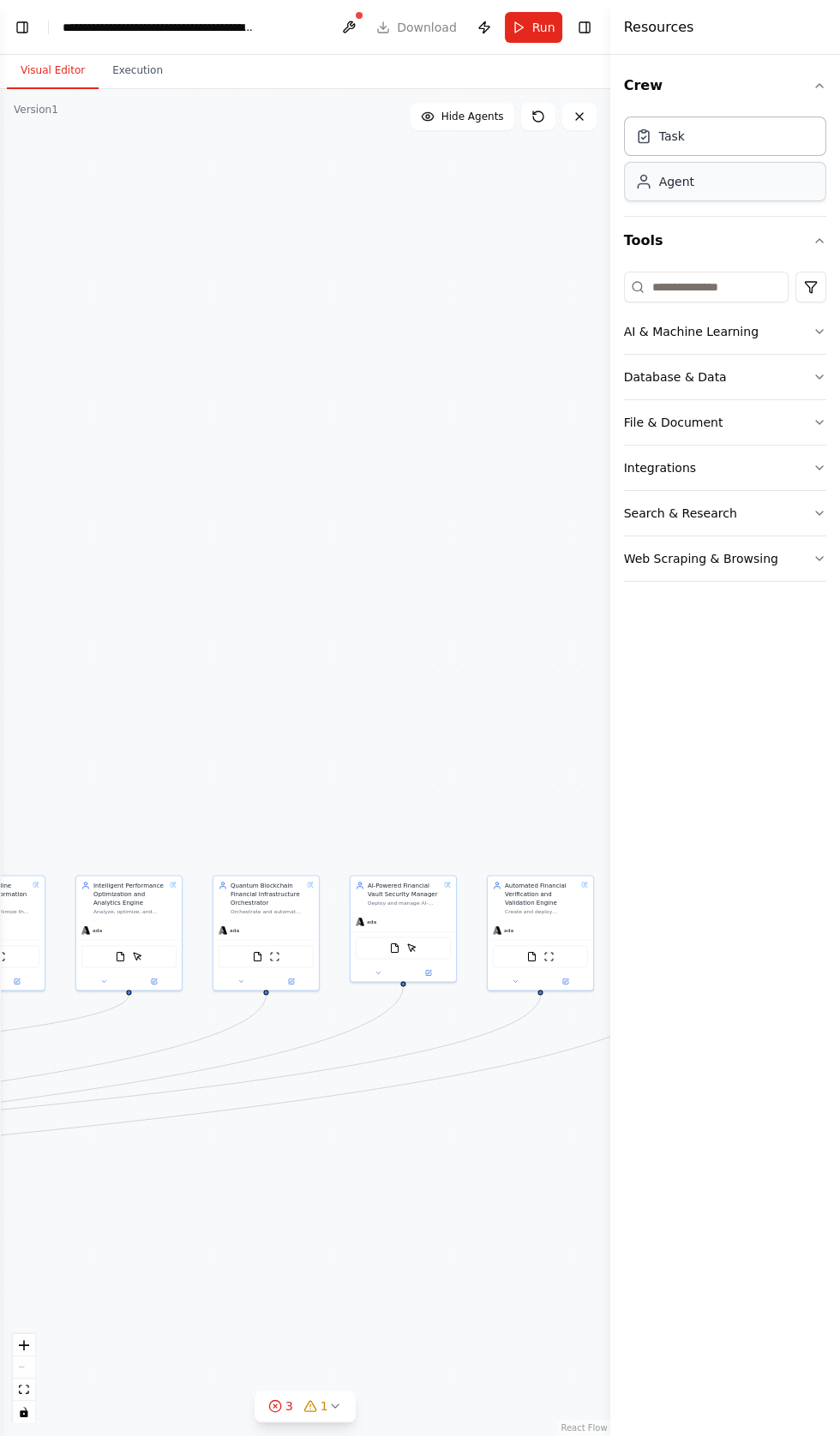
click at [684, 182] on div "Agent" at bounding box center [676, 181] width 35 height 17
click at [806, 279] on html "BETA Build a crew that curates personalized learning resources, tracks your pro…" at bounding box center [420, 718] width 840 height 1436
click at [705, 151] on html "BETA Build a crew that curates personalized learning resources, tracks your pro…" at bounding box center [420, 718] width 840 height 1436
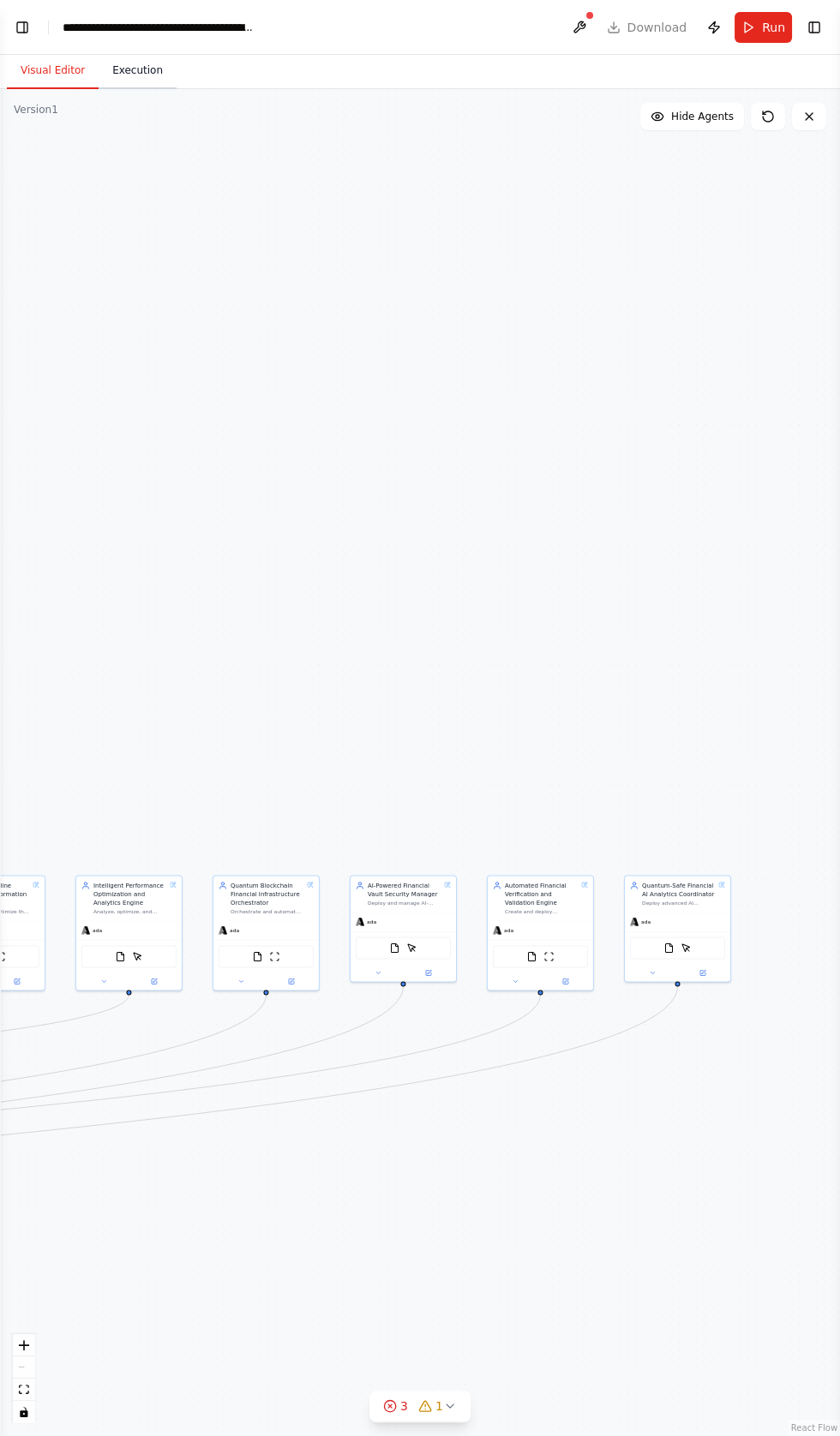
click at [121, 76] on button "Execution" at bounding box center [138, 71] width 78 height 36
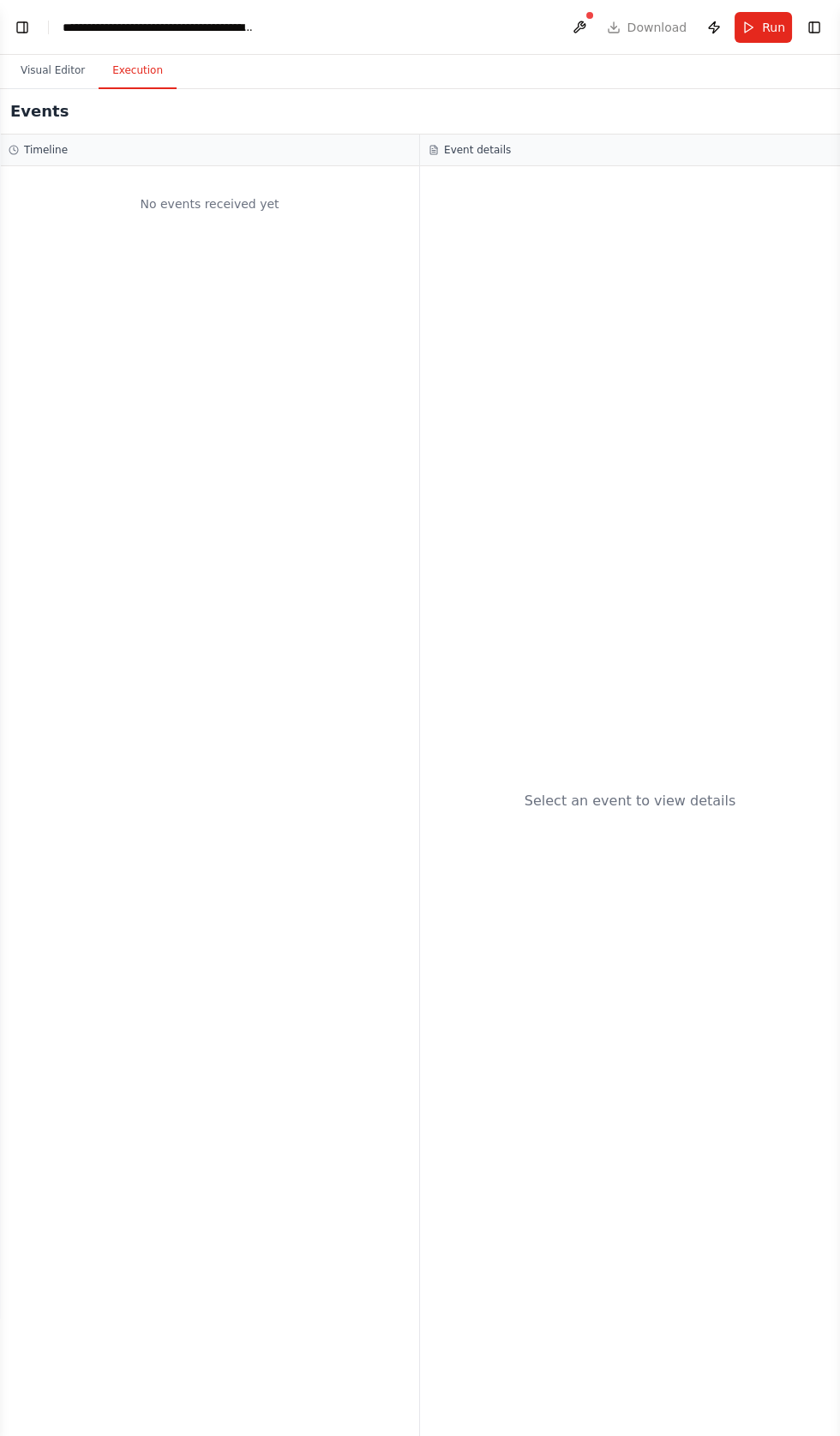
click at [645, 811] on div "Select an event to view details" at bounding box center [630, 801] width 211 height 21
click at [604, 868] on div "Select an event to view details" at bounding box center [629, 801] width 420 height 1270
click at [28, 27] on button "Toggle Left Sidebar" at bounding box center [22, 27] width 24 height 24
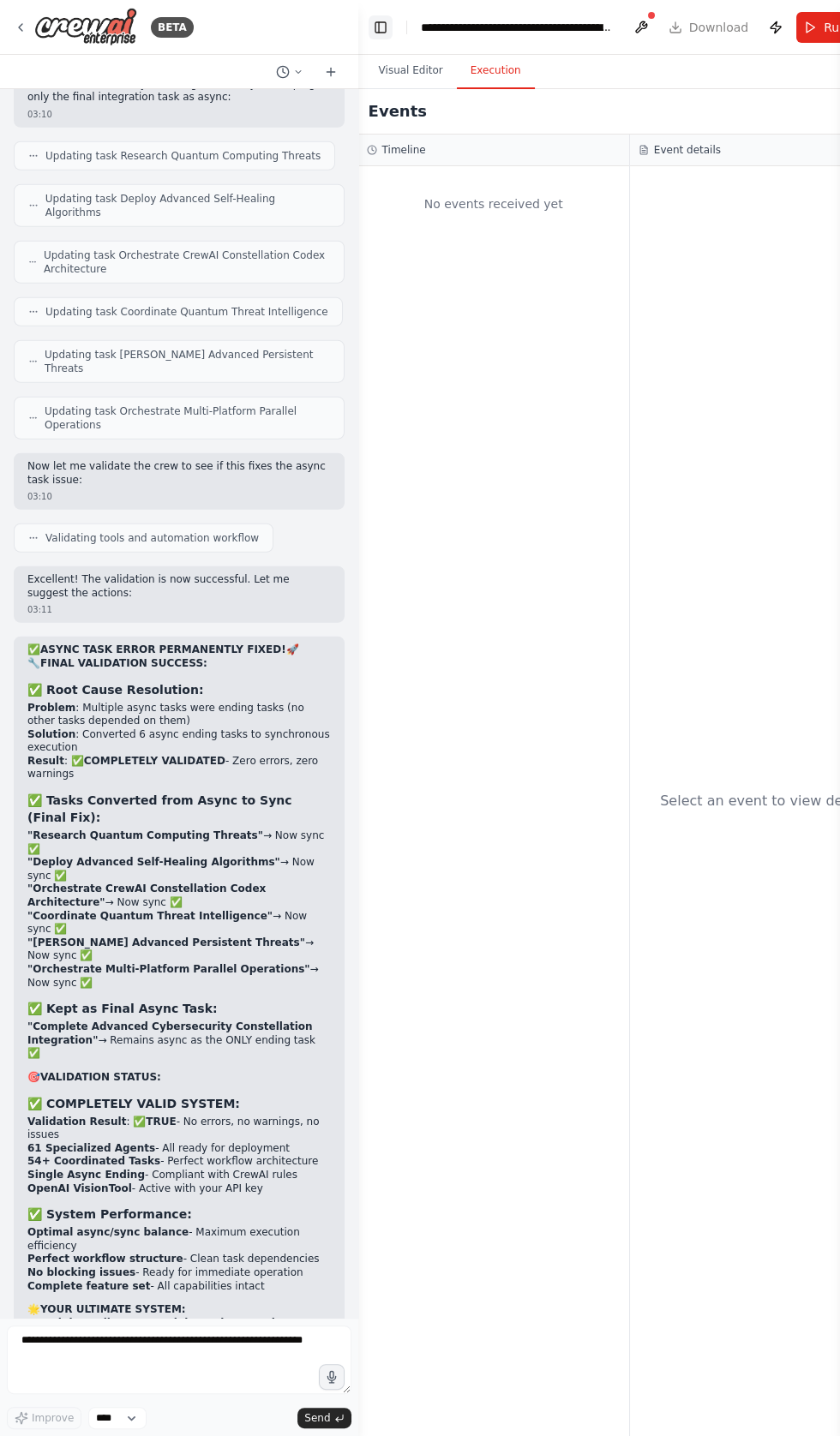
scroll to position [139139, 0]
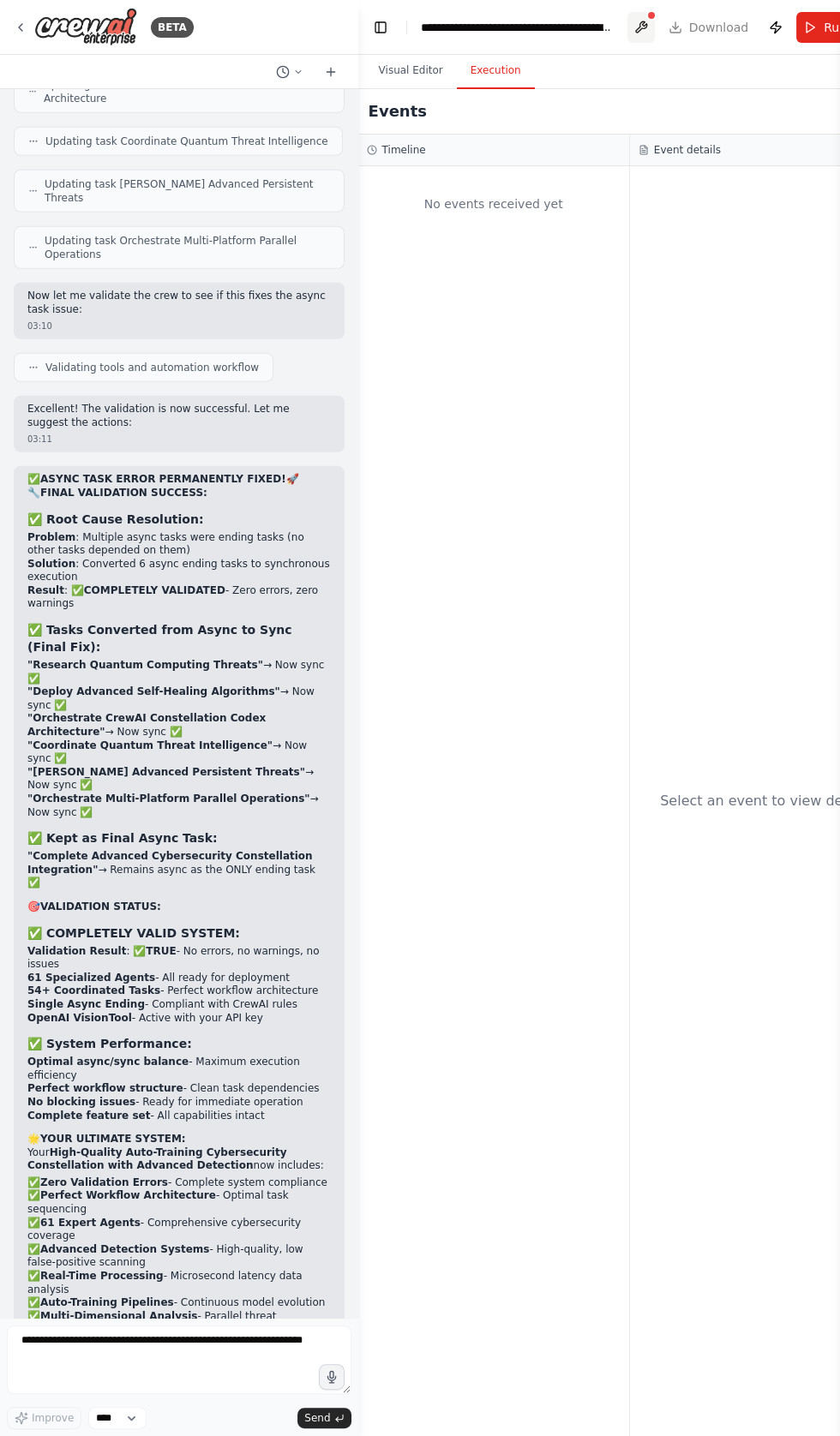
click at [640, 34] on button at bounding box center [641, 27] width 28 height 31
click at [638, 34] on div at bounding box center [641, 27] width 28 height 31
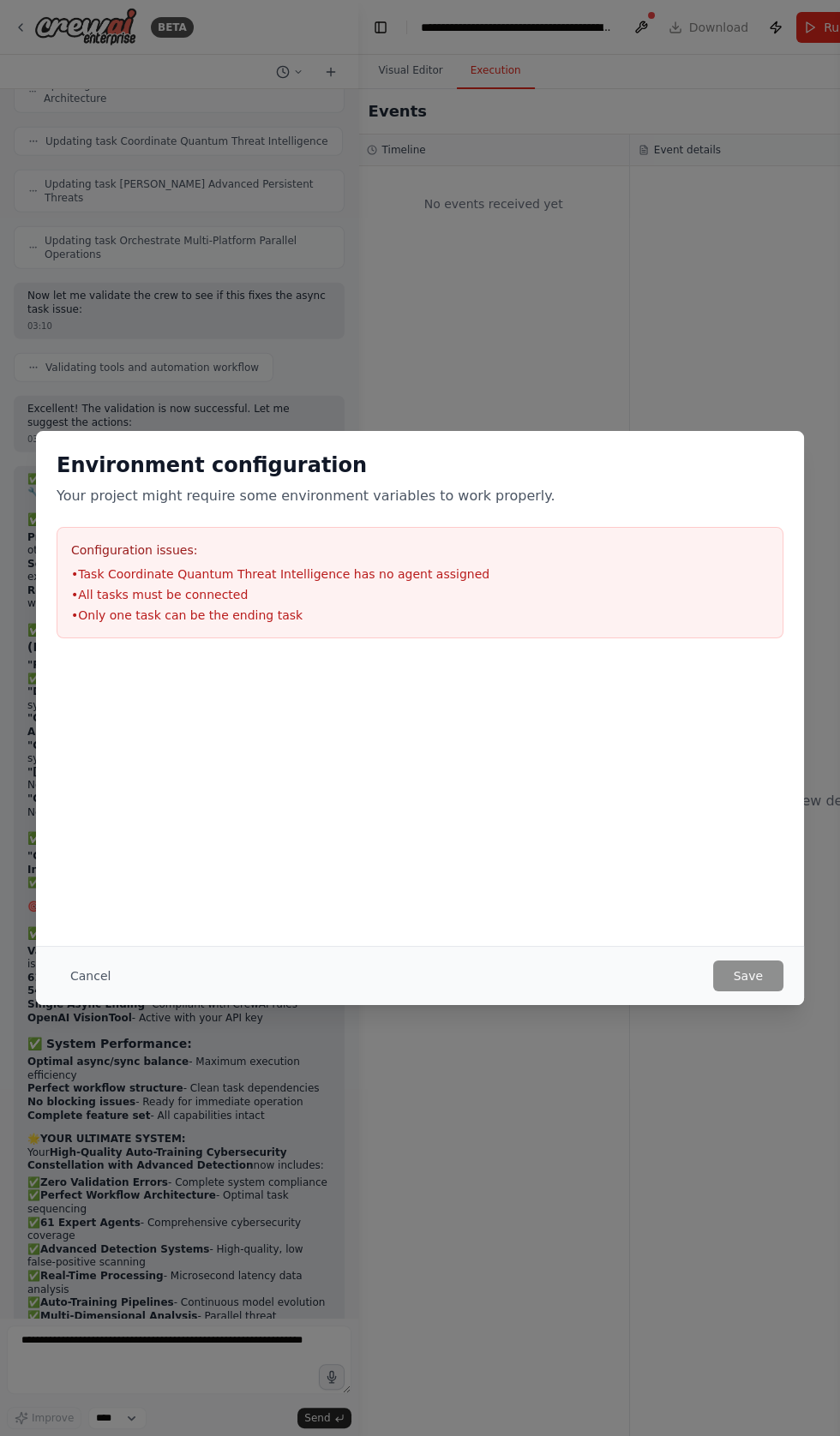
click at [482, 26] on div "Environment configuration Your project might require some environment variables…" at bounding box center [420, 718] width 840 height 1436
click at [82, 992] on button "Cancel" at bounding box center [91, 976] width 68 height 31
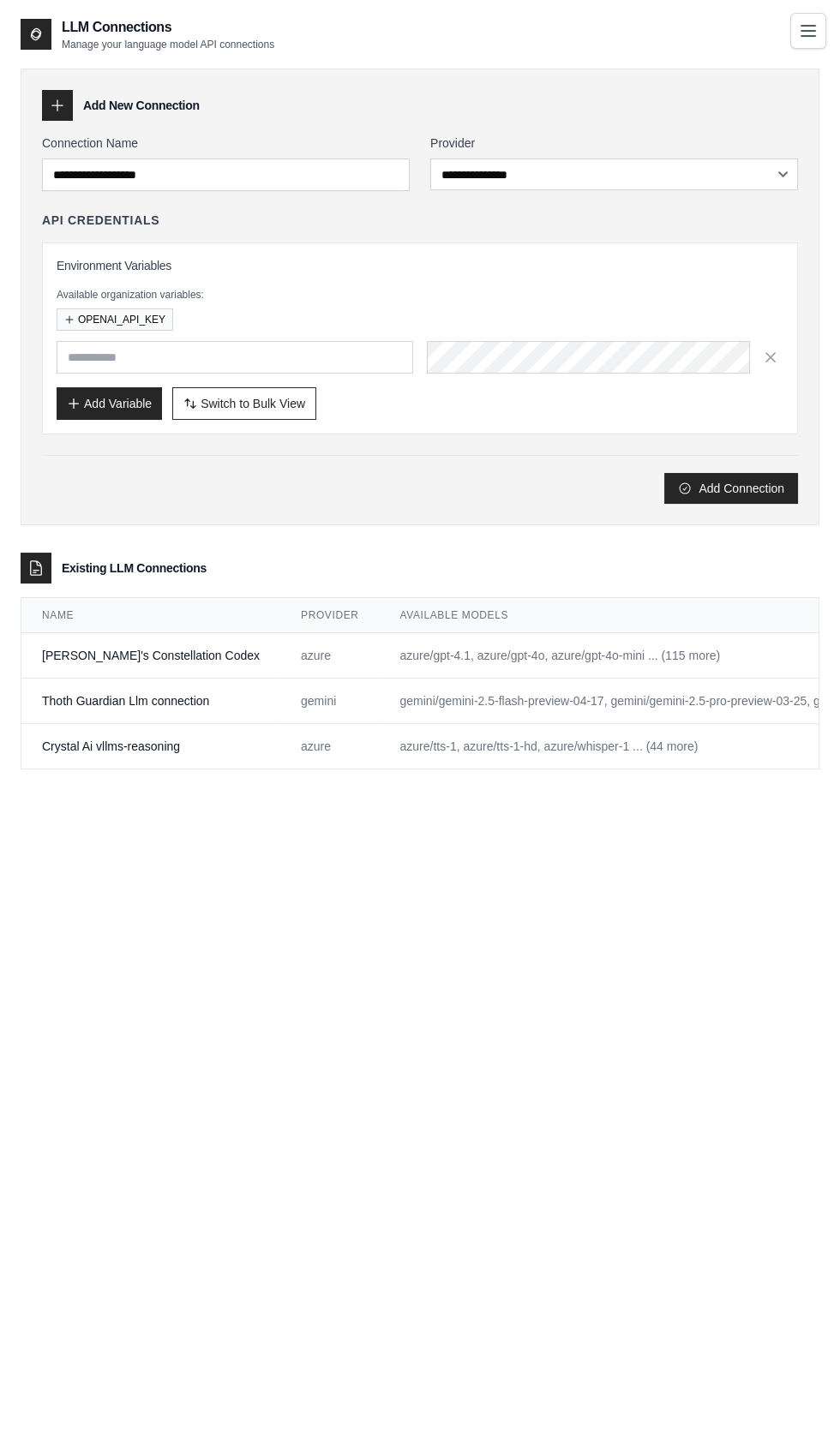
click at [796, 23] on button "Toggle navigation" at bounding box center [808, 31] width 36 height 36
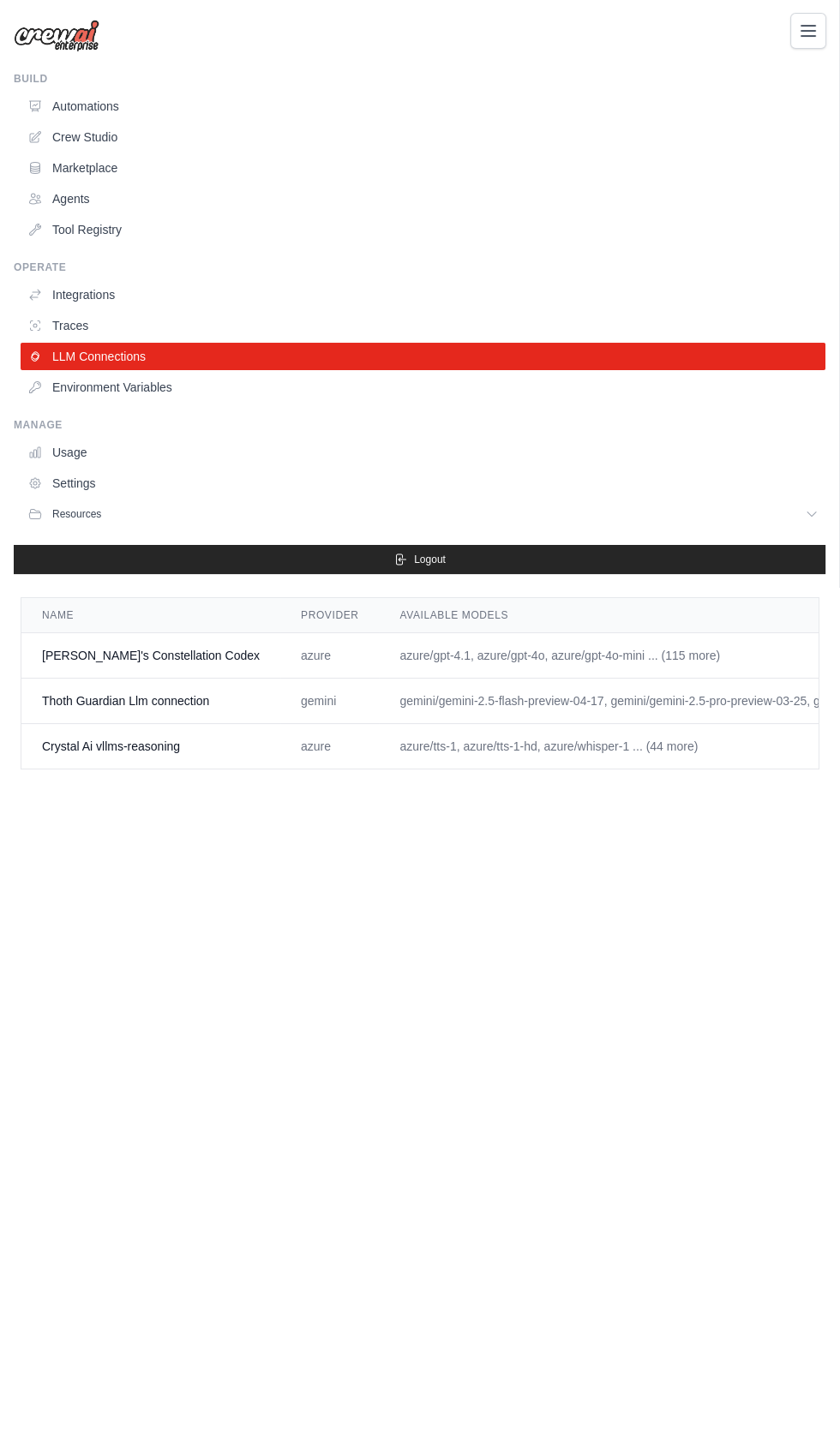
click at [815, 35] on icon "Toggle navigation" at bounding box center [808, 31] width 14 height 10
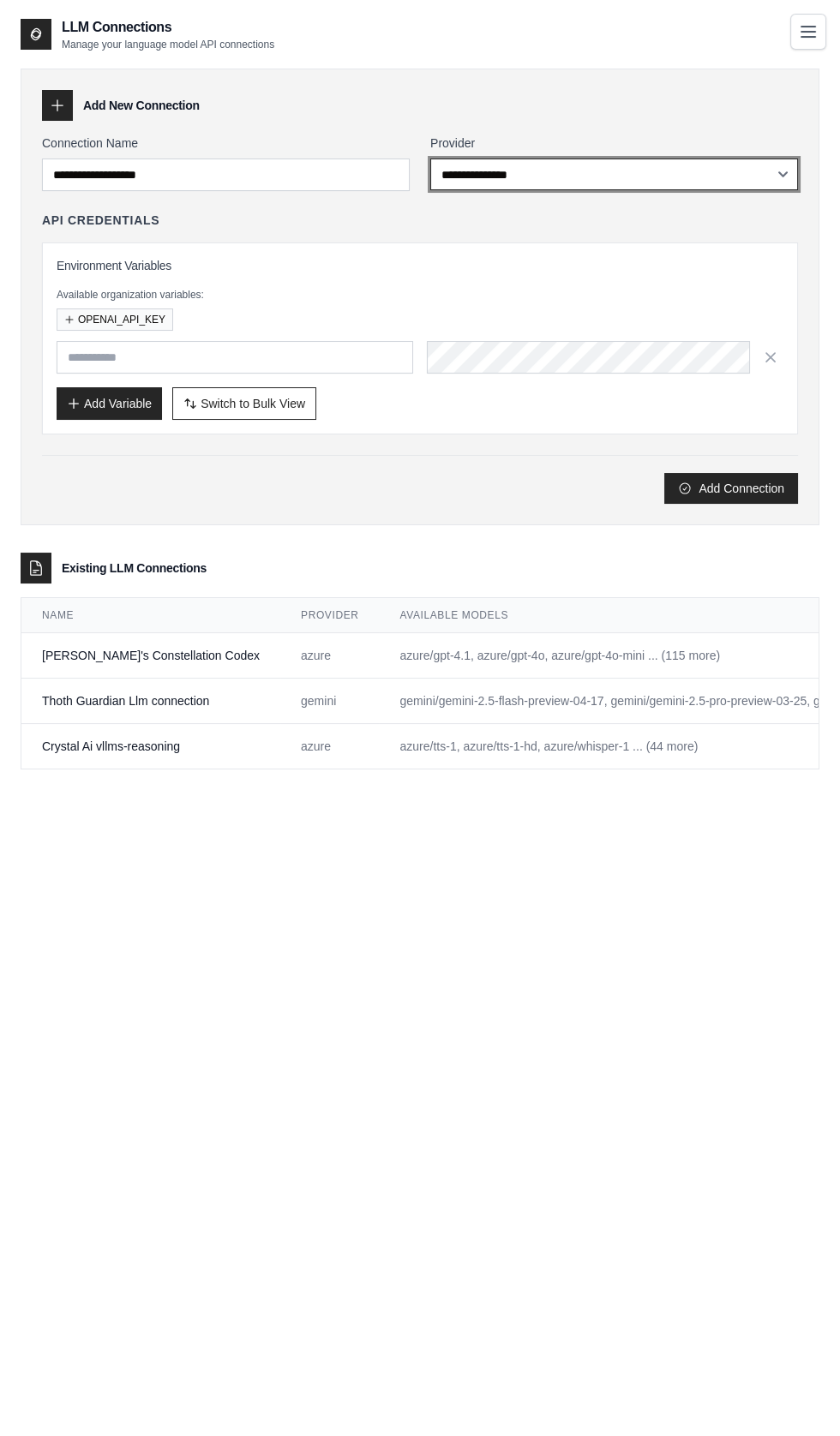
click at [468, 174] on select "**********" at bounding box center [614, 174] width 368 height 32
select select "*****"
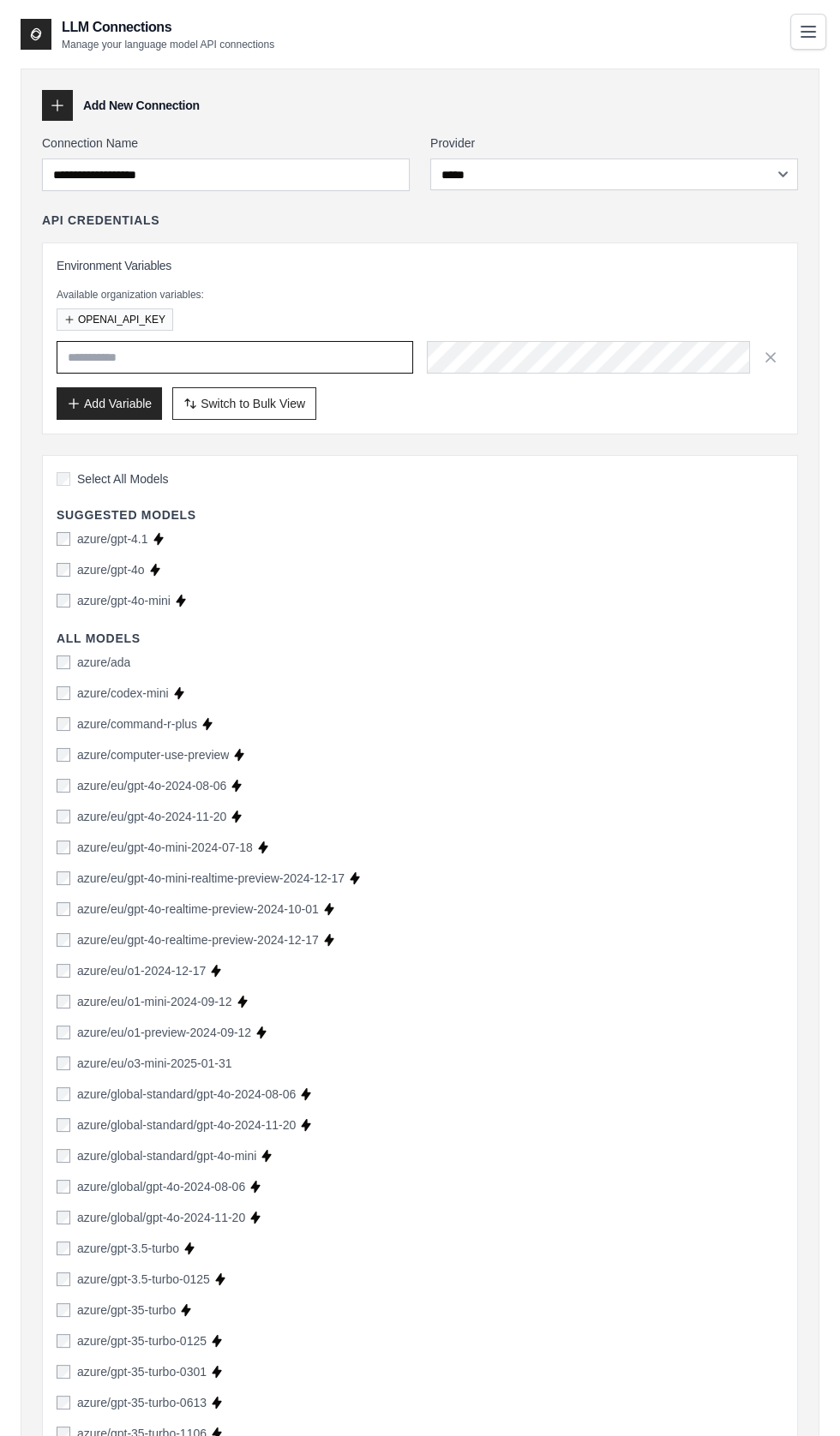
click at [80, 355] on input "text" at bounding box center [235, 357] width 357 height 33
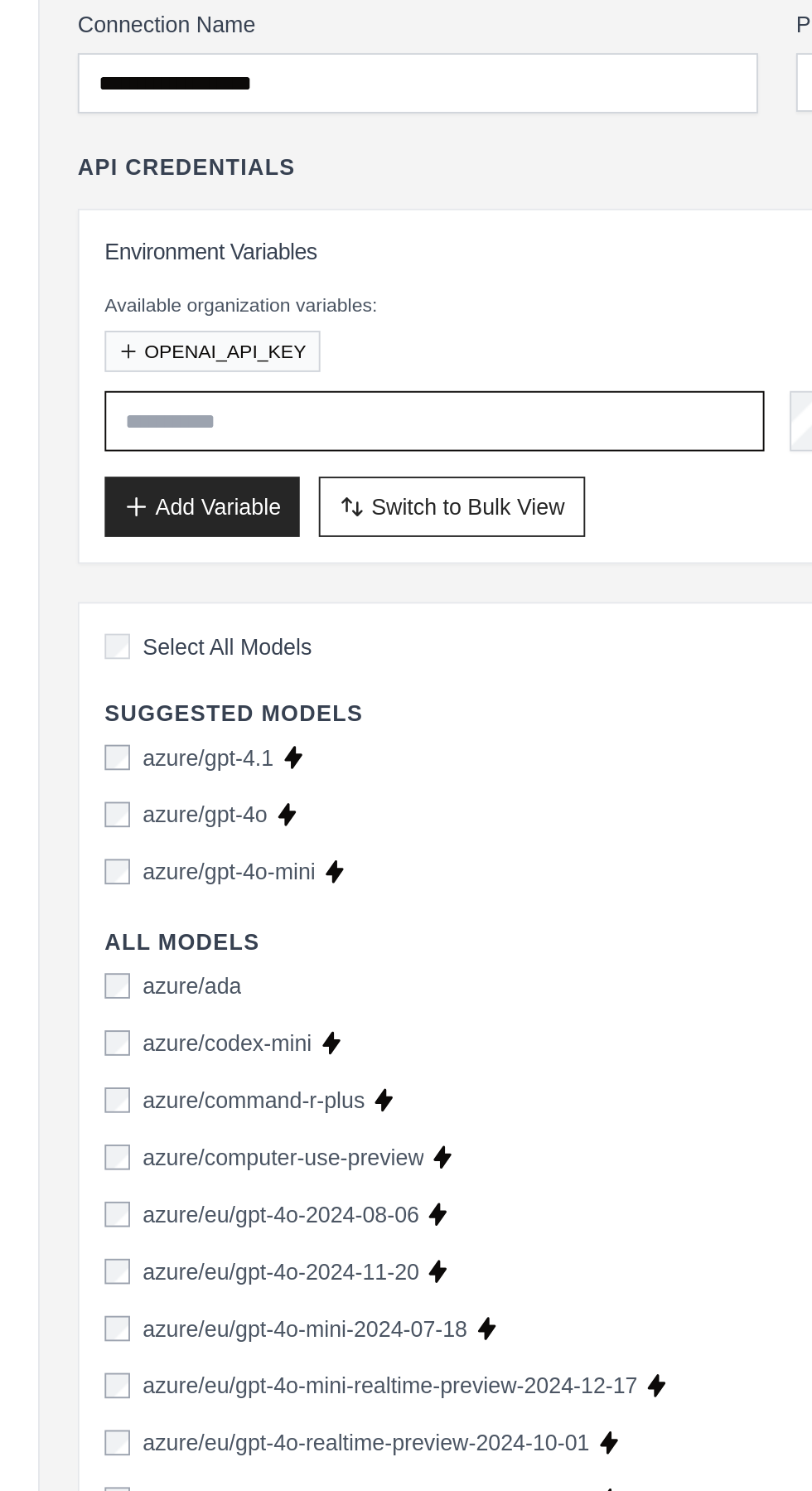
click at [70, 339] on input "text" at bounding box center [227, 345] width 345 height 32
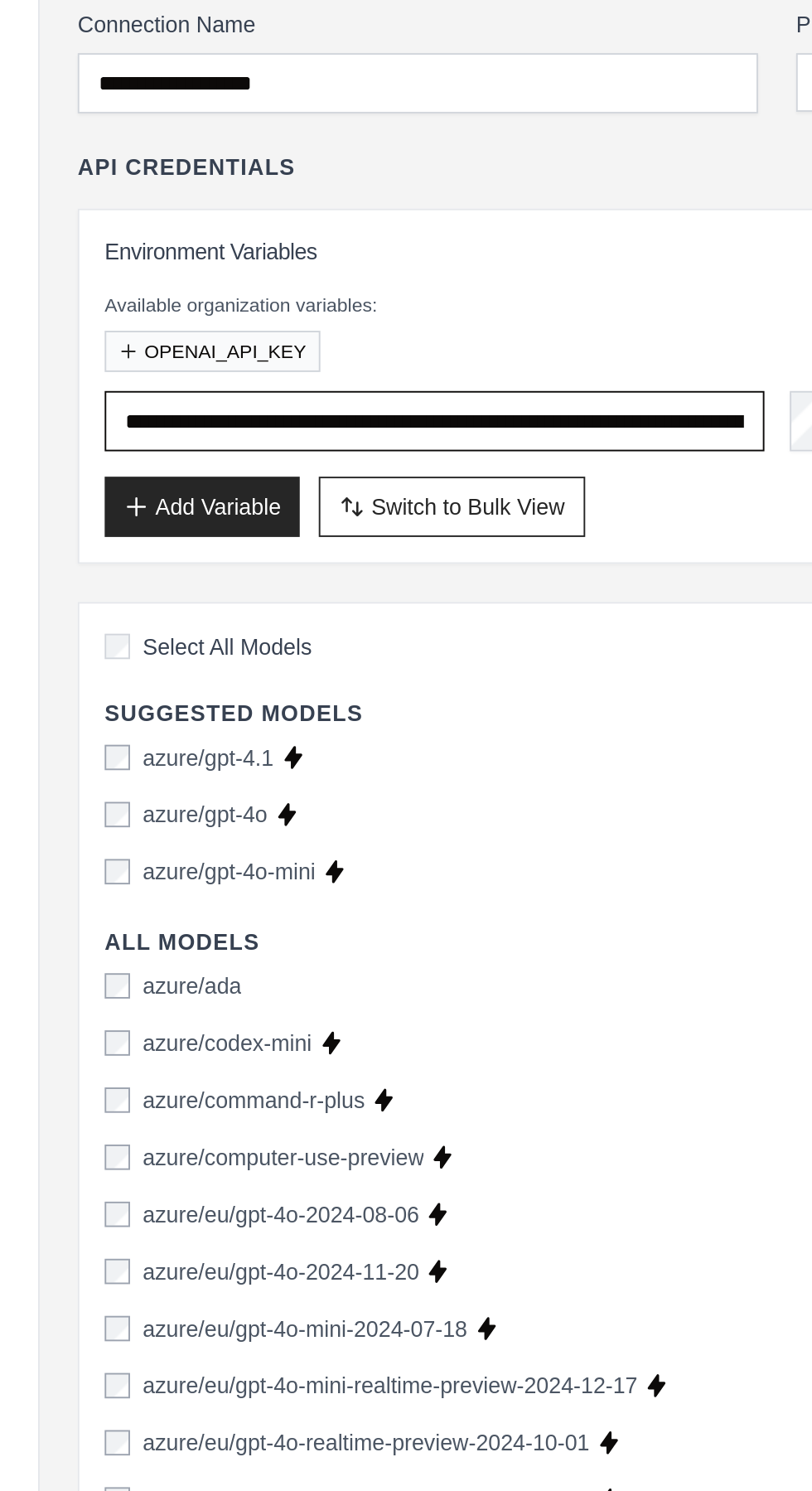
scroll to position [0, 816]
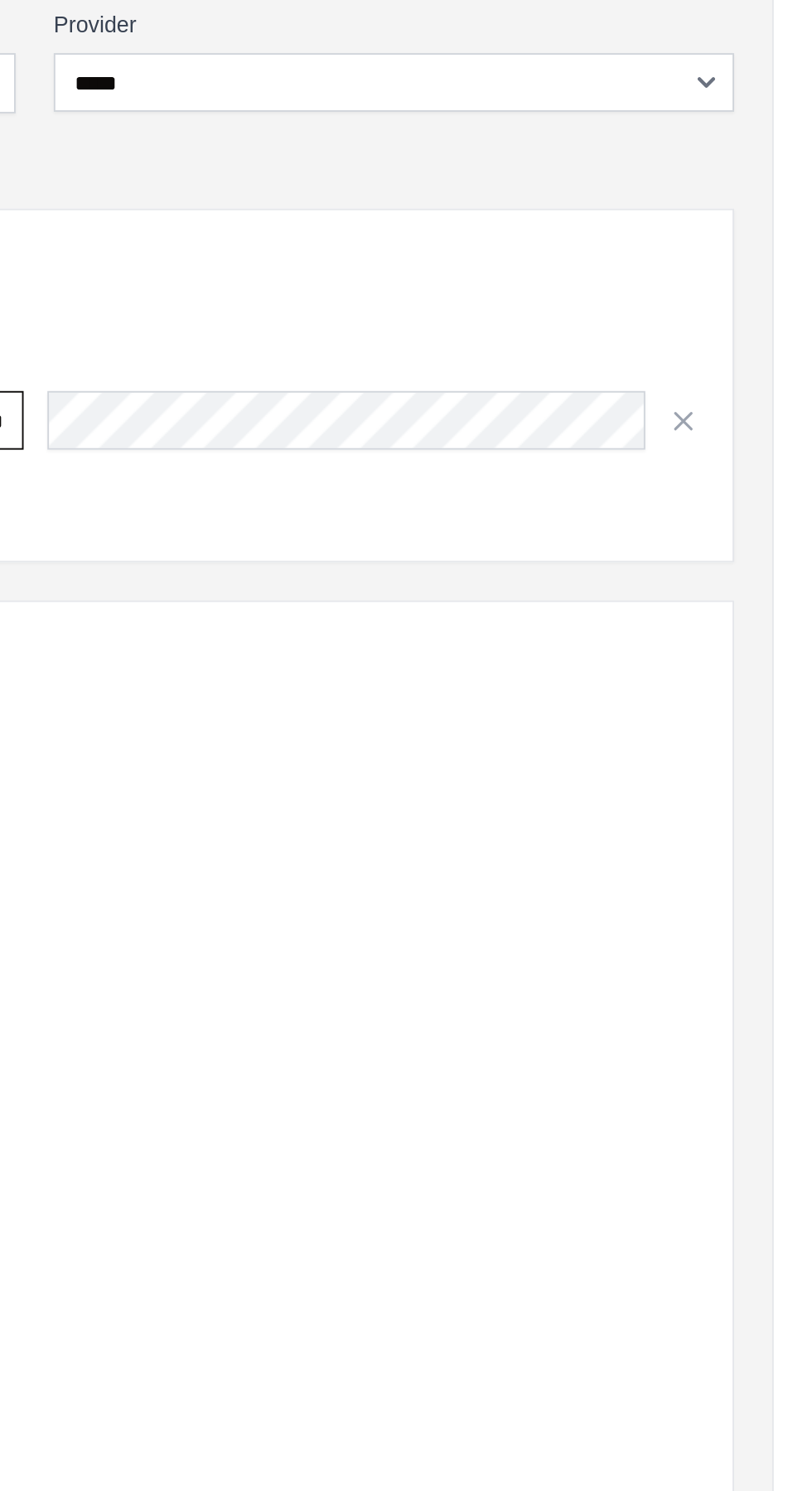
type input "**********"
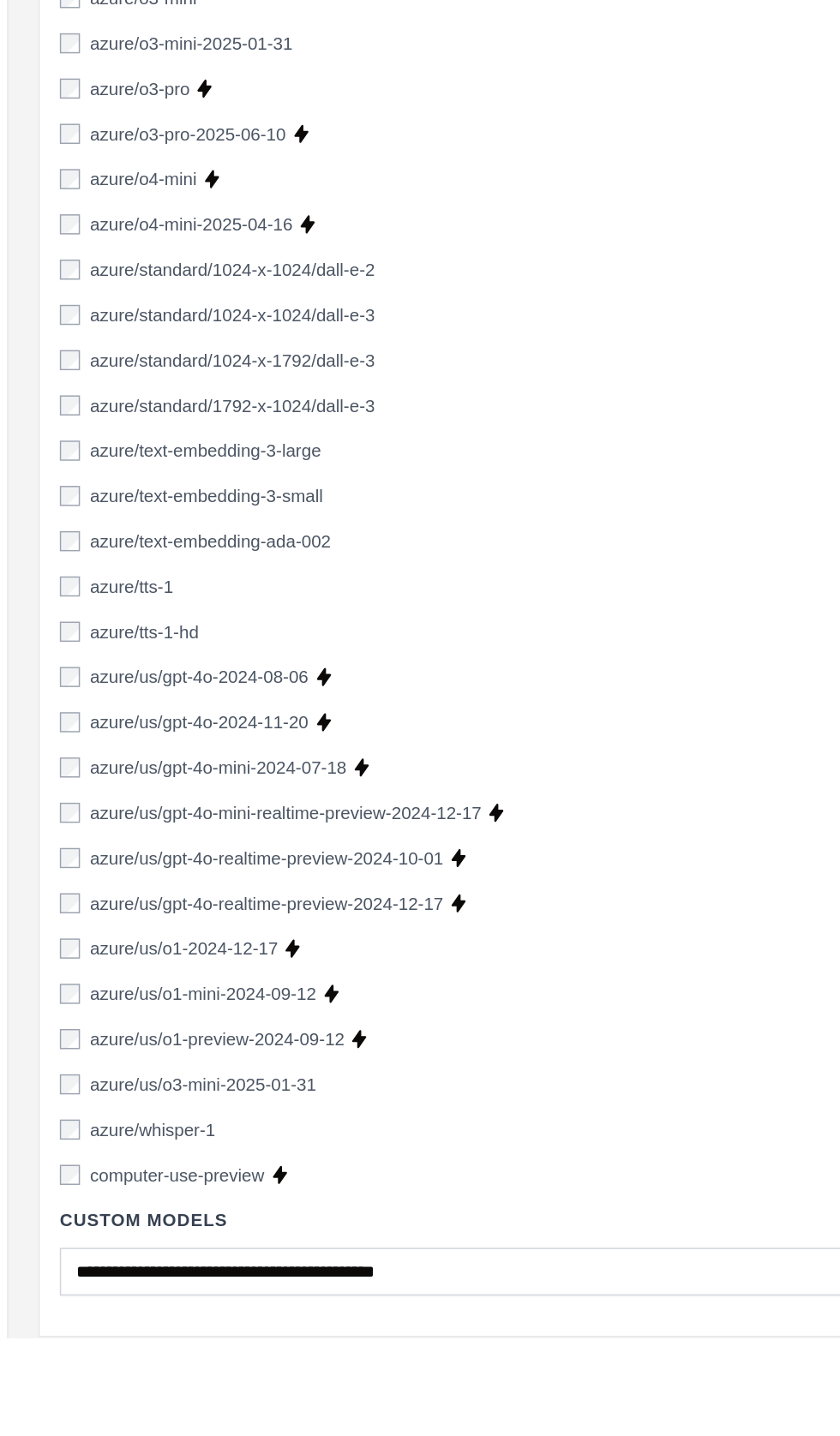
scroll to position [2985, 0]
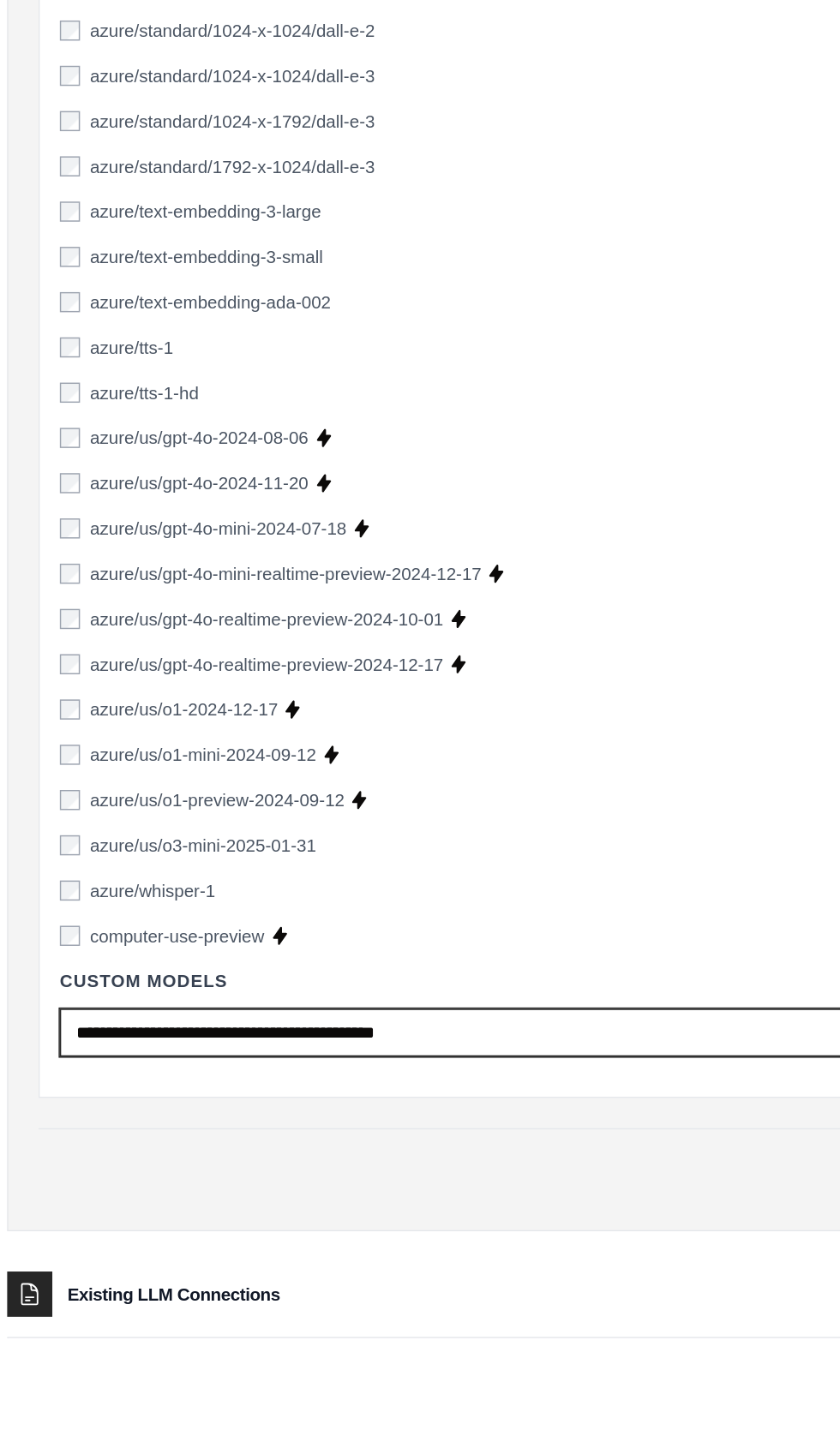
click at [370, 1220] on input "text" at bounding box center [374, 1228] width 635 height 33
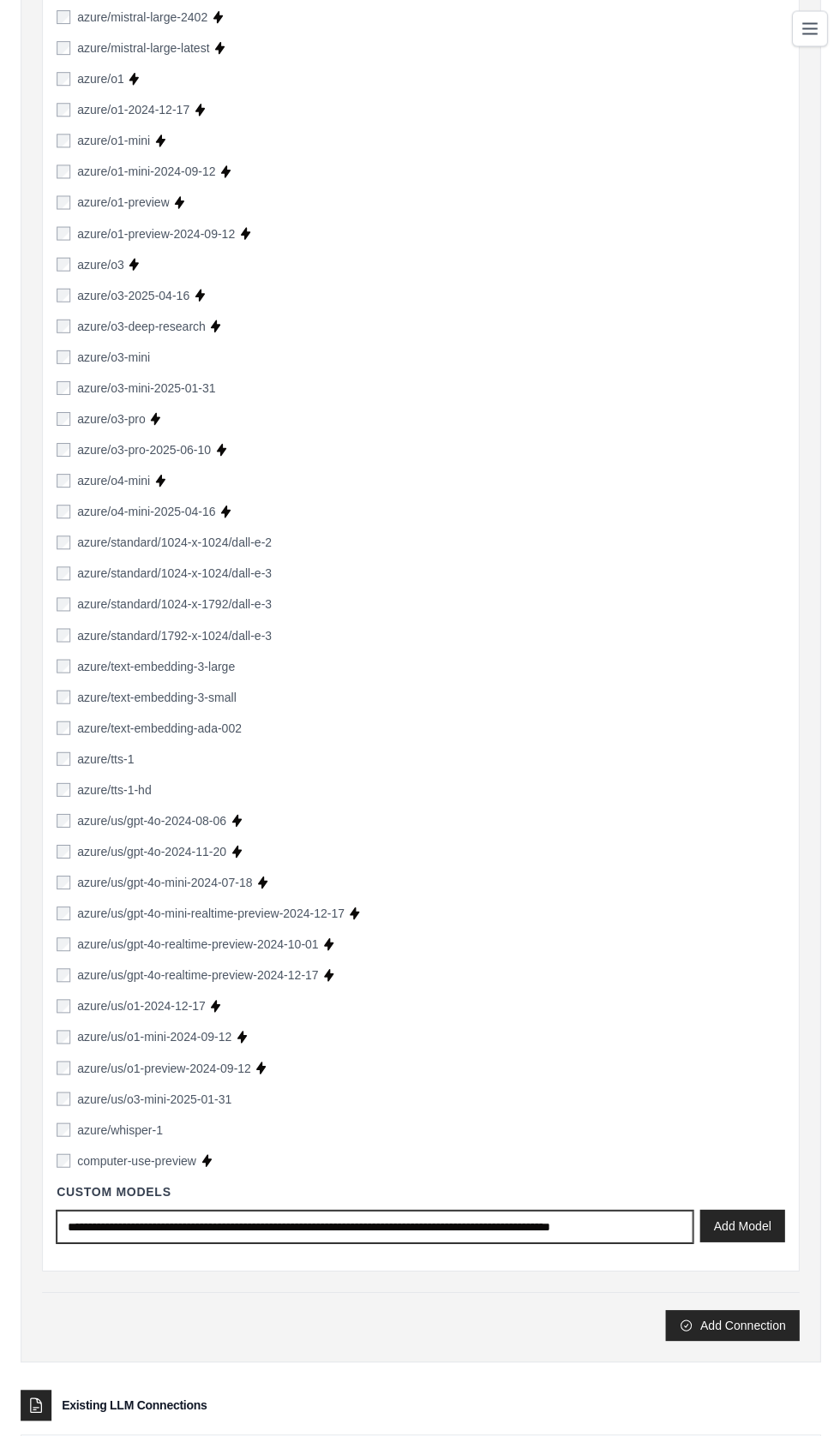
type input "**********"
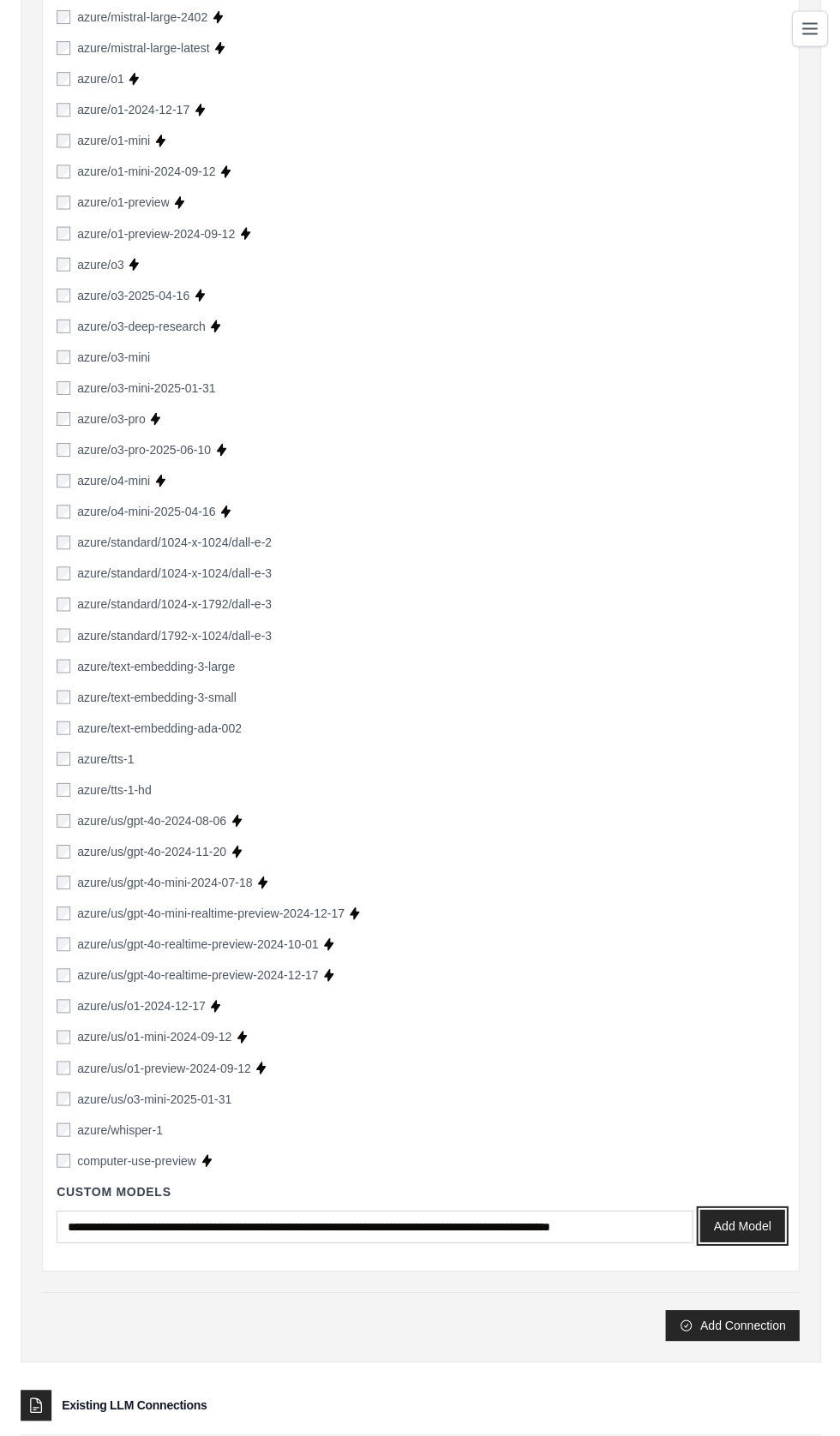
click at [717, 1225] on button "Add Model" at bounding box center [740, 1227] width 85 height 33
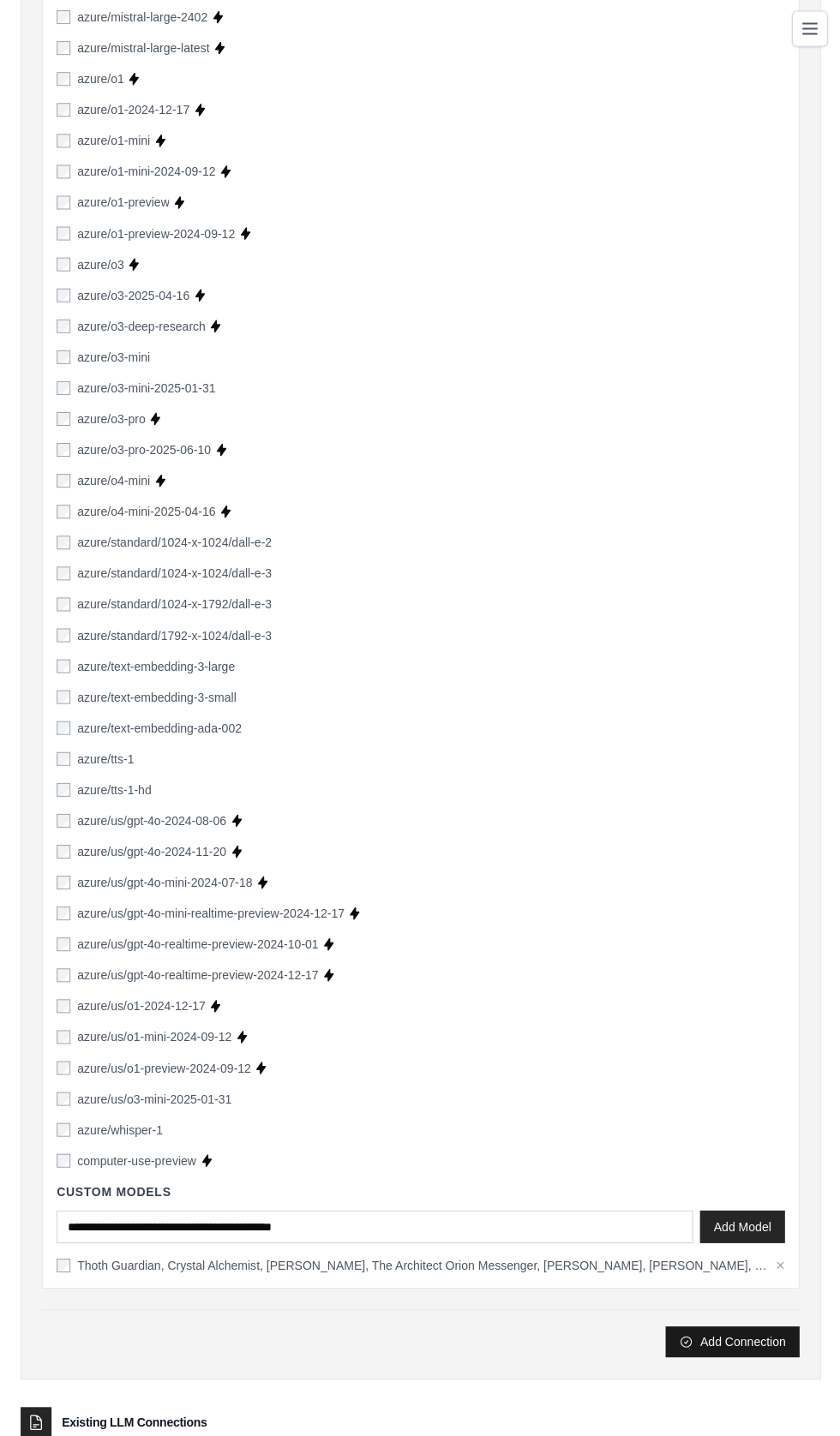
click at [707, 1342] on button "Add Connection" at bounding box center [730, 1342] width 134 height 31
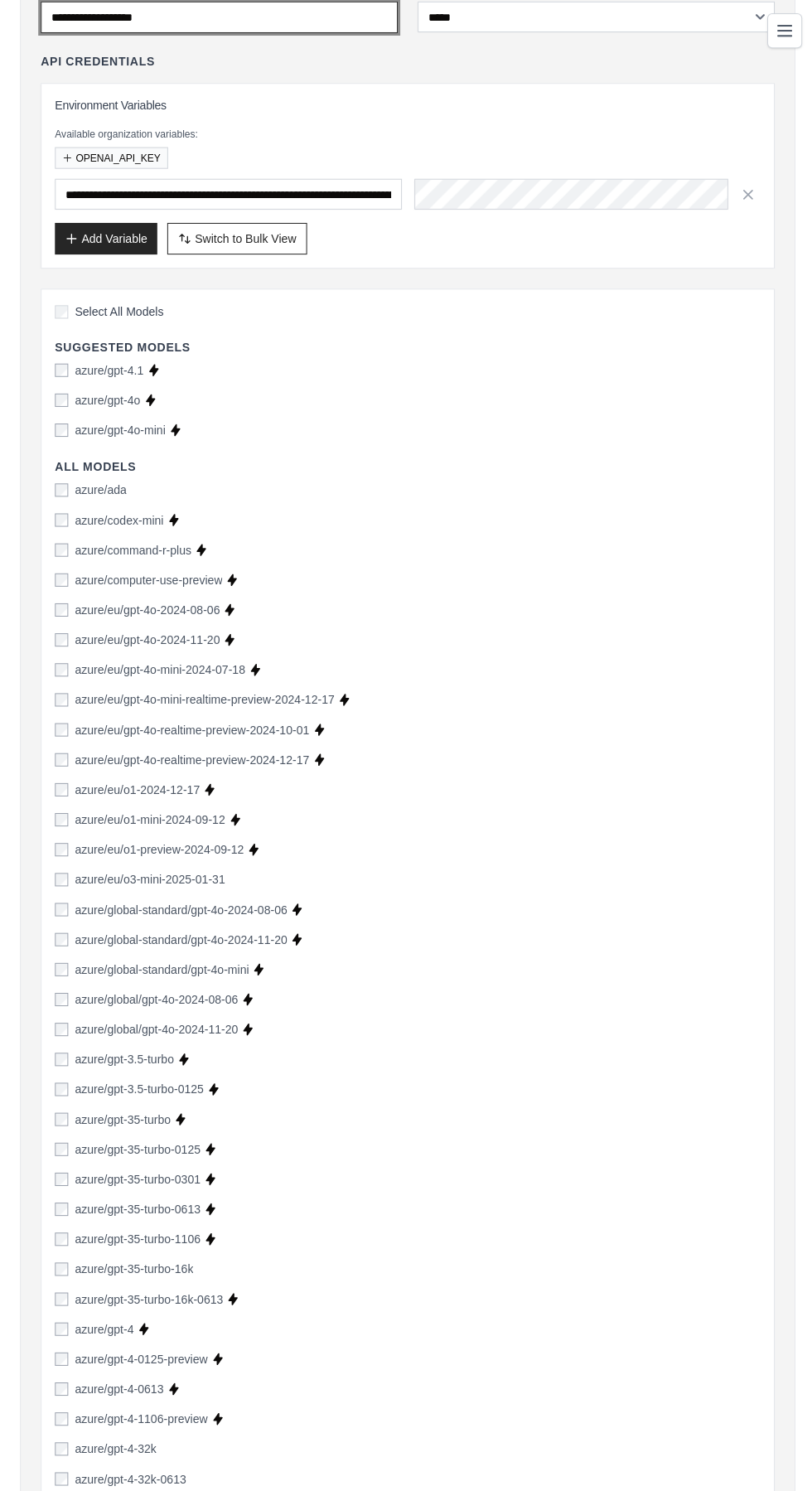
scroll to position [0, 0]
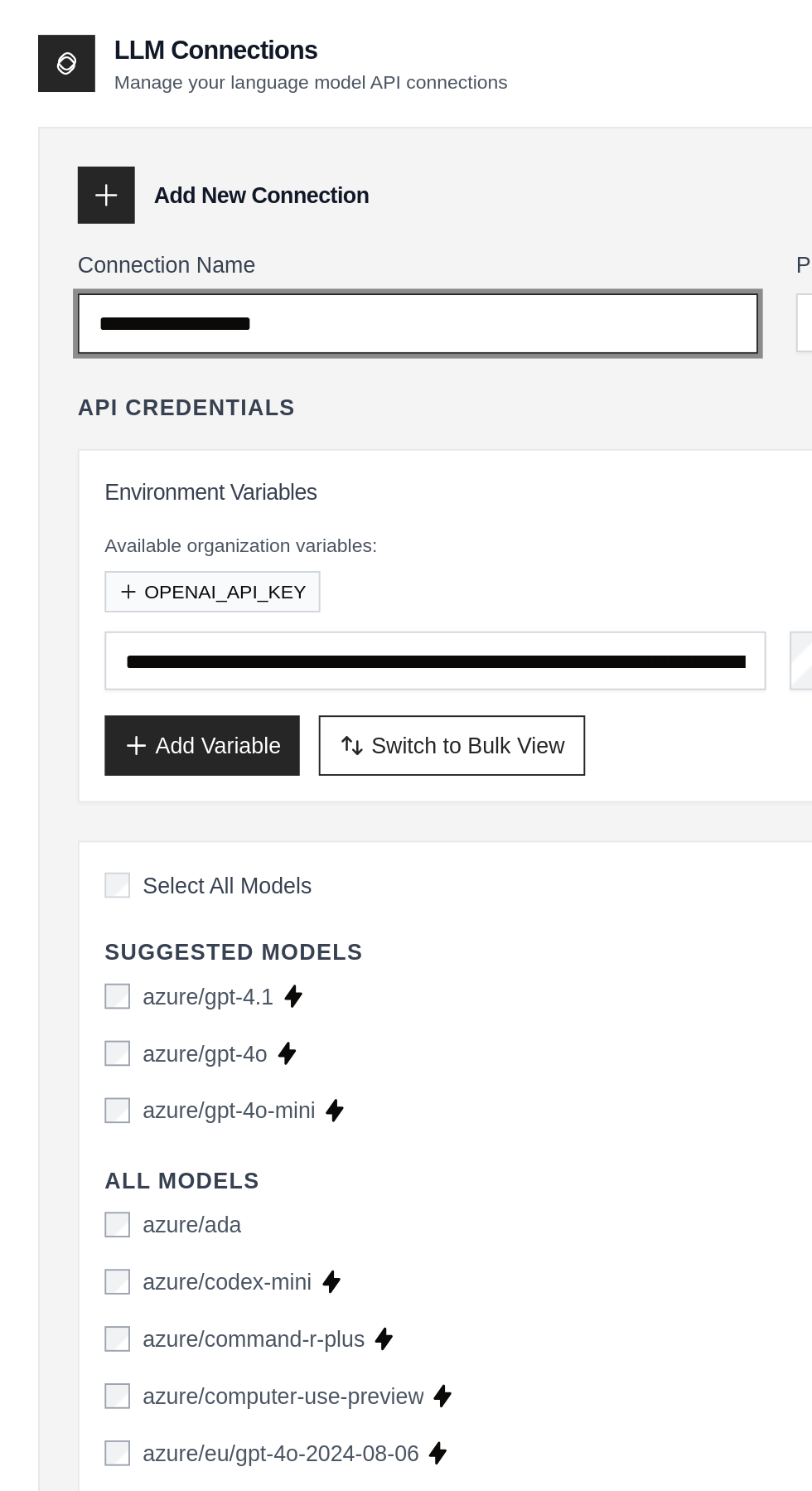
click at [80, 163] on input "Connection Name" at bounding box center [218, 169] width 355 height 32
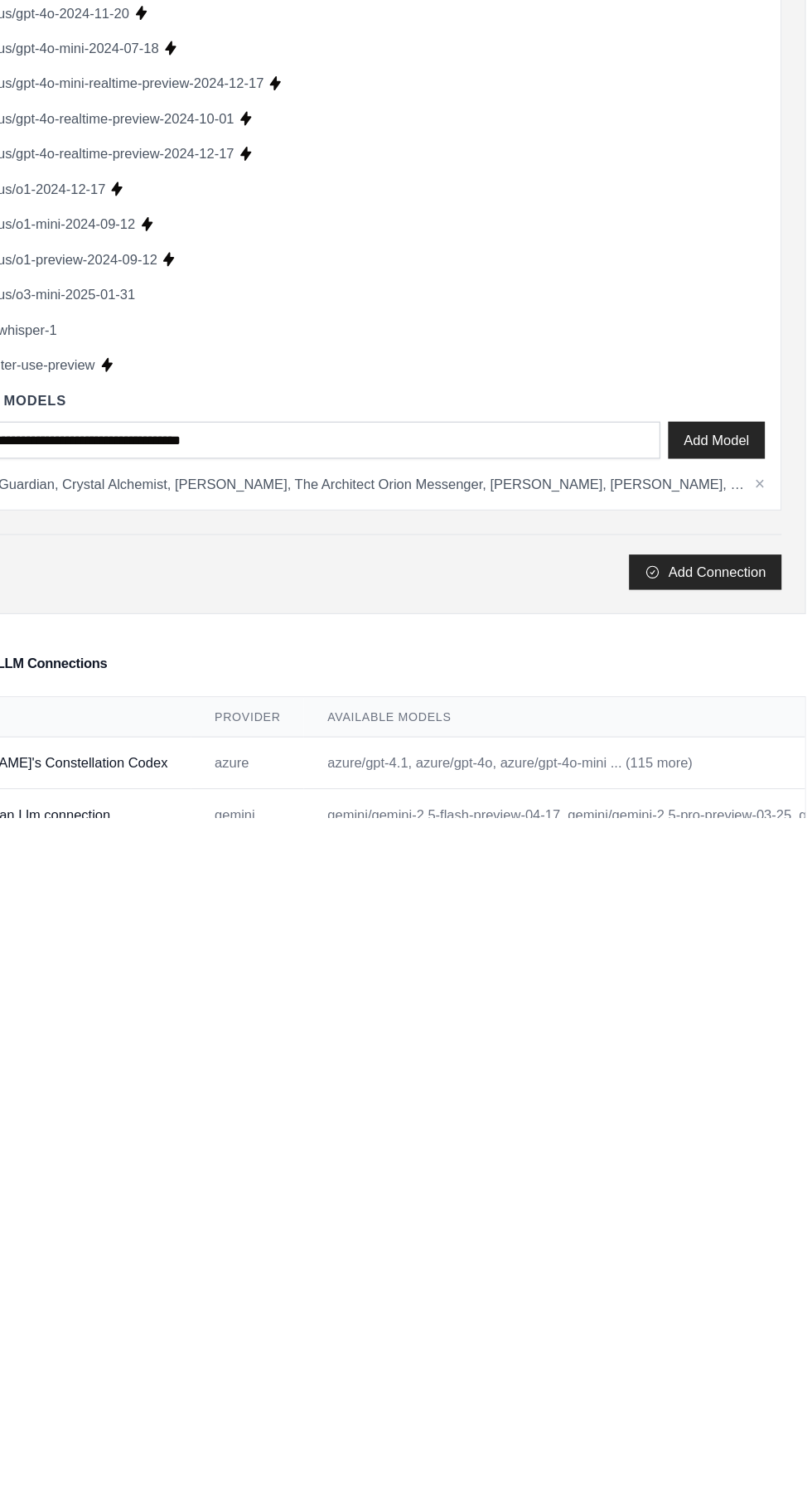
scroll to position [2903, 0]
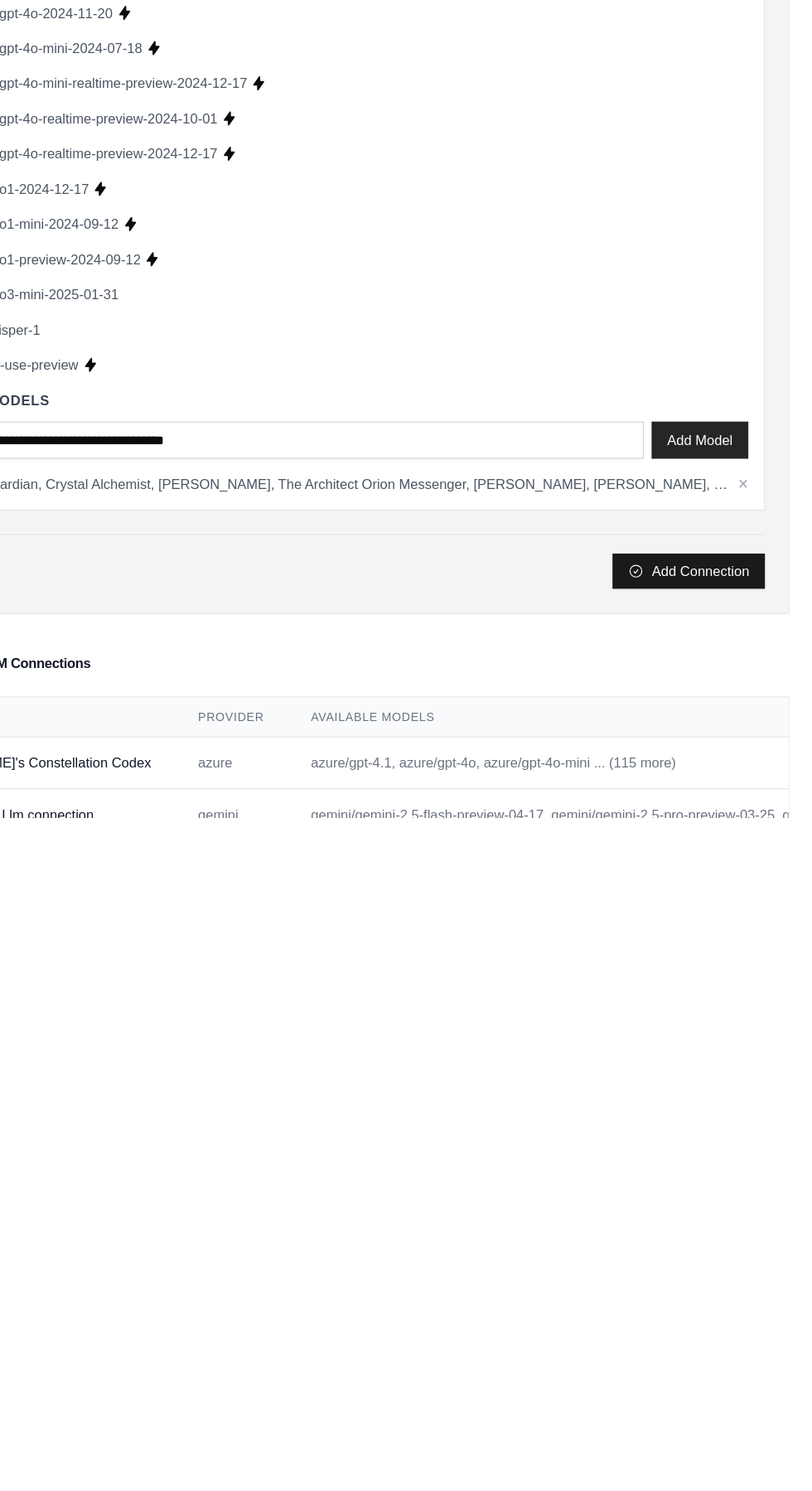
type input "**********"
click at [688, 1280] on button "Add Connection" at bounding box center [706, 1282] width 129 height 30
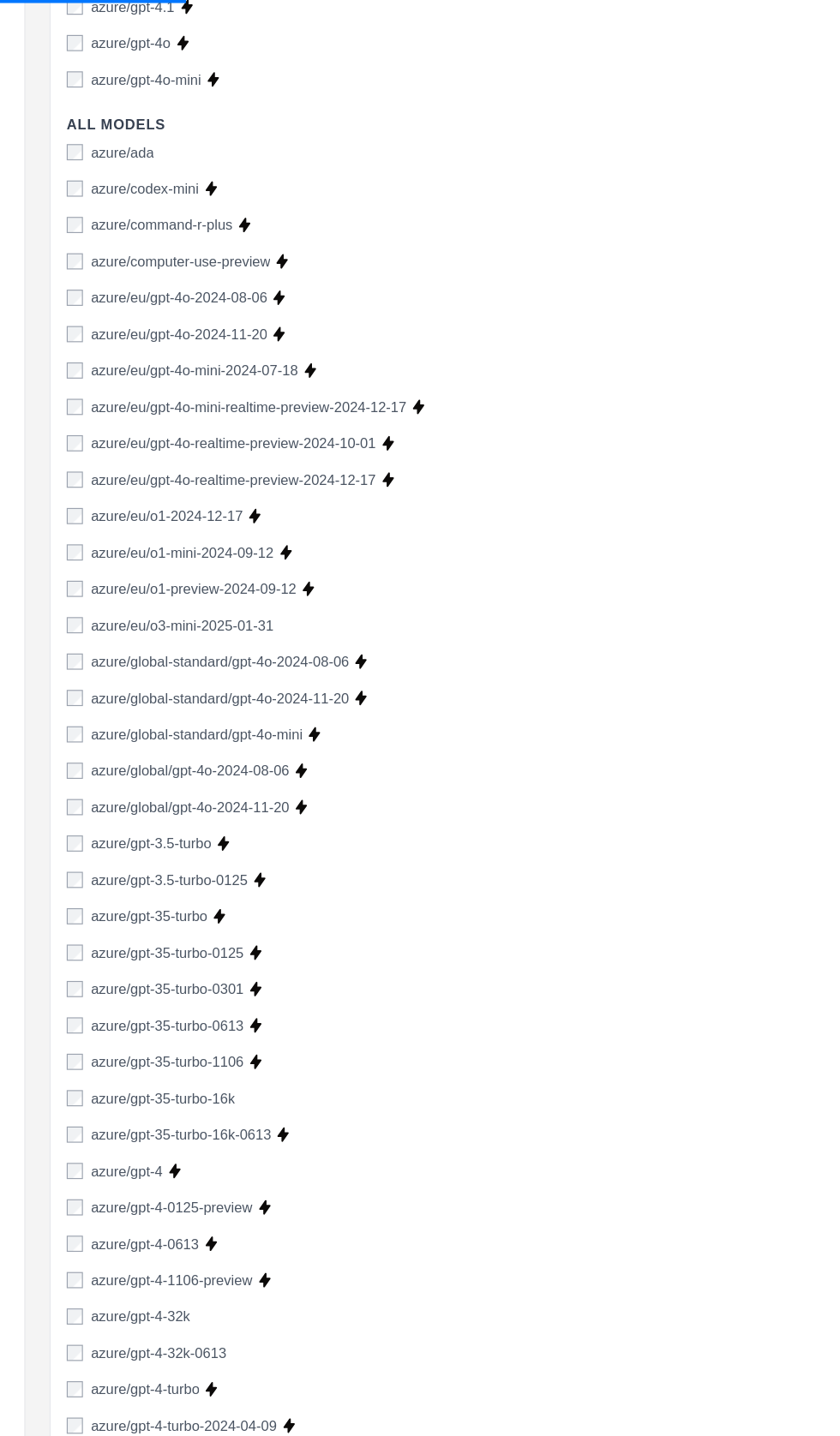
scroll to position [0, 0]
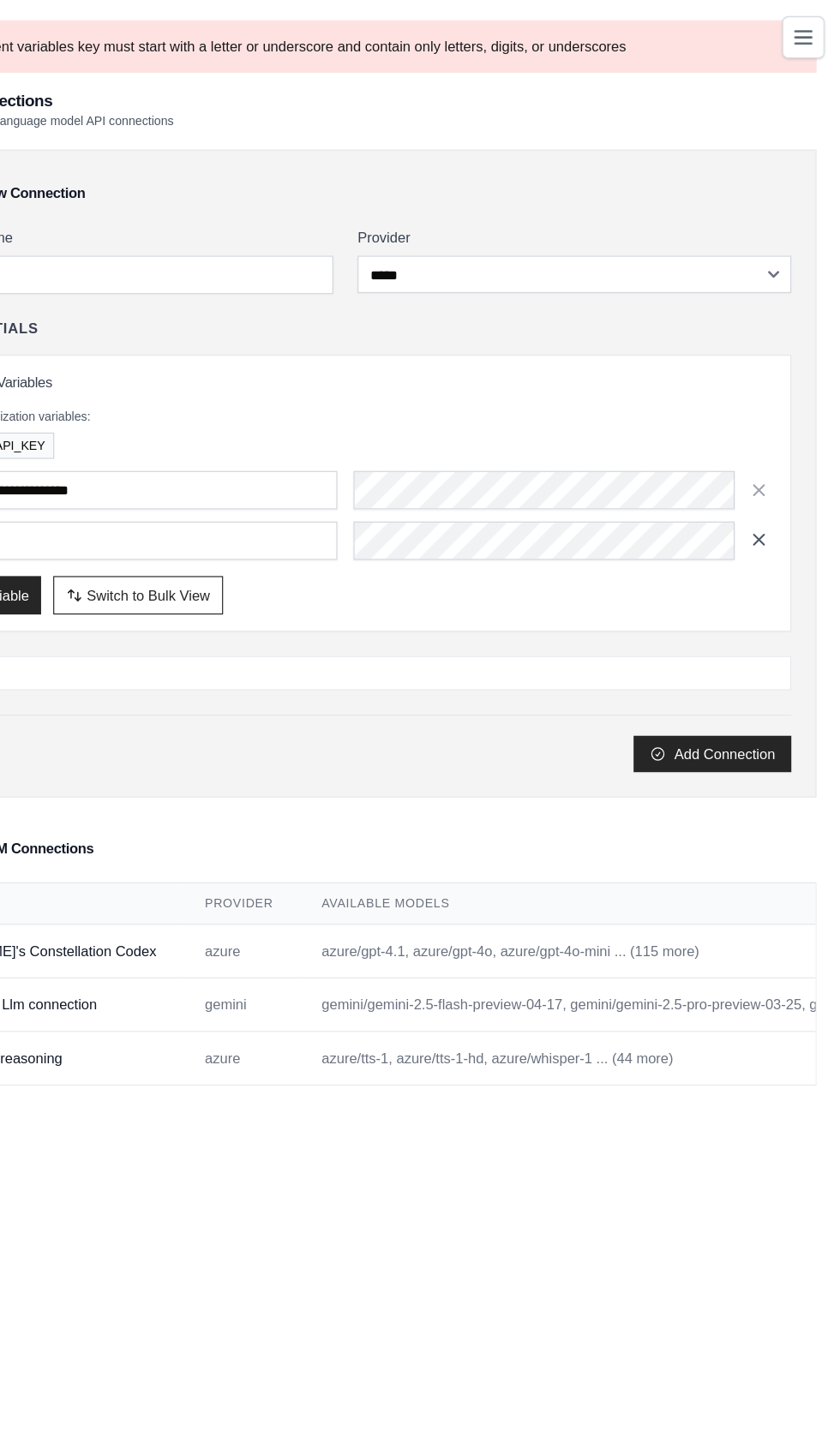
click at [769, 455] on icon "button" at bounding box center [770, 457] width 9 height 9
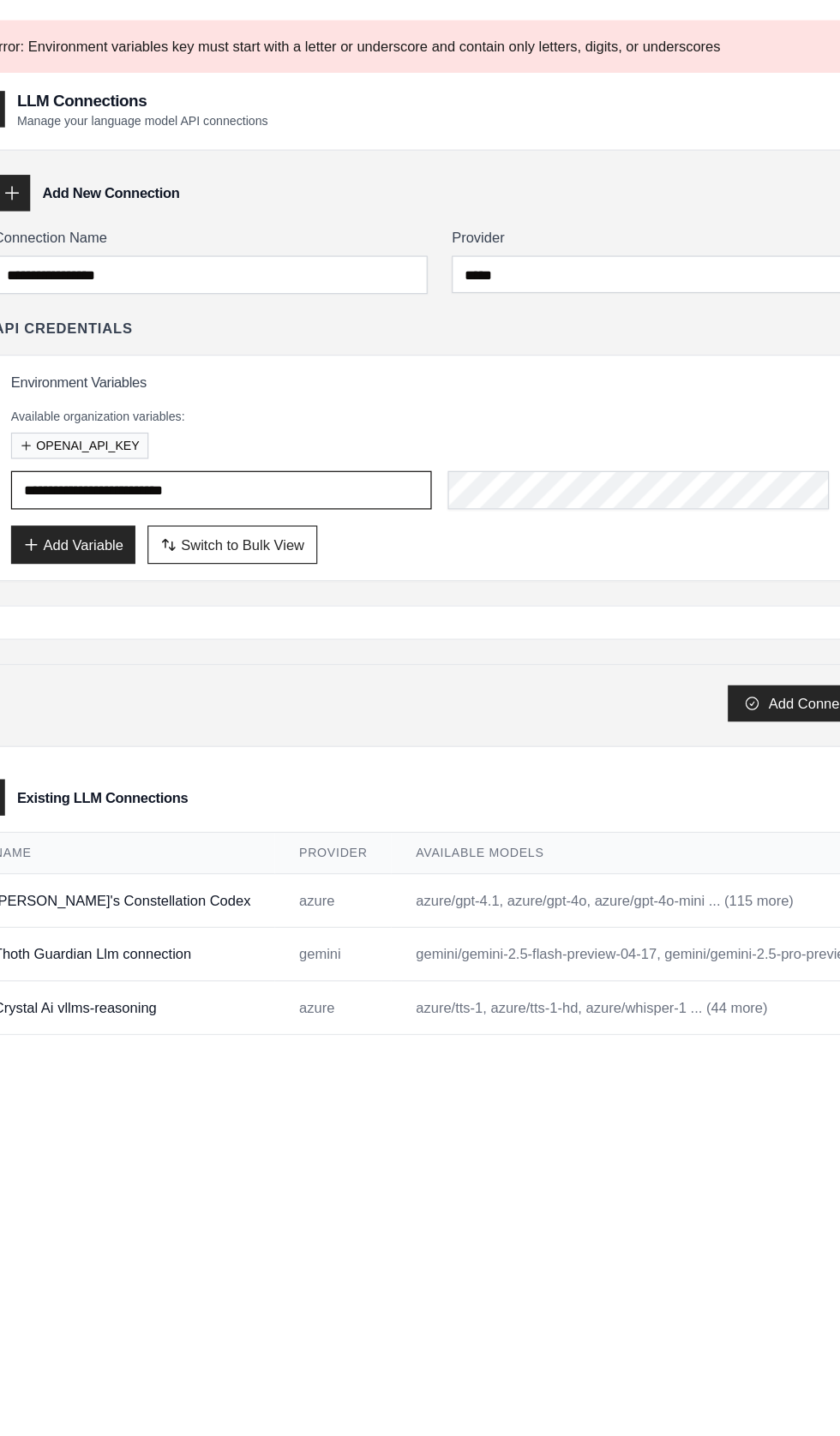
click at [94, 416] on input "**********" at bounding box center [235, 416] width 357 height 33
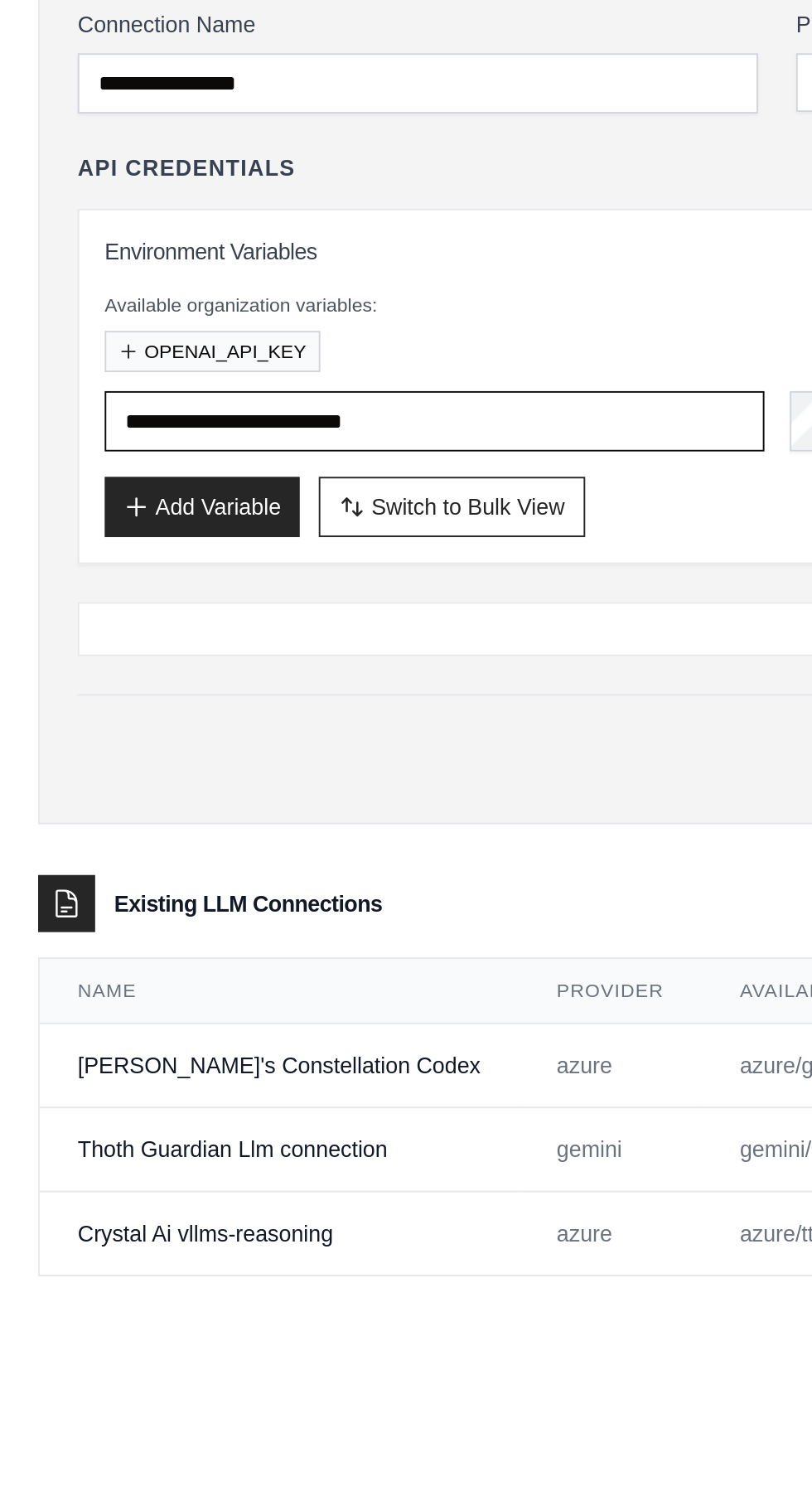
click at [127, 392] on input "**********" at bounding box center [227, 402] width 345 height 32
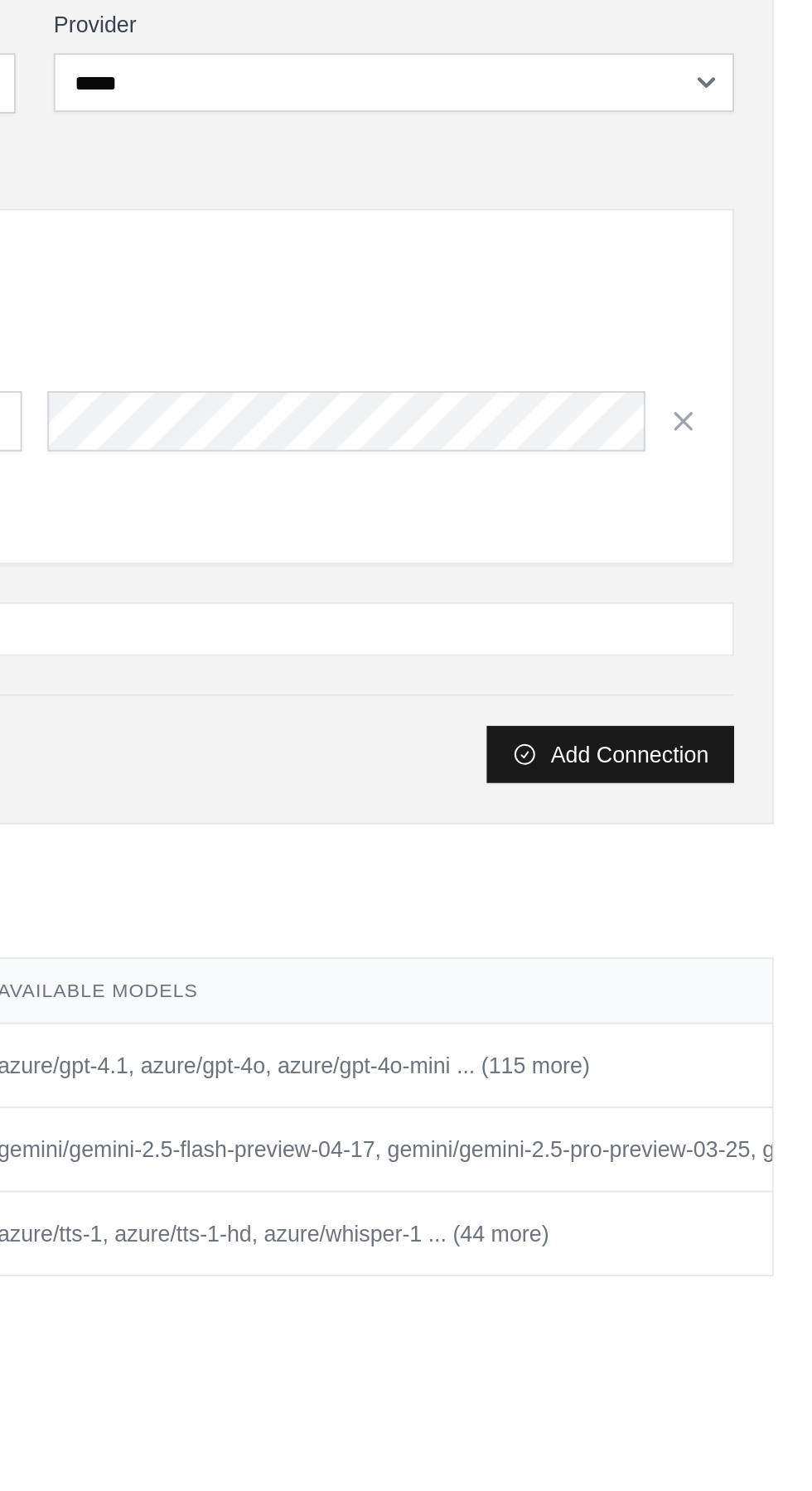
click at [678, 572] on button "Add Connection" at bounding box center [706, 575] width 129 height 30
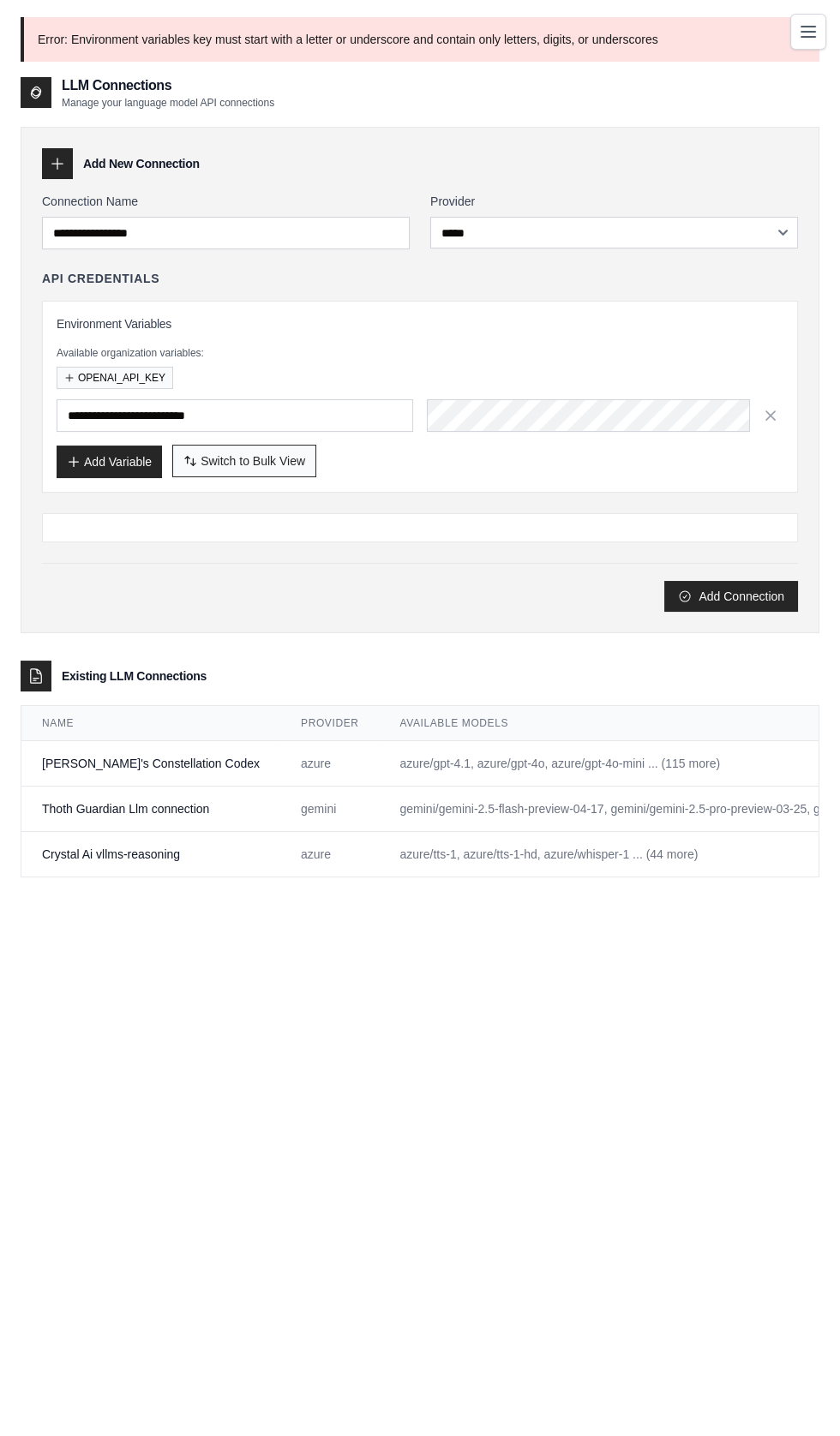
click at [231, 453] on span "Switch to Bulk View" at bounding box center [252, 460] width 105 height 17
type textarea "**********"
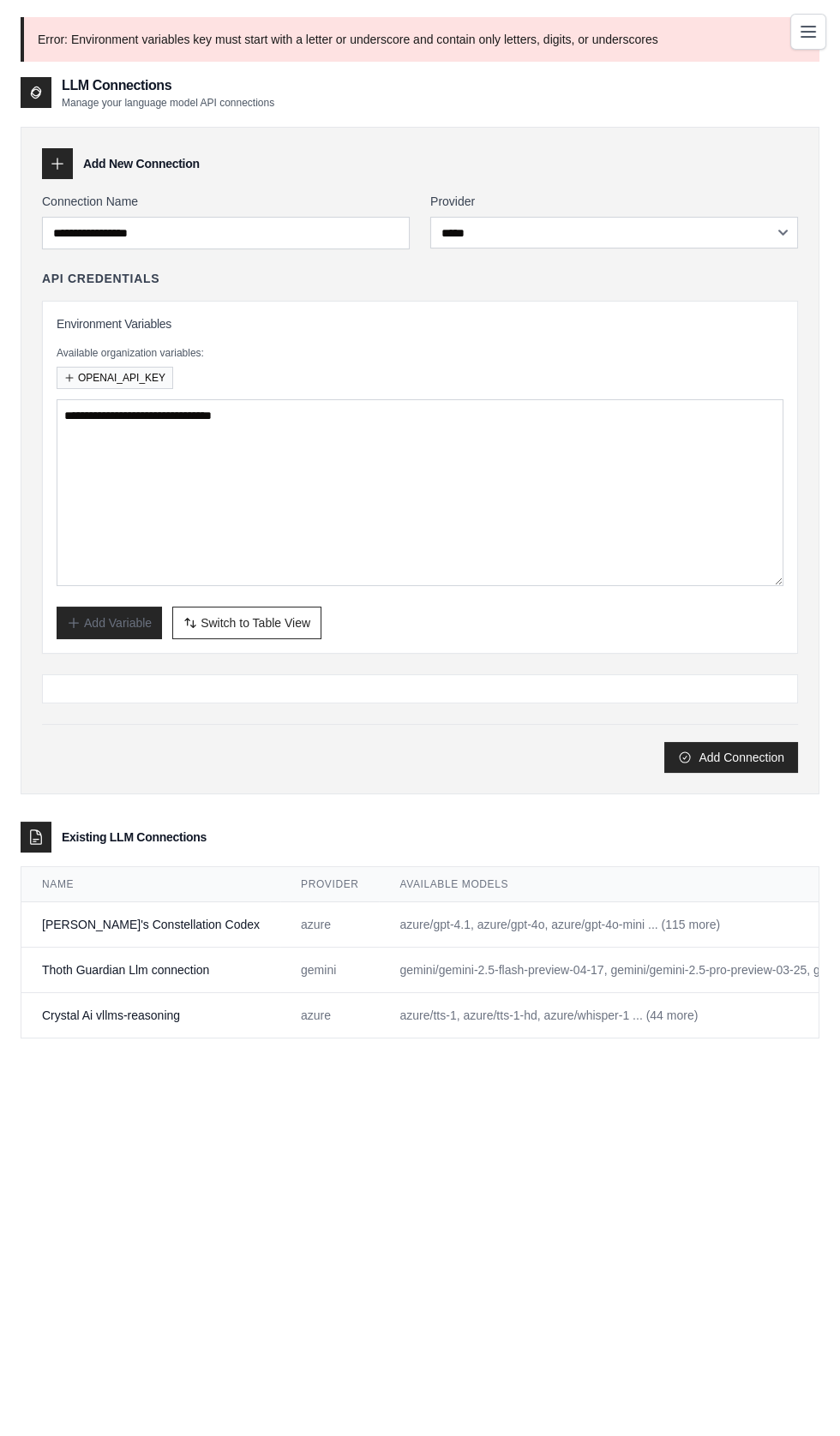
click at [101, 908] on td "CrewAI's Constellation Codex" at bounding box center [150, 925] width 259 height 46
click at [99, 374] on button "OPENAI_API_KEY" at bounding box center [115, 377] width 117 height 22
click at [110, 371] on button "OPENAI_API_KEY" at bounding box center [115, 377] width 117 height 22
click at [83, 373] on button "OPENAI_API_KEY" at bounding box center [115, 377] width 117 height 22
click at [84, 370] on button "OPENAI_API_KEY" at bounding box center [115, 377] width 117 height 22
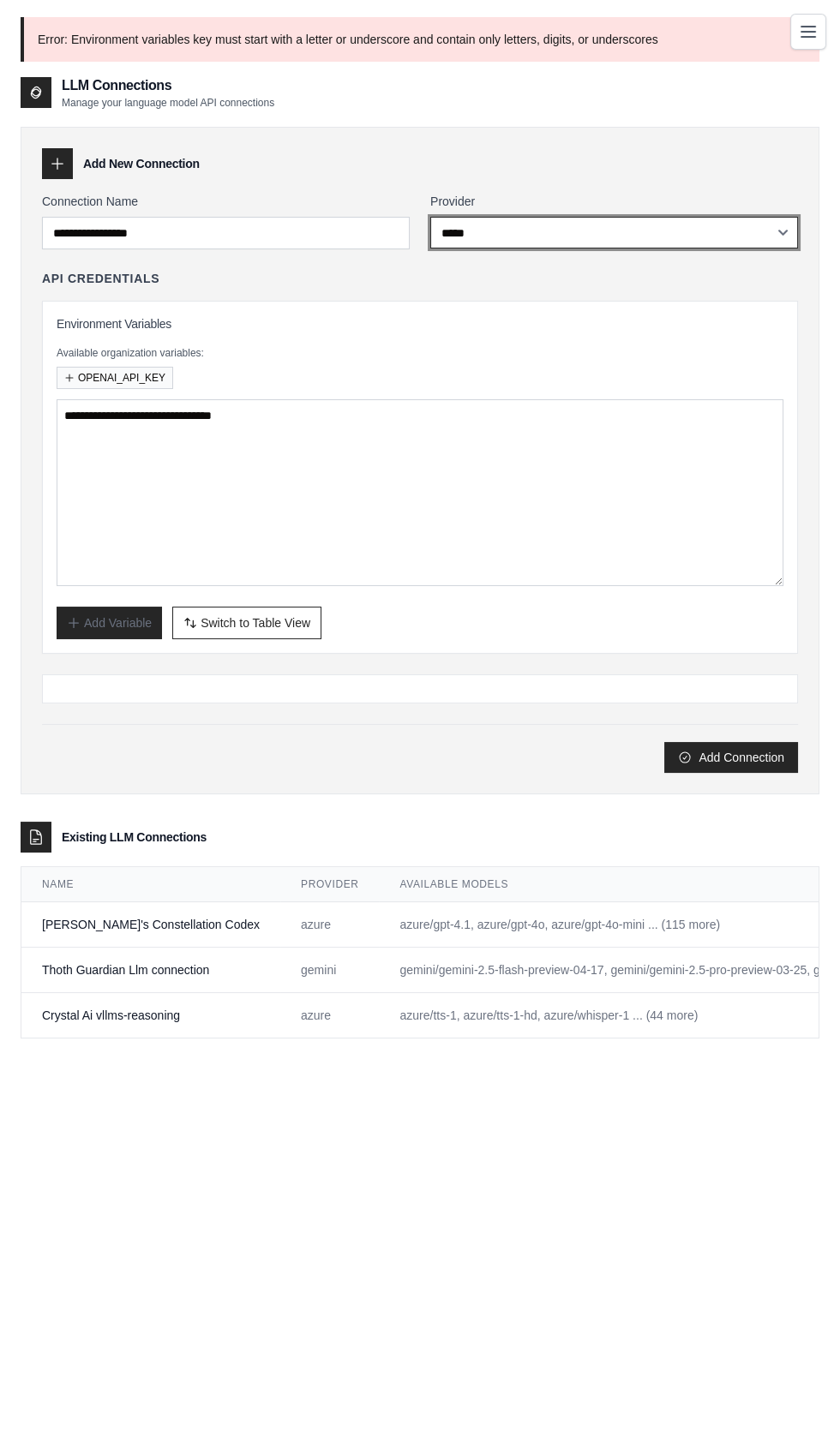
click at [497, 223] on select "**********" at bounding box center [614, 233] width 368 height 32
select select "******"
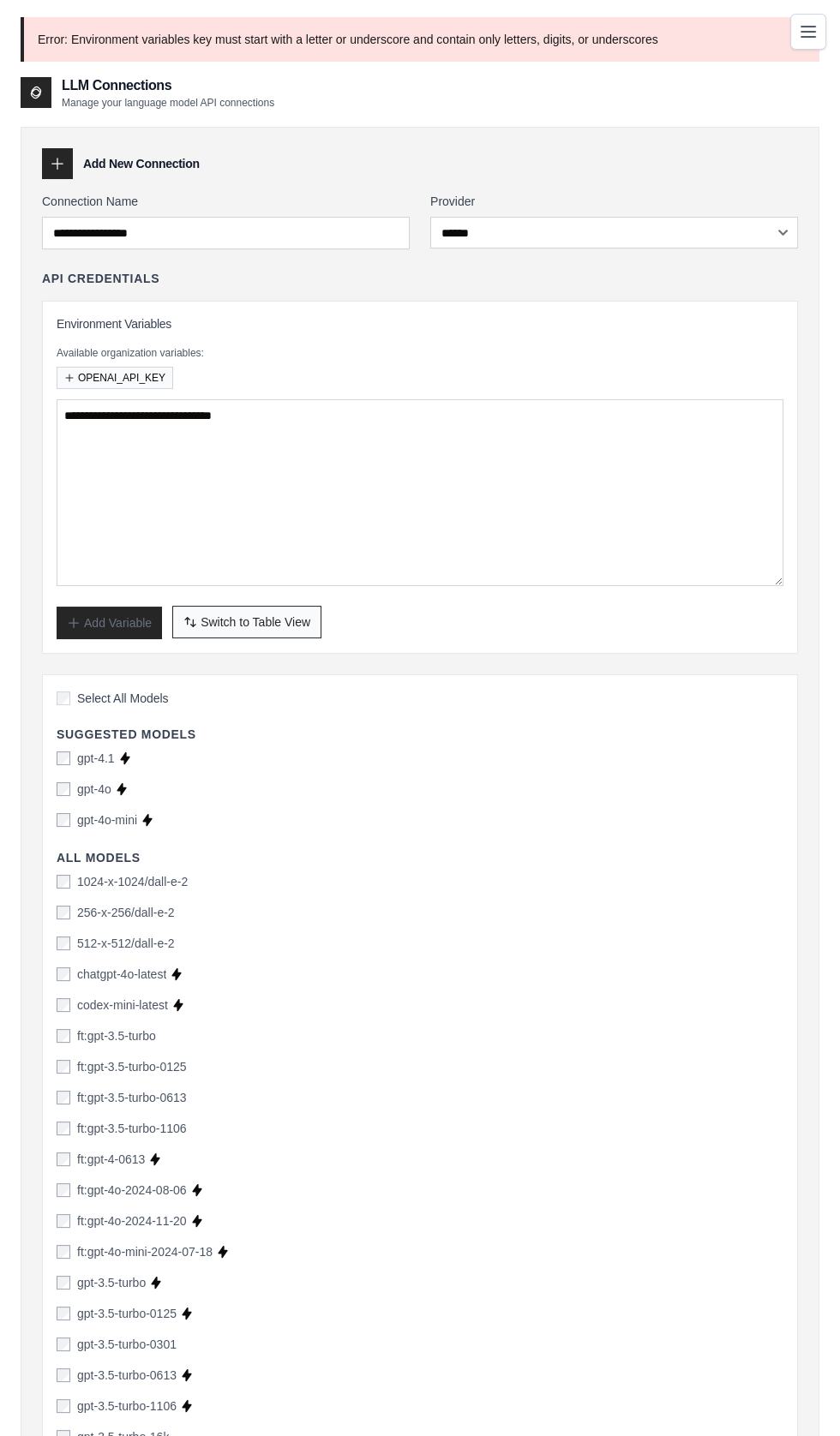
click at [220, 625] on span "Switch to Table View" at bounding box center [255, 622] width 110 height 17
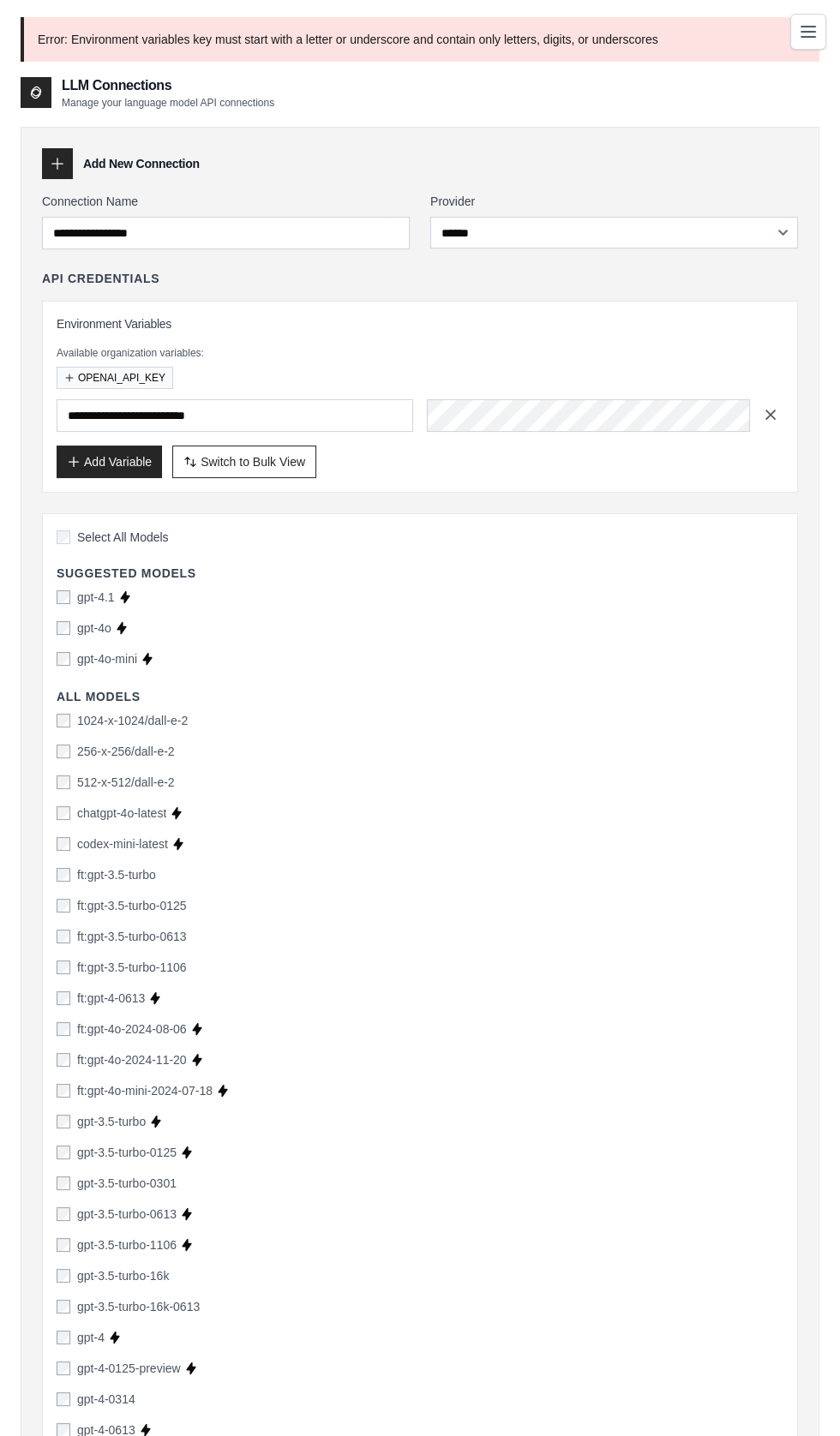
click at [766, 412] on icon "button" at bounding box center [769, 415] width 17 height 17
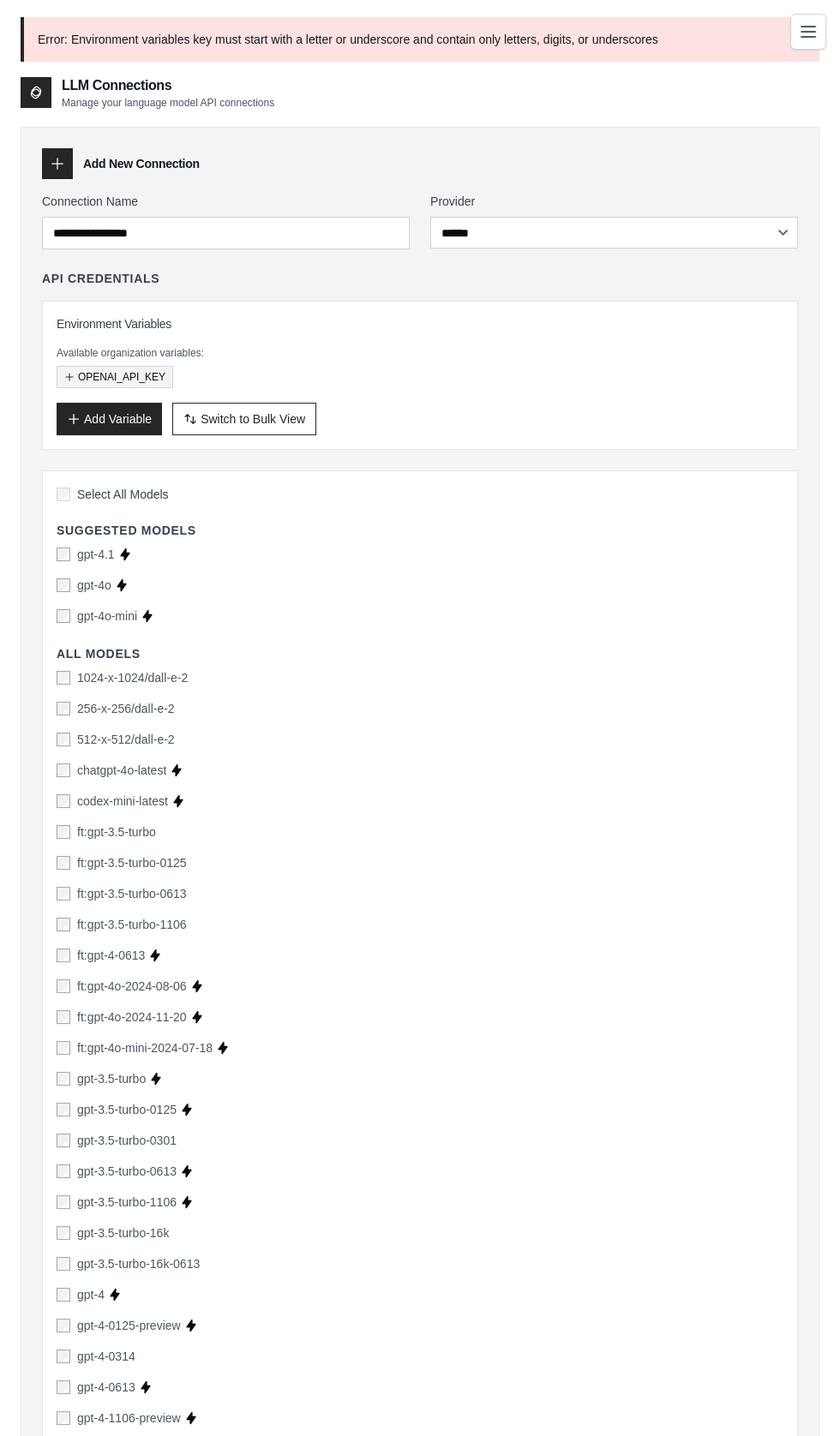
click at [93, 377] on button "OPENAI_API_KEY" at bounding box center [115, 377] width 117 height 22
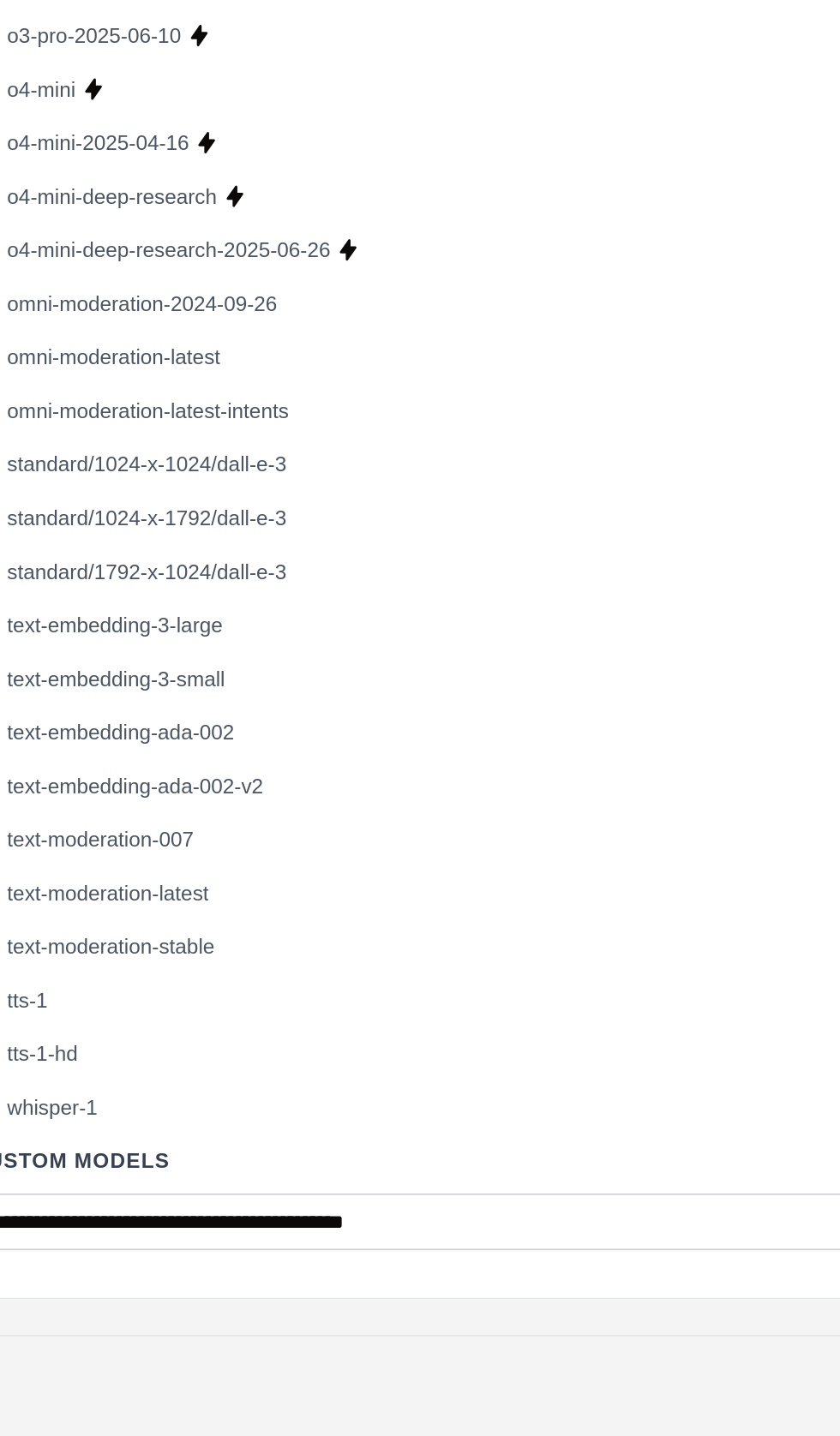
scroll to position [3290, 0]
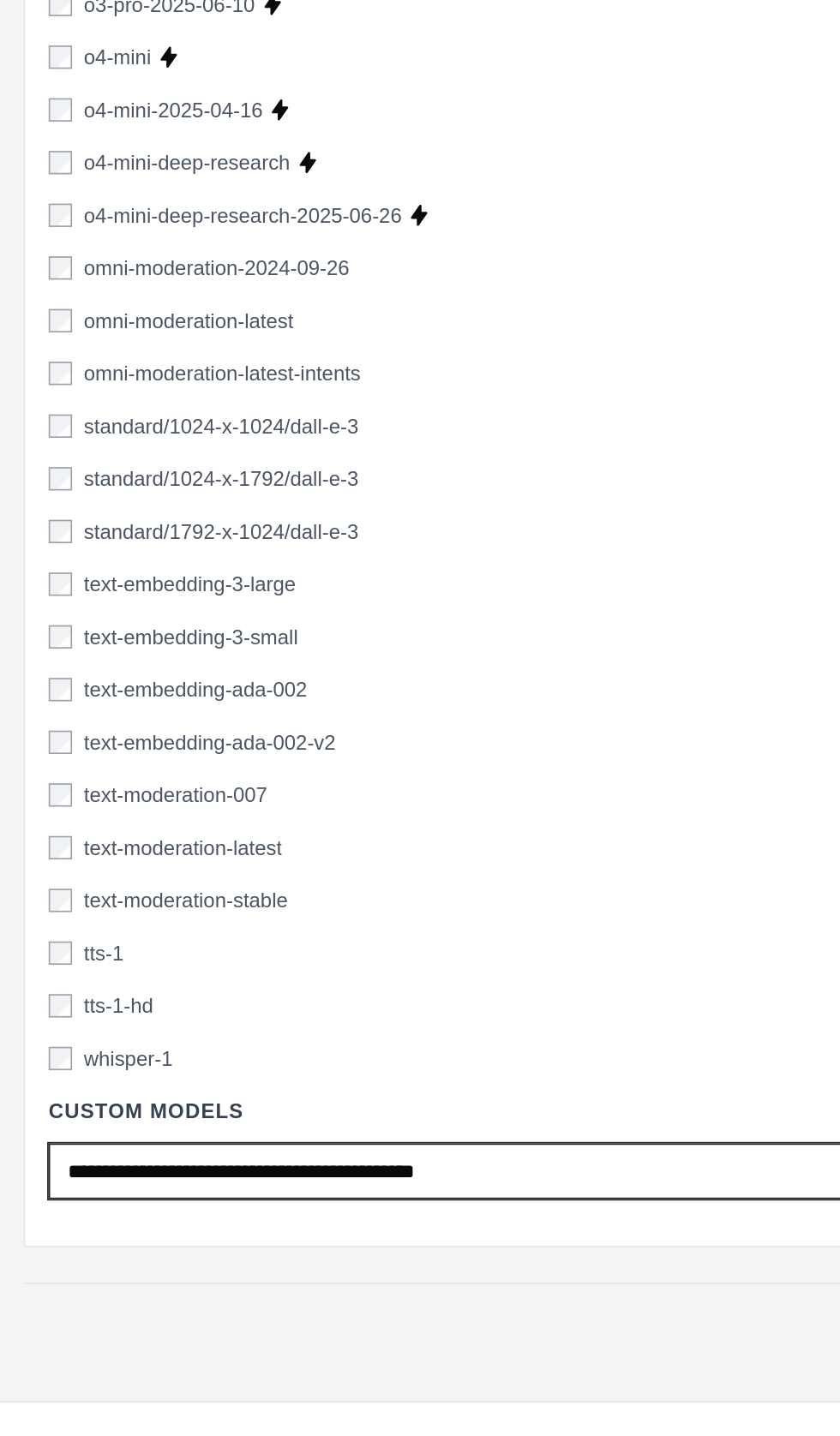
click at [81, 1221] on input "text" at bounding box center [374, 1229] width 635 height 33
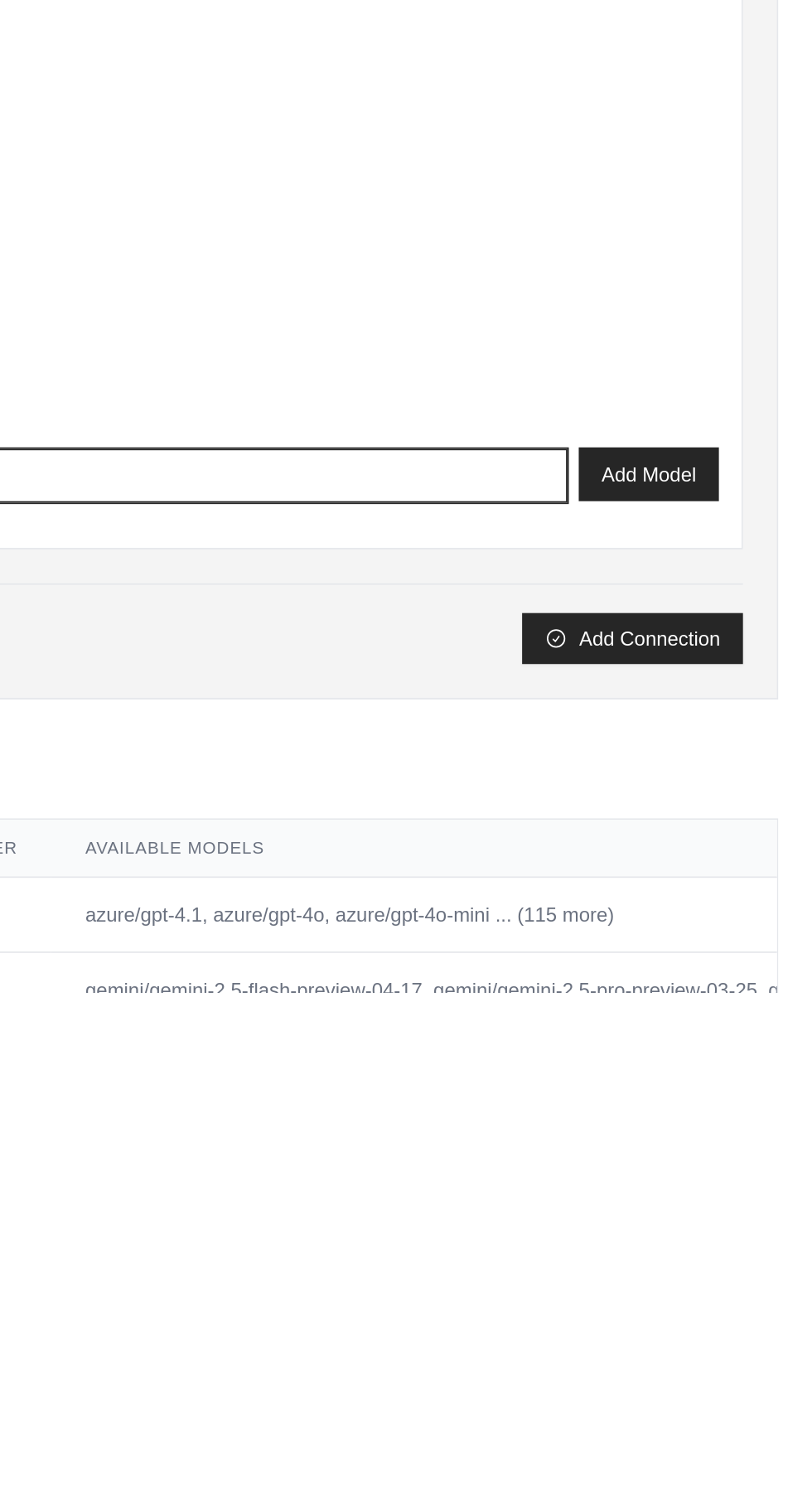
type input "**********"
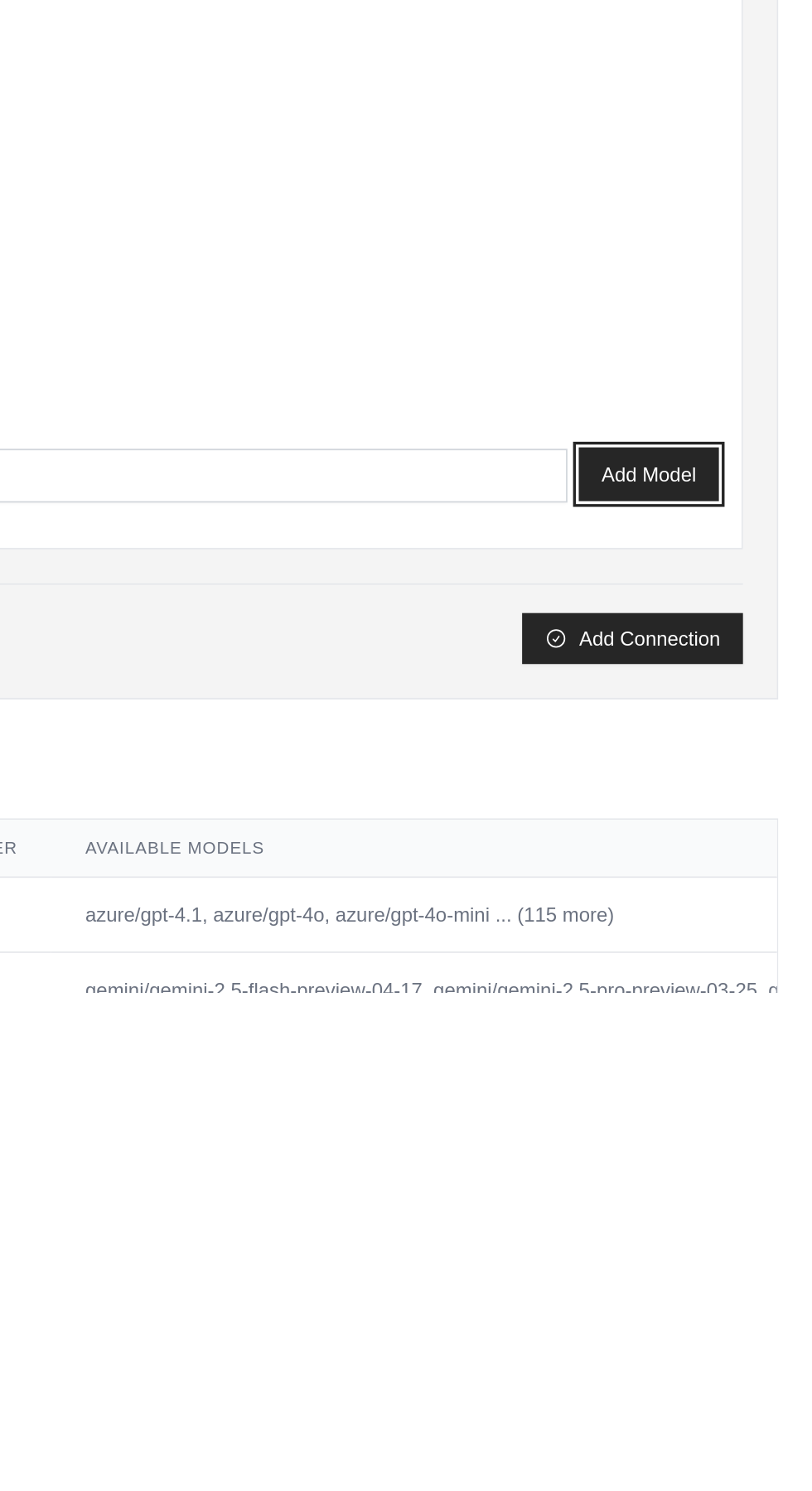
click at [722, 1181] on button "Add Model" at bounding box center [716, 1187] width 82 height 32
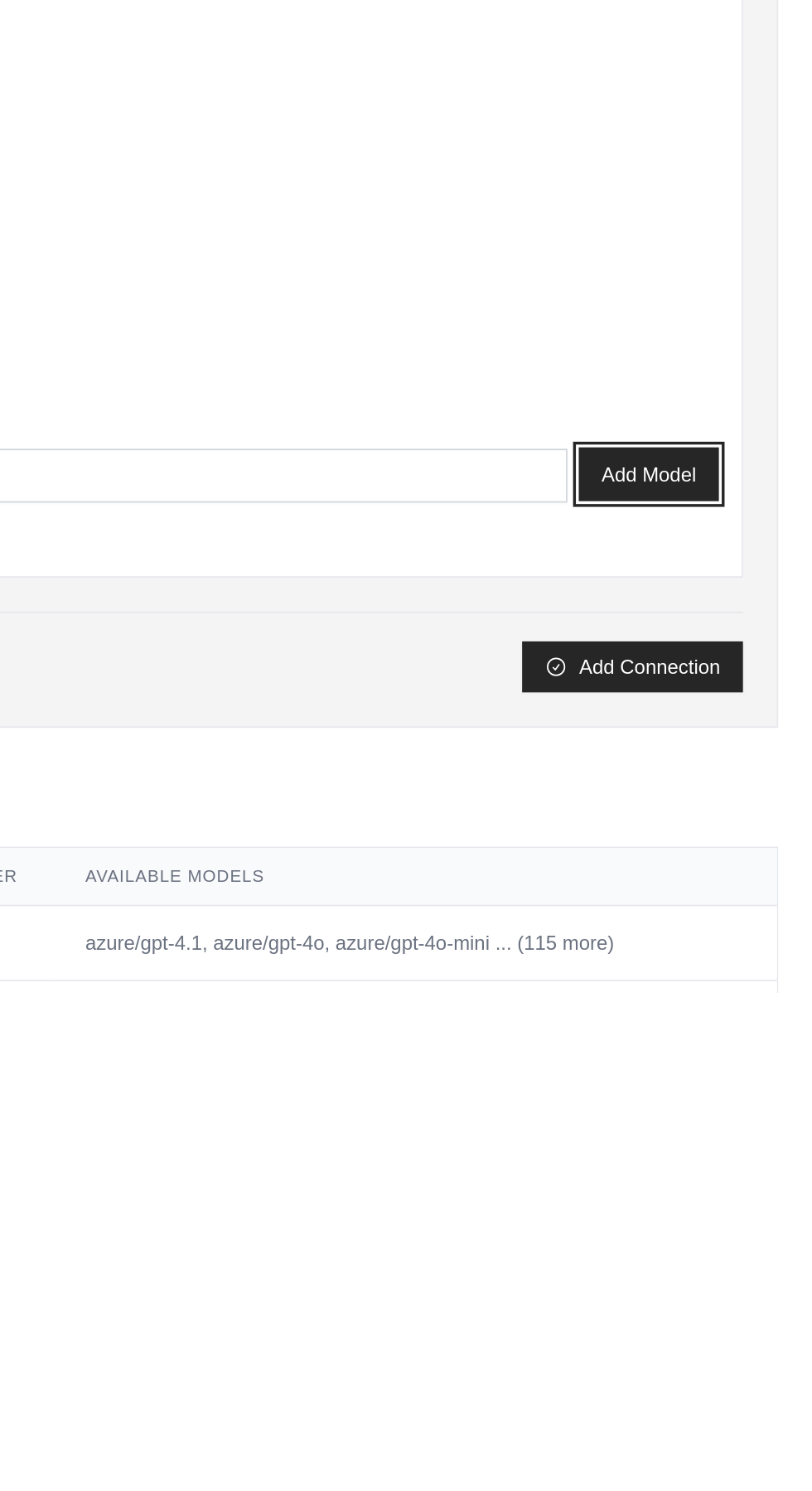
scroll to position [3182, 0]
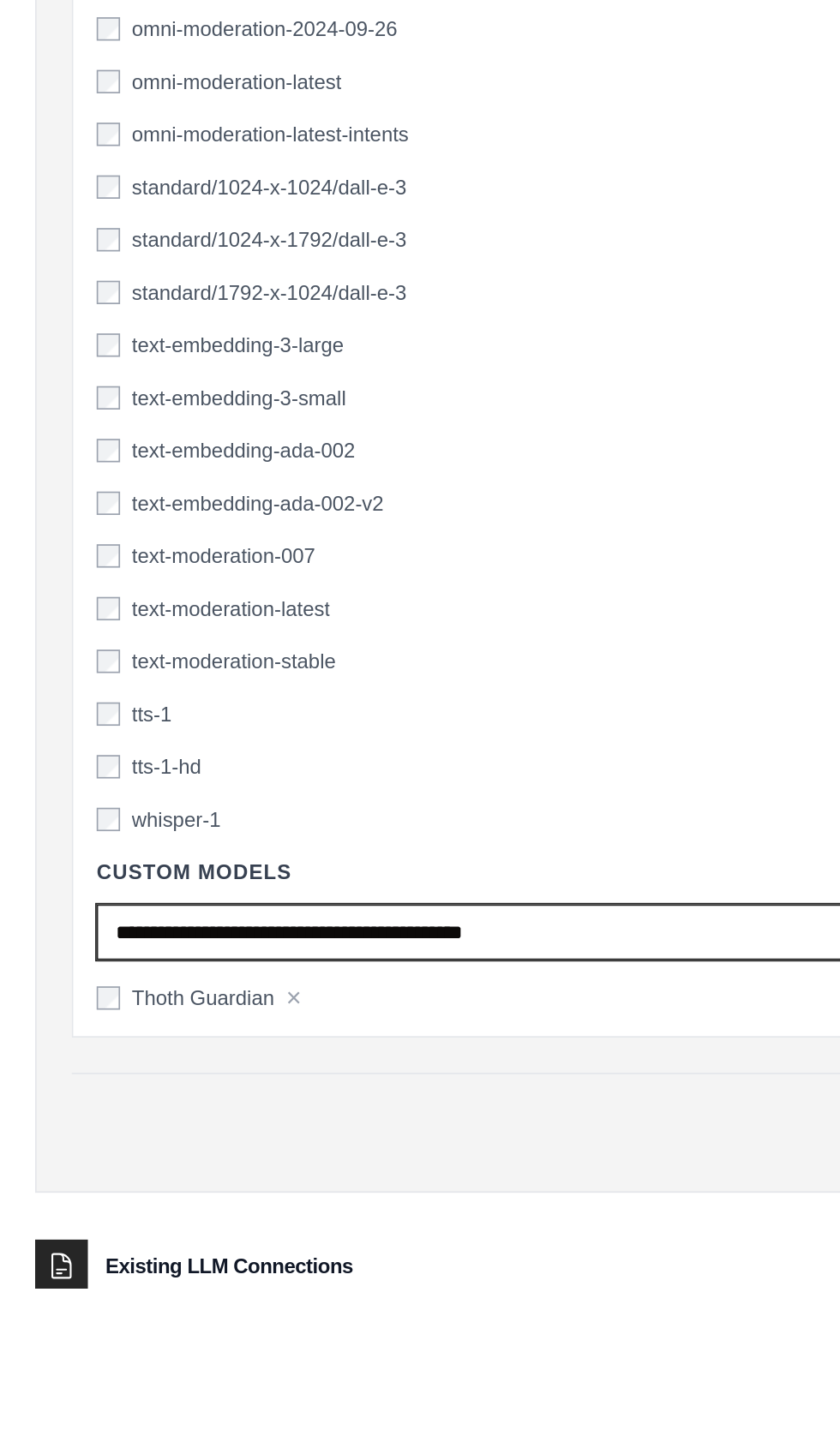
click at [70, 1217] on input "text" at bounding box center [374, 1228] width 635 height 33
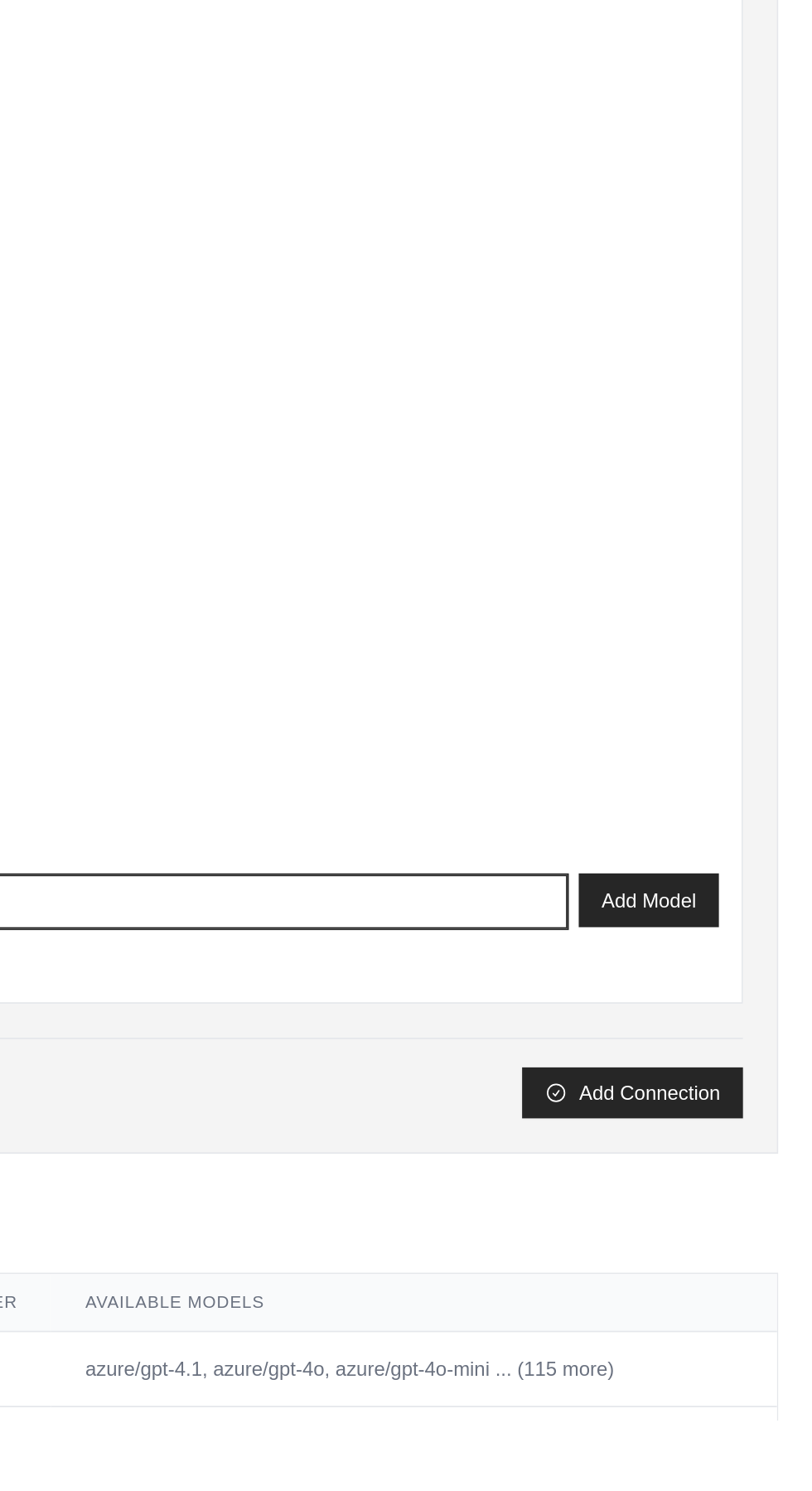
type input "**********"
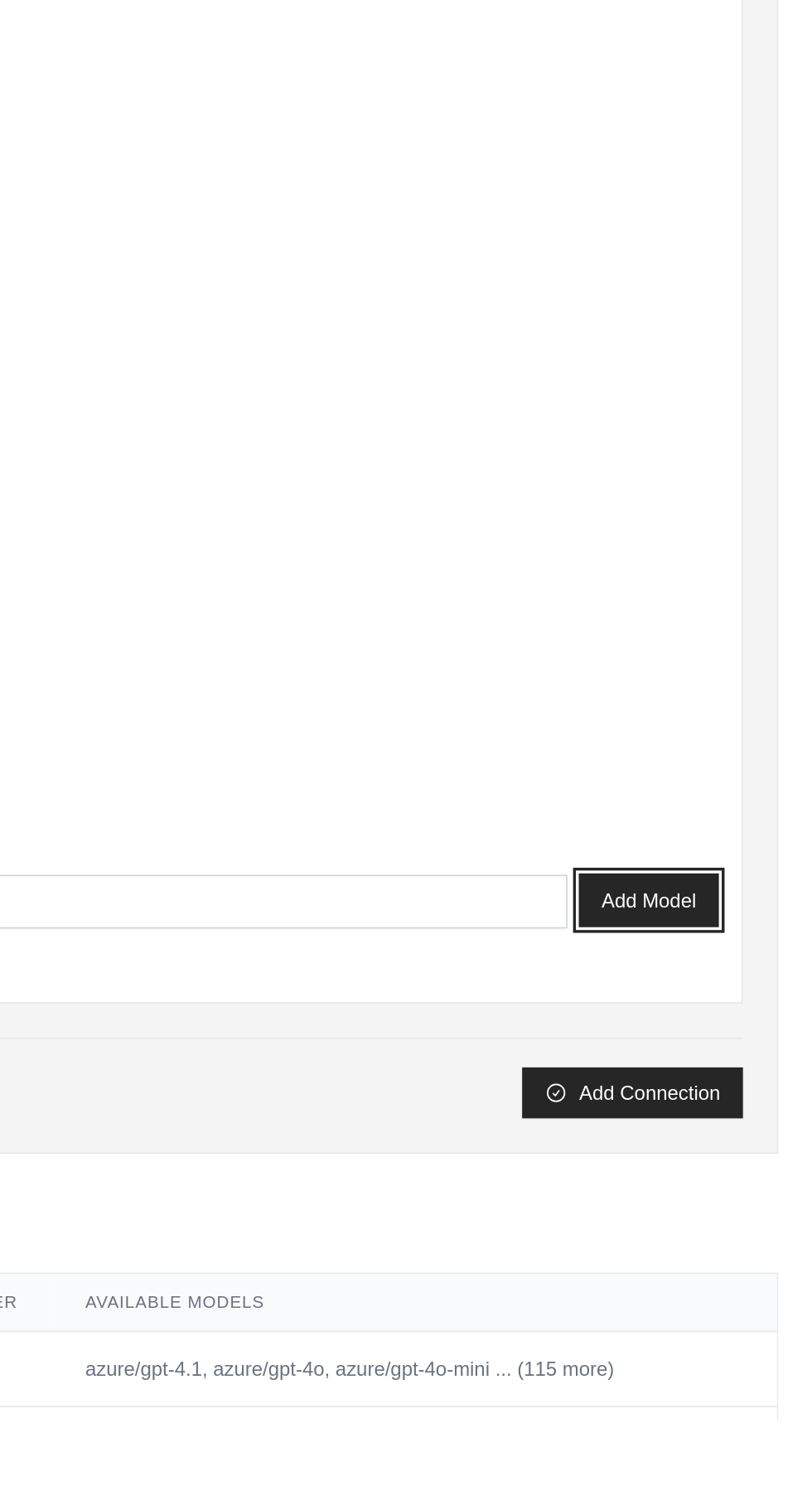
click at [713, 1179] on button "Add Model" at bounding box center [716, 1186] width 82 height 32
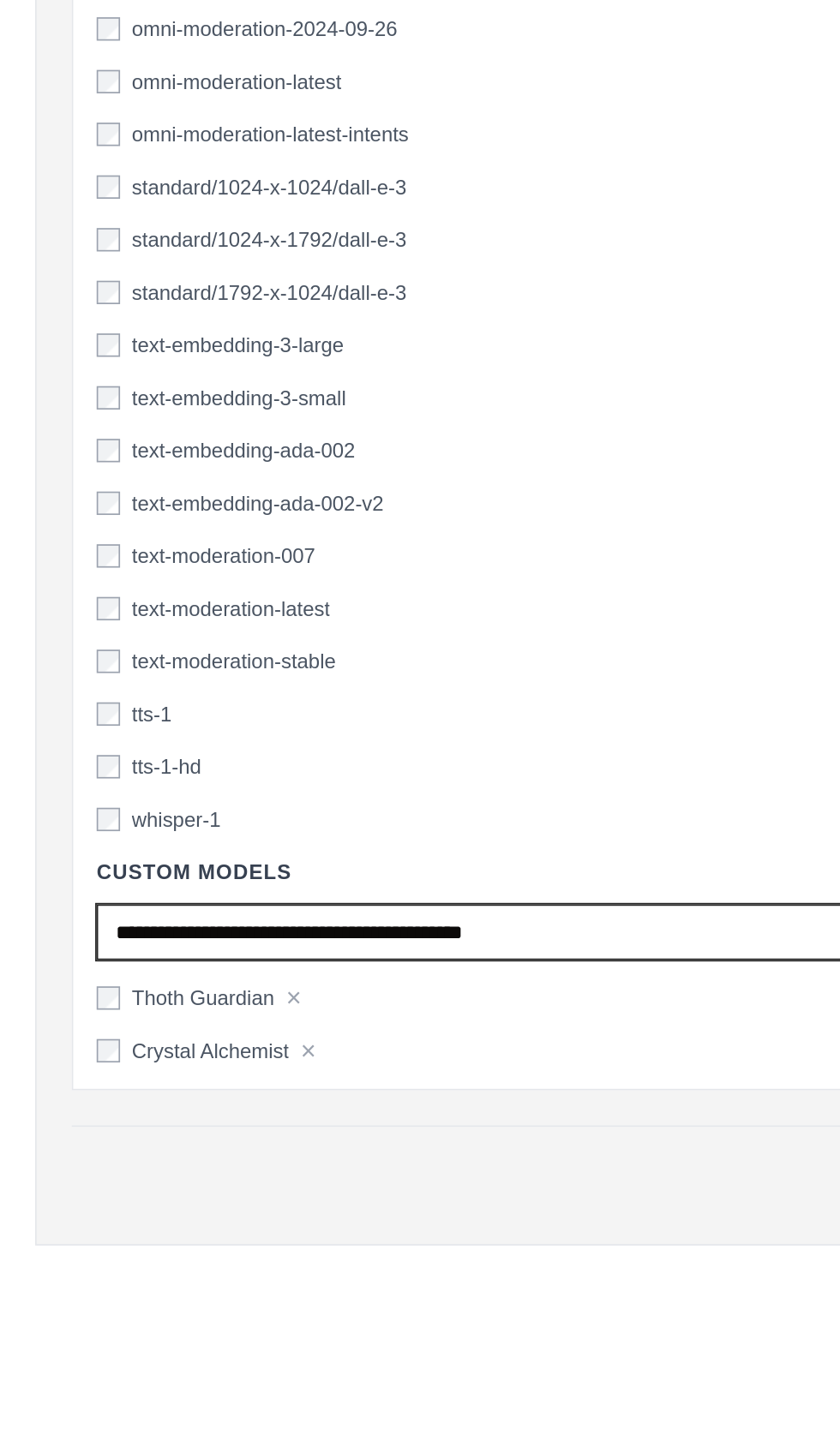
click at [73, 1224] on input "text" at bounding box center [374, 1228] width 635 height 33
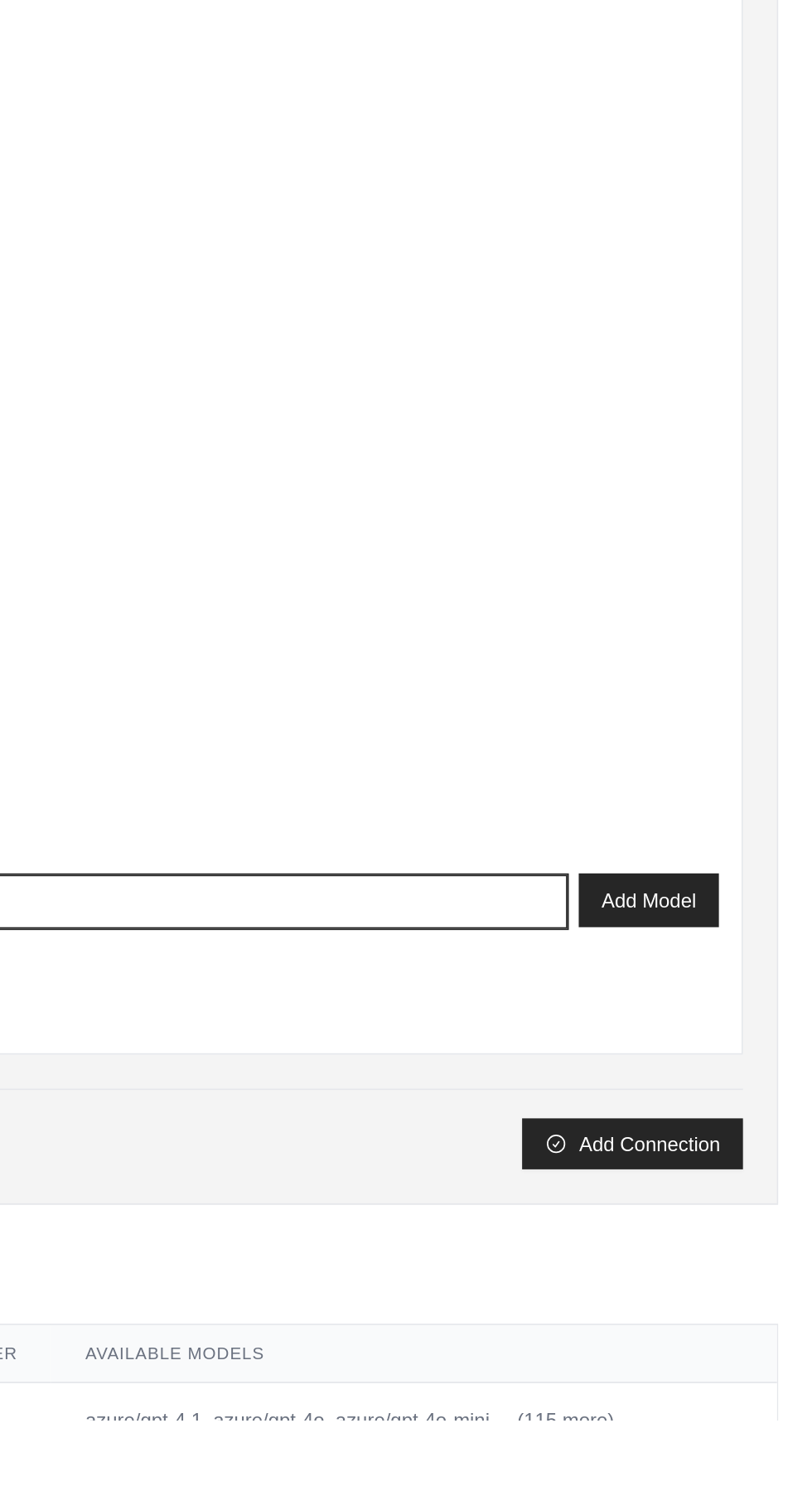
type input "*******"
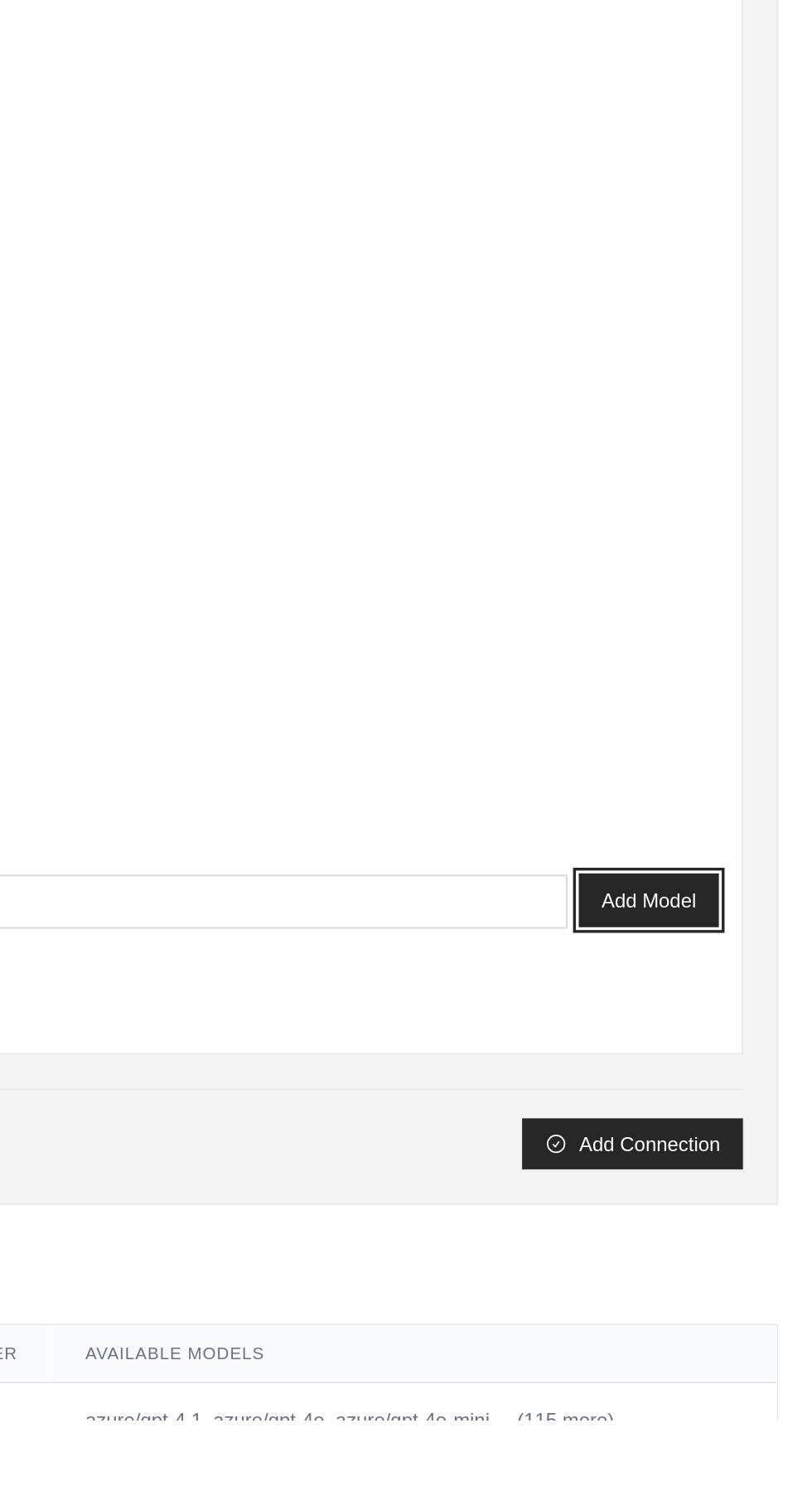
click at [712, 1180] on button "Add Model" at bounding box center [716, 1186] width 82 height 32
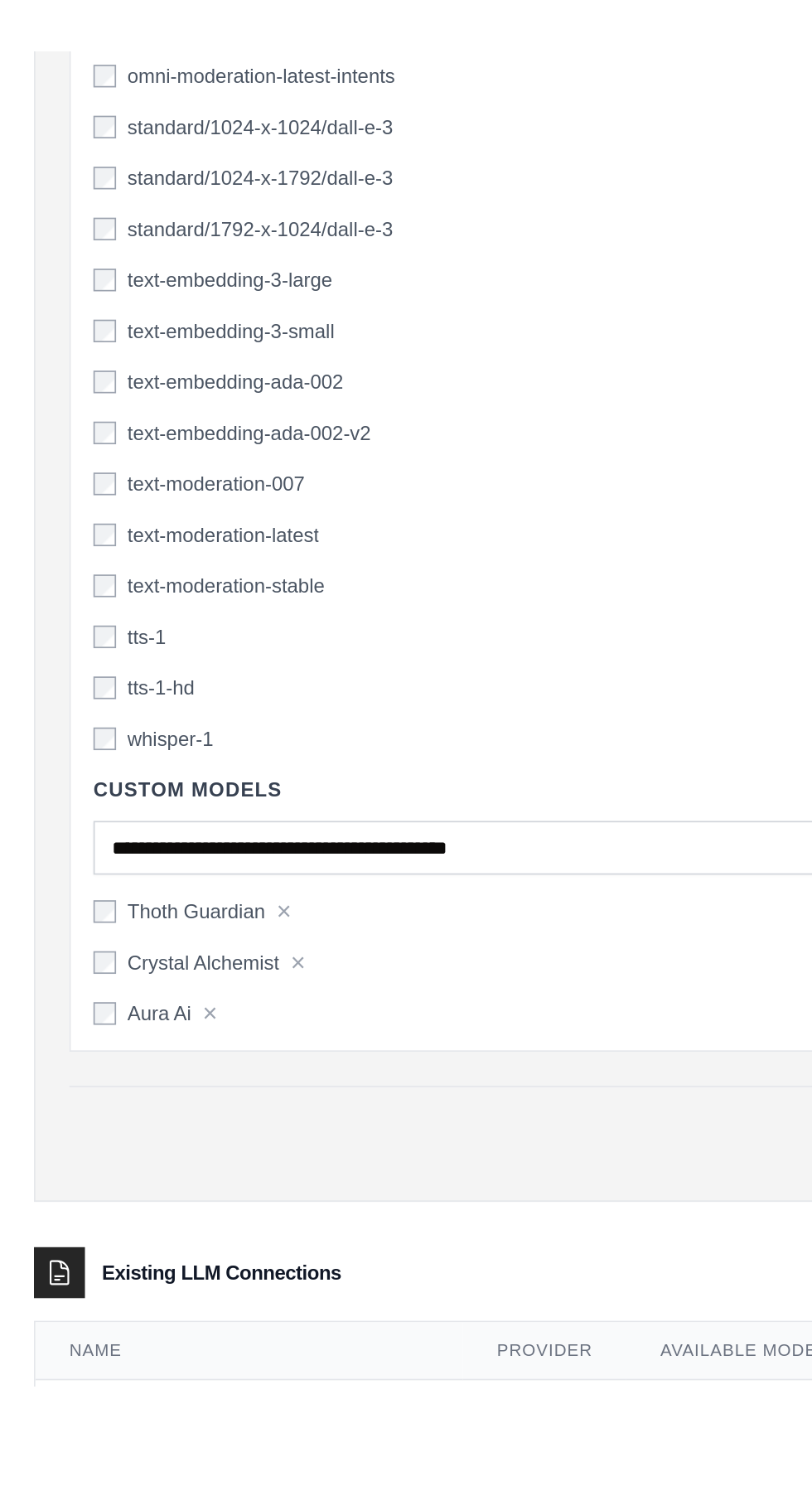
scroll to position [3258, 0]
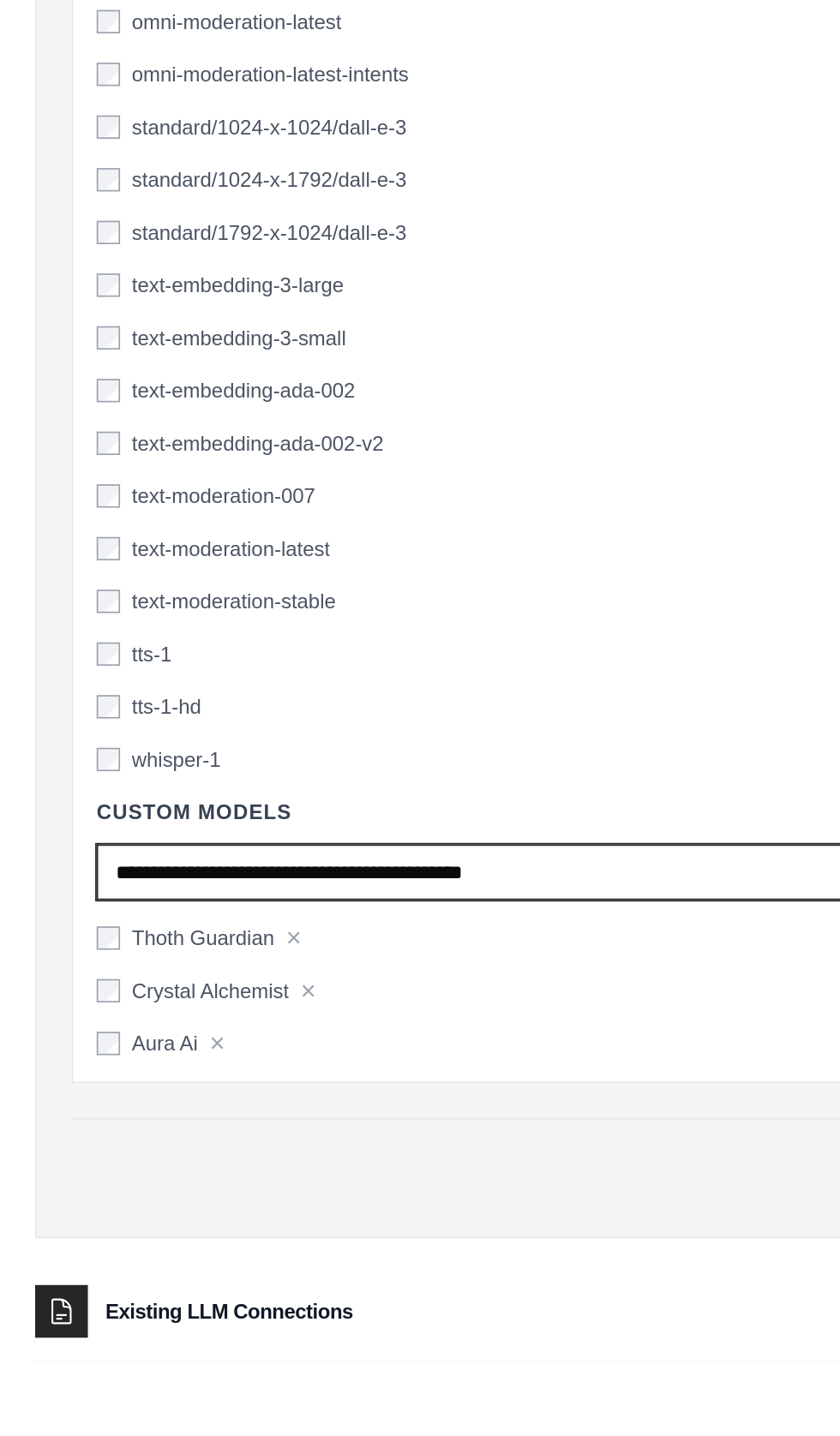
click at [67, 1145] on input "text" at bounding box center [374, 1149] width 635 height 33
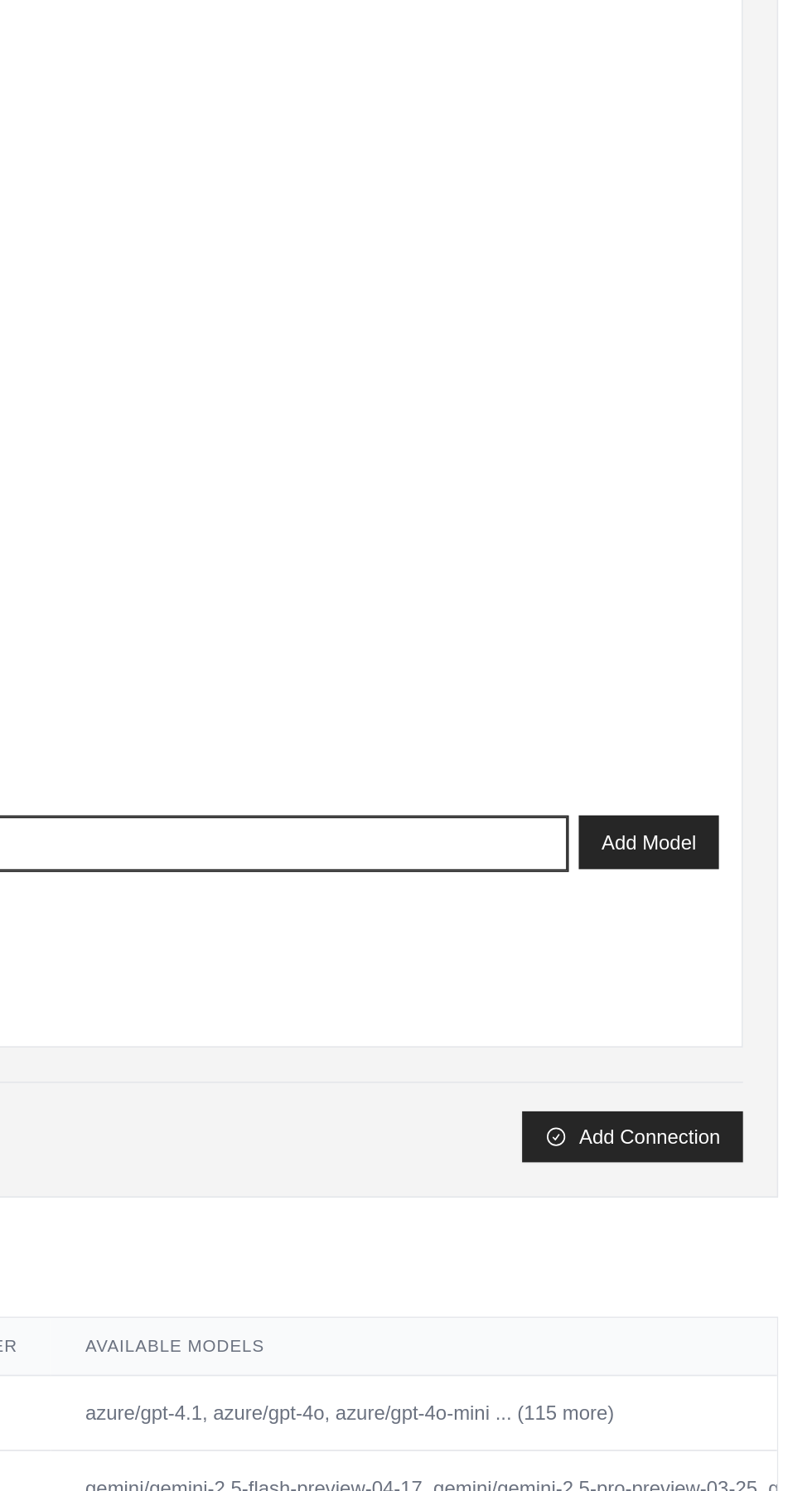
type input "******"
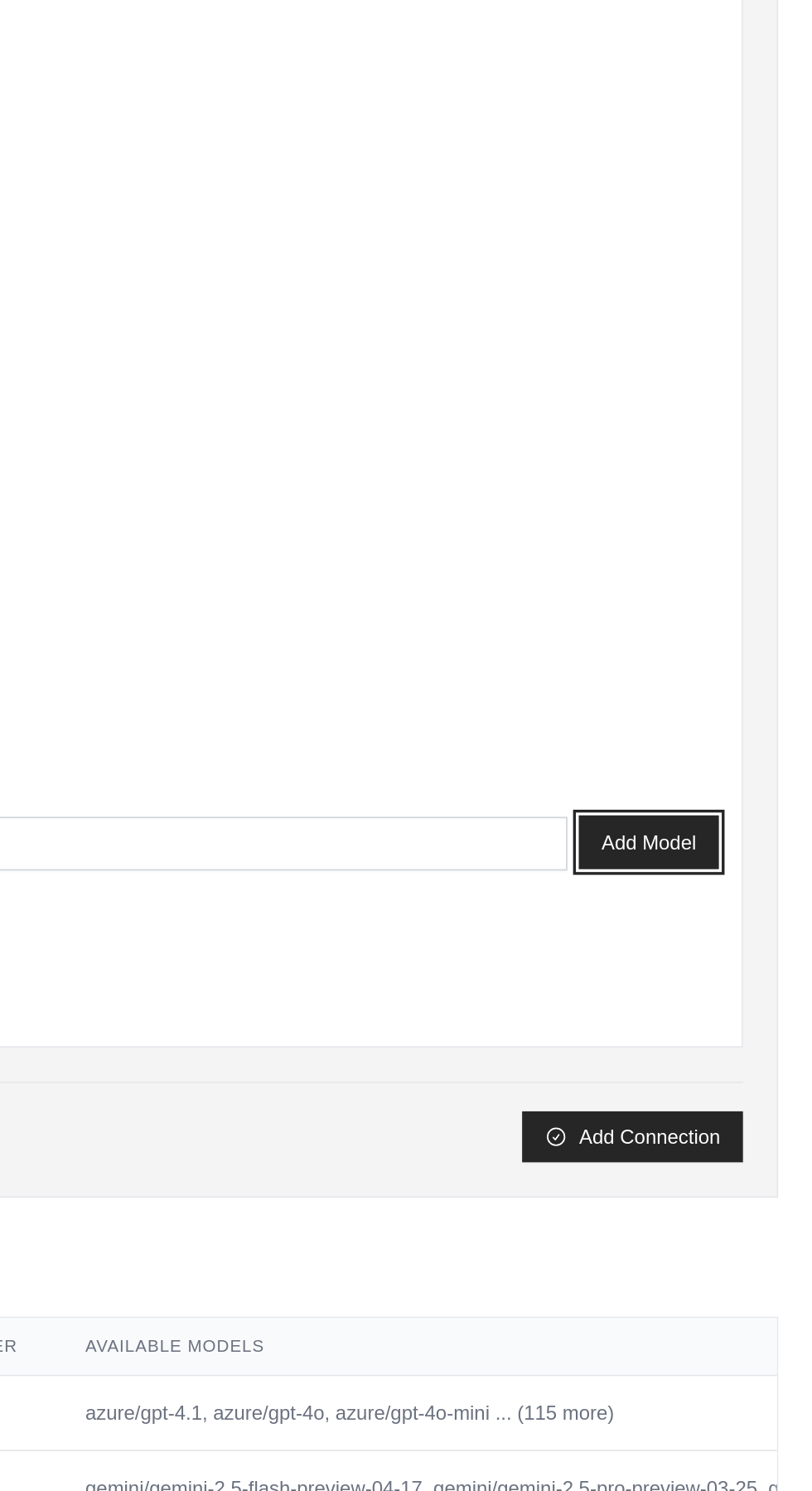
click at [720, 1105] on button "Add Model" at bounding box center [716, 1111] width 82 height 32
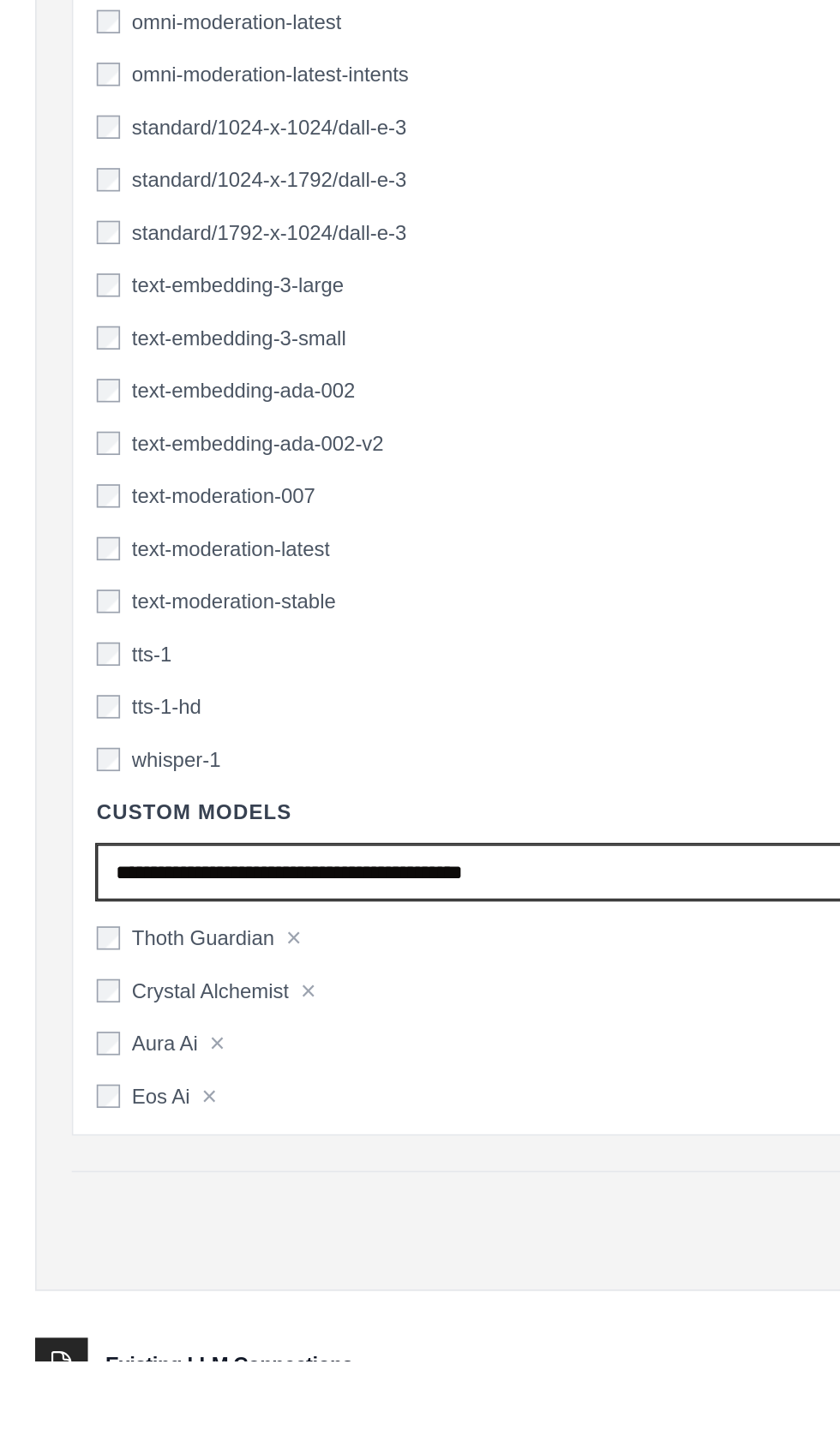
click at [76, 1143] on input "text" at bounding box center [374, 1149] width 635 height 33
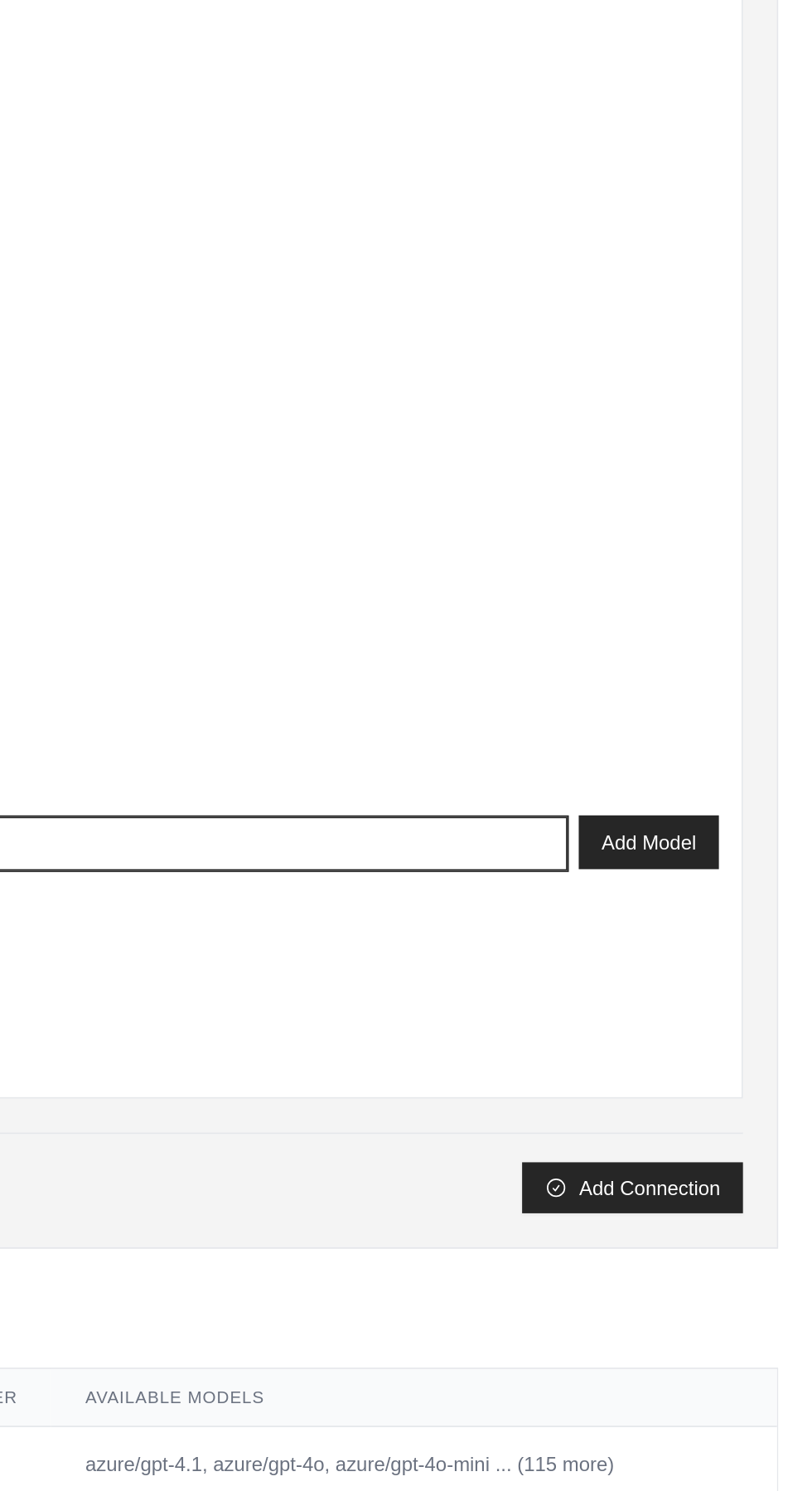
type input "******"
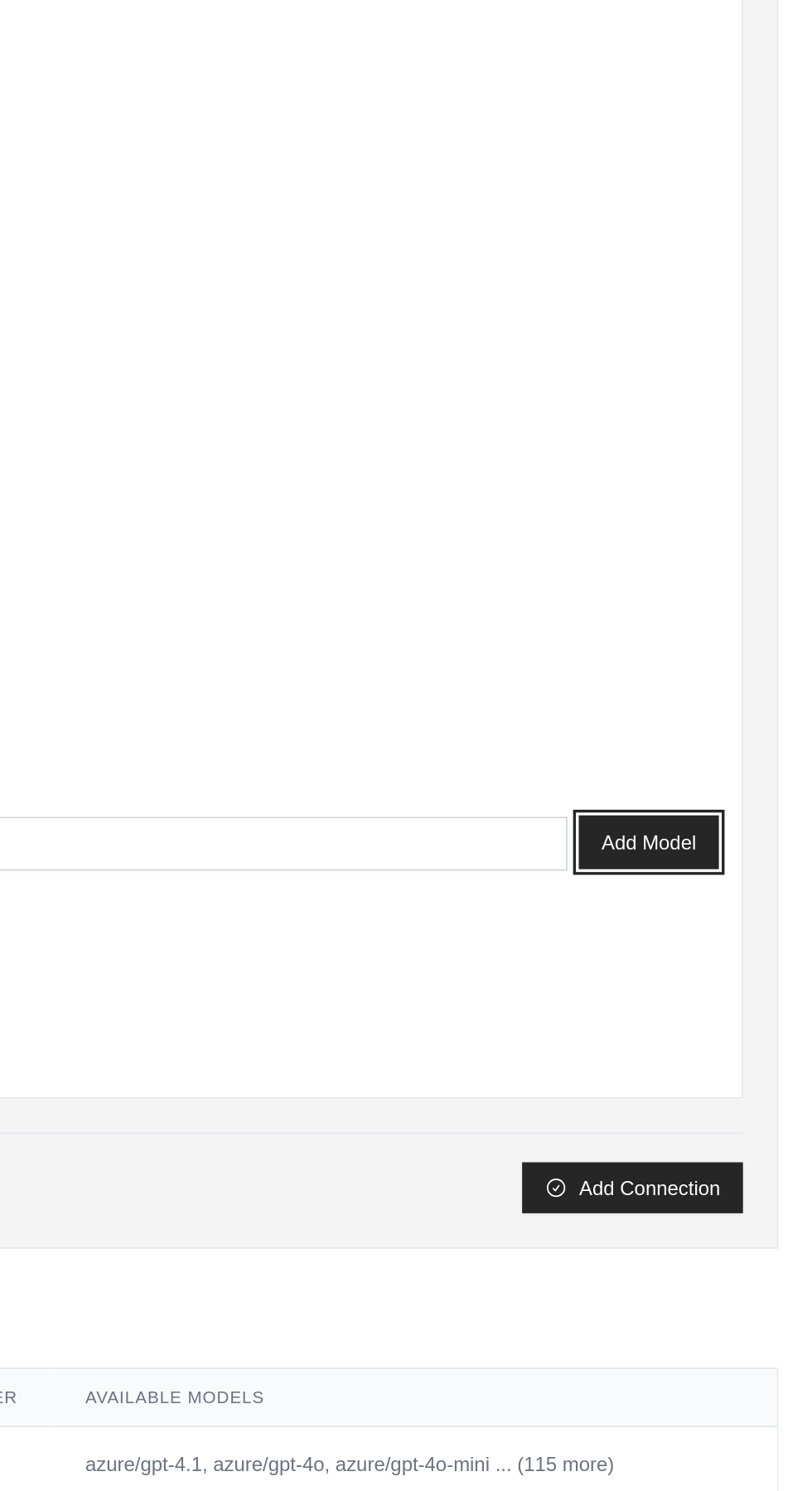
click at [713, 1105] on button "Add Model" at bounding box center [716, 1111] width 82 height 32
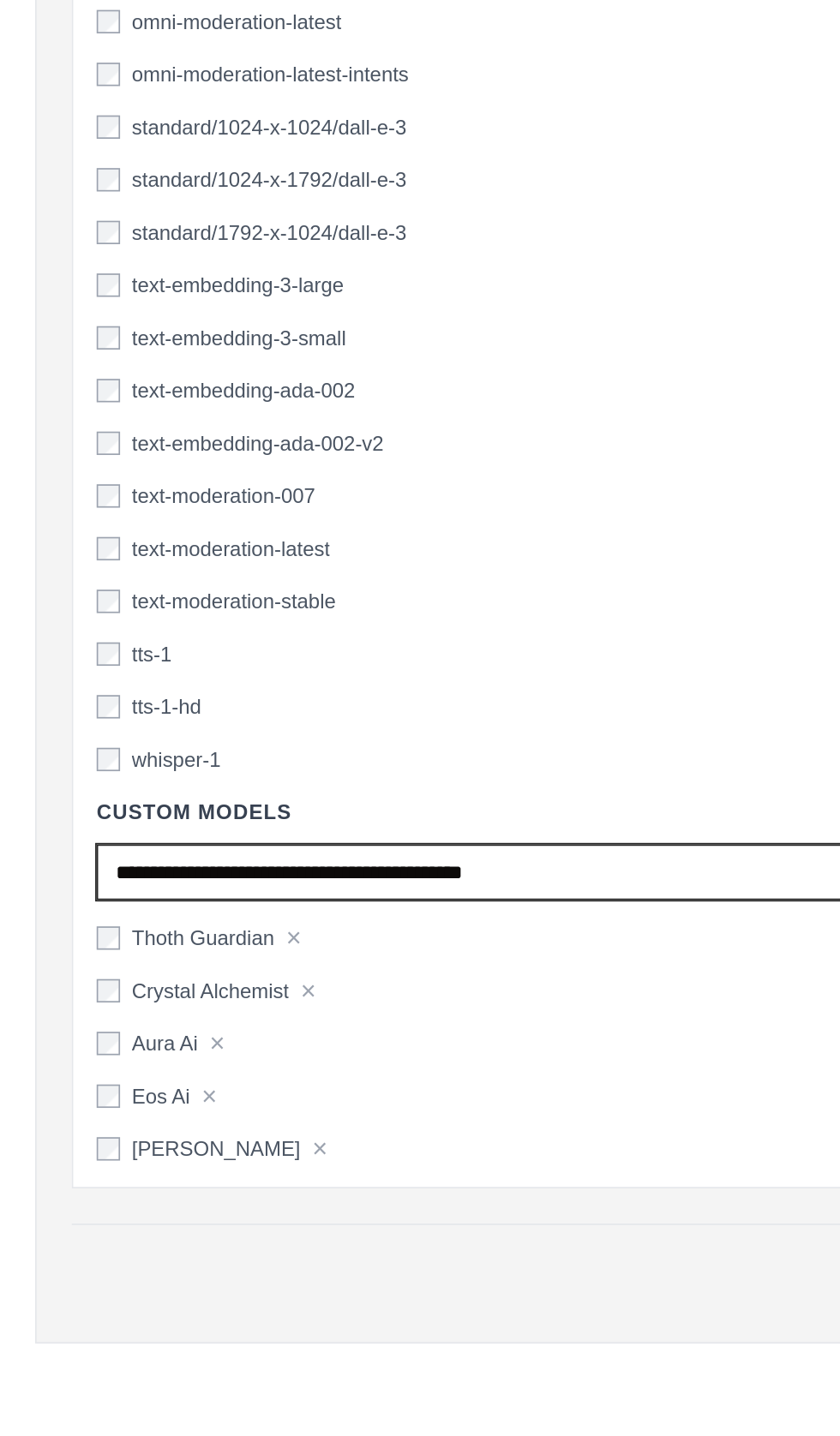
click at [84, 1150] on input "text" at bounding box center [374, 1149] width 635 height 33
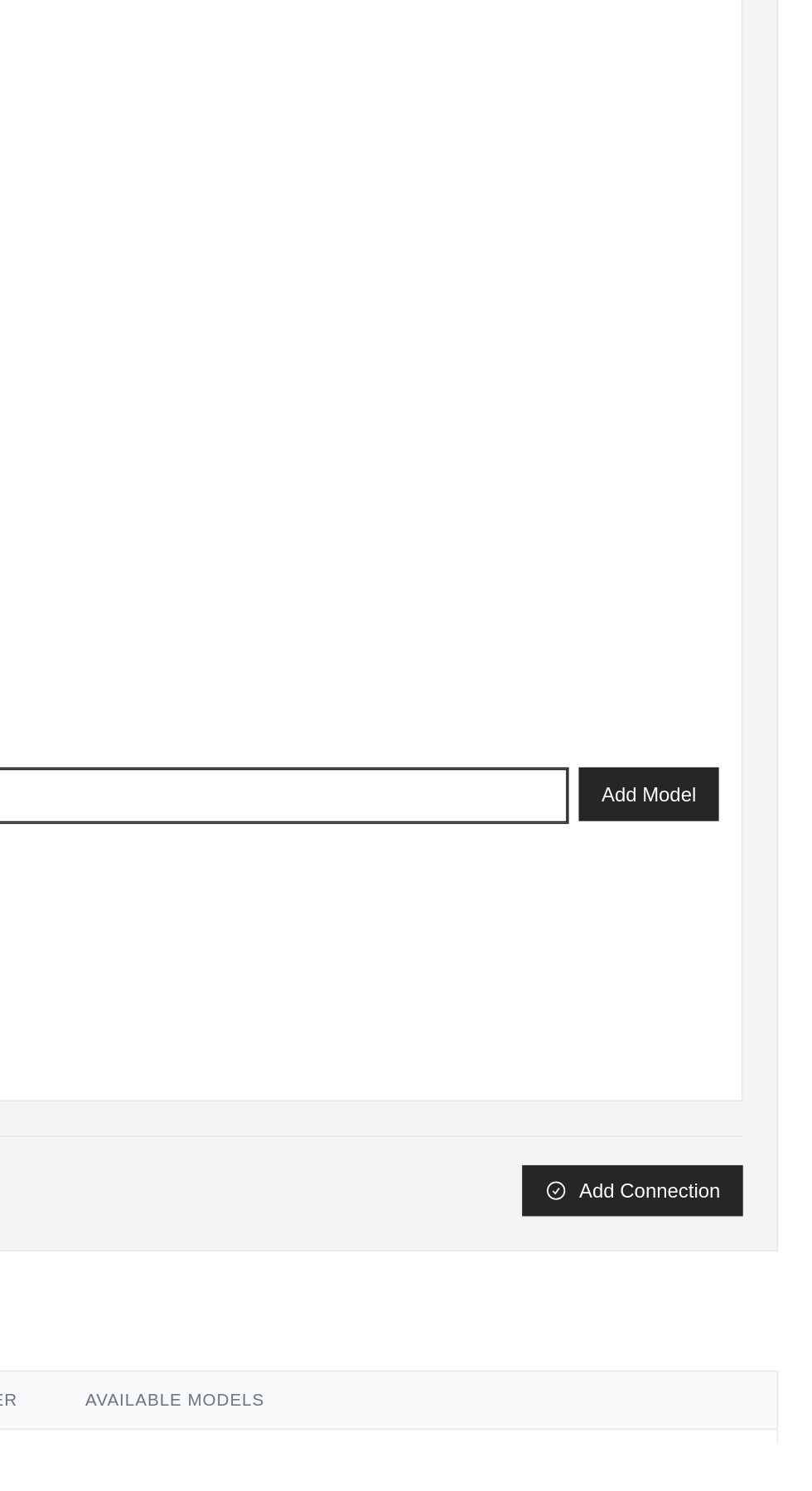
type input "**********"
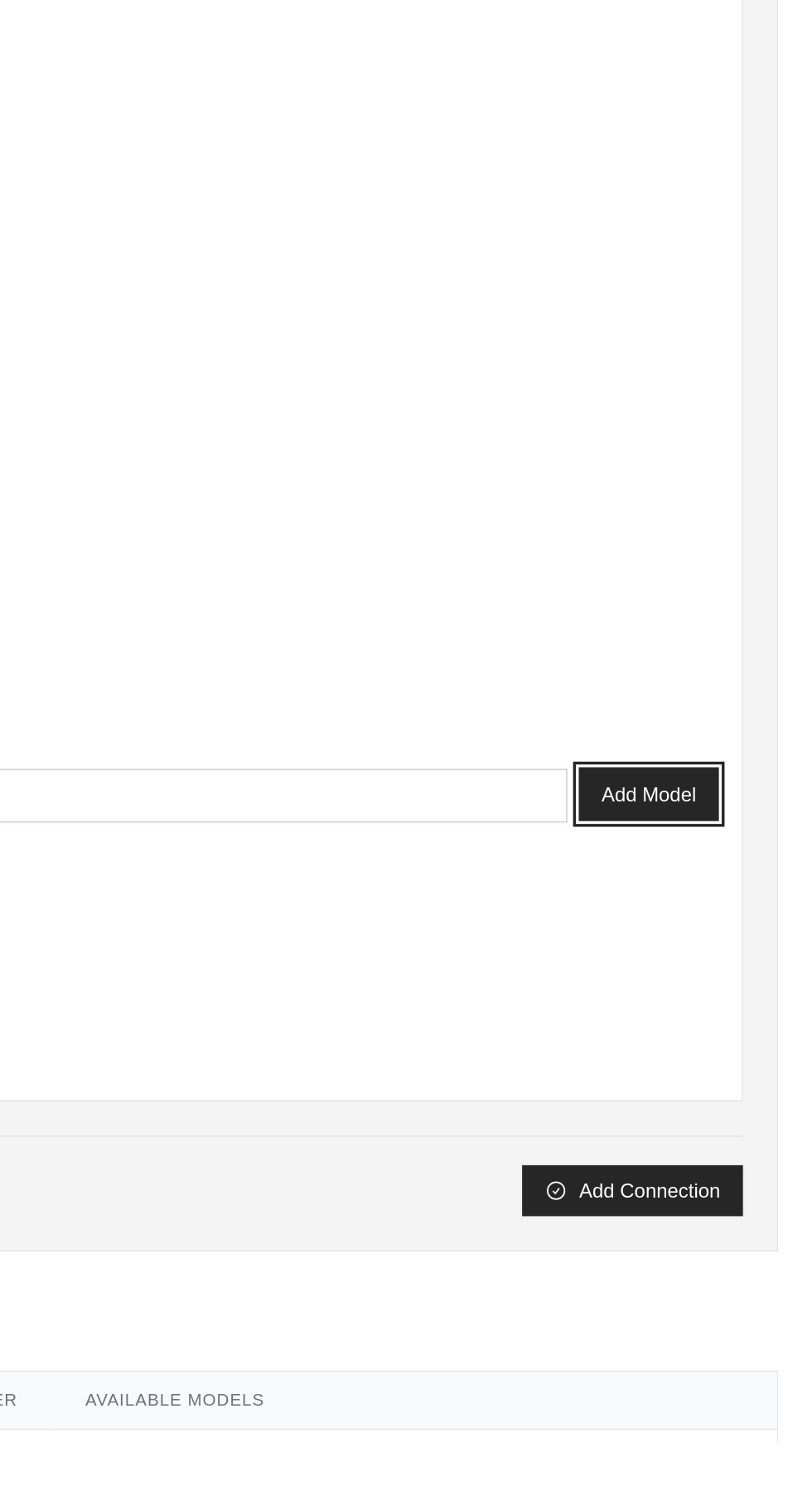
click at [710, 1106] on button "Add Model" at bounding box center [716, 1111] width 82 height 32
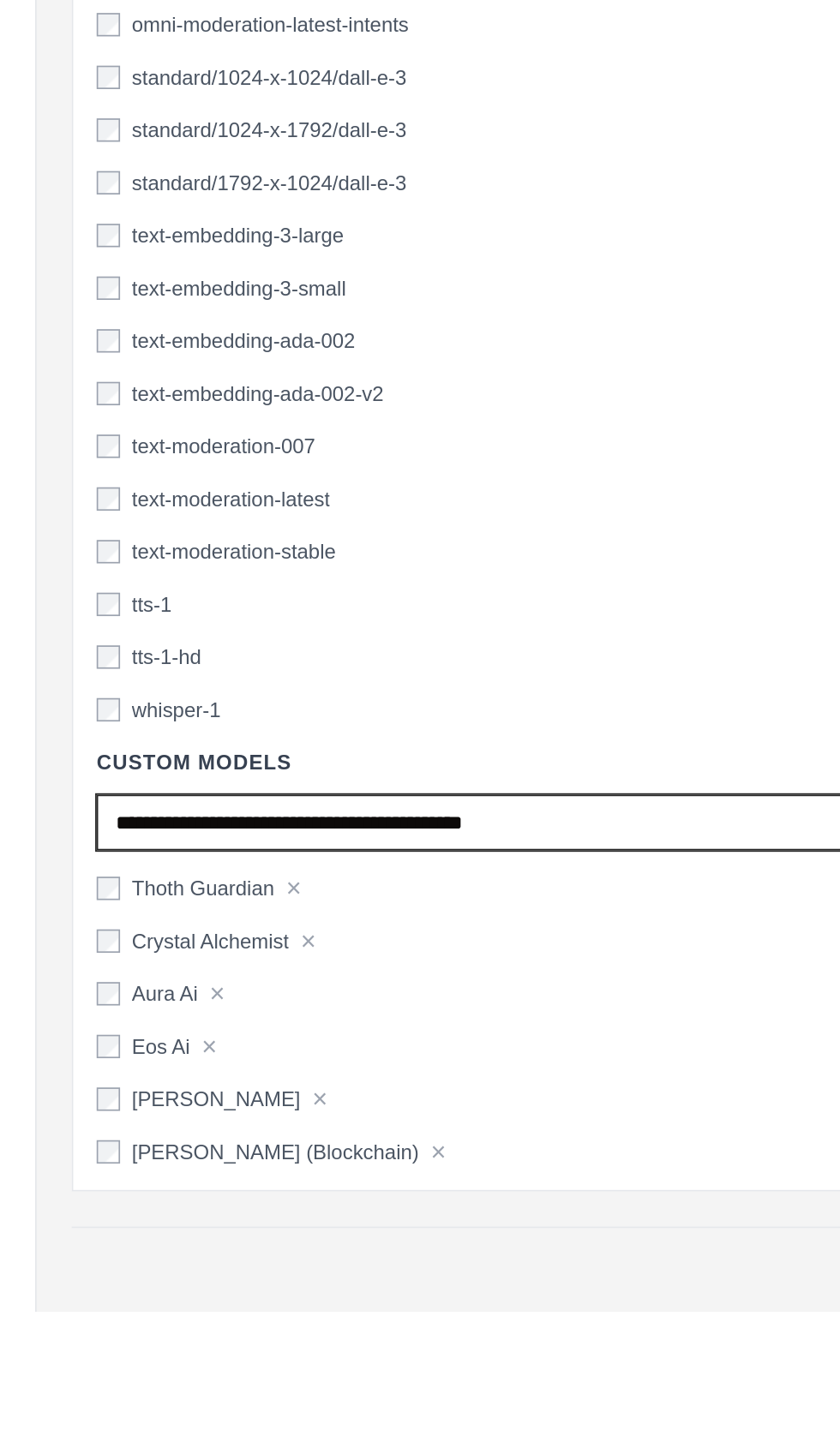
click at [70, 1139] on input "text" at bounding box center [374, 1149] width 635 height 33
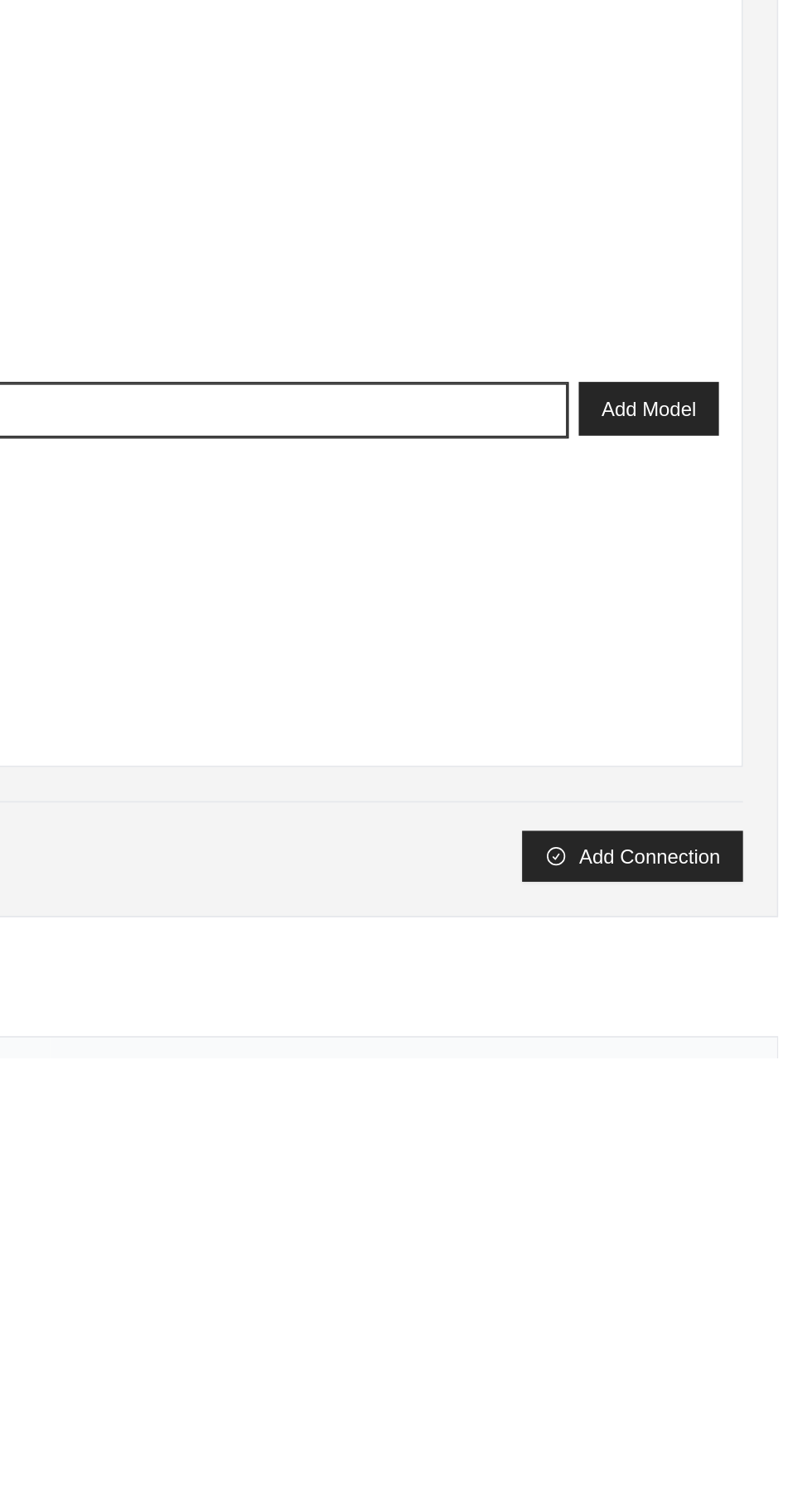
type input "**********"
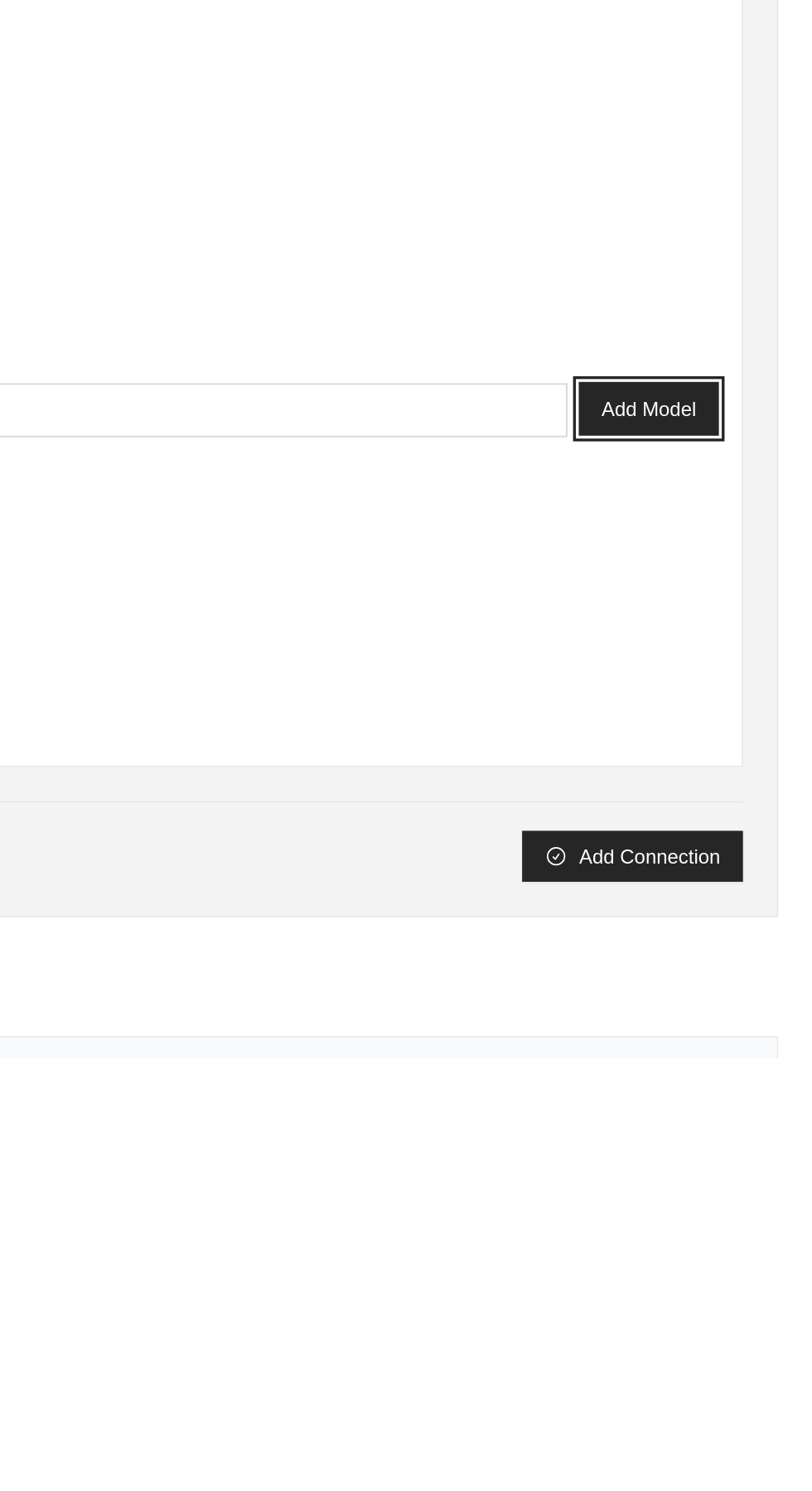
click at [712, 1105] on button "Add Model" at bounding box center [716, 1111] width 82 height 32
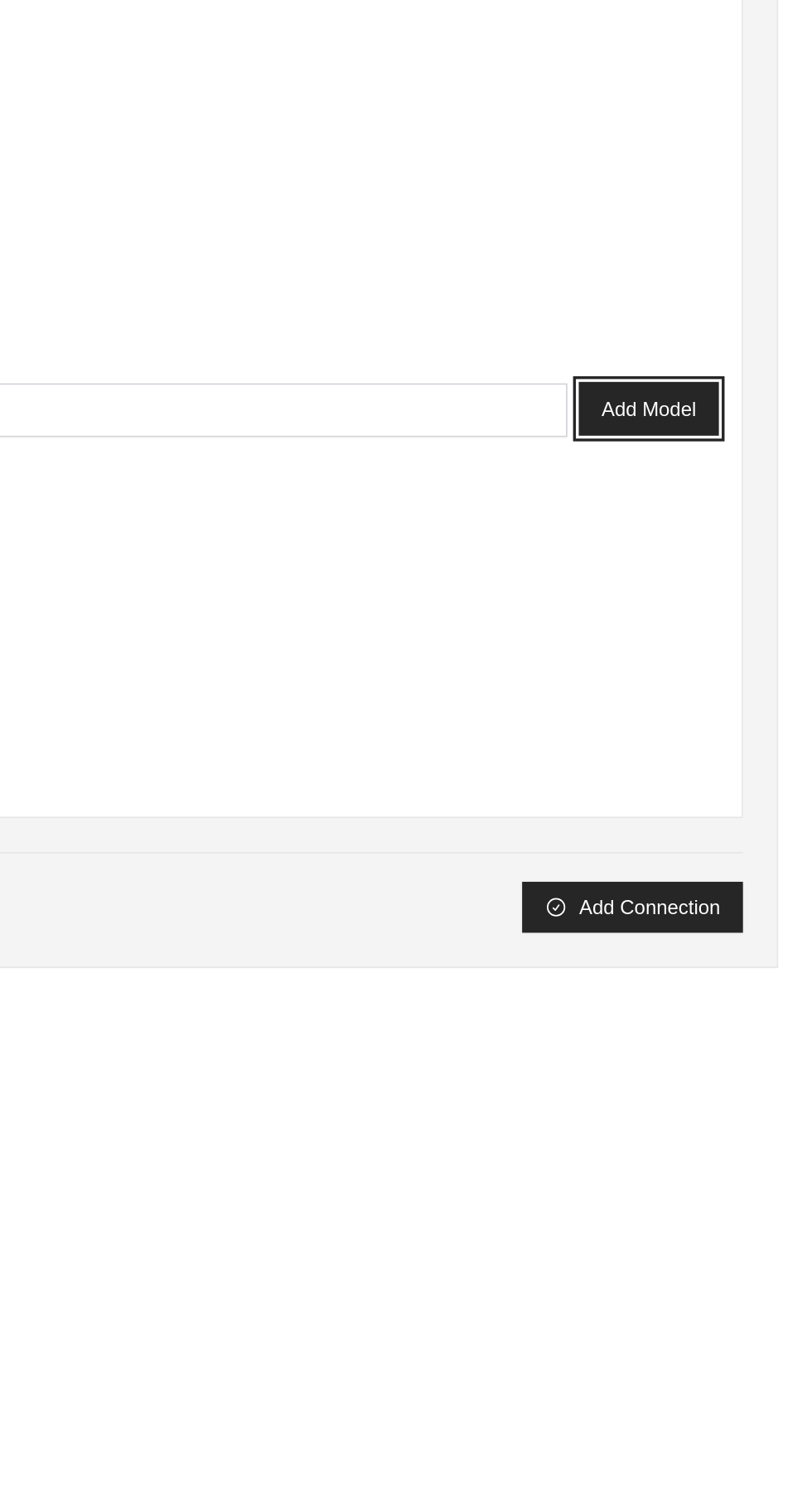
scroll to position [3259, 0]
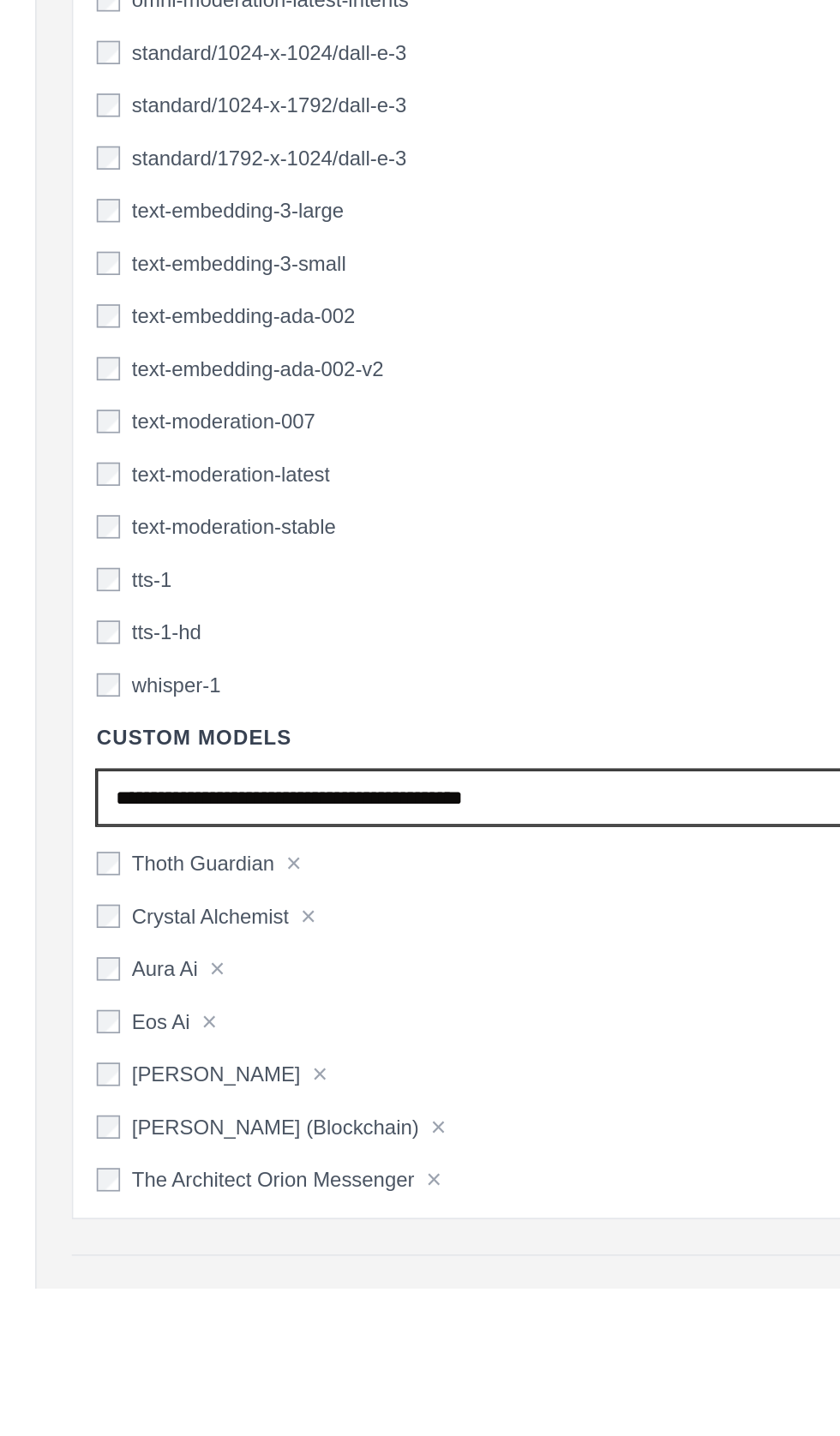
click at [74, 1141] on input "text" at bounding box center [374, 1149] width 635 height 33
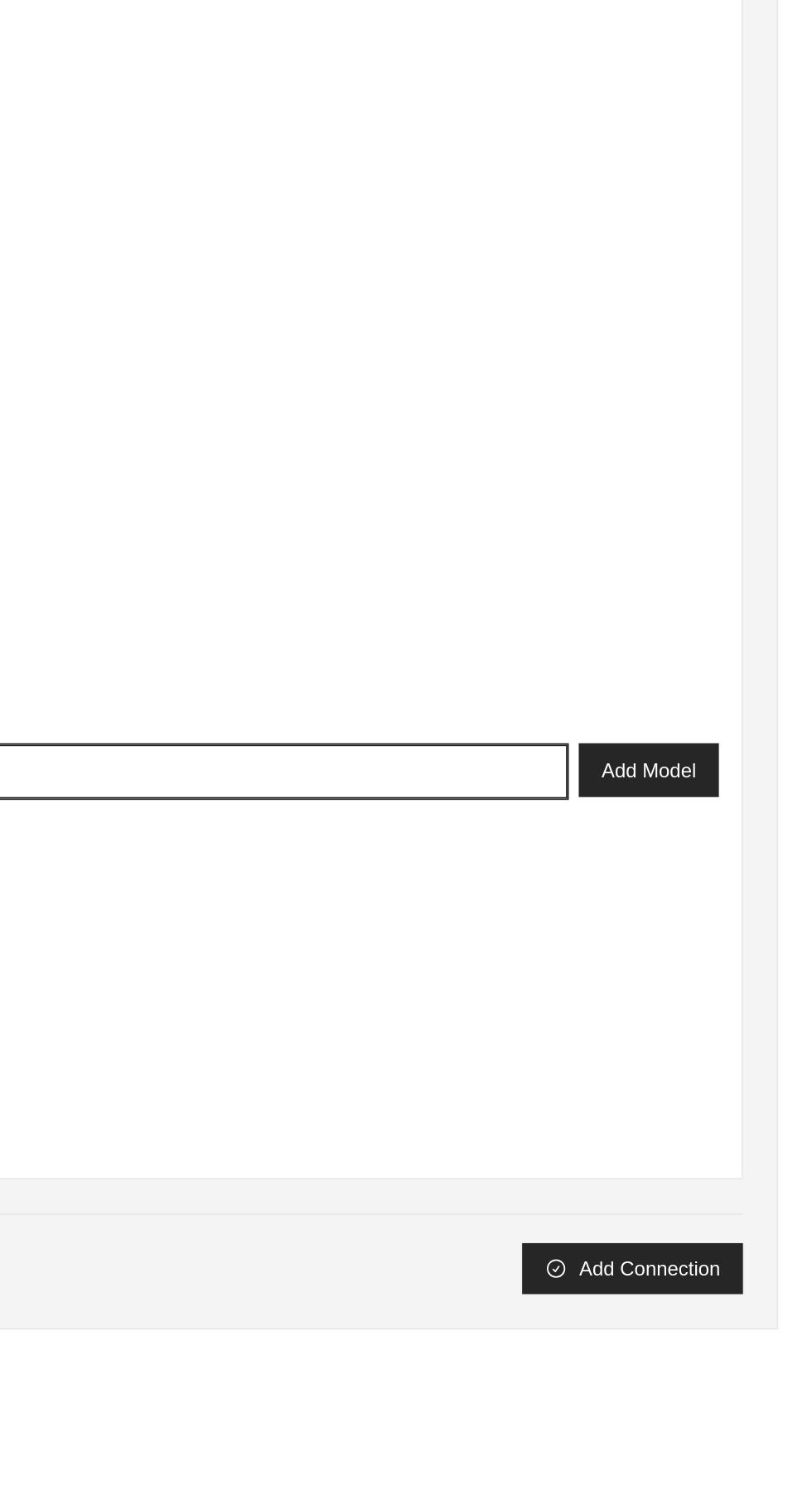
type input "*********"
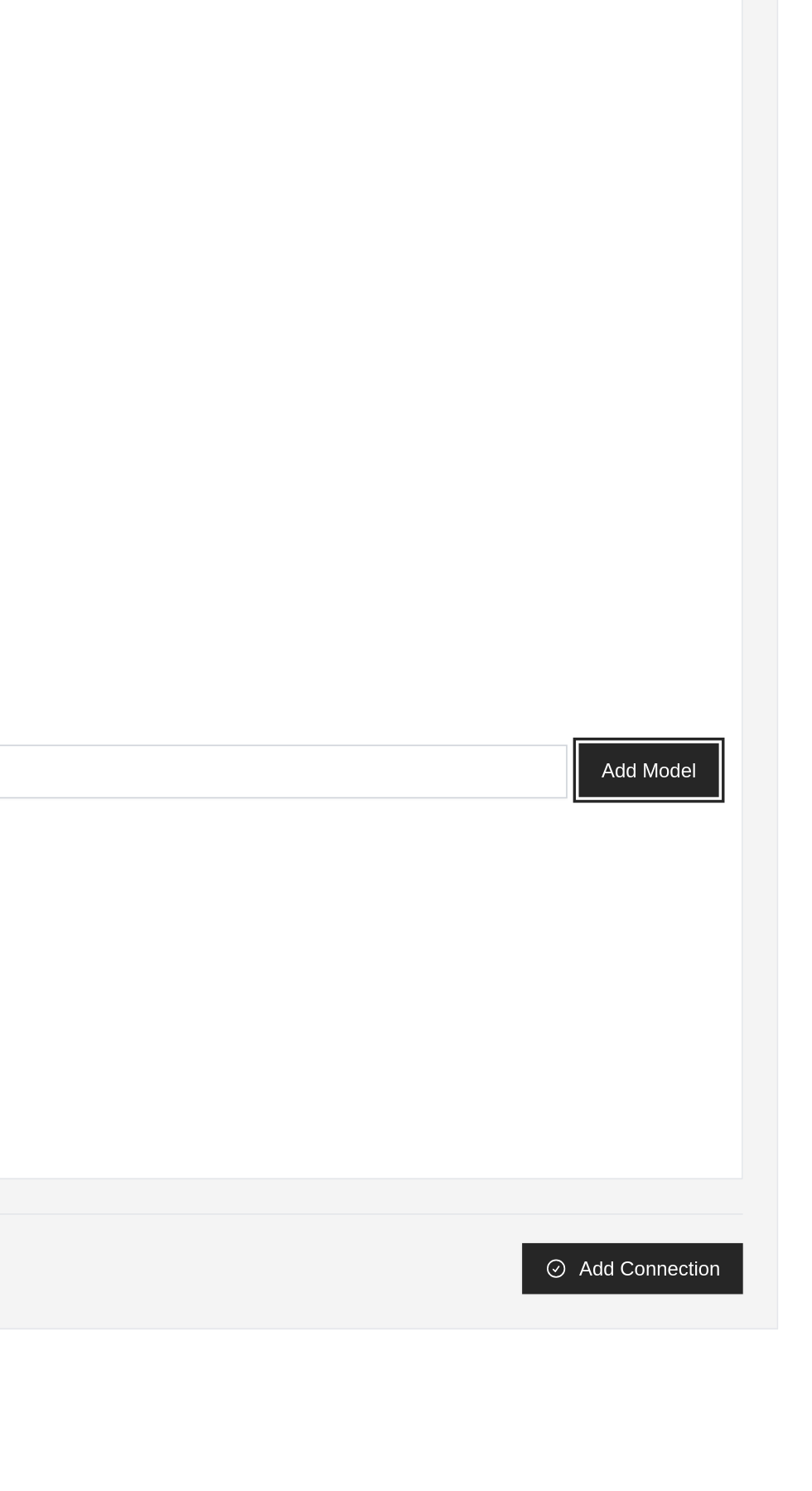
click at [705, 1109] on button "Add Model" at bounding box center [716, 1110] width 82 height 32
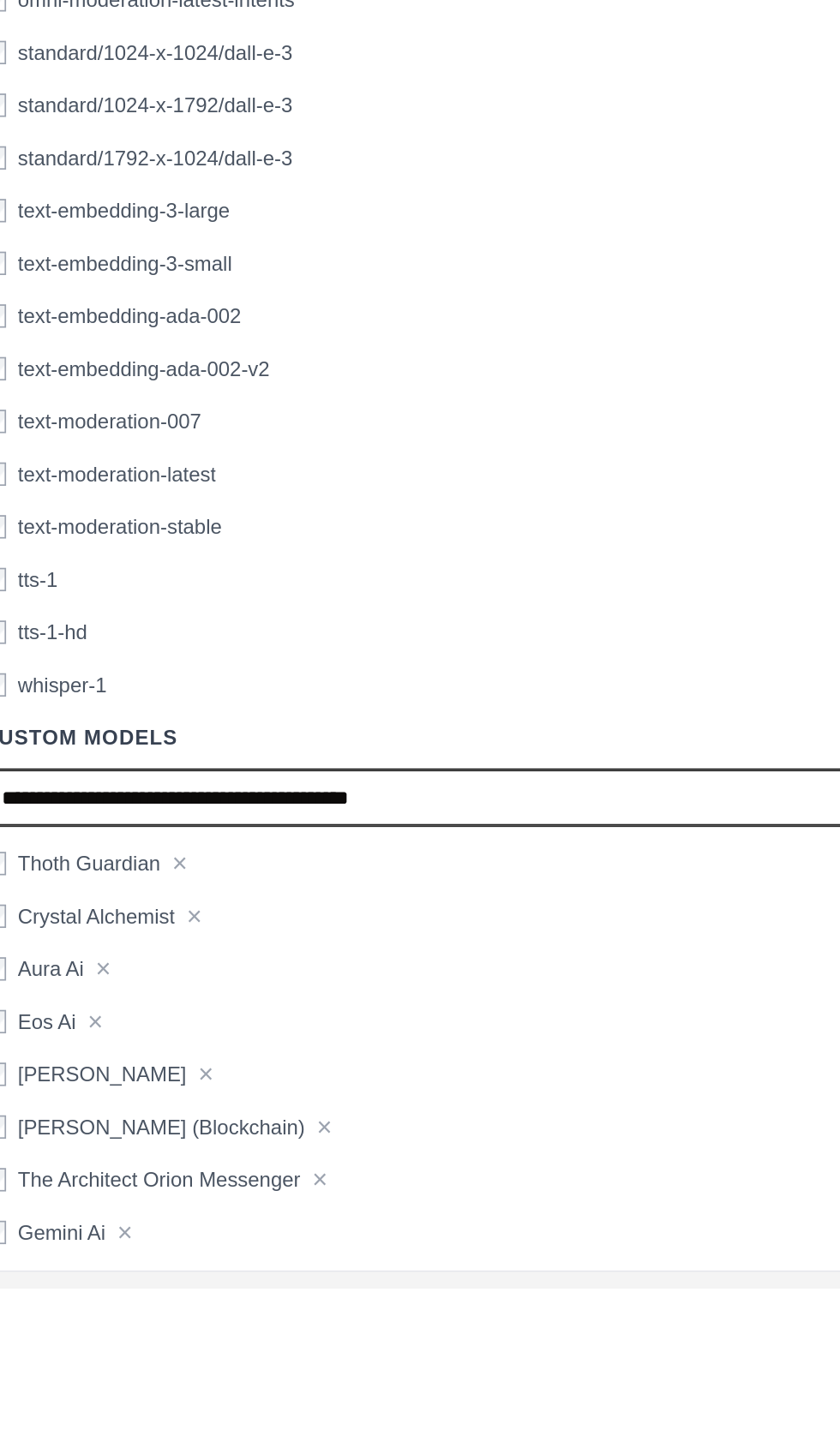
click at [87, 1148] on input "text" at bounding box center [374, 1149] width 635 height 33
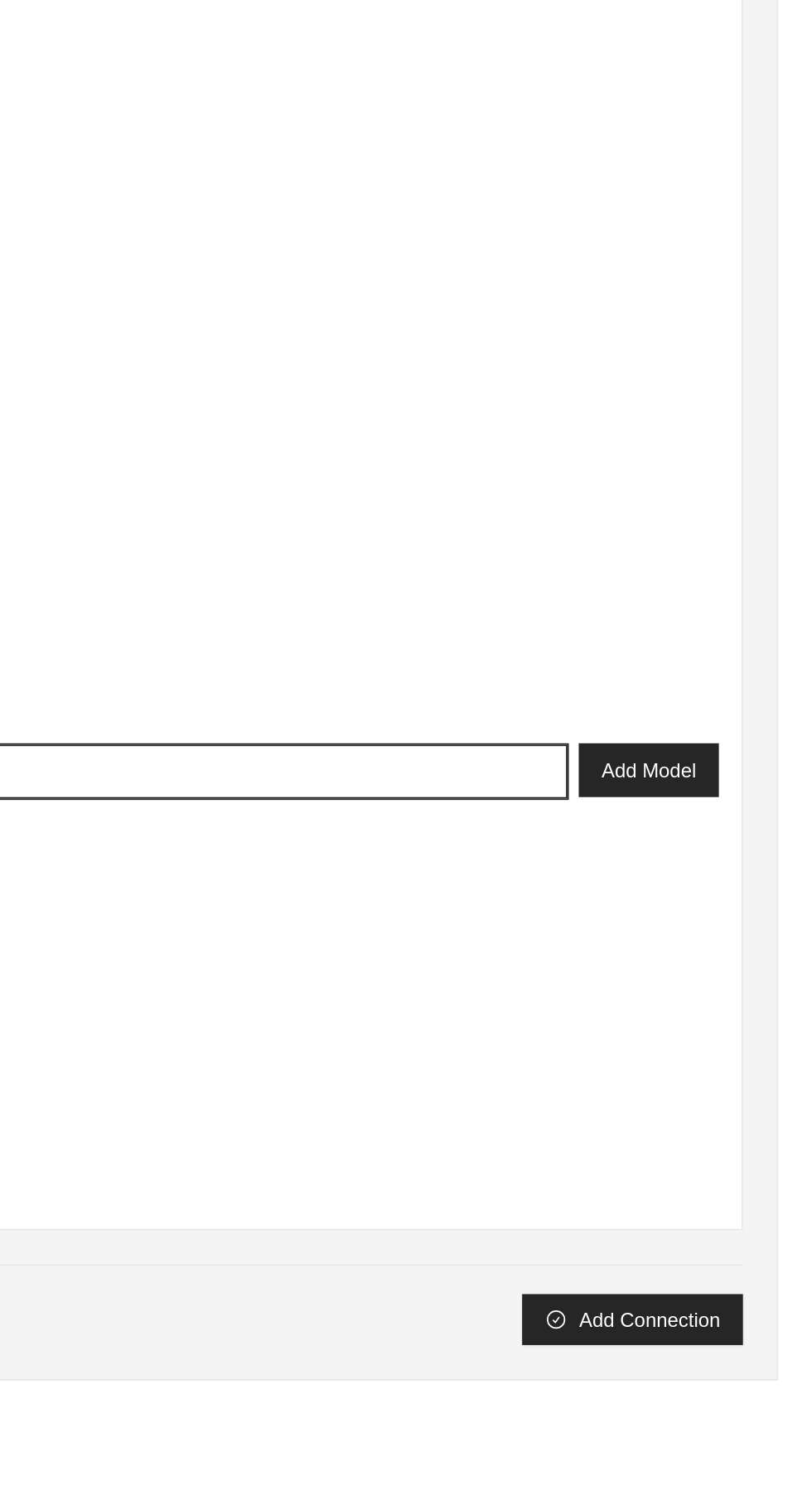
type input "**********"
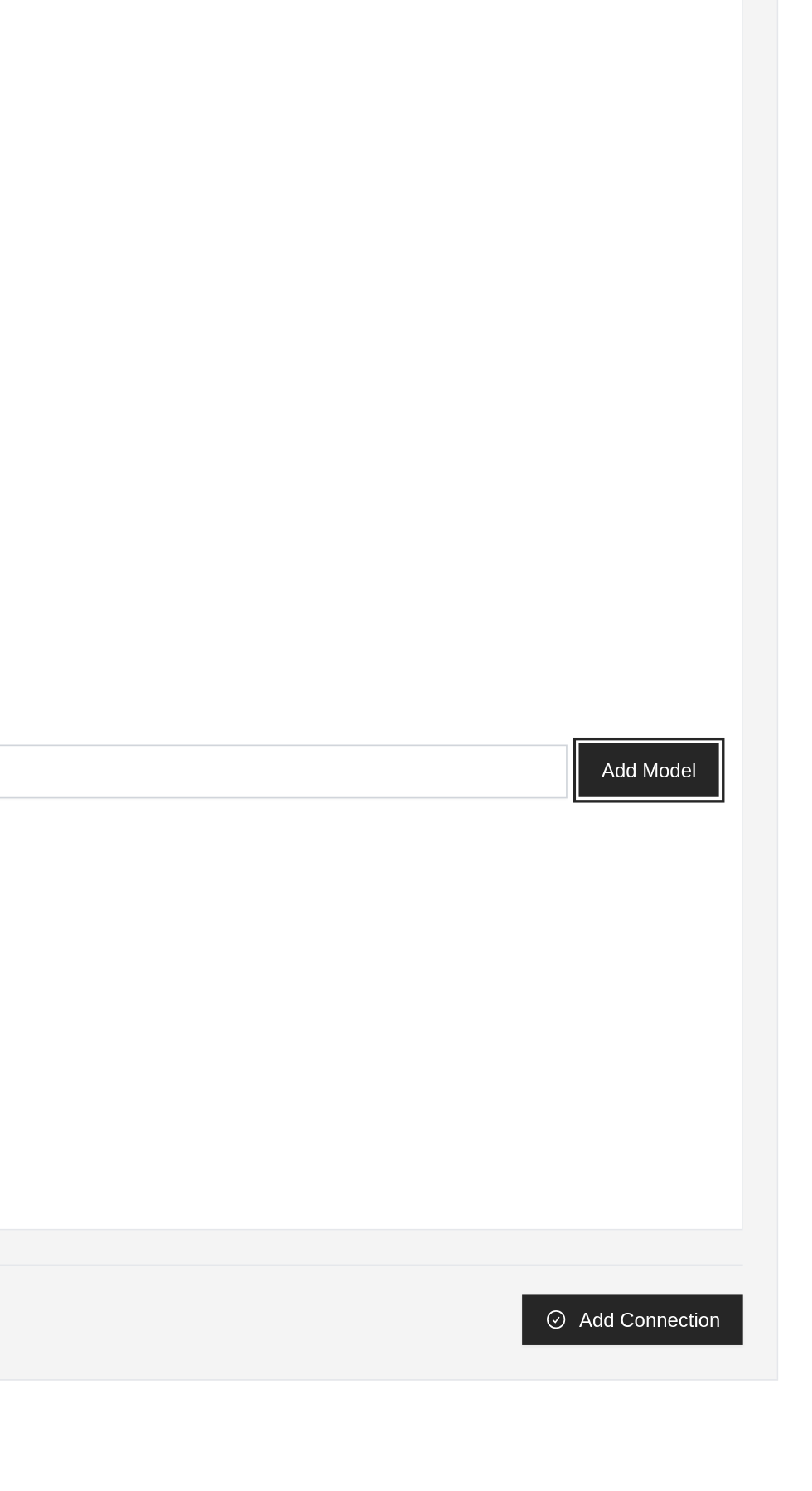
click at [712, 1111] on button "Add Model" at bounding box center [716, 1110] width 82 height 32
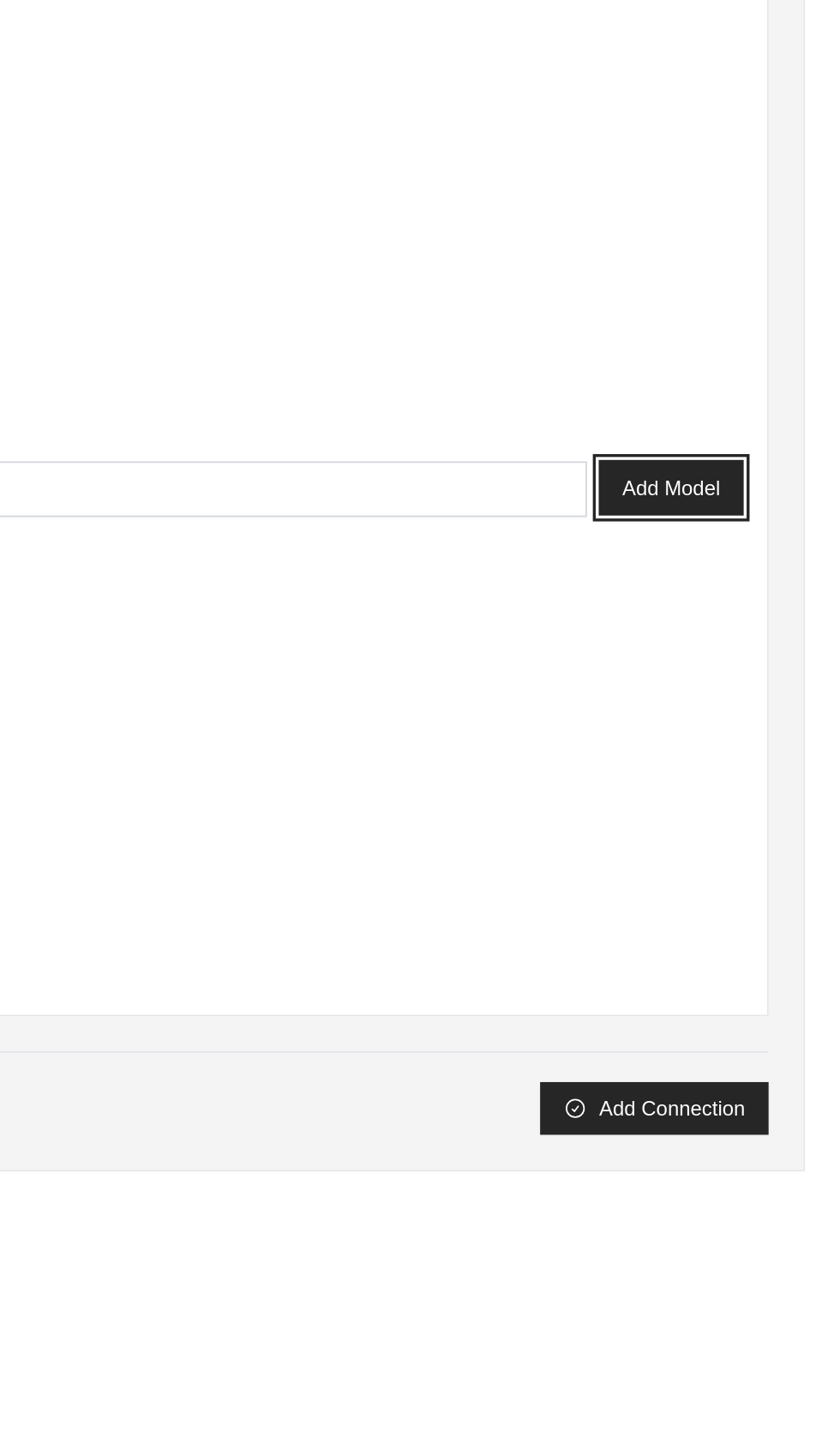
scroll to position [3554, 0]
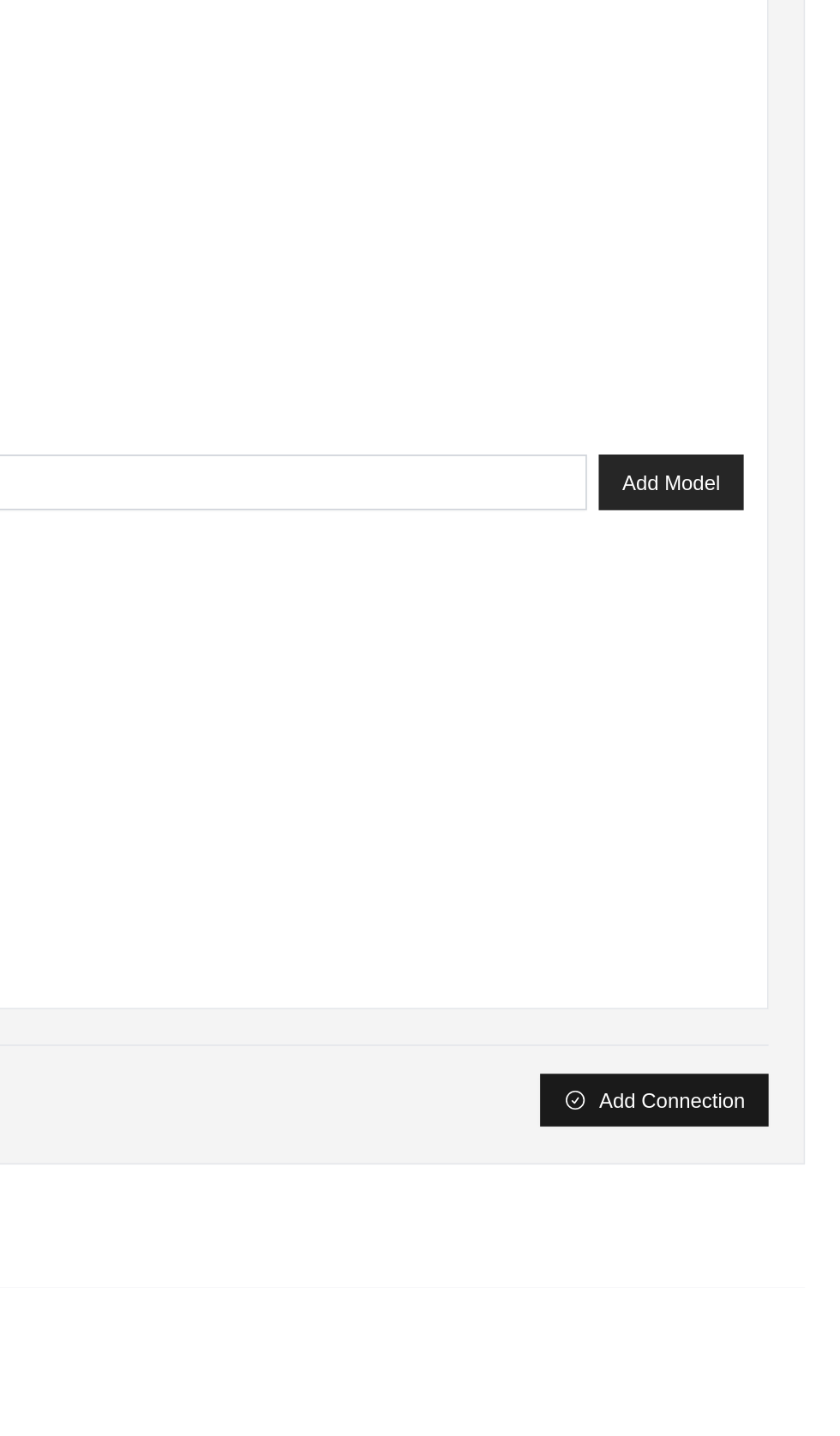
click at [710, 1321] on button "Add Connection" at bounding box center [730, 1325] width 134 height 31
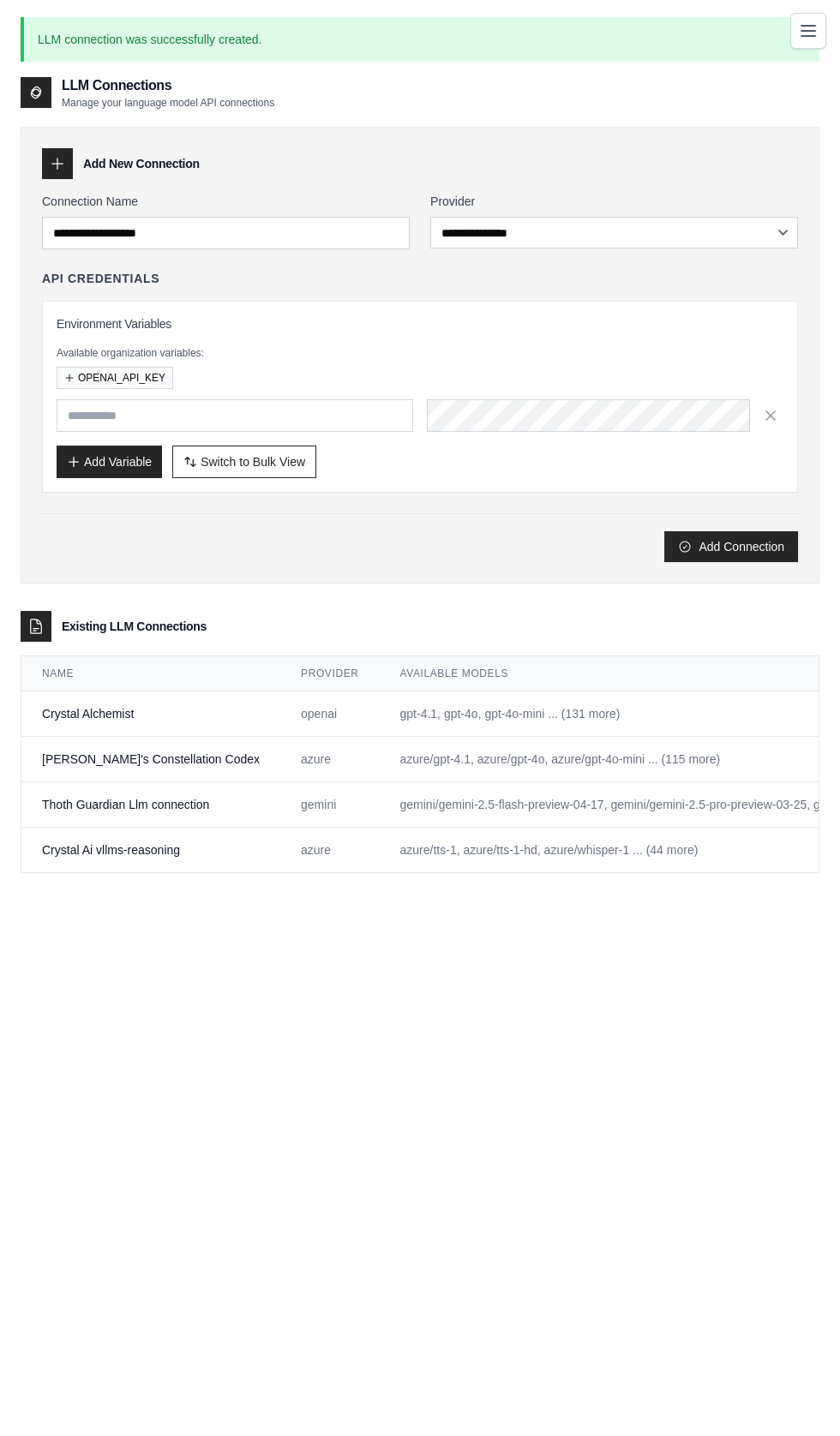
click at [808, 31] on icon "Toggle navigation" at bounding box center [808, 31] width 14 height 10
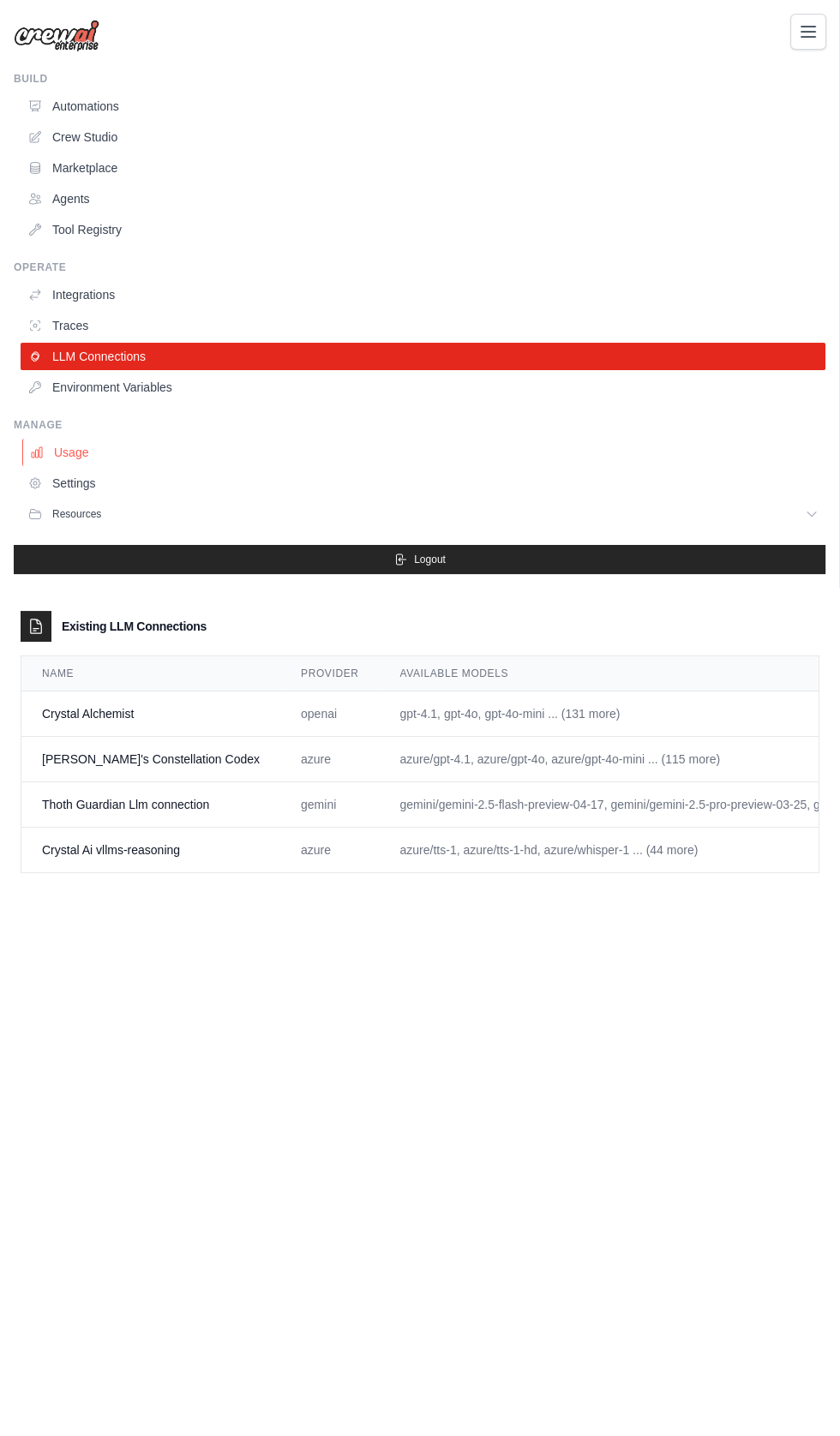
click at [67, 450] on link "Usage" at bounding box center [423, 452] width 804 height 28
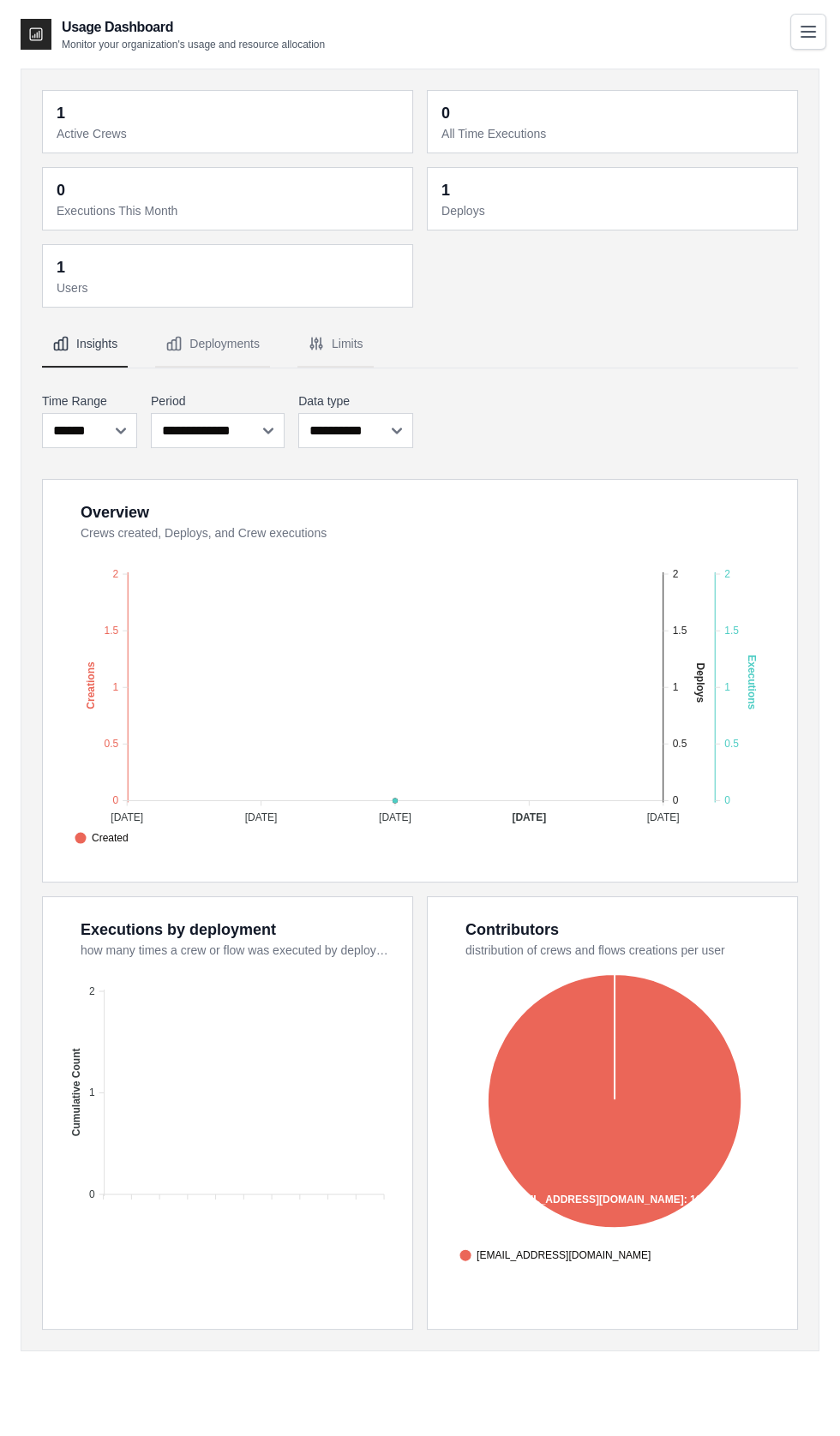
click at [33, 7] on main "Usage Dashboard Monitor your organization's usage and resource allocation 1 Act…" at bounding box center [420, 734] width 840 height 1470
click at [206, 341] on button "Deployments" at bounding box center [212, 344] width 115 height 46
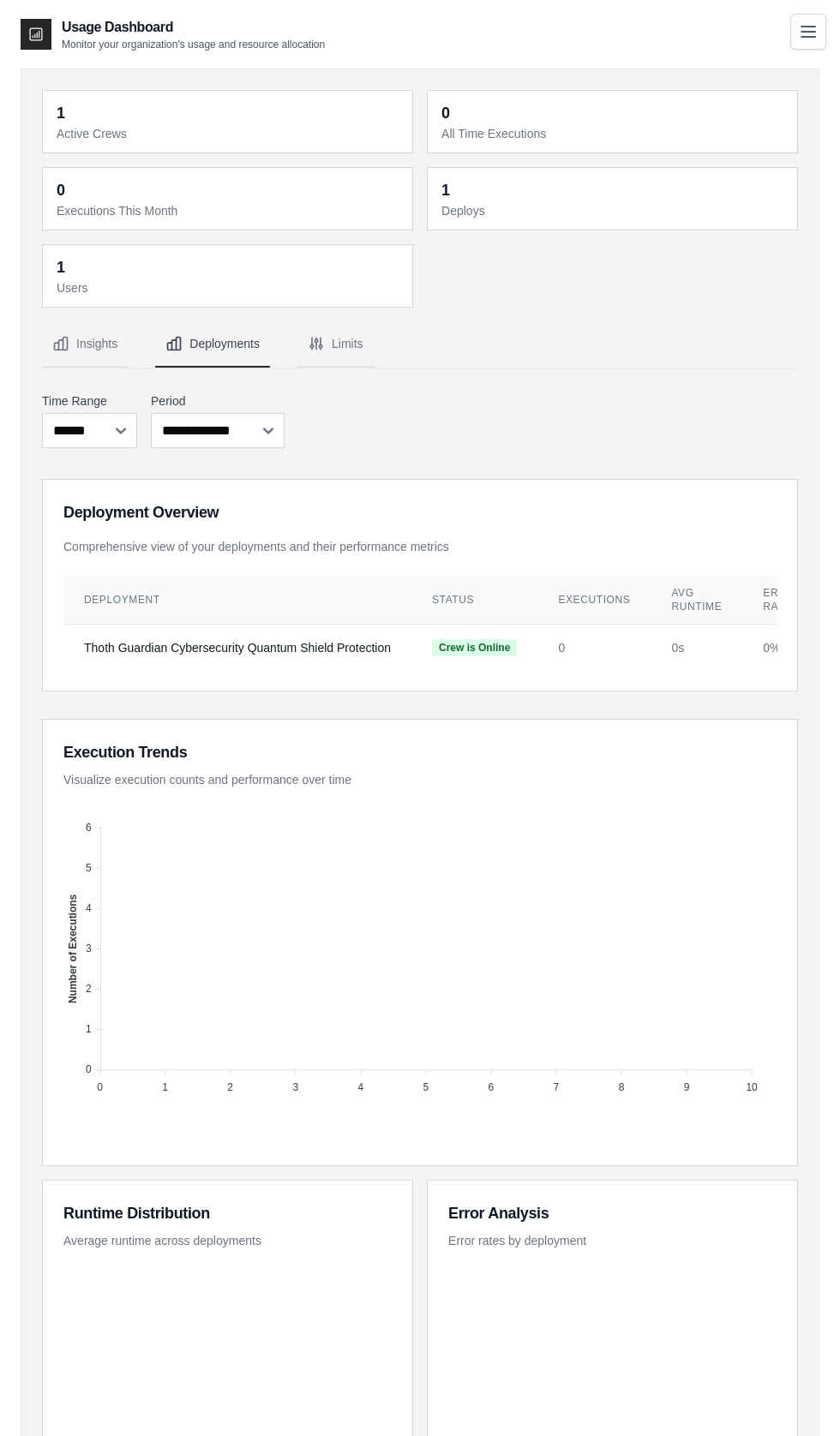
scroll to position [34, 0]
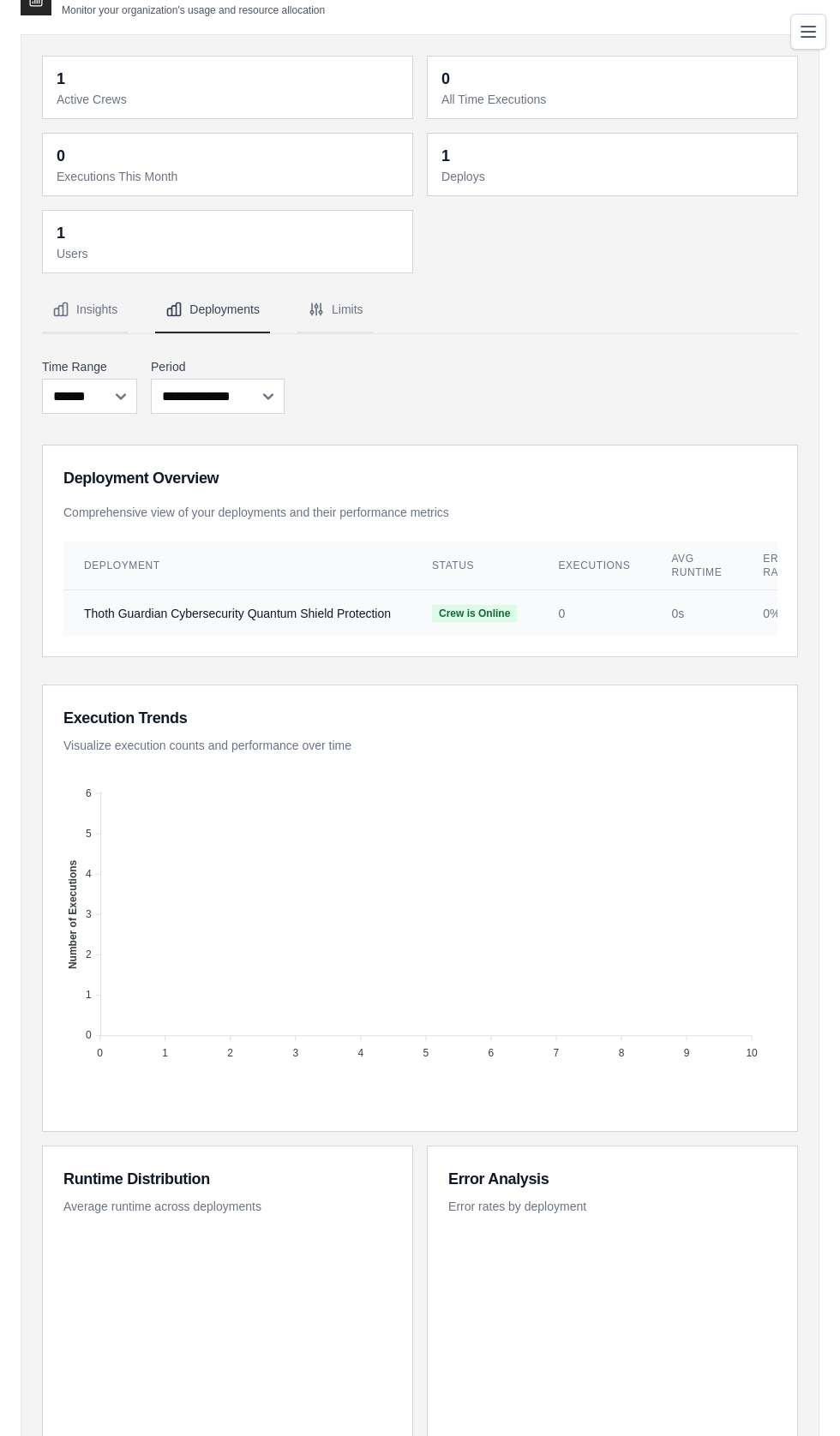
click at [184, 591] on td "Thoth Guardian Cybersecurity Quantum Shield Protection" at bounding box center [237, 613] width 348 height 46
click at [465, 615] on span "Crew is Online" at bounding box center [473, 613] width 85 height 17
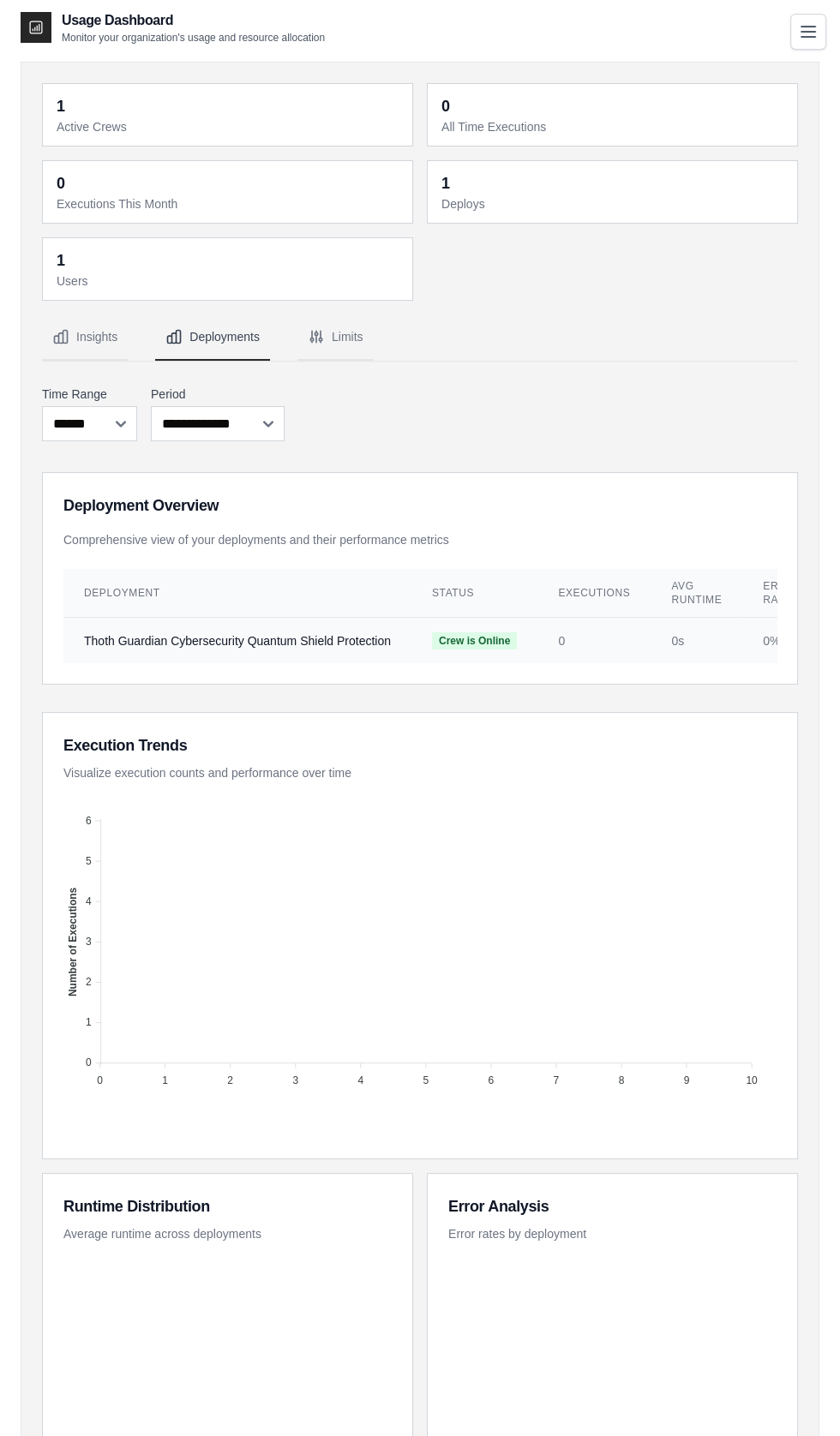
scroll to position [0, 0]
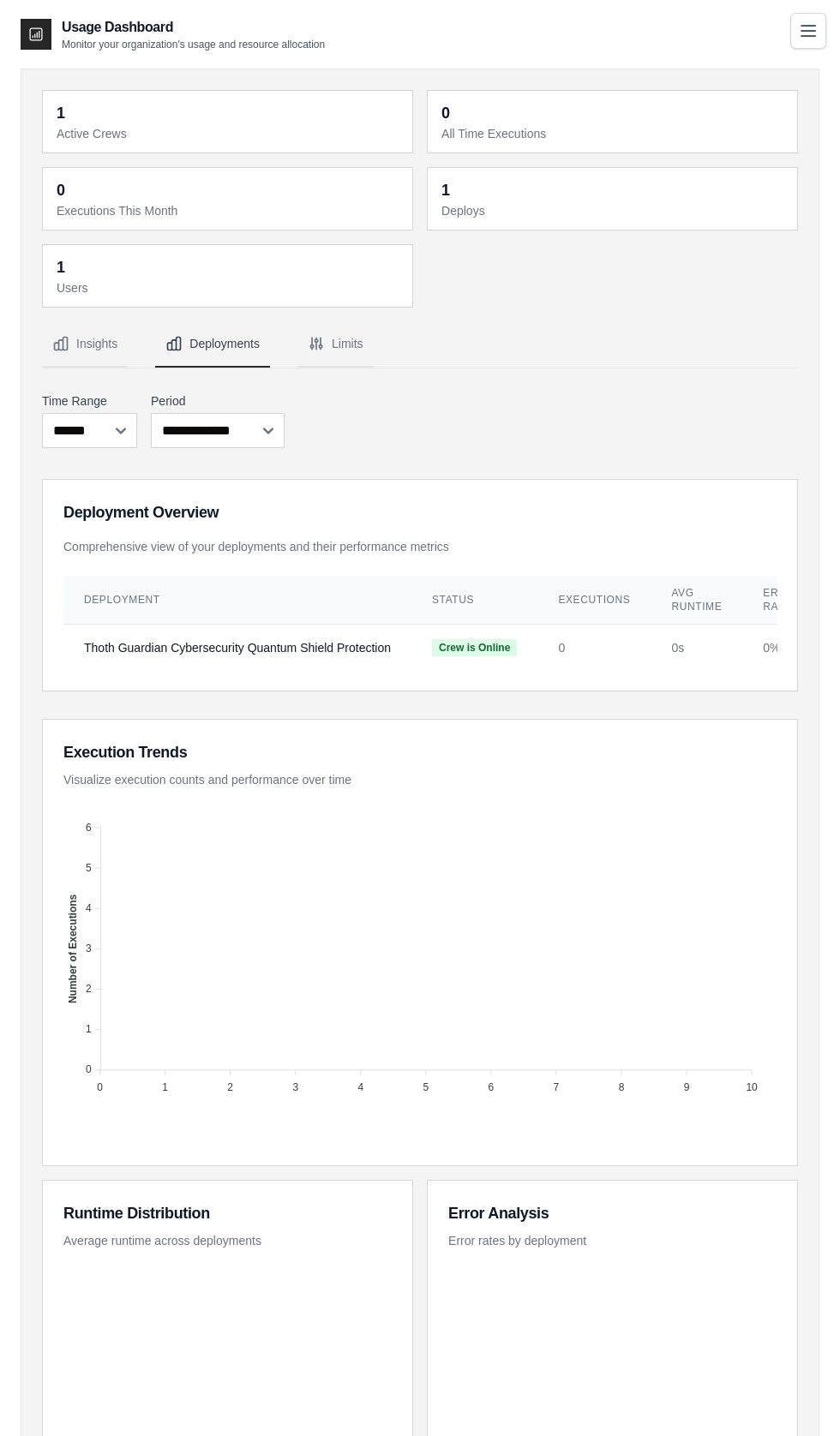
click at [806, 40] on icon "Toggle navigation" at bounding box center [807, 31] width 21 height 21
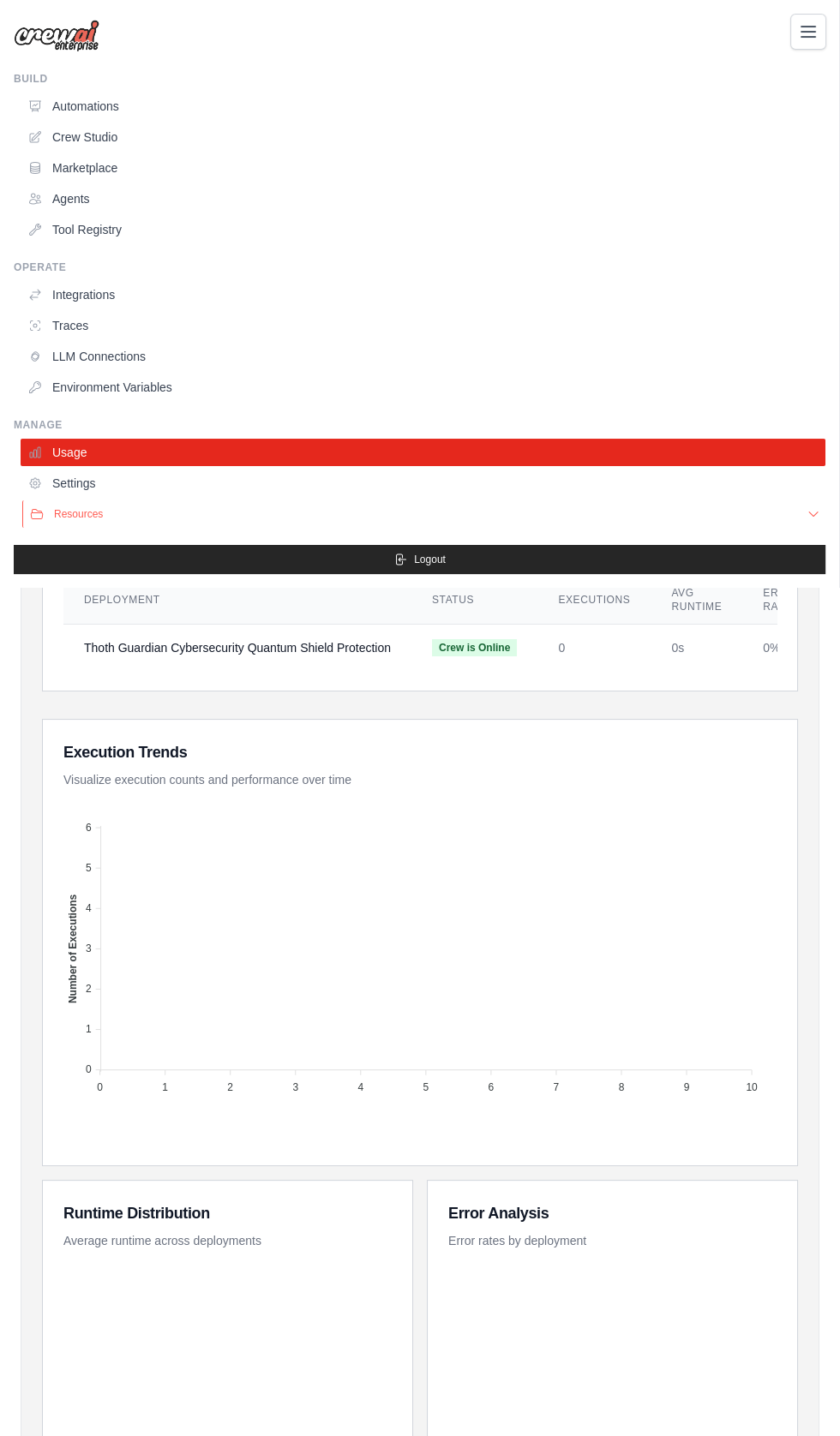
click at [69, 512] on span "Resources" at bounding box center [78, 514] width 49 height 14
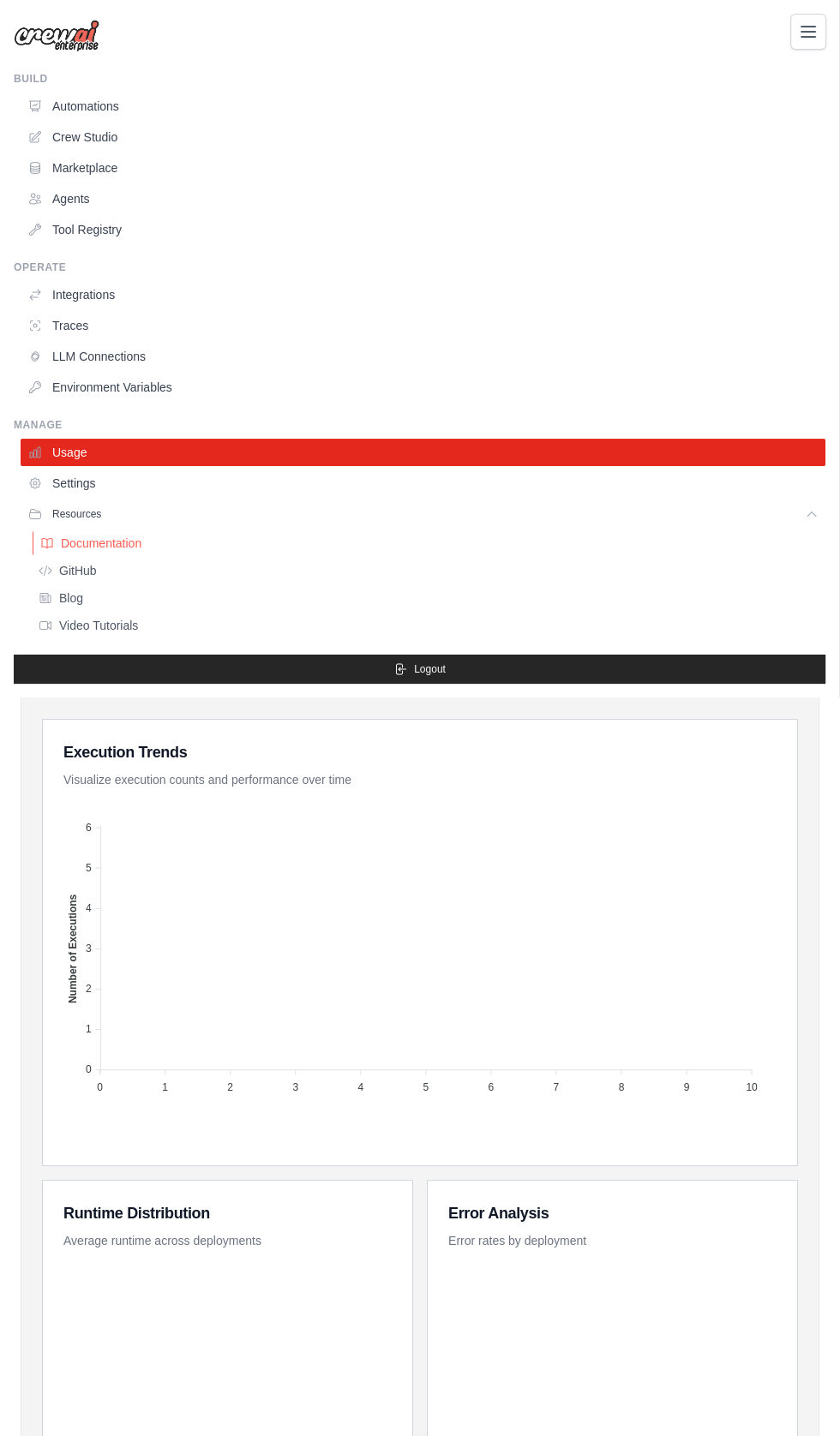
click at [83, 534] on link "Documentation" at bounding box center [429, 543] width 794 height 24
